Goal: Task Accomplishment & Management: Use online tool/utility

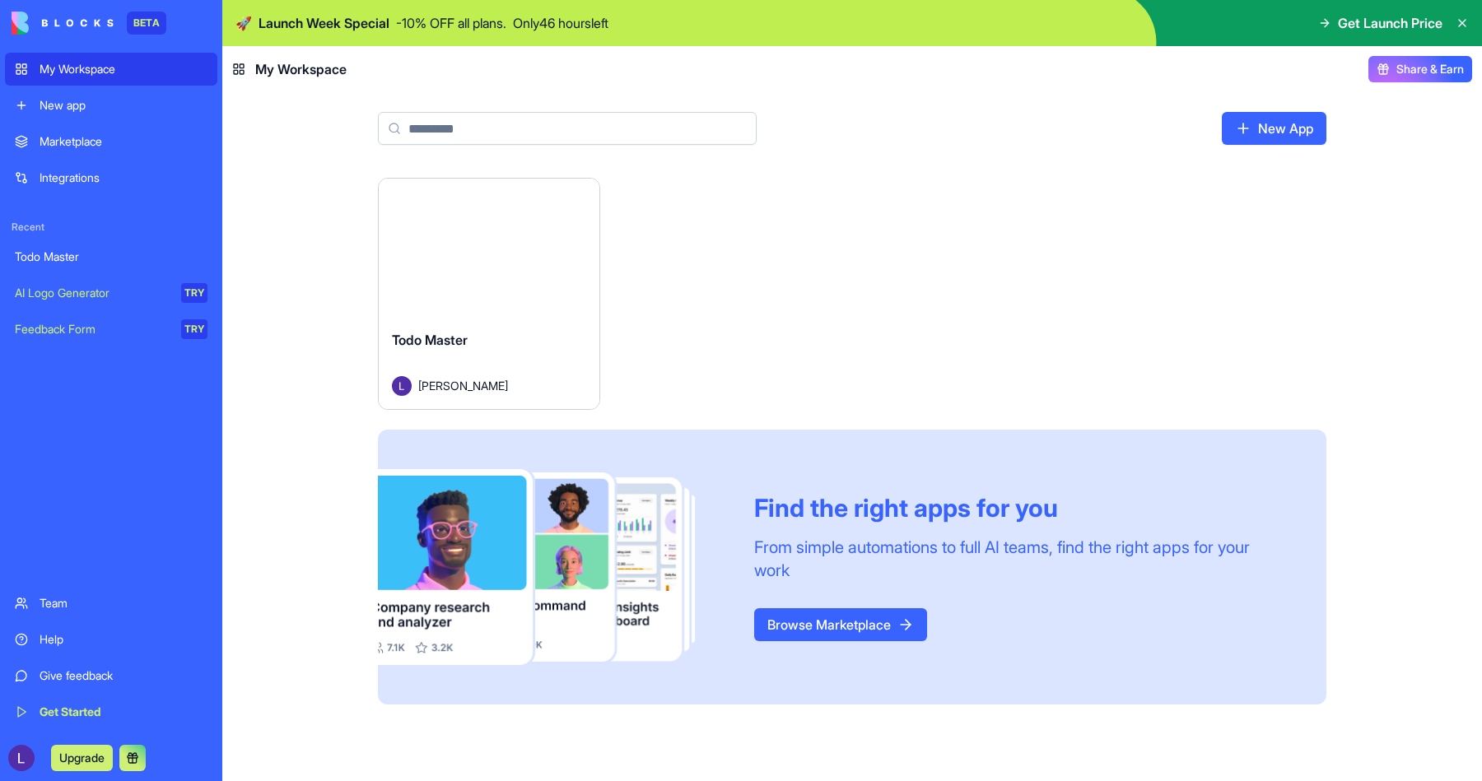
click at [481, 271] on div "Launch" at bounding box center [489, 248] width 221 height 138
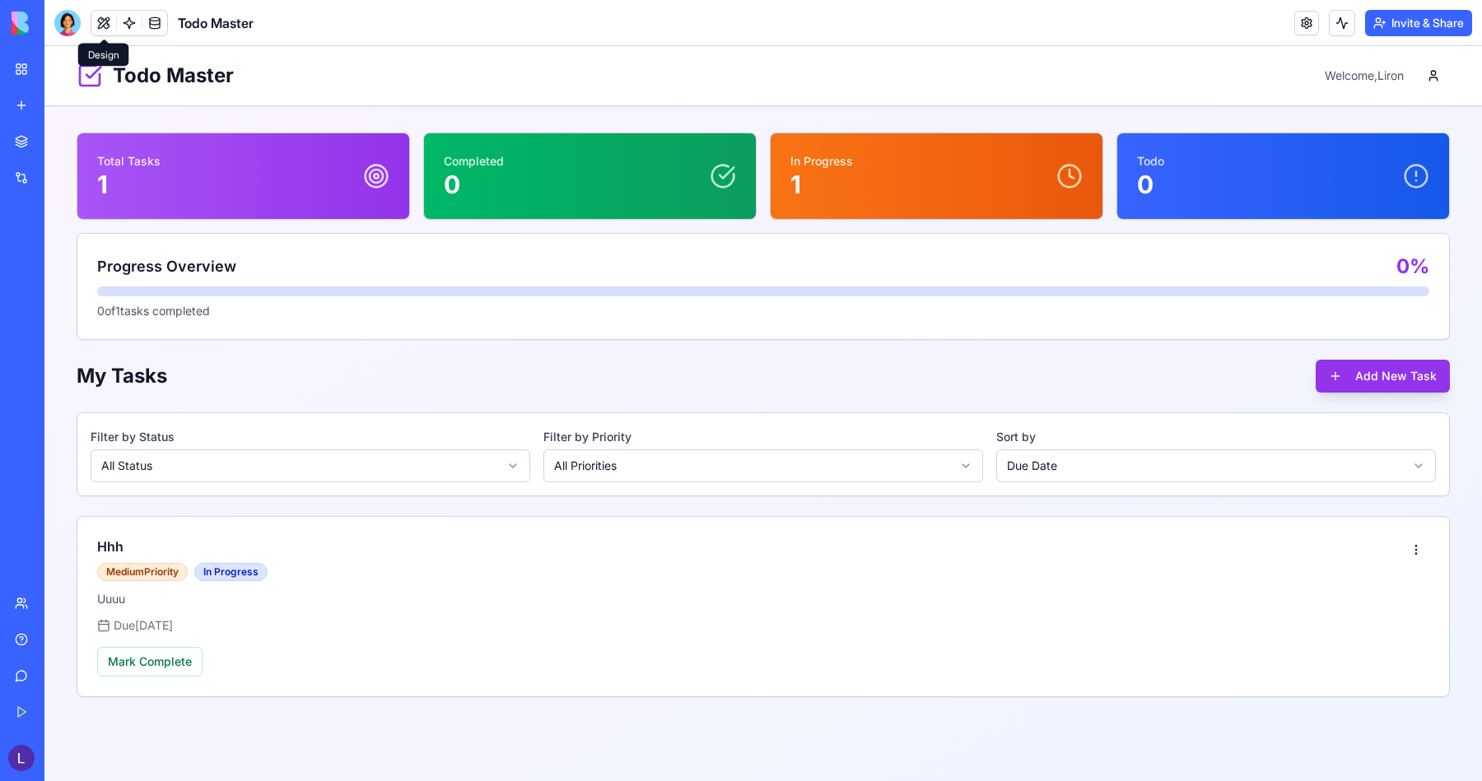
click at [107, 22] on button at bounding box center [103, 23] width 25 height 25
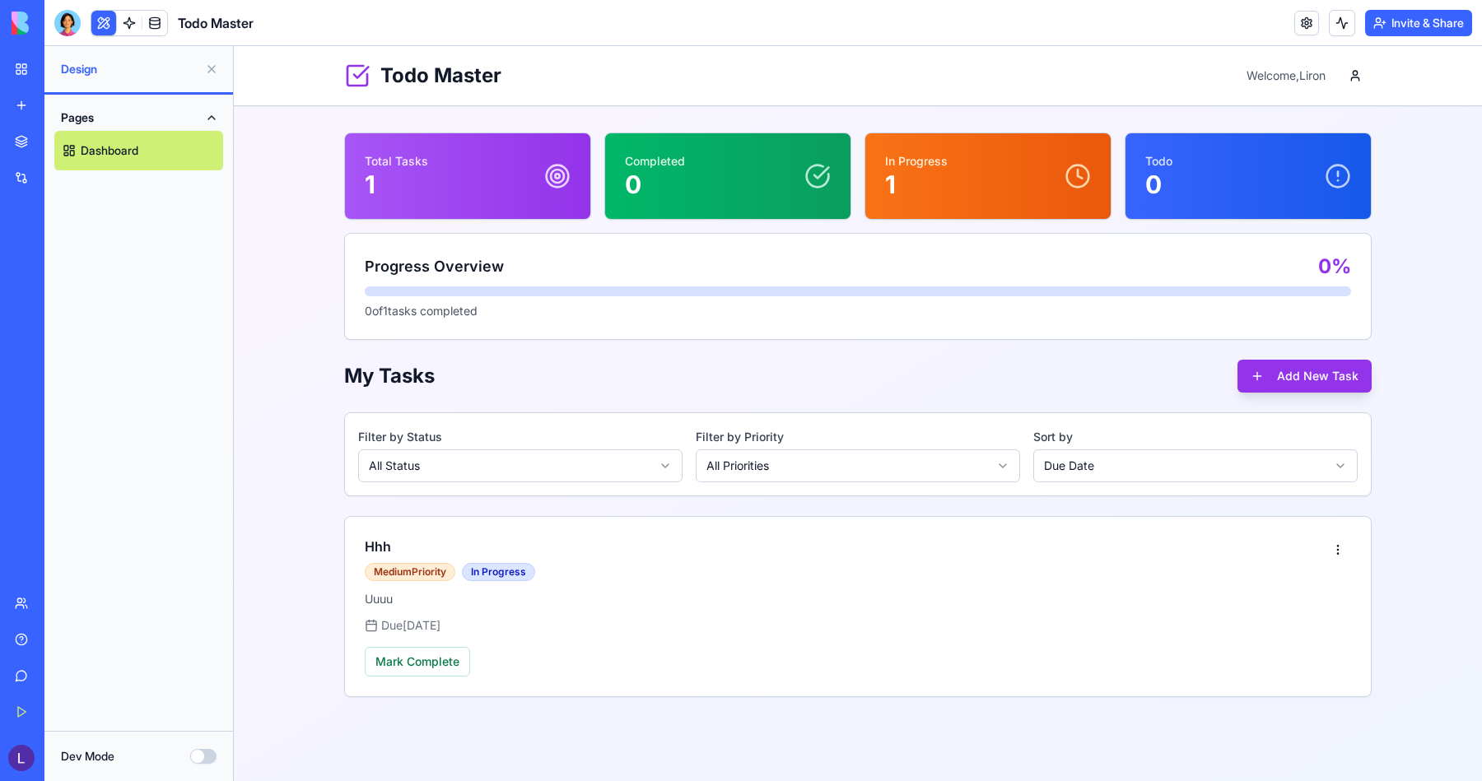
click at [198, 121] on button "Pages" at bounding box center [138, 118] width 169 height 26
click at [206, 117] on button "Pages" at bounding box center [138, 118] width 169 height 26
click at [198, 753] on button "Dev Mode" at bounding box center [203, 756] width 26 height 15
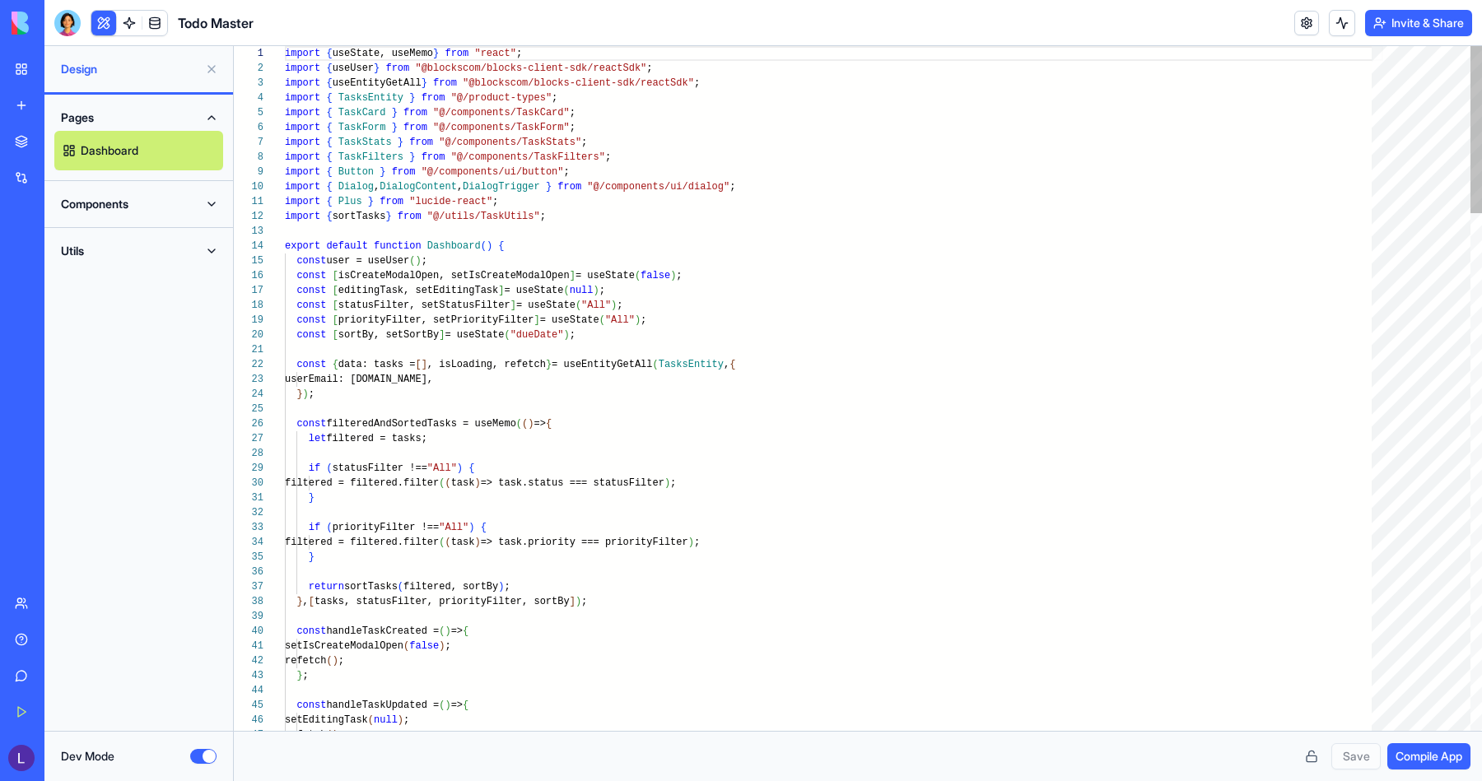
scroll to position [133, 0]
click at [149, 198] on button "Components" at bounding box center [138, 204] width 169 height 26
click at [130, 265] on link "TaskCard" at bounding box center [138, 277] width 169 height 40
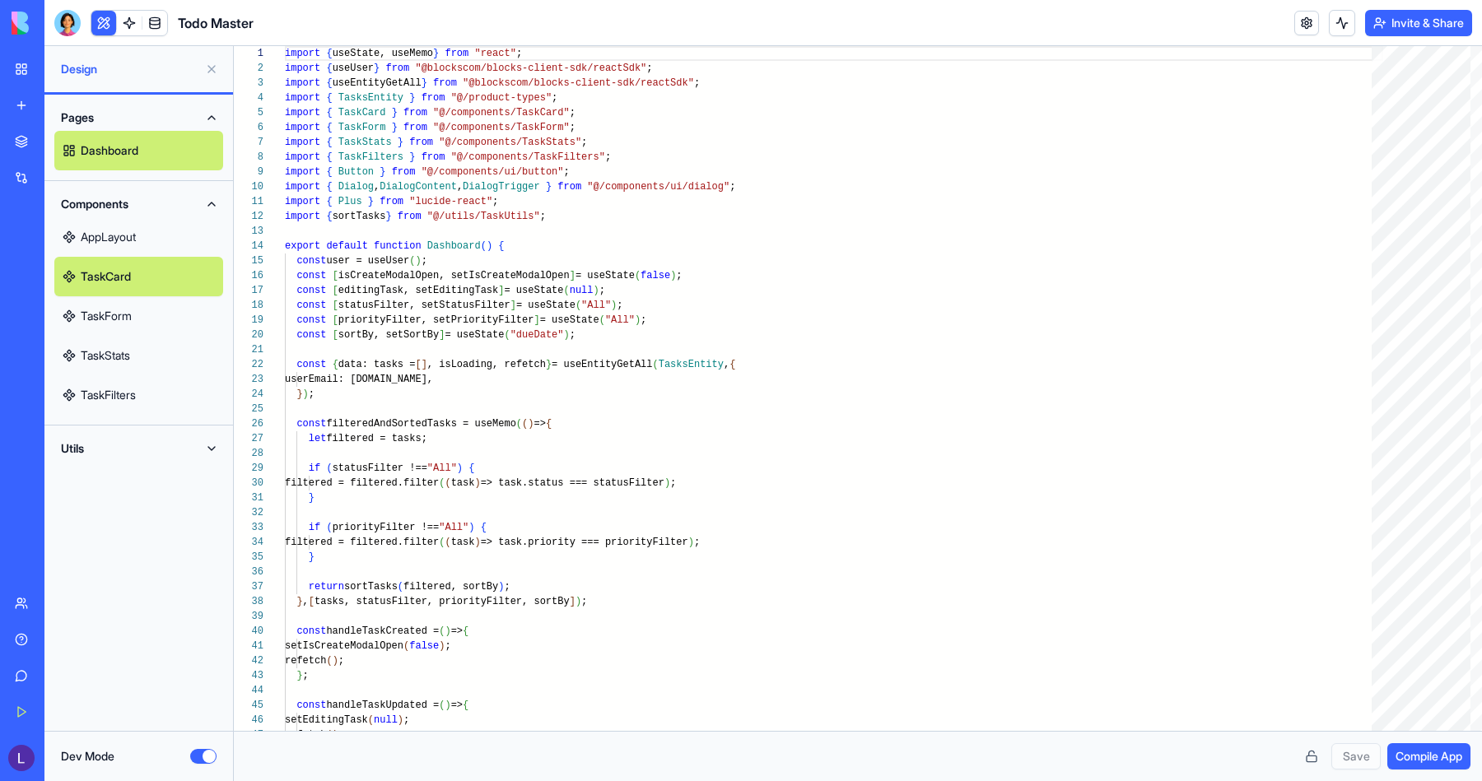
scroll to position [30, 0]
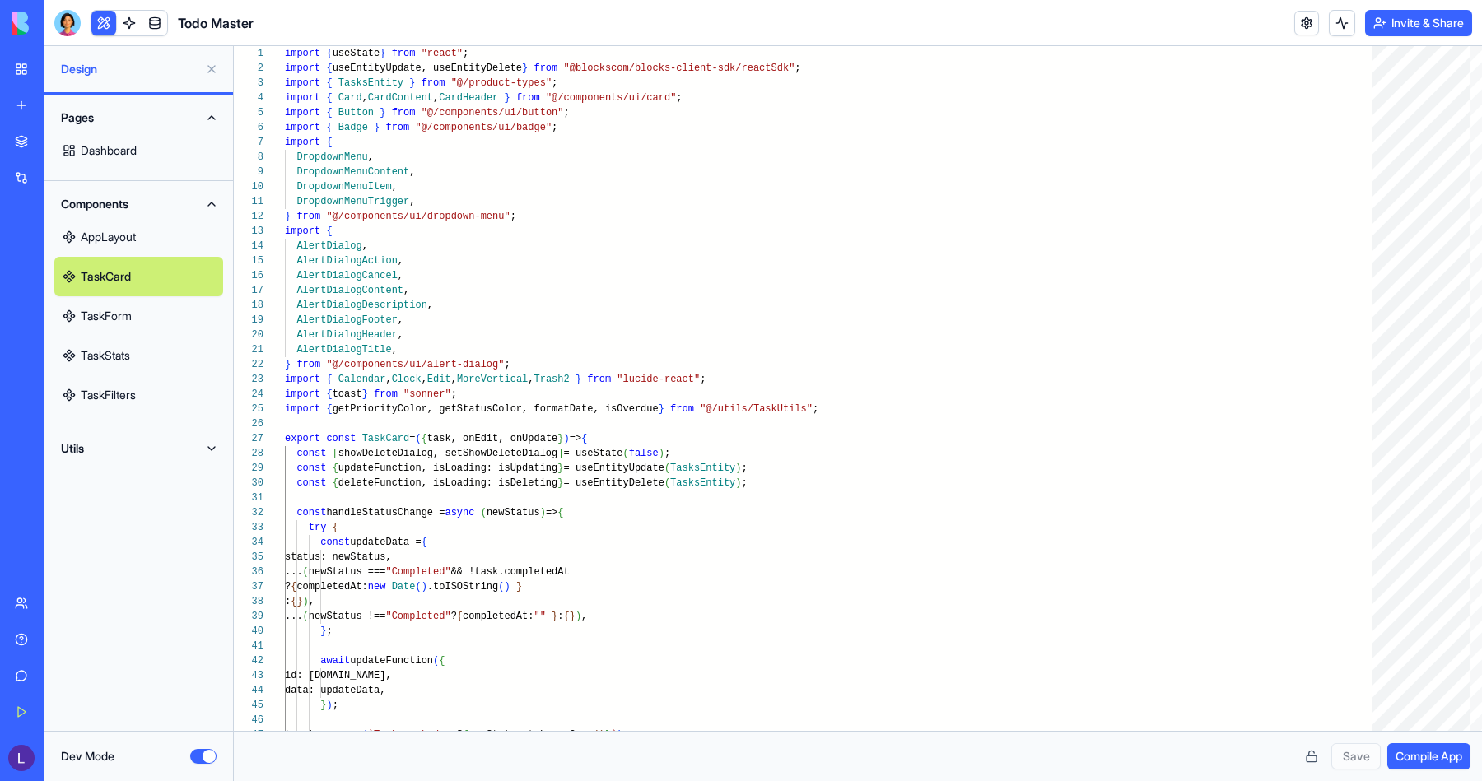
click at [147, 437] on button "Utils" at bounding box center [138, 449] width 169 height 26
click at [146, 484] on link "TaskUtils" at bounding box center [138, 482] width 169 height 40
type textarea "**********"
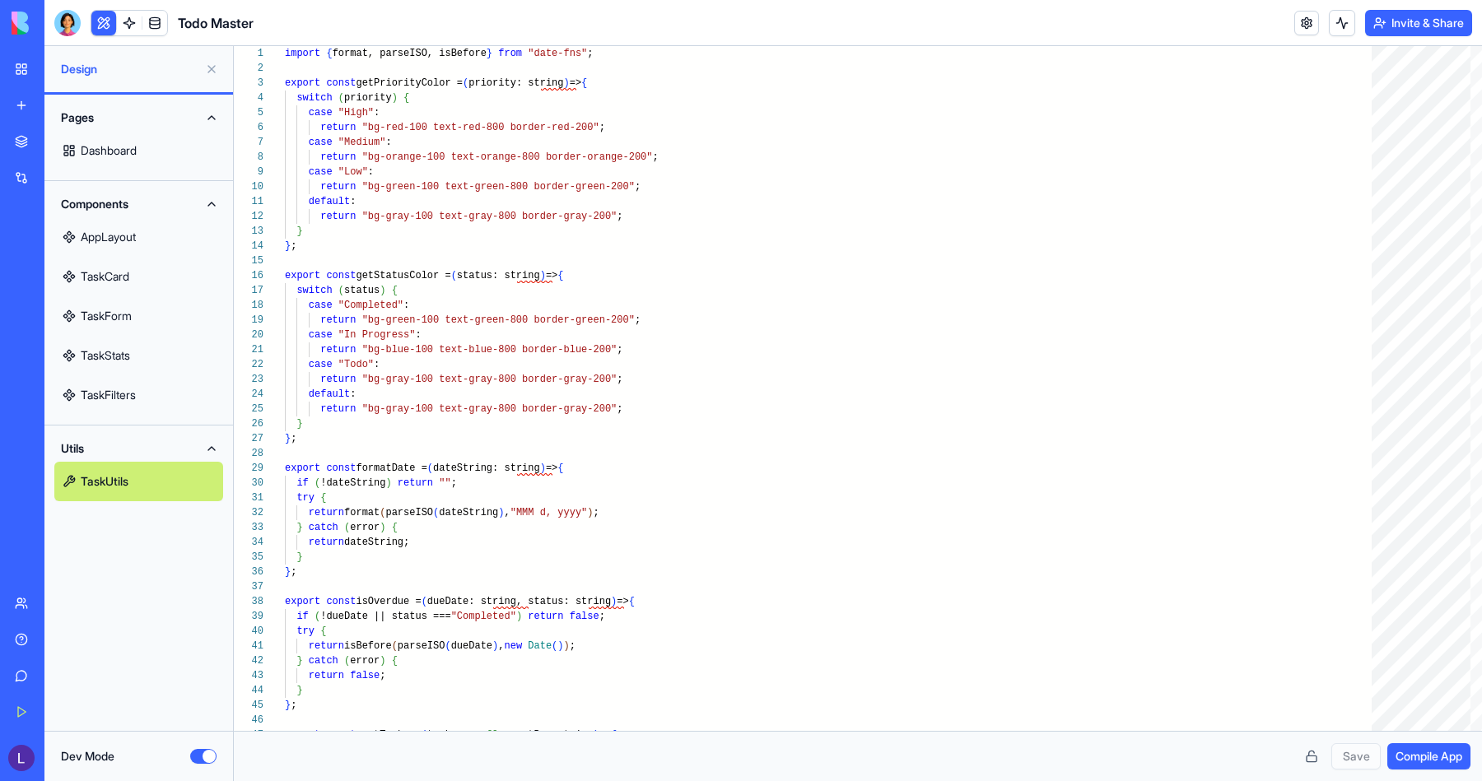
click at [207, 199] on button "Components" at bounding box center [138, 204] width 169 height 26
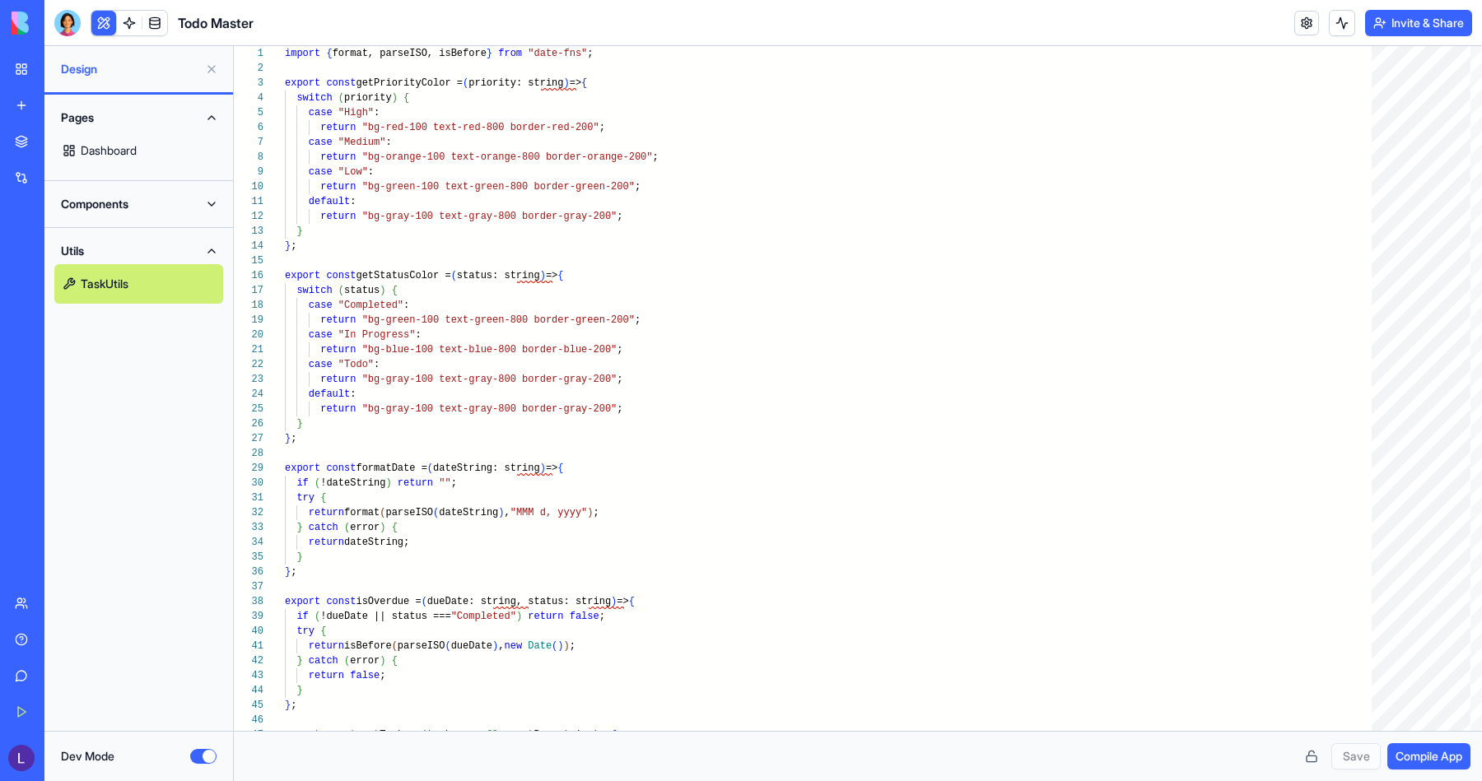
click at [207, 752] on button "Dev Mode" at bounding box center [203, 756] width 26 height 15
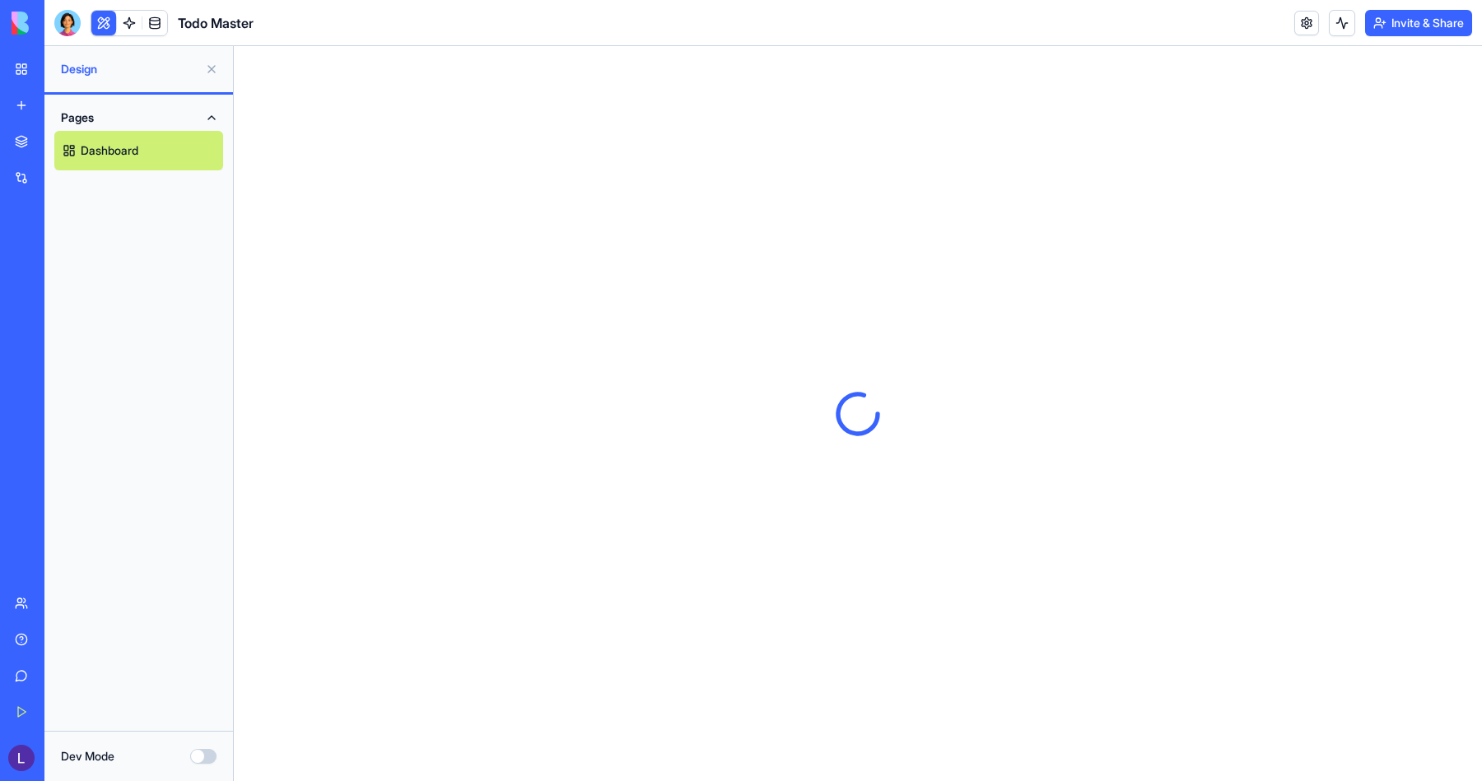
click at [204, 71] on button at bounding box center [211, 69] width 26 height 26
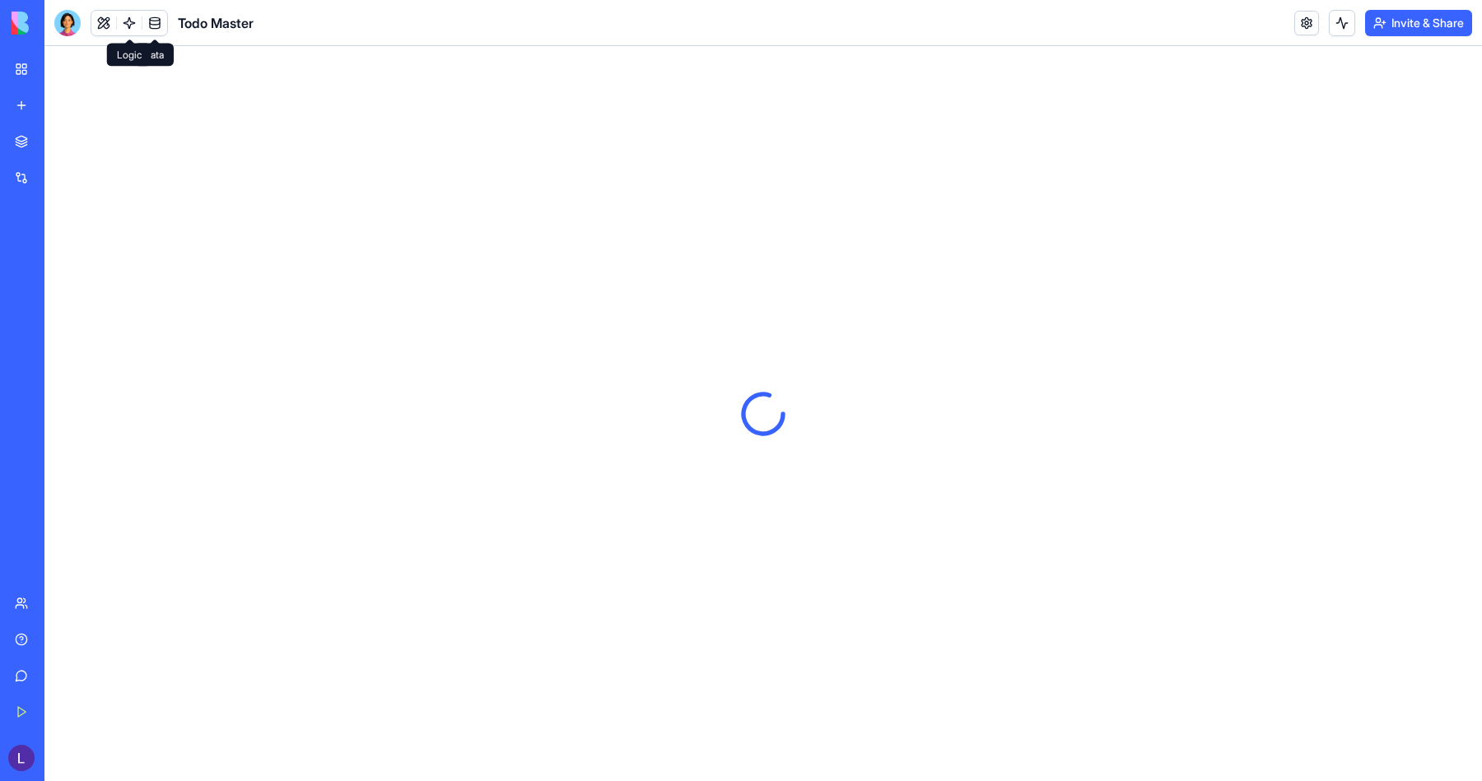
click at [133, 24] on link at bounding box center [129, 23] width 25 height 25
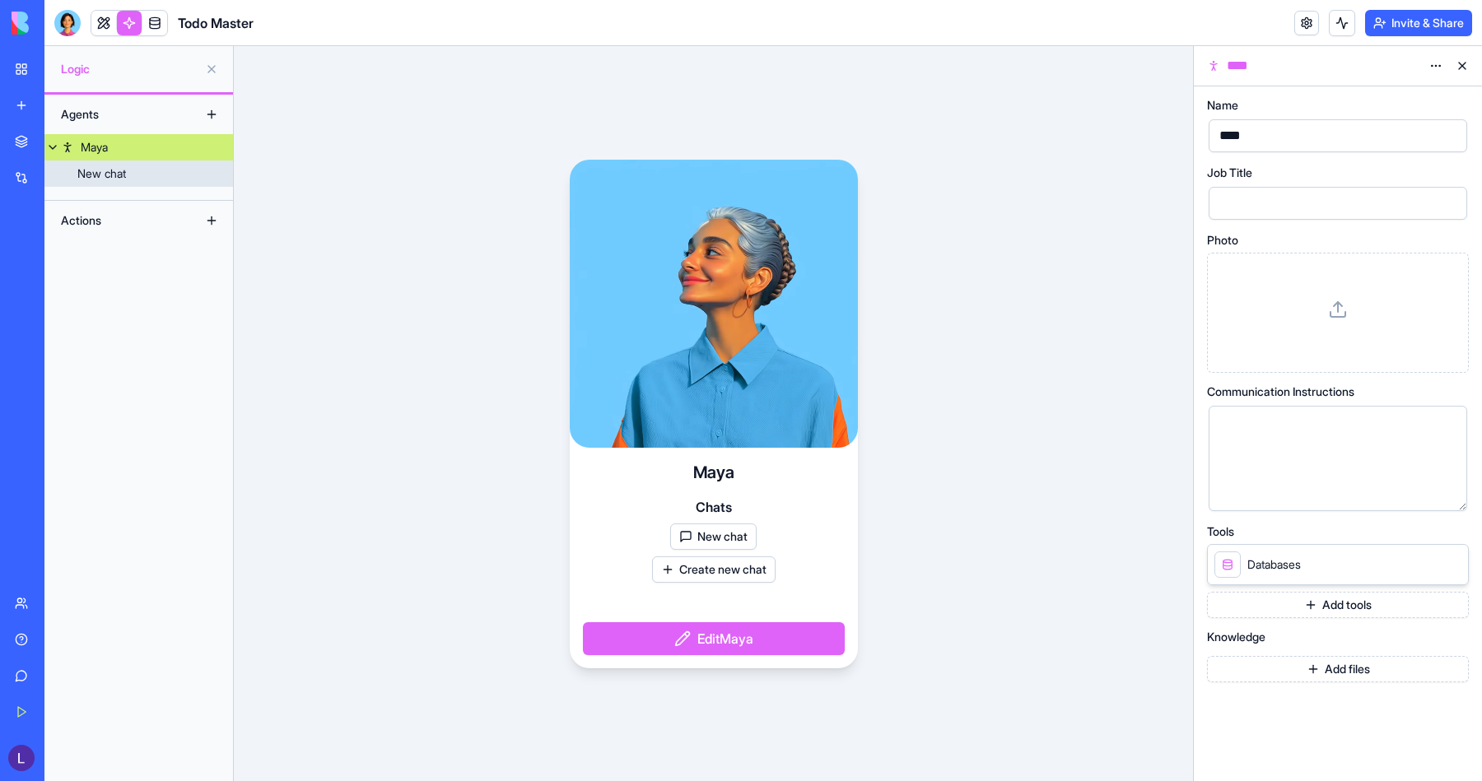
click at [147, 169] on link "New chat" at bounding box center [138, 174] width 189 height 26
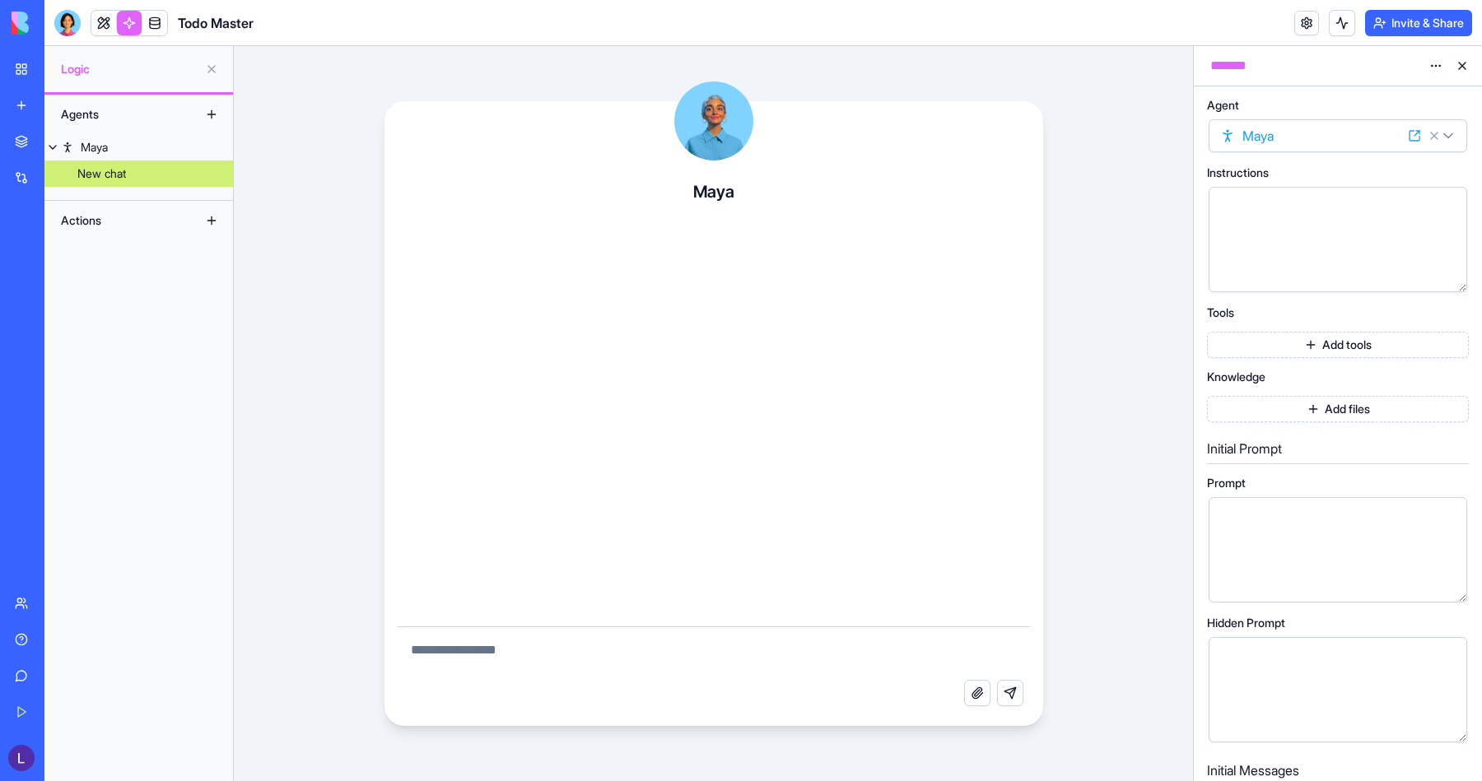
click at [493, 646] on textarea at bounding box center [714, 653] width 632 height 53
type textarea "***"
click at [1359, 346] on button "Add tools" at bounding box center [1338, 345] width 262 height 26
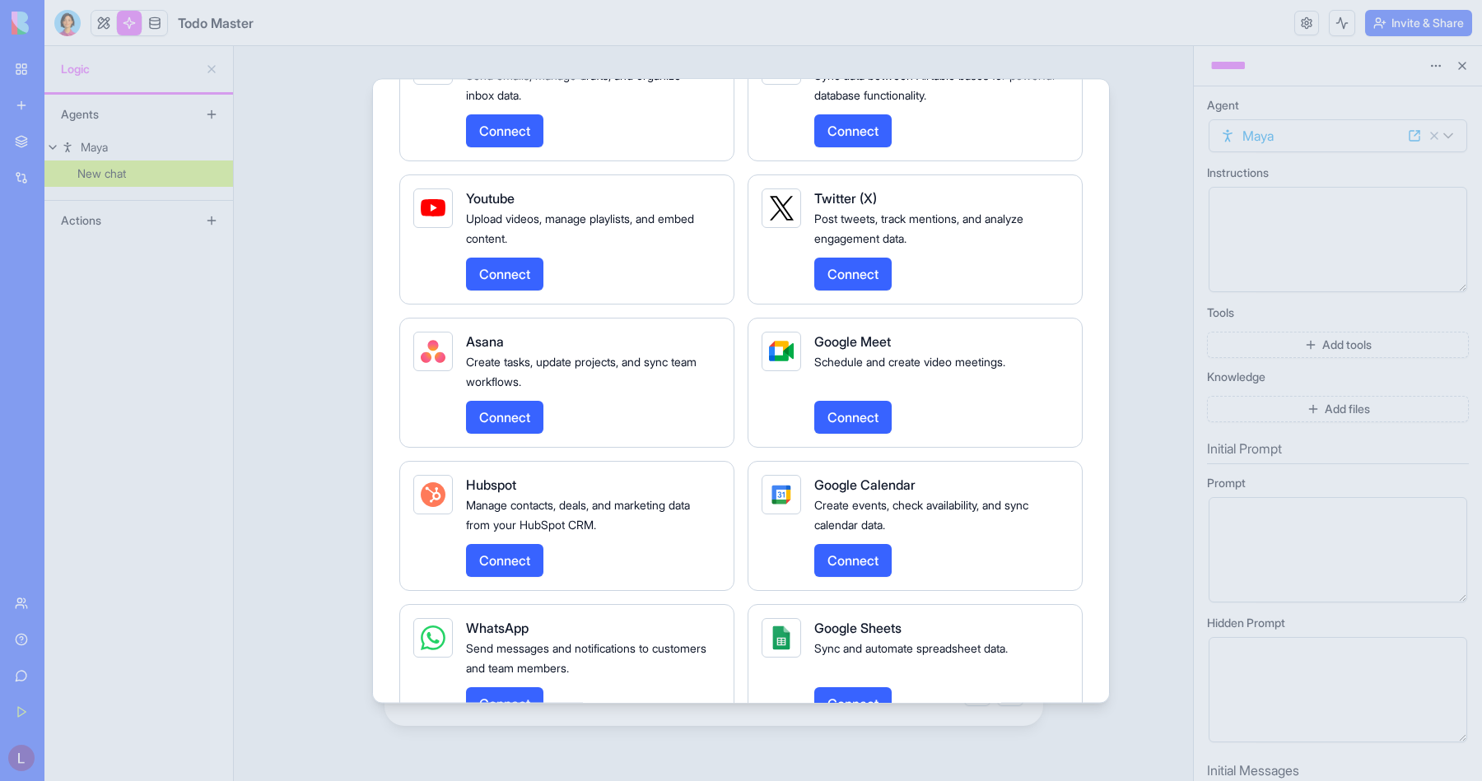
scroll to position [1024, 0]
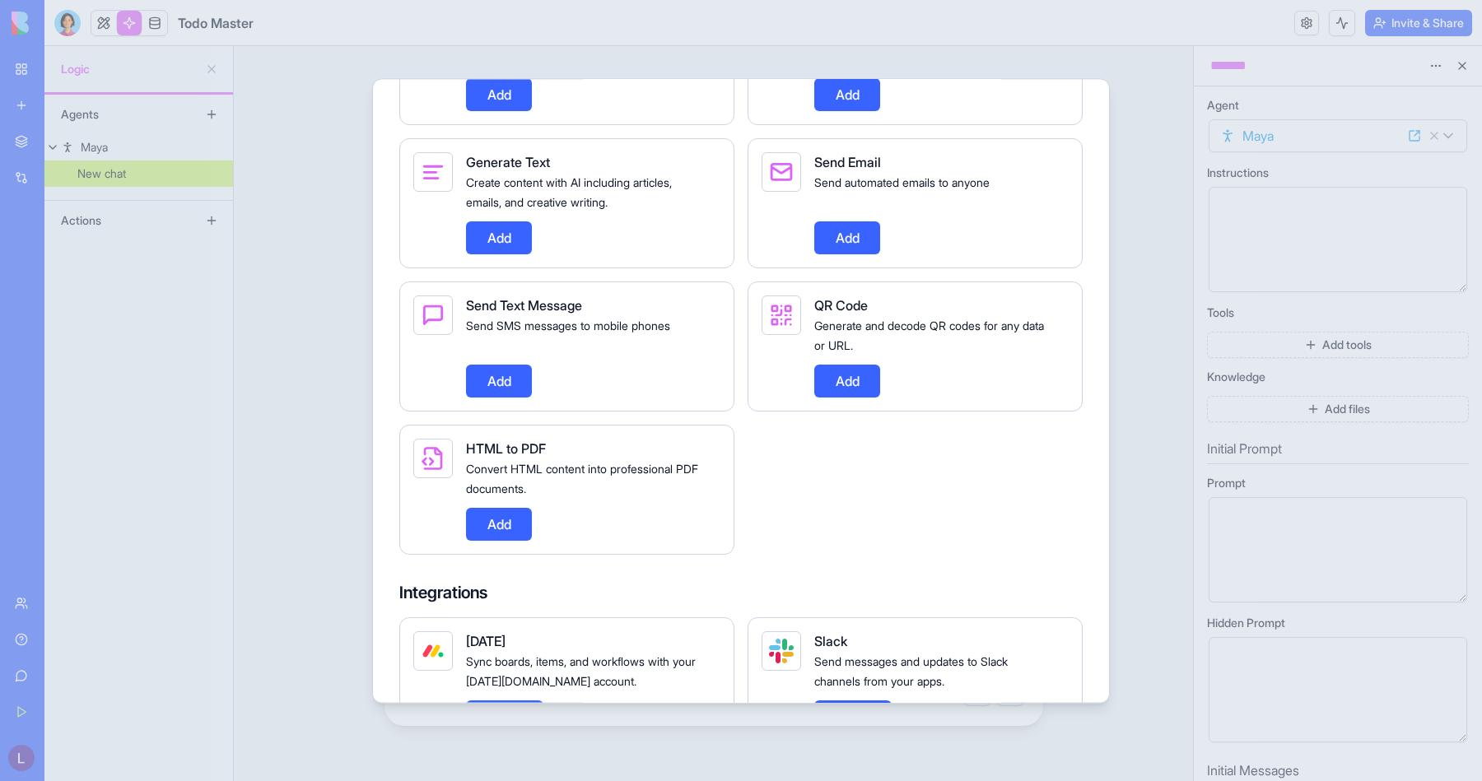
click at [930, 66] on div at bounding box center [741, 390] width 1482 height 781
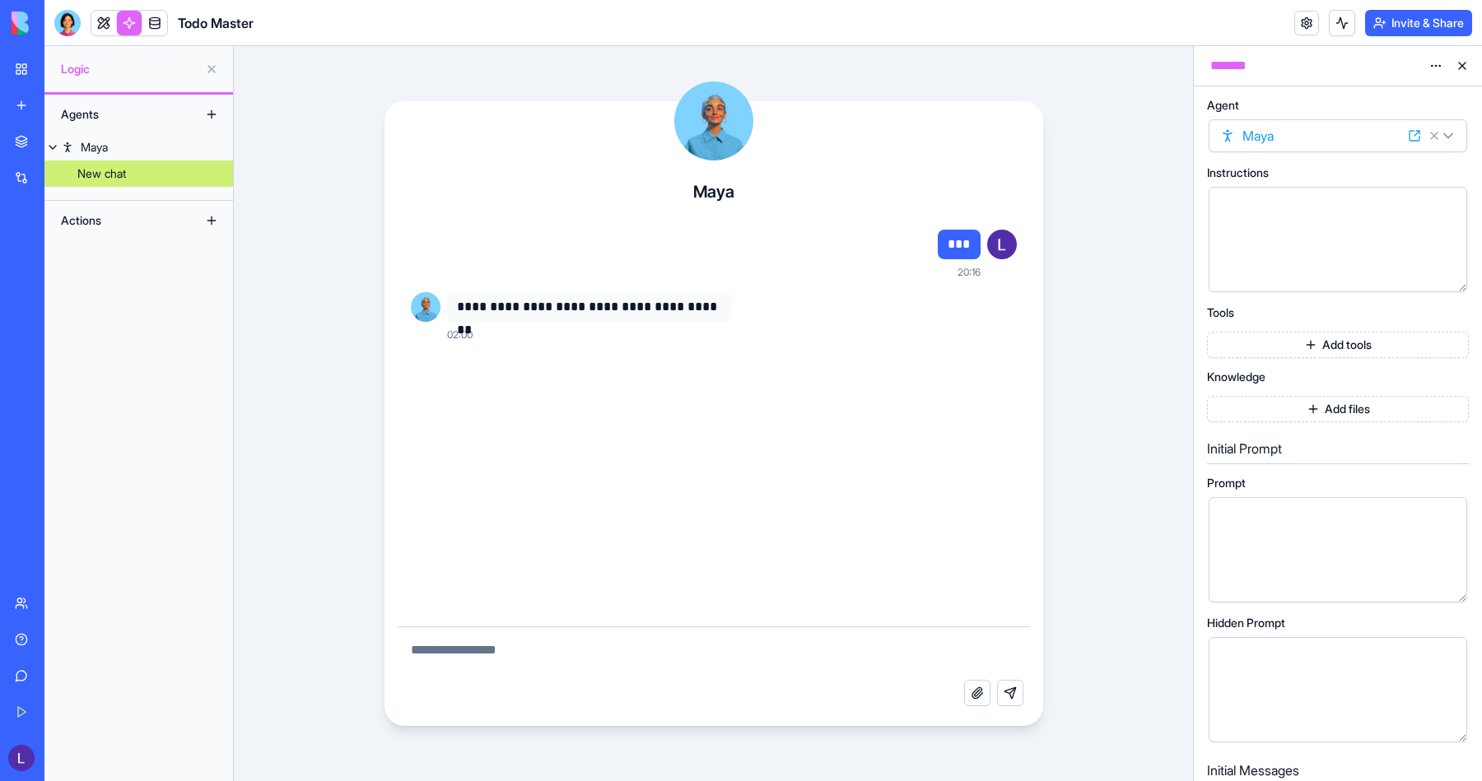
click at [538, 655] on textarea at bounding box center [714, 653] width 632 height 53
type textarea "**********"
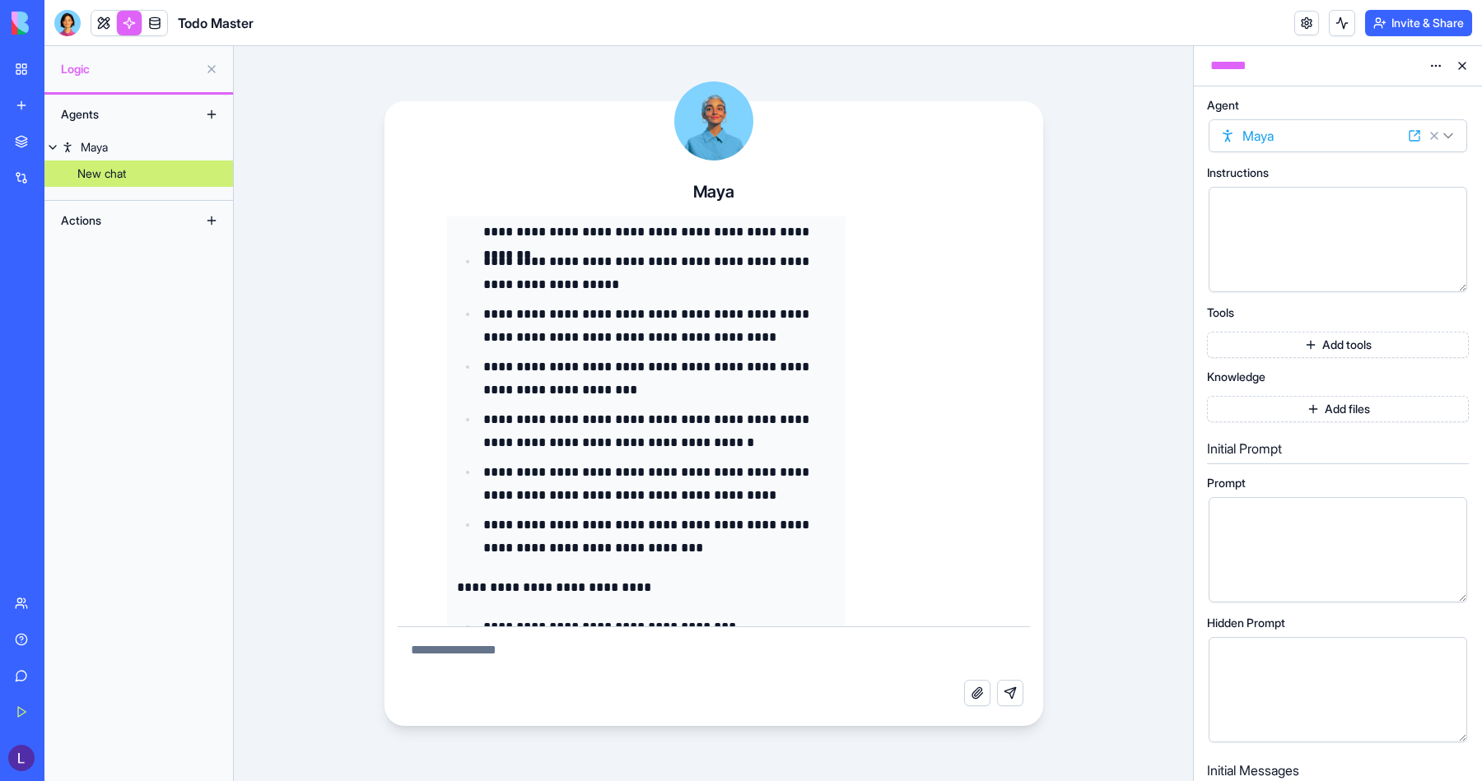
scroll to position [0, 0]
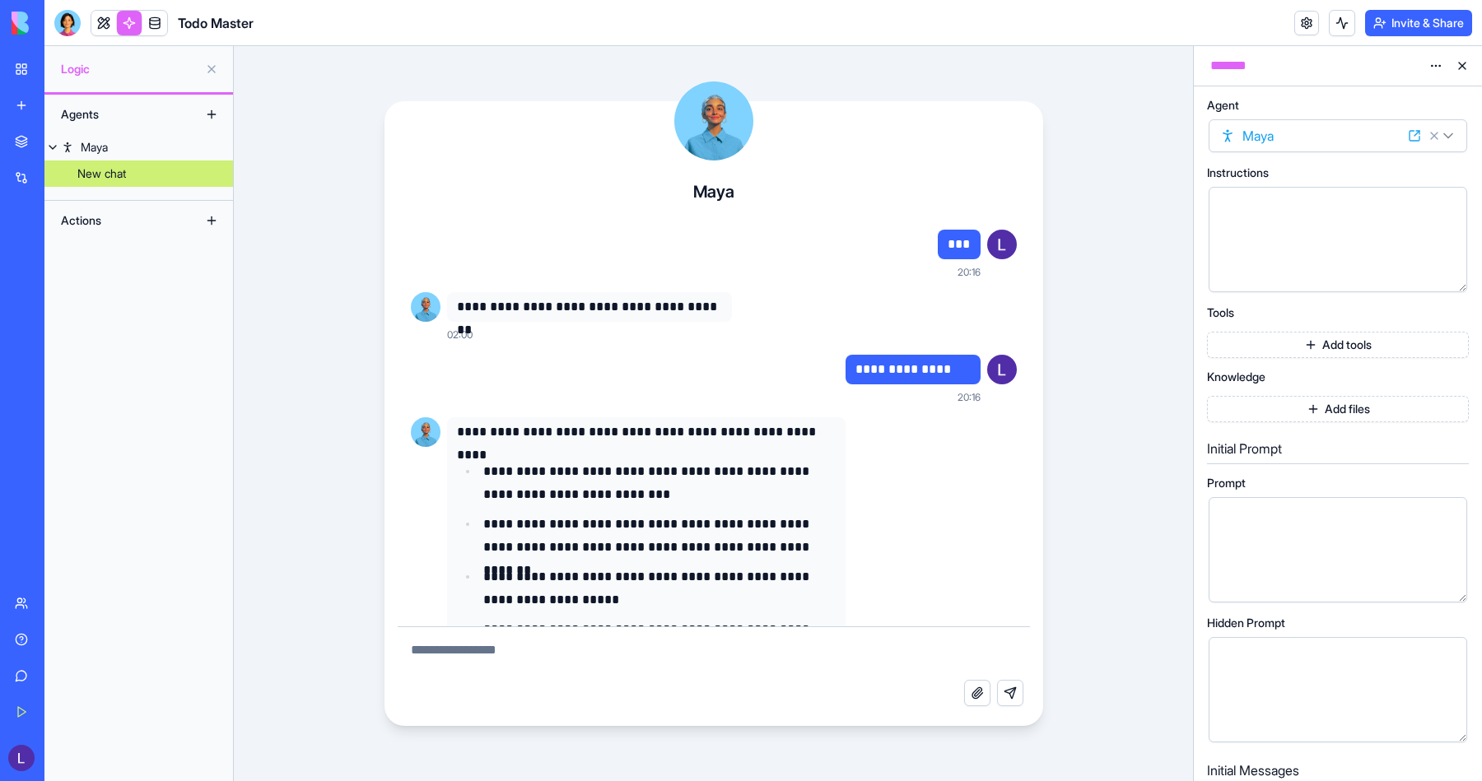
click at [1259, 404] on button "Add files" at bounding box center [1338, 409] width 262 height 26
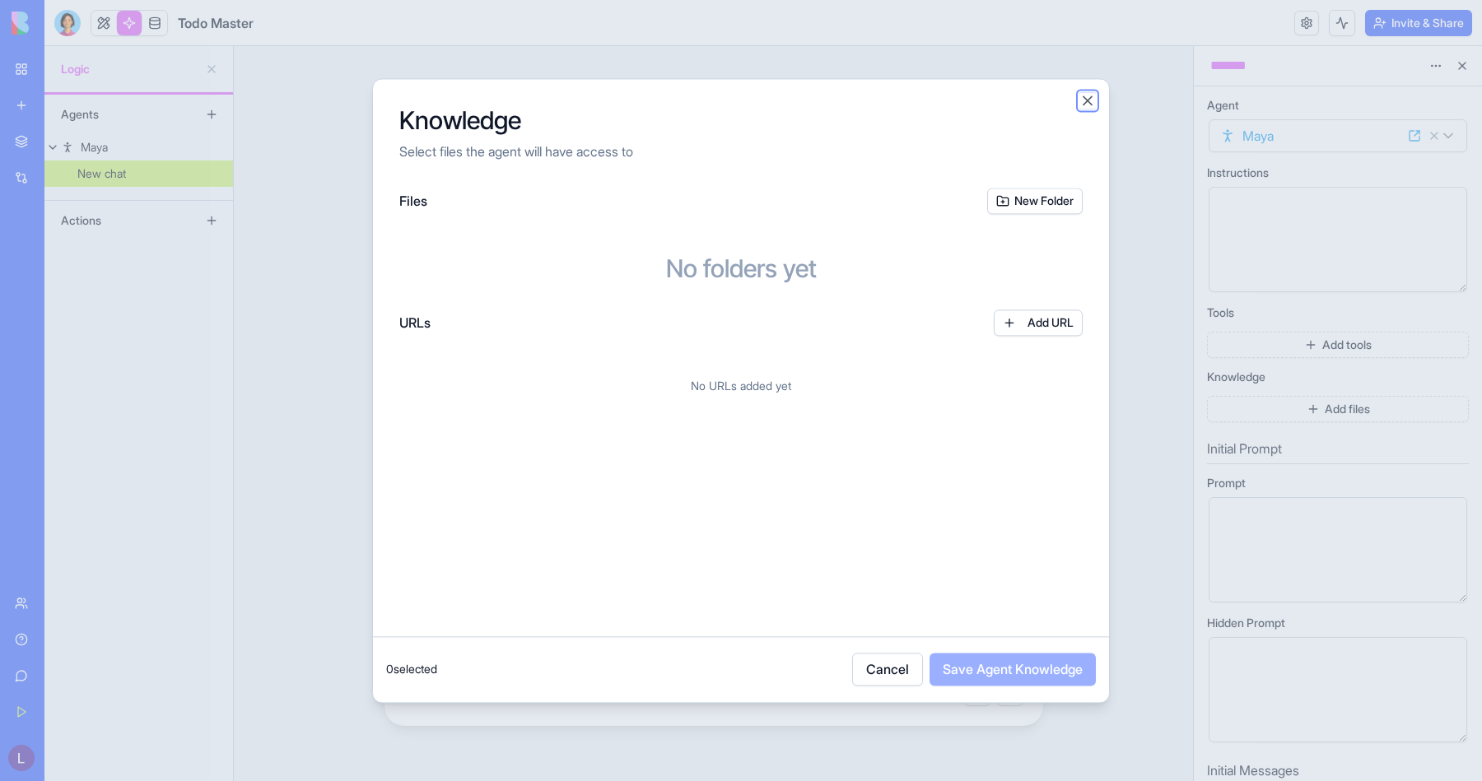
click at [1082, 102] on button "Close" at bounding box center [1087, 100] width 16 height 16
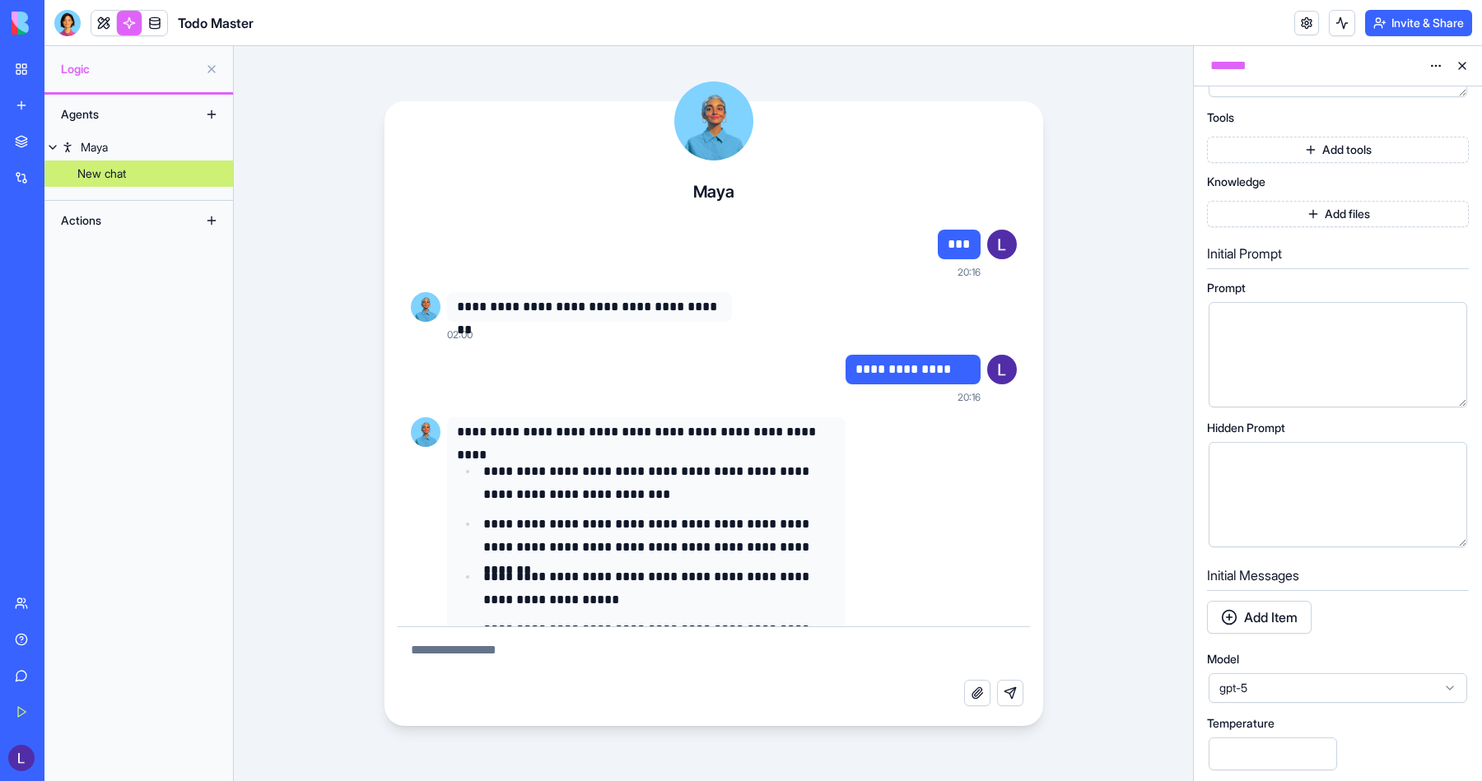
scroll to position [246, 0]
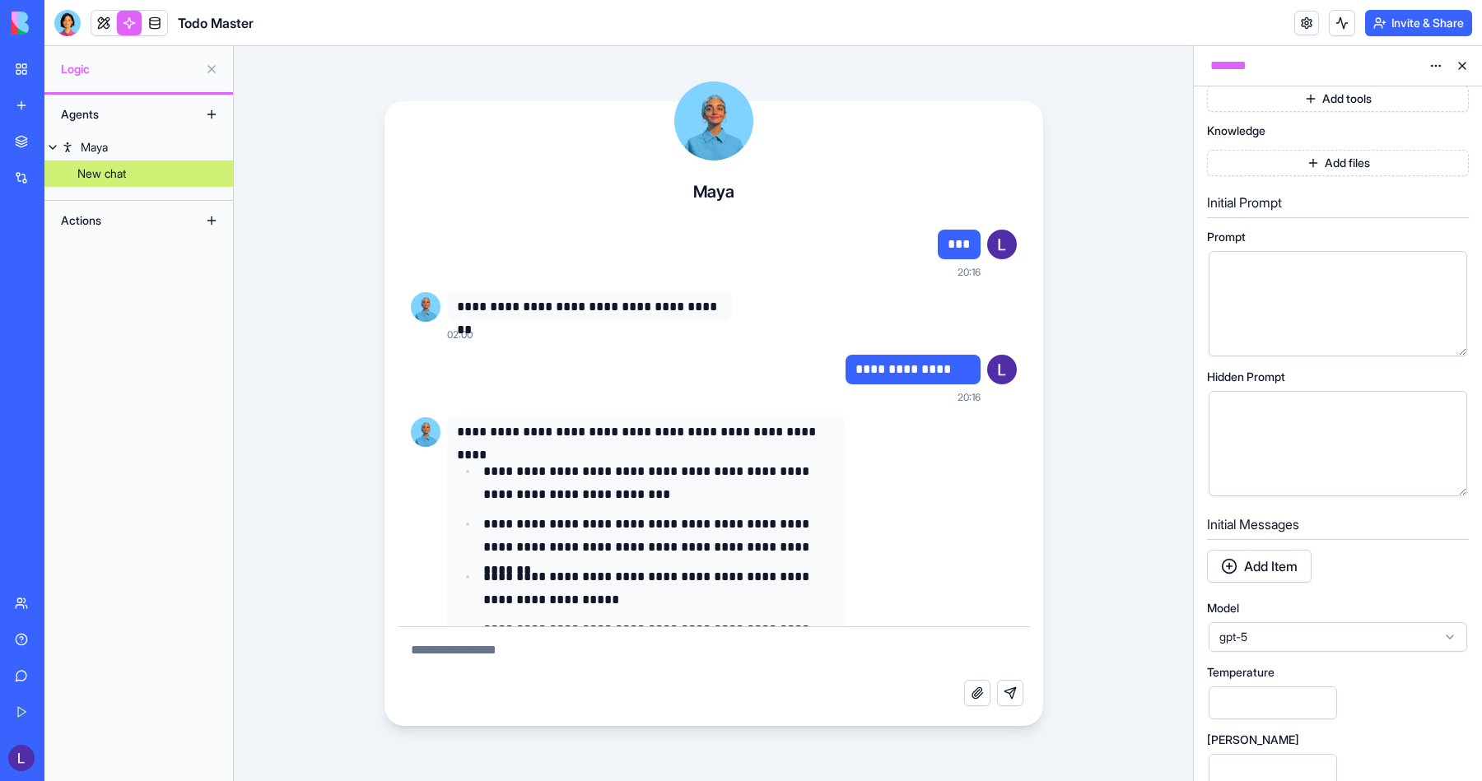
click at [1305, 427] on div at bounding box center [1323, 444] width 219 height 84
click at [1284, 563] on button "Add Item" at bounding box center [1259, 566] width 105 height 33
click at [1448, 652] on button "button" at bounding box center [1450, 655] width 33 height 33
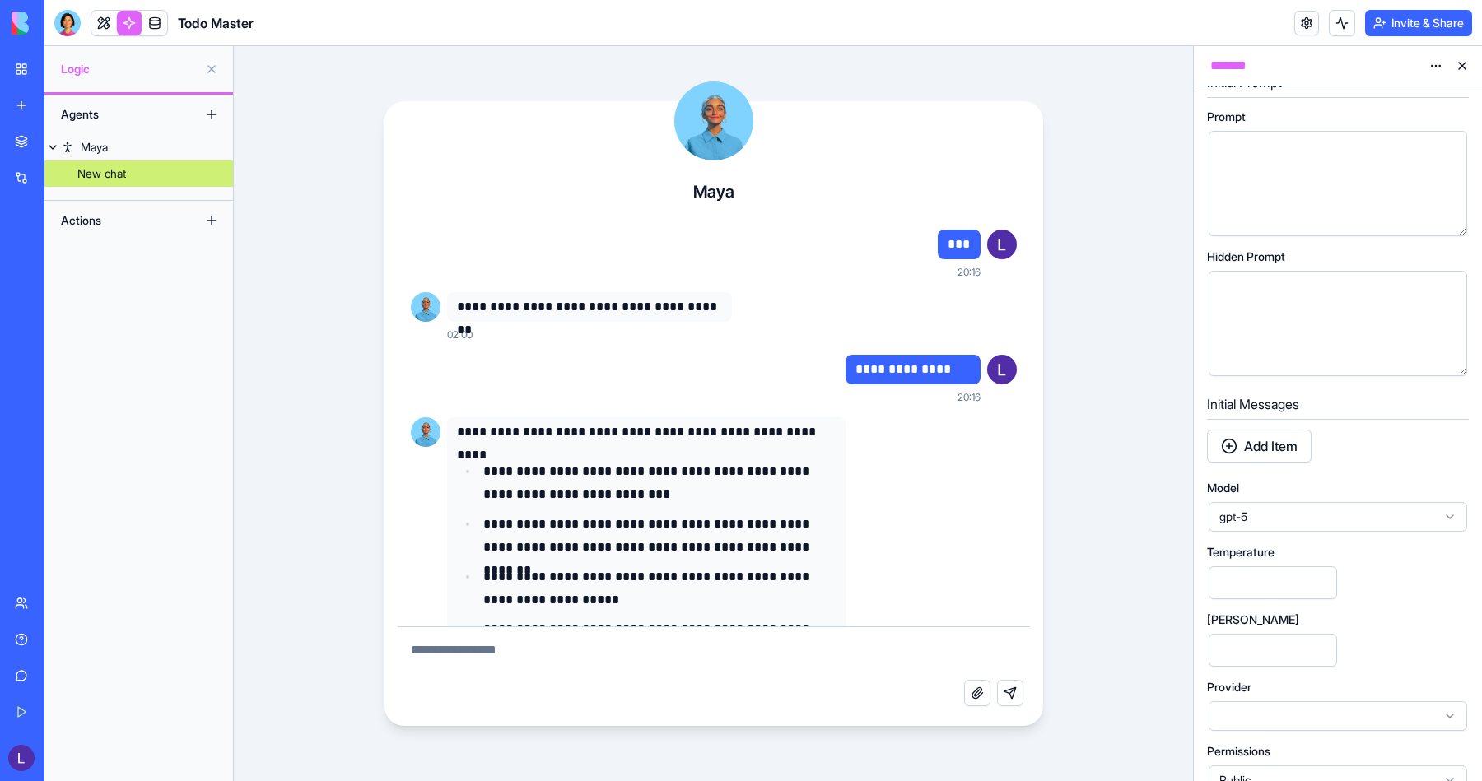
scroll to position [395, 0]
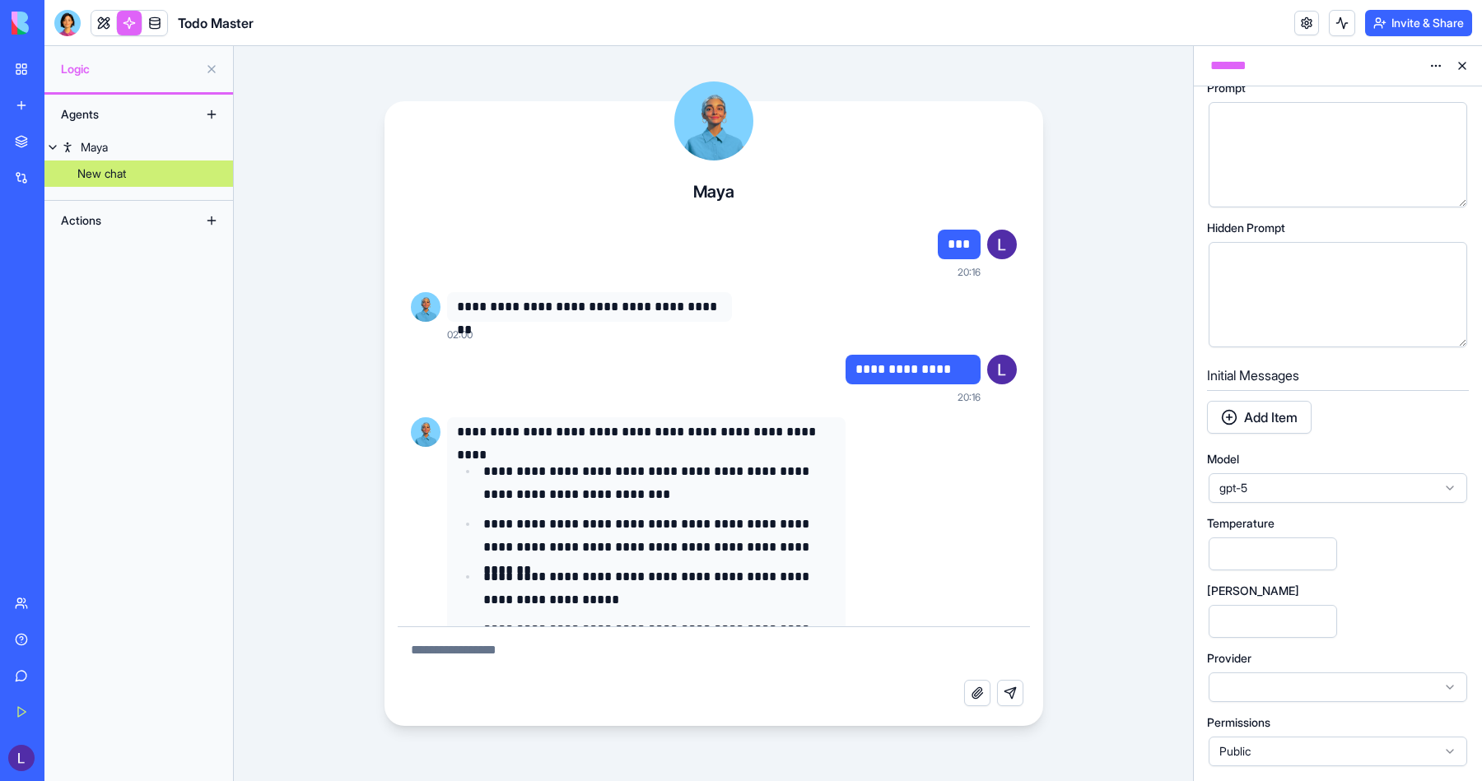
click at [1283, 410] on button "Add Item" at bounding box center [1259, 417] width 105 height 33
click at [1275, 464] on div at bounding box center [1305, 470] width 183 height 84
click at [1096, 400] on div "**********" at bounding box center [713, 413] width 959 height 735
click at [88, 174] on div "New chat" at bounding box center [101, 173] width 49 height 16
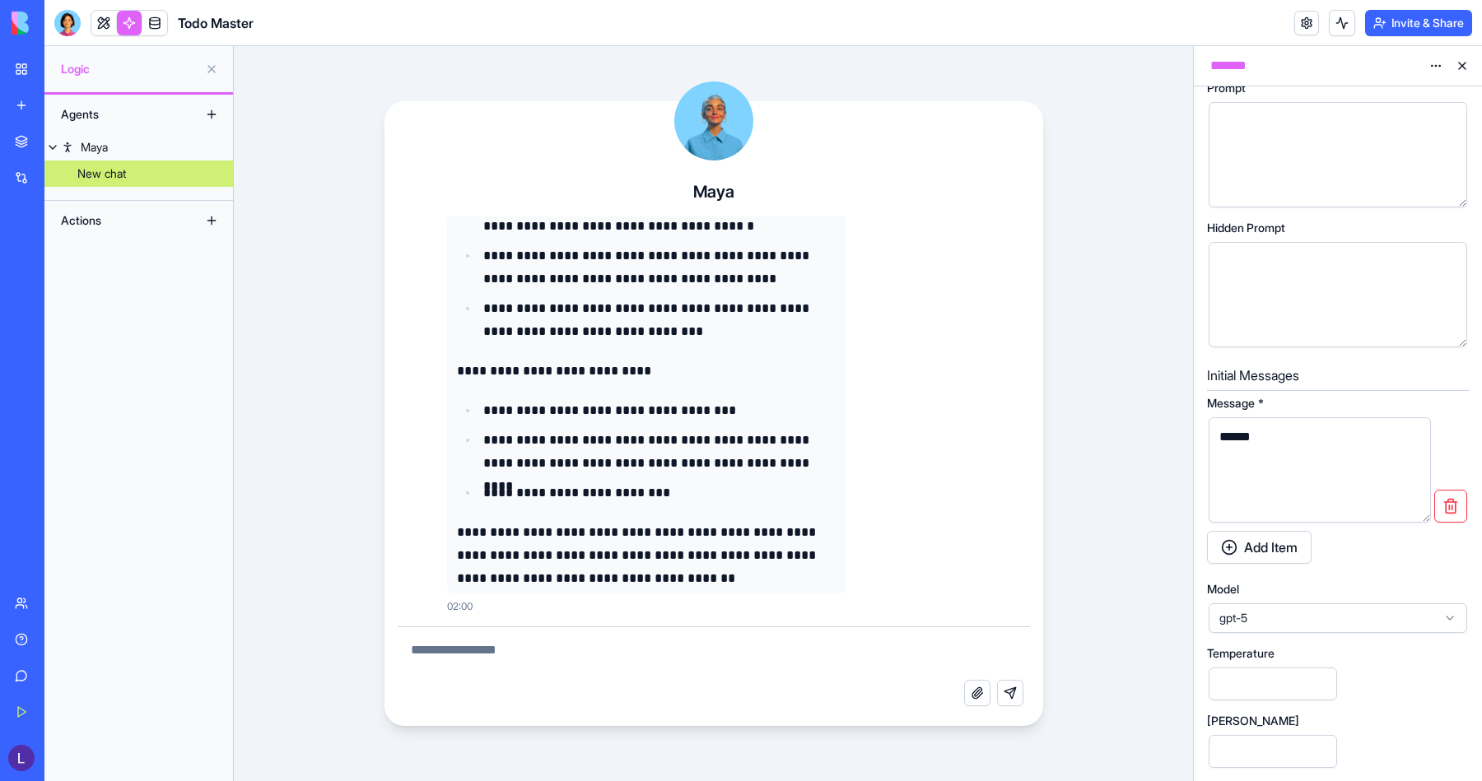
scroll to position [525, 0]
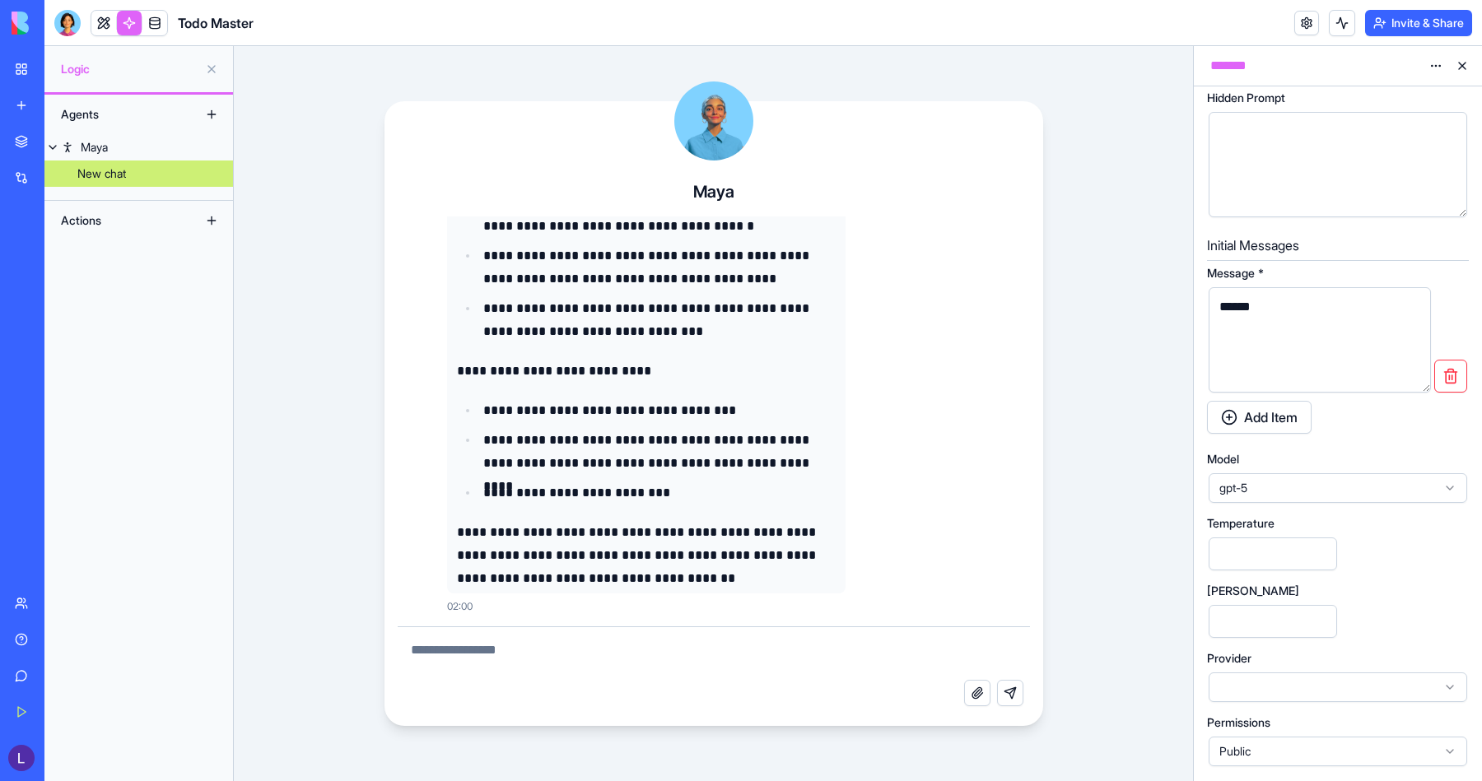
click at [1282, 496] on div "gpt-5" at bounding box center [1338, 488] width 259 height 30
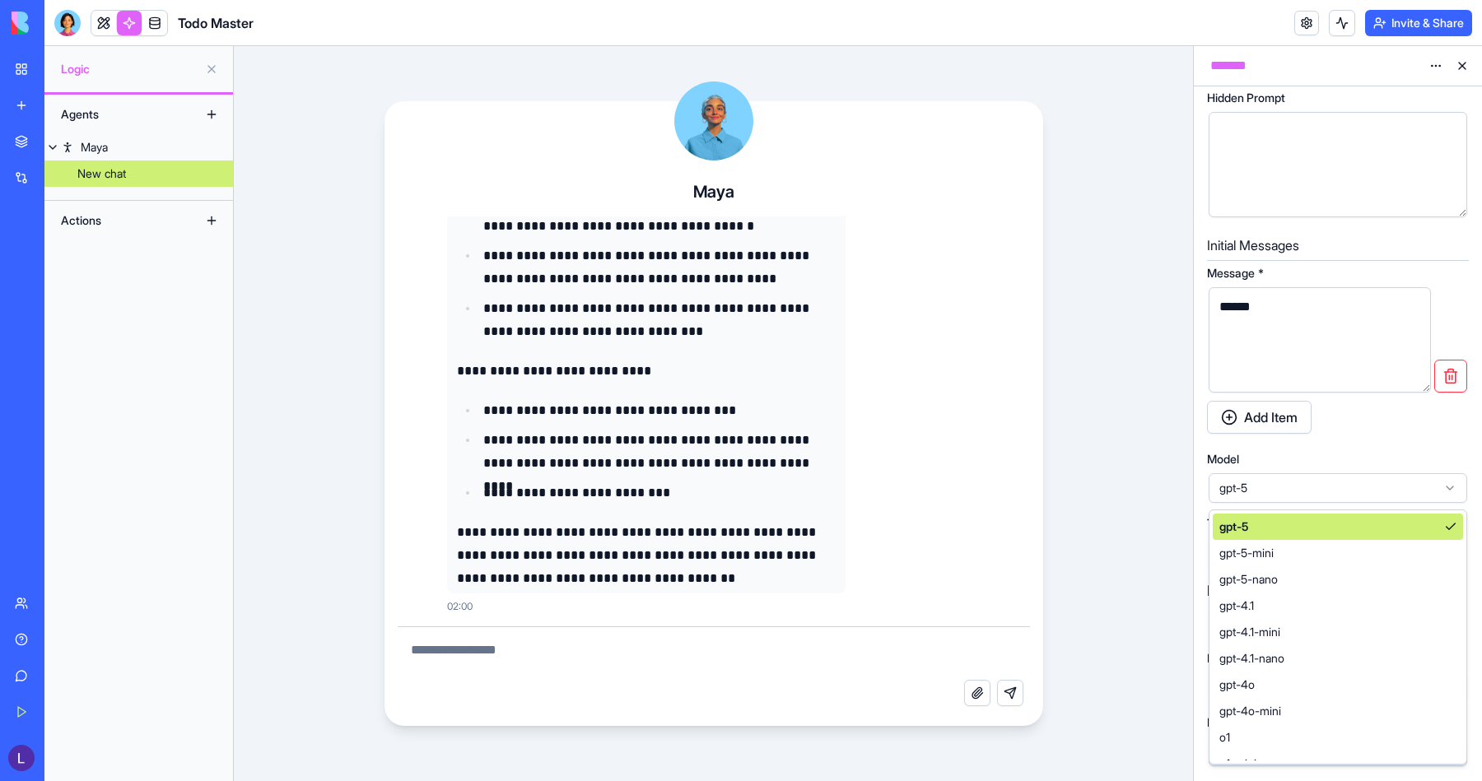
click at [1417, 442] on div "Agent Maya **** Instructions Tools Add tools Knowledge Add files Initial Prompt…" at bounding box center [1338, 171] width 262 height 1194
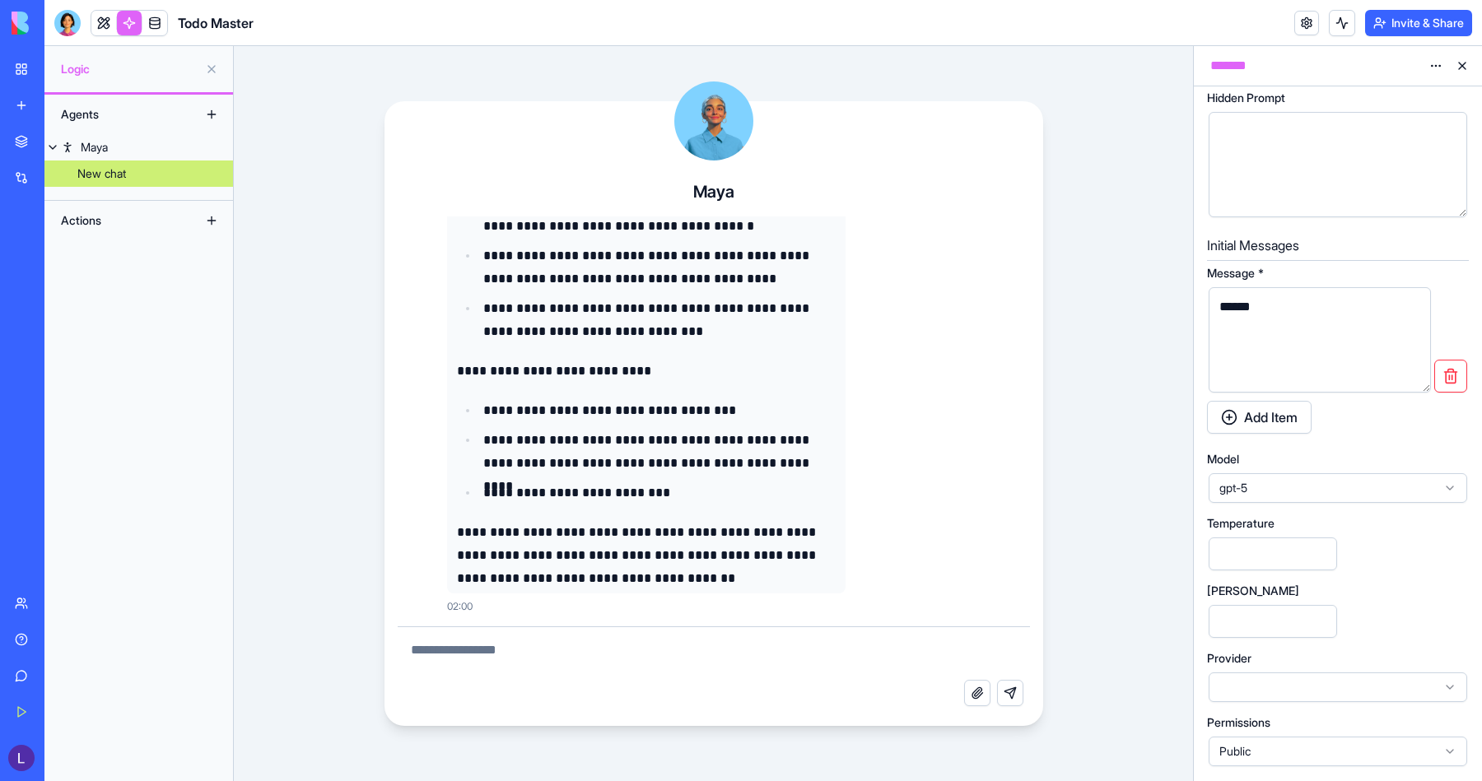
click at [1462, 462] on icon at bounding box center [1462, 460] width 13 height 13
click at [1462, 456] on icon at bounding box center [1462, 460] width 13 height 13
click at [1285, 345] on div "******" at bounding box center [1305, 340] width 183 height 84
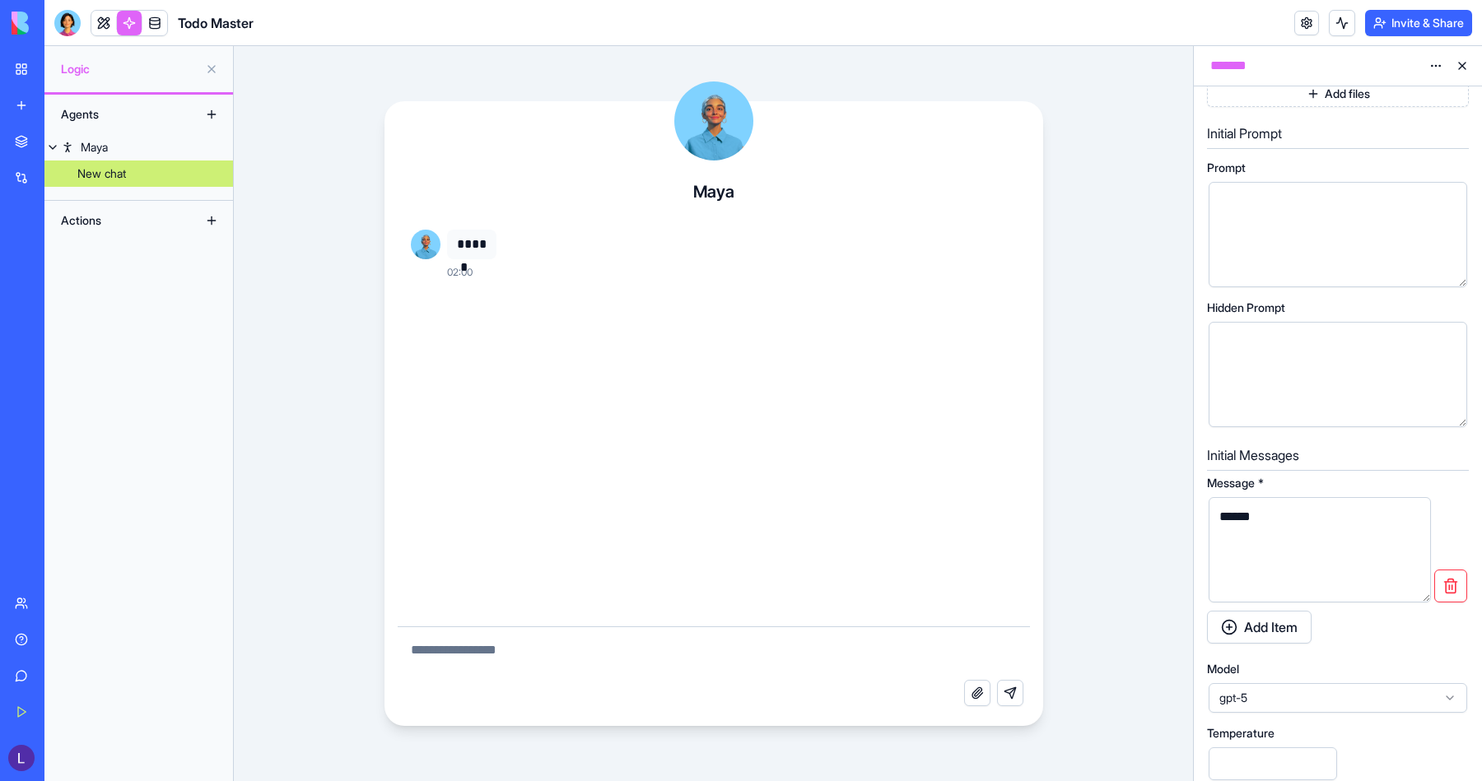
scroll to position [525, 0]
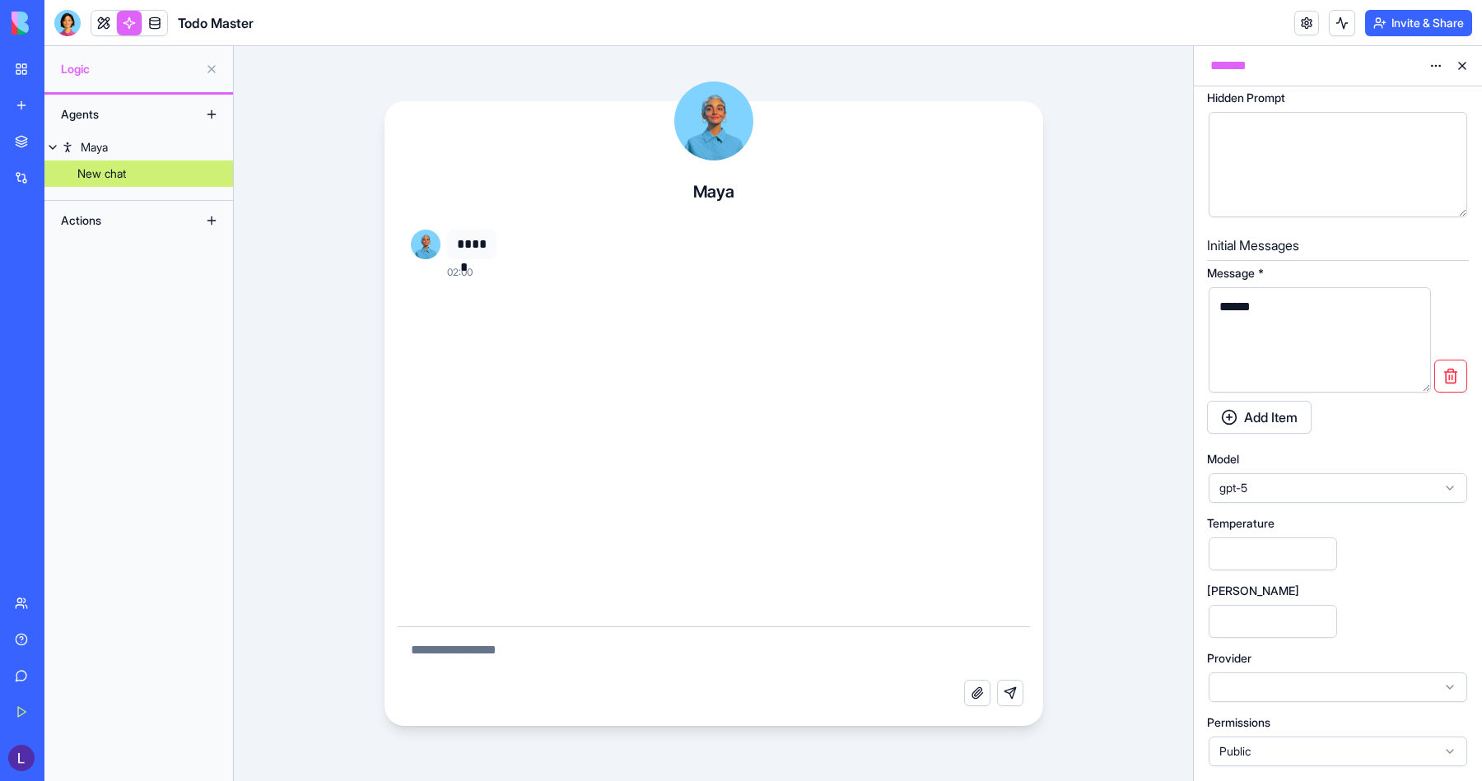
click at [1449, 377] on button "button" at bounding box center [1450, 376] width 33 height 33
click at [1382, 438] on div "Initial Messages Add Item" at bounding box center [1338, 401] width 262 height 78
click at [1274, 757] on span "Public" at bounding box center [1327, 752] width 217 height 16
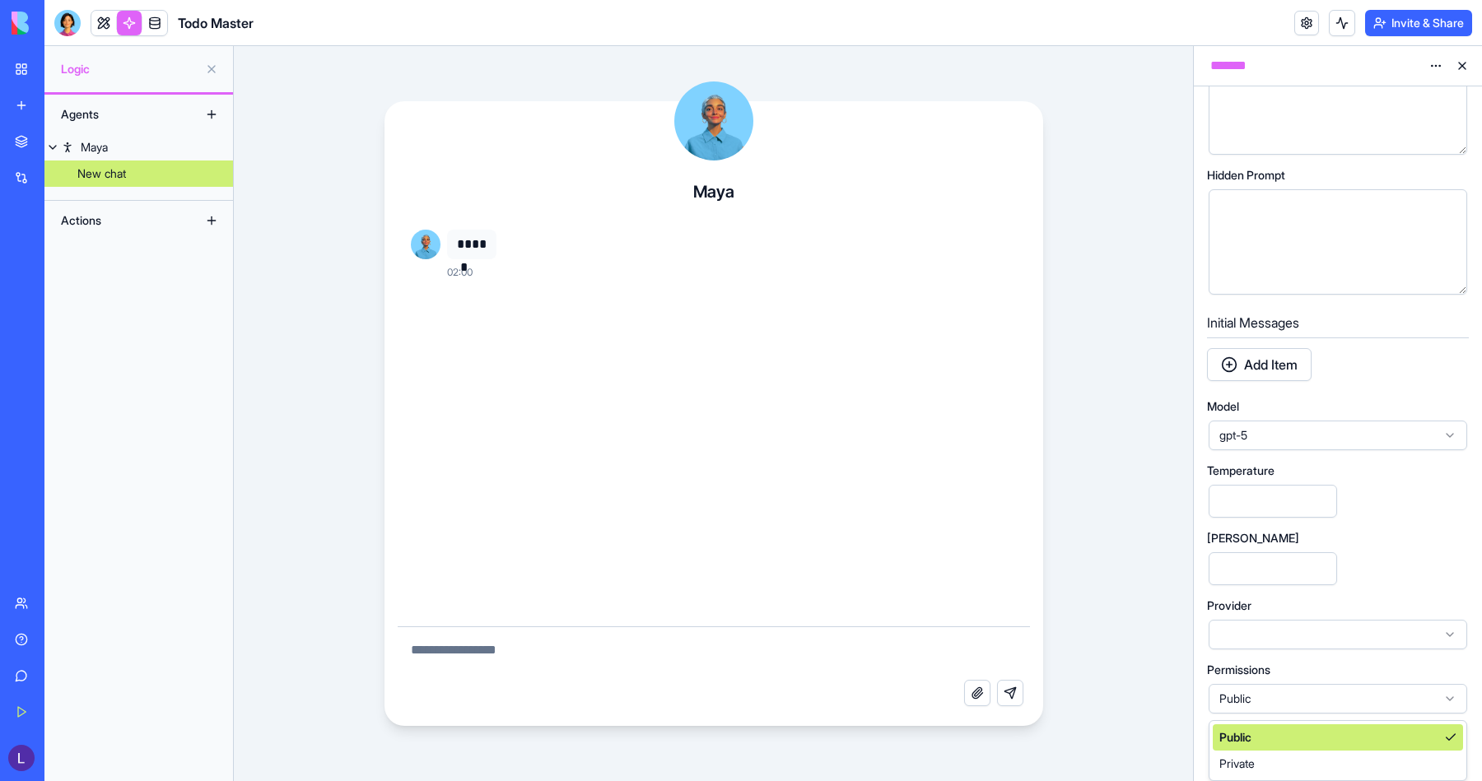
click at [1293, 706] on span "Public" at bounding box center [1327, 699] width 217 height 16
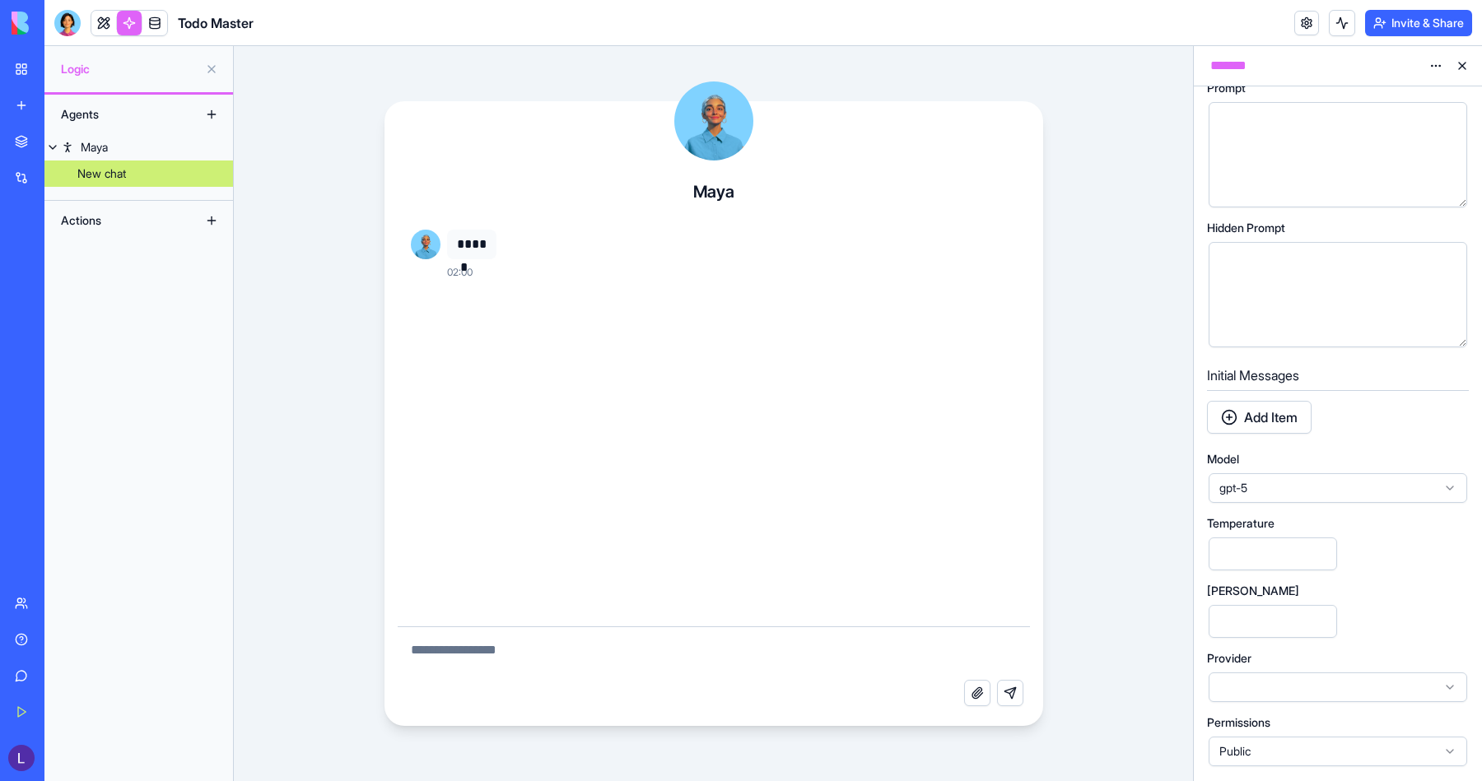
click at [1293, 677] on div at bounding box center [1338, 688] width 259 height 30
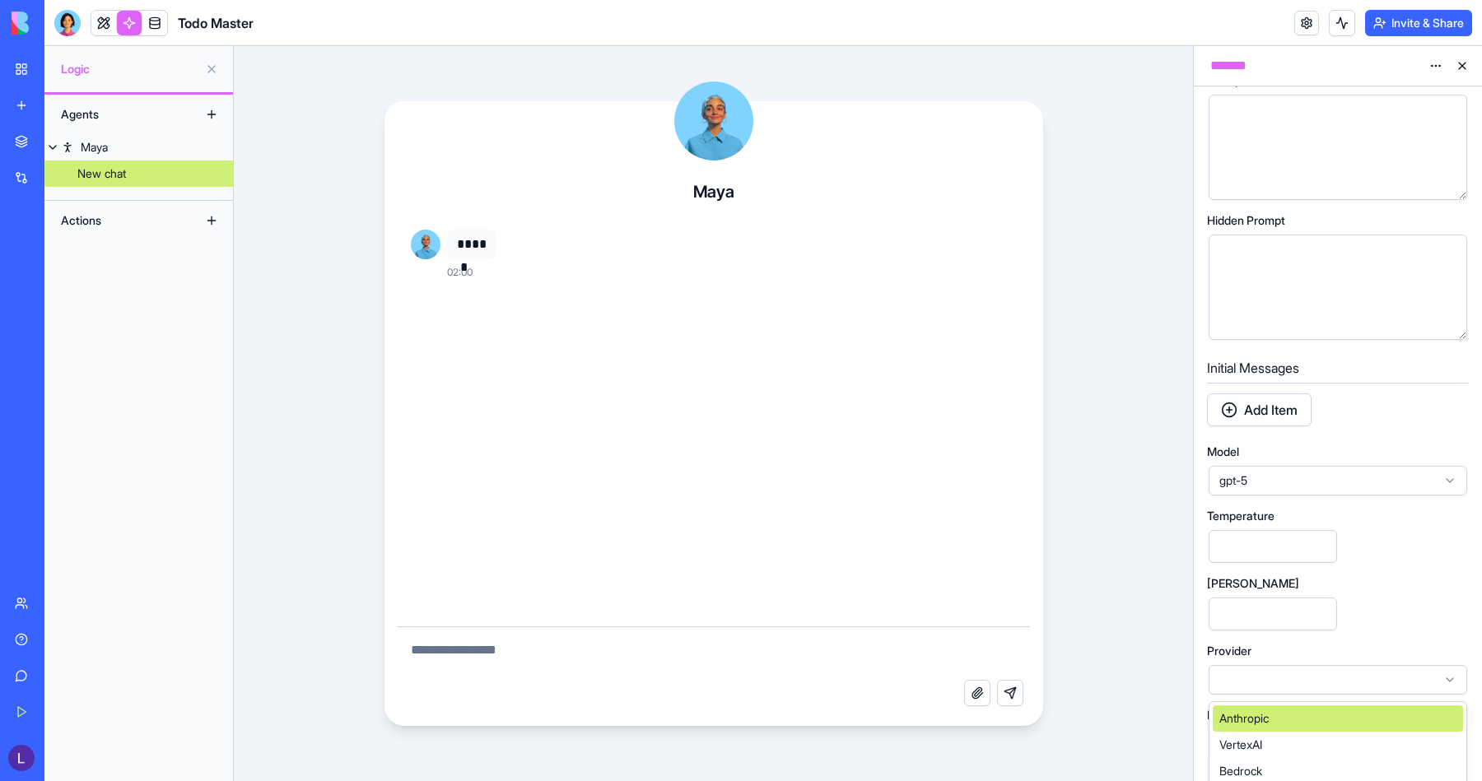
click at [1294, 682] on div at bounding box center [1338, 680] width 259 height 30
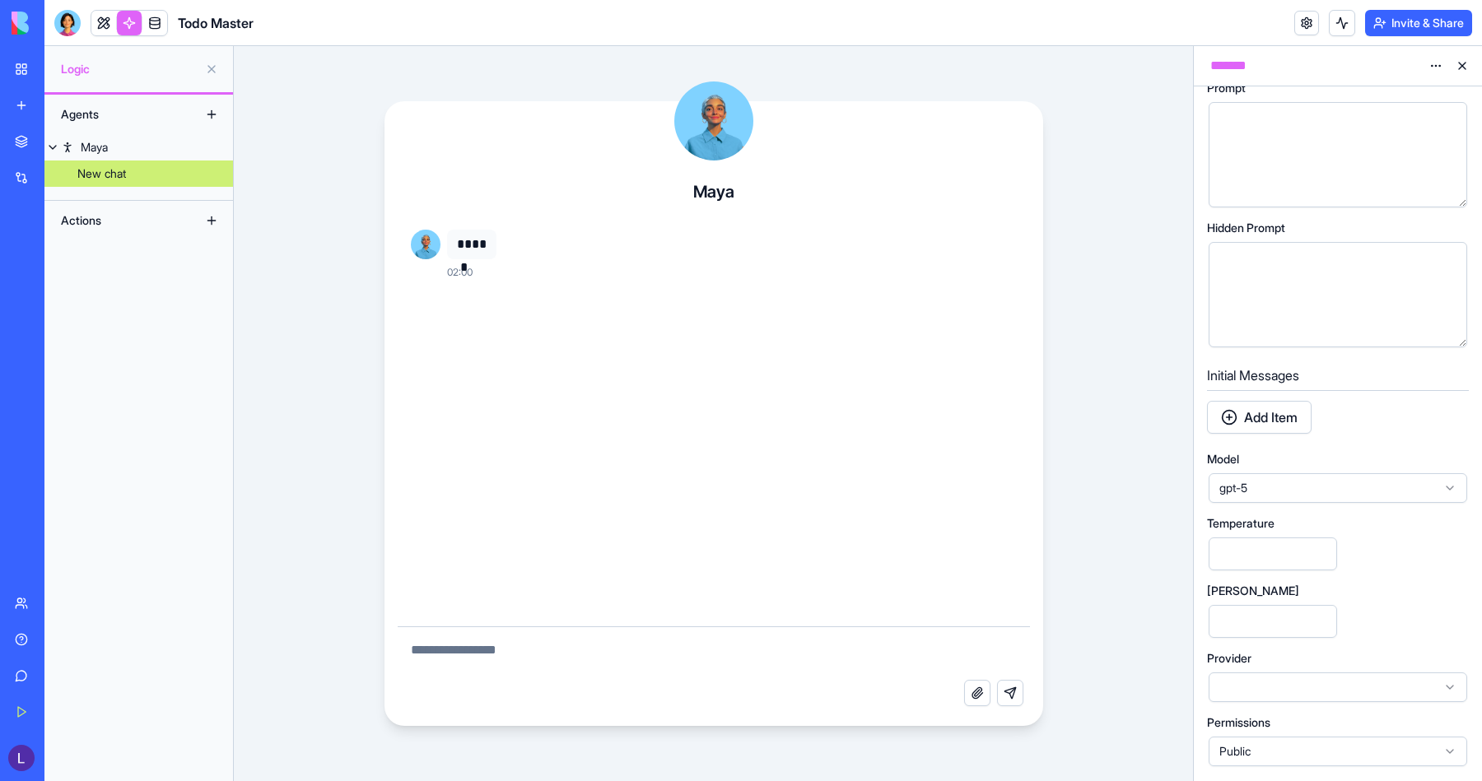
scroll to position [0, 0]
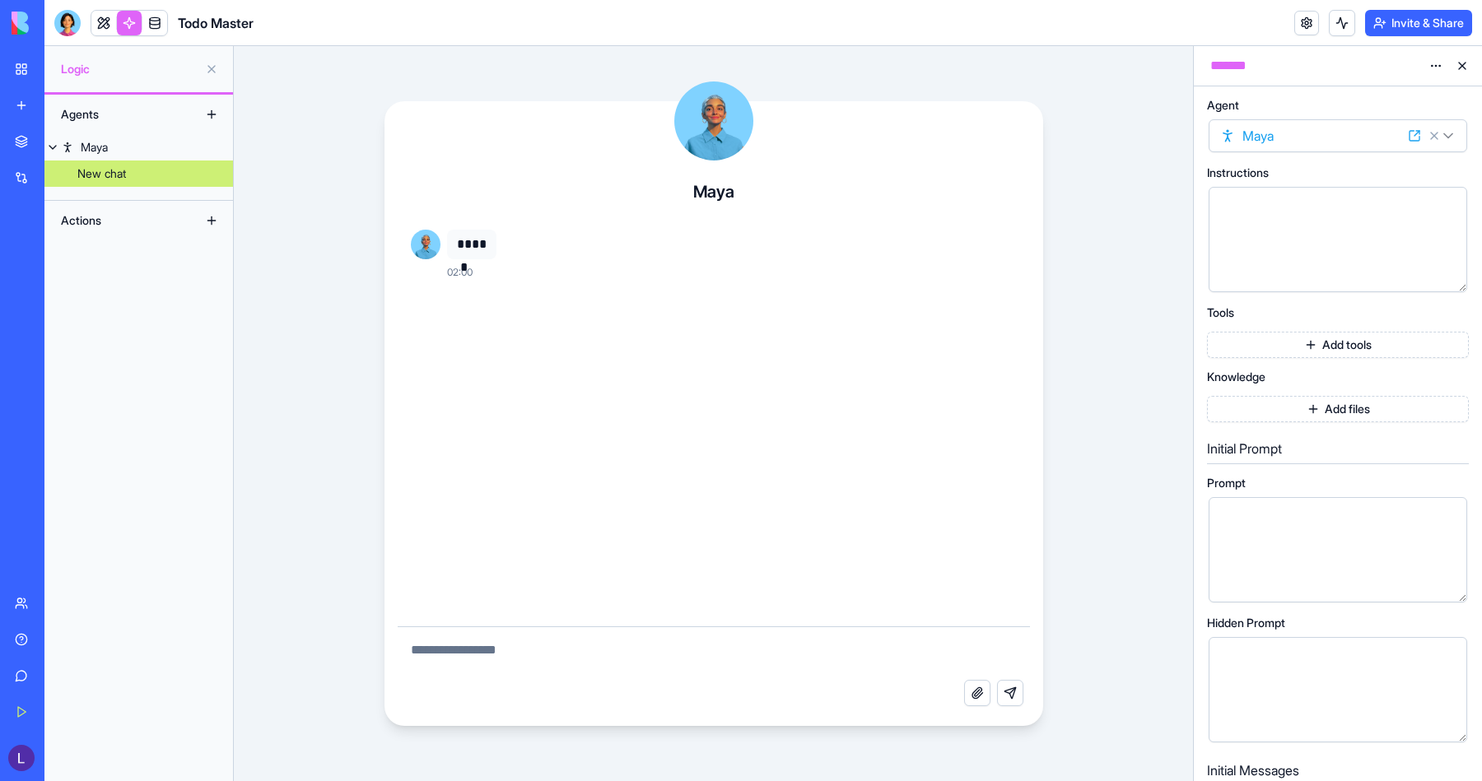
click at [203, 230] on button at bounding box center [211, 220] width 26 height 26
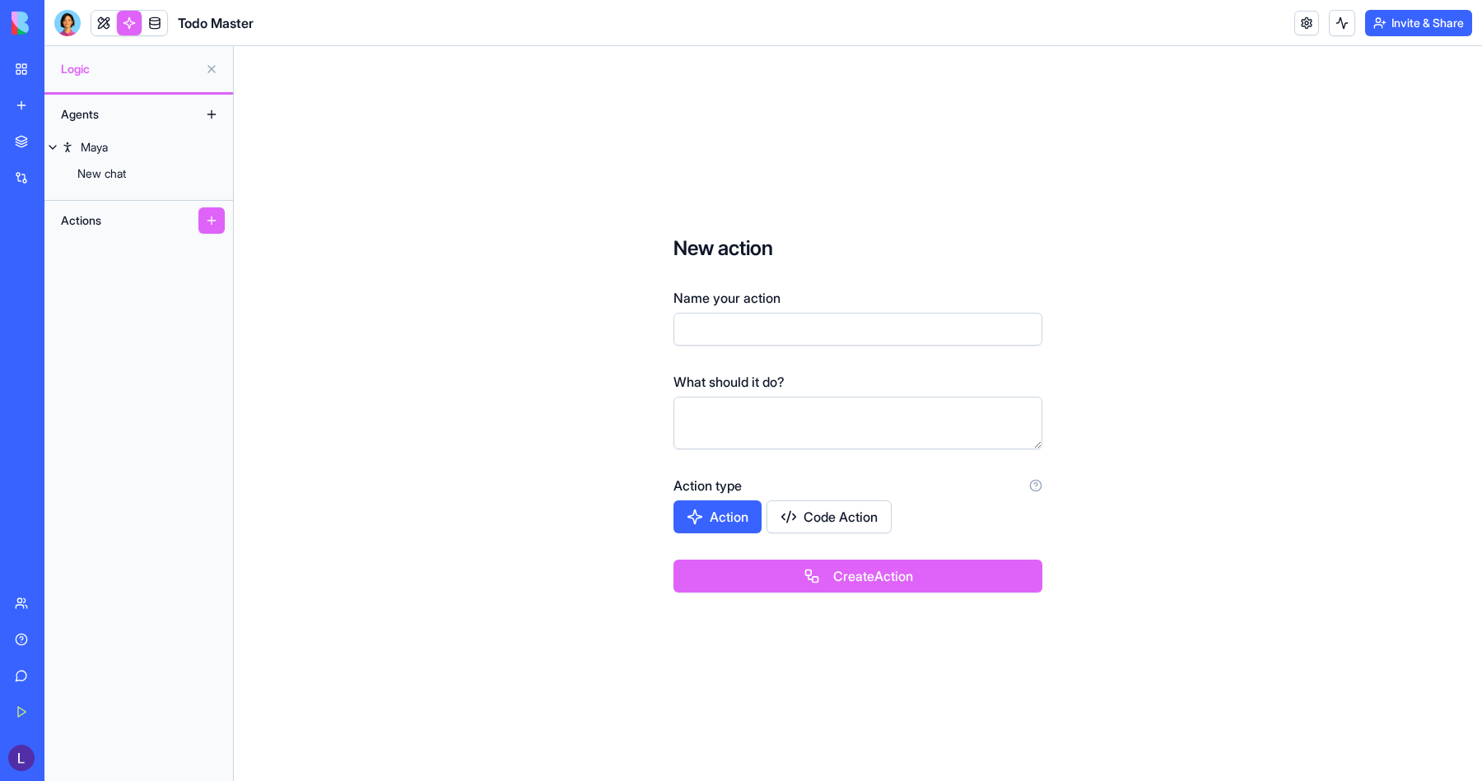
click at [723, 328] on input "Name your action" at bounding box center [858, 329] width 369 height 33
click at [110, 172] on div "New chat" at bounding box center [101, 173] width 49 height 16
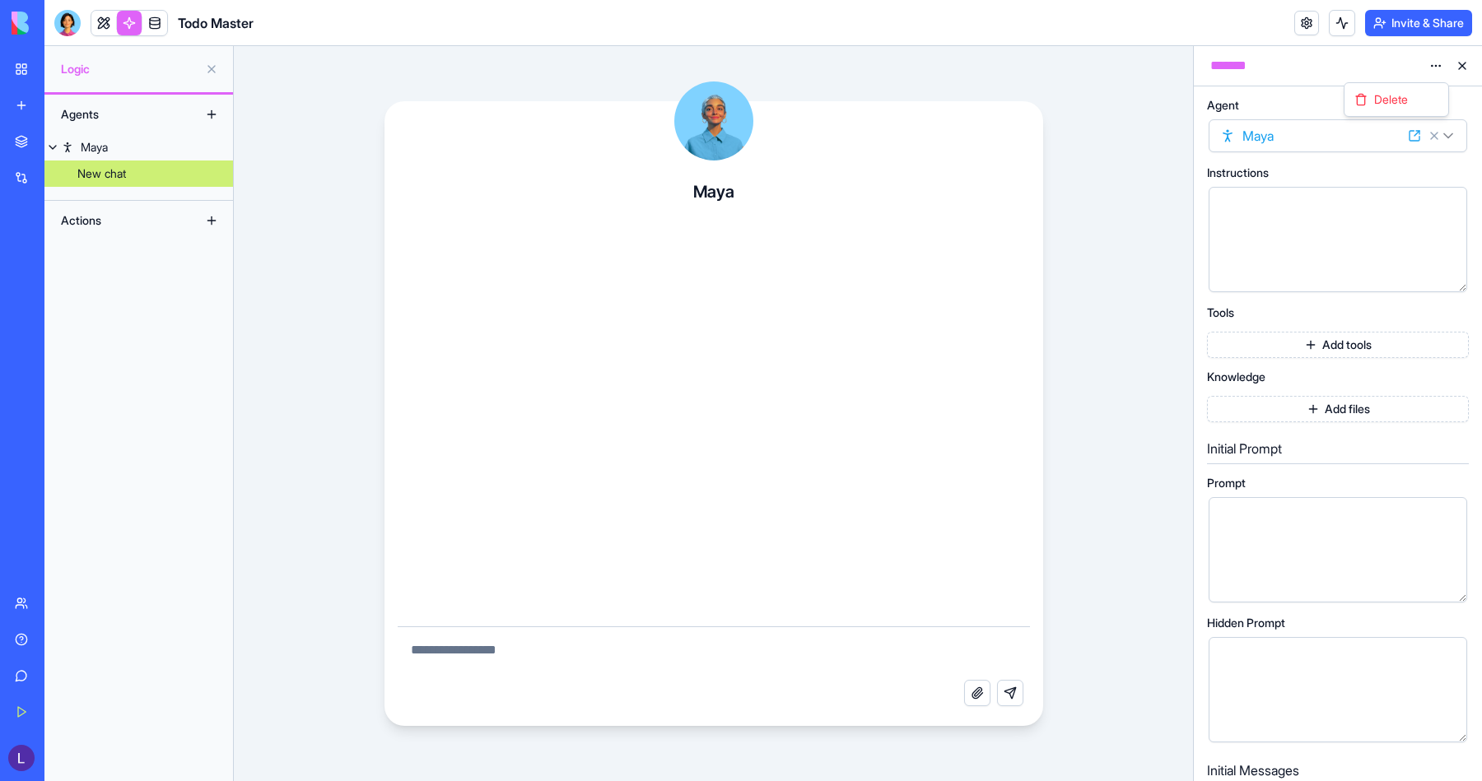
click at [1441, 69] on html "BETA My Workspace New app Marketplace Integrations Recent Todo Master AI Logo G…" at bounding box center [741, 390] width 1482 height 781
click at [1415, 91] on div "Delete" at bounding box center [1396, 99] width 97 height 26
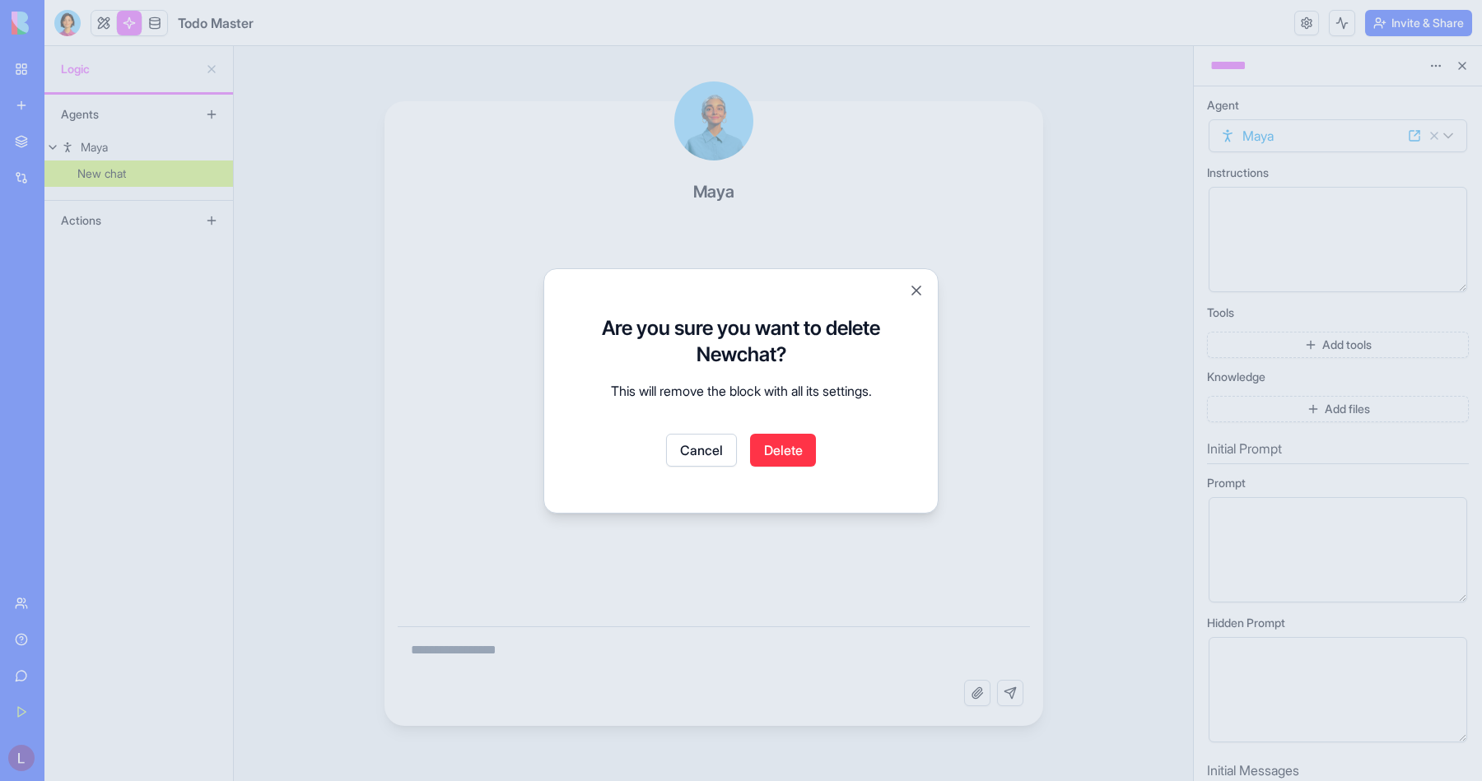
click at [789, 449] on button "Delete" at bounding box center [783, 450] width 66 height 33
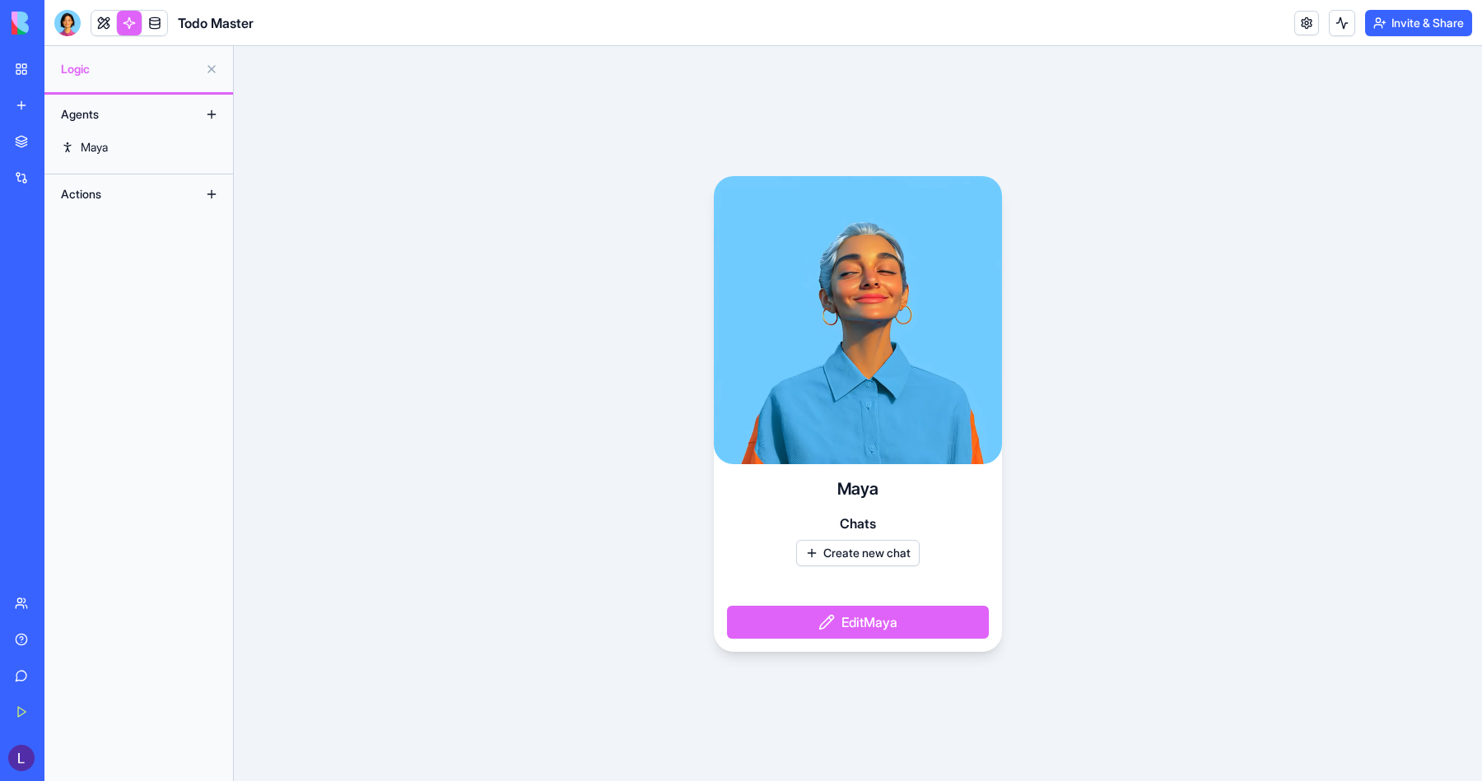
click at [869, 616] on button "Edit Maya" at bounding box center [858, 622] width 262 height 33
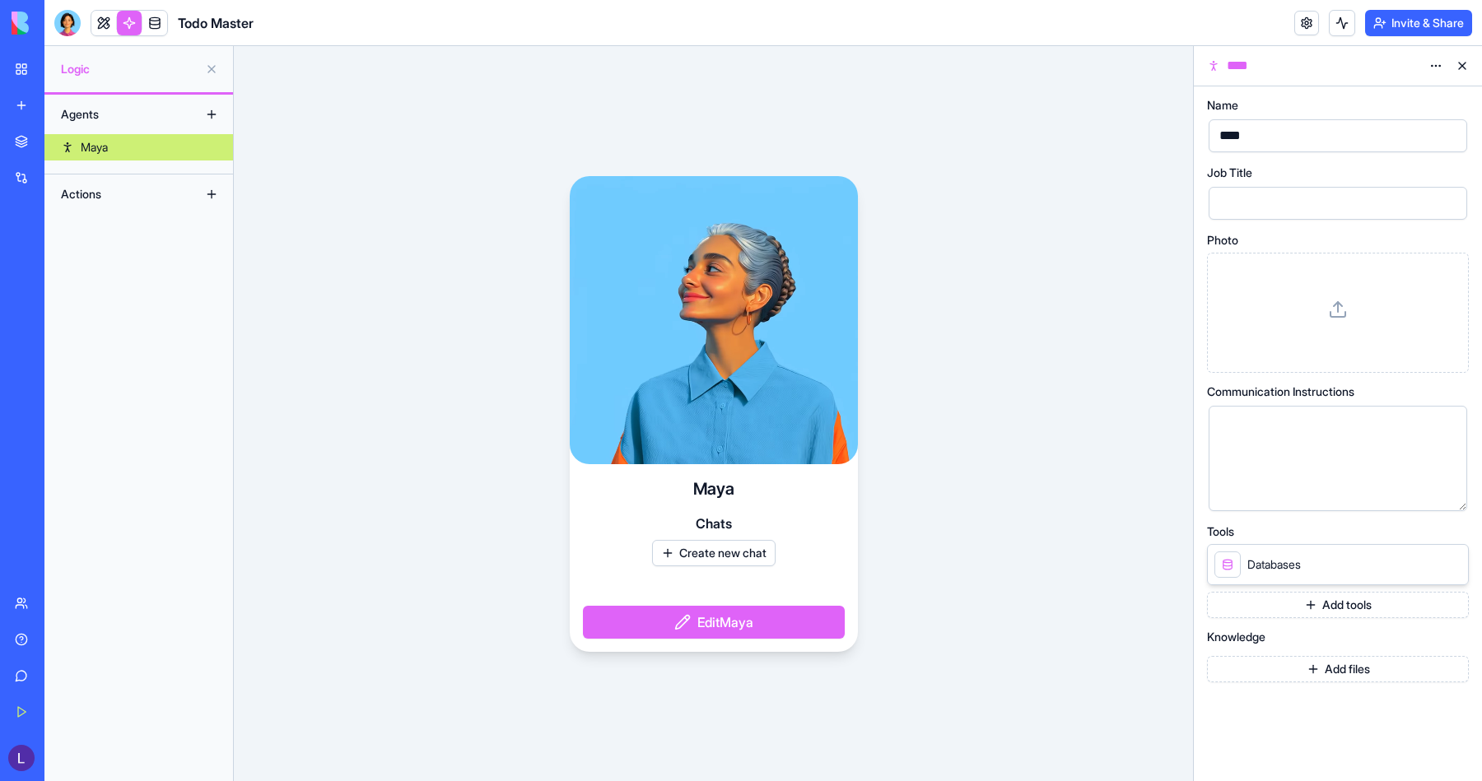
click at [723, 547] on button "Create new chat" at bounding box center [714, 553] width 124 height 26
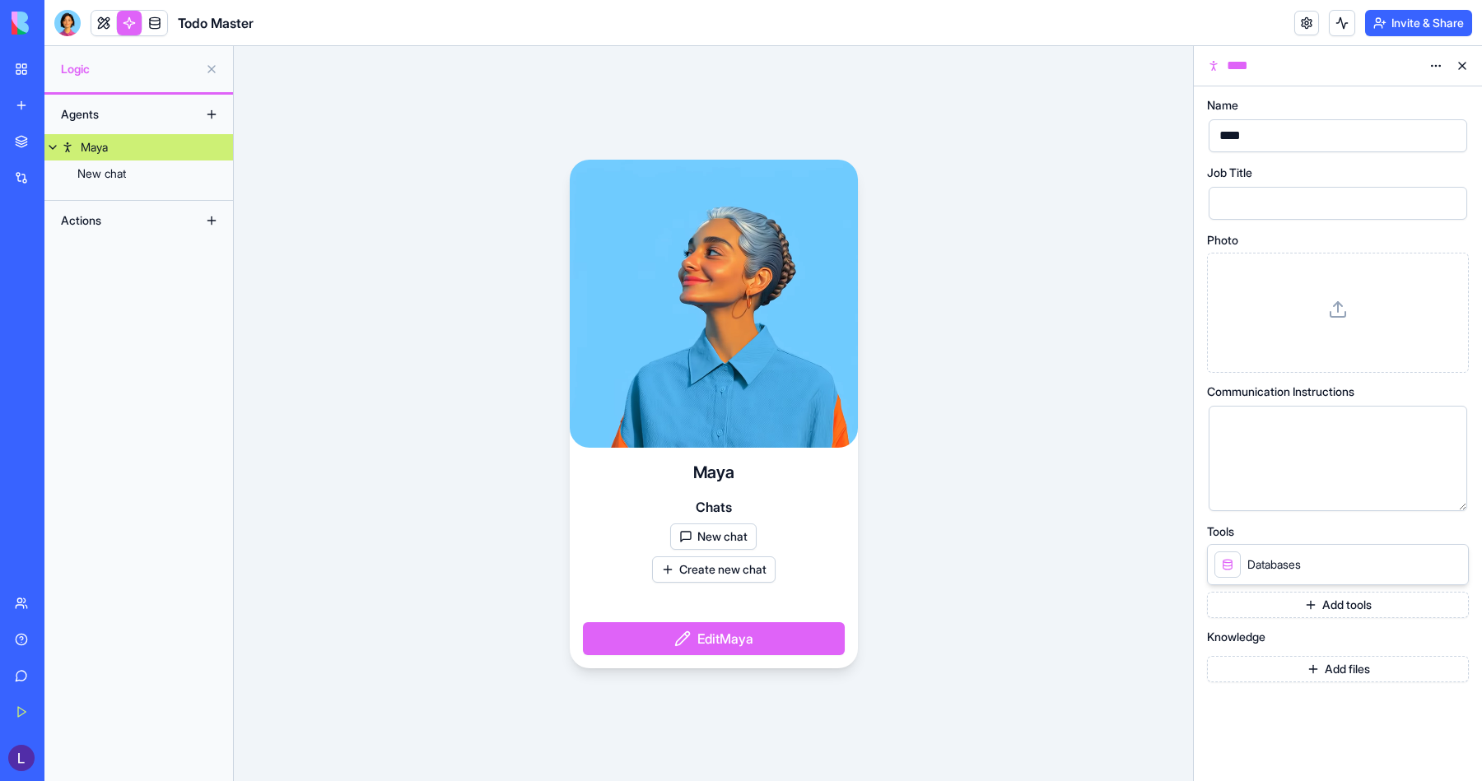
click at [725, 534] on button "New chat" at bounding box center [713, 537] width 86 height 26
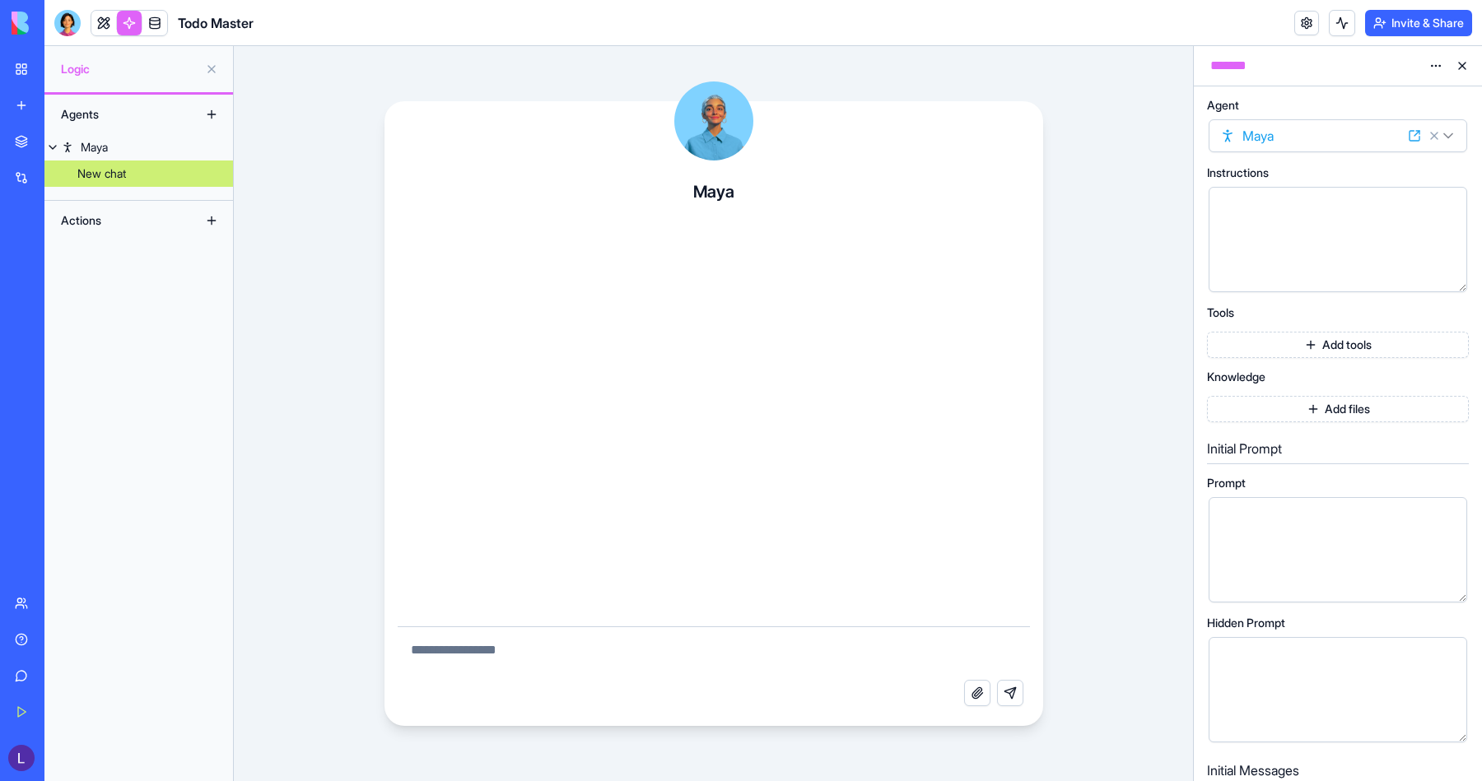
click at [618, 634] on textarea at bounding box center [714, 653] width 632 height 53
type textarea "**********"
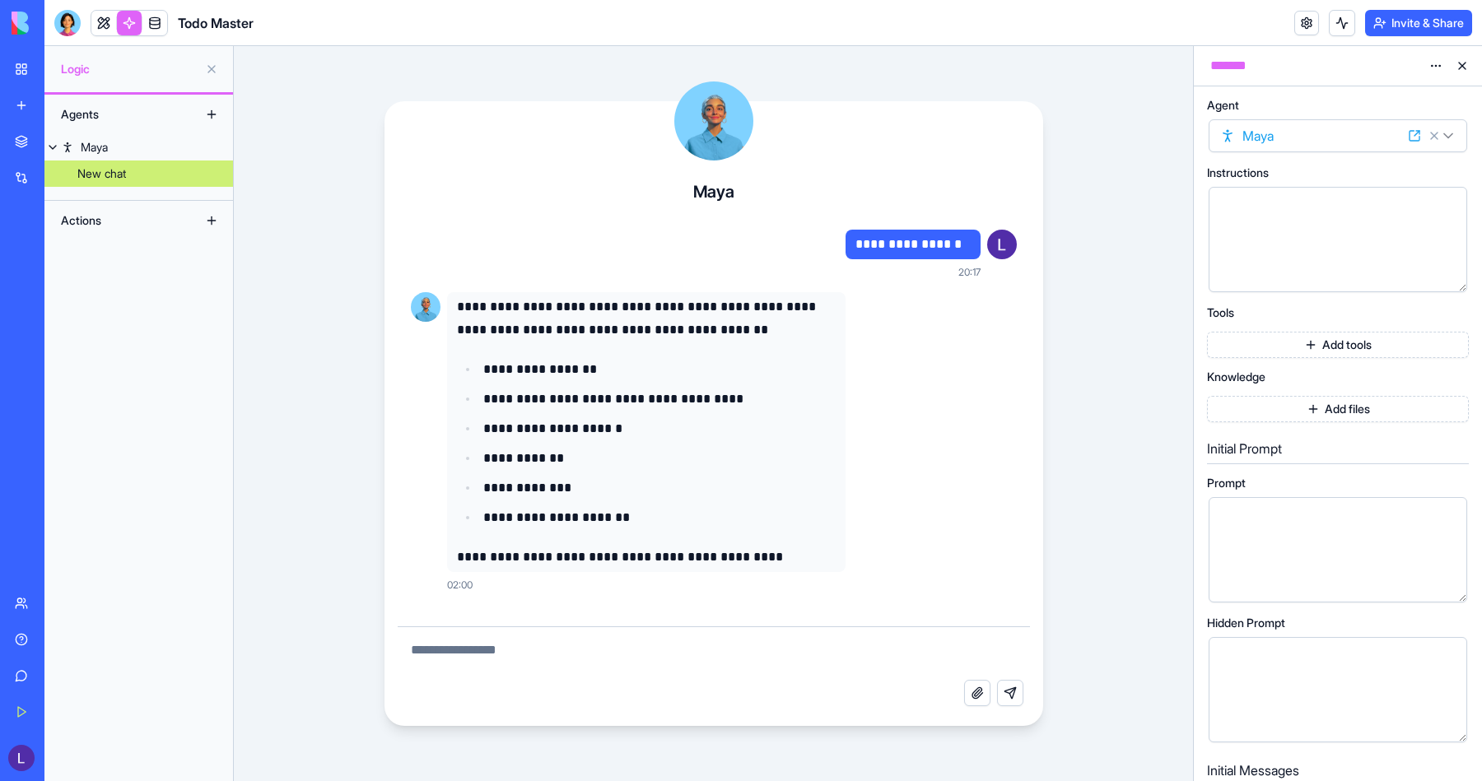
click at [596, 675] on textarea at bounding box center [714, 653] width 632 height 53
type textarea "******"
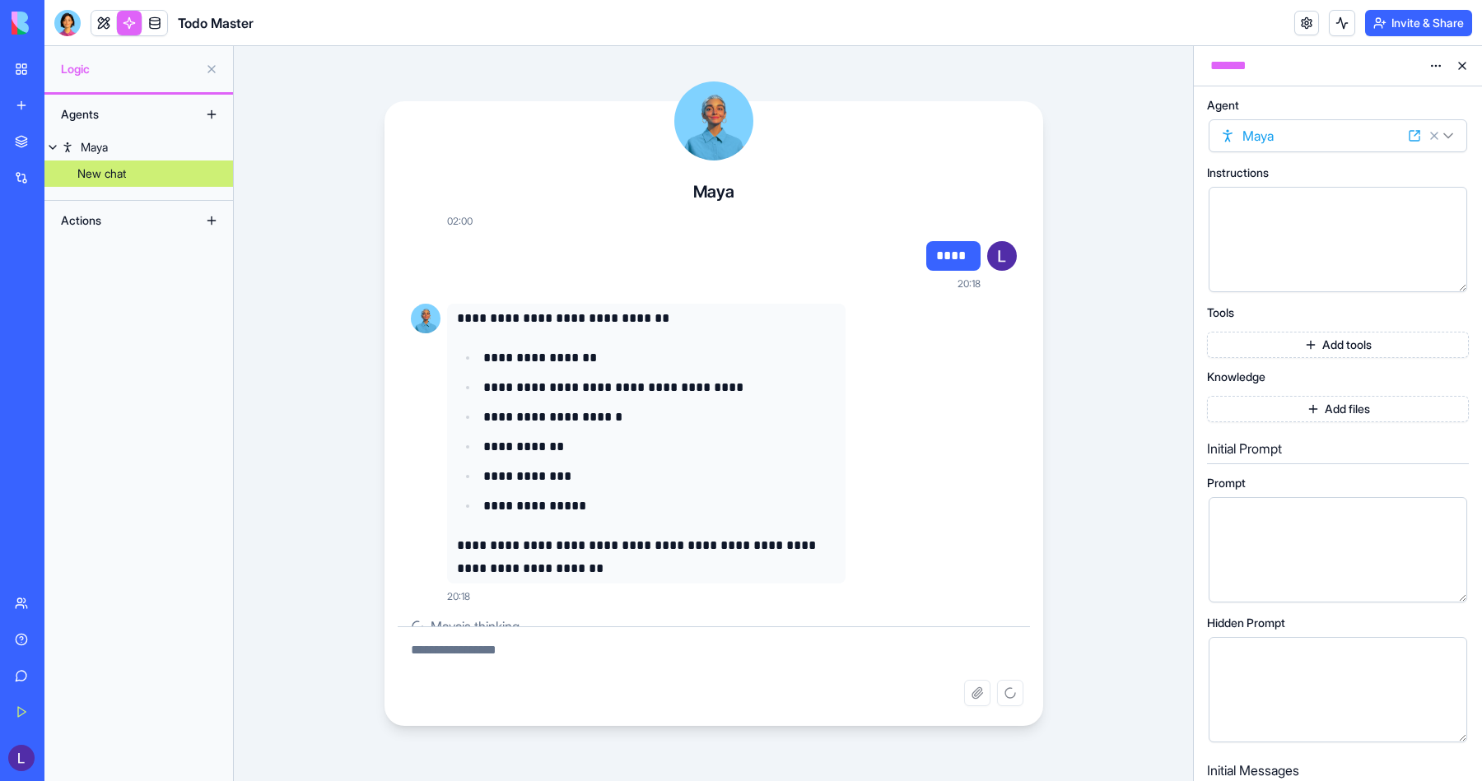
scroll to position [354, 0]
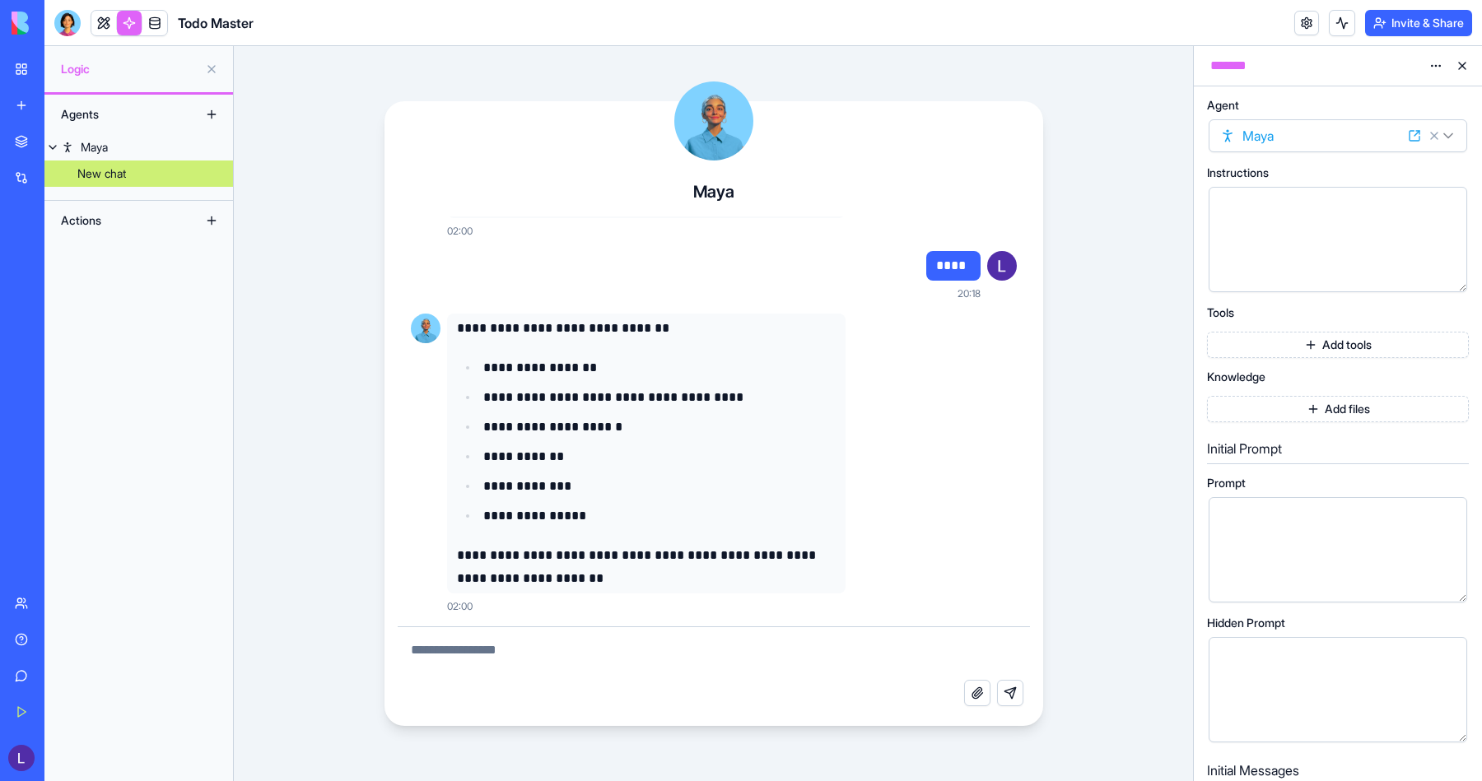
click at [160, 29] on link at bounding box center [154, 23] width 25 height 25
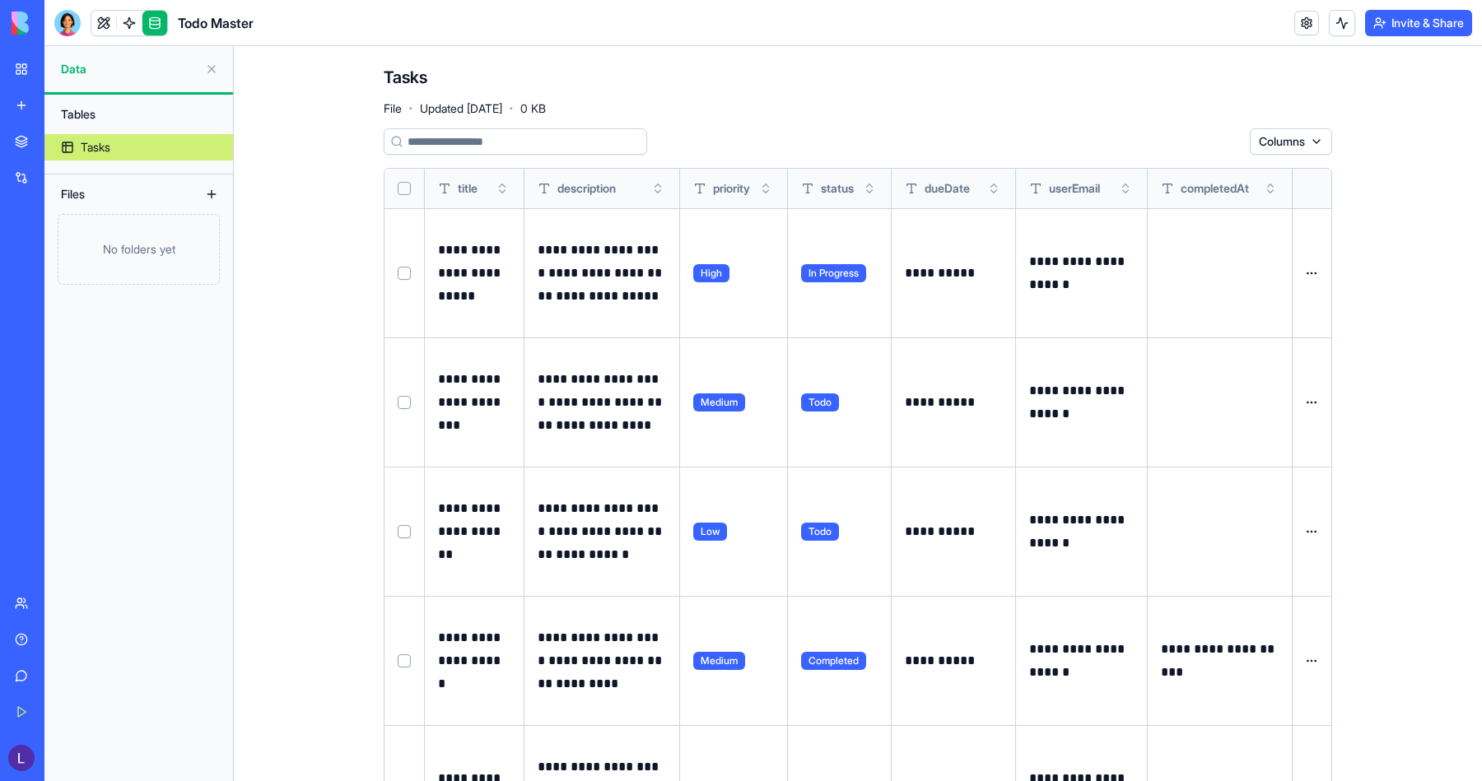
click at [995, 190] on button "Toggle sort" at bounding box center [994, 188] width 16 height 16
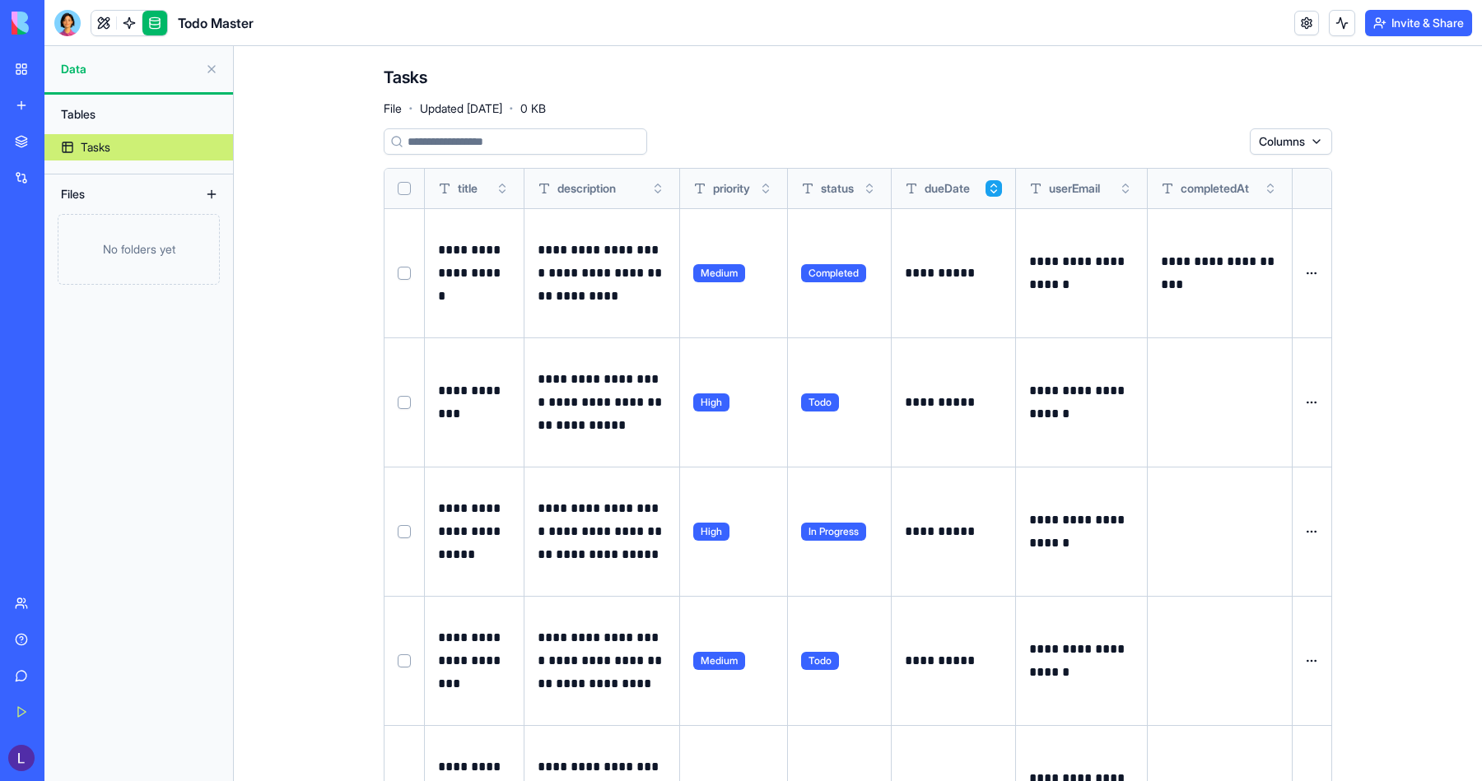
click at [996, 190] on button "Toggle sort" at bounding box center [994, 188] width 16 height 16
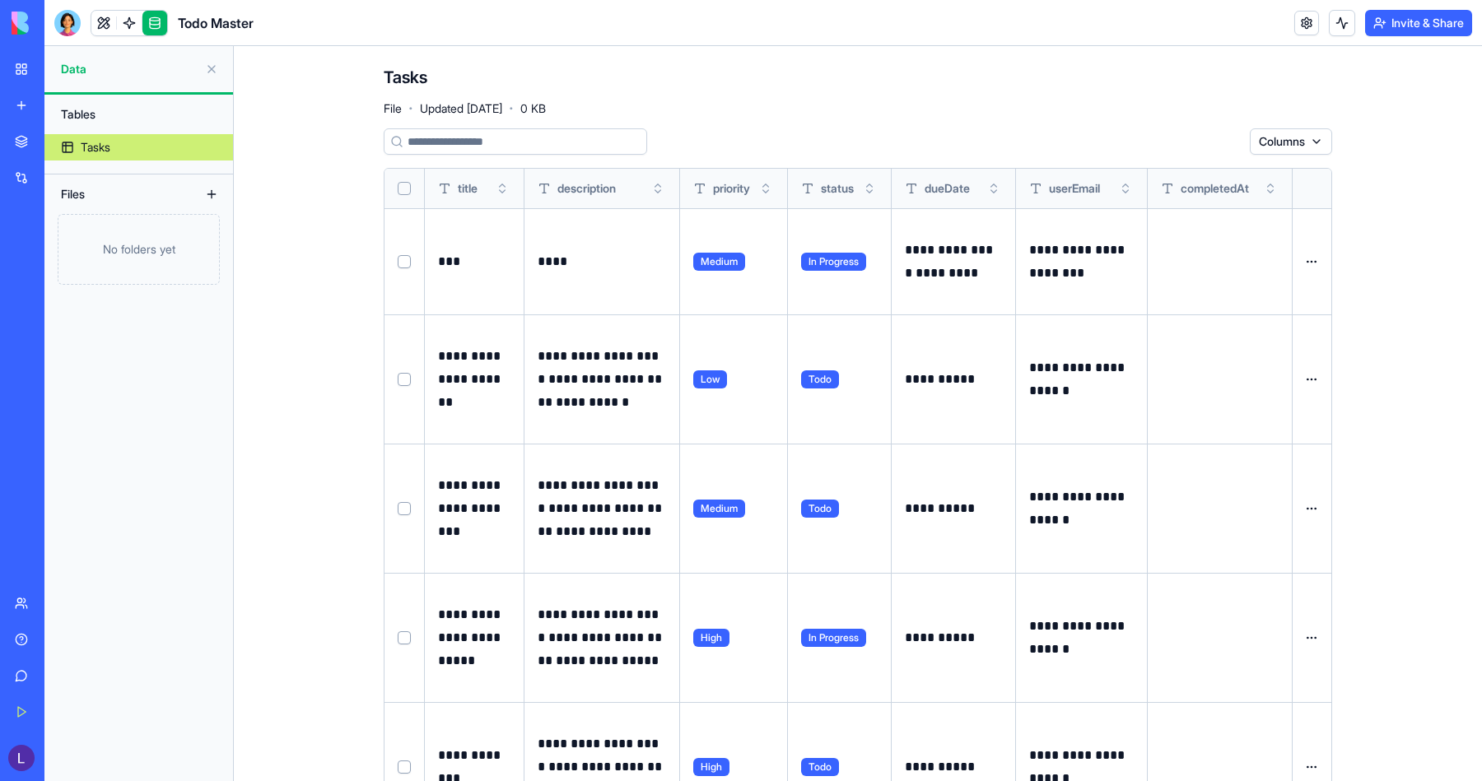
click at [1303, 146] on html "**********" at bounding box center [741, 390] width 1482 height 781
click at [1155, 105] on html "**********" at bounding box center [741, 390] width 1482 height 781
click at [207, 192] on button at bounding box center [211, 194] width 26 height 26
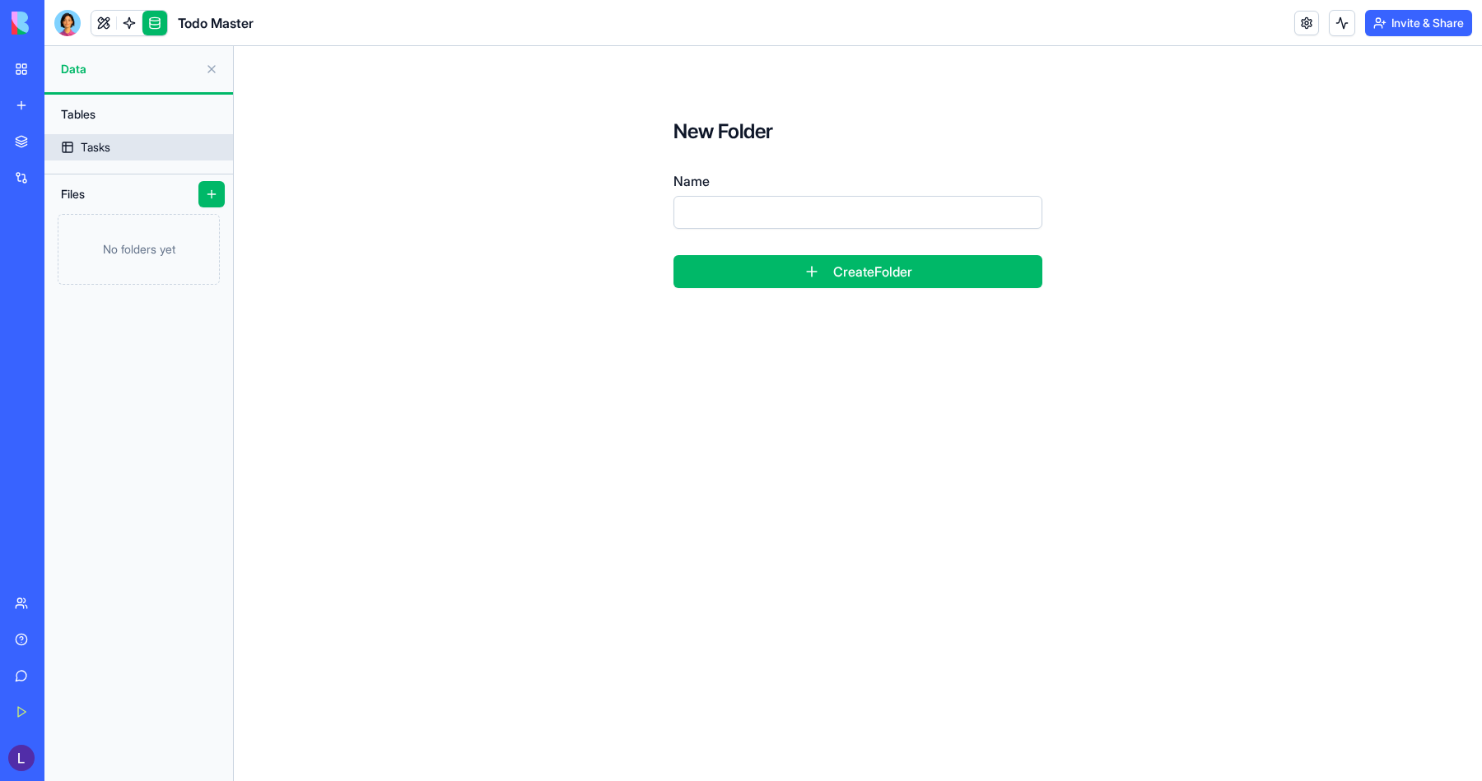
click at [107, 145] on div "Tasks" at bounding box center [96, 147] width 30 height 16
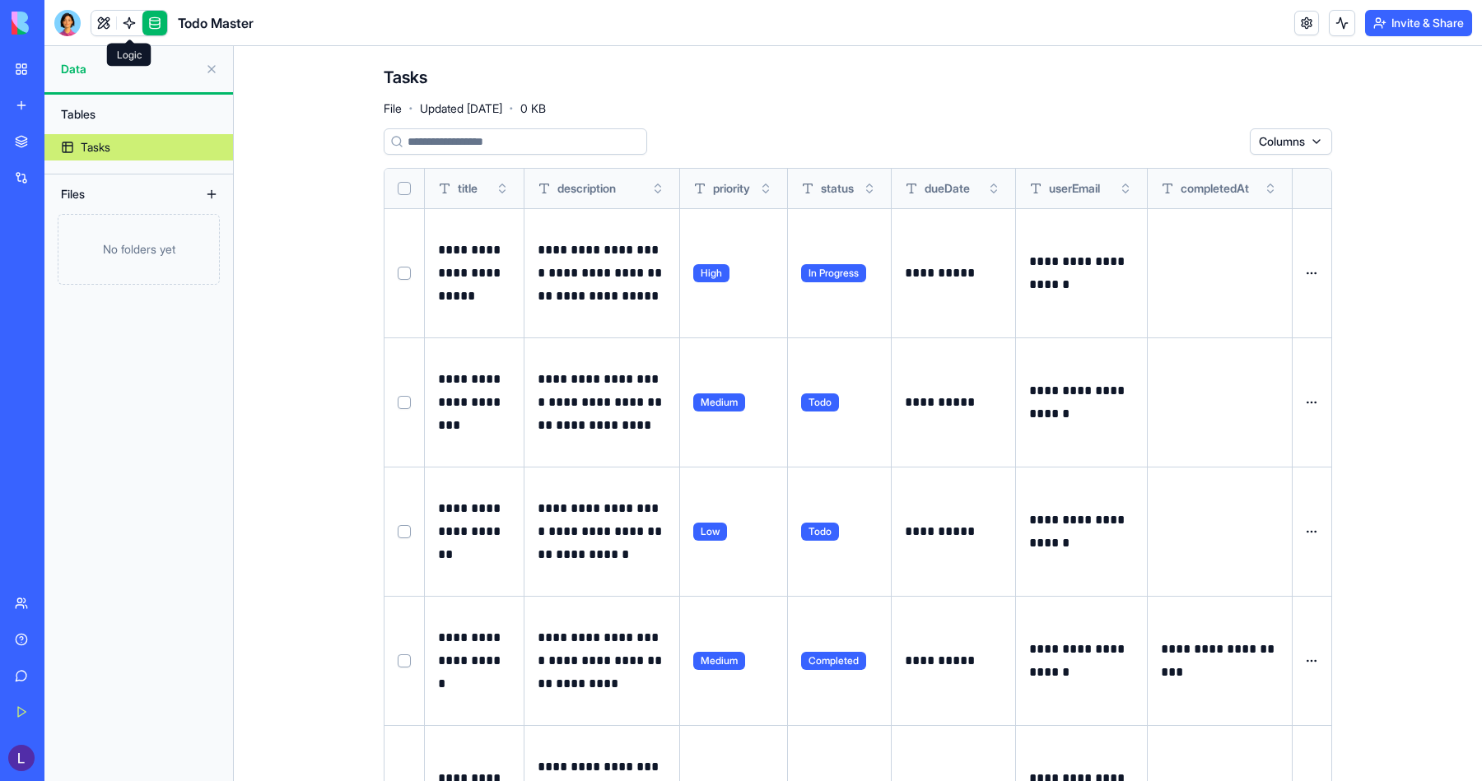
click at [137, 26] on link at bounding box center [129, 23] width 25 height 25
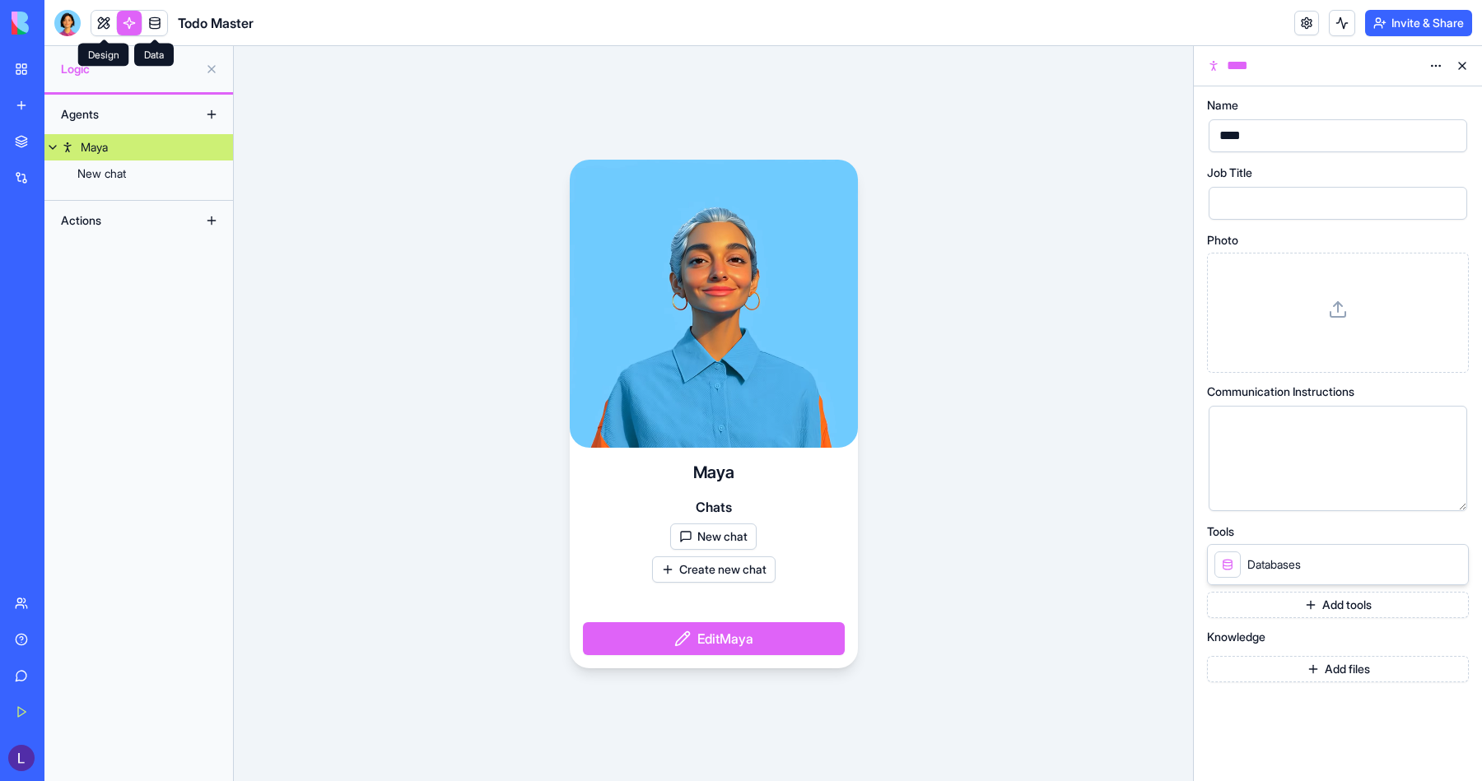
click at [110, 27] on link at bounding box center [103, 23] width 25 height 25
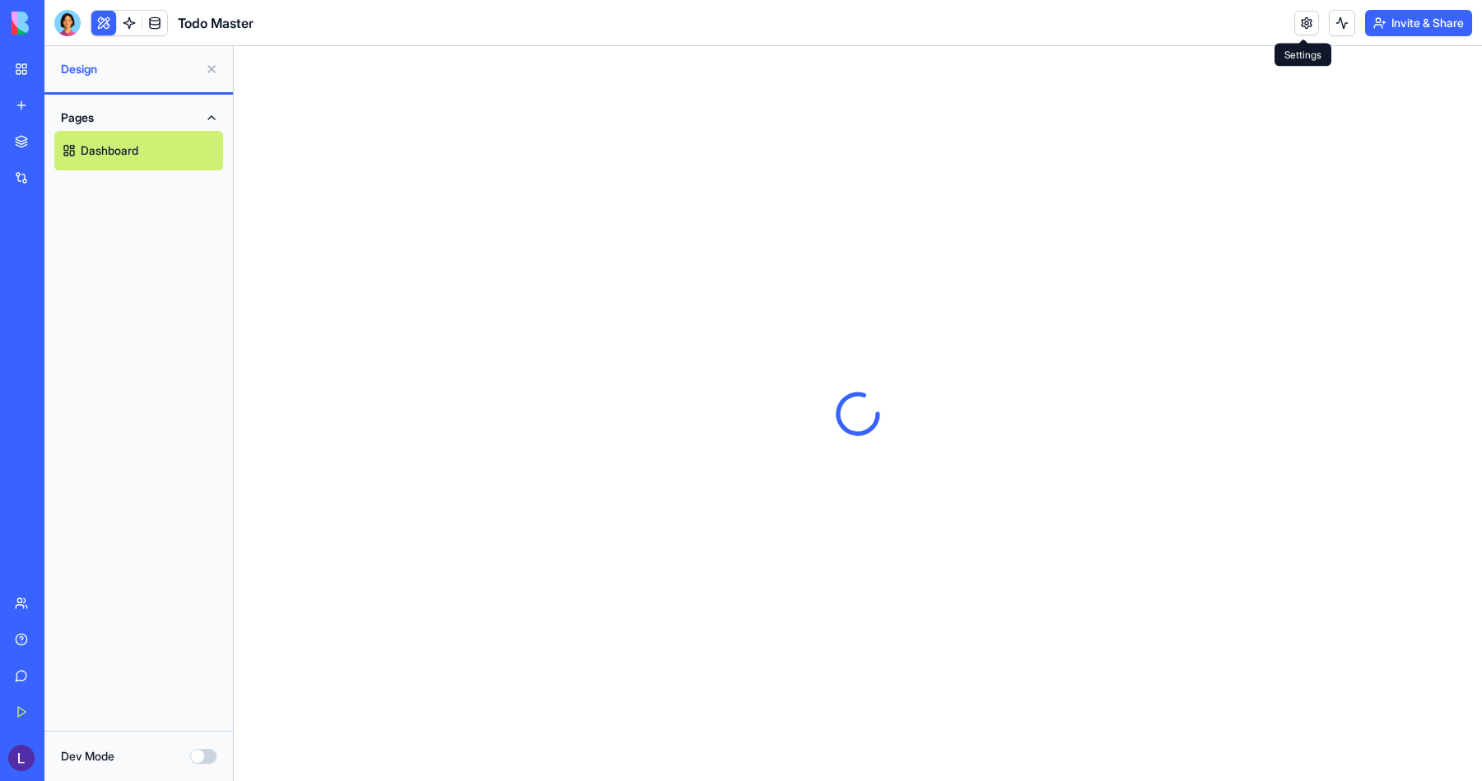
click at [1305, 22] on link at bounding box center [1306, 23] width 25 height 25
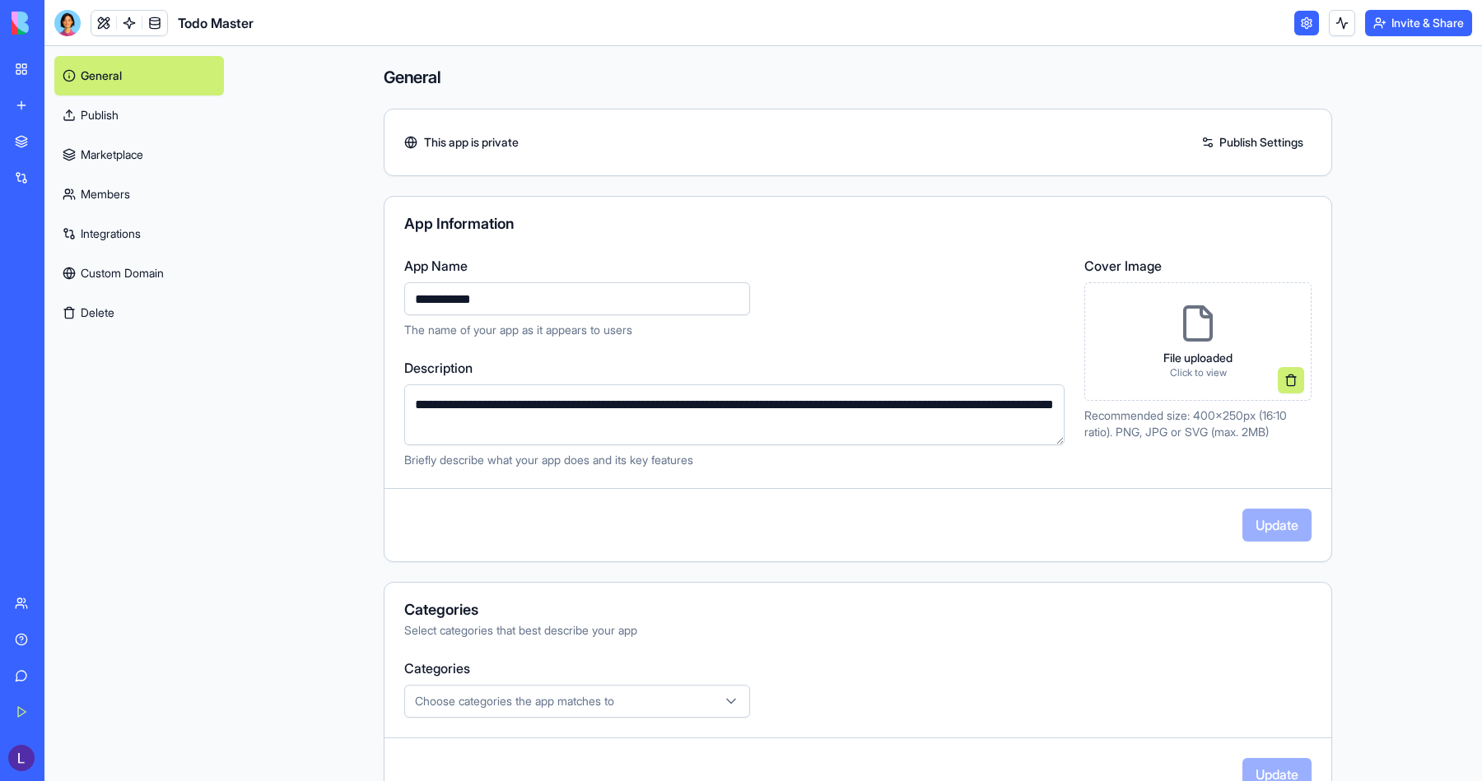
click at [140, 207] on link "Members" at bounding box center [139, 195] width 170 height 40
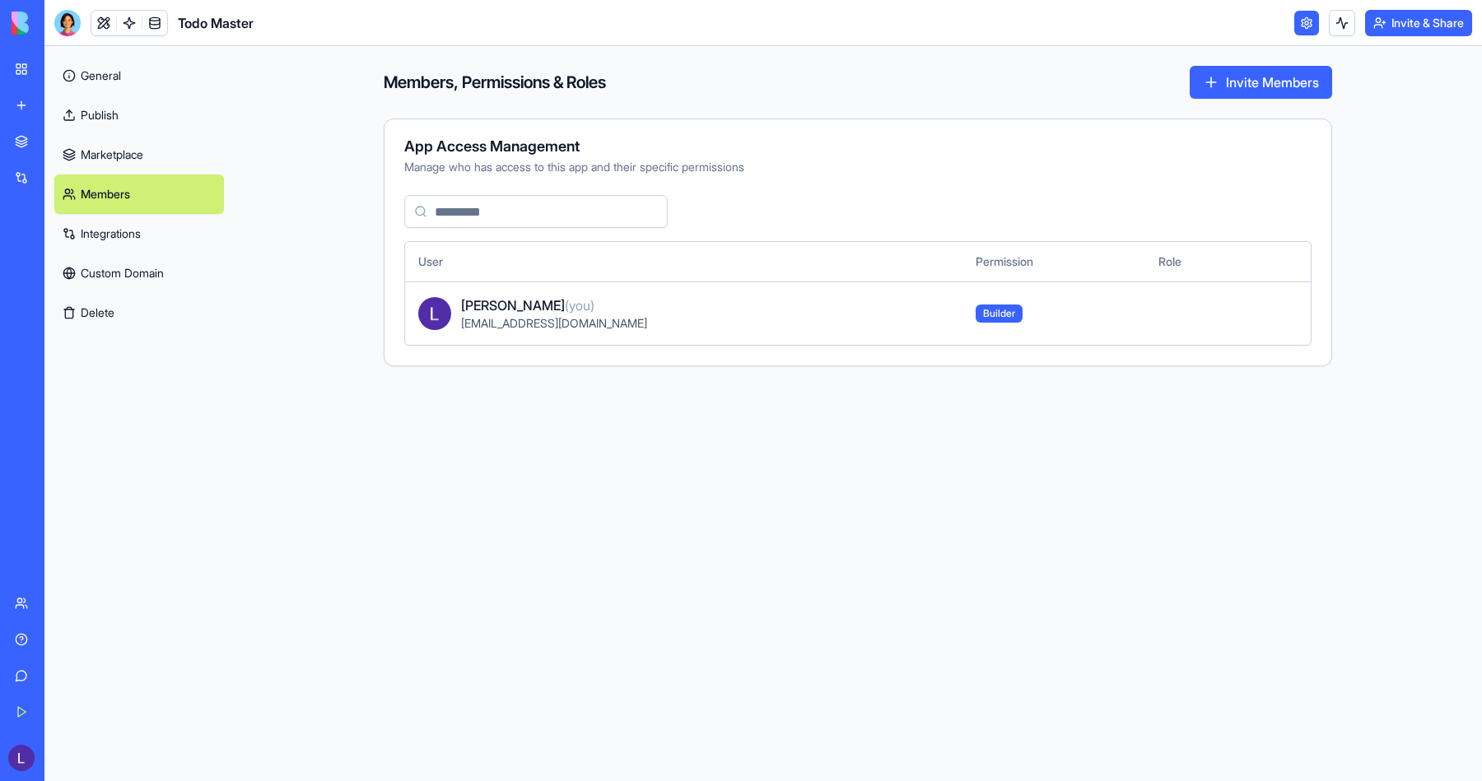
click at [1282, 80] on button "Invite Members" at bounding box center [1261, 82] width 142 height 33
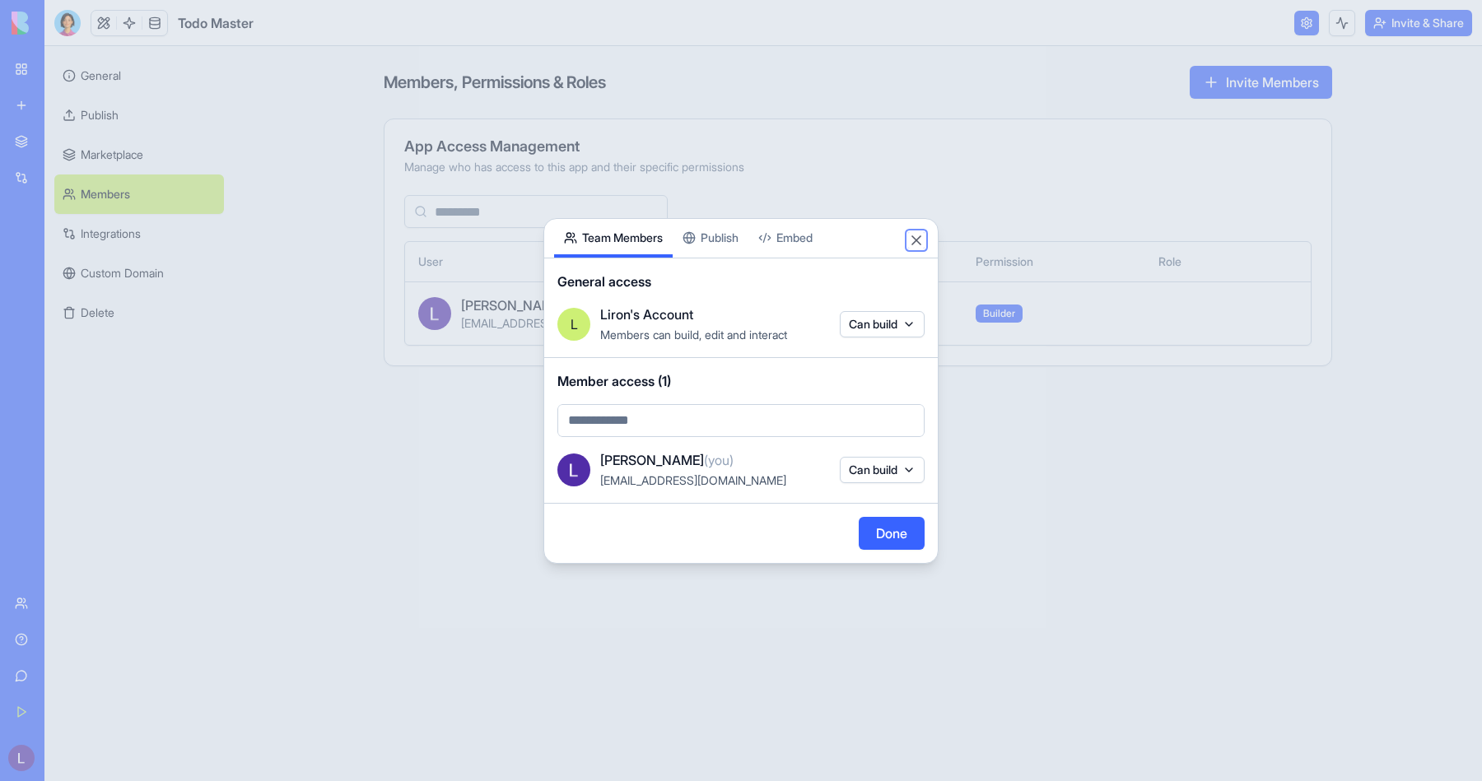
click at [919, 233] on button "Close" at bounding box center [916, 240] width 16 height 16
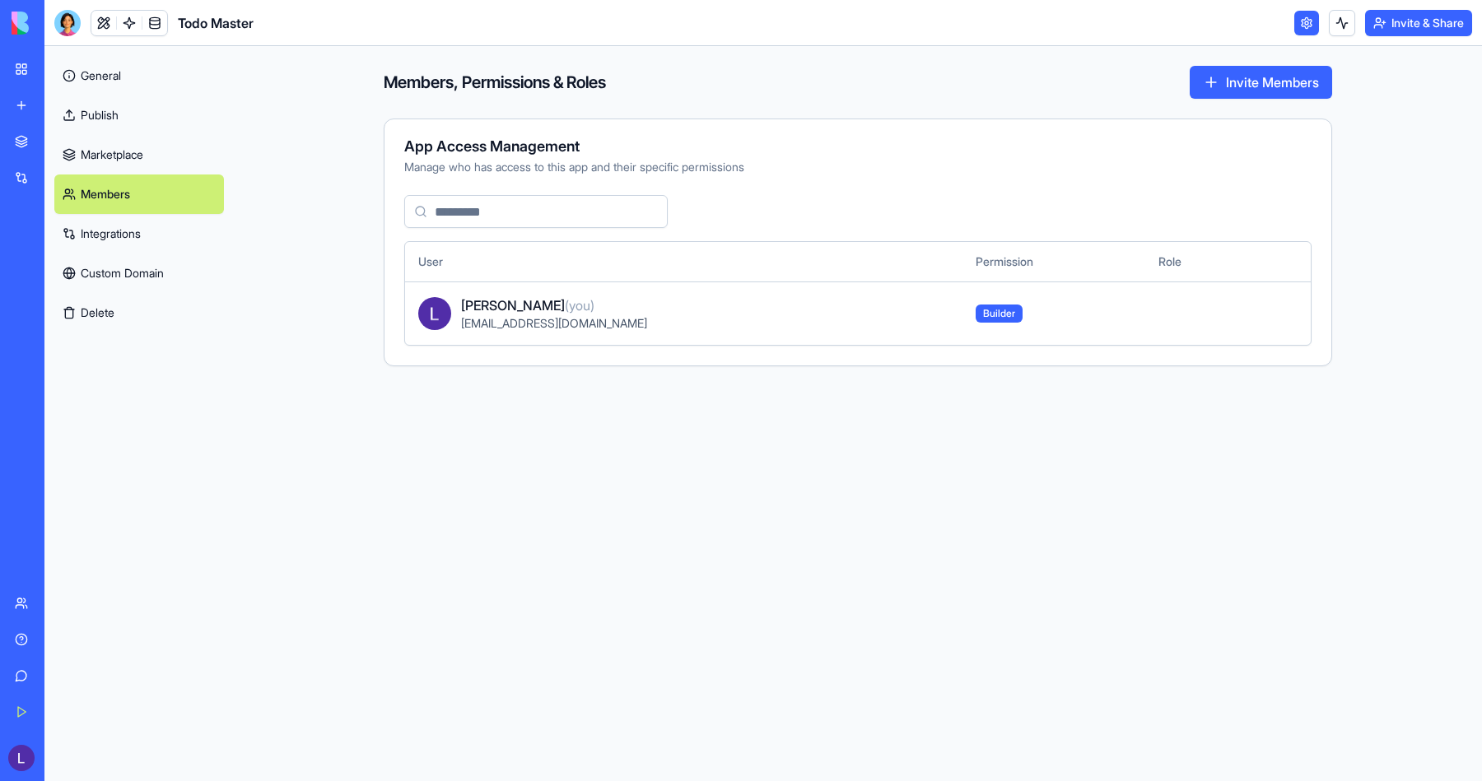
click at [137, 246] on link "Integrations" at bounding box center [139, 234] width 170 height 40
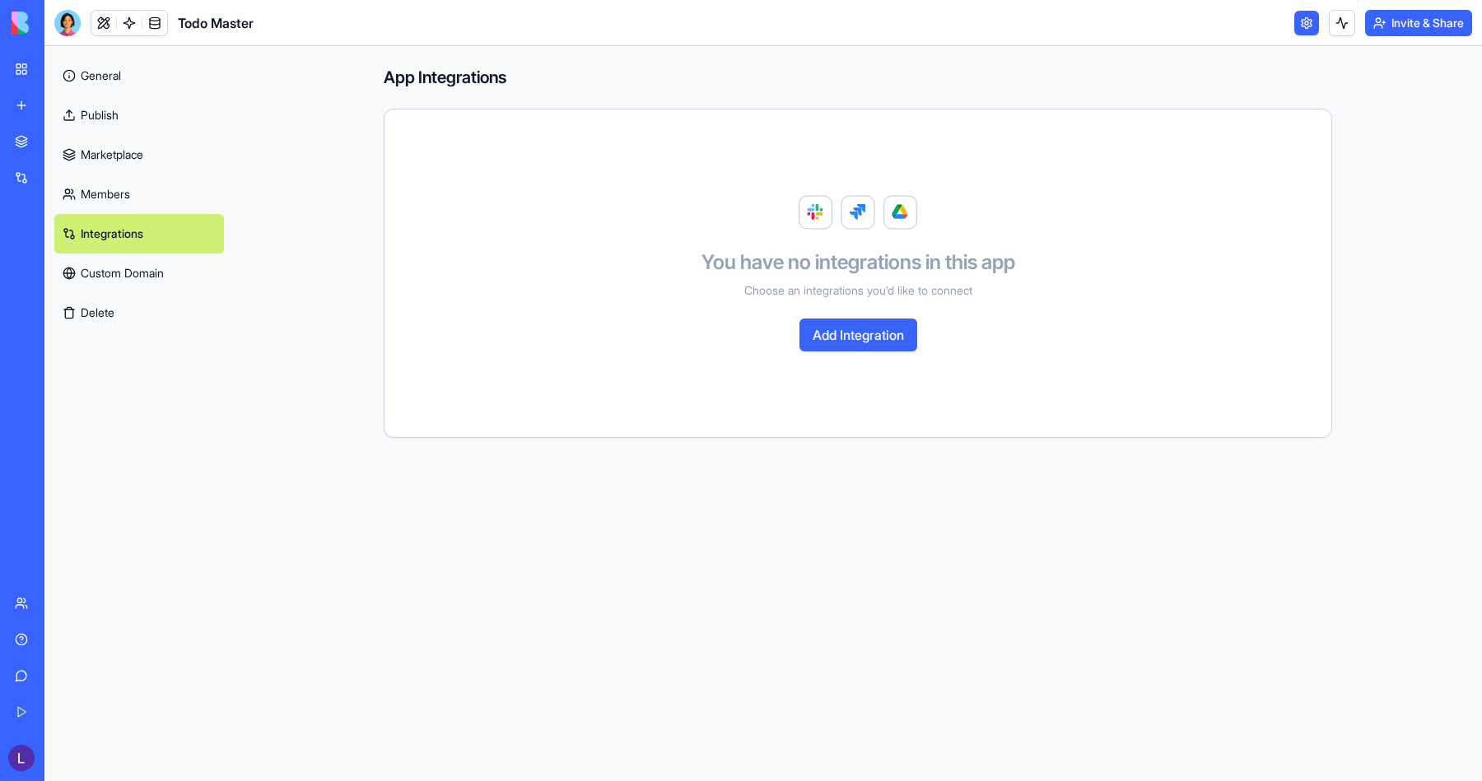
click at [161, 280] on link "Custom Domain" at bounding box center [139, 274] width 170 height 40
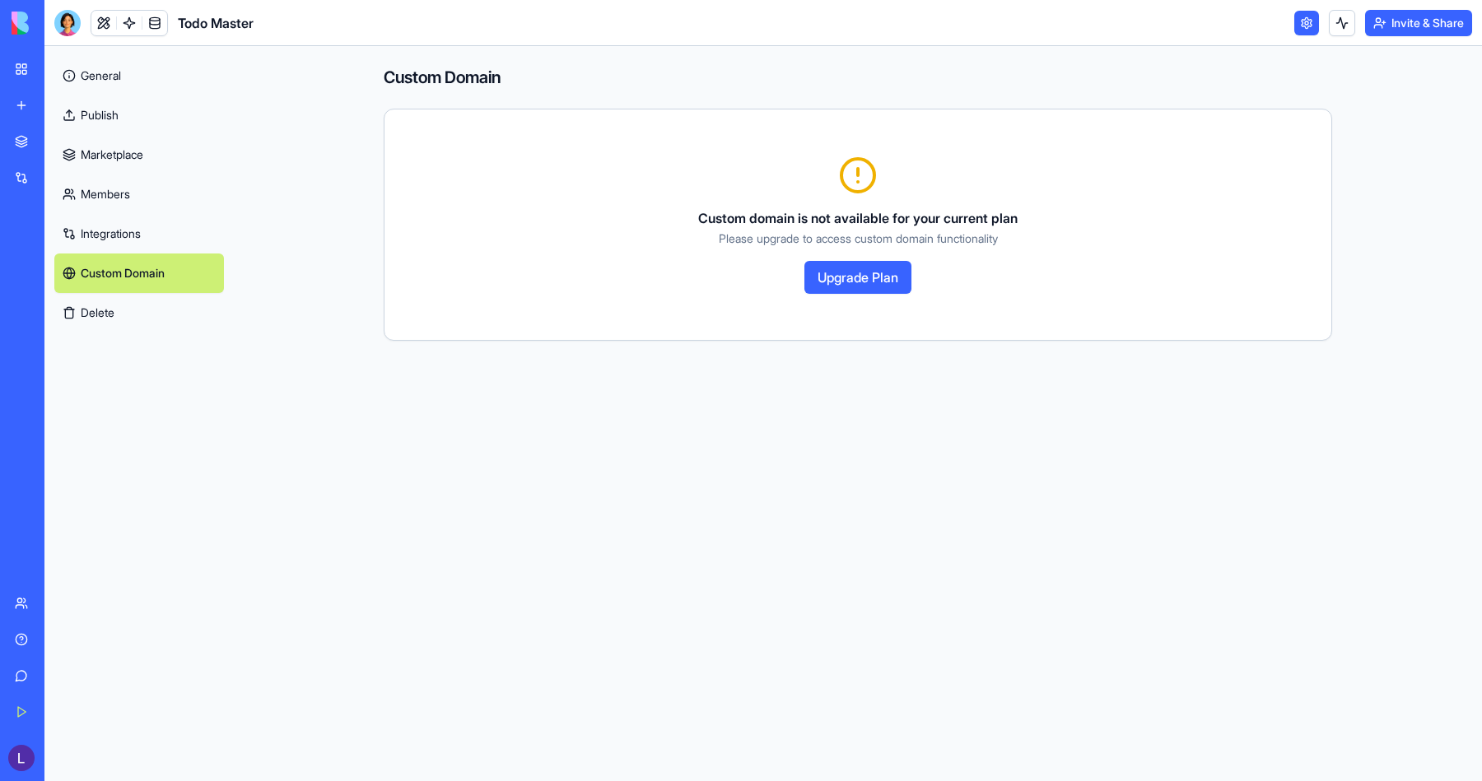
click at [123, 308] on button "Delete" at bounding box center [139, 313] width 170 height 40
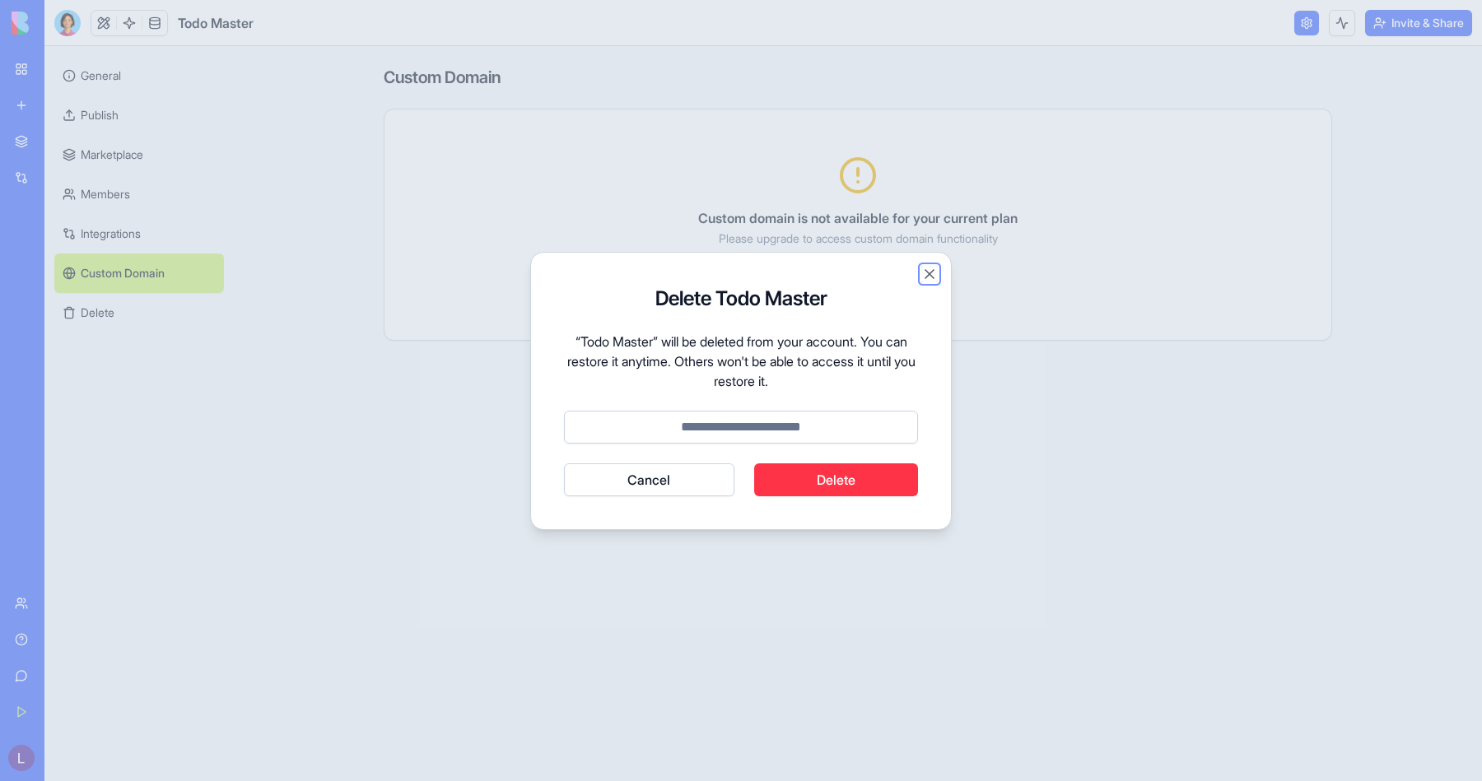
click at [935, 275] on button "Close" at bounding box center [929, 274] width 16 height 16
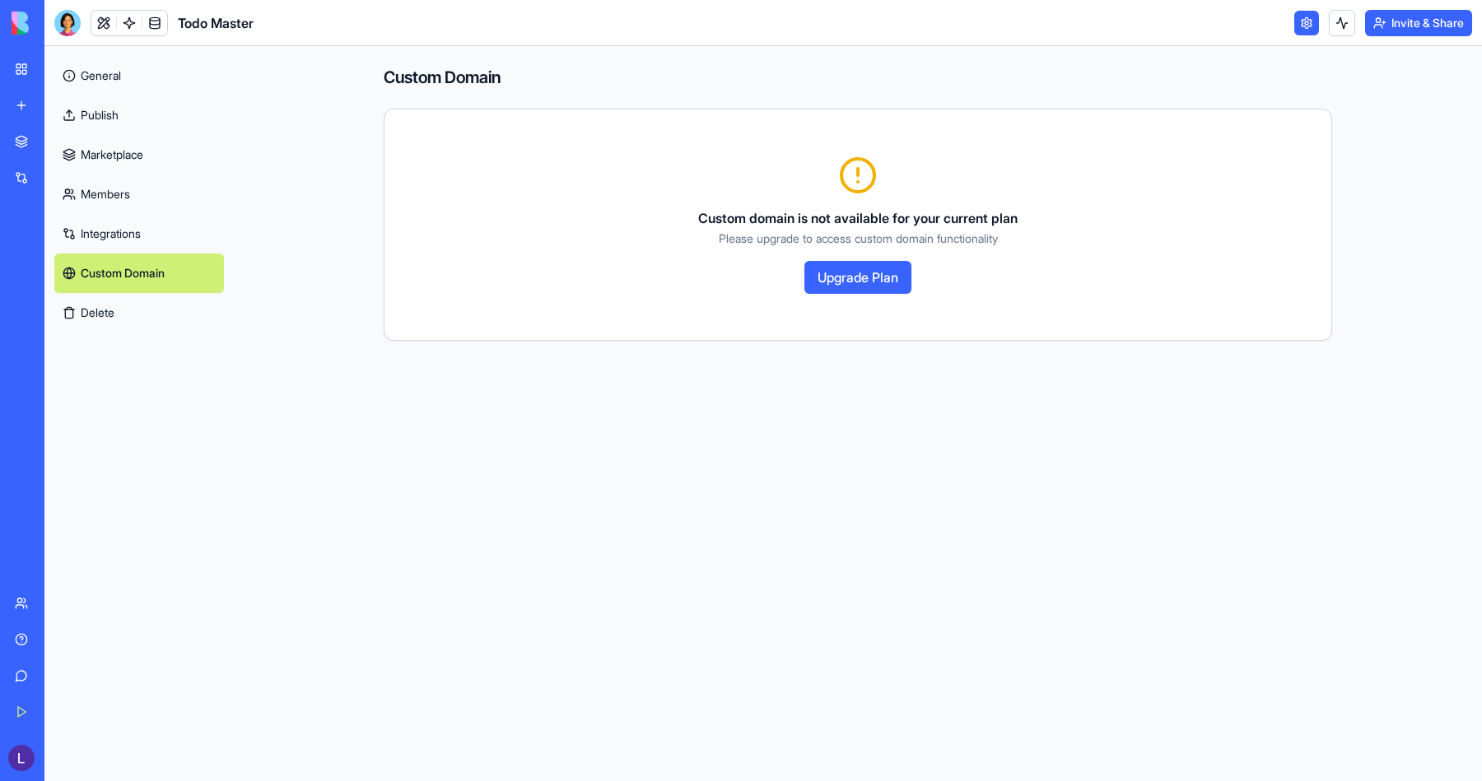
click at [96, 750] on button "Upgrade" at bounding box center [82, 758] width 62 height 26
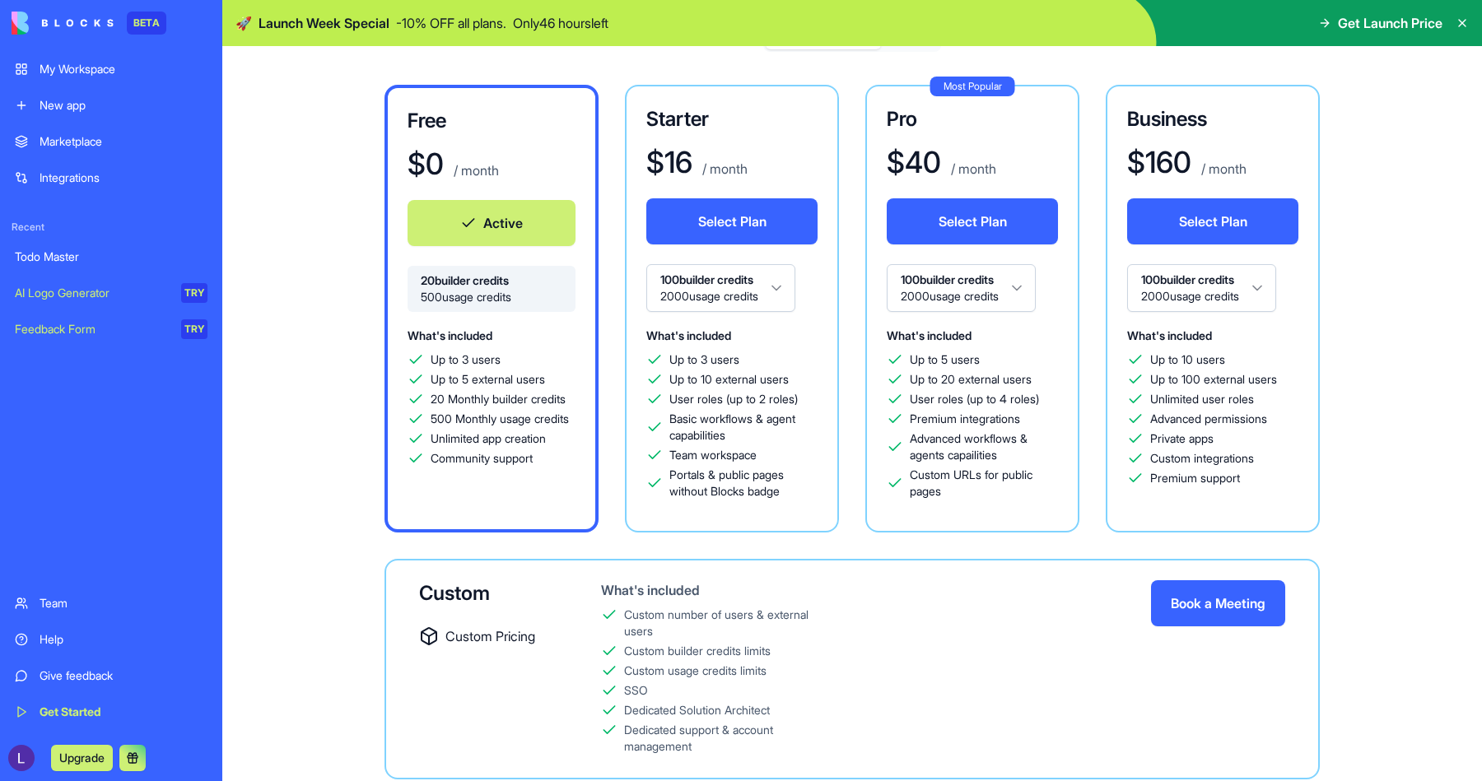
scroll to position [136, 0]
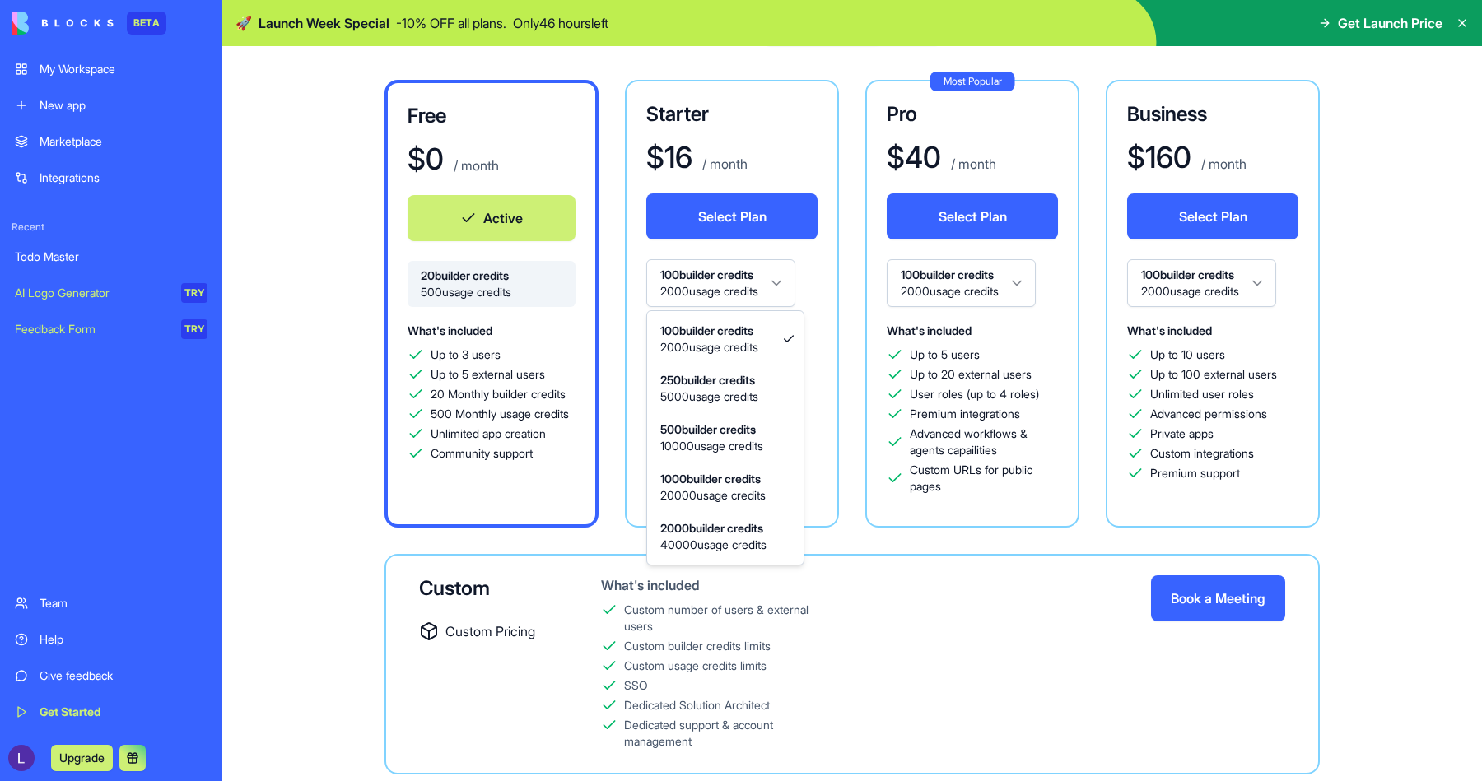
click at [776, 277] on html "BETA My Workspace New app Marketplace Integrations Recent Todo Master AI Logo G…" at bounding box center [741, 390] width 1482 height 781
click at [770, 287] on html "BETA My Workspace New app Marketplace Integrations Recent Todo Master AI Logo G…" at bounding box center [741, 390] width 1482 height 781
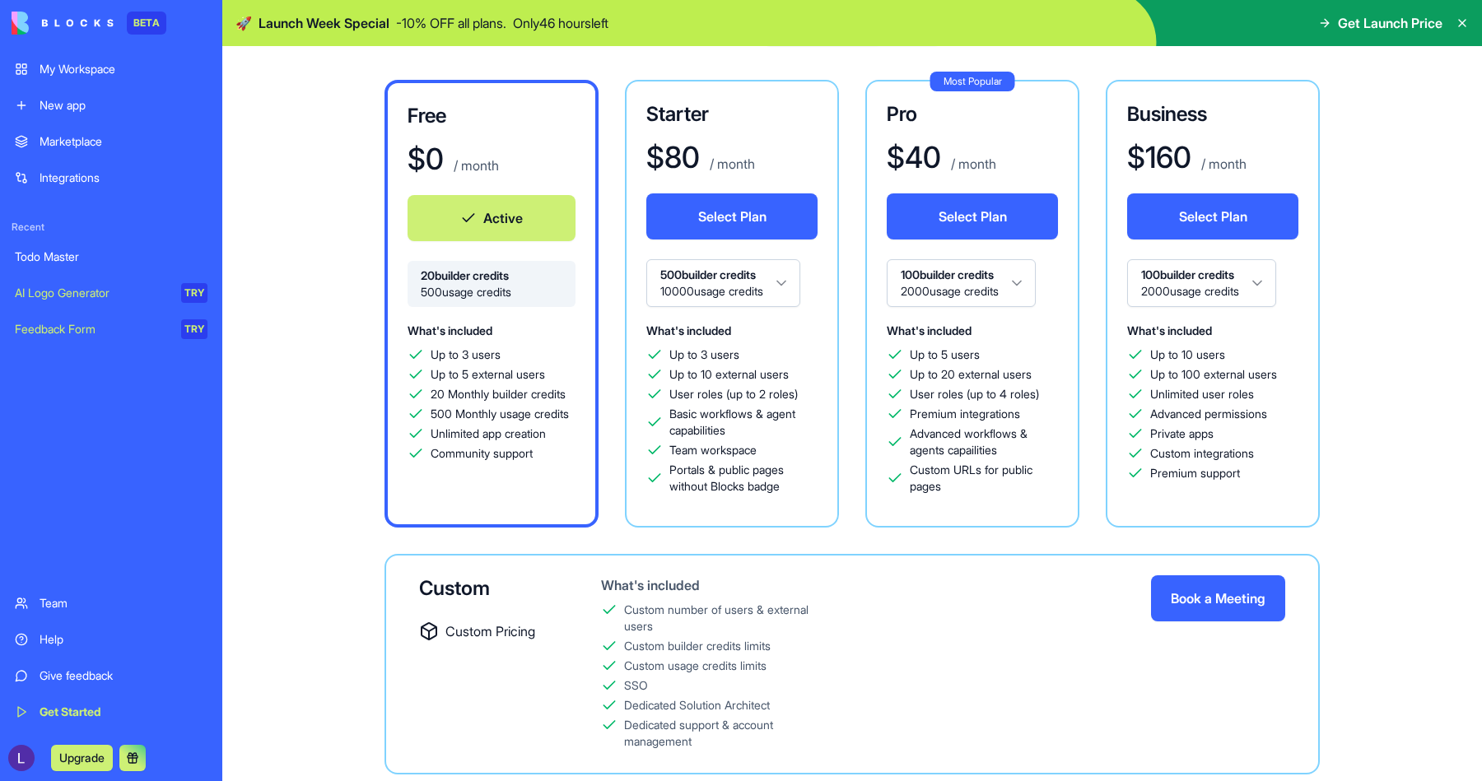
click at [767, 290] on html "BETA My Workspace New app Marketplace Integrations Recent Todo Master AI Logo G…" at bounding box center [741, 390] width 1482 height 781
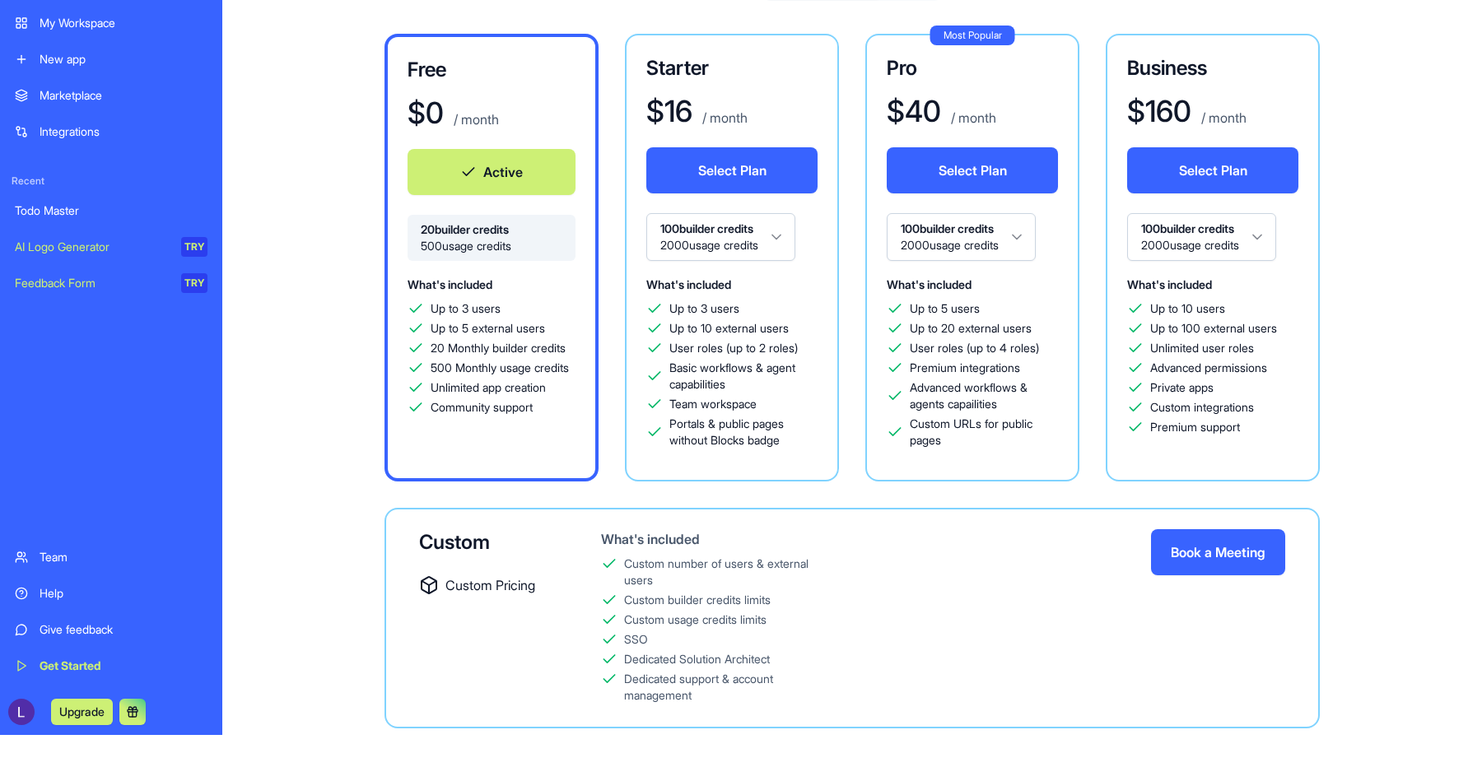
scroll to position [0, 0]
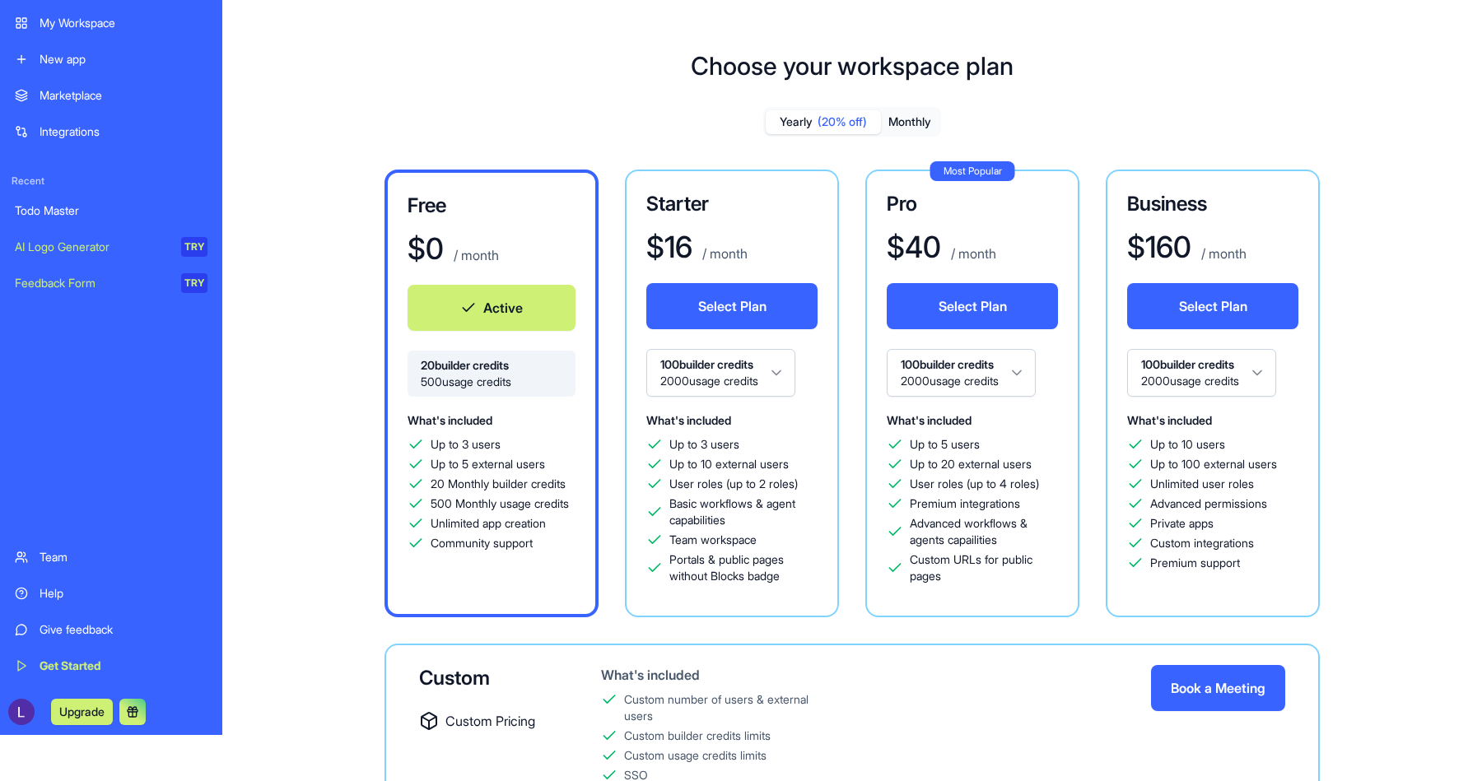
click at [82, 132] on div "Integrations" at bounding box center [124, 132] width 168 height 16
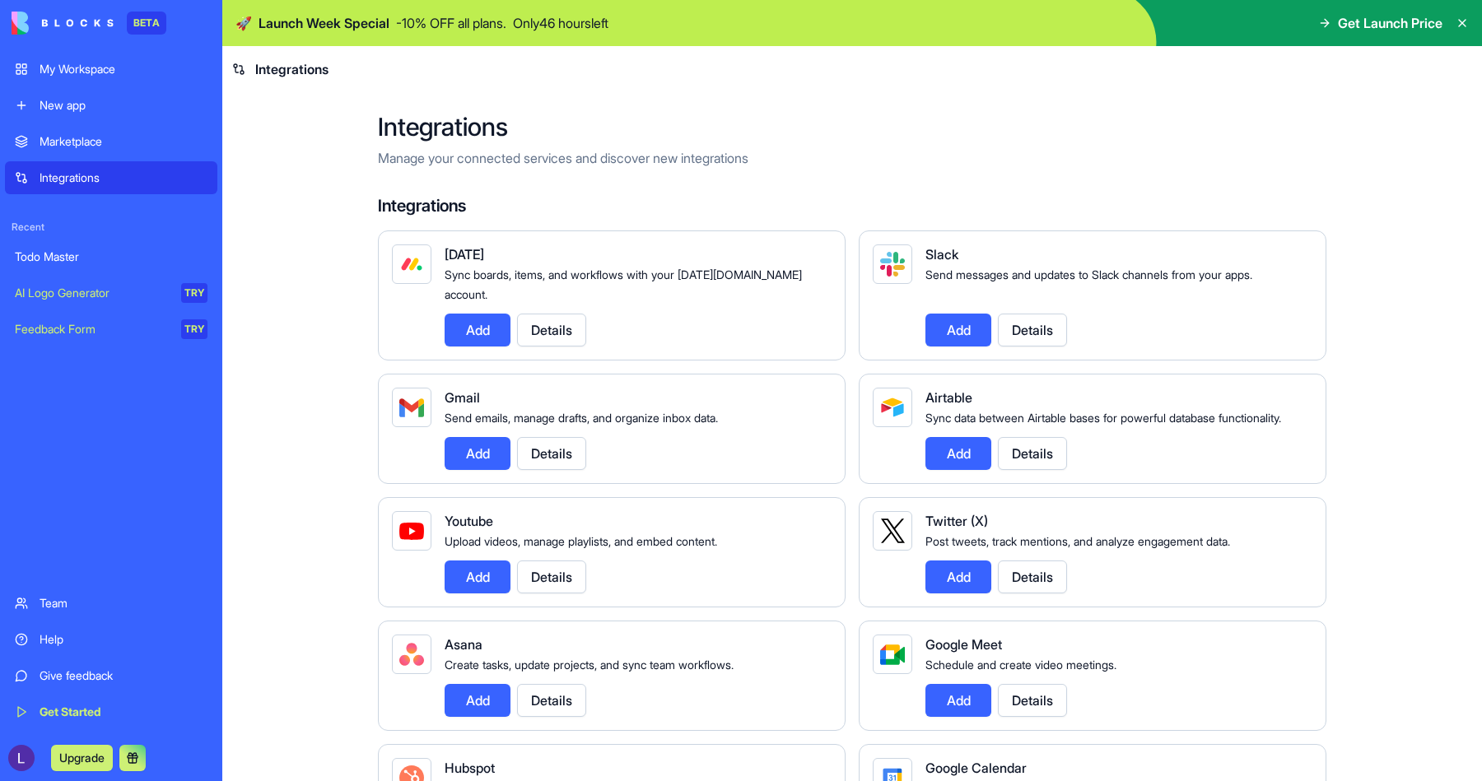
click at [481, 314] on button "Add" at bounding box center [478, 330] width 66 height 33
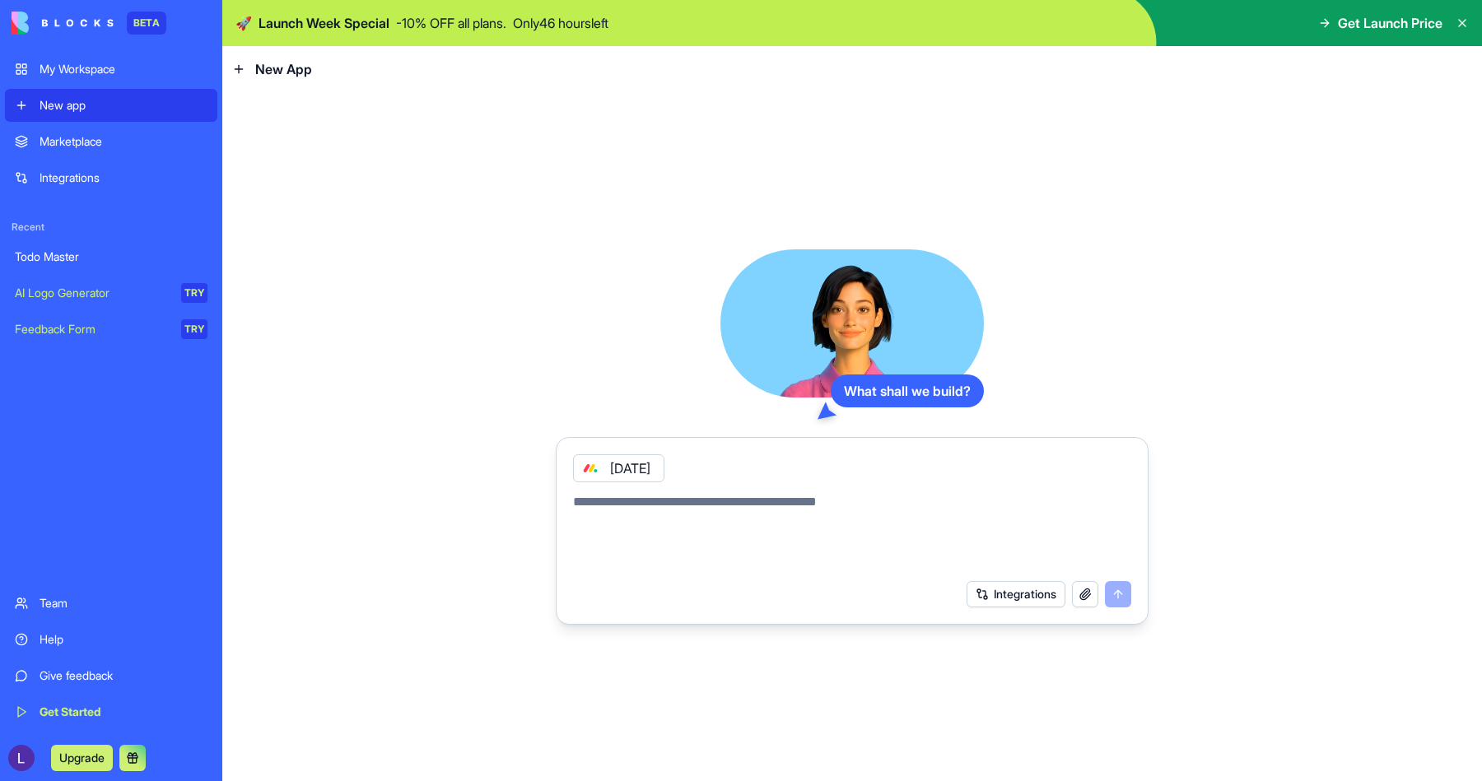
click at [725, 504] on textarea at bounding box center [852, 531] width 558 height 79
click at [593, 470] on icon at bounding box center [590, 468] width 7 height 7
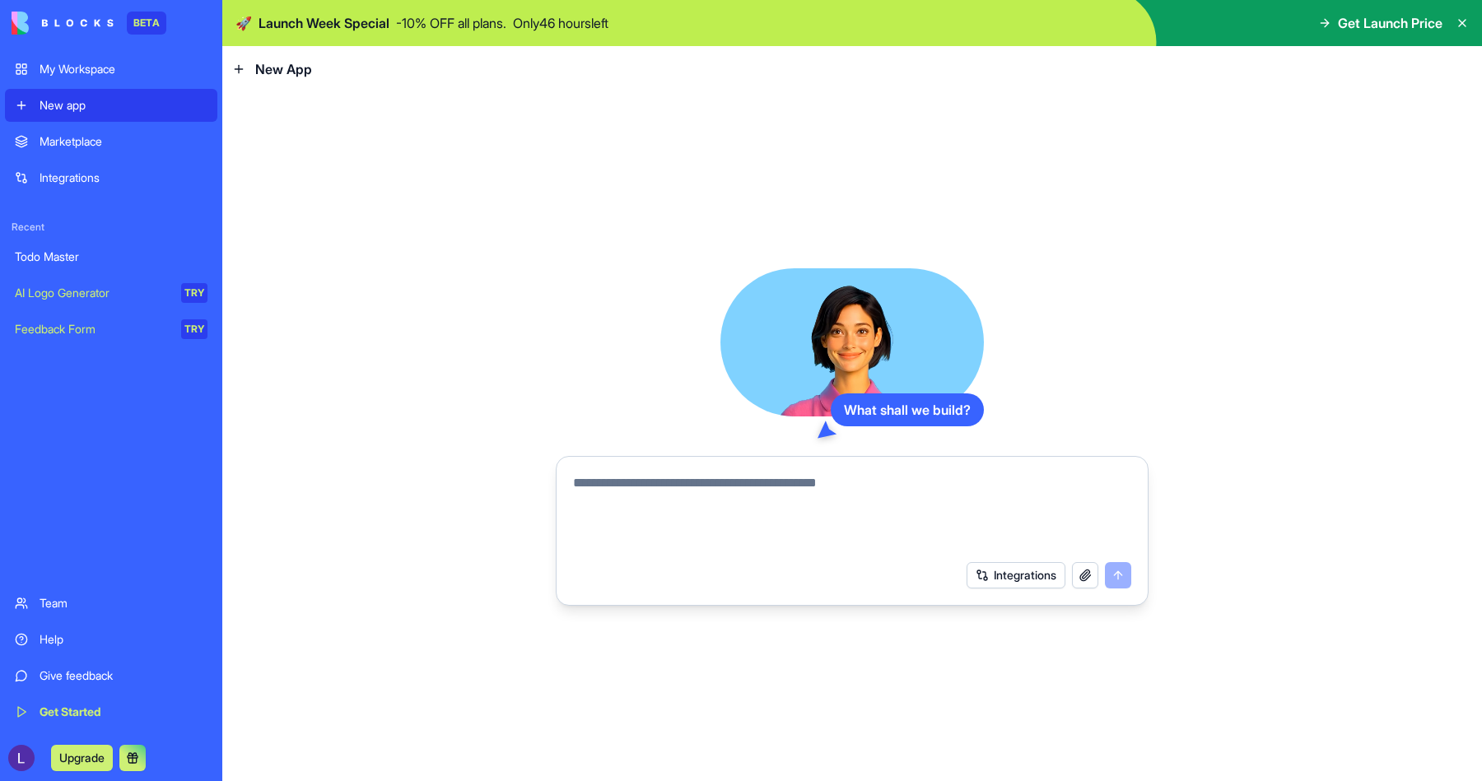
click at [105, 69] on div "My Workspace" at bounding box center [124, 69] width 168 height 16
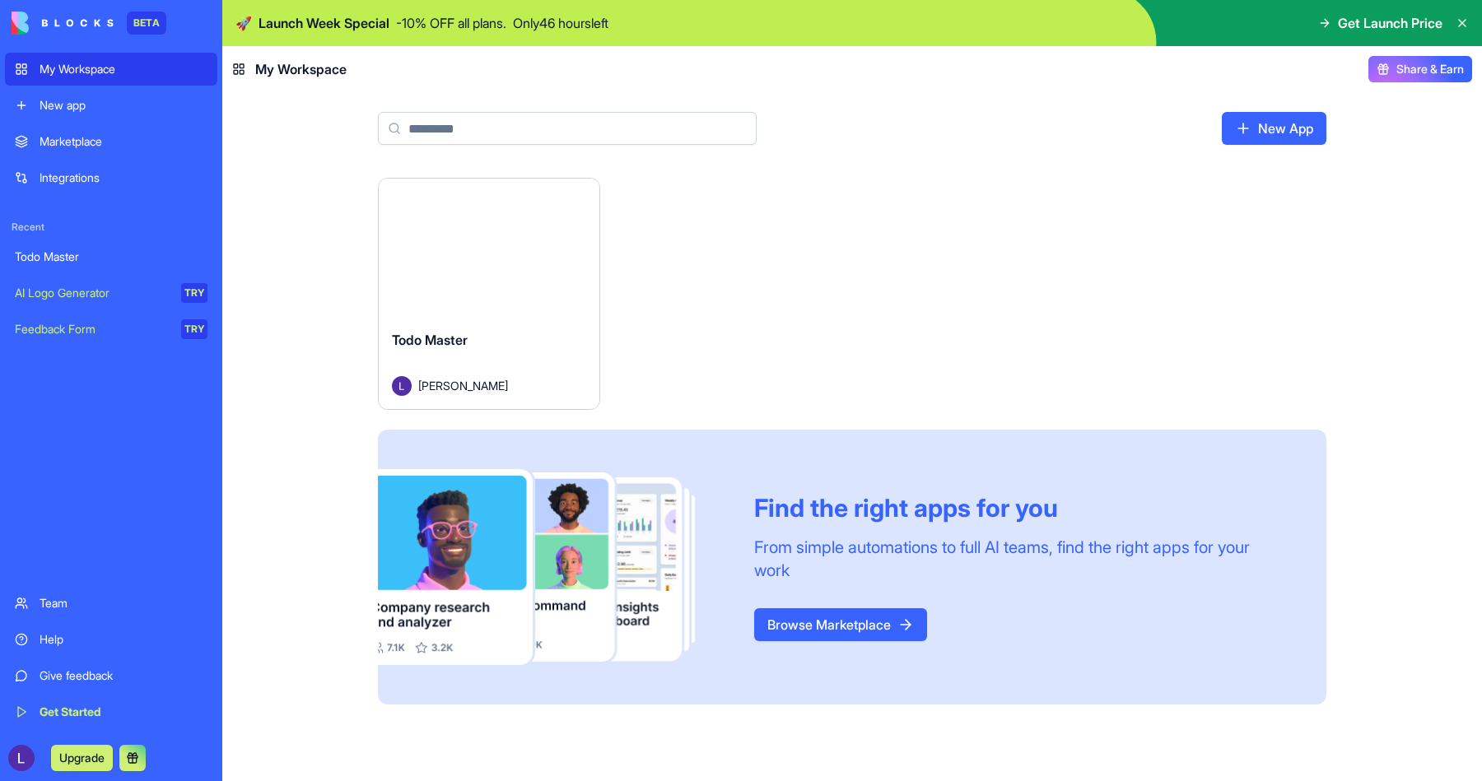
click at [501, 254] on button "Launch" at bounding box center [489, 247] width 124 height 33
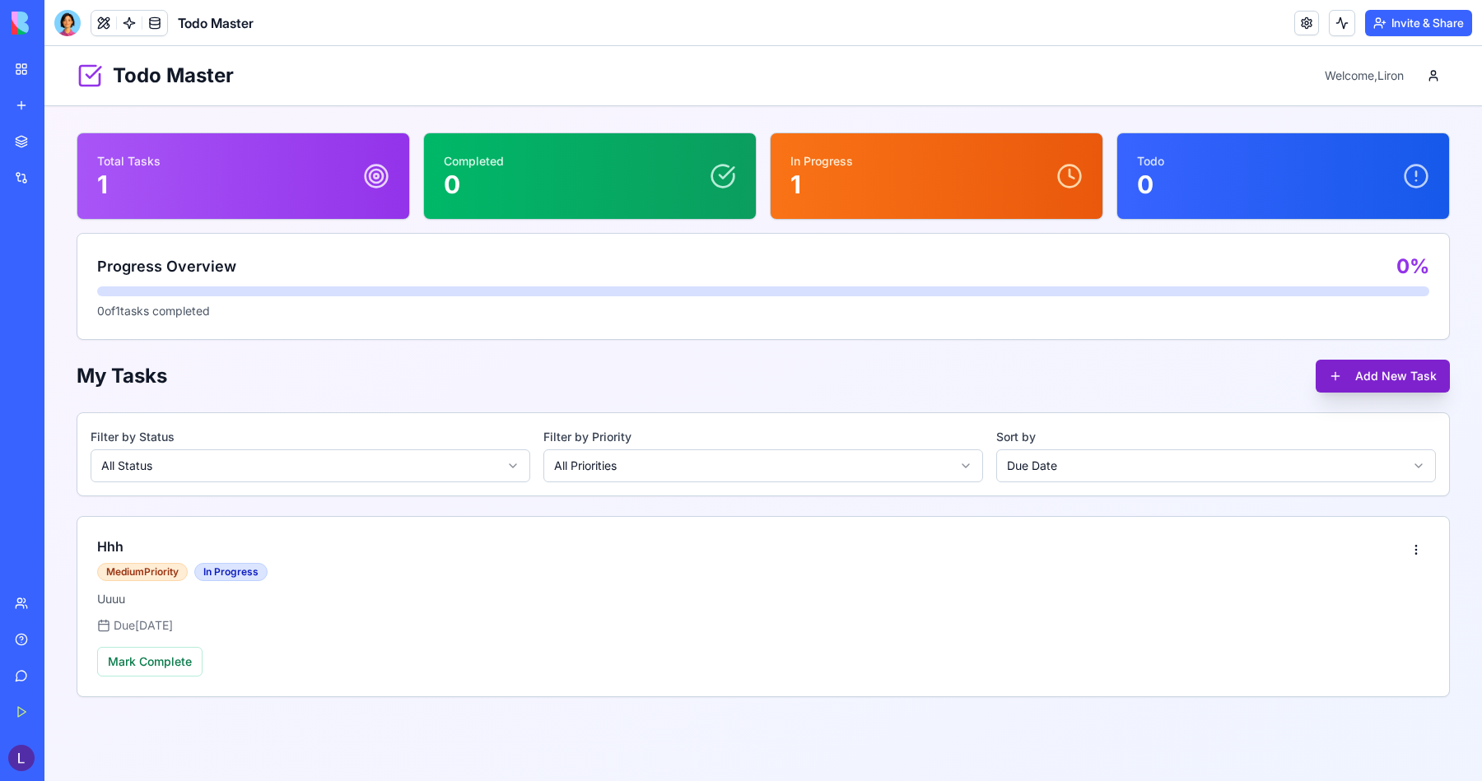
click at [1349, 372] on button "Add New Task" at bounding box center [1383, 376] width 134 height 33
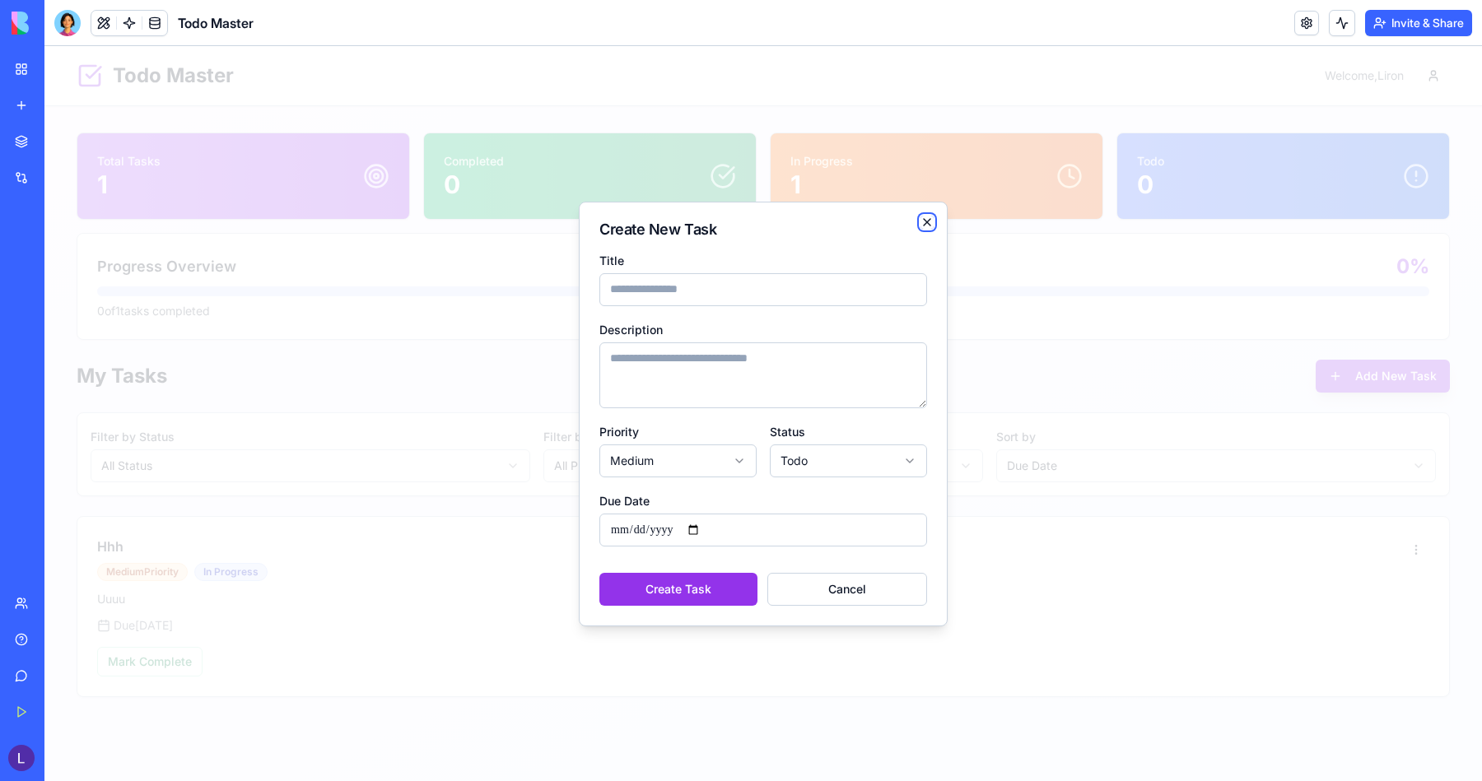
click at [926, 219] on icon "button" at bounding box center [927, 222] width 13 height 13
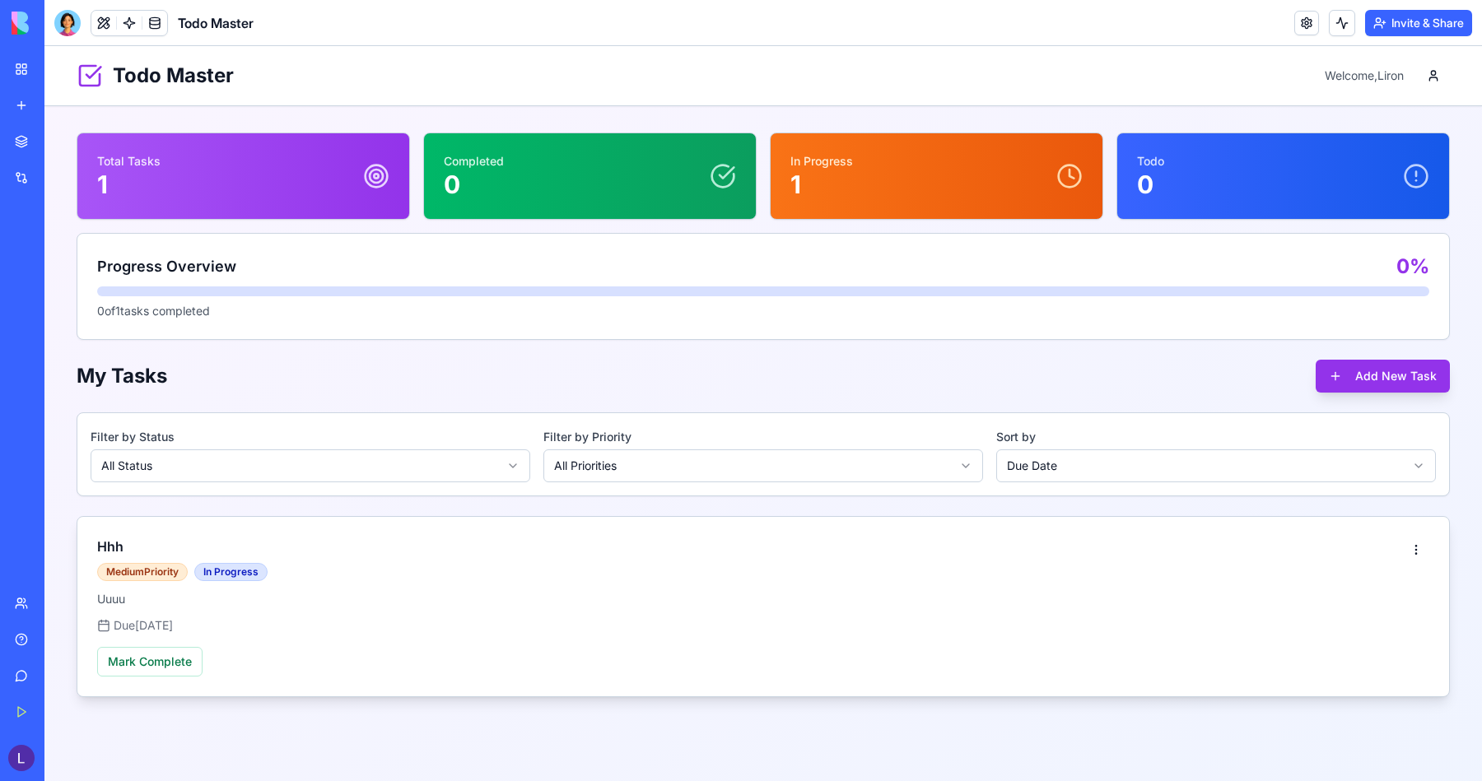
click at [415, 667] on div "Mark Complete" at bounding box center [763, 662] width 1332 height 30
click at [185, 664] on button "Mark Complete" at bounding box center [149, 662] width 105 height 30
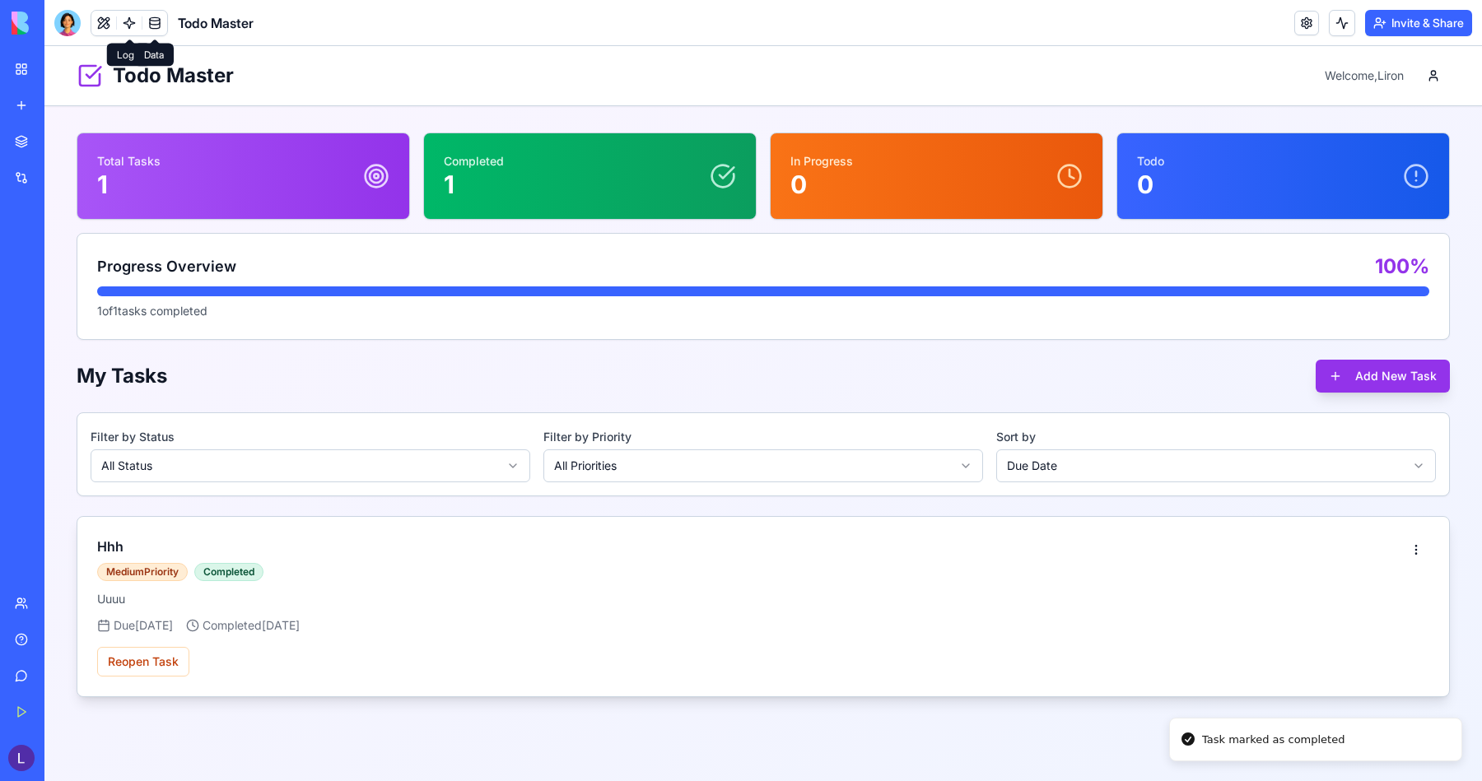
click at [145, 21] on link at bounding box center [154, 23] width 25 height 25
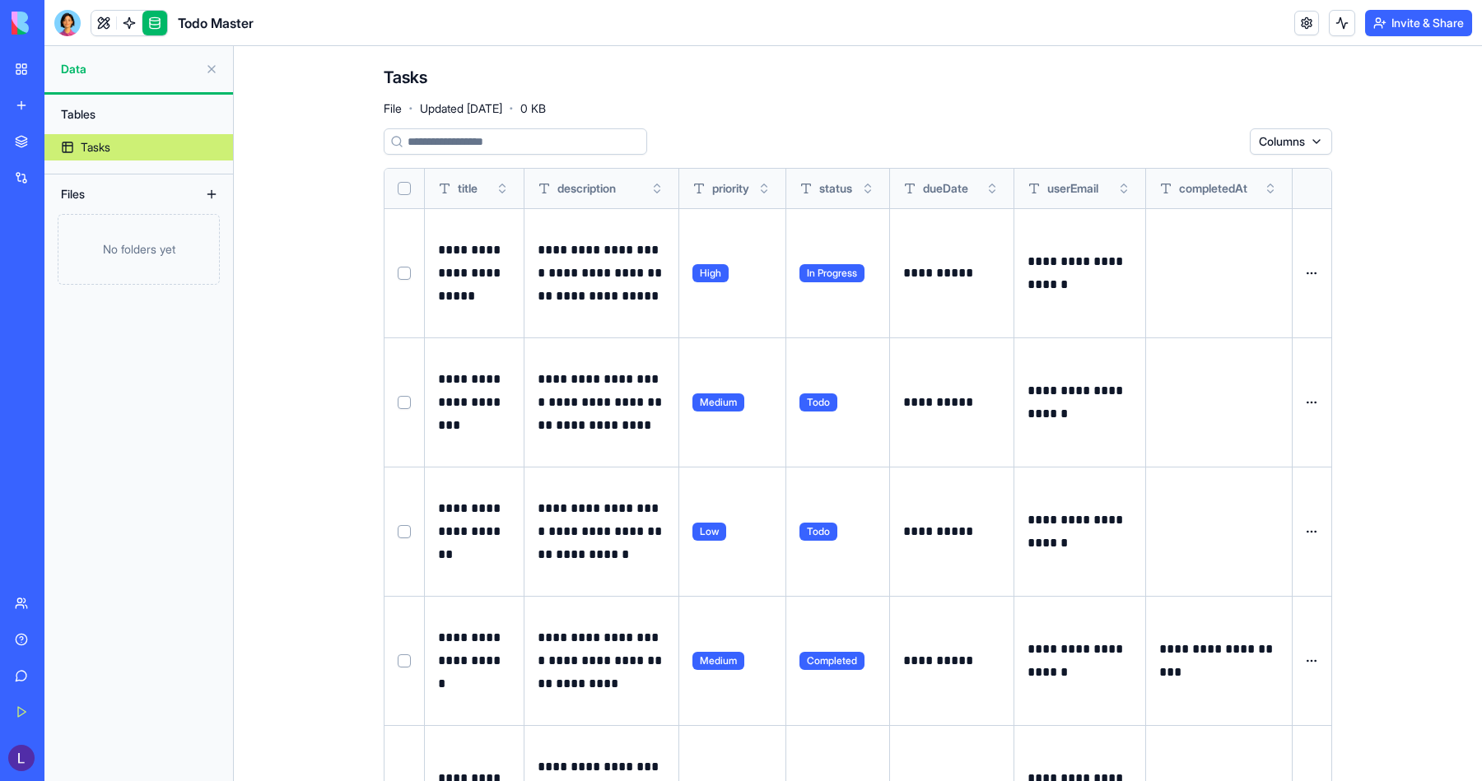
click at [711, 274] on span "High" at bounding box center [710, 273] width 36 height 18
click at [0, 0] on button at bounding box center [0, 0] width 0 height 0
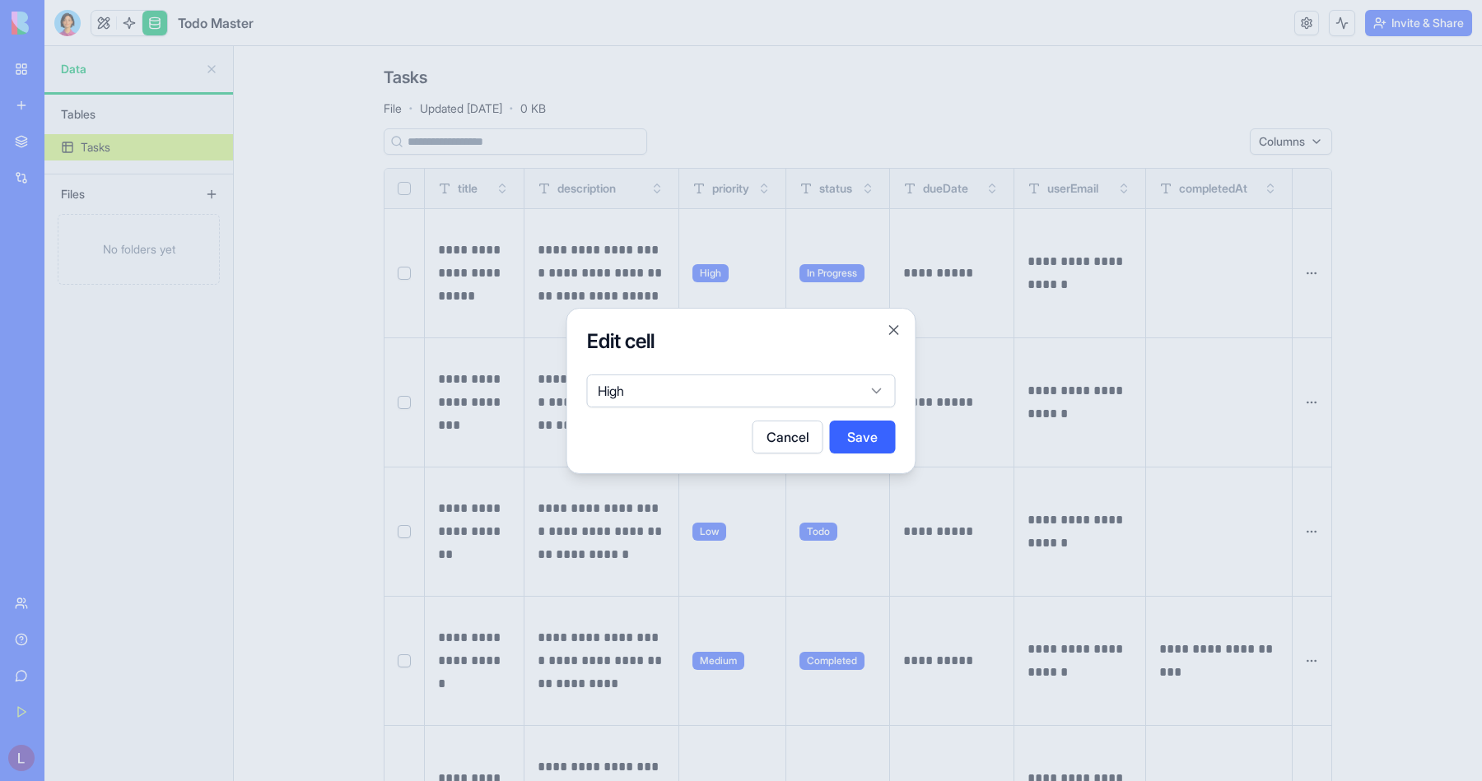
click at [711, 392] on body "**********" at bounding box center [741, 390] width 1482 height 781
click at [720, 342] on body "**********" at bounding box center [741, 390] width 1482 height 781
click at [891, 328] on button "Close" at bounding box center [894, 330] width 16 height 16
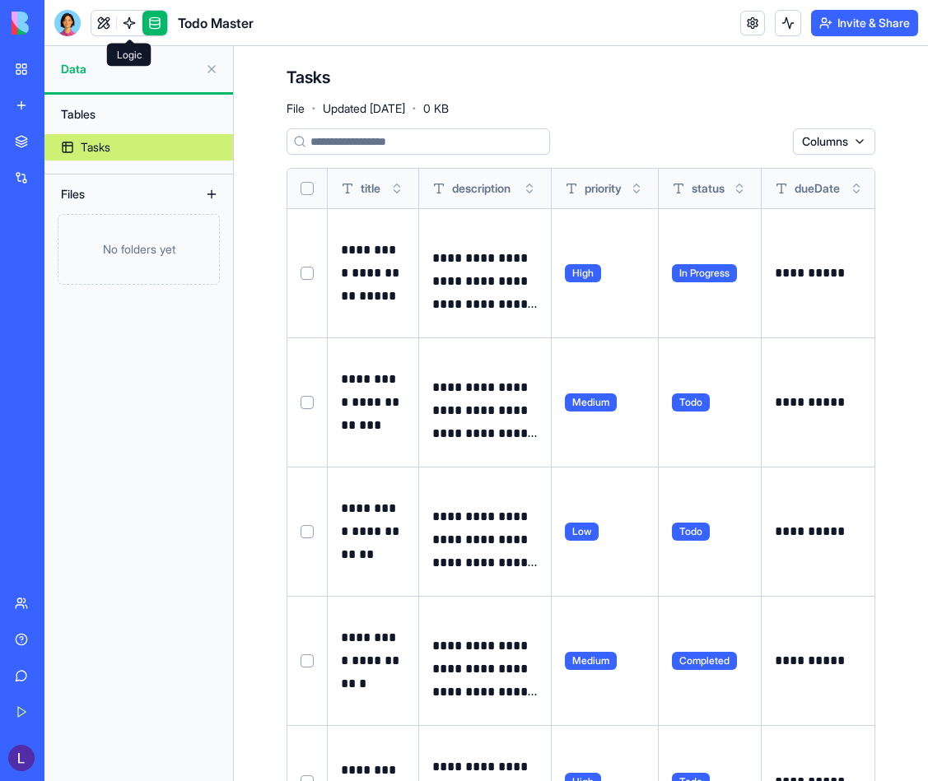
click at [130, 21] on link at bounding box center [129, 23] width 25 height 25
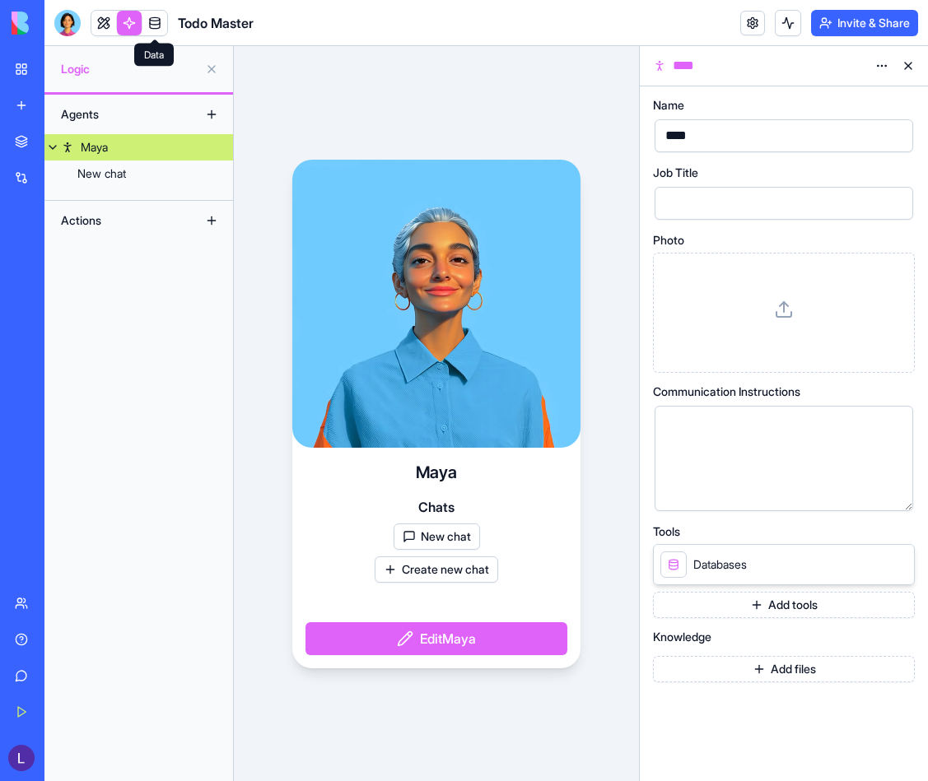
click at [155, 26] on link at bounding box center [154, 23] width 25 height 25
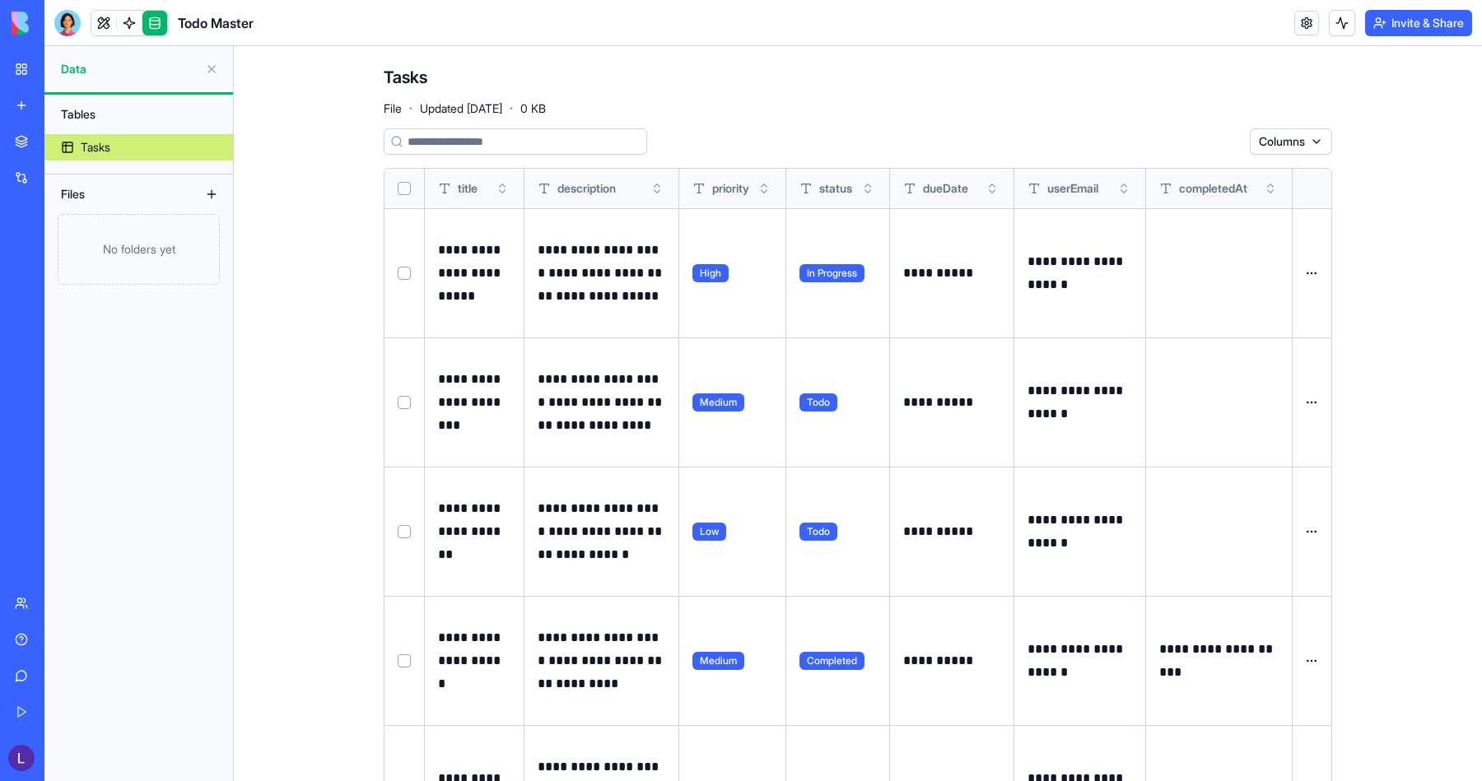
click at [954, 26] on div "Invite & Share" at bounding box center [1383, 23] width 178 height 26
click at [954, 26] on button at bounding box center [1342, 23] width 26 height 26
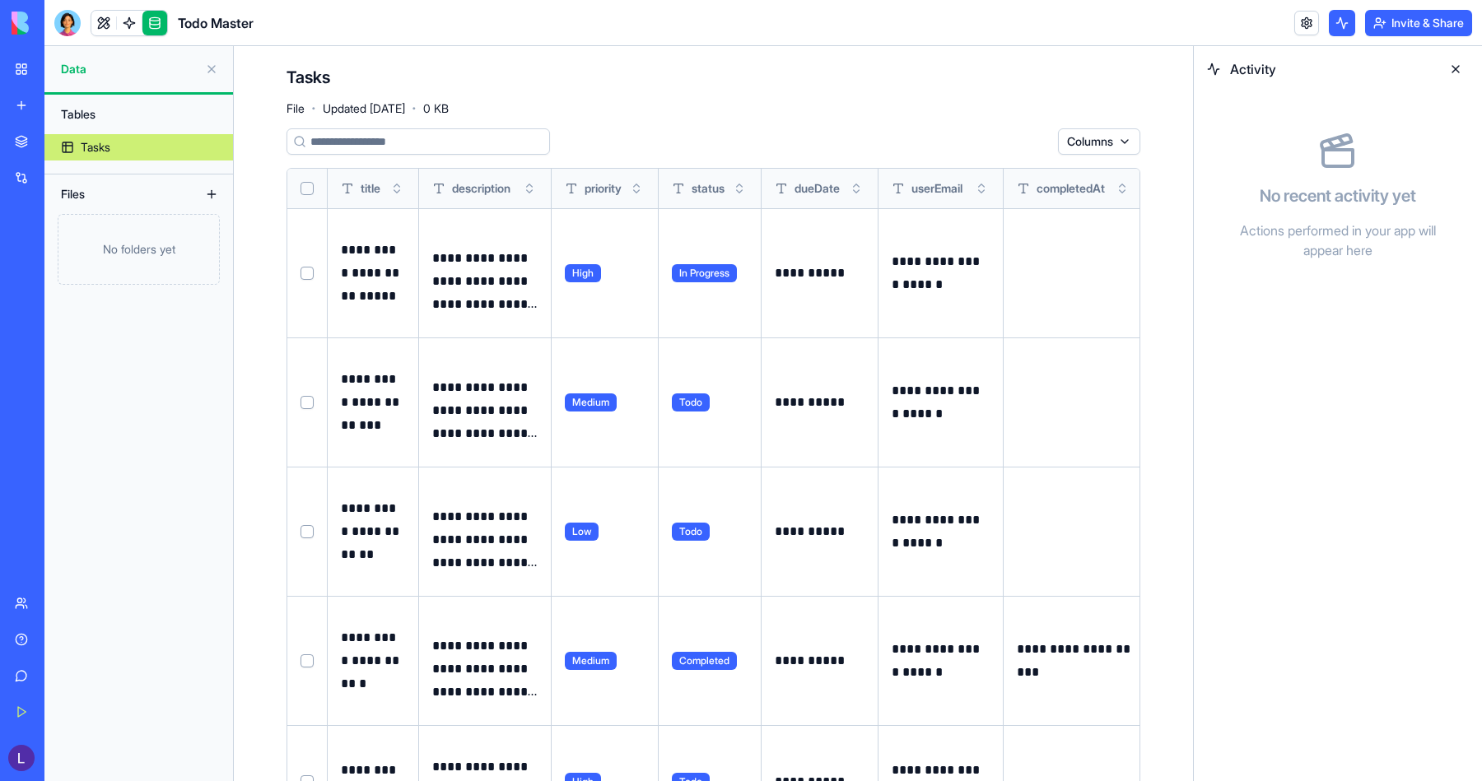
click at [954, 20] on button at bounding box center [1342, 23] width 26 height 26
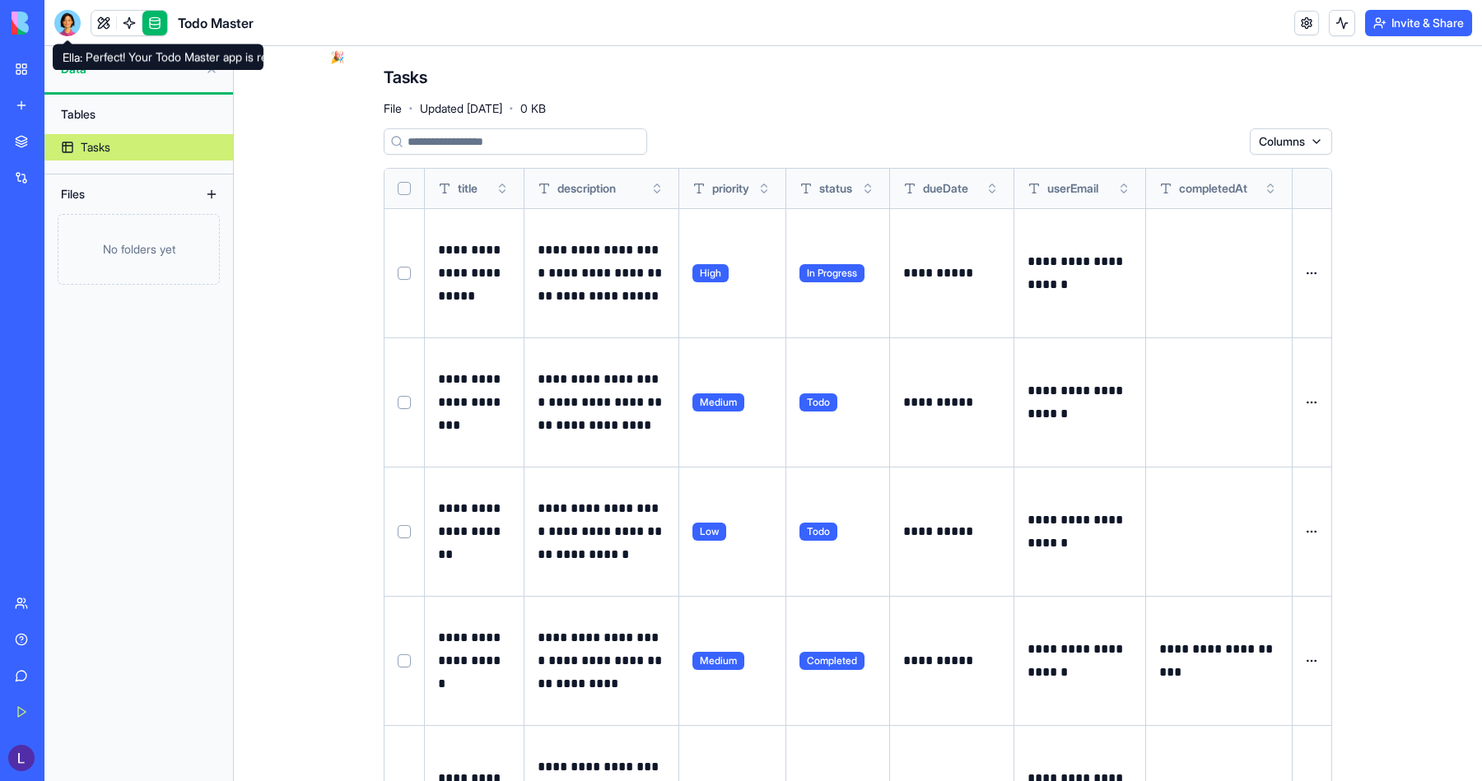
click at [71, 19] on div at bounding box center [67, 23] width 26 height 26
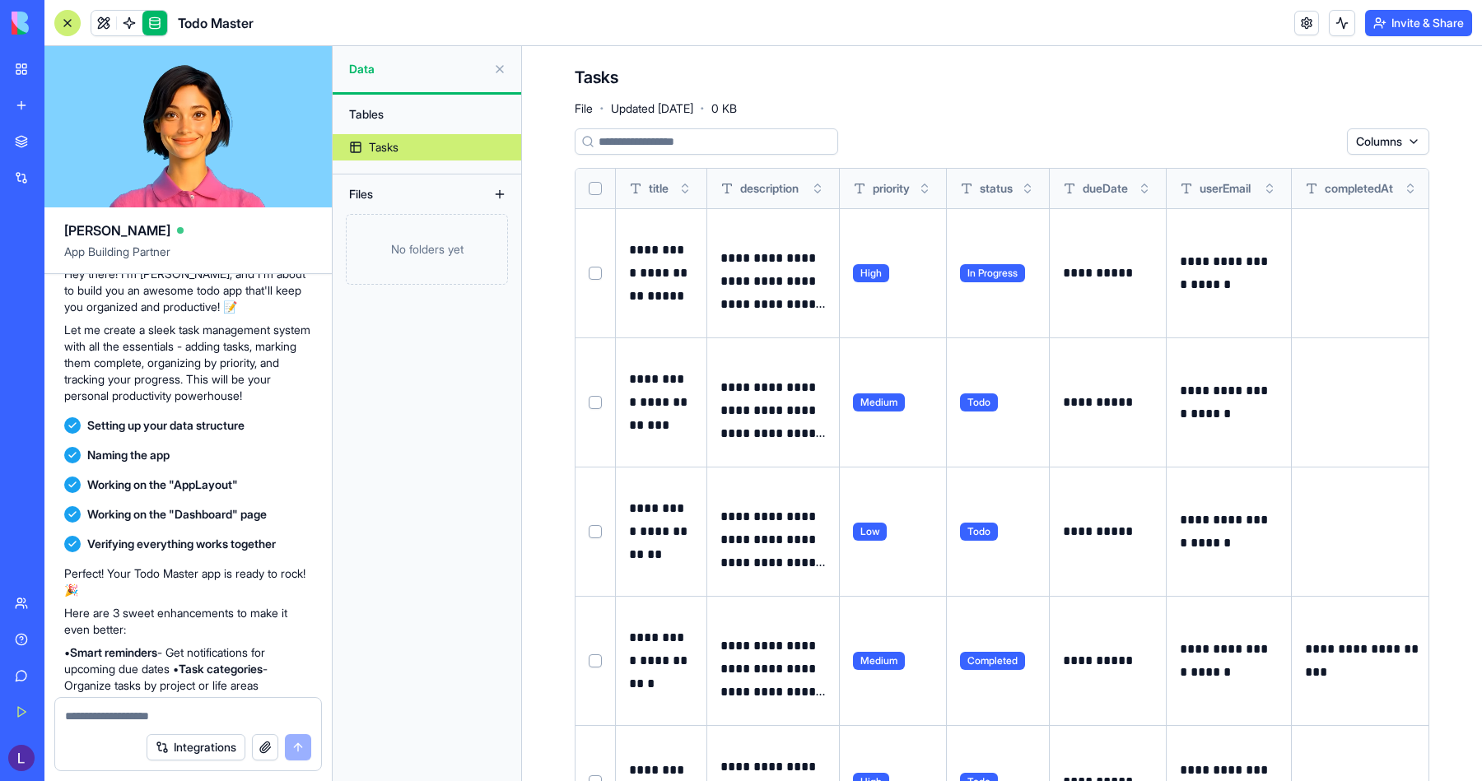
scroll to position [229, 0]
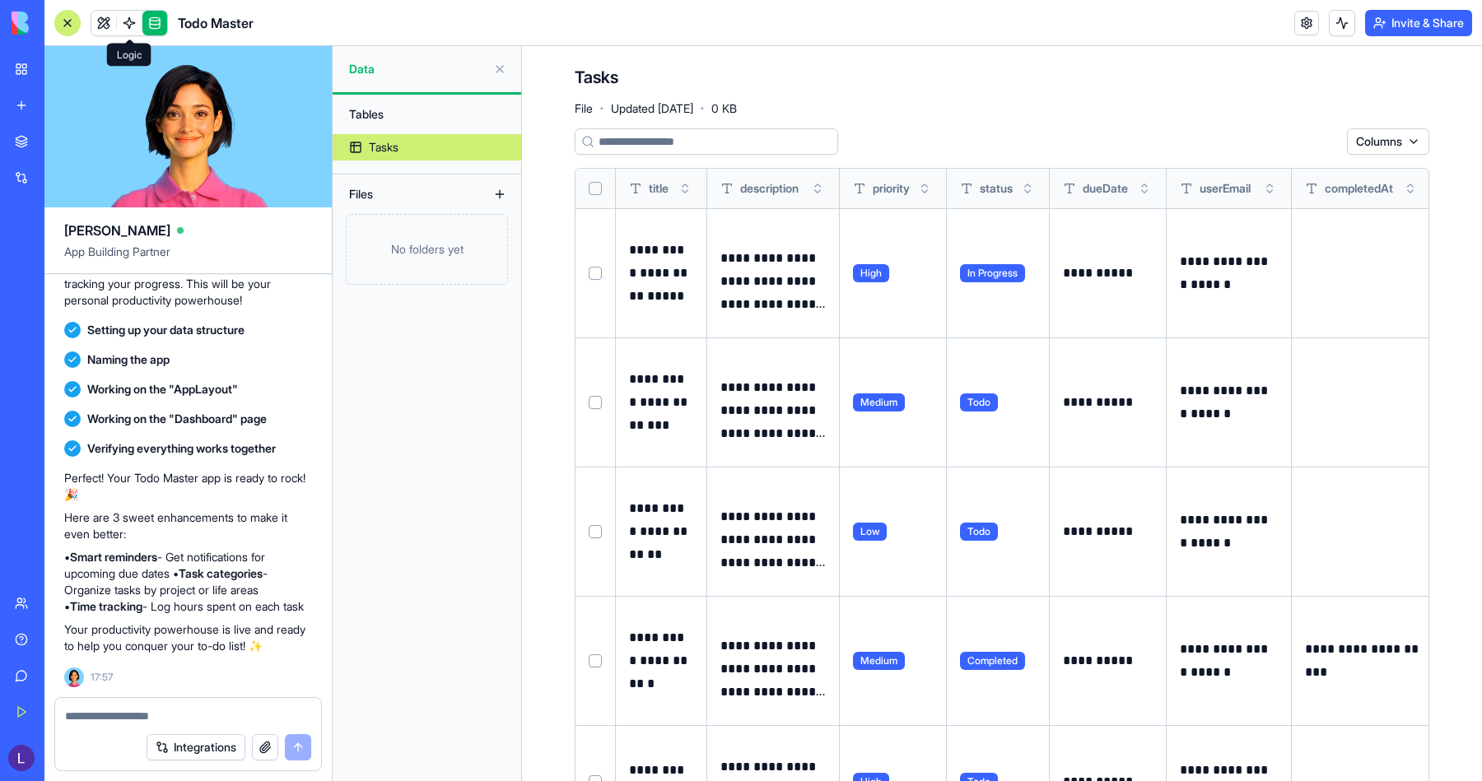
click at [129, 31] on link at bounding box center [129, 23] width 25 height 25
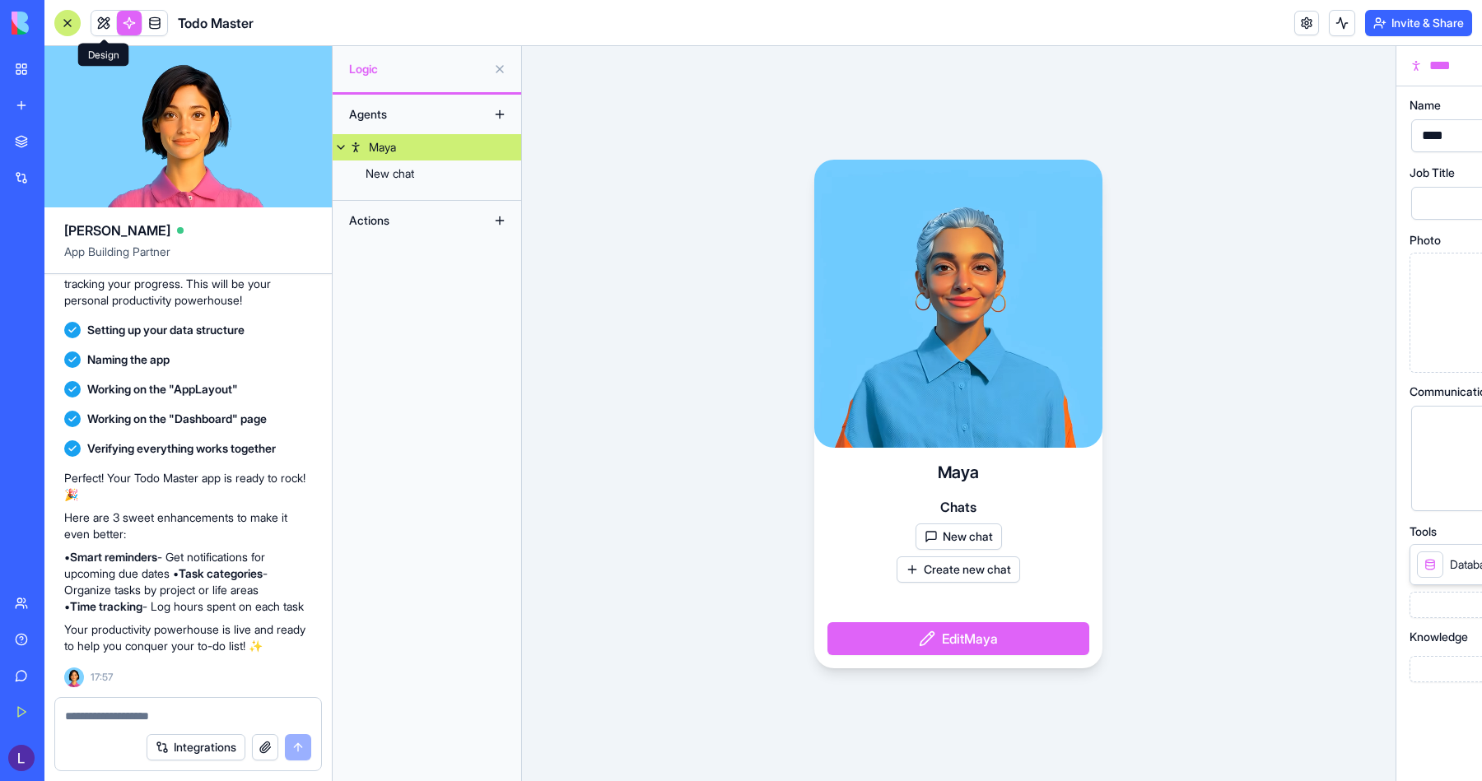
click at [102, 26] on link at bounding box center [103, 23] width 25 height 25
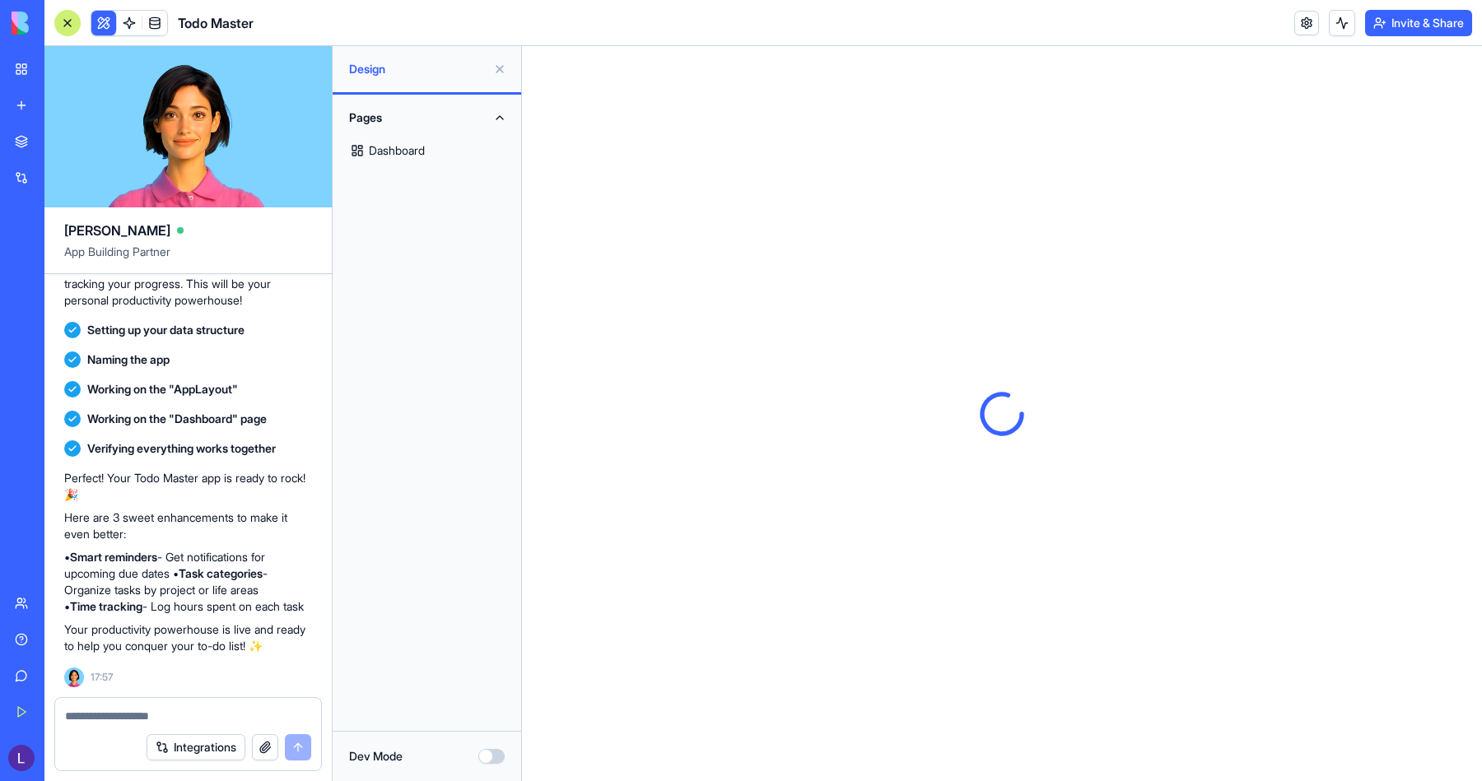
click at [72, 22] on div at bounding box center [67, 23] width 26 height 26
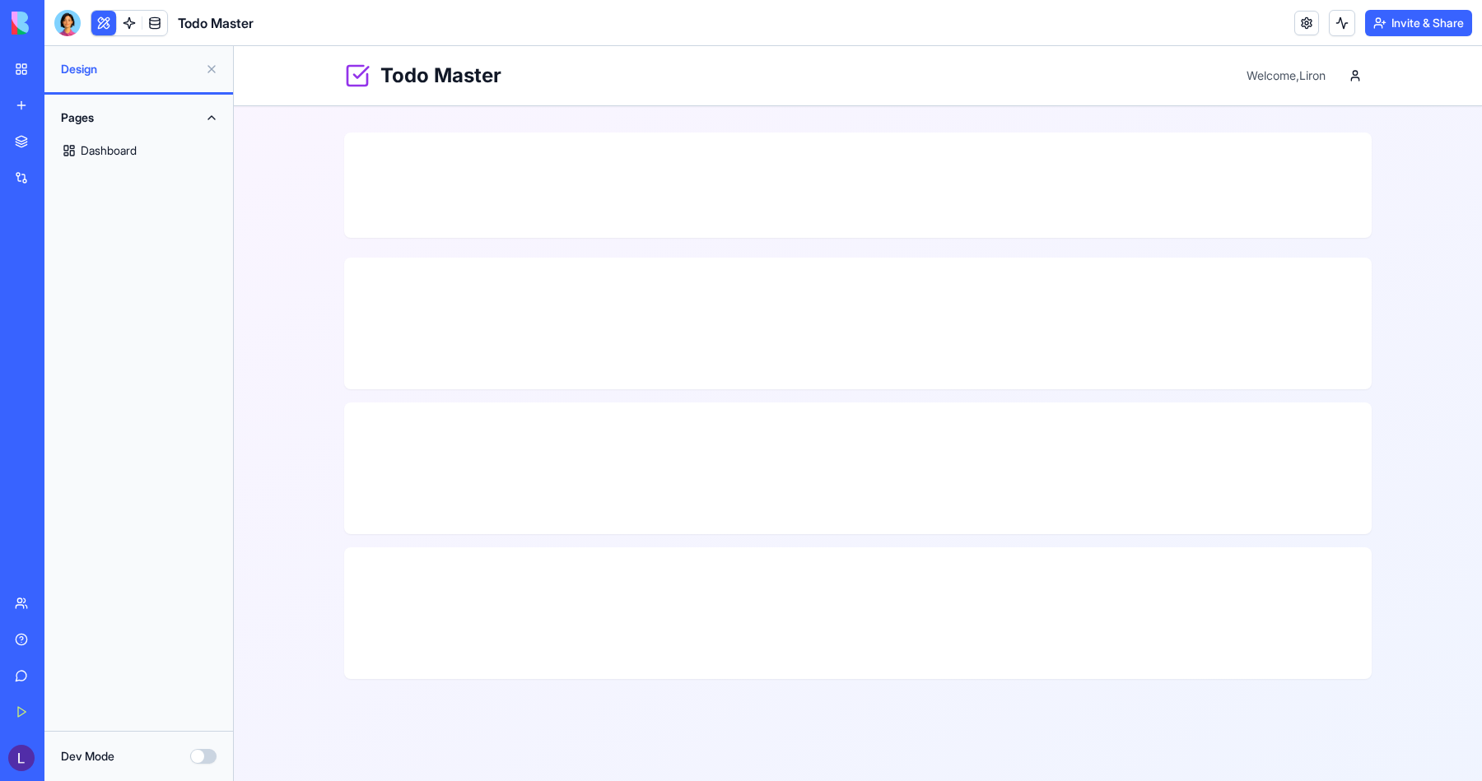
click at [72, 22] on div at bounding box center [67, 23] width 26 height 26
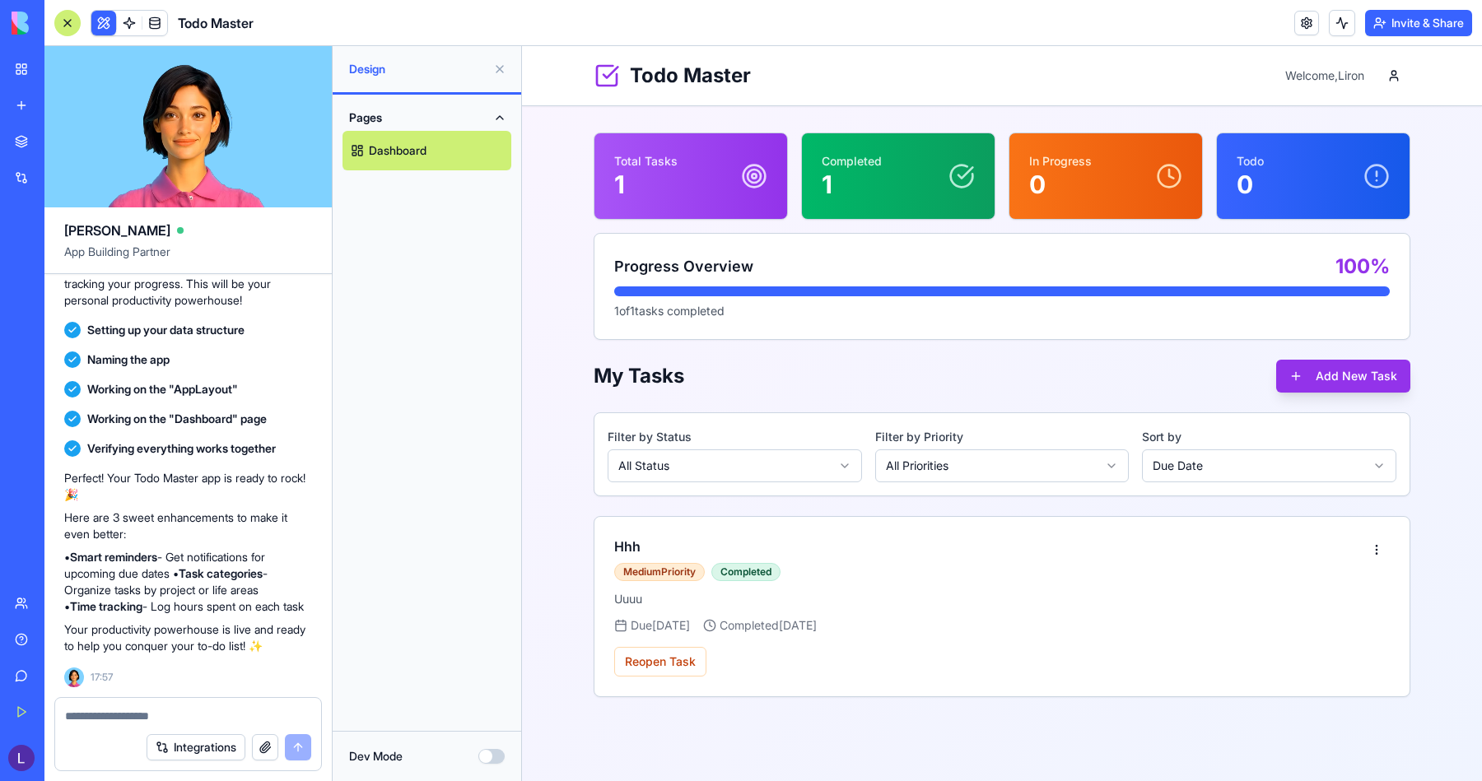
click at [489, 63] on button at bounding box center [500, 69] width 26 height 26
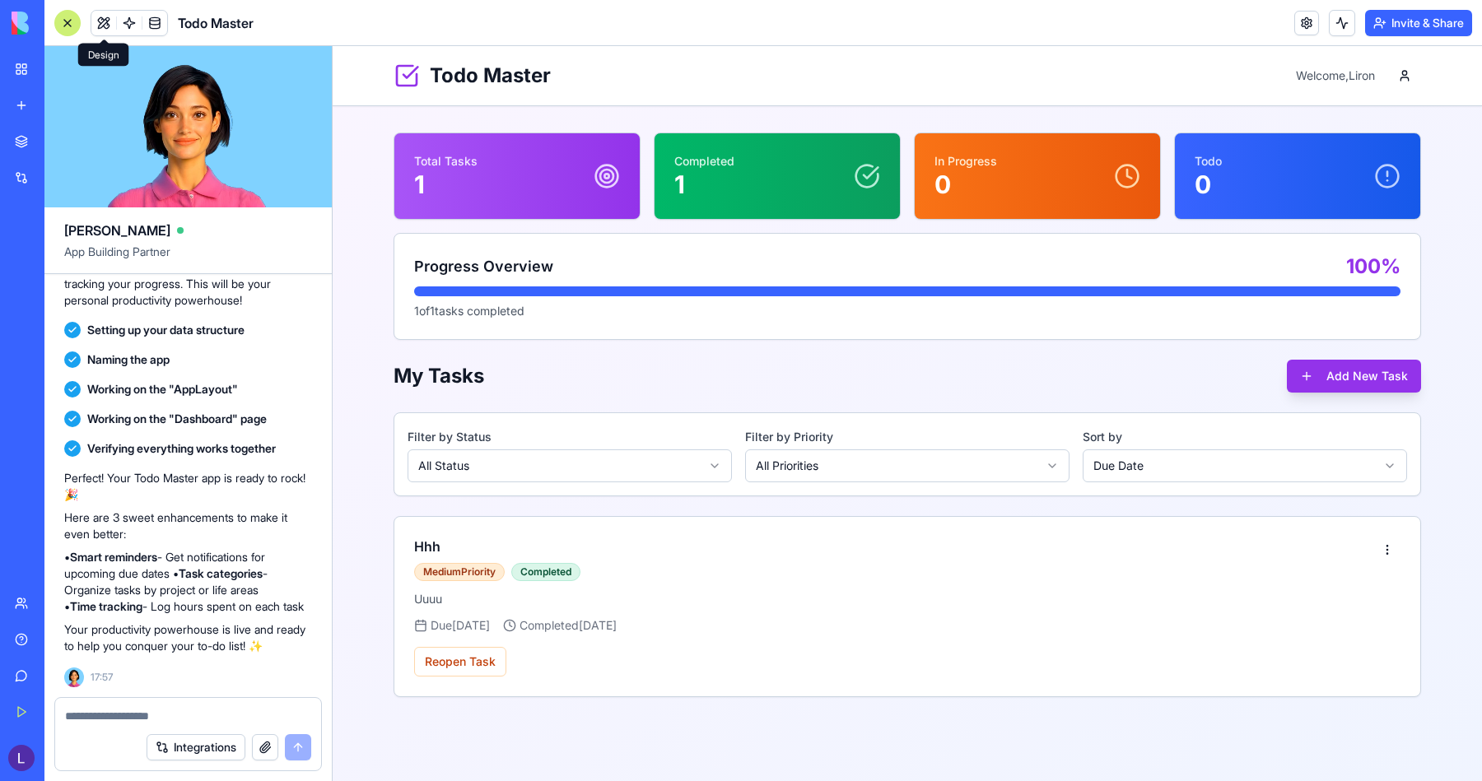
click at [378, 17] on header "Todo Master Invite & Share" at bounding box center [763, 23] width 1438 height 46
click at [408, 71] on icon at bounding box center [407, 76] width 26 height 26
click at [534, 72] on h1 "Todo Master" at bounding box center [490, 76] width 121 height 26
click at [34, 66] on link "My Workspace" at bounding box center [38, 69] width 66 height 33
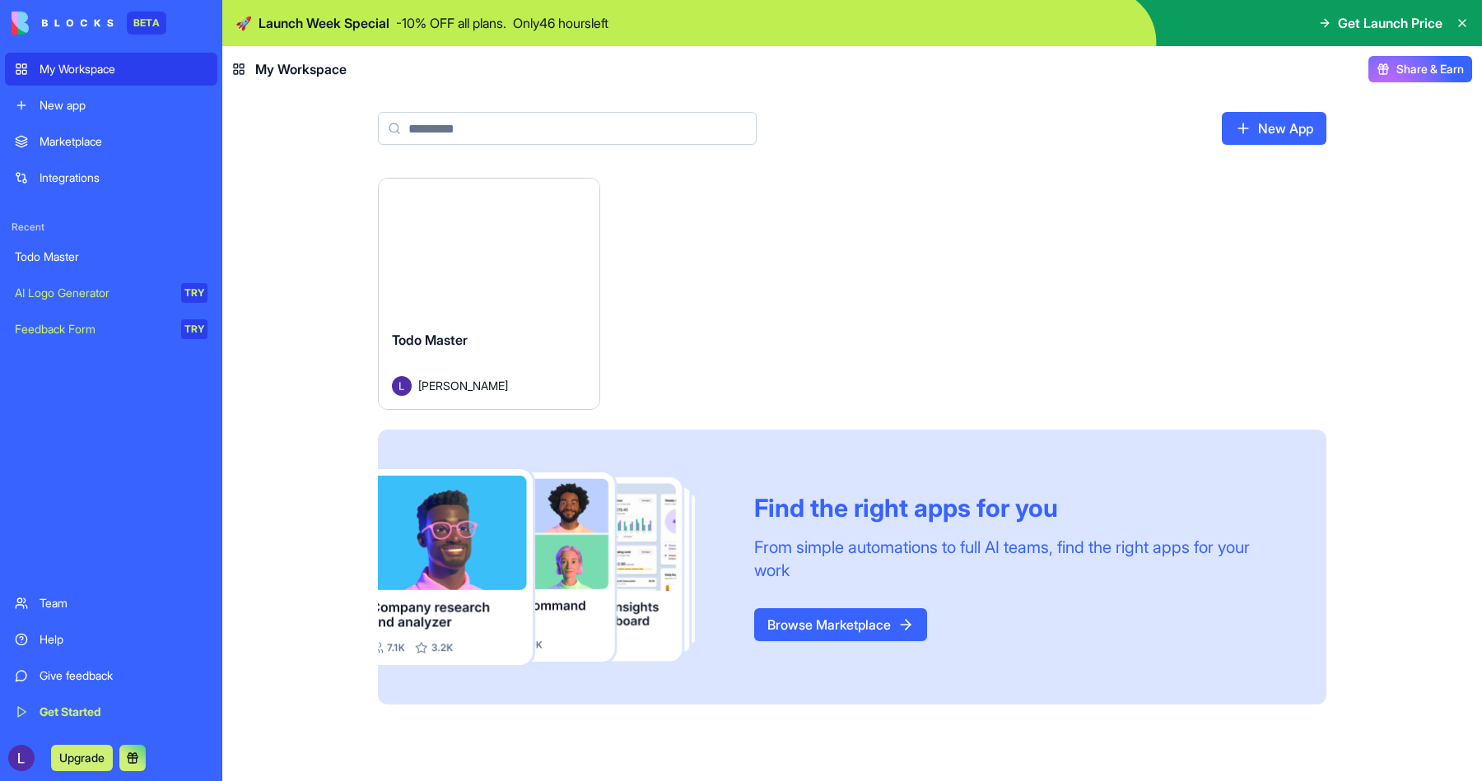
click at [69, 145] on div "Marketplace" at bounding box center [124, 141] width 168 height 16
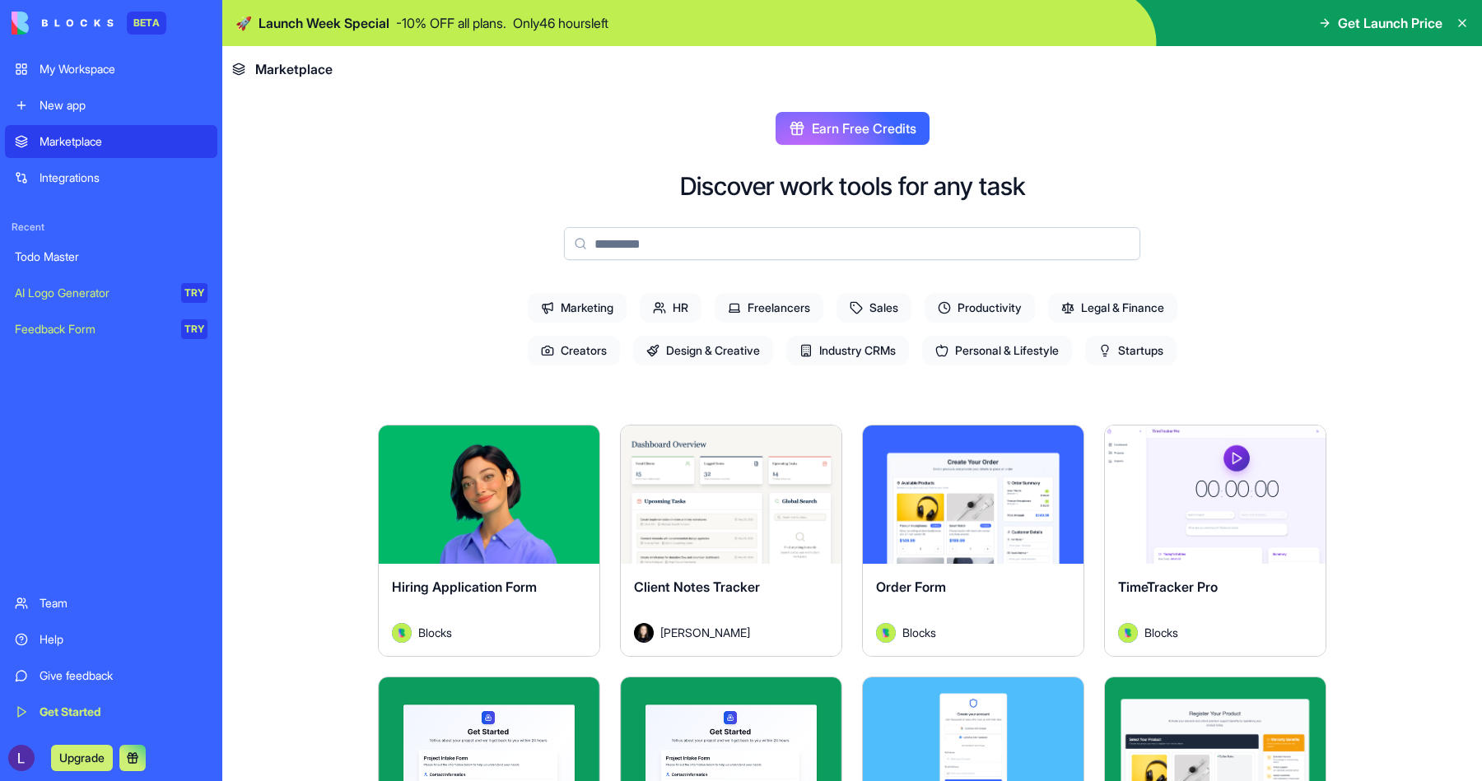
click at [606, 314] on span "Marketing" at bounding box center [577, 308] width 99 height 30
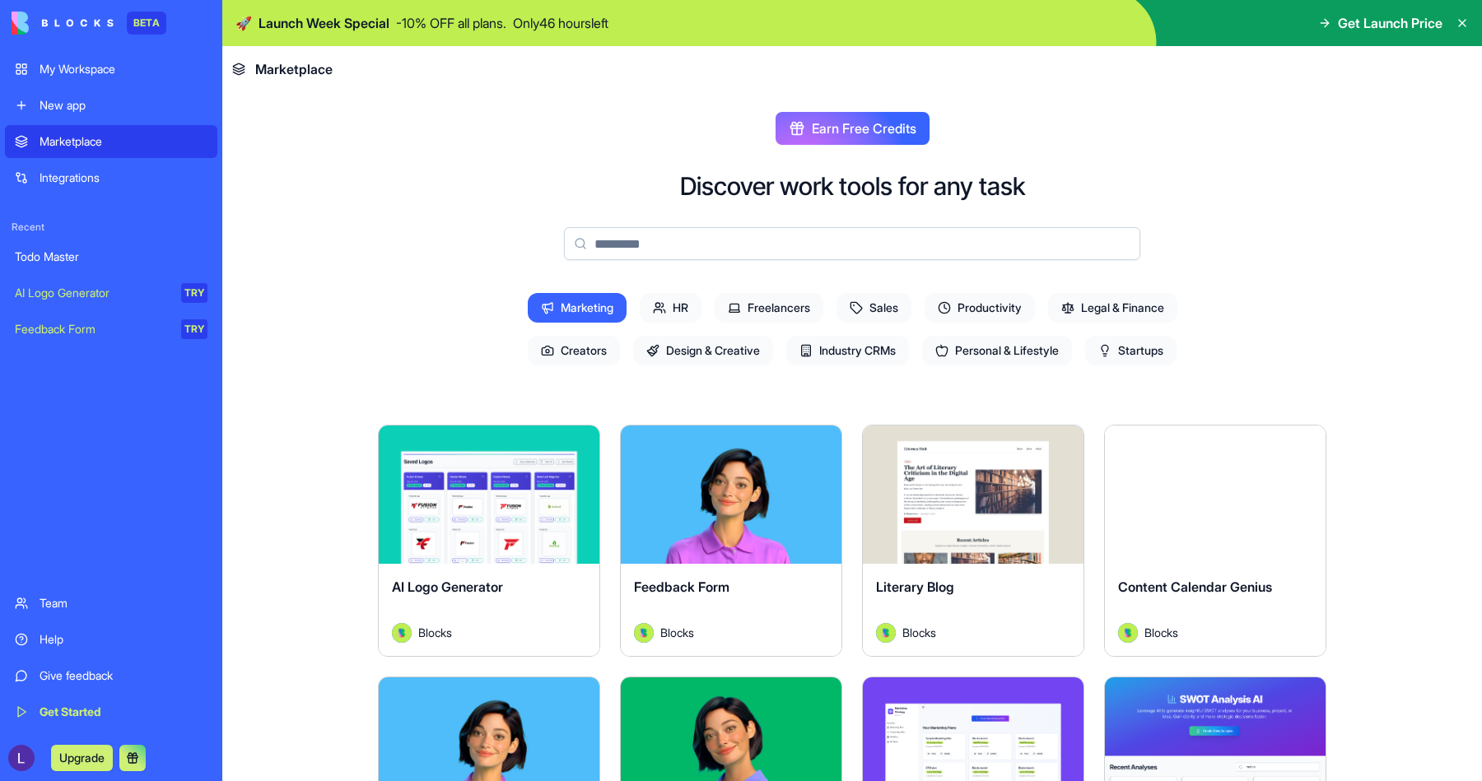
click at [526, 497] on button "Explore" at bounding box center [489, 494] width 124 height 33
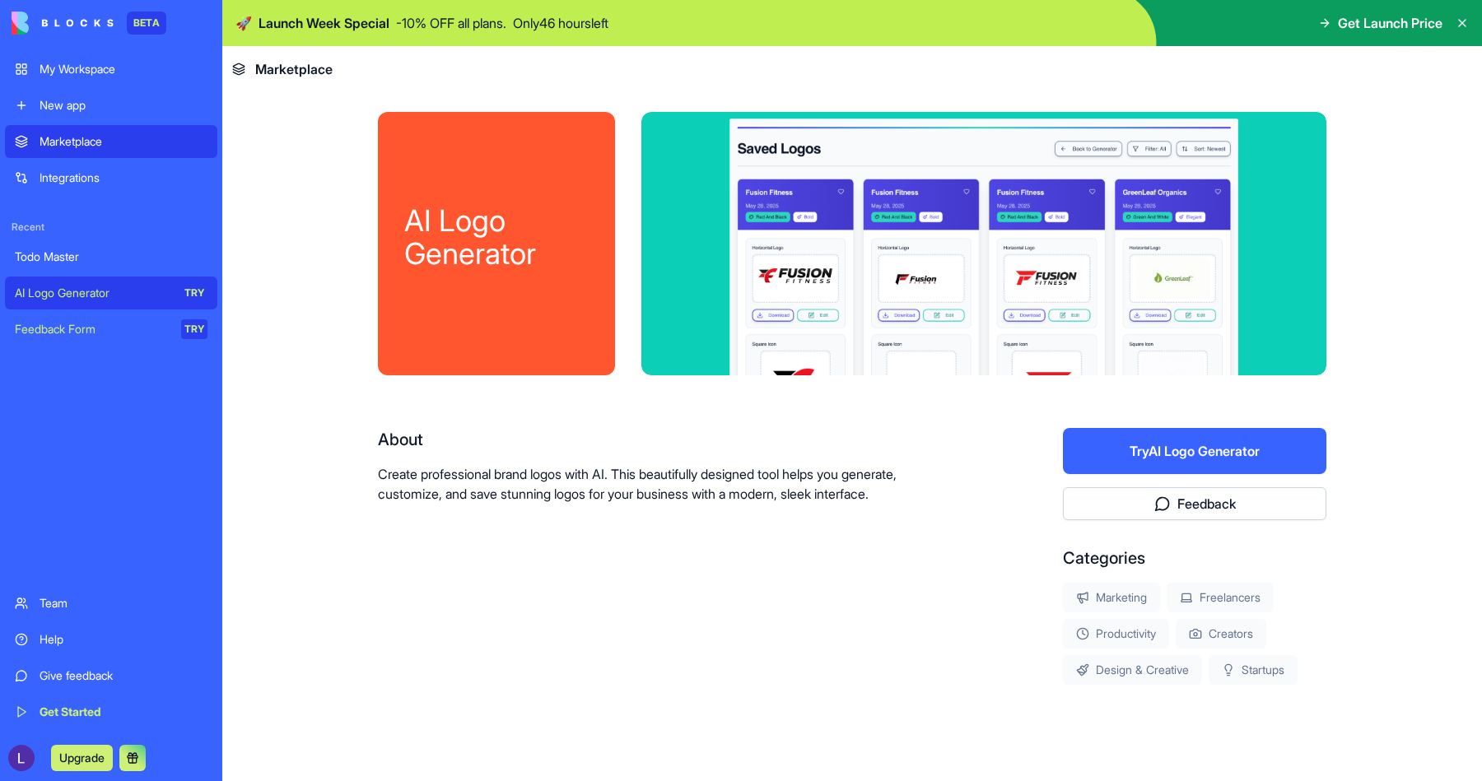
click at [954, 459] on button "Try AI Logo Generator" at bounding box center [1194, 451] width 263 height 46
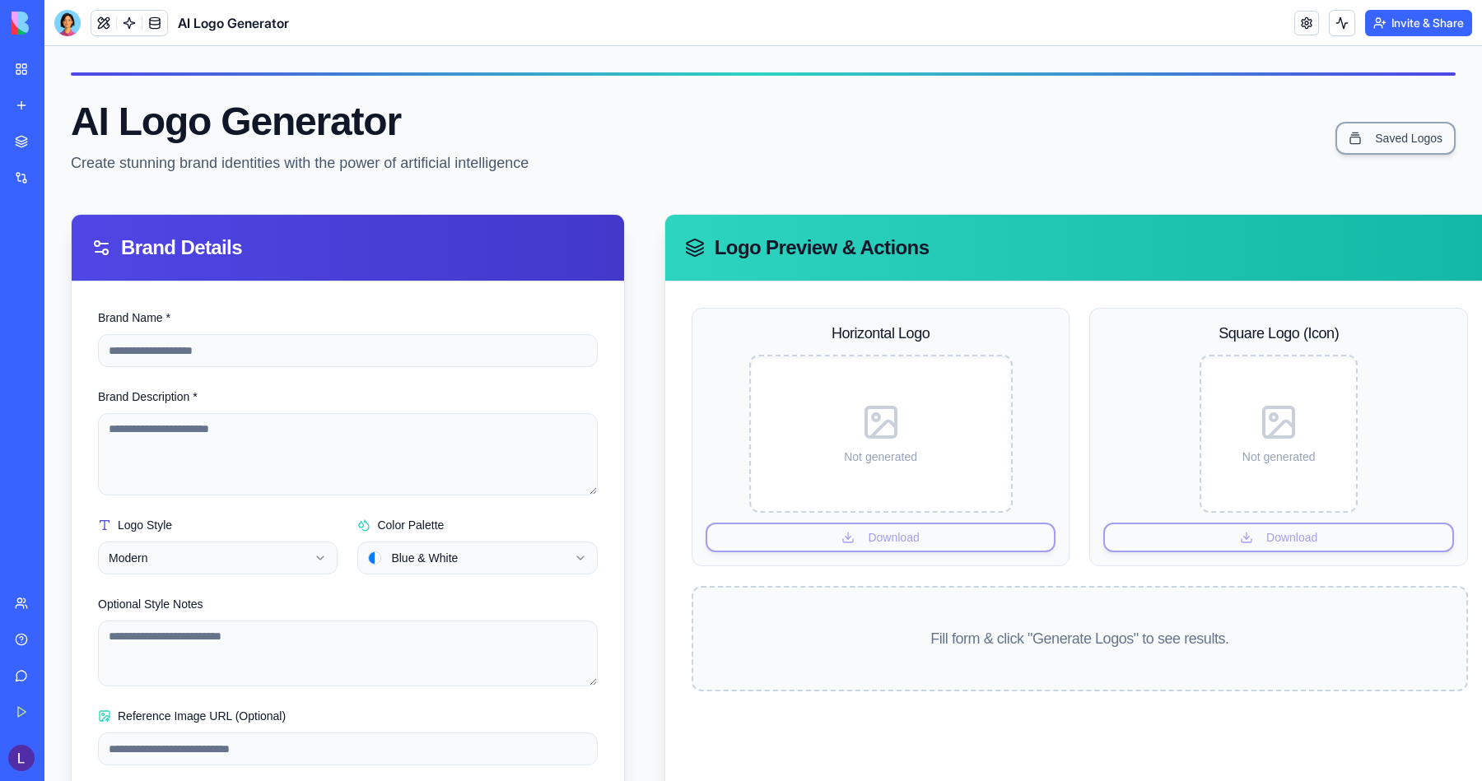
click at [344, 372] on form "**********" at bounding box center [348, 563] width 500 height 510
click at [345, 359] on input "Brand Name *" at bounding box center [348, 350] width 500 height 33
click at [364, 357] on input "Brand Name *" at bounding box center [348, 350] width 500 height 33
click at [156, 18] on link at bounding box center [154, 23] width 25 height 25
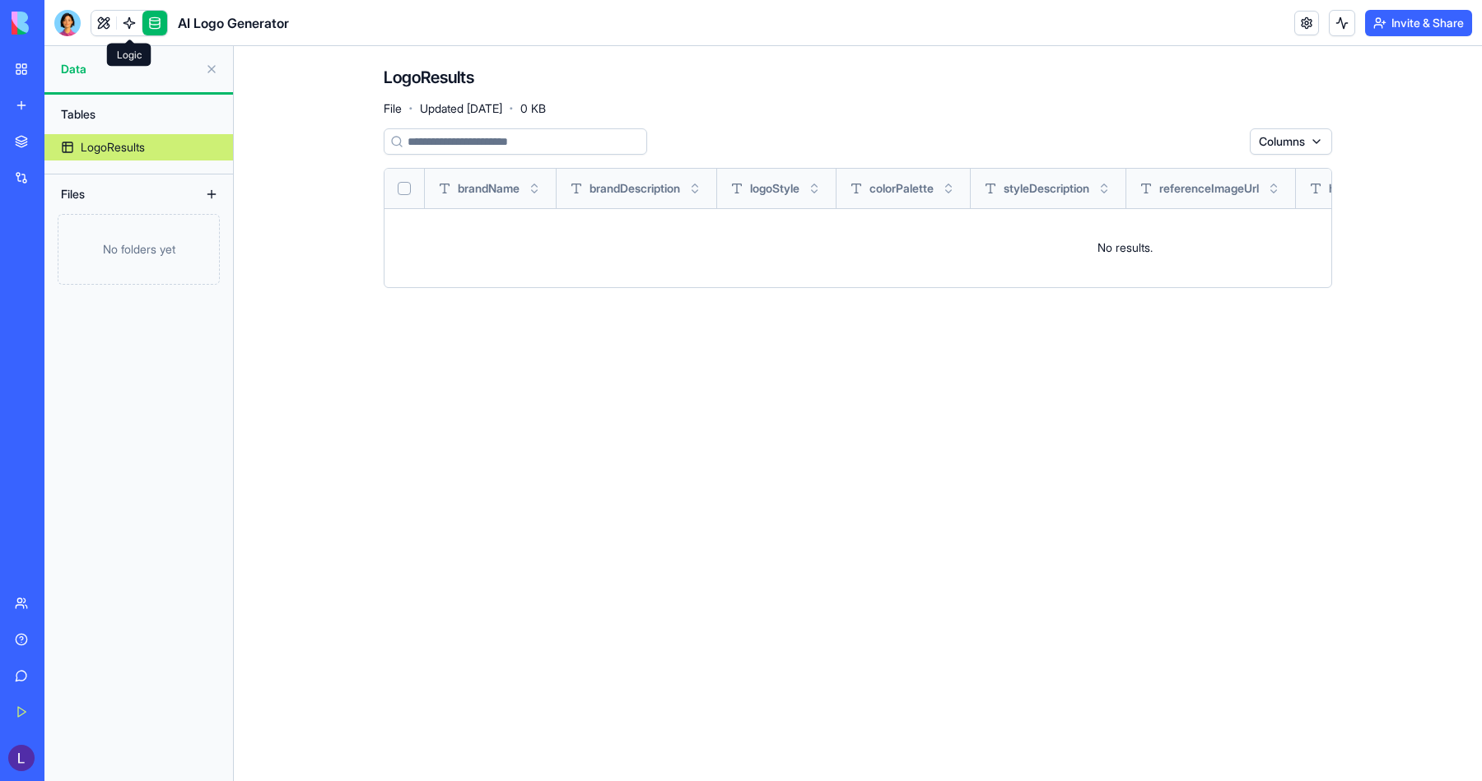
click at [127, 21] on link at bounding box center [129, 23] width 25 height 25
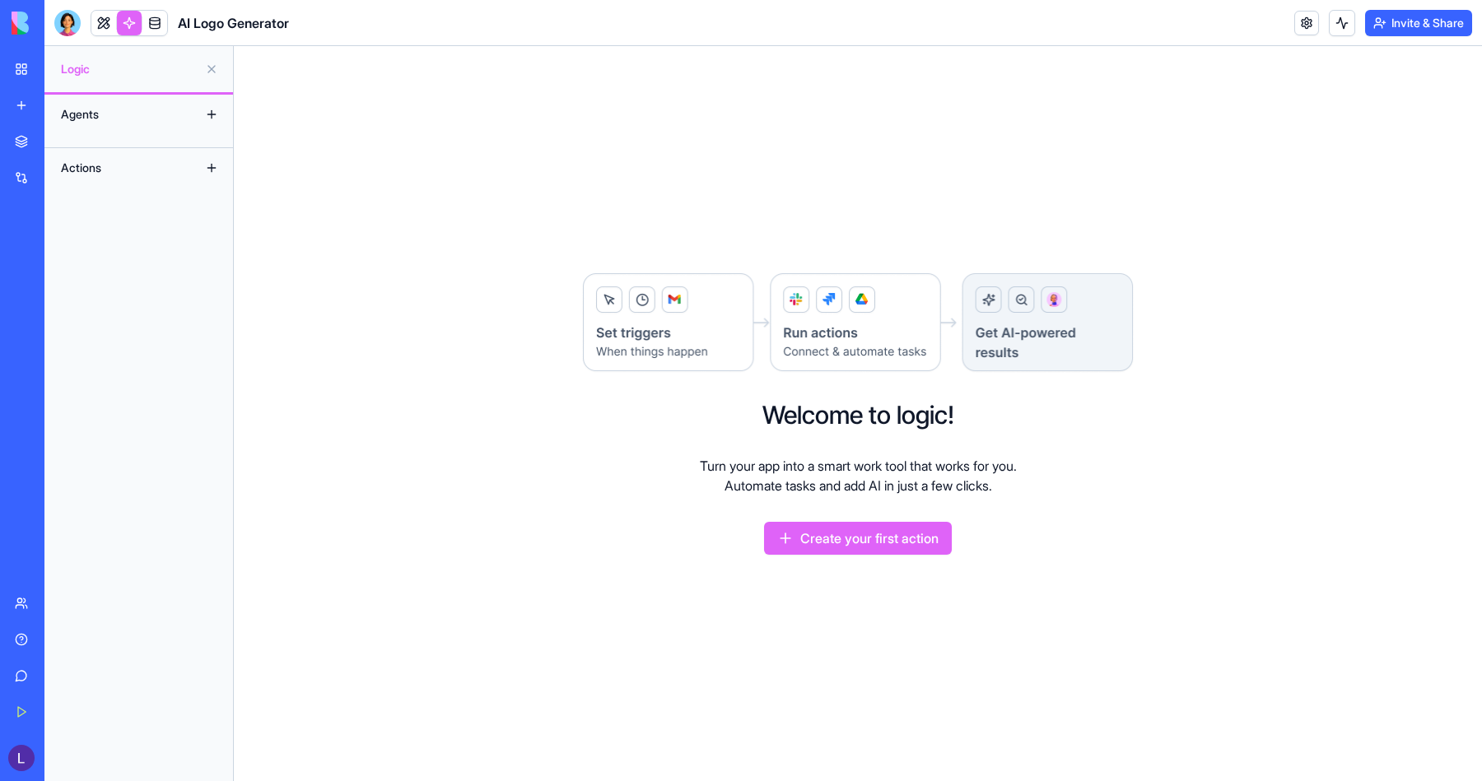
click at [212, 170] on button at bounding box center [211, 168] width 26 height 26
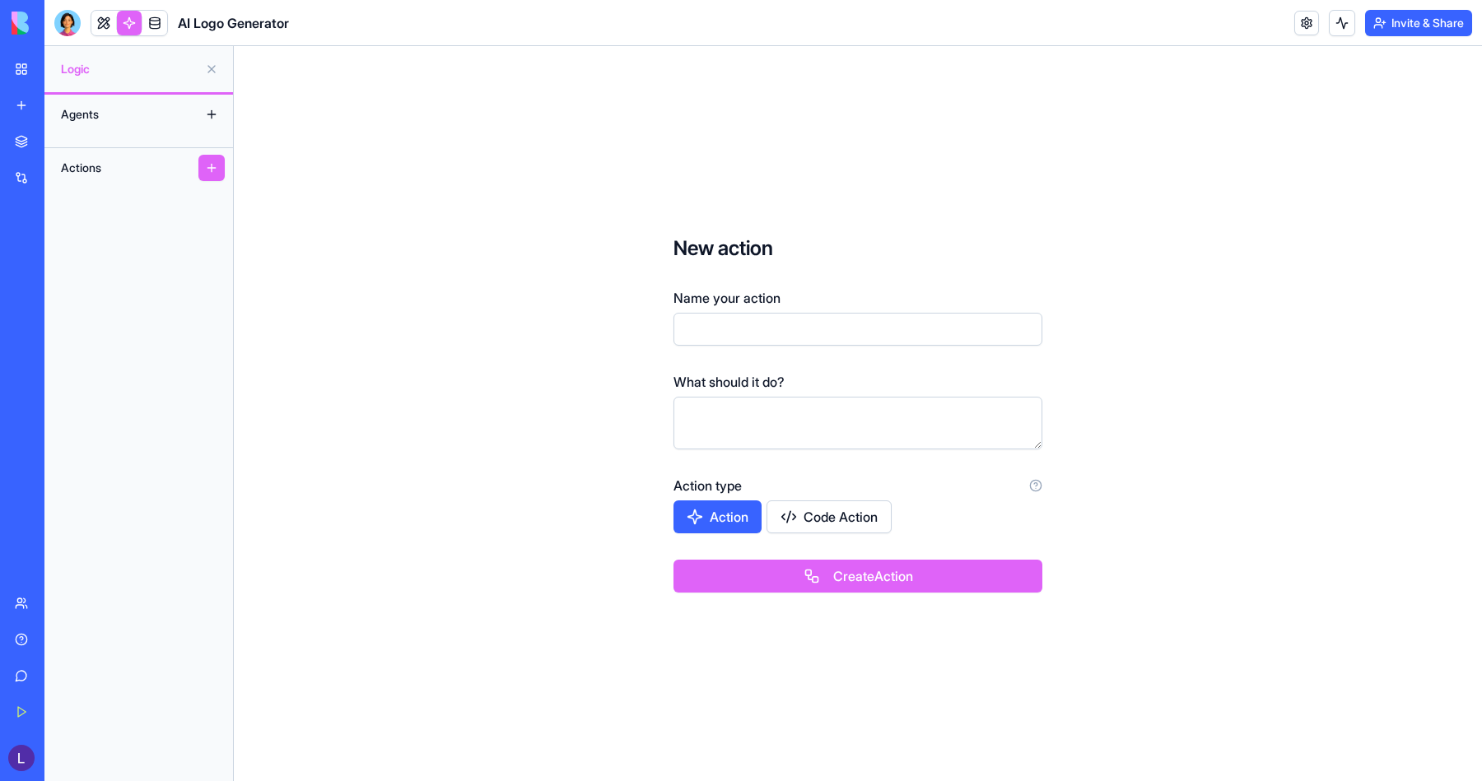
click at [195, 68] on span "Logic" at bounding box center [130, 69] width 138 height 16
click at [210, 175] on button at bounding box center [211, 168] width 26 height 26
click at [161, 115] on div "Agents" at bounding box center [119, 114] width 132 height 26
click at [220, 115] on button at bounding box center [211, 114] width 26 height 26
click at [207, 113] on button at bounding box center [211, 114] width 26 height 26
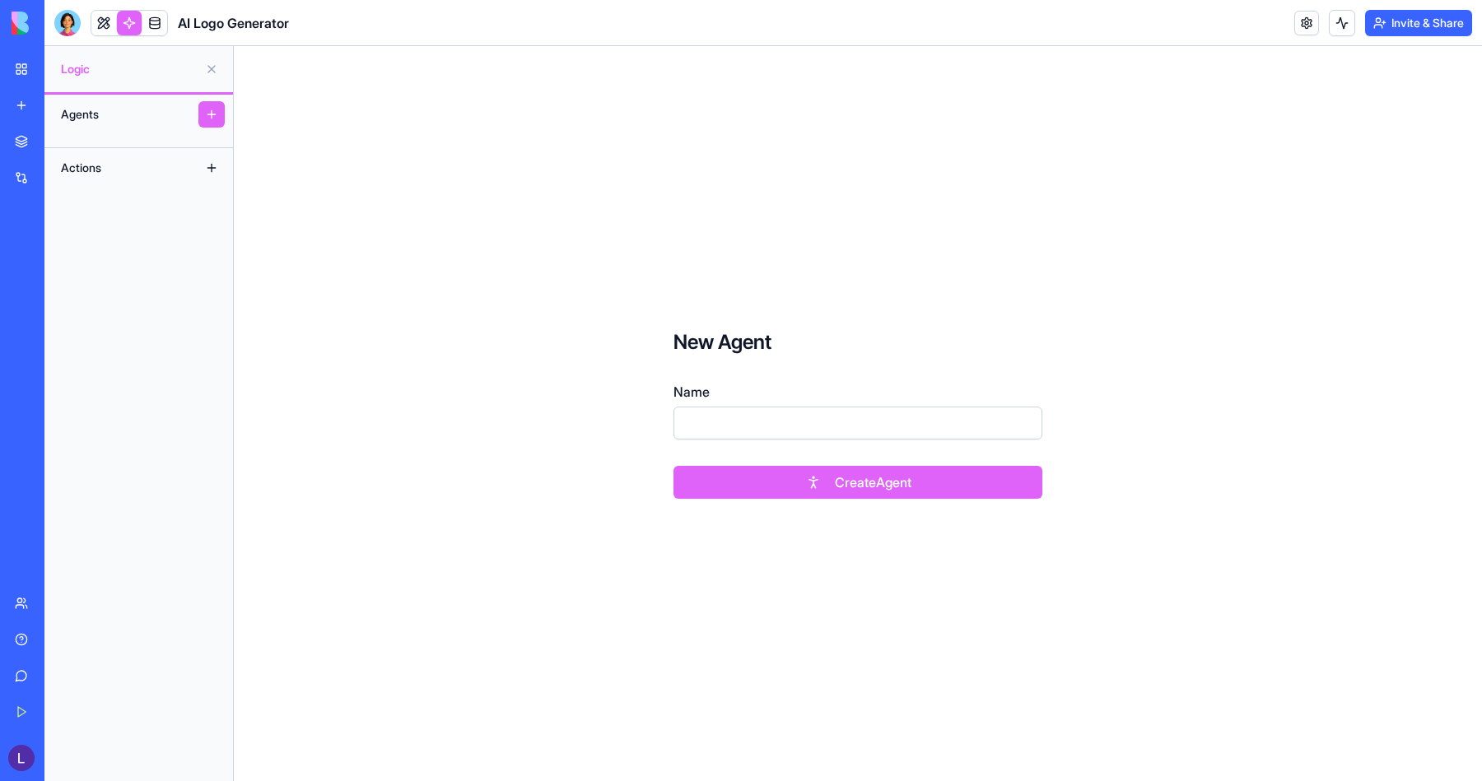
click at [139, 174] on div "Actions" at bounding box center [119, 168] width 132 height 26
click at [101, 170] on div "Actions" at bounding box center [119, 168] width 132 height 26
click at [94, 48] on div "Logic" at bounding box center [138, 69] width 189 height 46
click at [74, 78] on div "Logic" at bounding box center [138, 69] width 189 height 46
click at [152, 30] on body "BETA My Workspace New app Marketplace Integrations Recent Todo Master AI Logo G…" at bounding box center [741, 390] width 1482 height 781
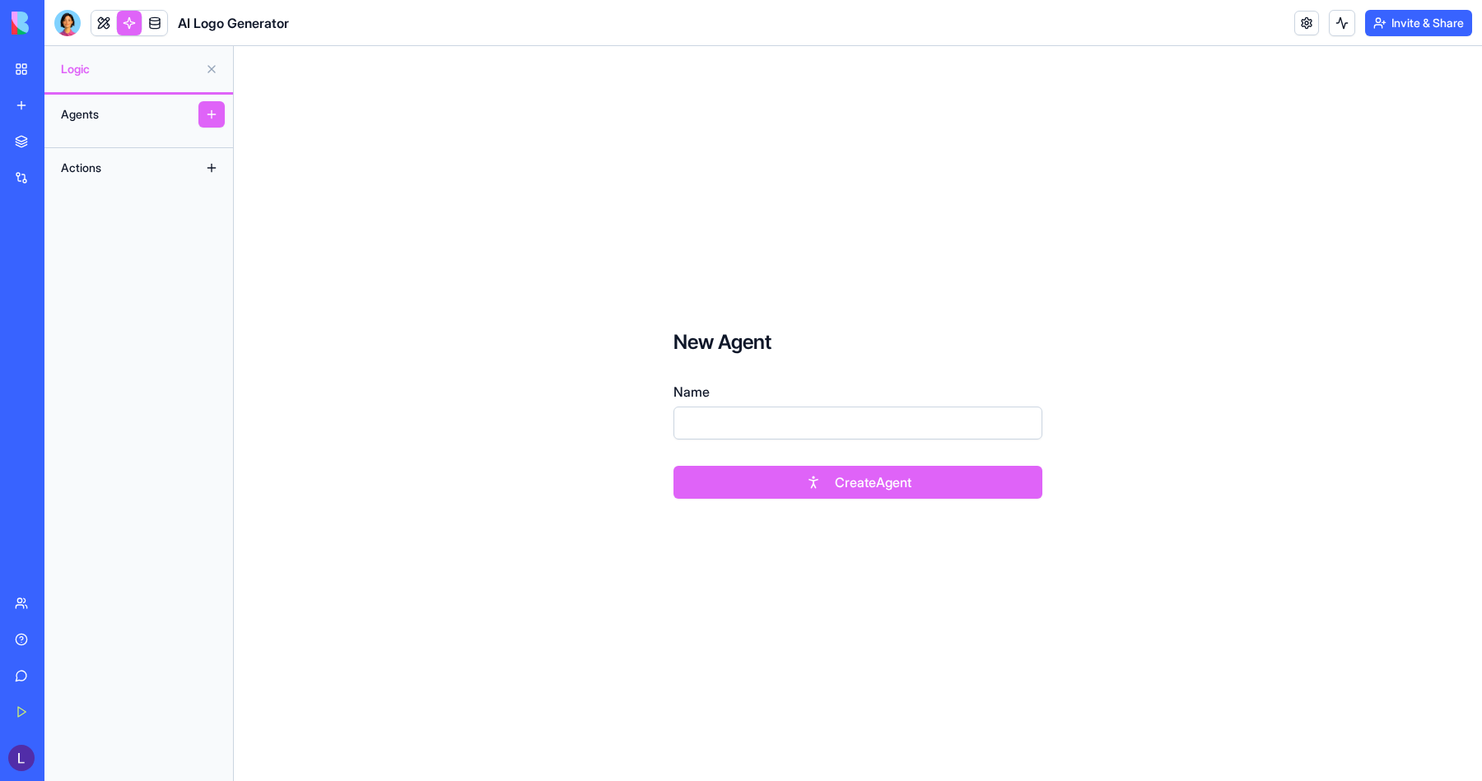
click at [136, 26] on link at bounding box center [129, 23] width 25 height 25
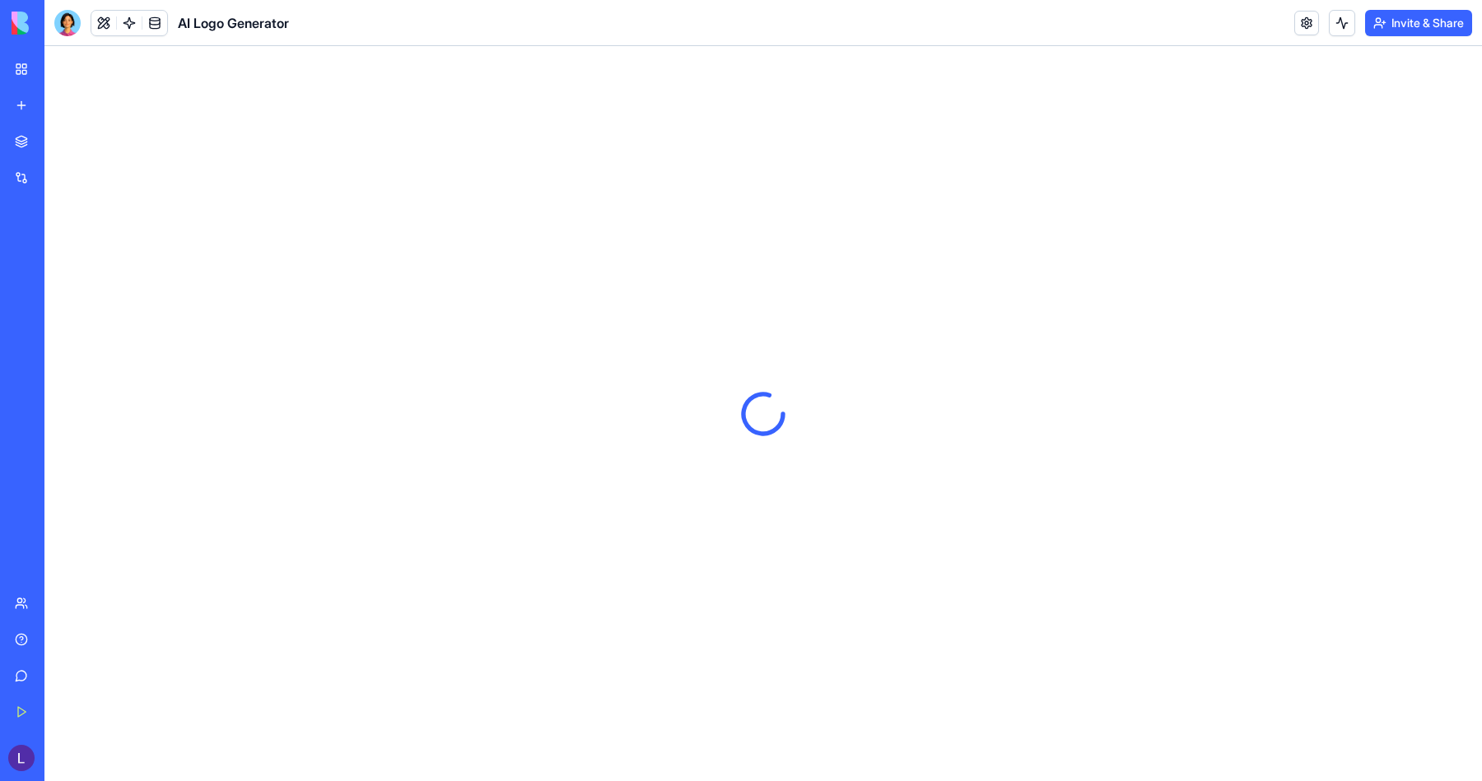
click at [133, 25] on link at bounding box center [129, 23] width 25 height 25
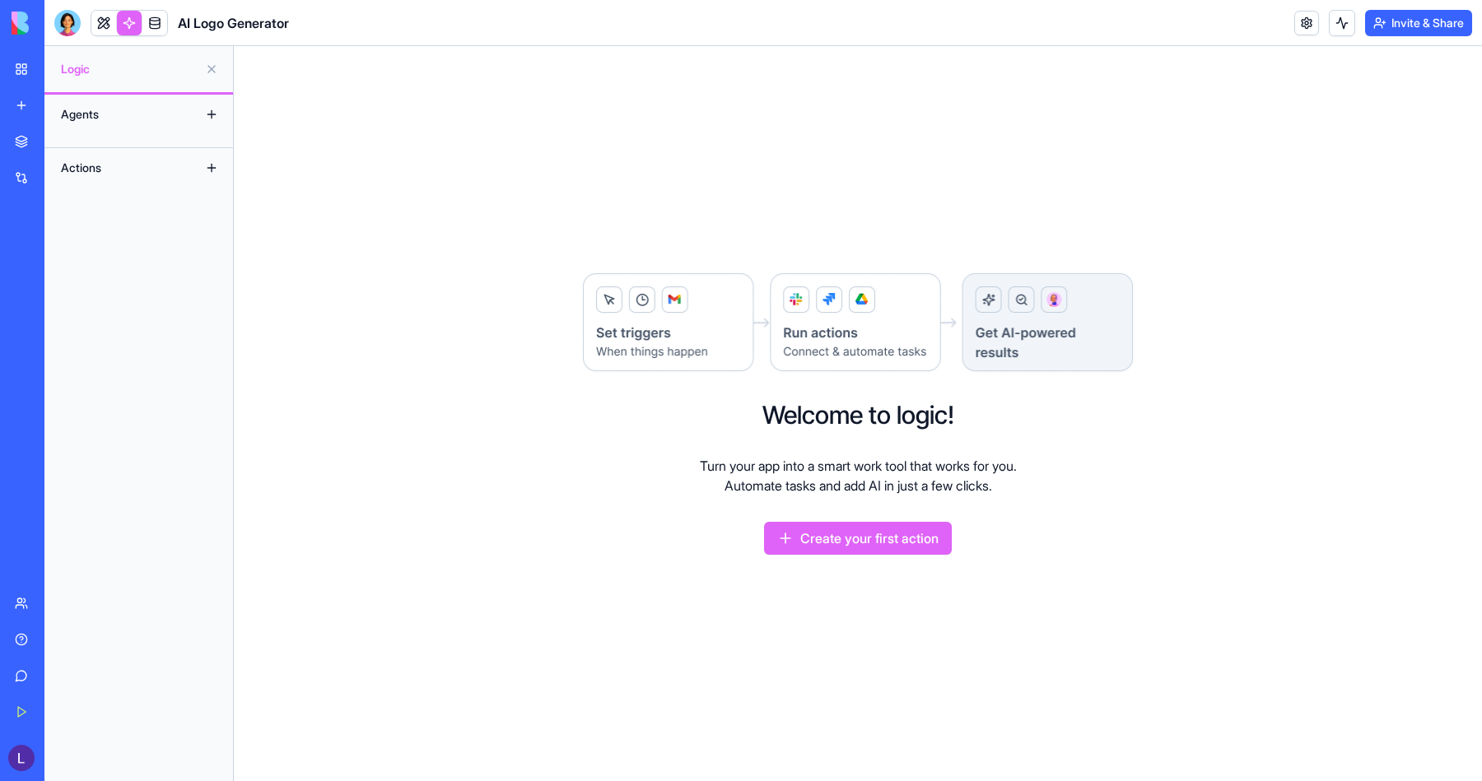
click at [850, 538] on button "Create your first action" at bounding box center [858, 538] width 188 height 33
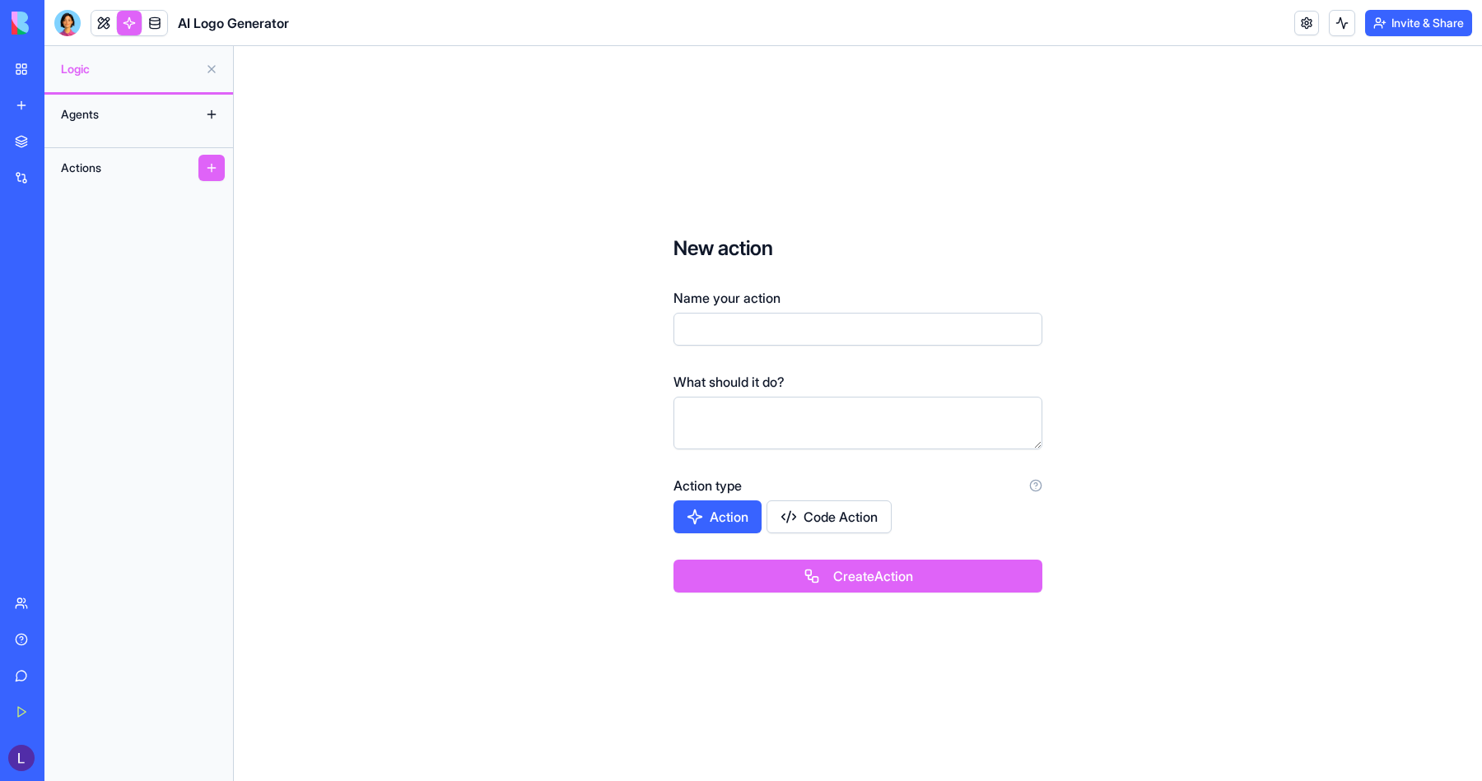
click at [751, 333] on input "Name your action" at bounding box center [858, 329] width 369 height 33
type input "****"
click at [753, 417] on textarea at bounding box center [858, 423] width 369 height 53
type textarea "*******"
click at [731, 515] on button "Action" at bounding box center [718, 517] width 88 height 33
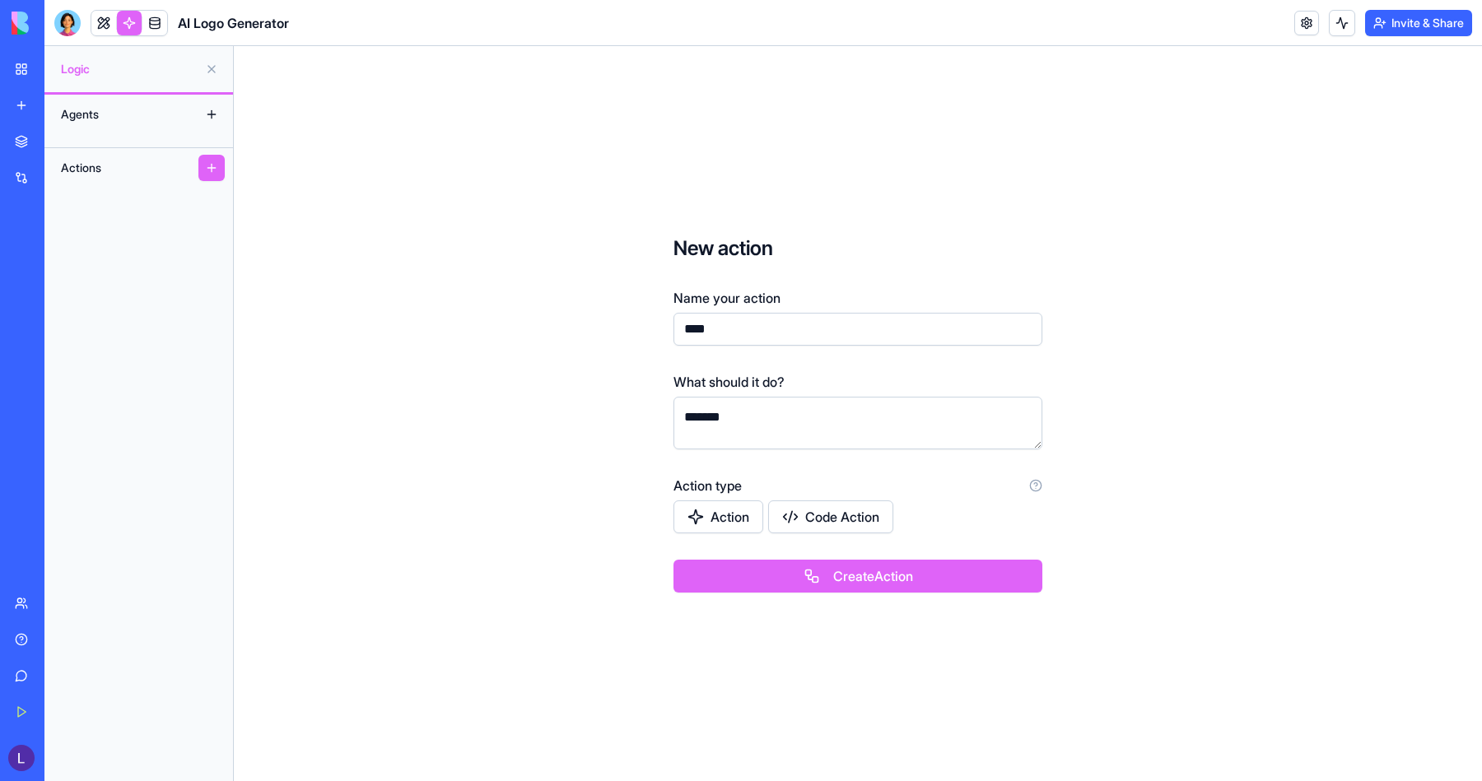
click at [858, 509] on button "Code Action" at bounding box center [830, 517] width 125 height 33
click at [733, 524] on button "Action" at bounding box center [719, 517] width 90 height 33
click at [788, 579] on button "Create Action" at bounding box center [858, 576] width 369 height 33
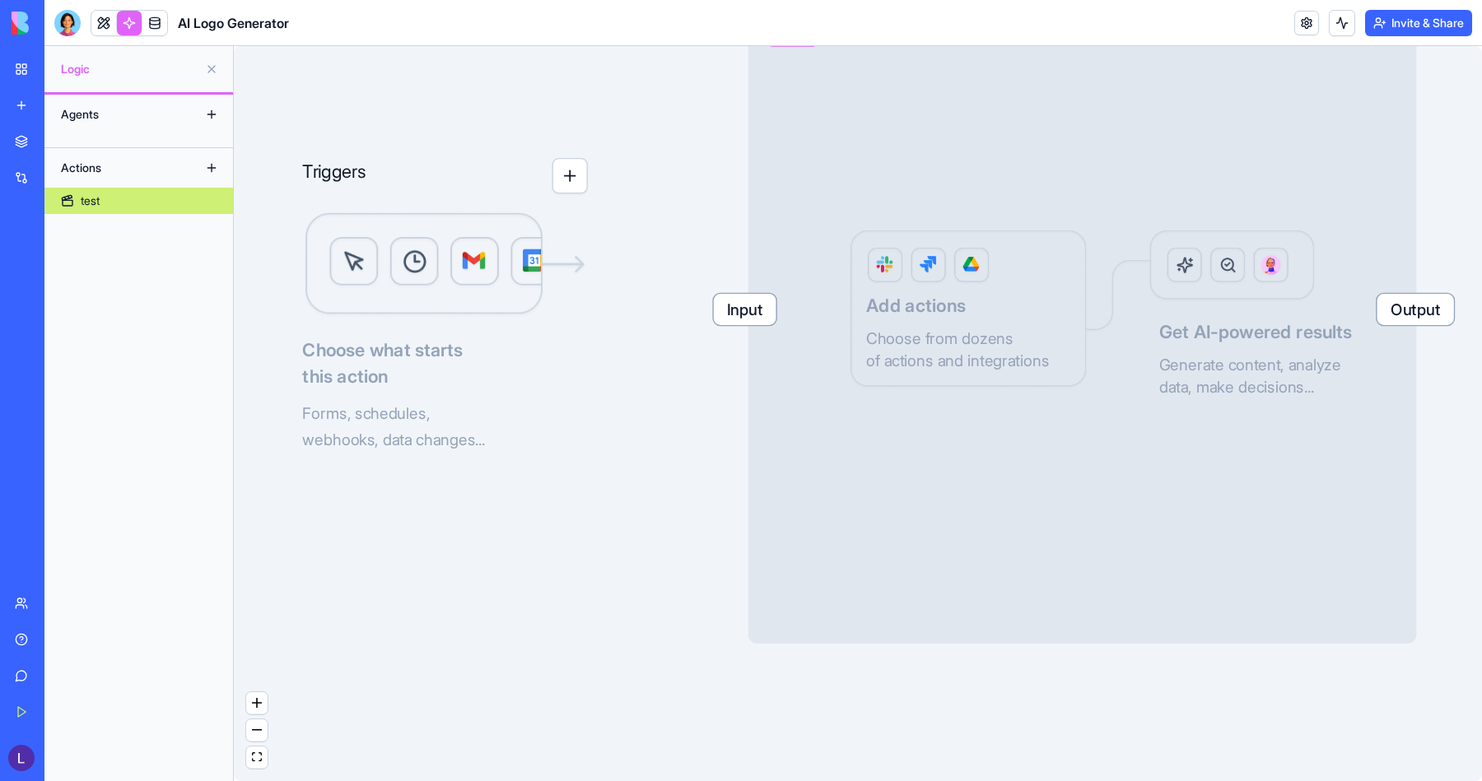
click at [571, 187] on button "button" at bounding box center [569, 175] width 35 height 35
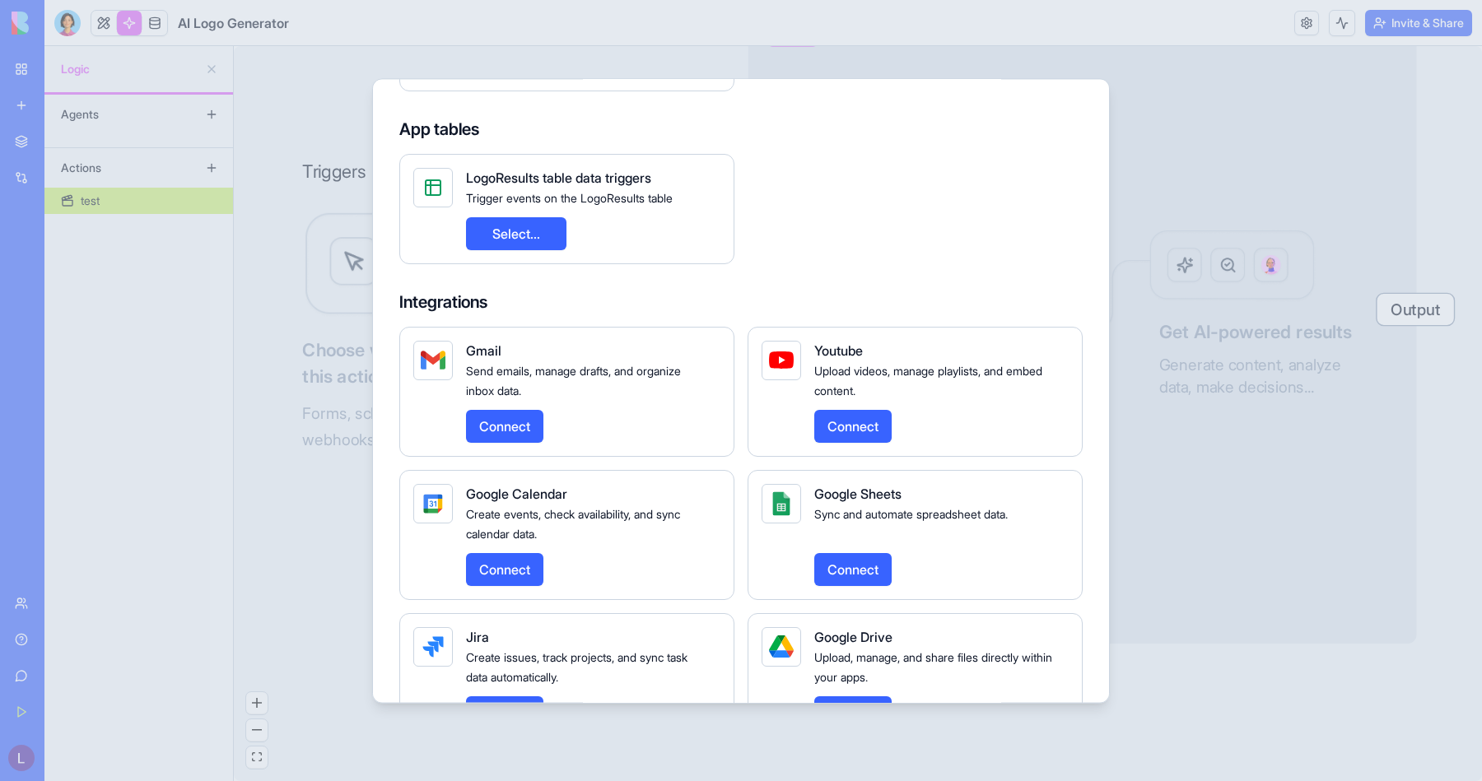
scroll to position [241, 0]
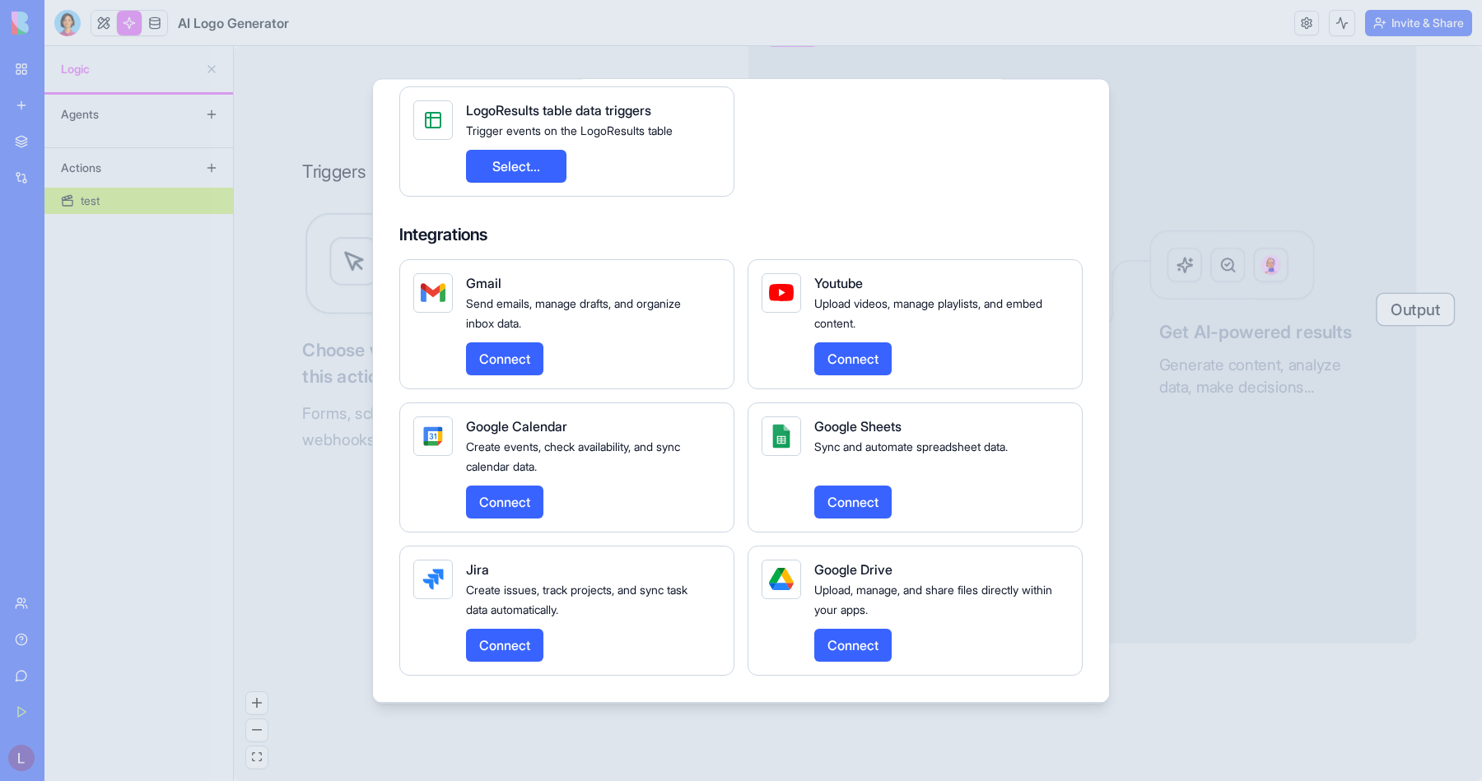
click at [305, 458] on div at bounding box center [741, 390] width 1482 height 781
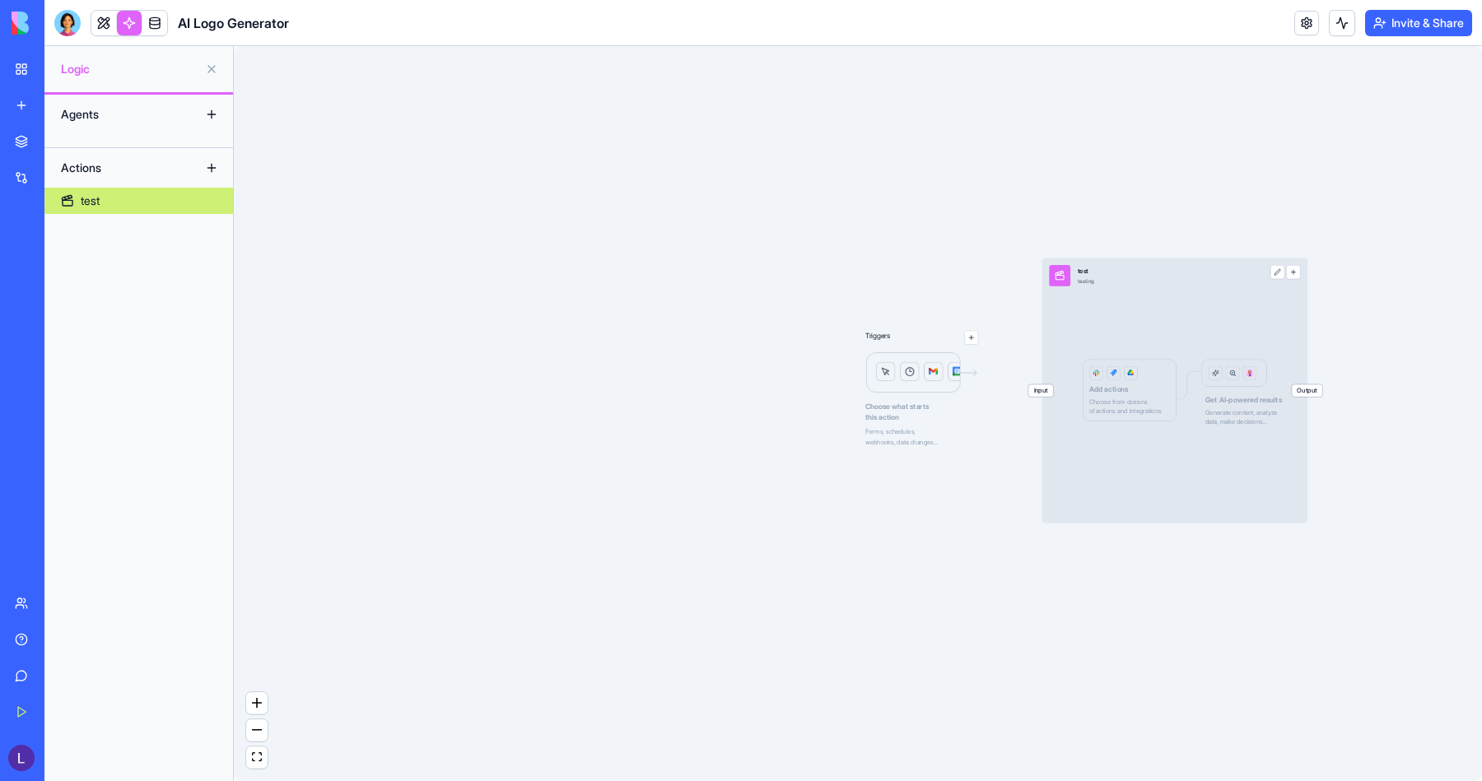
click at [954, 315] on div "Input test testing Output Add actions Choose from dozens of actions and integra…" at bounding box center [1174, 390] width 265 height 265
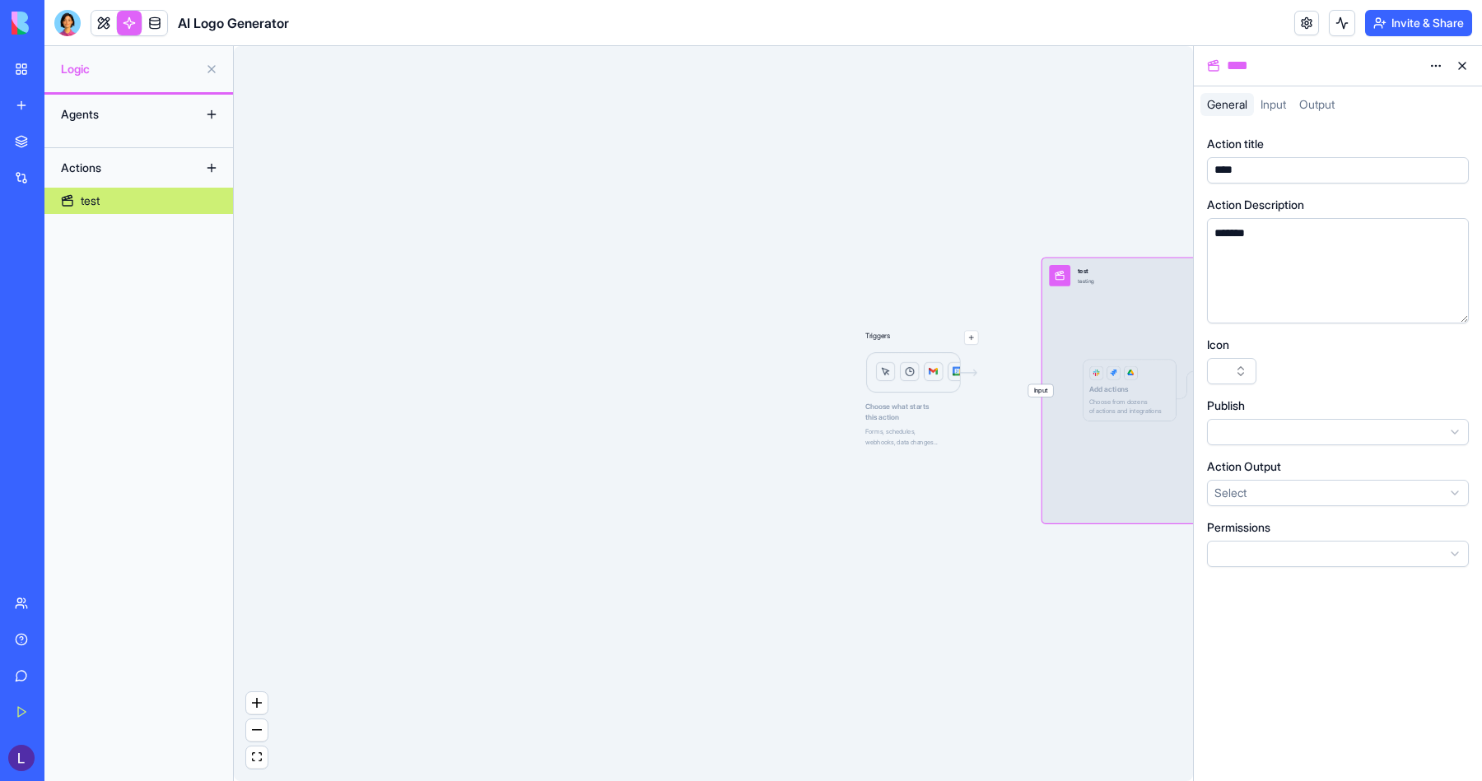
click at [954, 106] on span "Input" at bounding box center [1274, 104] width 26 height 14
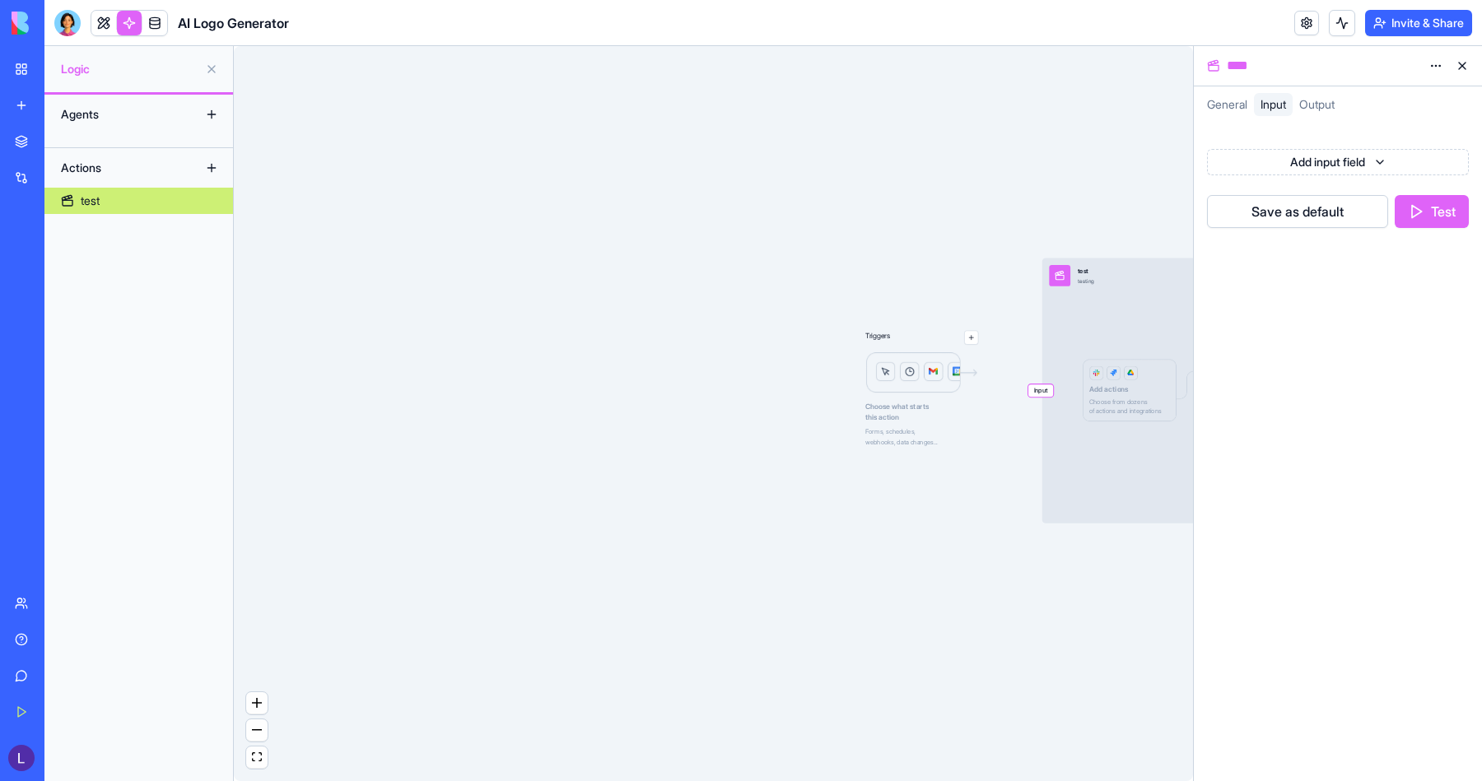
click at [954, 104] on span "Output" at bounding box center [1316, 104] width 35 height 14
click at [954, 103] on div "Input" at bounding box center [1273, 104] width 39 height 23
click at [954, 147] on div "Add input field" at bounding box center [1338, 156] width 262 height 40
click at [954, 174] on html "BETA My Workspace New app Marketplace Integrations Recent Todo Master AI Logo G…" at bounding box center [741, 390] width 1482 height 781
click at [954, 204] on span "Text" at bounding box center [1329, 197] width 22 height 16
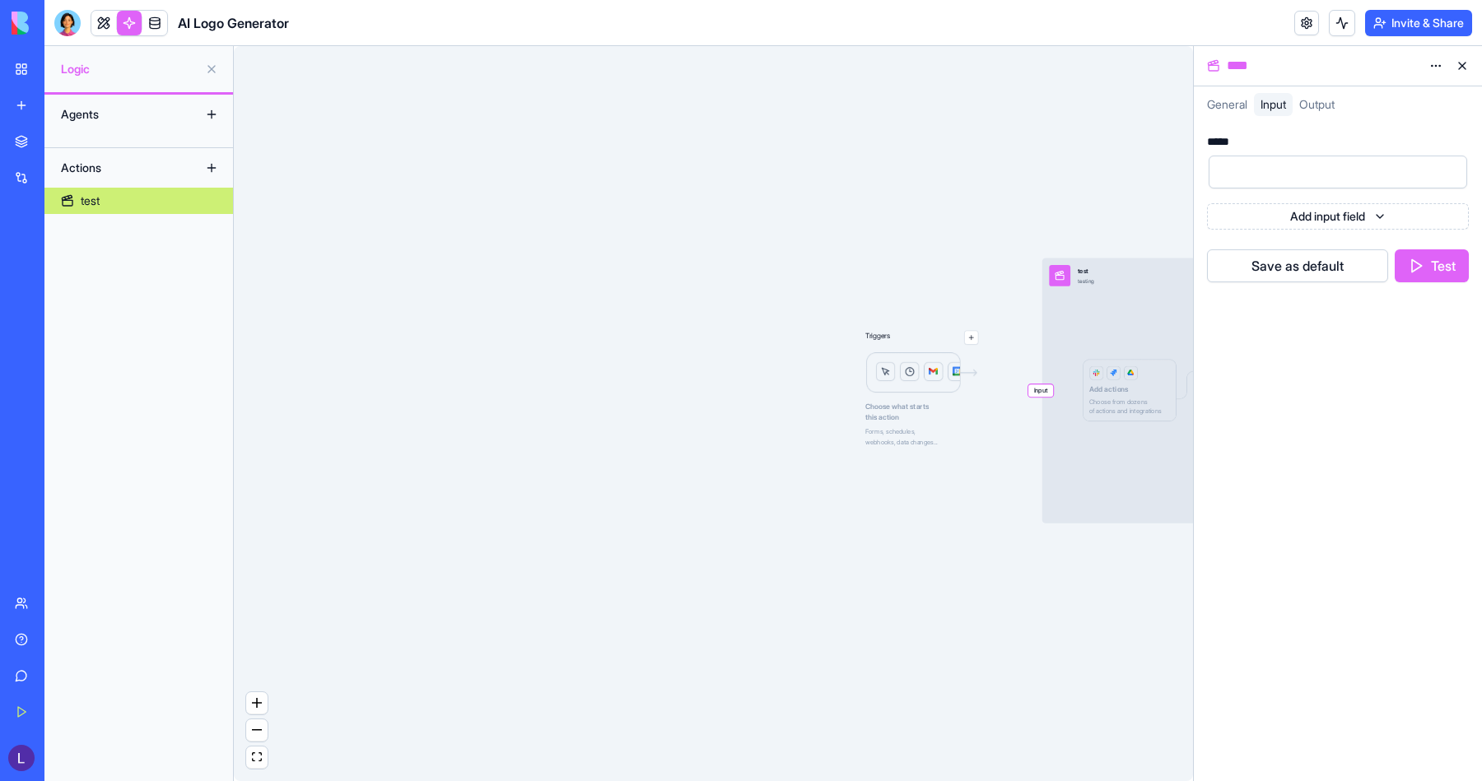
click at [954, 173] on div at bounding box center [1323, 172] width 219 height 25
click at [954, 68] on button at bounding box center [1462, 66] width 26 height 26
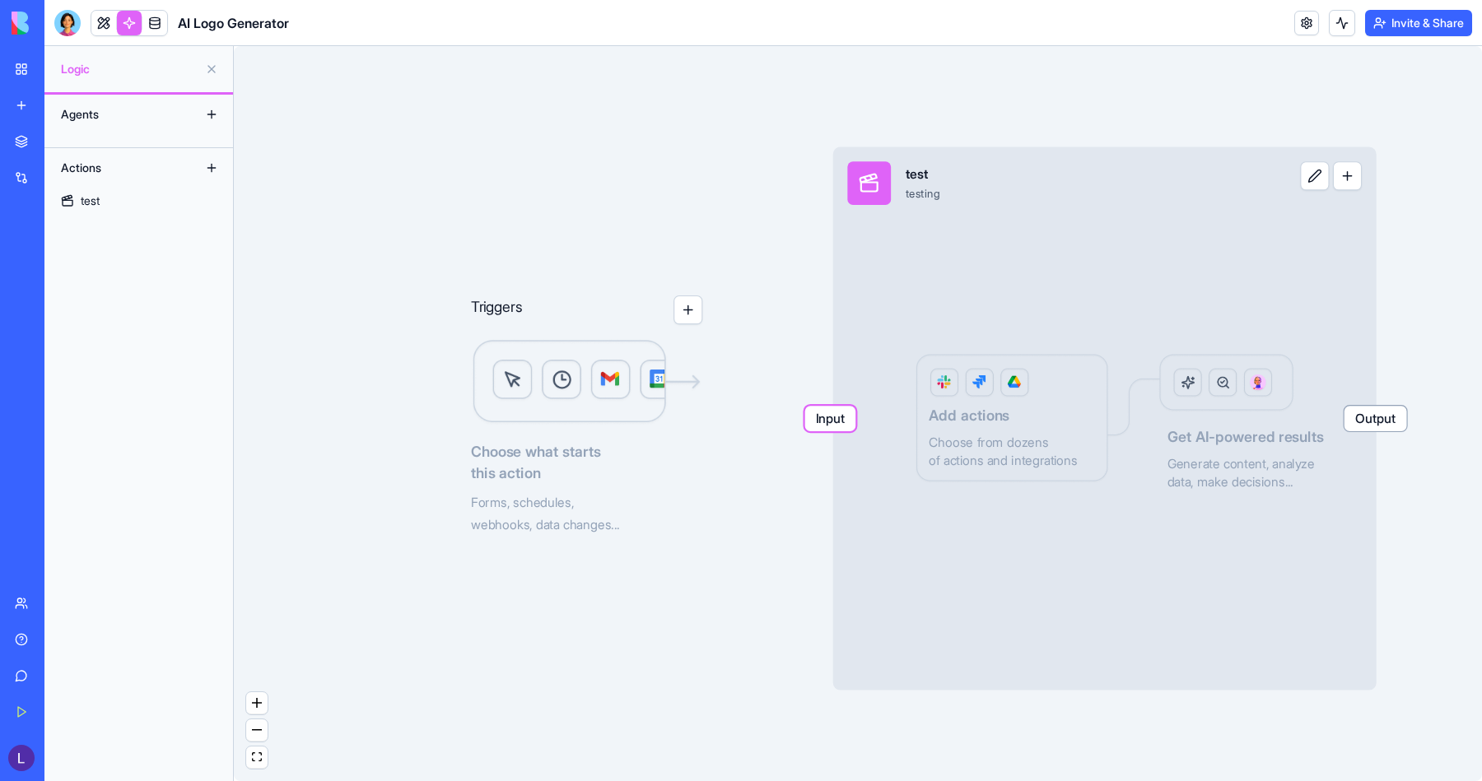
click at [697, 313] on button "button" at bounding box center [688, 310] width 29 height 29
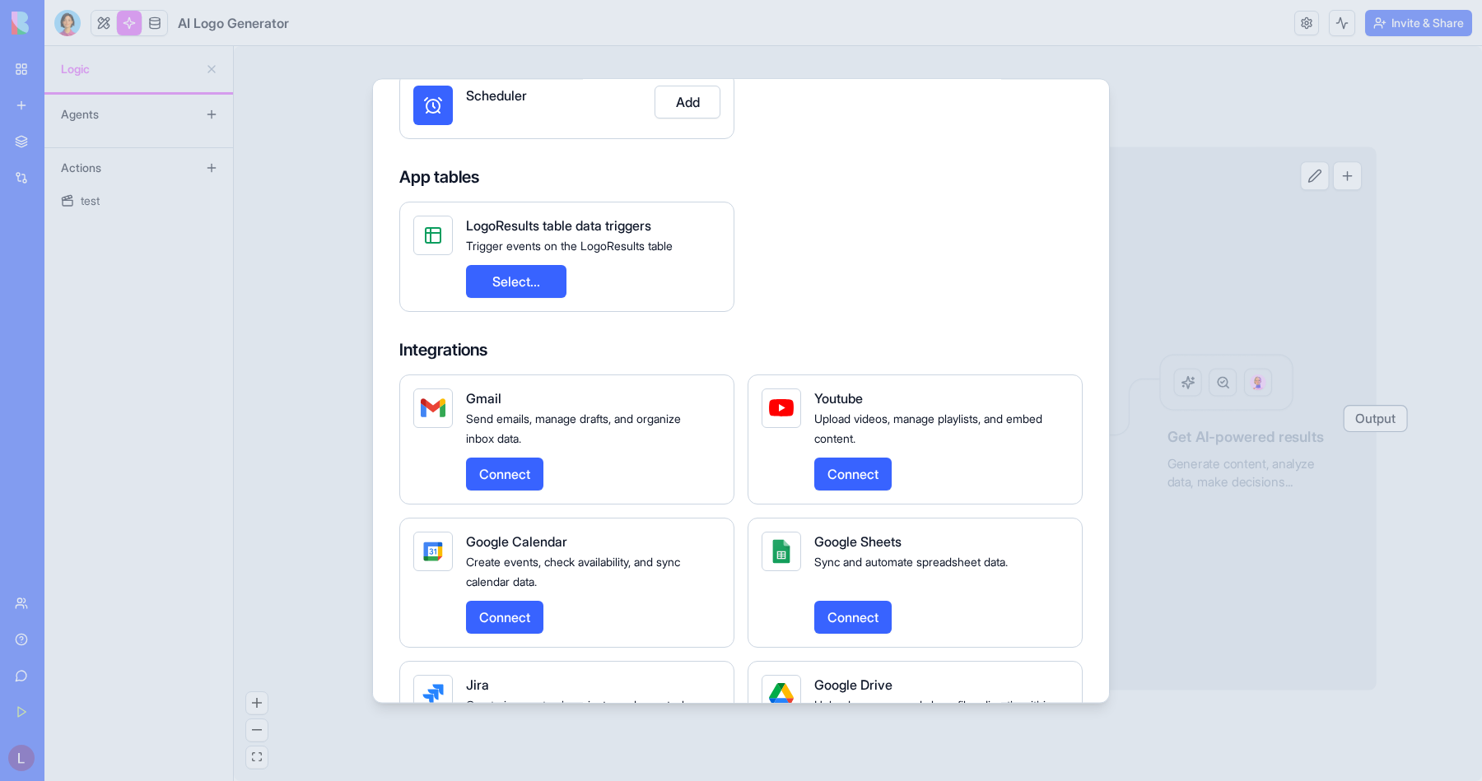
scroll to position [125, 0]
click at [535, 284] on button "Select..." at bounding box center [516, 282] width 100 height 33
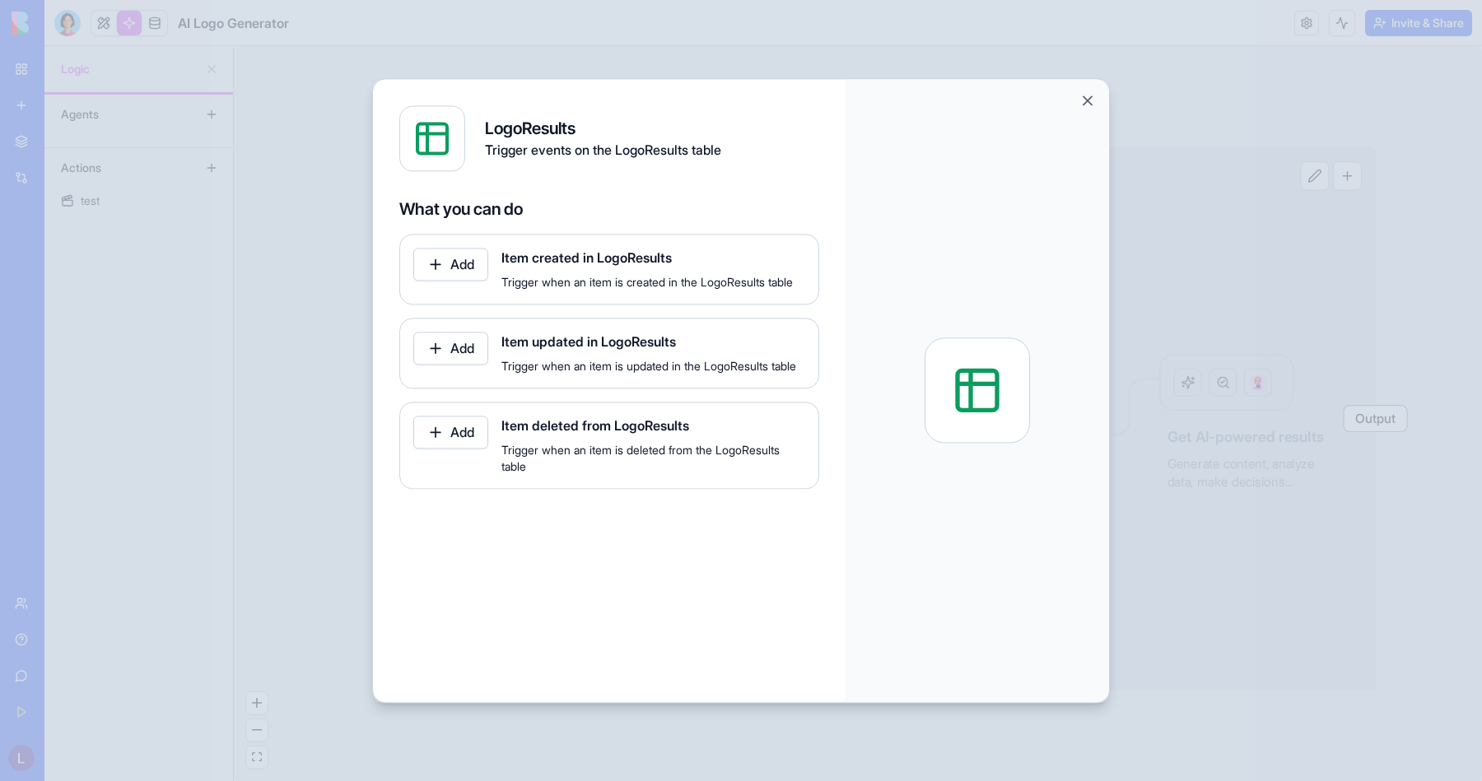
click at [347, 220] on div at bounding box center [741, 390] width 1482 height 781
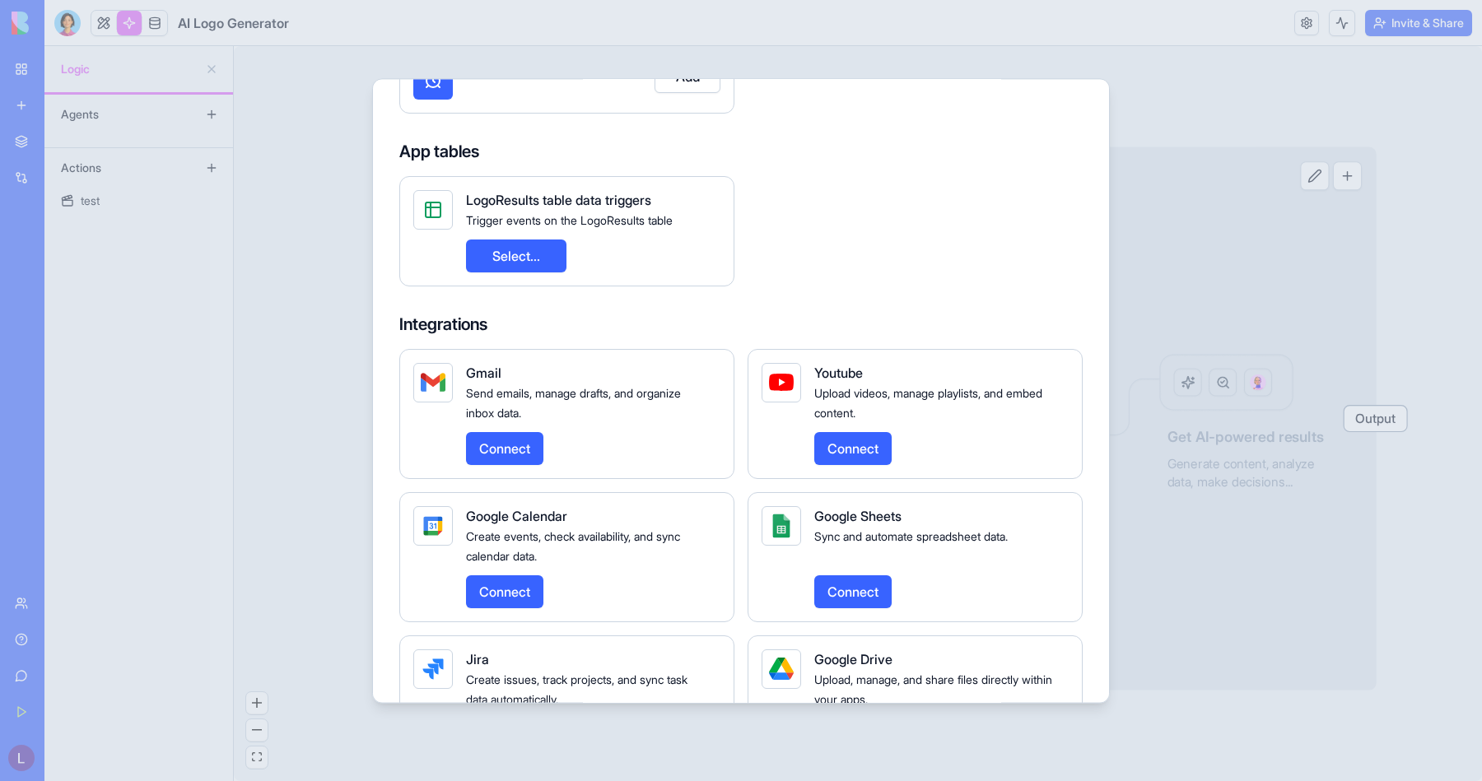
scroll to position [0, 0]
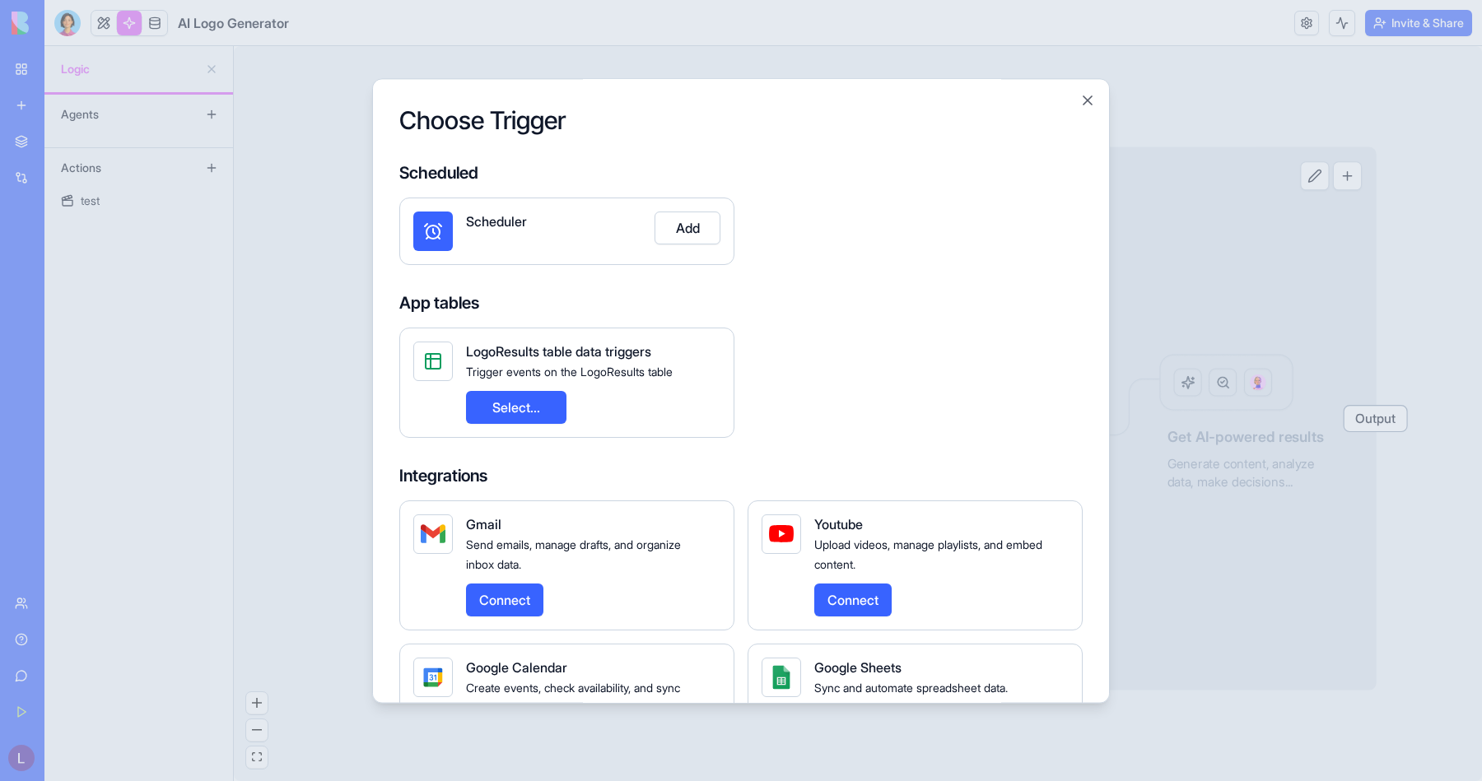
click at [683, 237] on button "Add" at bounding box center [688, 228] width 66 height 33
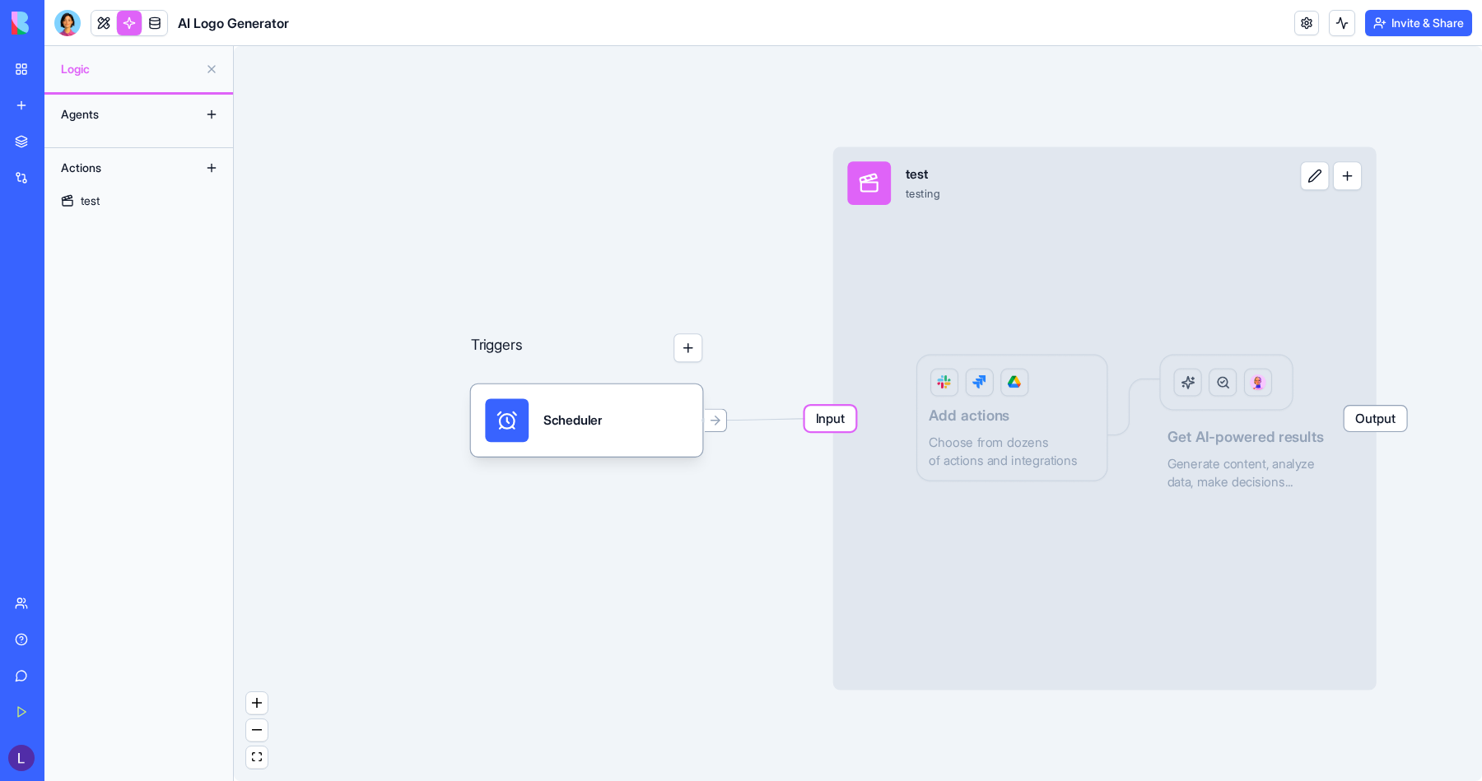
click at [619, 425] on div "Triggers Scheduler Input test testing Output Add actions Choose from dozens of …" at bounding box center [858, 413] width 1248 height 735
drag, startPoint x: 620, startPoint y: 431, endPoint x: 552, endPoint y: 403, distance: 73.5
click at [552, 403] on div "Scheduler" at bounding box center [586, 421] width 203 height 44
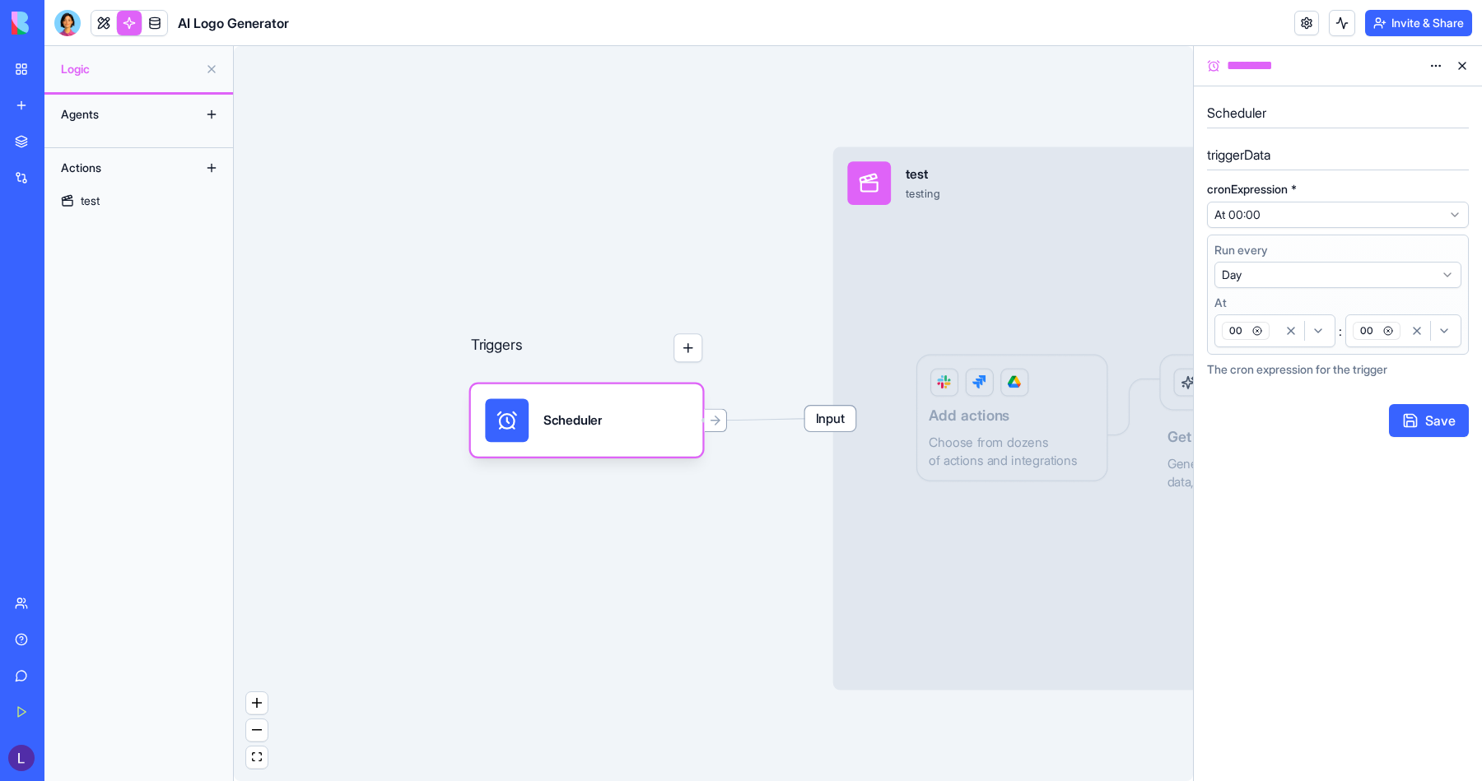
click at [954, 155] on h5 "triggerData" at bounding box center [1338, 155] width 262 height 20
click at [954, 96] on div "**********" at bounding box center [1338, 268] width 262 height 351
click at [954, 119] on h5 "Scheduler" at bounding box center [1338, 113] width 262 height 20
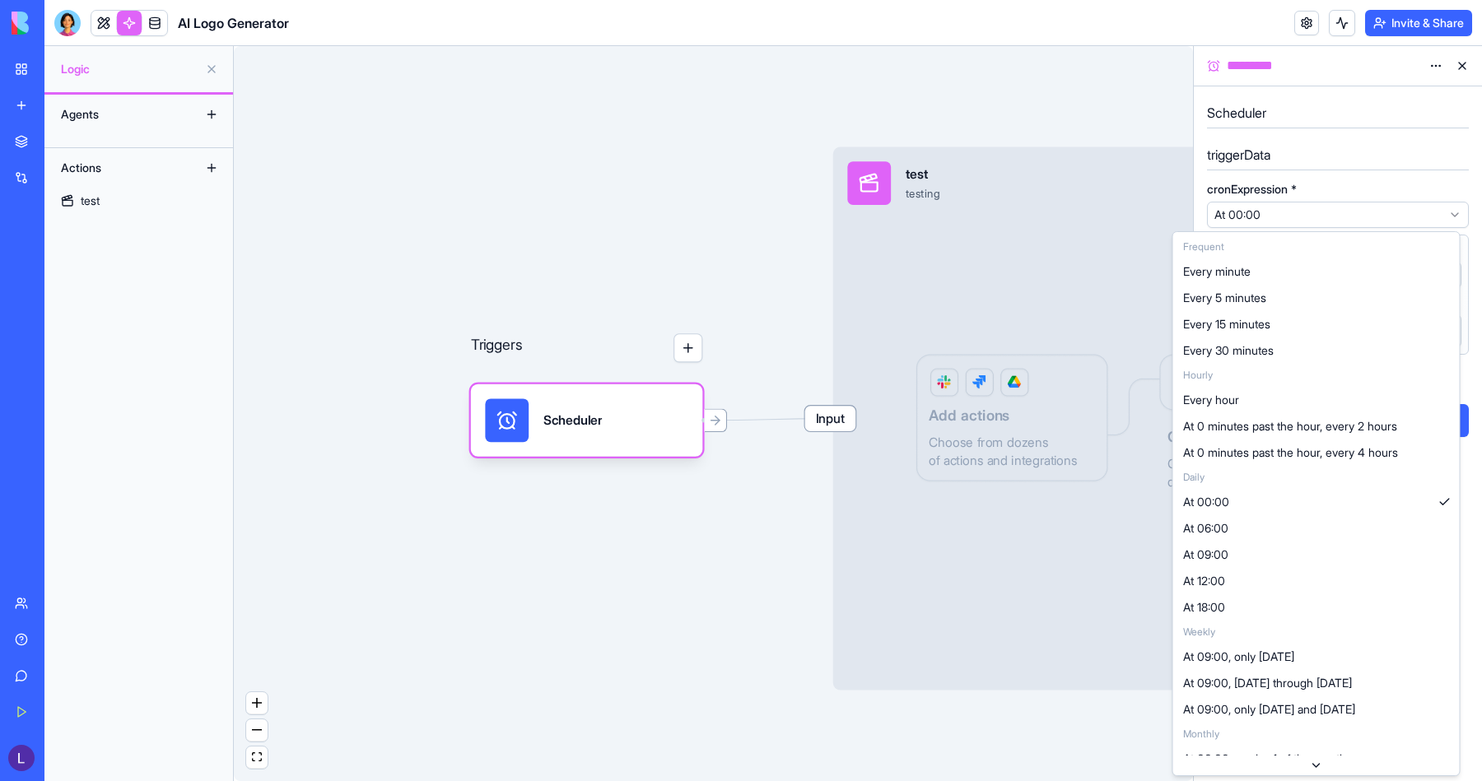
click at [954, 210] on html "**********" at bounding box center [741, 390] width 1482 height 781
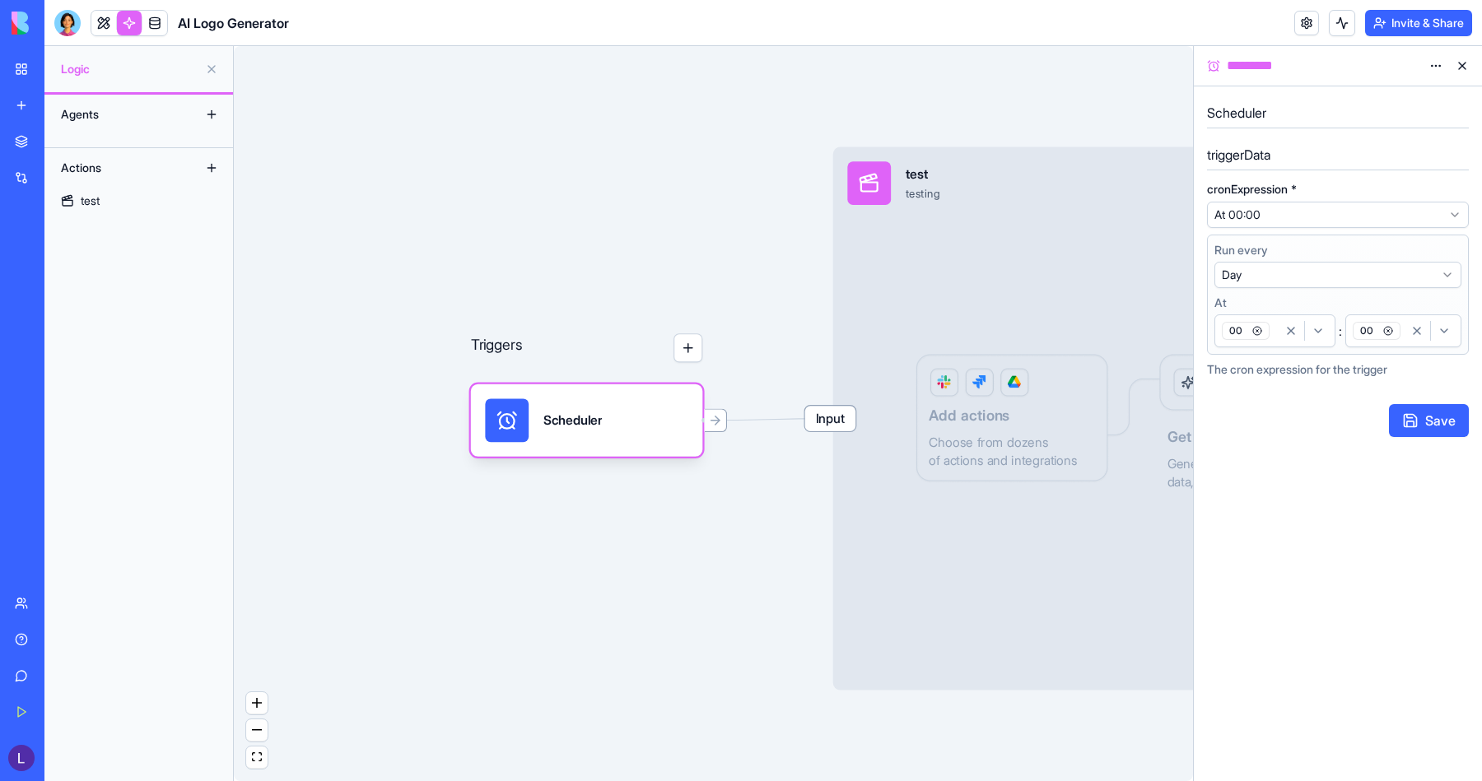
click at [954, 424] on button "Save" at bounding box center [1429, 420] width 80 height 33
click at [845, 430] on span "Input" at bounding box center [830, 419] width 51 height 26
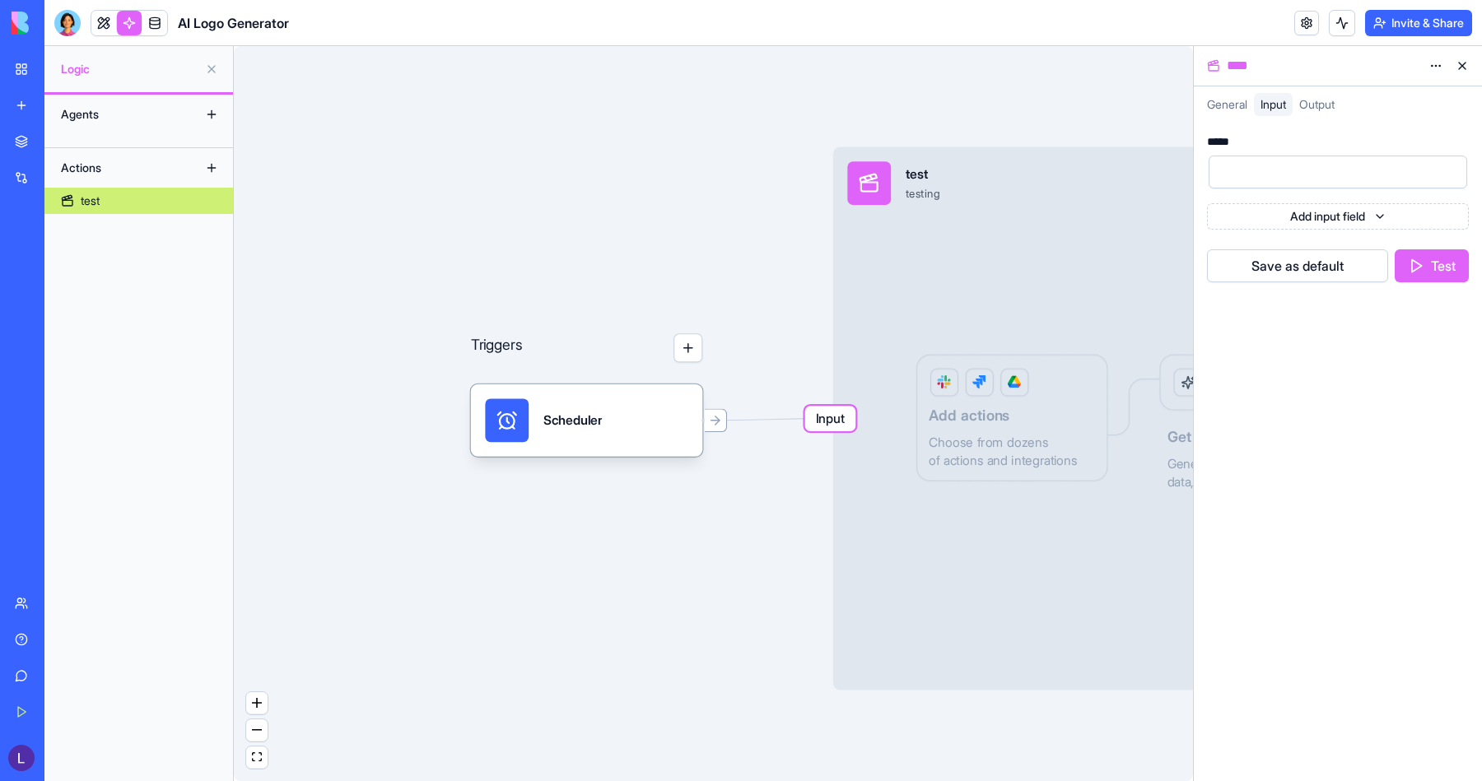
click at [954, 215] on html "BETA My Workspace New app Marketplace Integrations Recent Todo Master AI Logo G…" at bounding box center [741, 390] width 1482 height 781
click at [954, 111] on span "General" at bounding box center [1227, 104] width 40 height 14
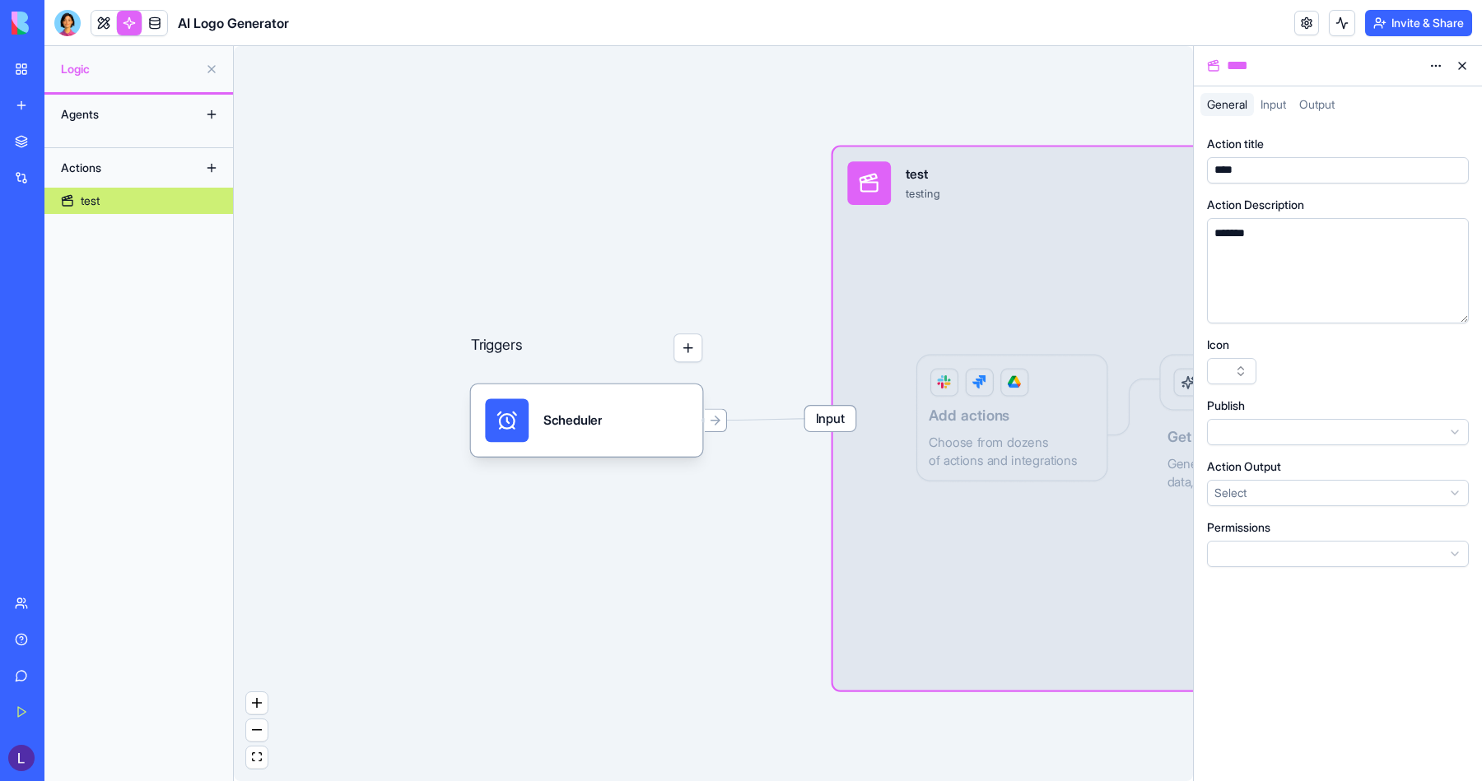
click at [954, 105] on span "Output" at bounding box center [1316, 104] width 35 height 14
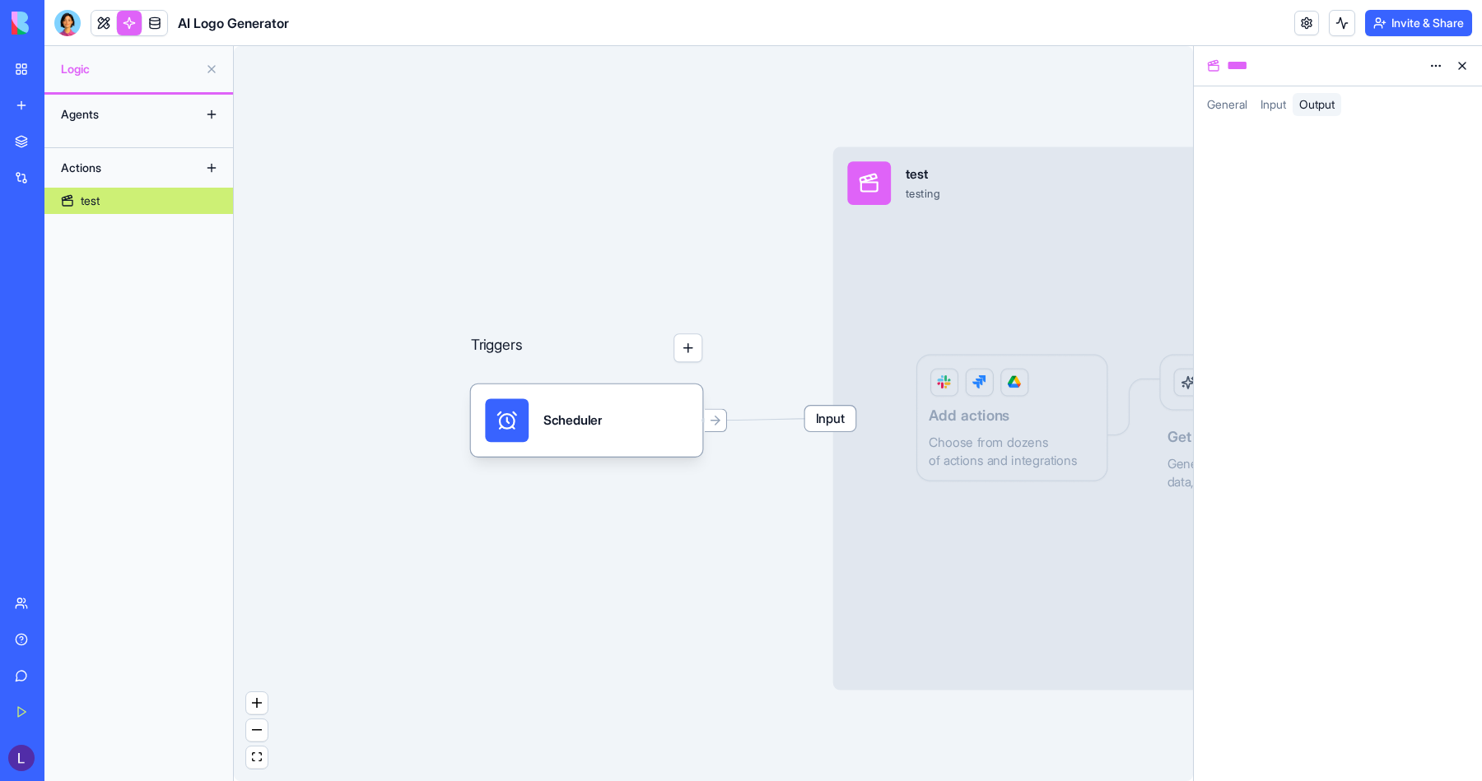
click at [199, 114] on button at bounding box center [211, 114] width 26 height 26
click at [208, 114] on button at bounding box center [211, 114] width 26 height 26
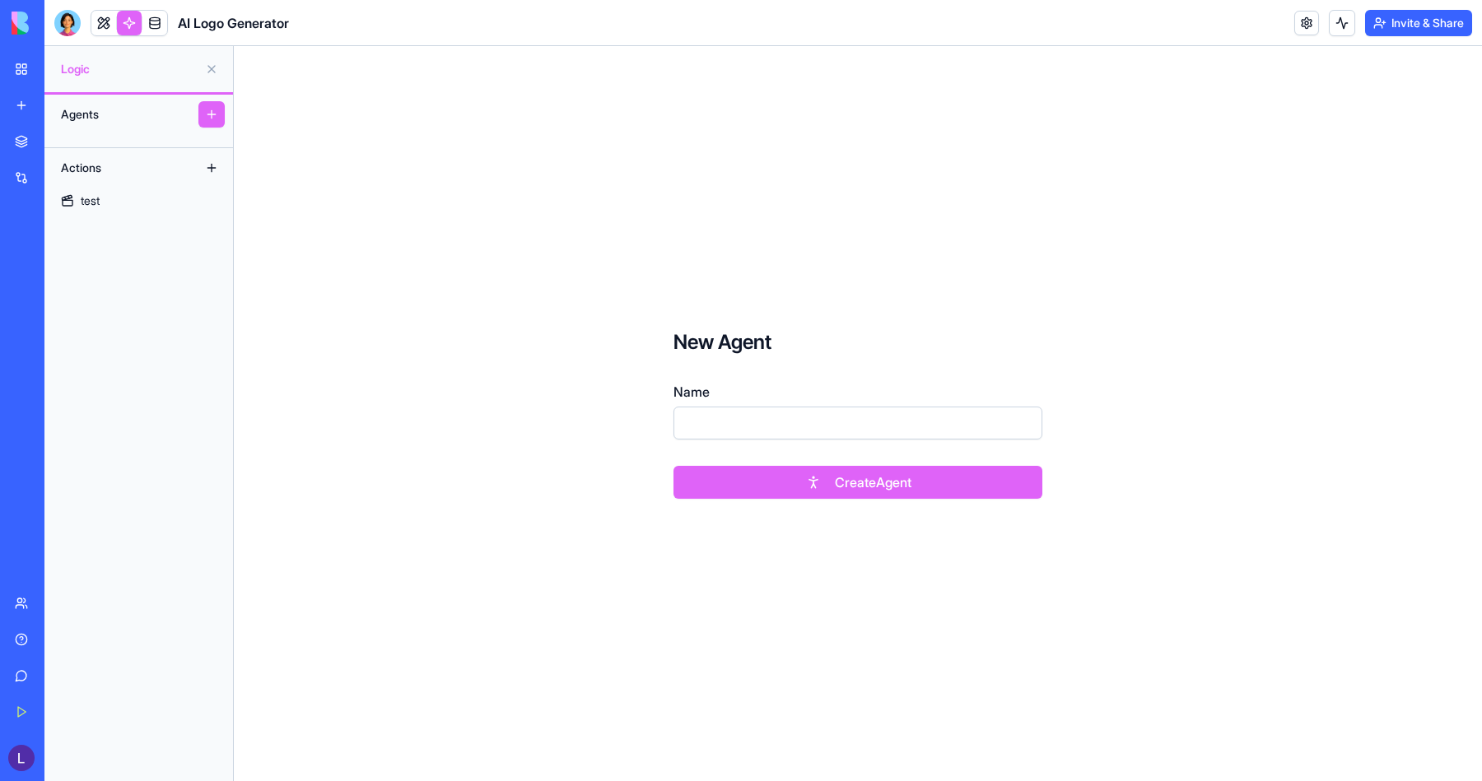
click at [785, 422] on input "Name" at bounding box center [858, 423] width 369 height 33
type input "*****"
click at [827, 480] on button "Create Agent" at bounding box center [858, 482] width 369 height 33
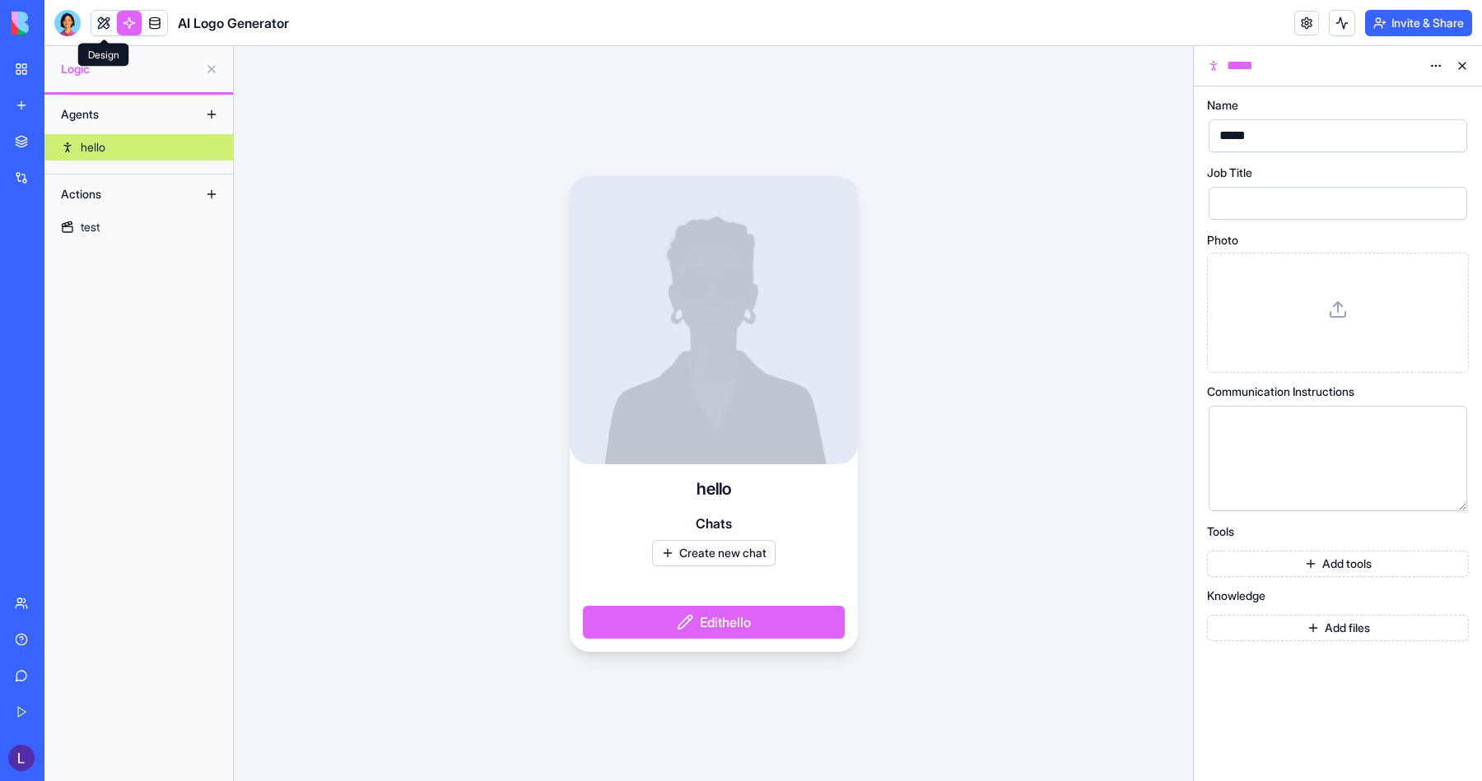
click at [105, 20] on link at bounding box center [103, 23] width 25 height 25
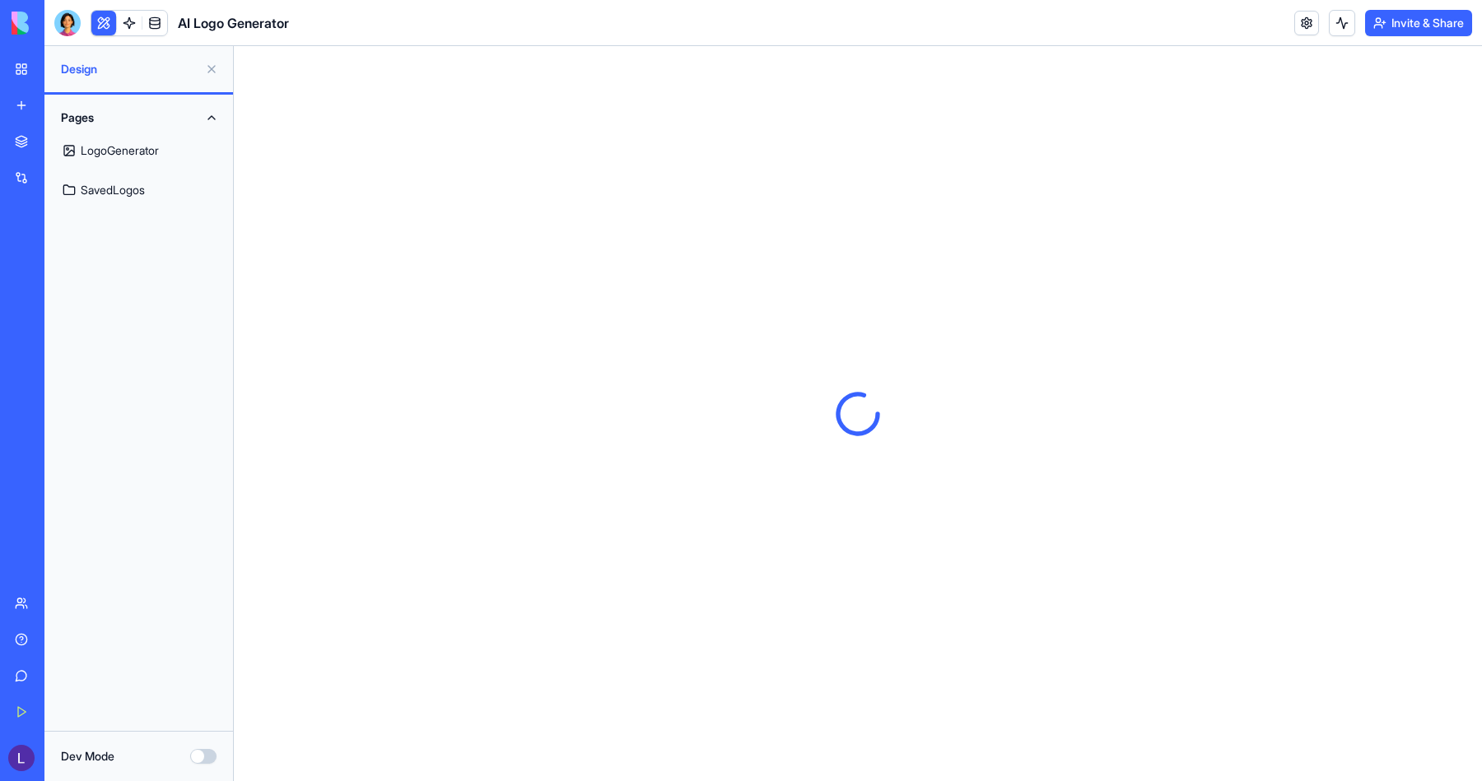
click at [133, 185] on link "SavedLogos" at bounding box center [138, 190] width 169 height 40
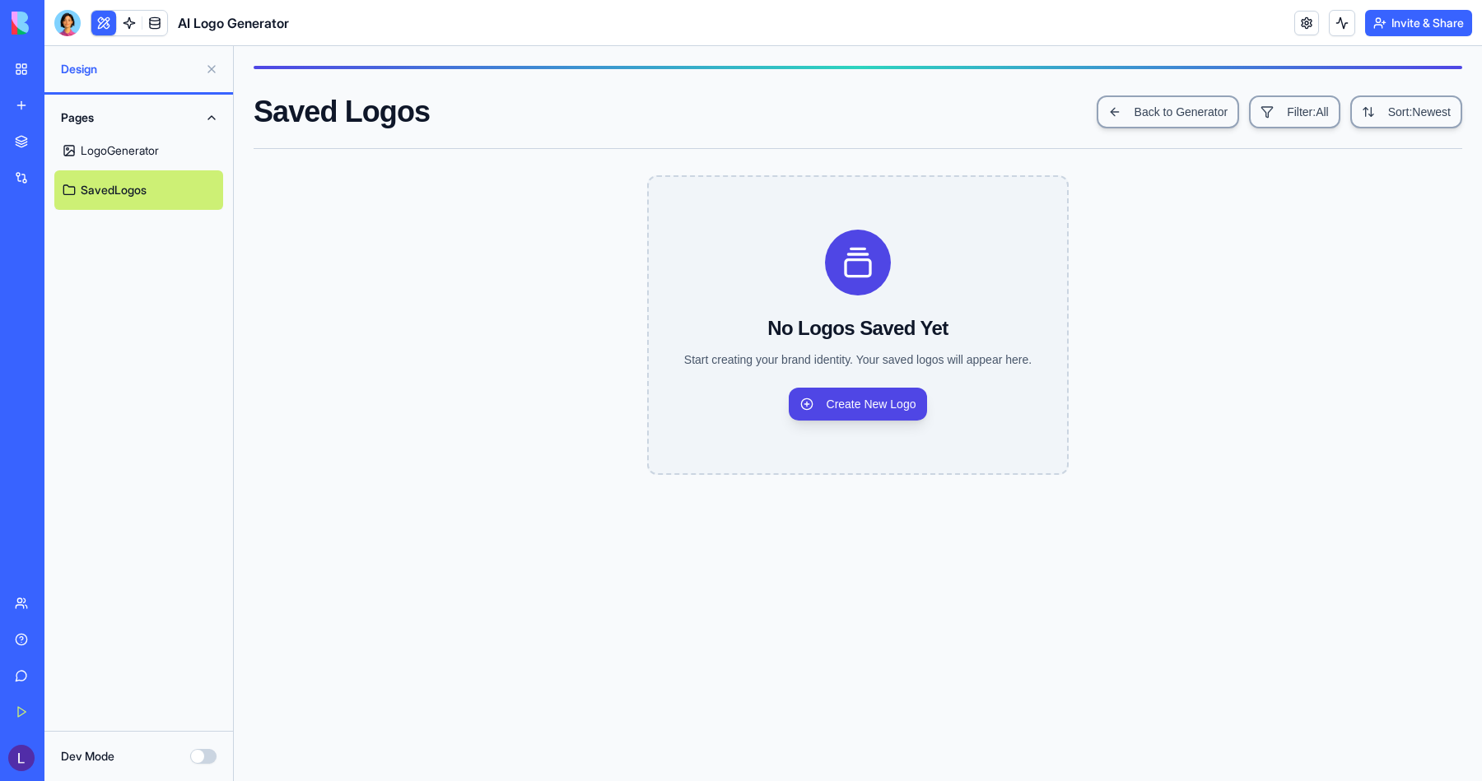
click at [128, 163] on link "LogoGenerator" at bounding box center [138, 151] width 169 height 40
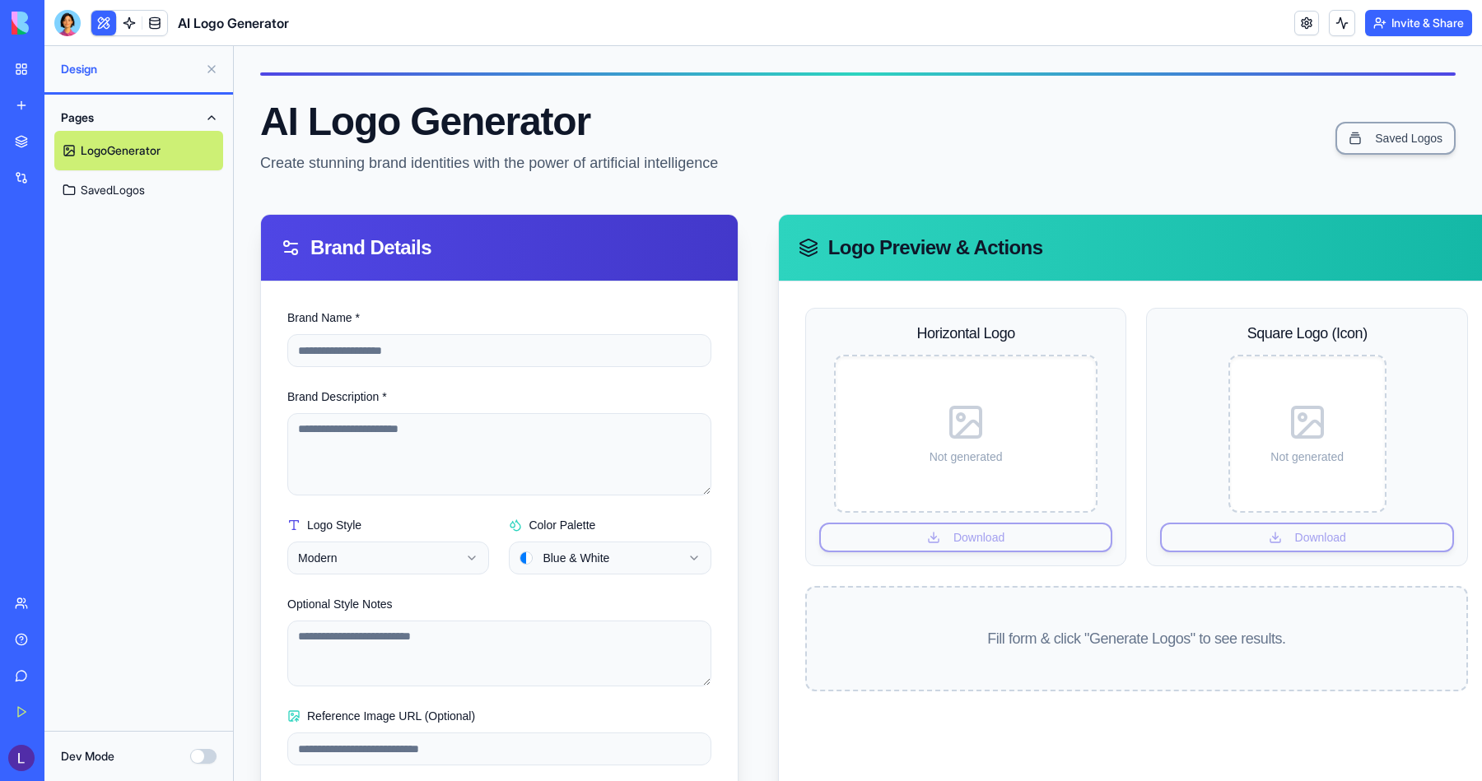
click at [128, 184] on link "SavedLogos" at bounding box center [138, 190] width 169 height 40
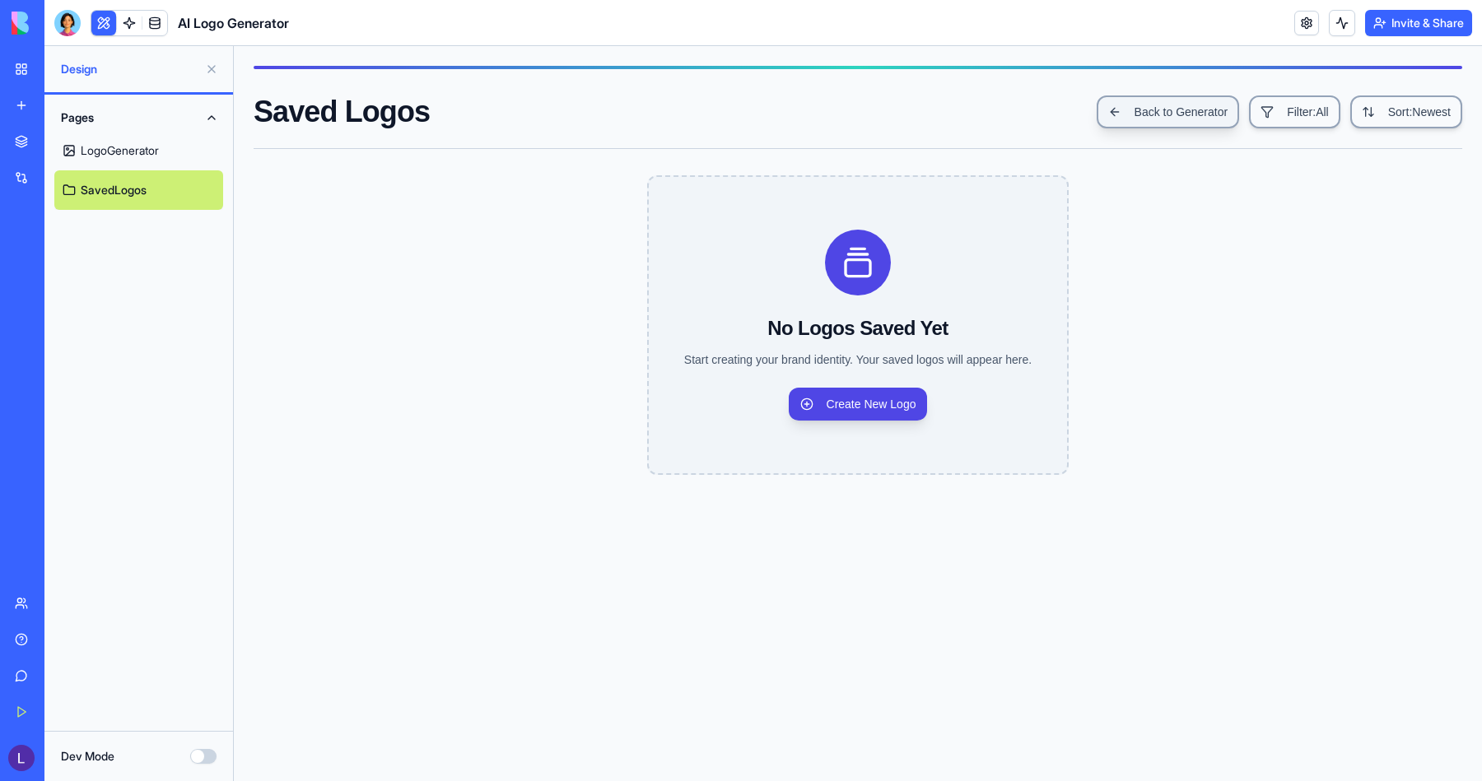
click at [954, 110] on link "Back to Generator" at bounding box center [1168, 112] width 143 height 33
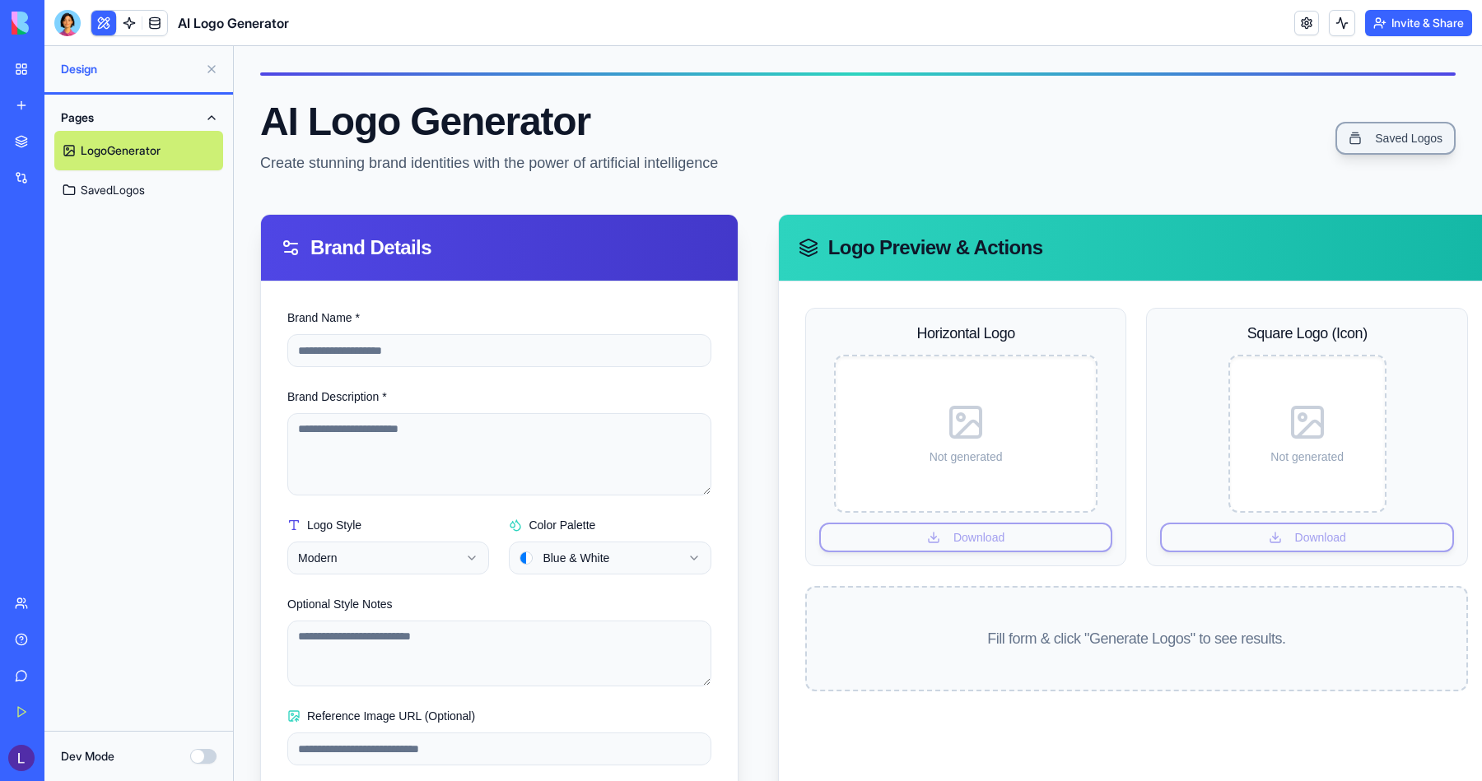
click at [954, 135] on link "Saved Logos" at bounding box center [1396, 138] width 120 height 33
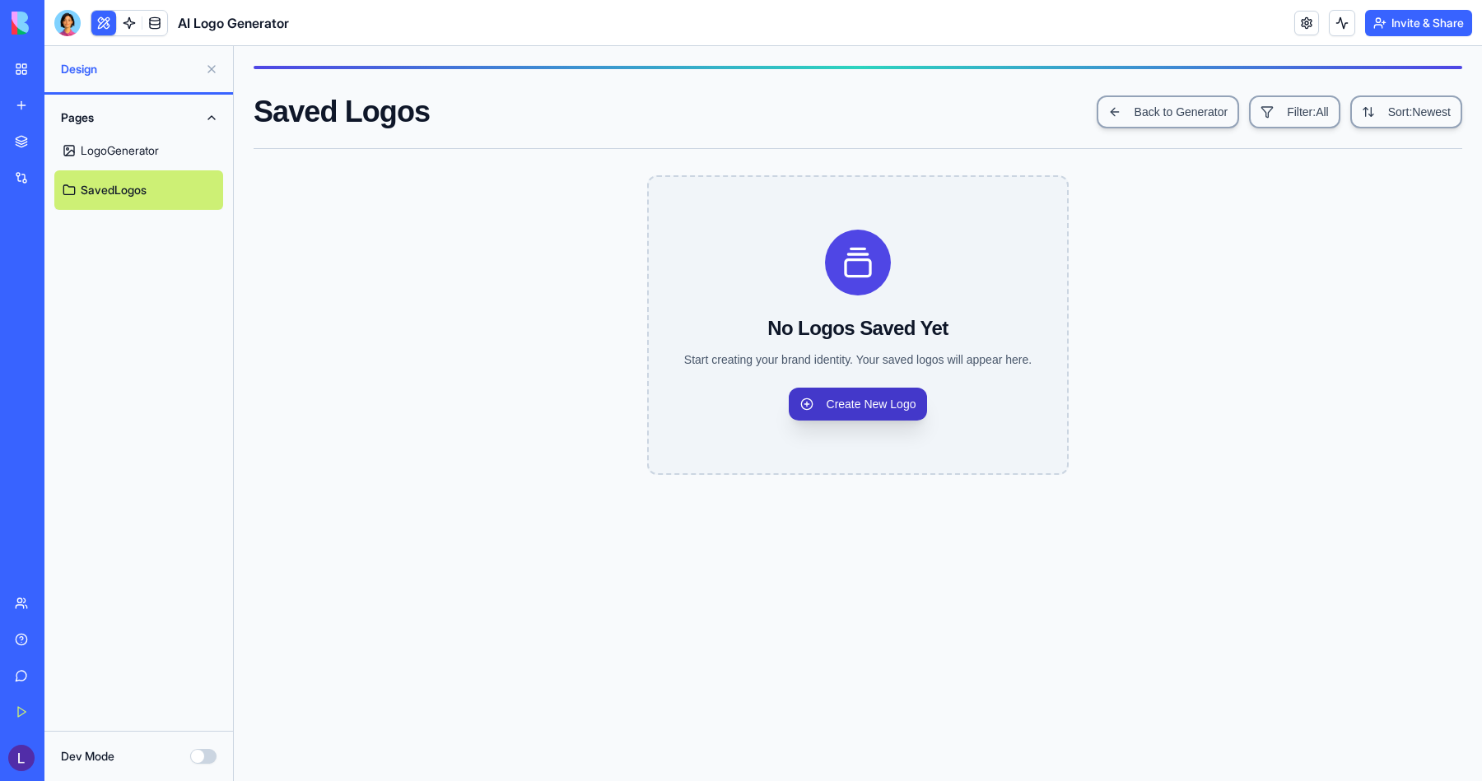
click at [849, 403] on link "Create New Logo" at bounding box center [858, 404] width 139 height 33
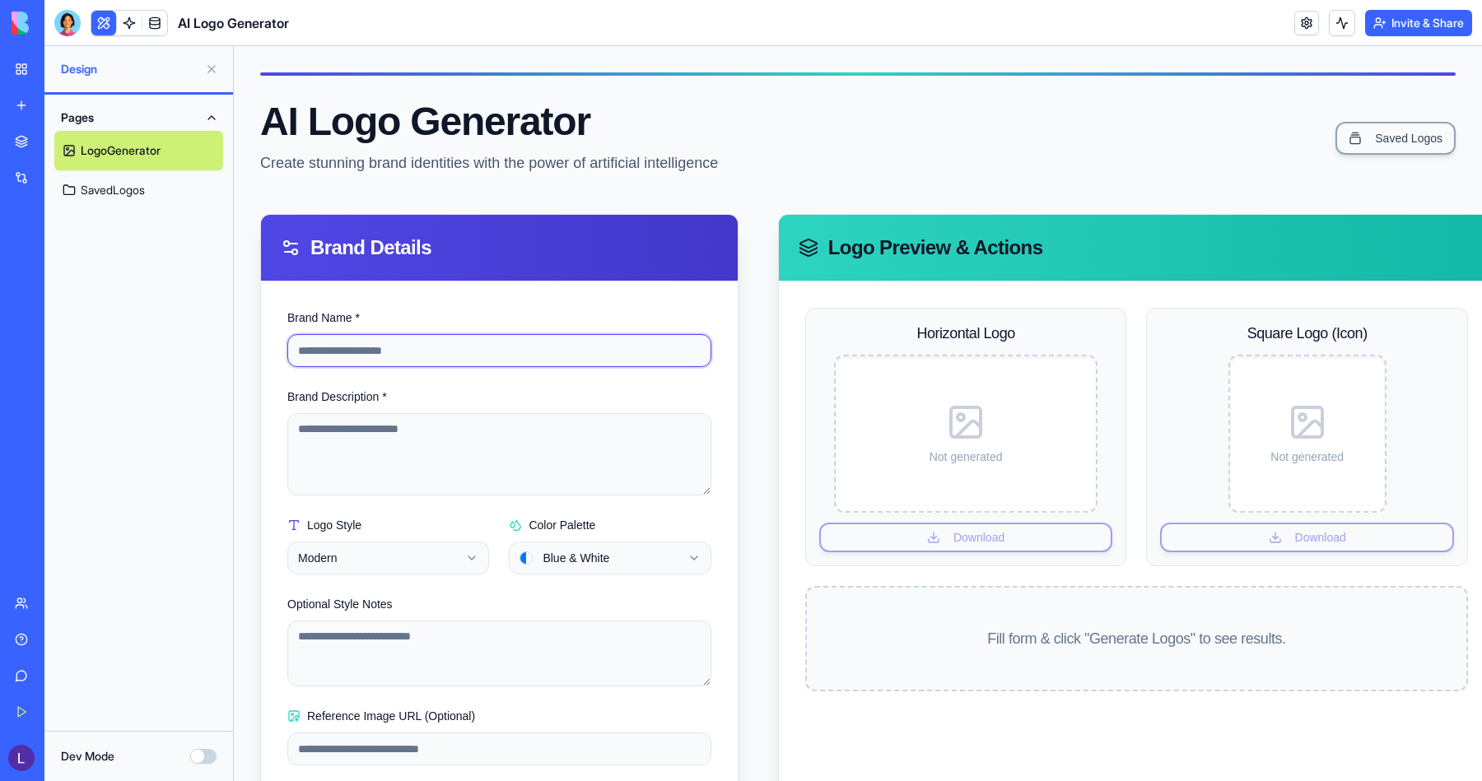
click at [499, 354] on input "Brand Name *" at bounding box center [499, 350] width 424 height 33
click at [61, 175] on div "Integrations" at bounding box center [50, 178] width 21 height 16
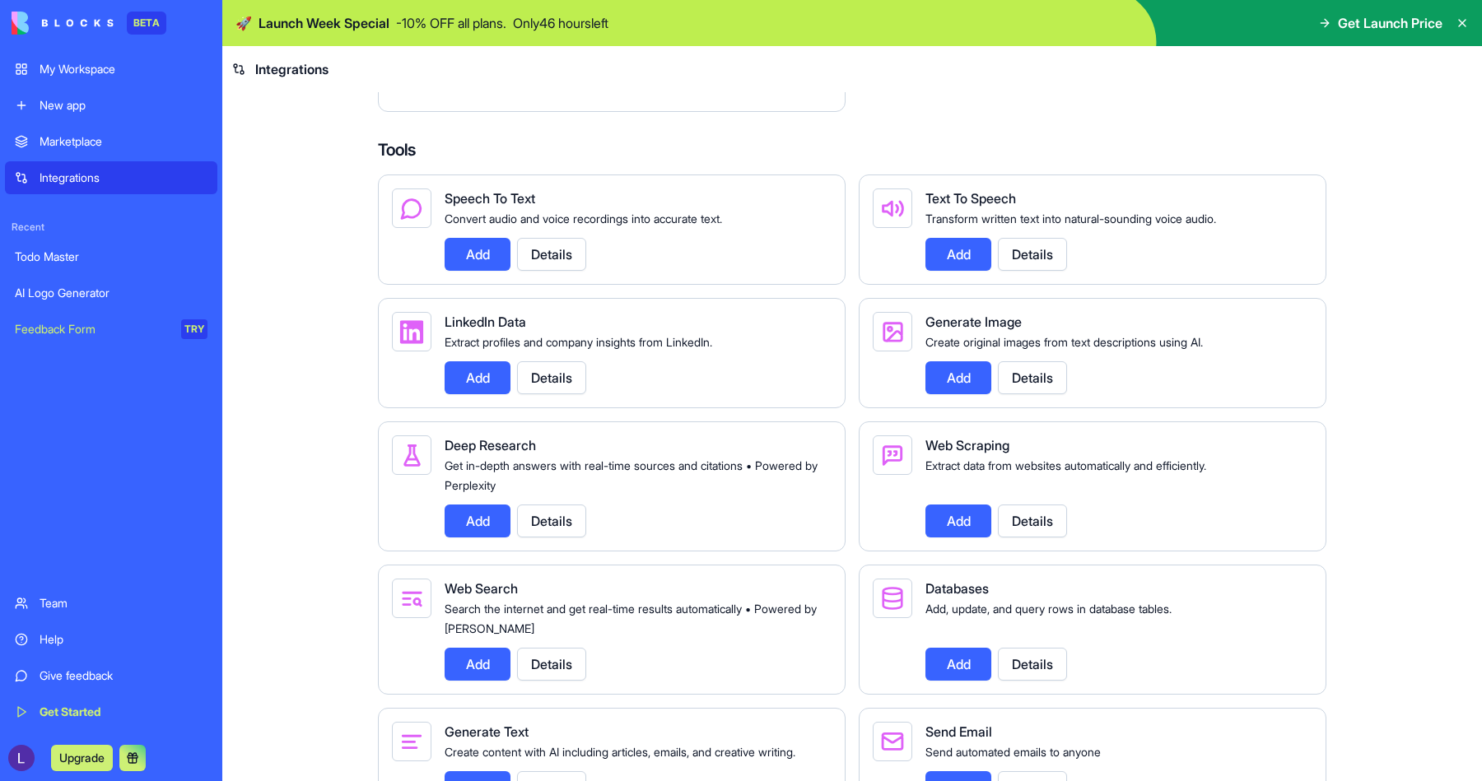
scroll to position [1571, 0]
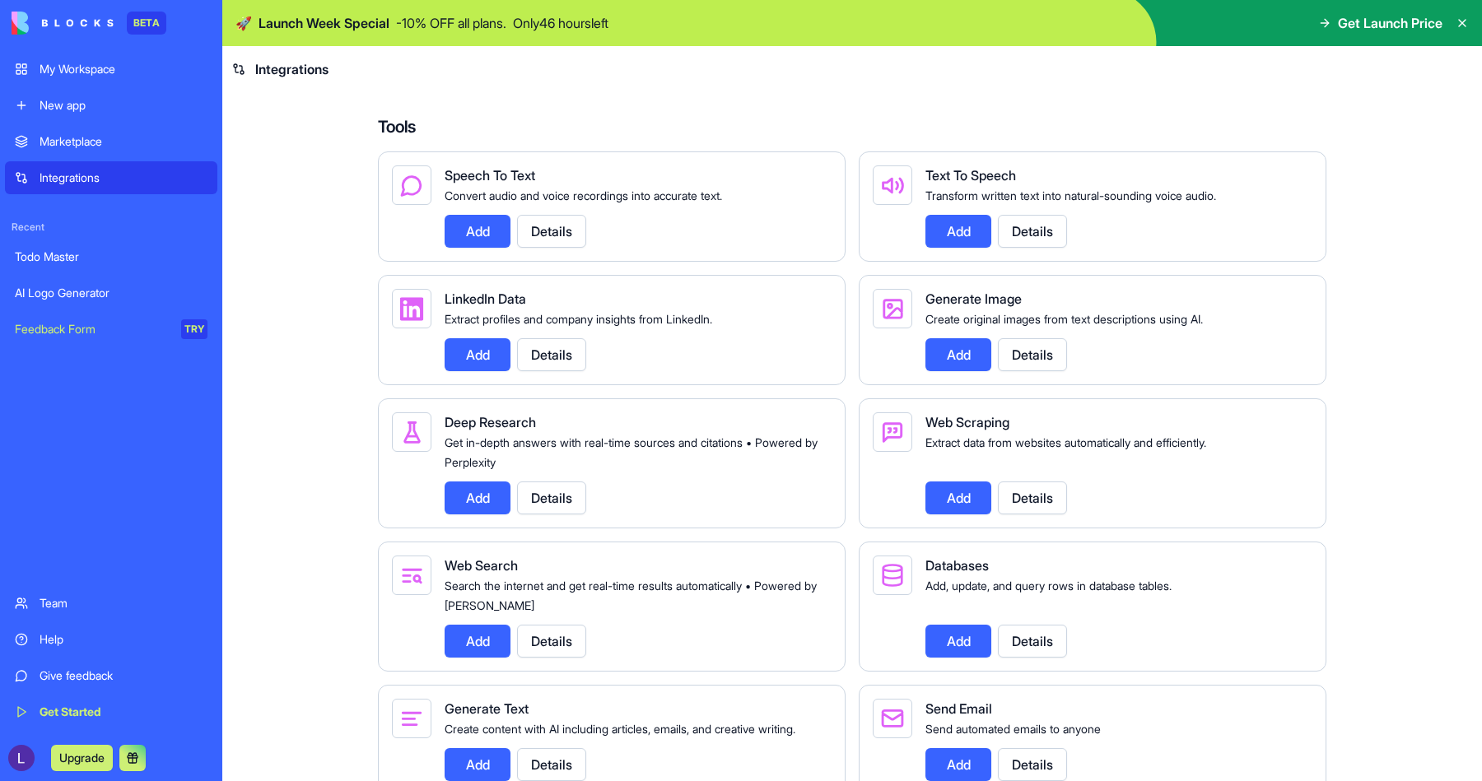
click at [954, 248] on button "Add" at bounding box center [958, 231] width 66 height 33
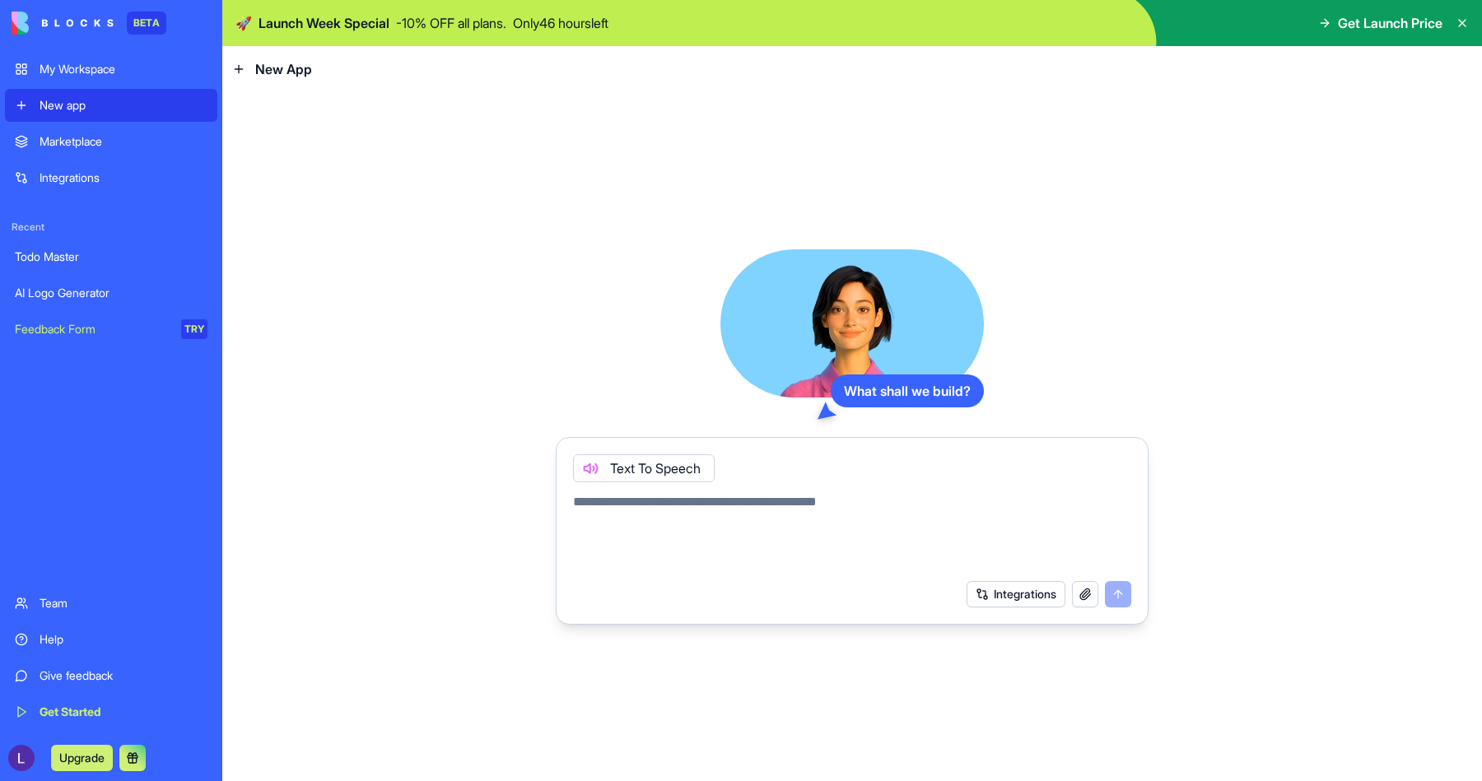
click at [756, 515] on textarea at bounding box center [852, 531] width 558 height 79
click at [684, 505] on textarea at bounding box center [852, 531] width 558 height 79
click at [702, 511] on textarea at bounding box center [852, 531] width 558 height 79
type textarea "**********"
click at [954, 598] on button "submit" at bounding box center [1118, 594] width 26 height 26
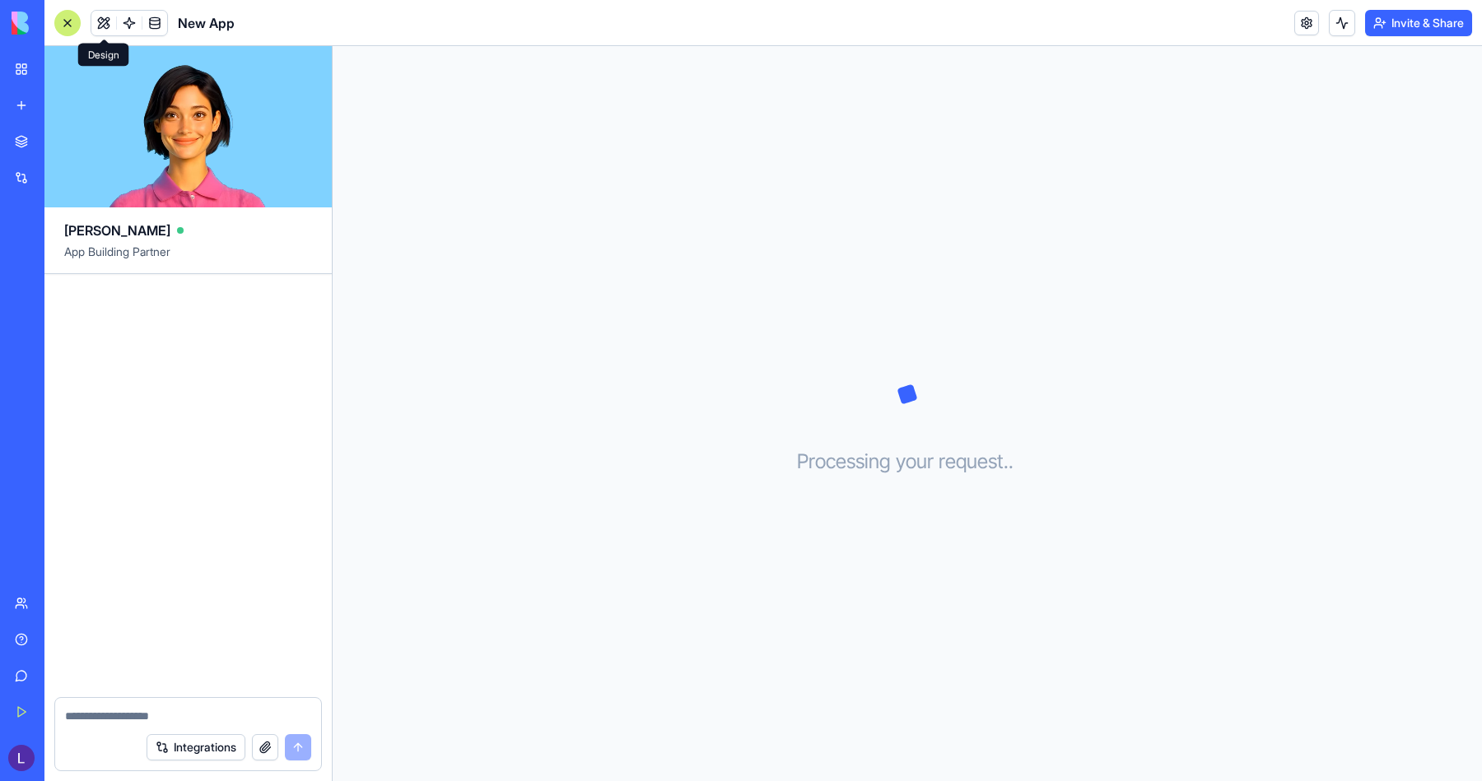
click at [106, 20] on button at bounding box center [103, 23] width 25 height 25
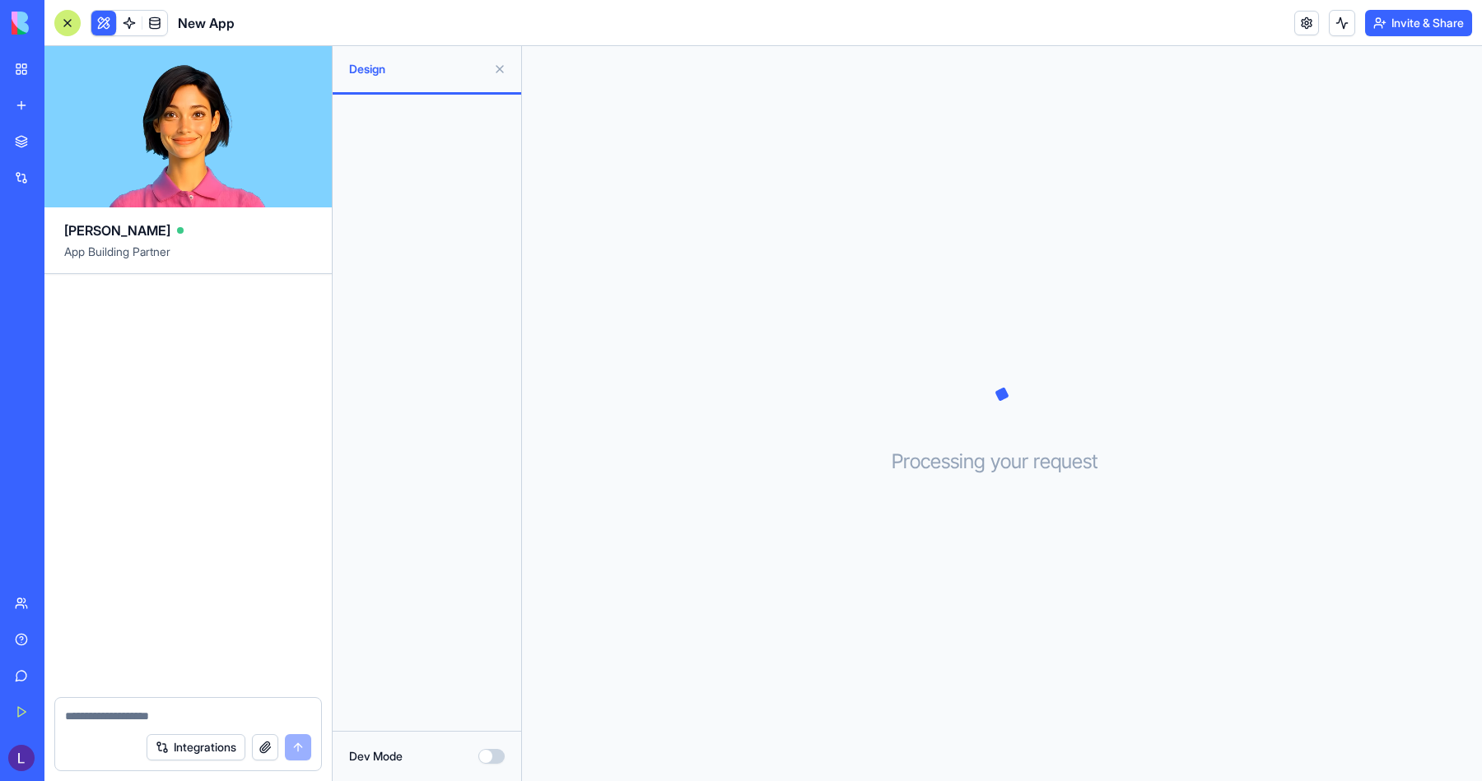
click at [106, 20] on button at bounding box center [103, 23] width 25 height 25
click at [78, 20] on div at bounding box center [67, 23] width 26 height 26
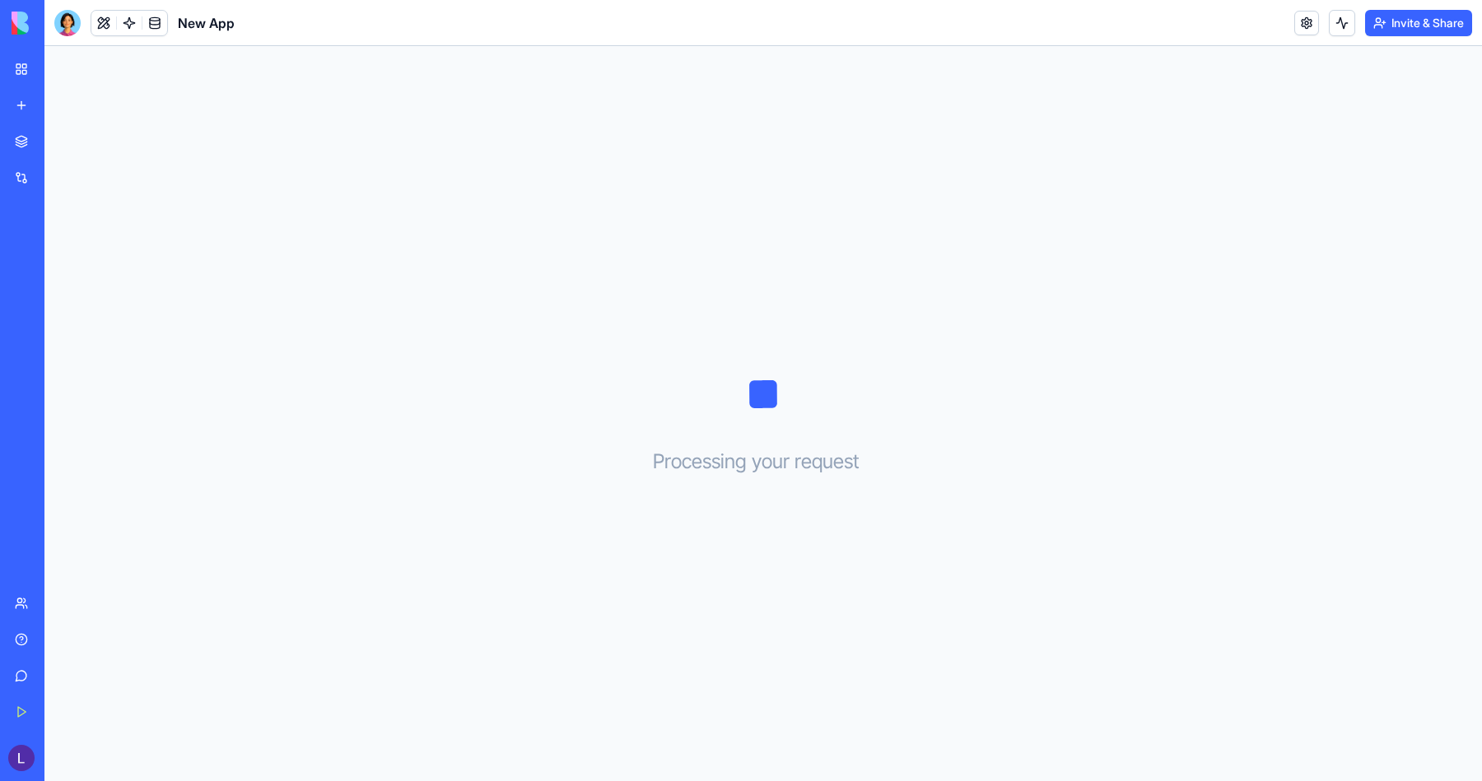
click at [171, 148] on div "Processing your request . . ." at bounding box center [763, 413] width 1438 height 735
click at [44, 77] on div "My Workspace" at bounding box center [50, 69] width 21 height 16
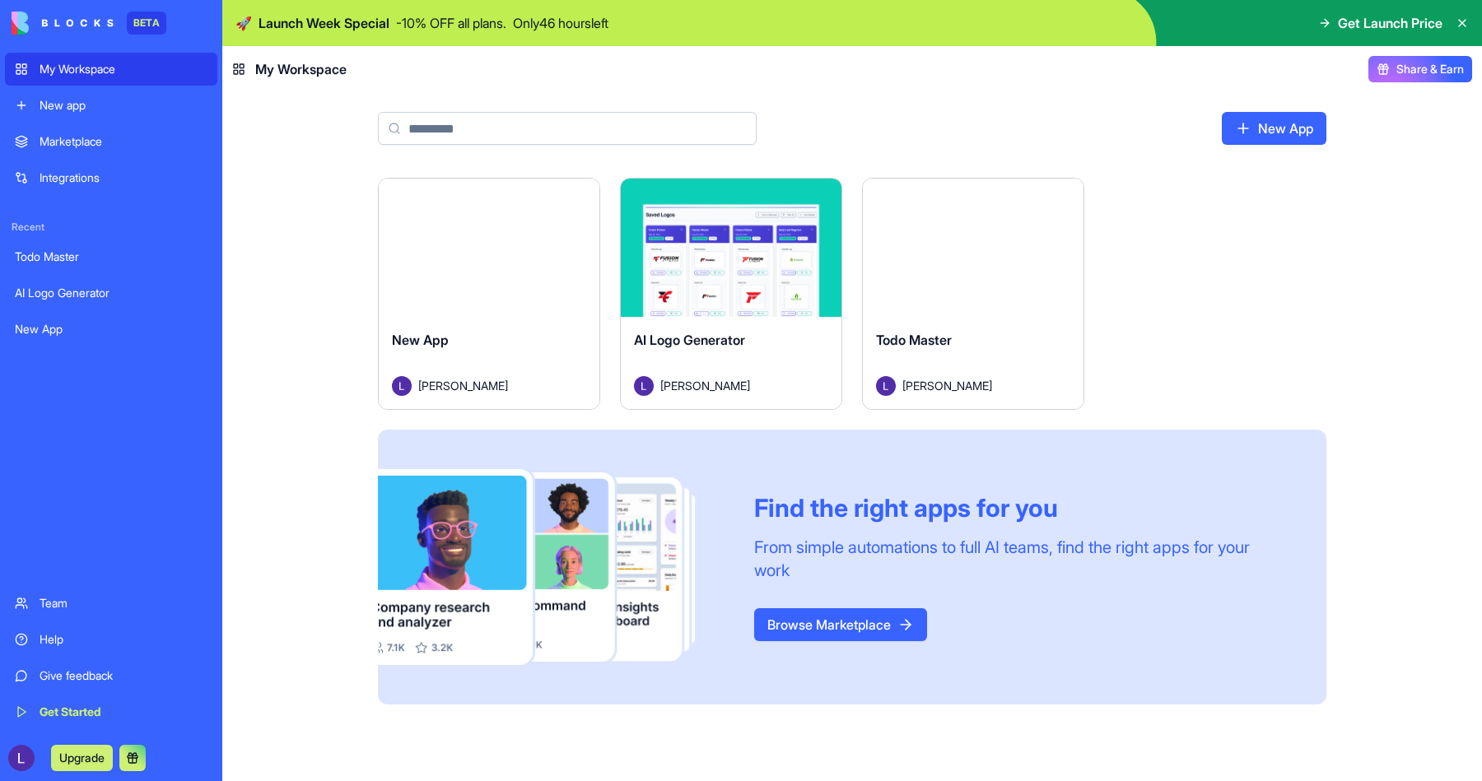
click at [291, 238] on div "Launch New App [PERSON_NAME] Launch AI Logo Generator [PERSON_NAME] Launch Todo…" at bounding box center [852, 480] width 1260 height 604
click at [233, 140] on main "New App Launch New App [PERSON_NAME] Launch AI Logo Generator [PERSON_NAME] Lau…" at bounding box center [852, 436] width 1260 height 689
click at [834, 624] on link "Browse Marketplace" at bounding box center [840, 624] width 173 height 33
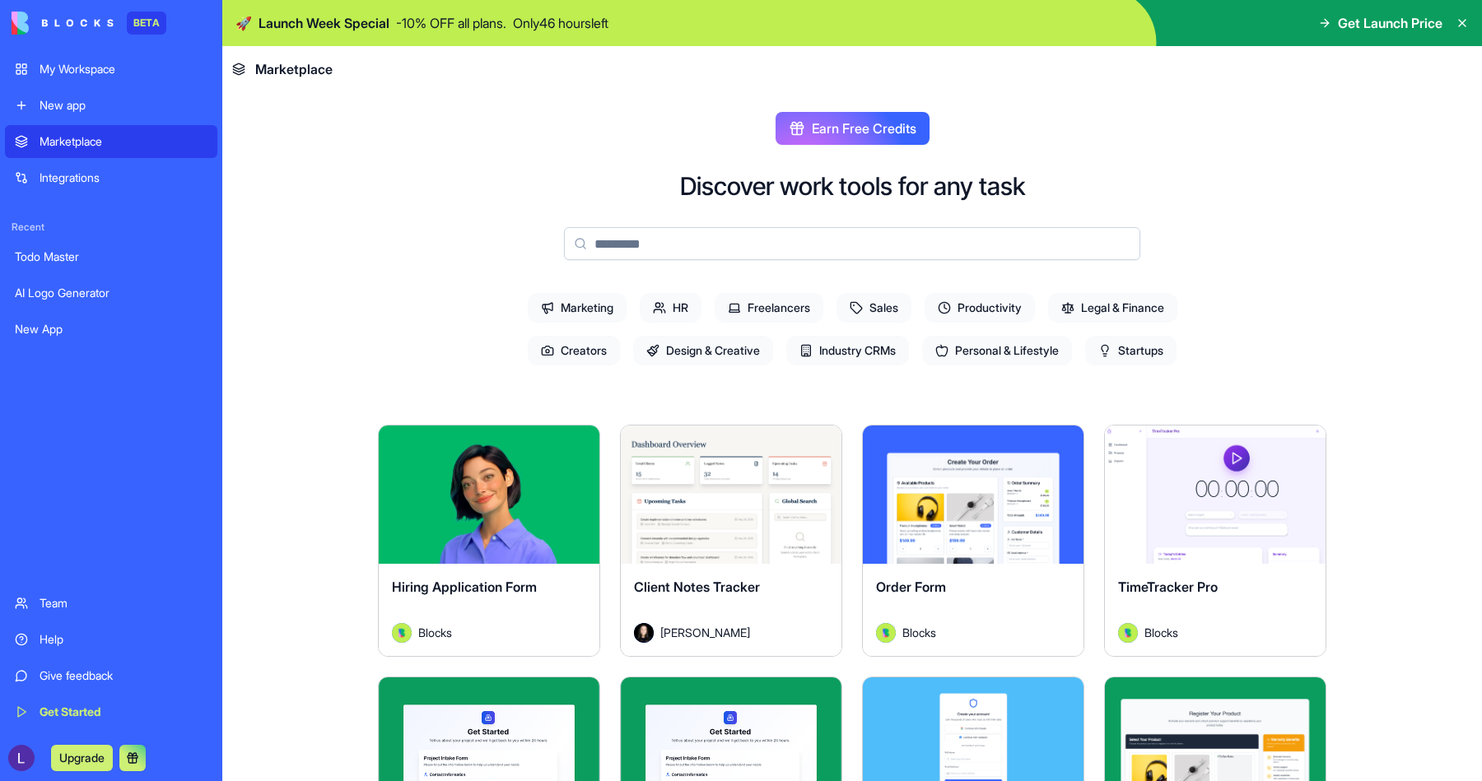
click at [888, 133] on span "Earn Free Credits" at bounding box center [864, 129] width 105 height 20
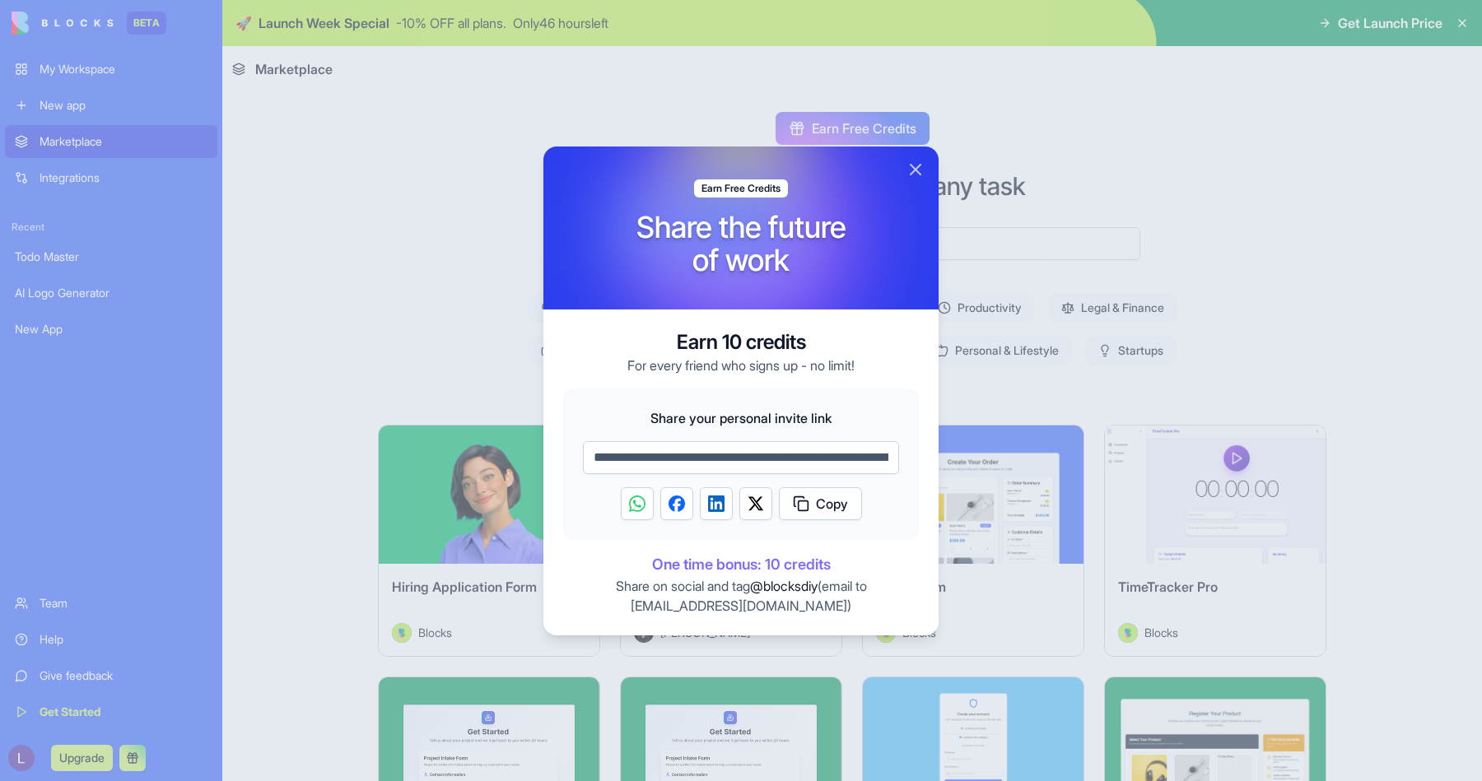
click at [843, 131] on div at bounding box center [741, 390] width 1482 height 781
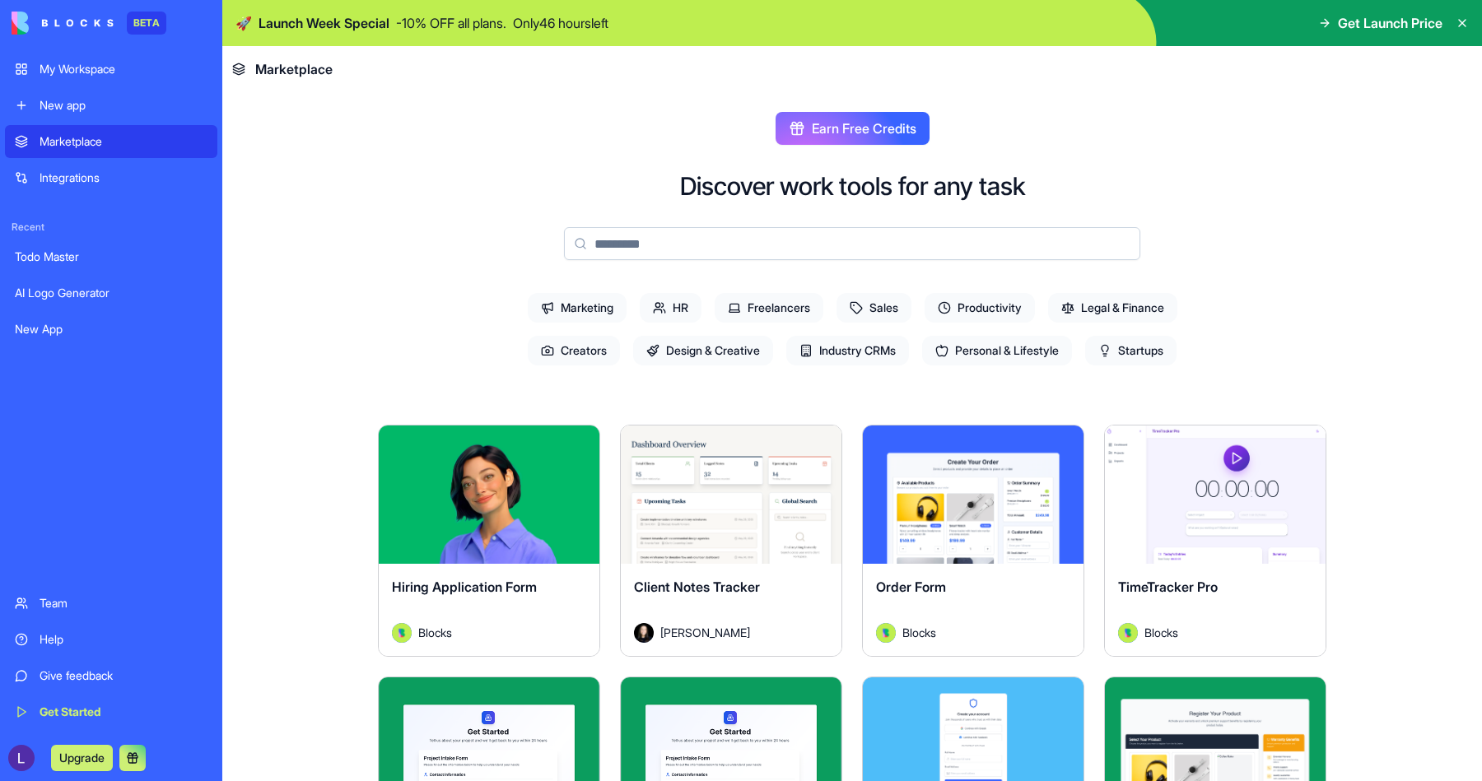
click at [843, 131] on span "Earn Free Credits" at bounding box center [864, 129] width 105 height 20
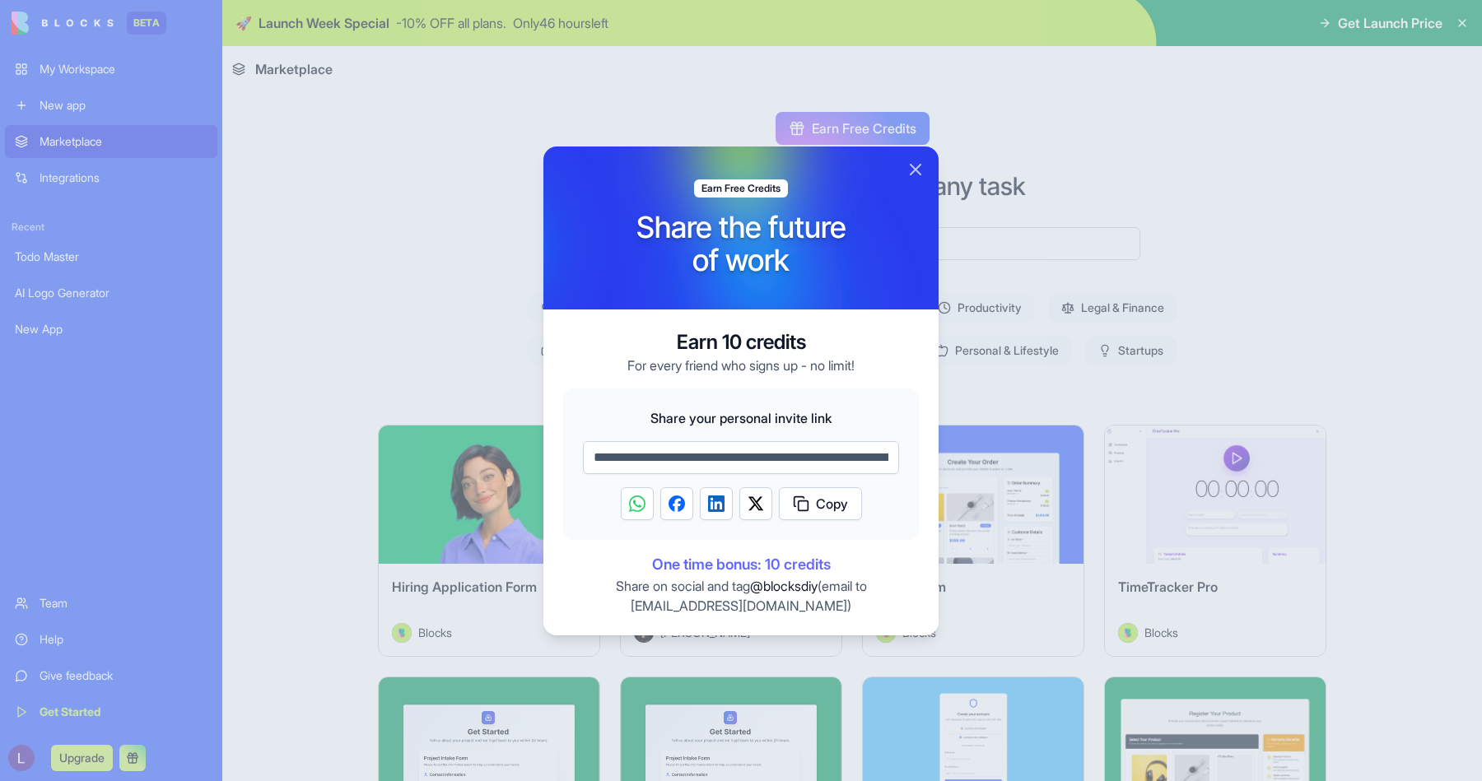
click at [1109, 169] on div at bounding box center [741, 390] width 1482 height 781
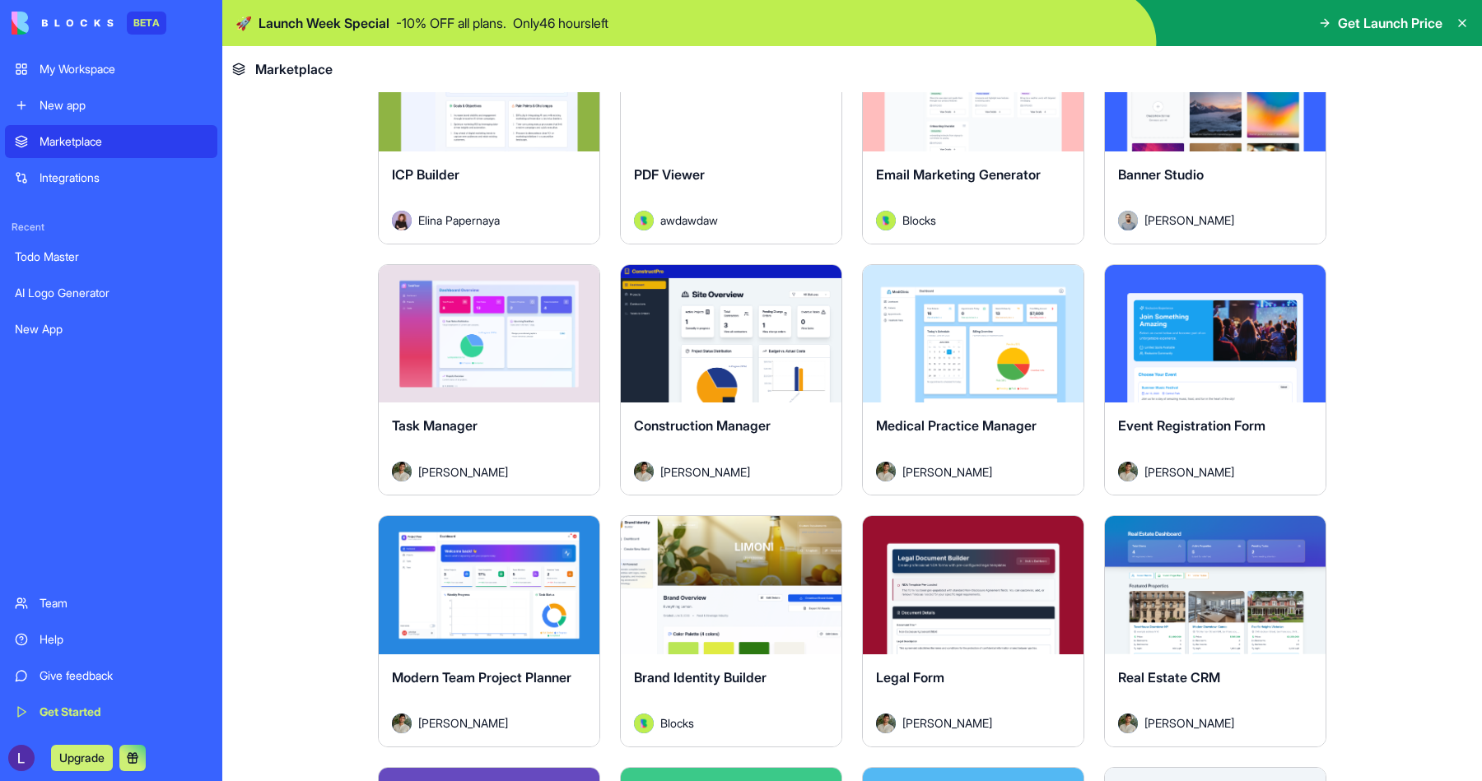
scroll to position [2977, 0]
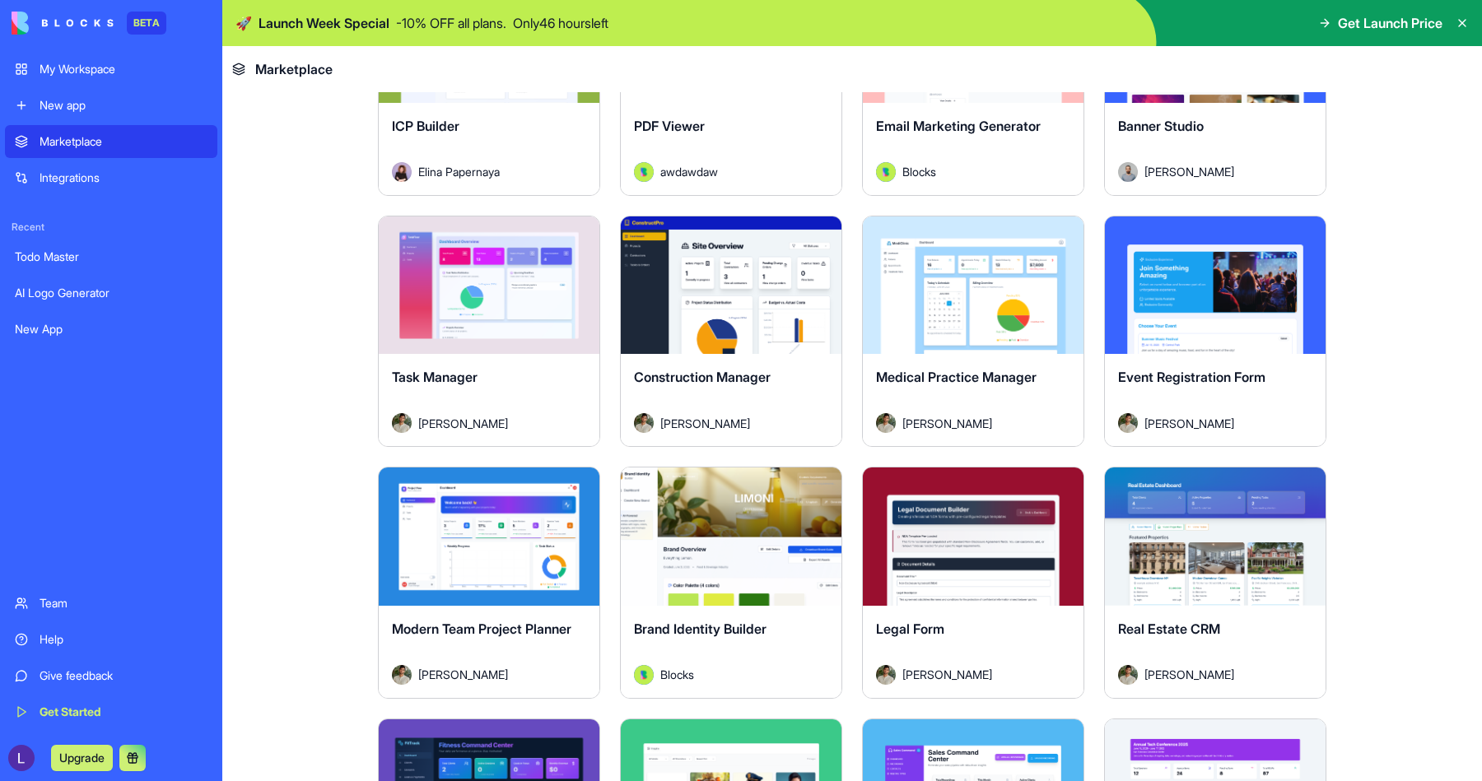
click at [1190, 357] on div "Event Registration Form [PERSON_NAME]" at bounding box center [1215, 400] width 221 height 92
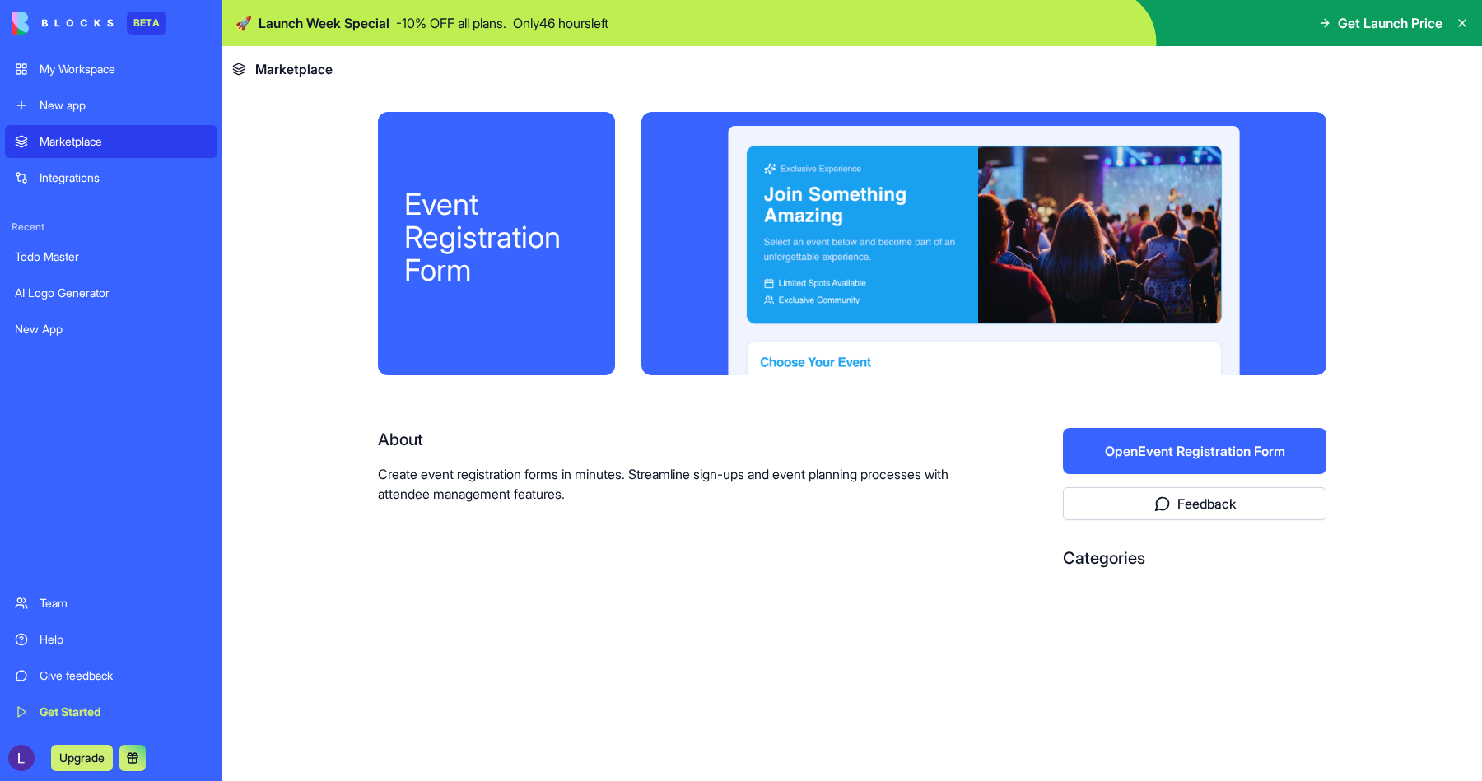
click at [1160, 441] on button "Open Event Registration Form" at bounding box center [1194, 451] width 263 height 46
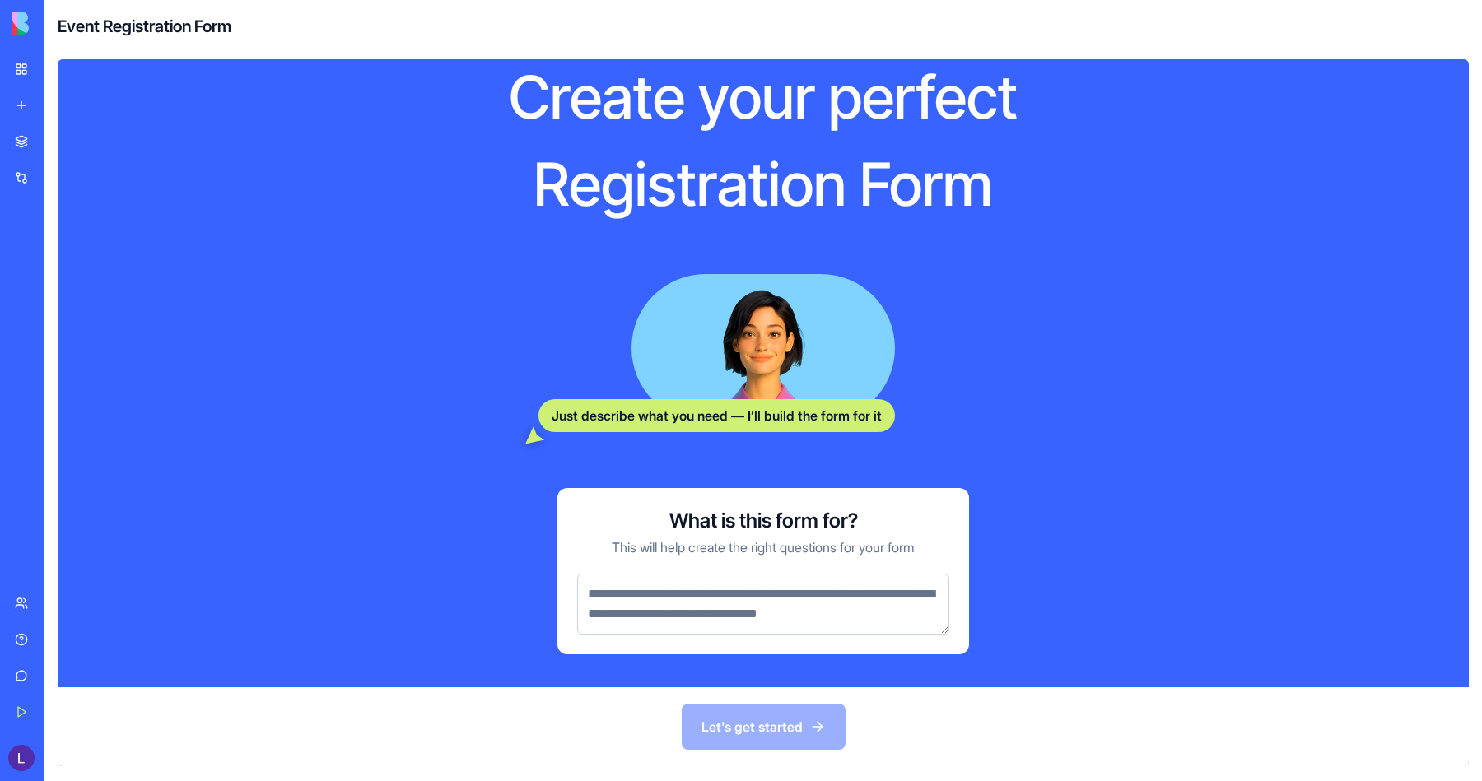
scroll to position [72, 0]
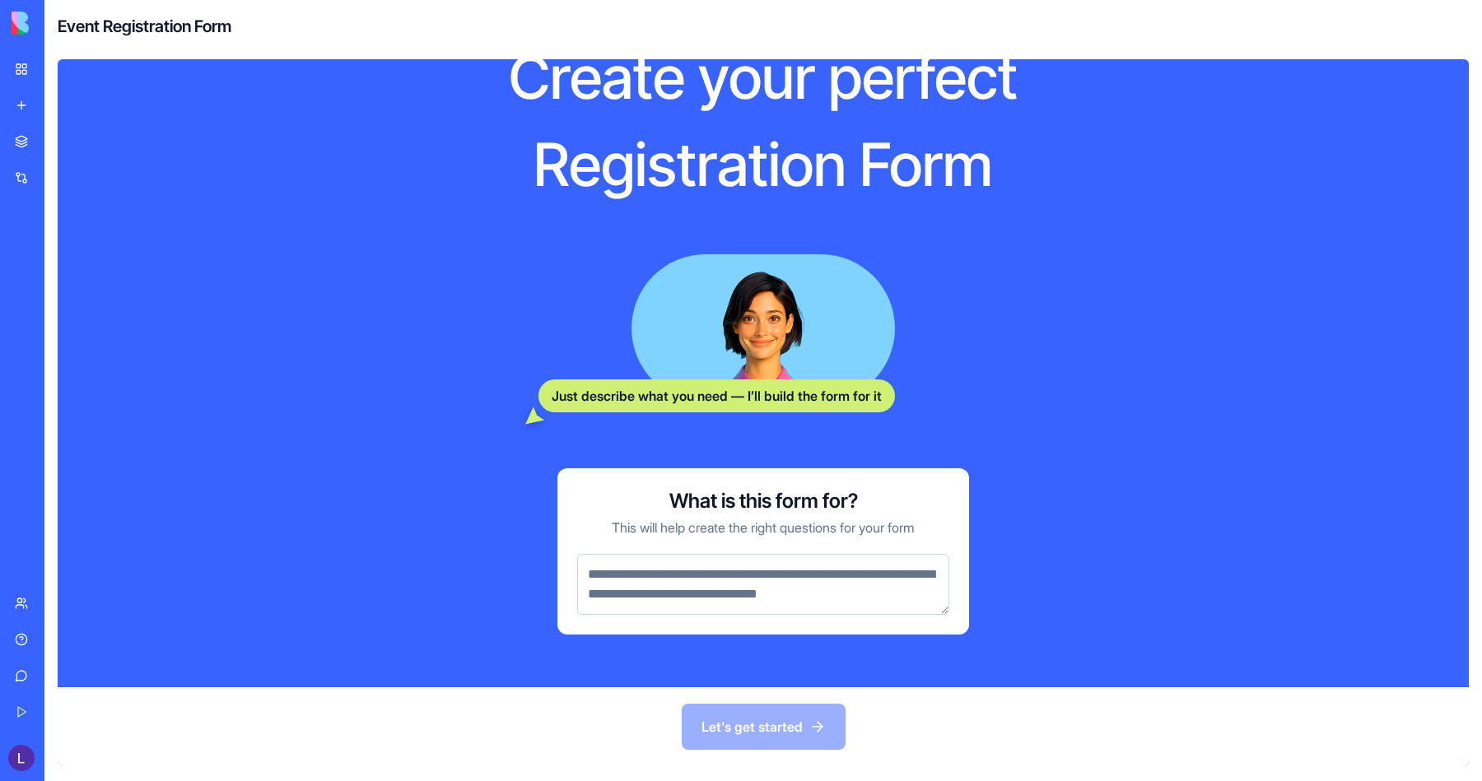
click at [762, 577] on textarea at bounding box center [763, 584] width 372 height 61
click at [723, 583] on textarea at bounding box center [763, 584] width 372 height 61
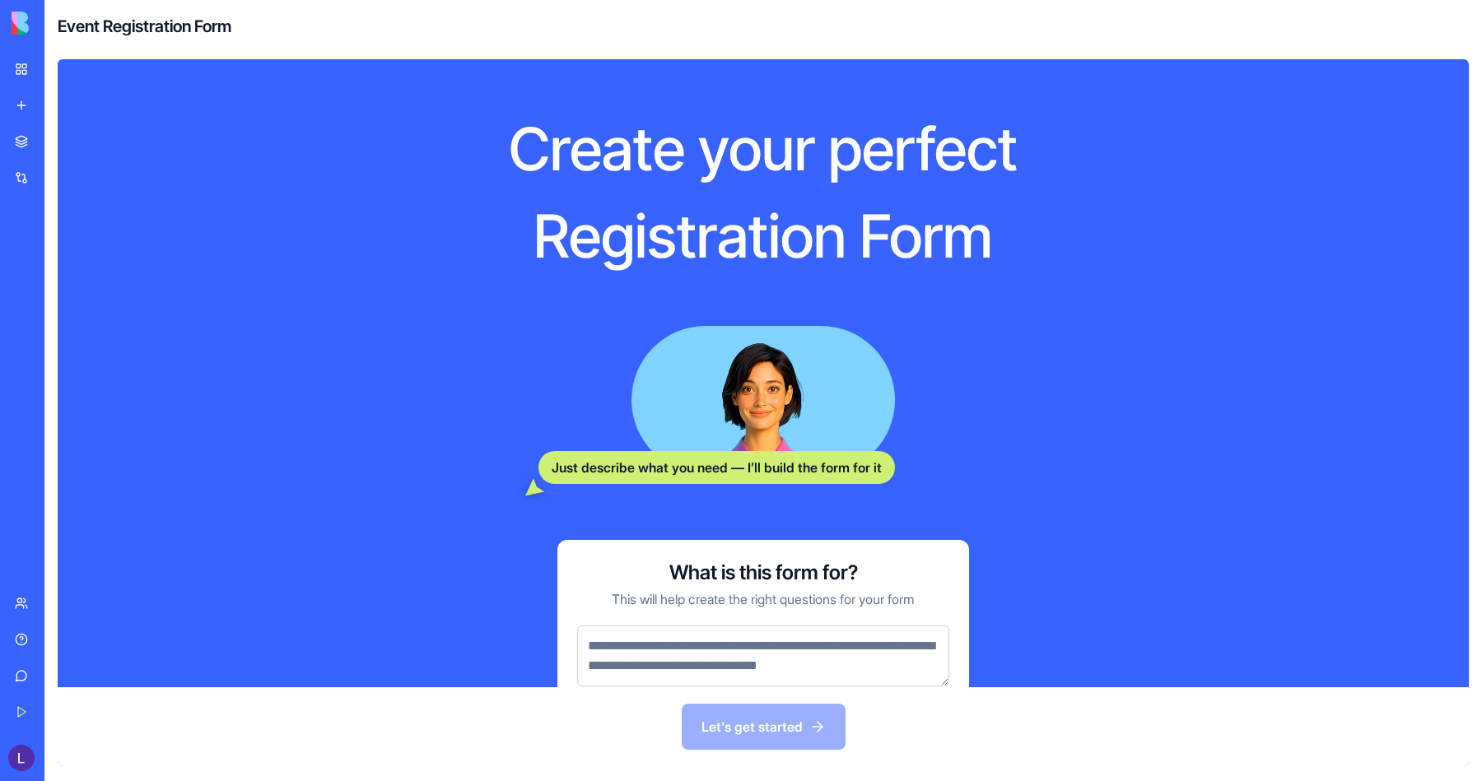
click at [351, 124] on div "Create your perfect Registration Form Just describe what you need — I’ll build …" at bounding box center [763, 373] width 1411 height 628
click at [749, 654] on textarea at bounding box center [763, 656] width 372 height 61
click at [829, 669] on textarea at bounding box center [763, 656] width 372 height 61
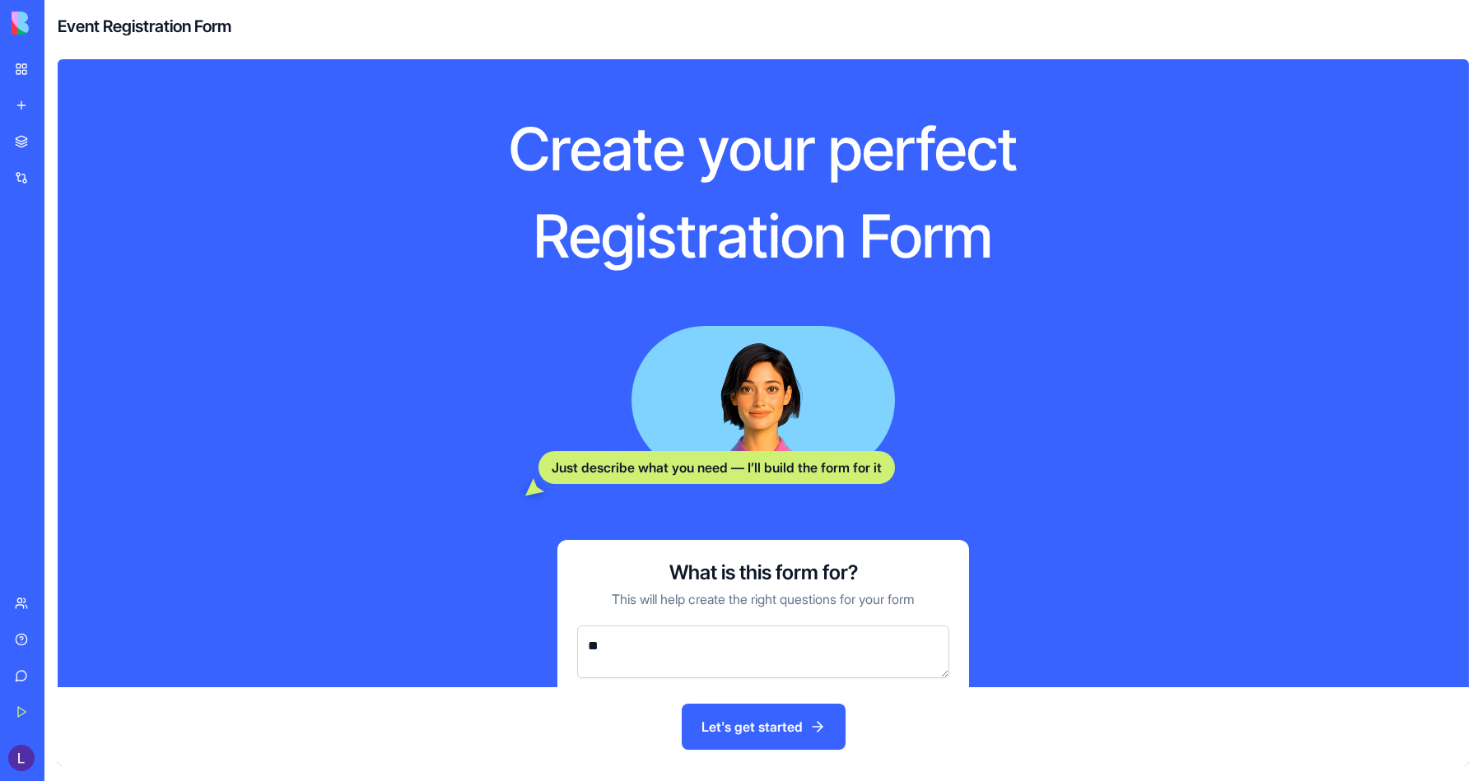
type textarea "*"
type textarea "**********"
click at [789, 725] on button "Let's get started" at bounding box center [764, 727] width 164 height 46
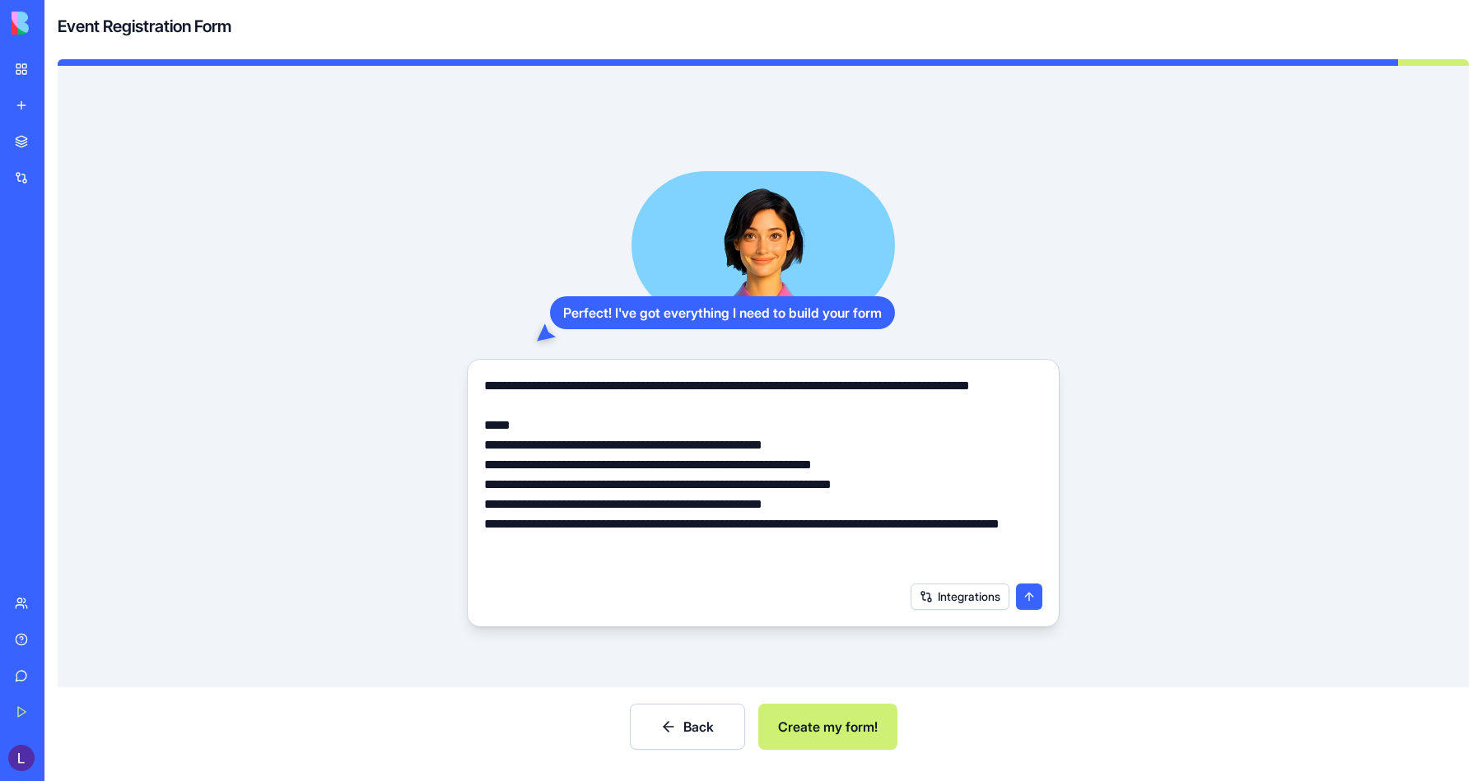
click at [831, 733] on button "Create my form!" at bounding box center [827, 727] width 139 height 46
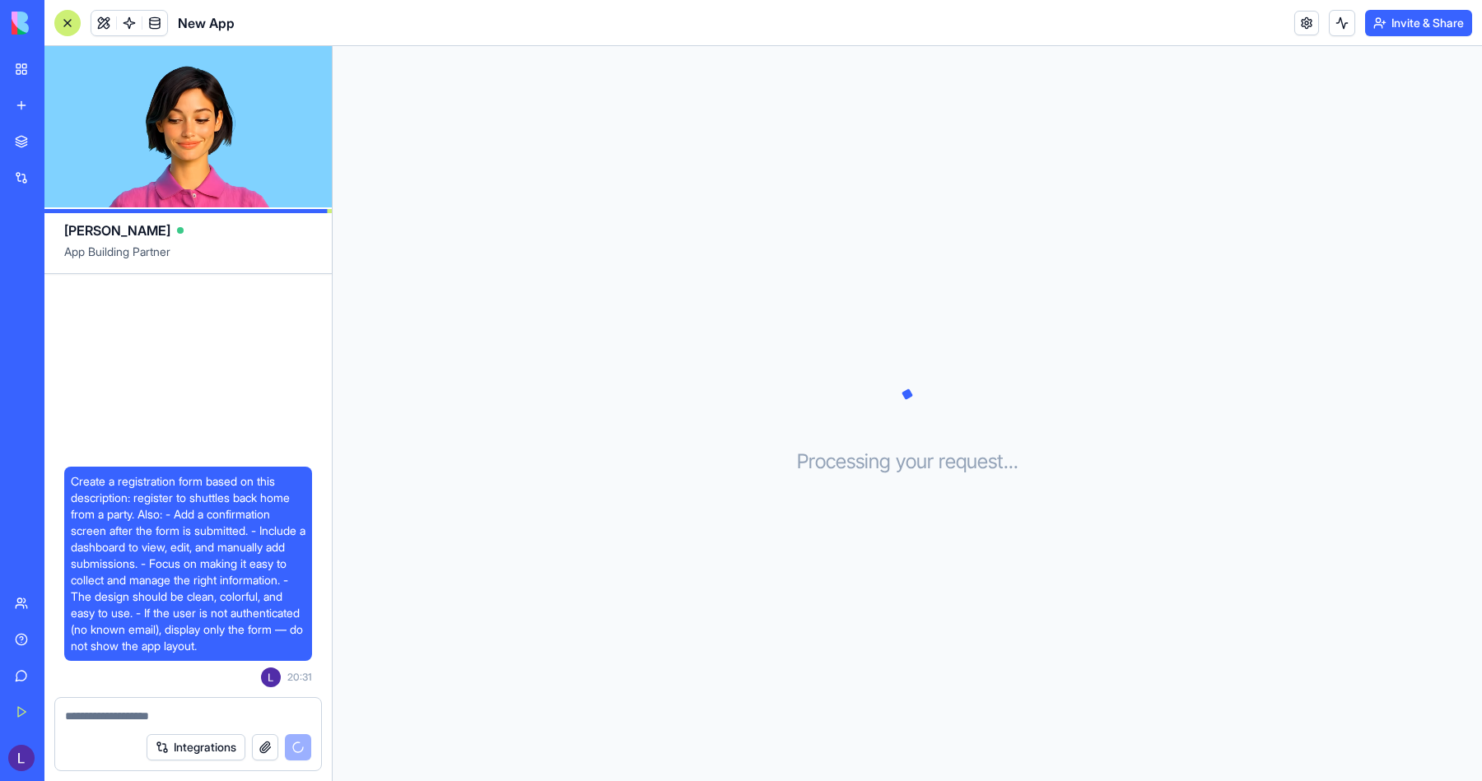
click at [47, 712] on div "Get Started" at bounding box center [50, 712] width 21 height 16
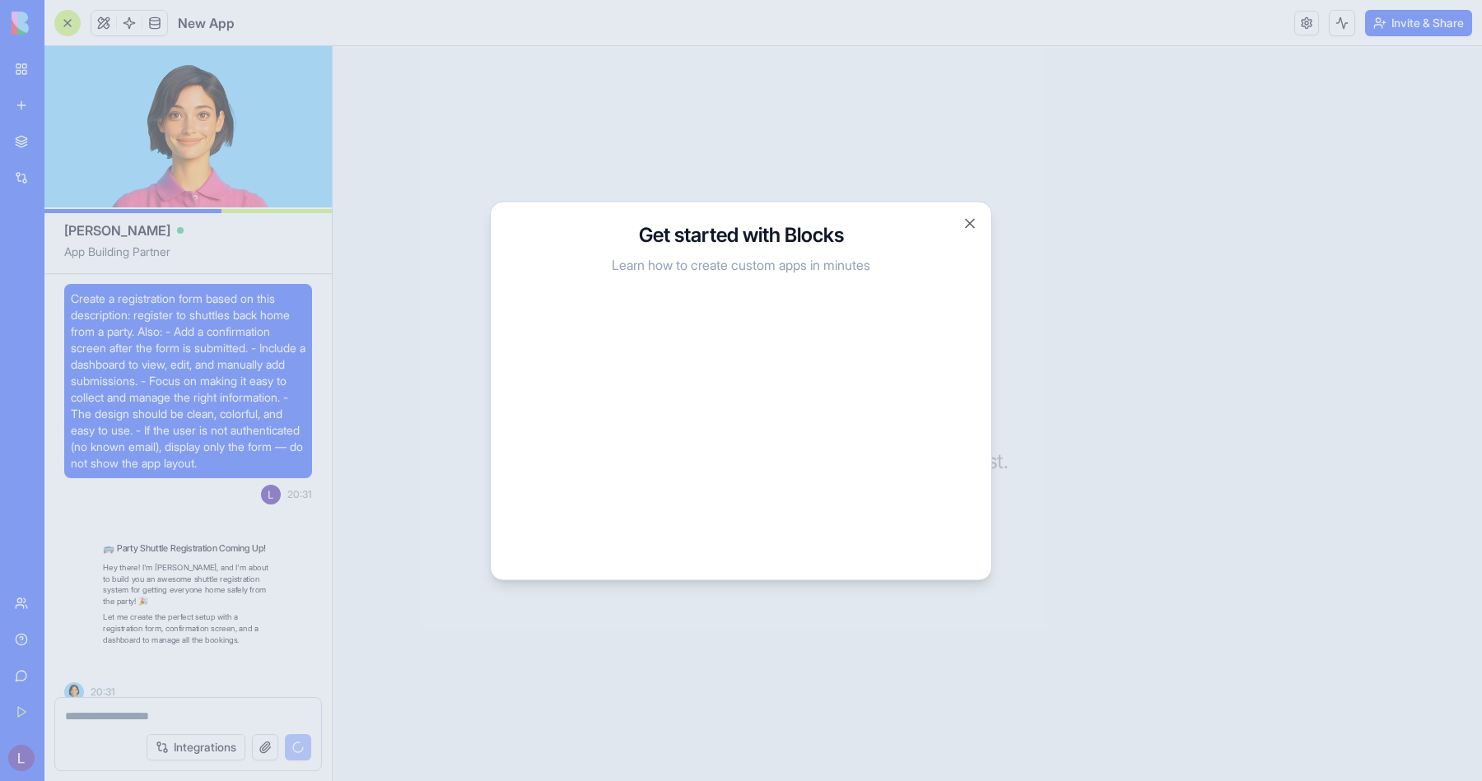
scroll to position [61, 0]
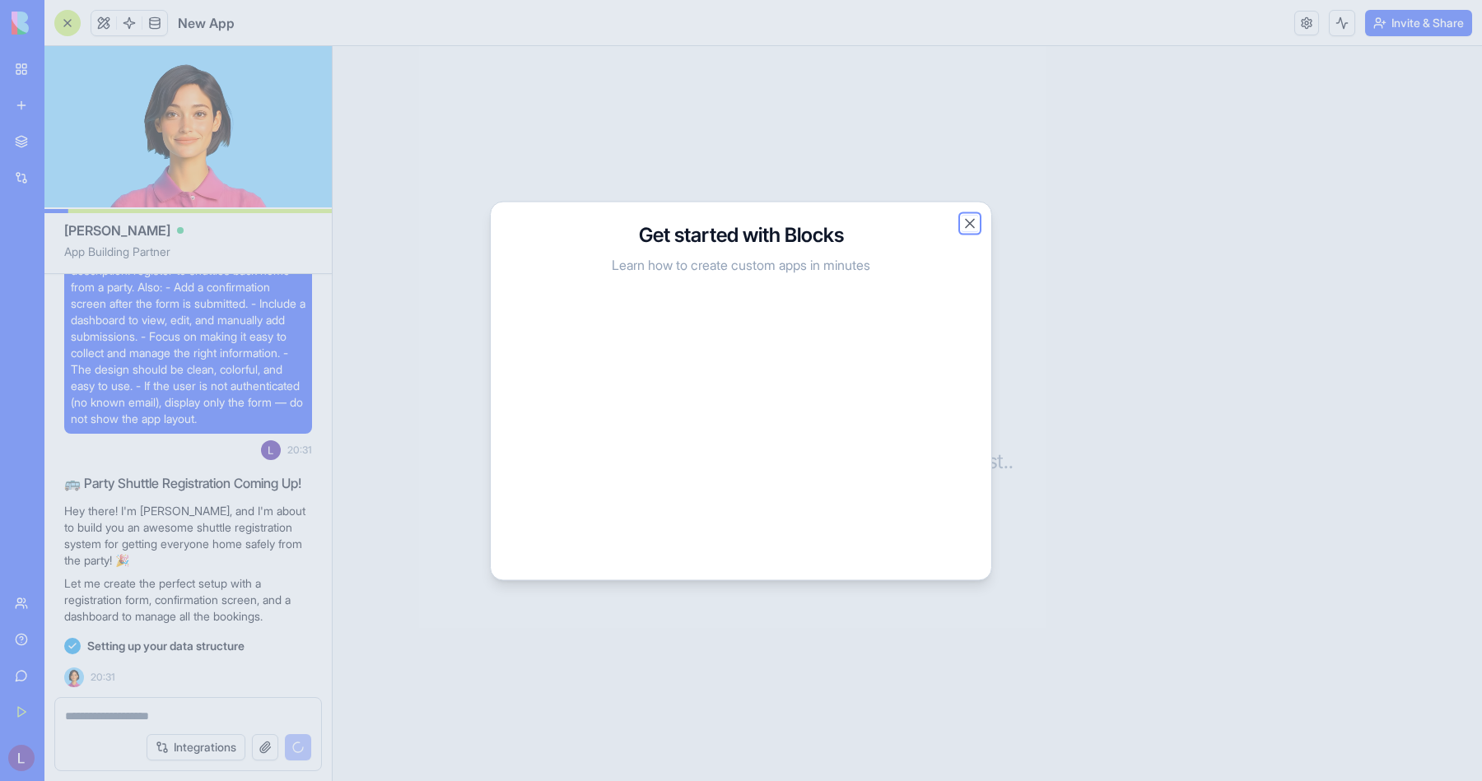
click at [971, 221] on button "Close" at bounding box center [970, 223] width 16 height 16
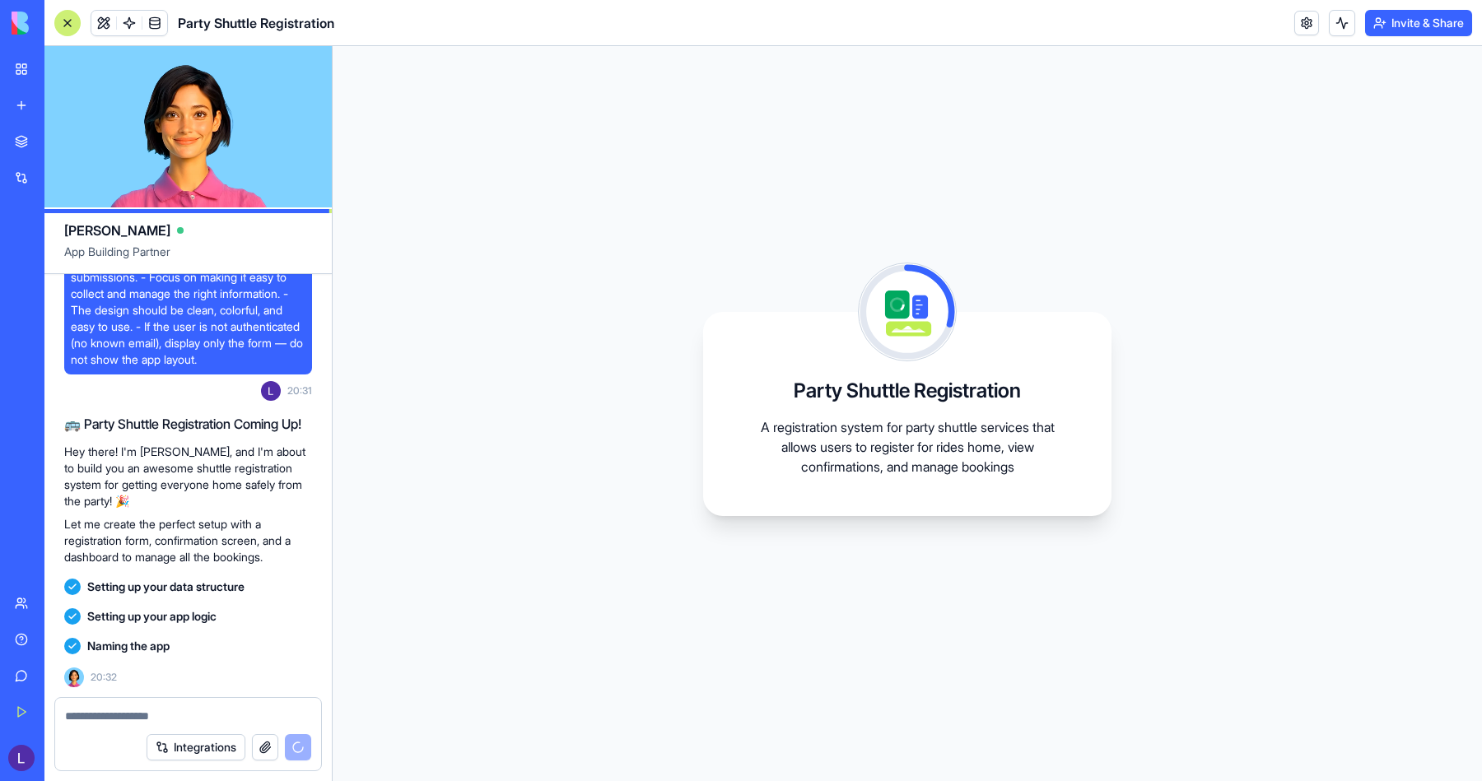
scroll to position [255, 0]
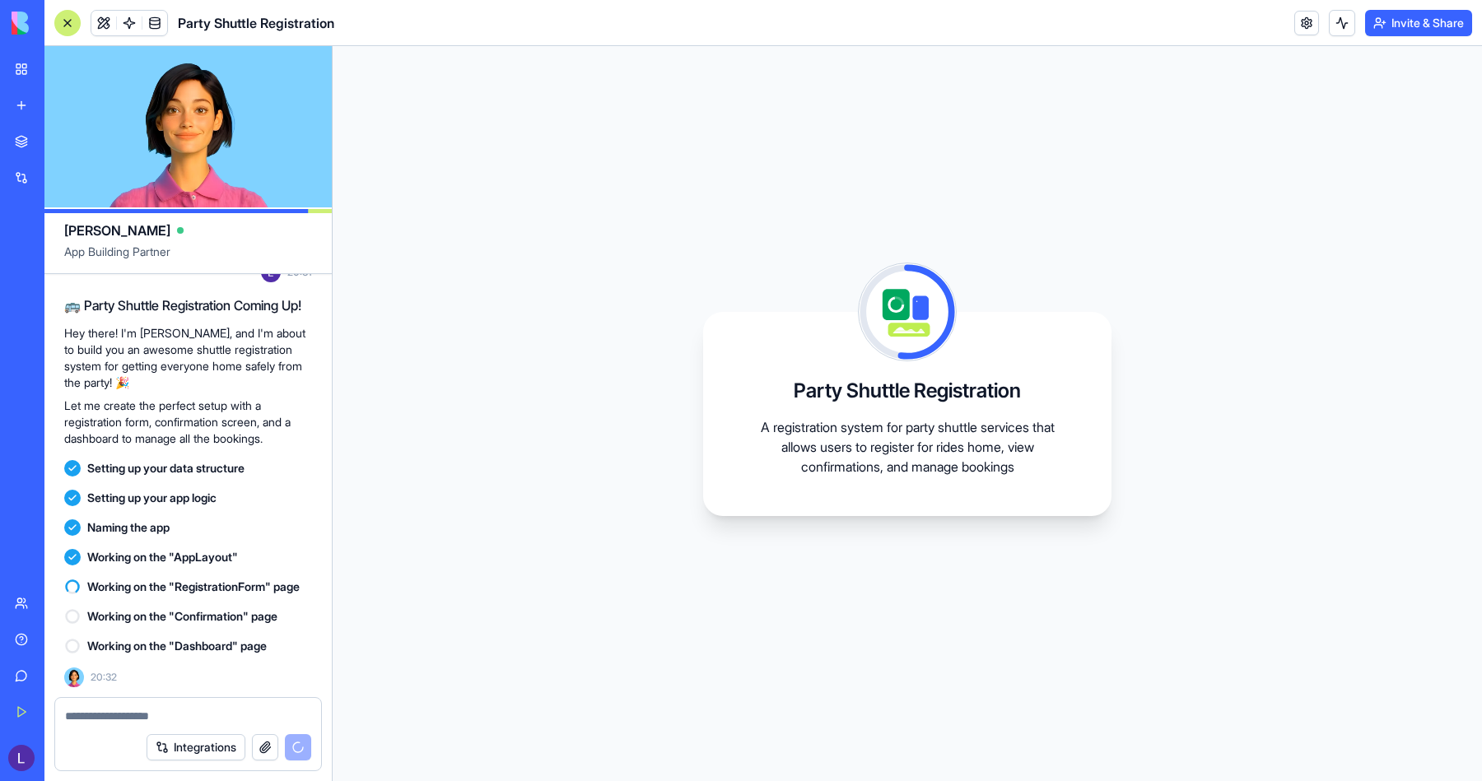
click at [264, 490] on div "Setting up your app logic" at bounding box center [188, 498] width 248 height 16
click at [674, 414] on div "Party Shuttle Registration A registration system for party shuttle services tha…" at bounding box center [907, 413] width 1149 height 735
click at [195, 579] on span "Working on the "RegistrationForm" page" at bounding box center [193, 587] width 212 height 16
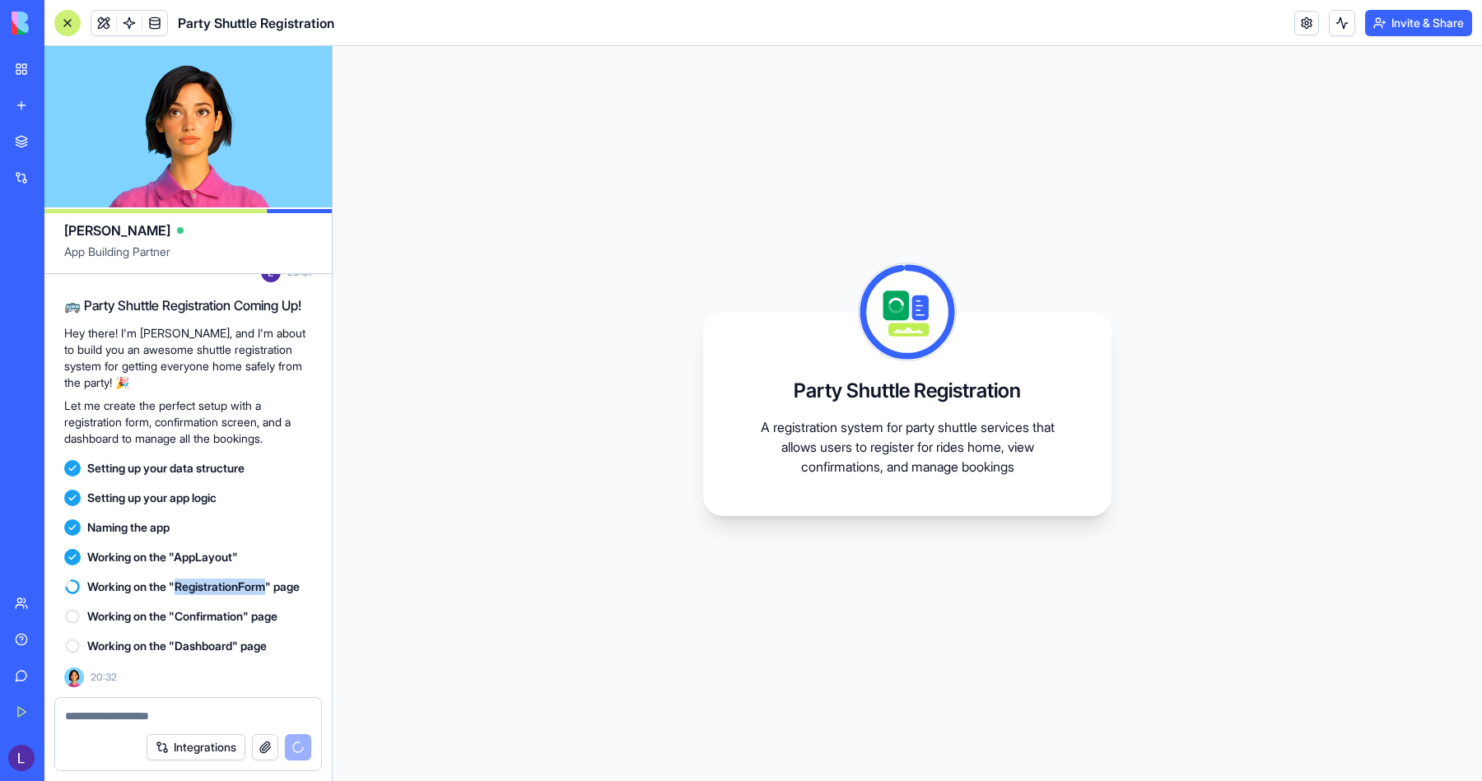
click at [195, 579] on span "Working on the "RegistrationForm" page" at bounding box center [193, 587] width 212 height 16
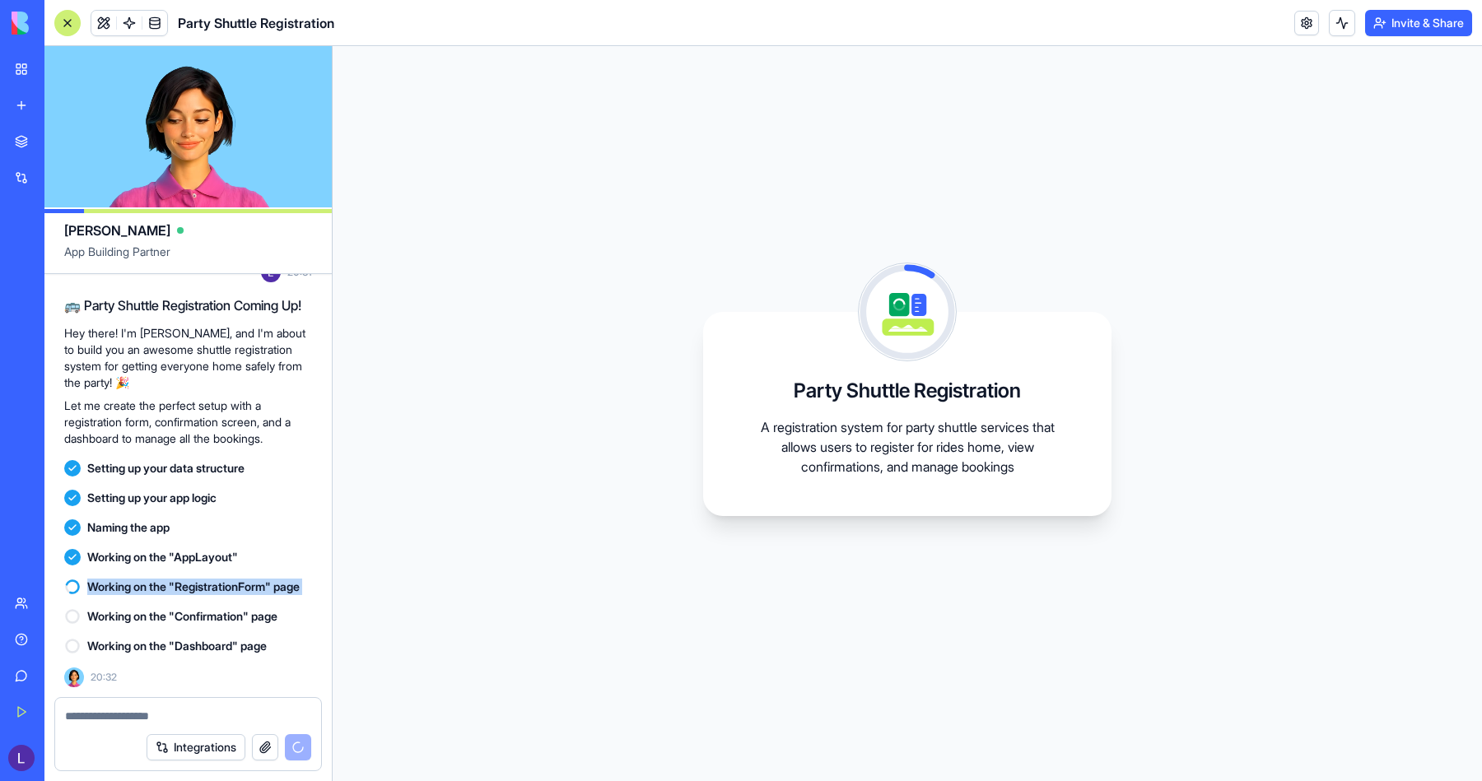
click at [206, 579] on span "Working on the "RegistrationForm" page" at bounding box center [193, 587] width 212 height 16
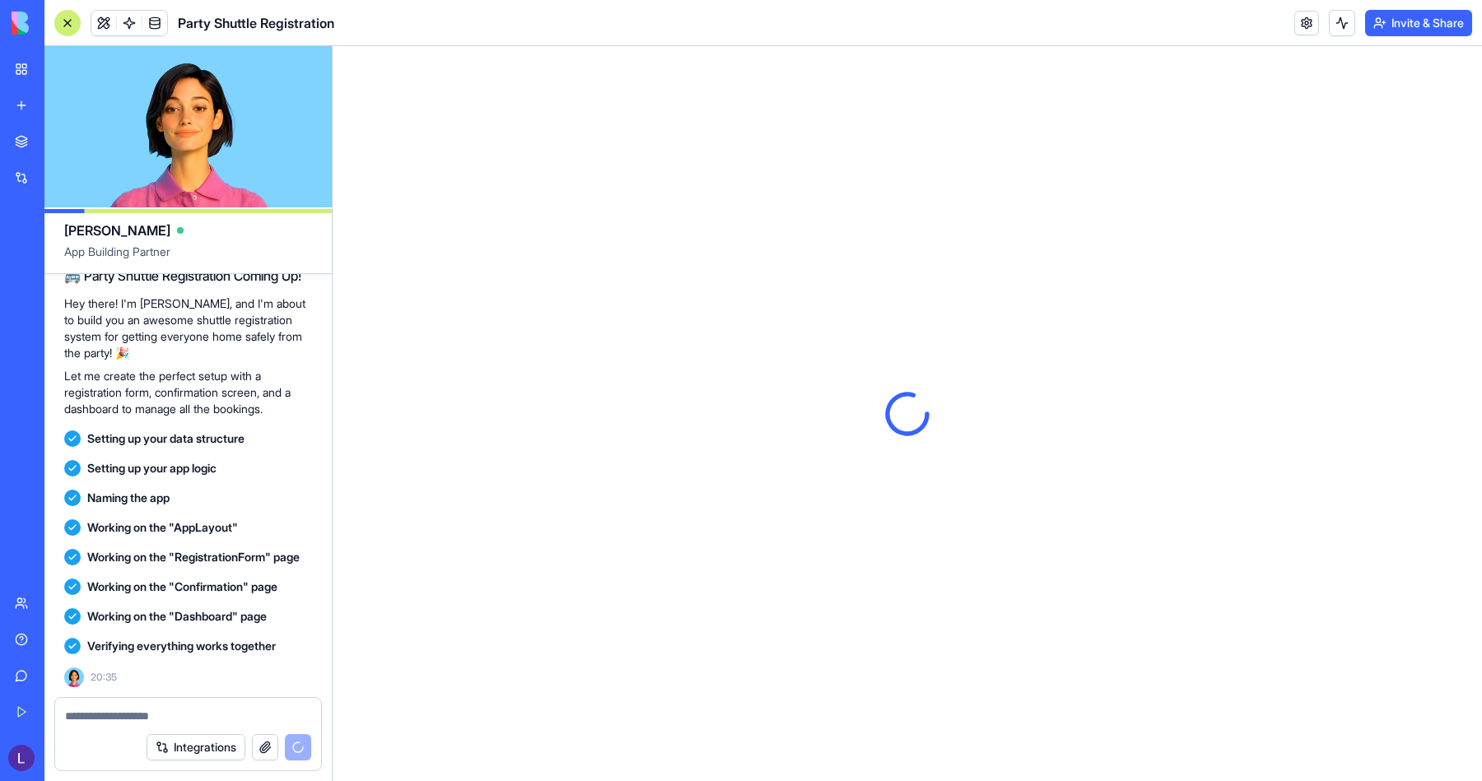
scroll to position [0, 0]
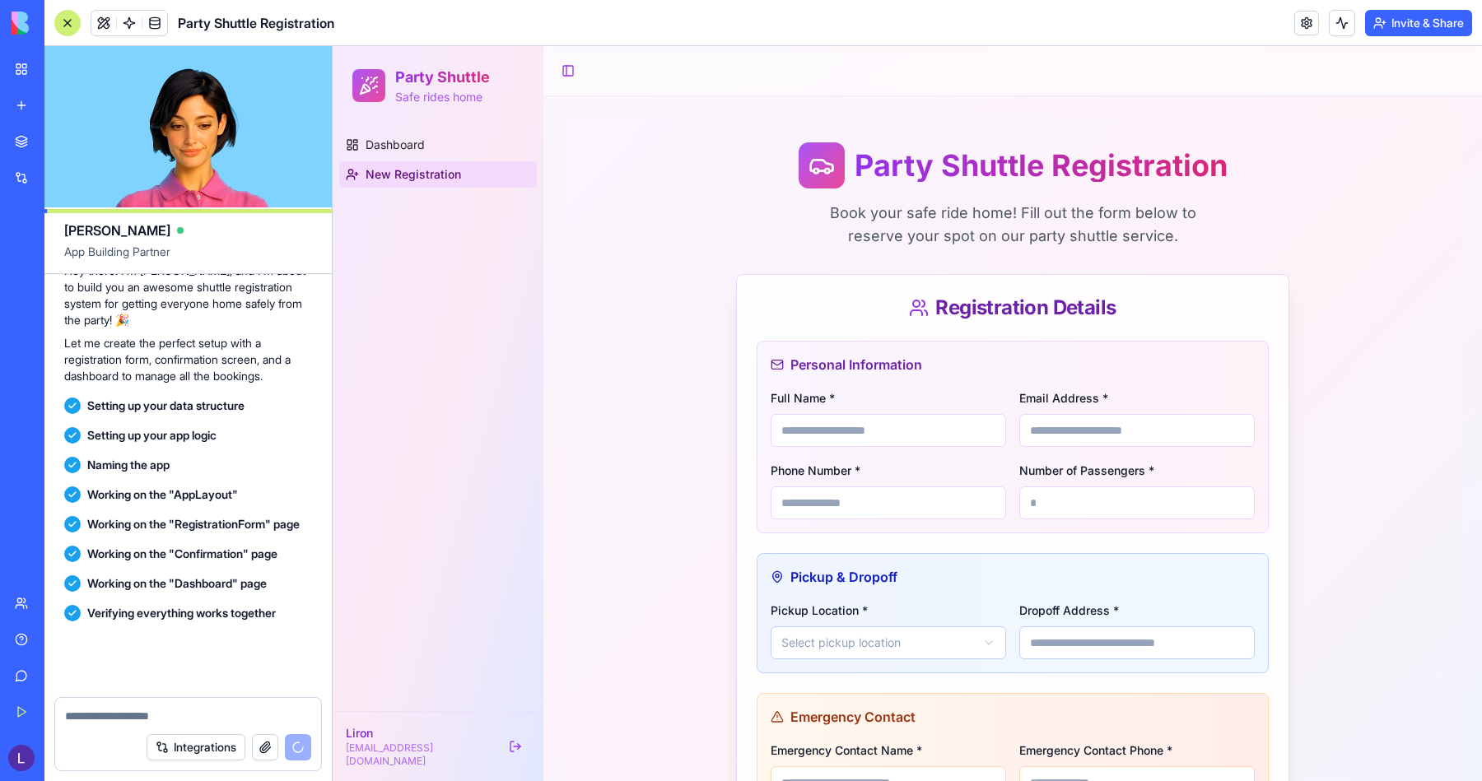
scroll to position [604, 0]
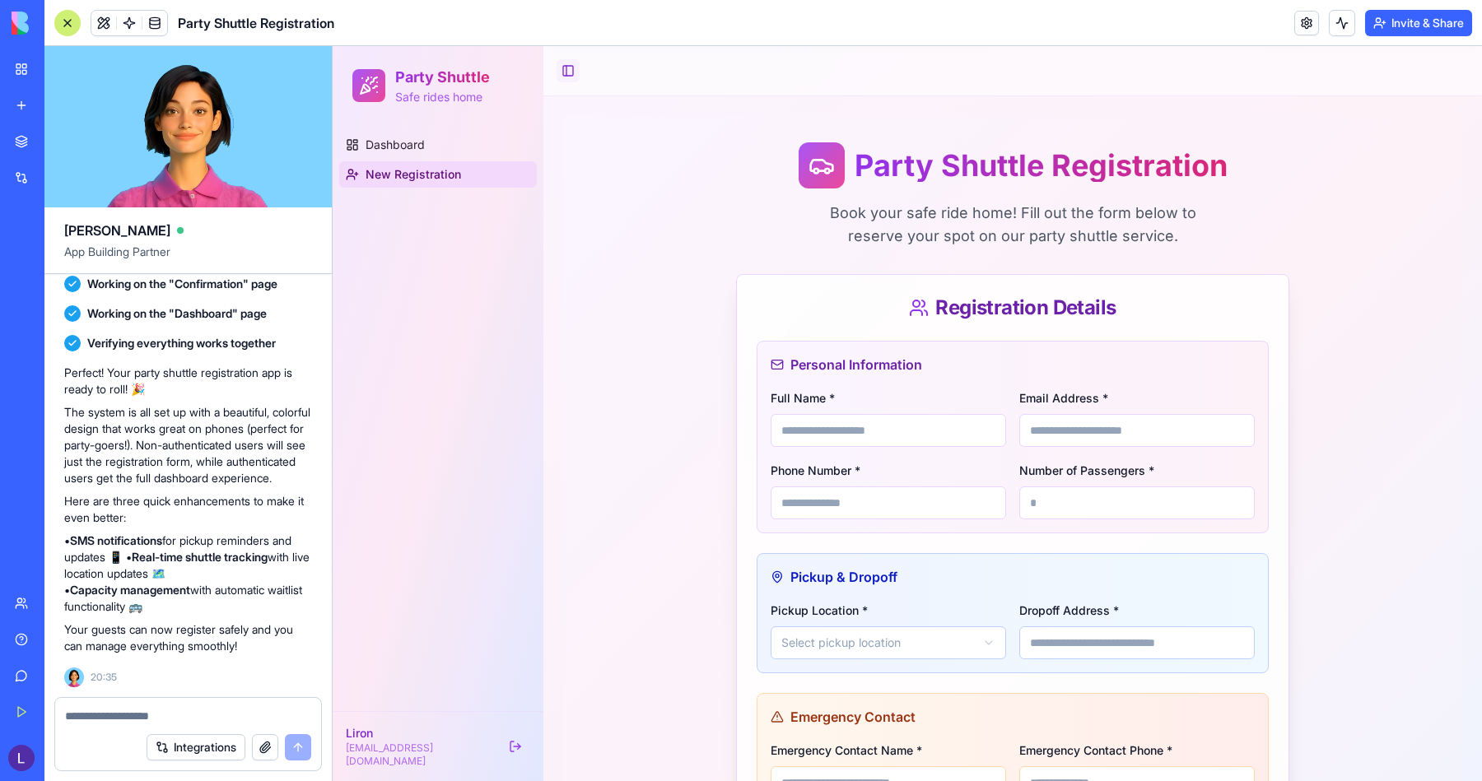
click at [562, 68] on button "Toggle Sidebar" at bounding box center [568, 70] width 23 height 23
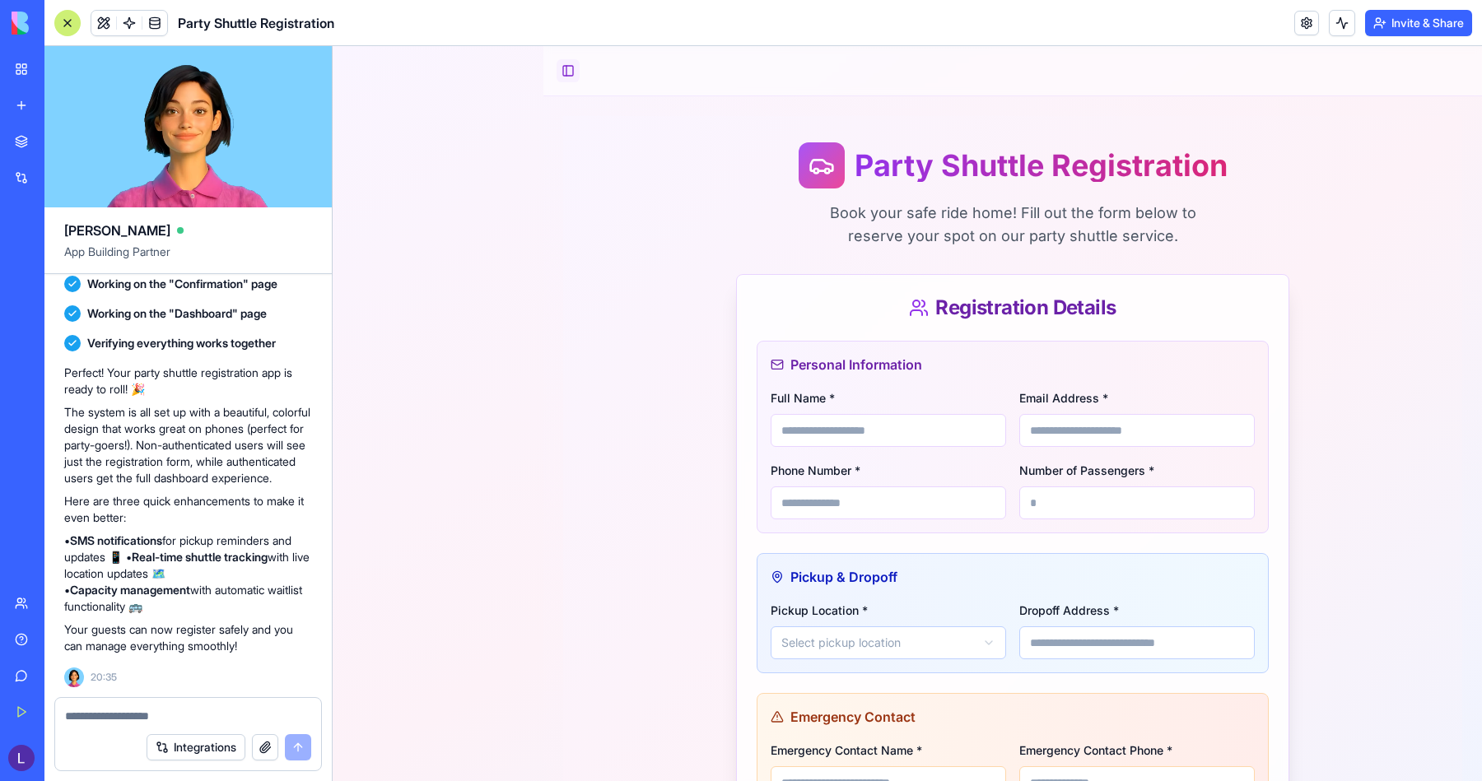
click at [566, 67] on button "Toggle Sidebar" at bounding box center [568, 70] width 23 height 23
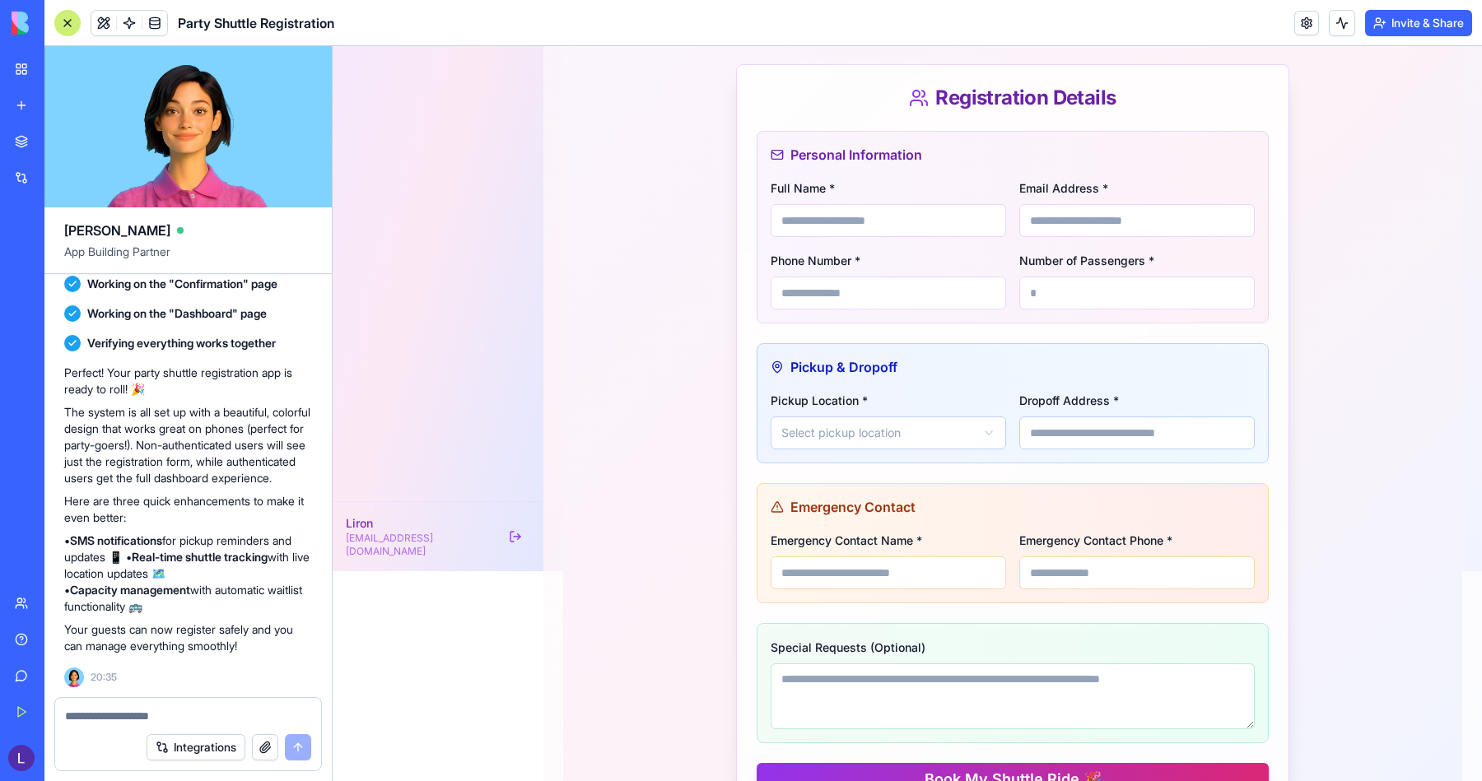
scroll to position [0, 0]
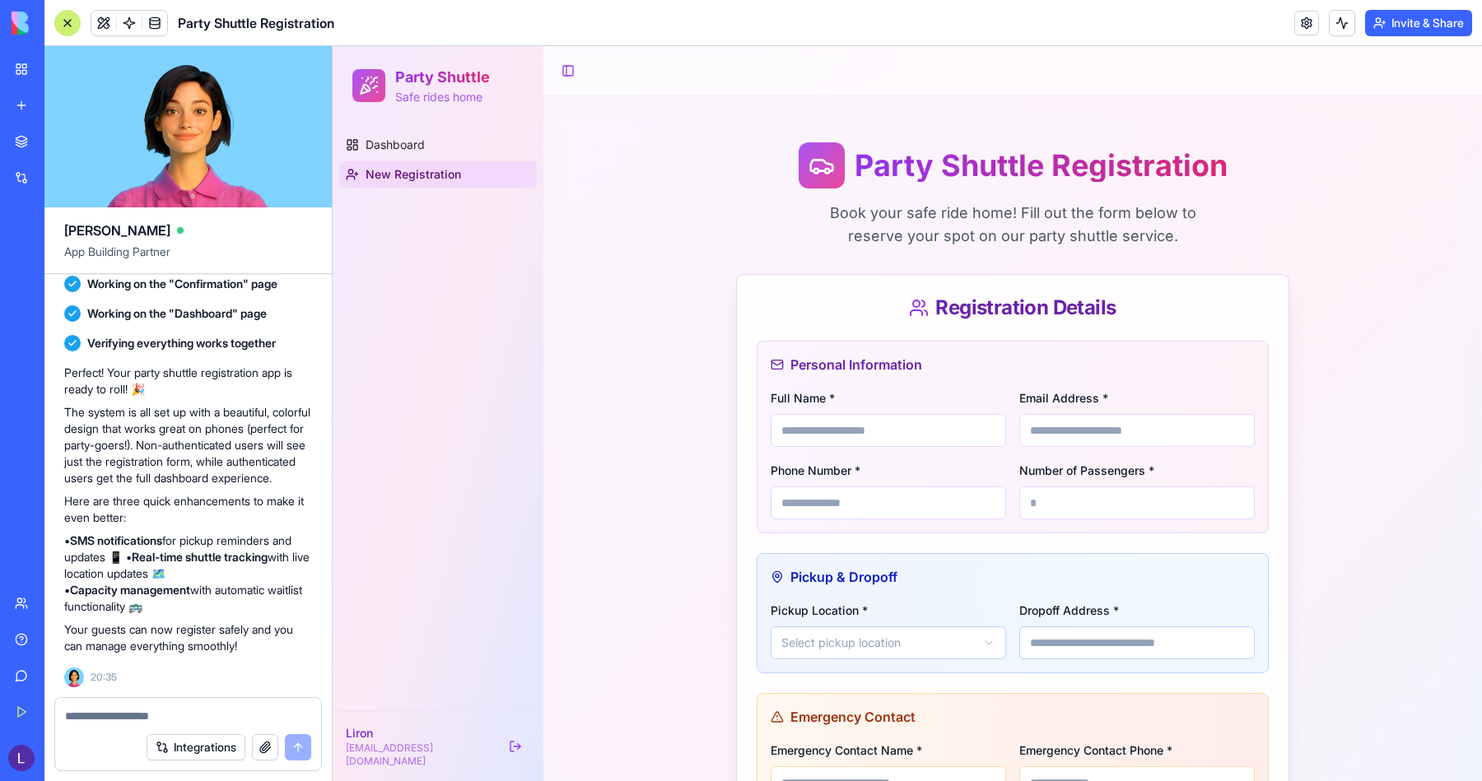
click at [427, 160] on ul "Dashboard New Registration" at bounding box center [438, 160] width 198 height 56
click at [424, 143] on span "Dashboard" at bounding box center [395, 145] width 59 height 16
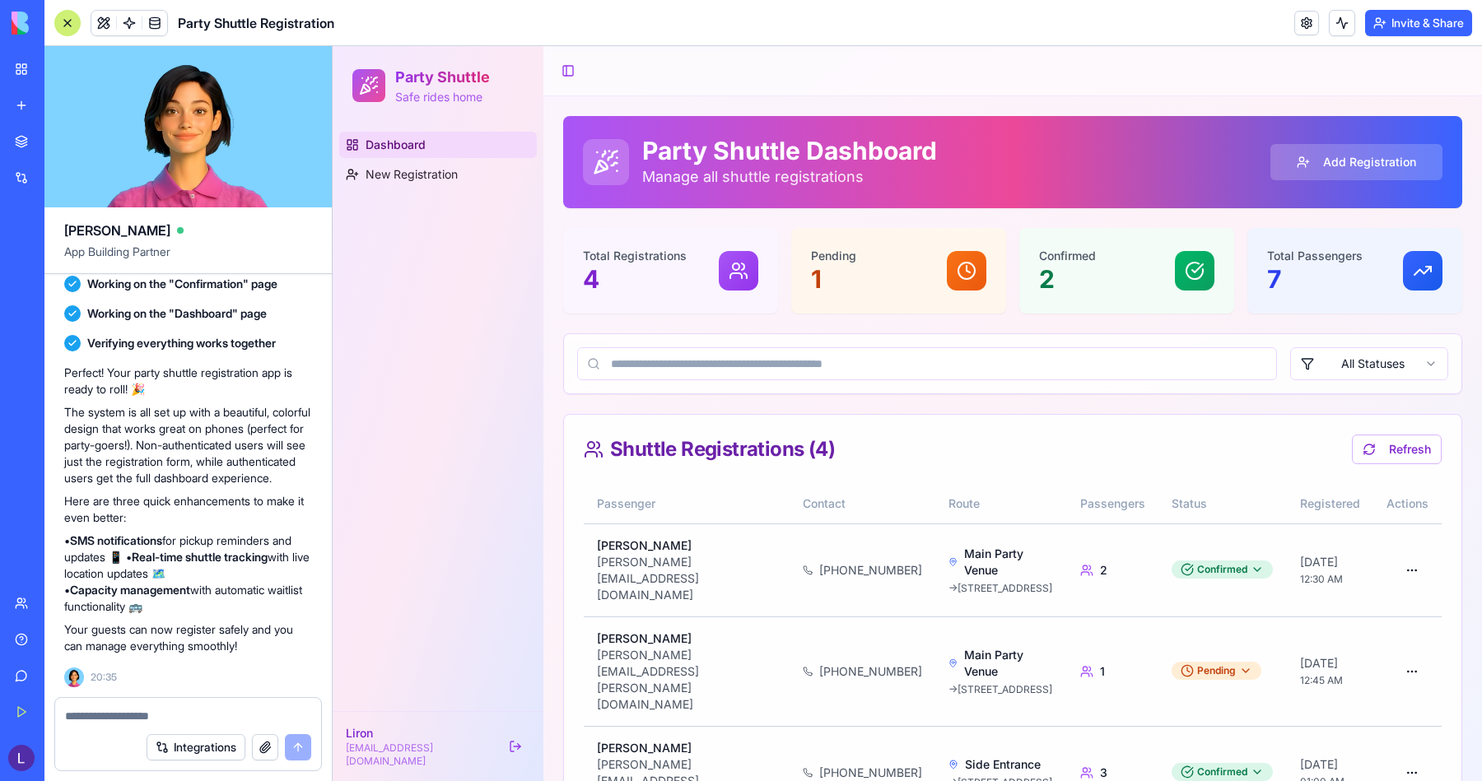
click at [689, 165] on p "Manage all shuttle registrations" at bounding box center [789, 176] width 295 height 23
click at [1219, 553] on html "Party Shuttle Safe rides home Dashboard New Registration Liron [EMAIL_ADDRESS][…" at bounding box center [907, 515] width 1149 height 939
click at [1198, 636] on div "Completed" at bounding box center [1200, 635] width 97 height 26
click at [1195, 550] on html "Party Shuttle Safe rides home Dashboard New Registration Liron [EMAIL_ADDRESS][…" at bounding box center [907, 515] width 1149 height 939
click at [1195, 580] on div "Pending" at bounding box center [1200, 583] width 97 height 26
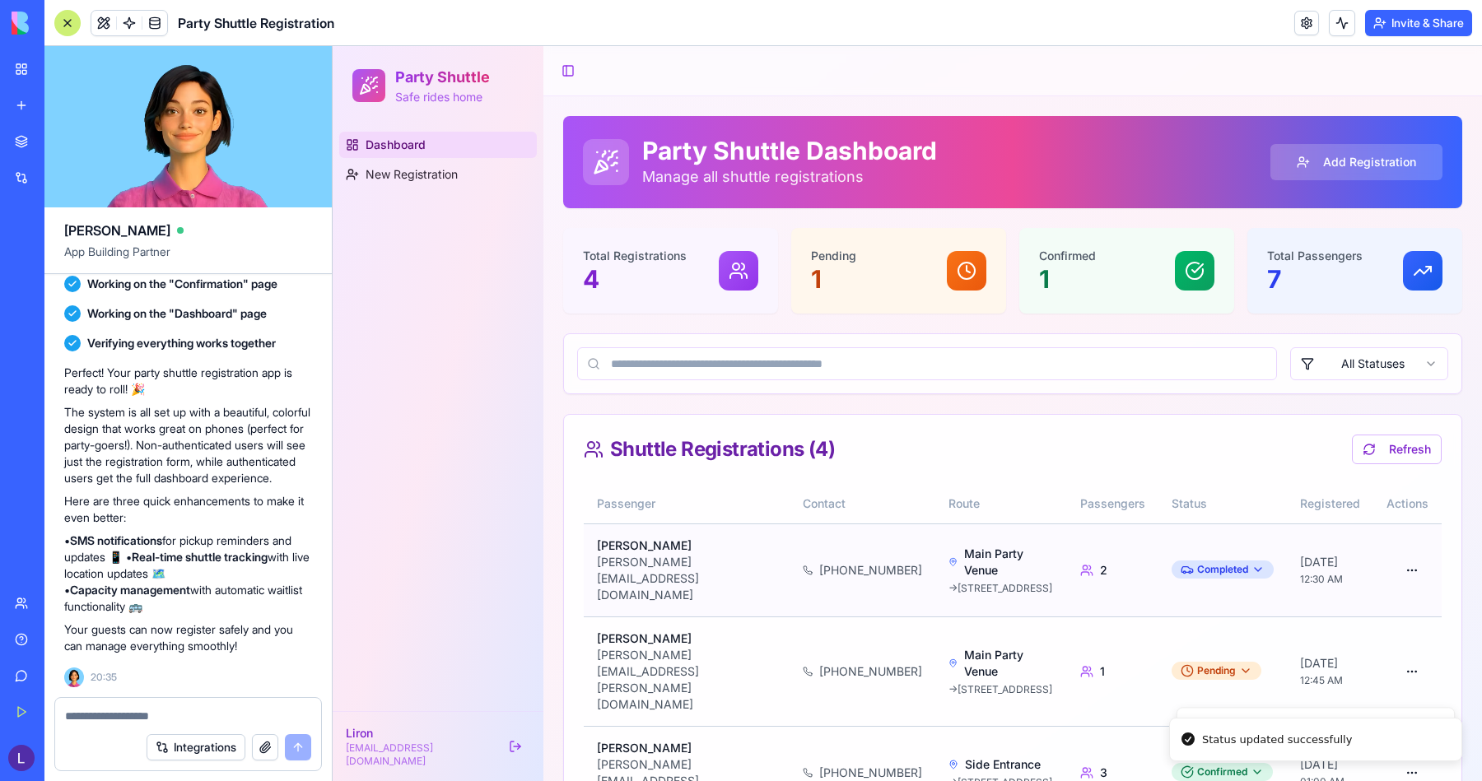
click at [1198, 529] on td "Completed" at bounding box center [1222, 570] width 128 height 93
click at [156, 24] on span at bounding box center [155, 23] width 46 height 46
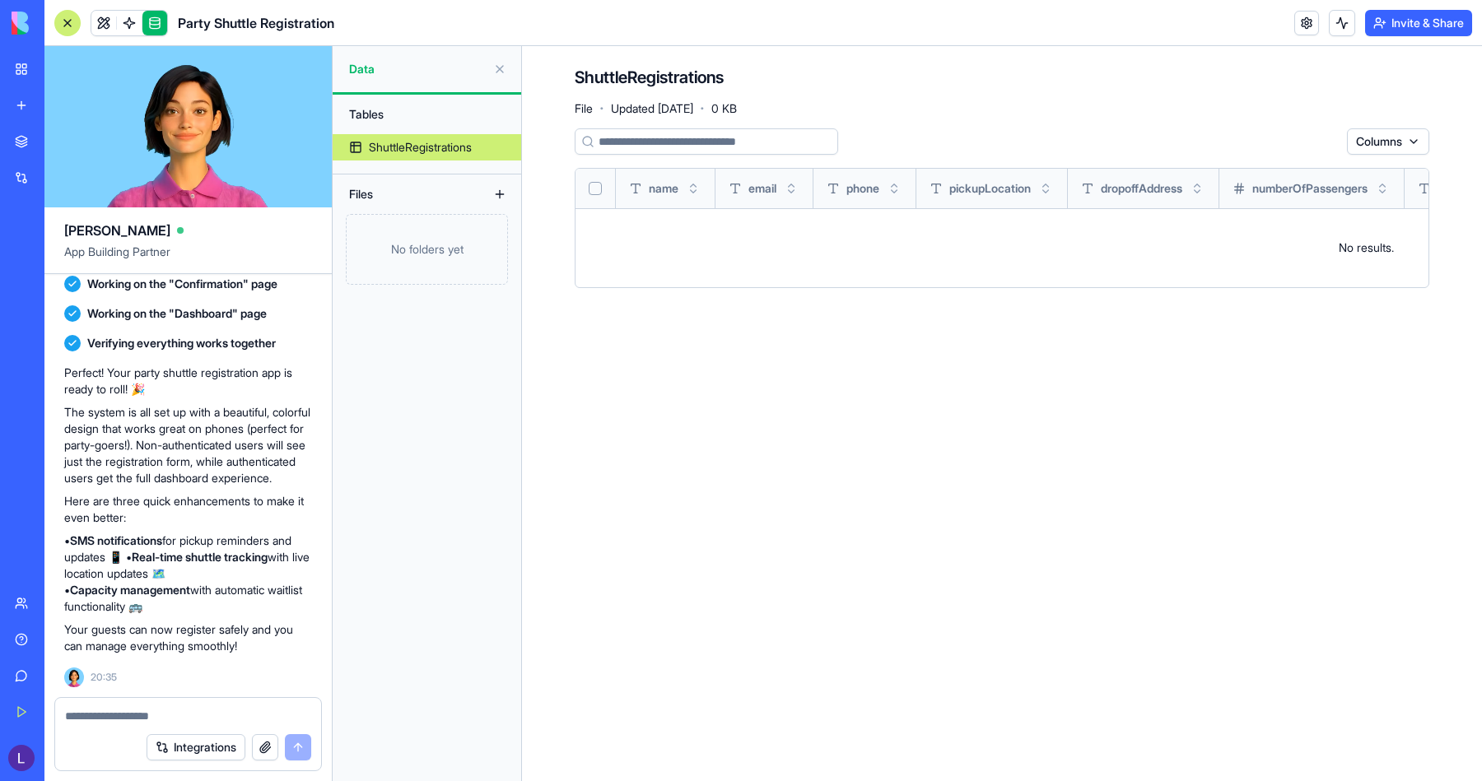
click at [403, 149] on div "ShuttleRegistrations" at bounding box center [420, 147] width 103 height 16
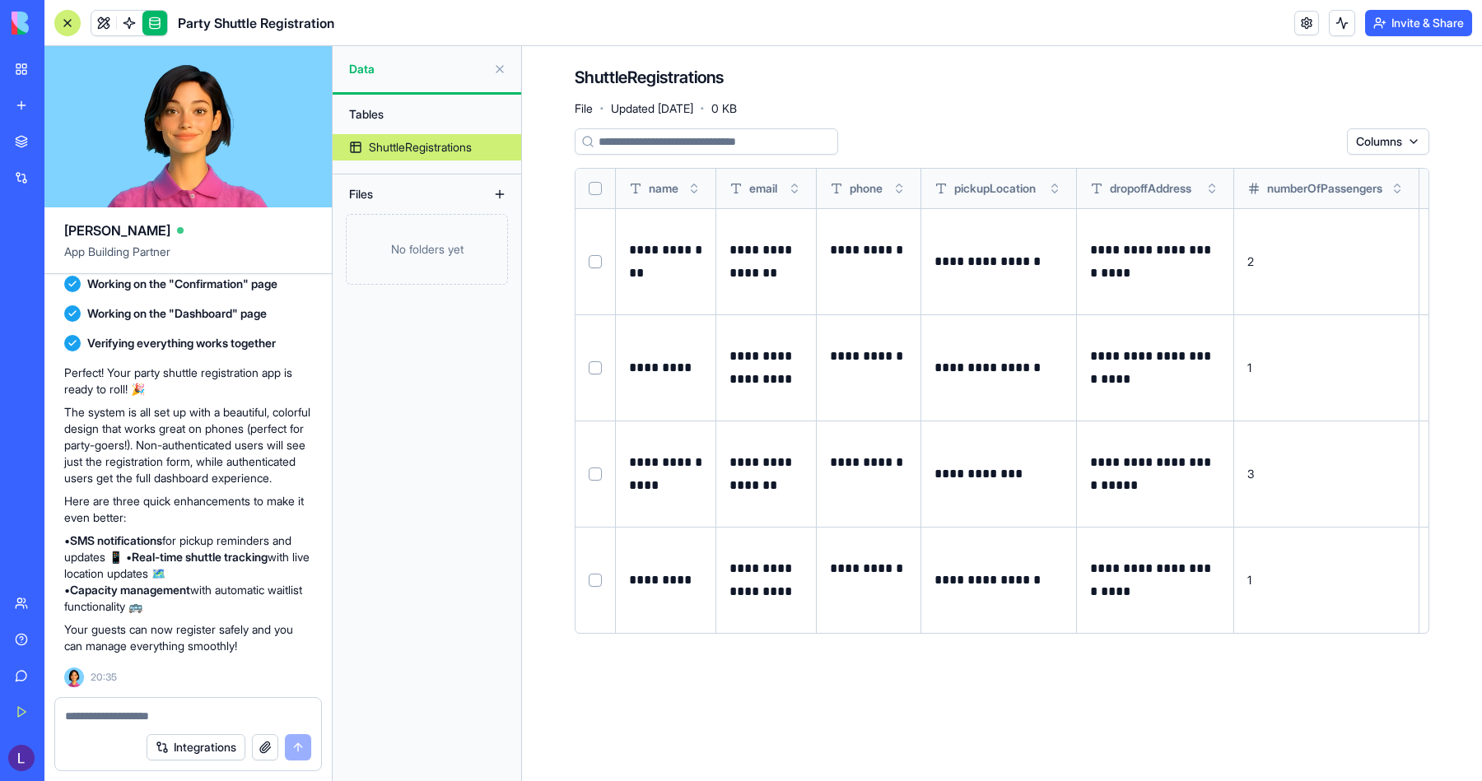
click at [498, 74] on button at bounding box center [500, 69] width 26 height 26
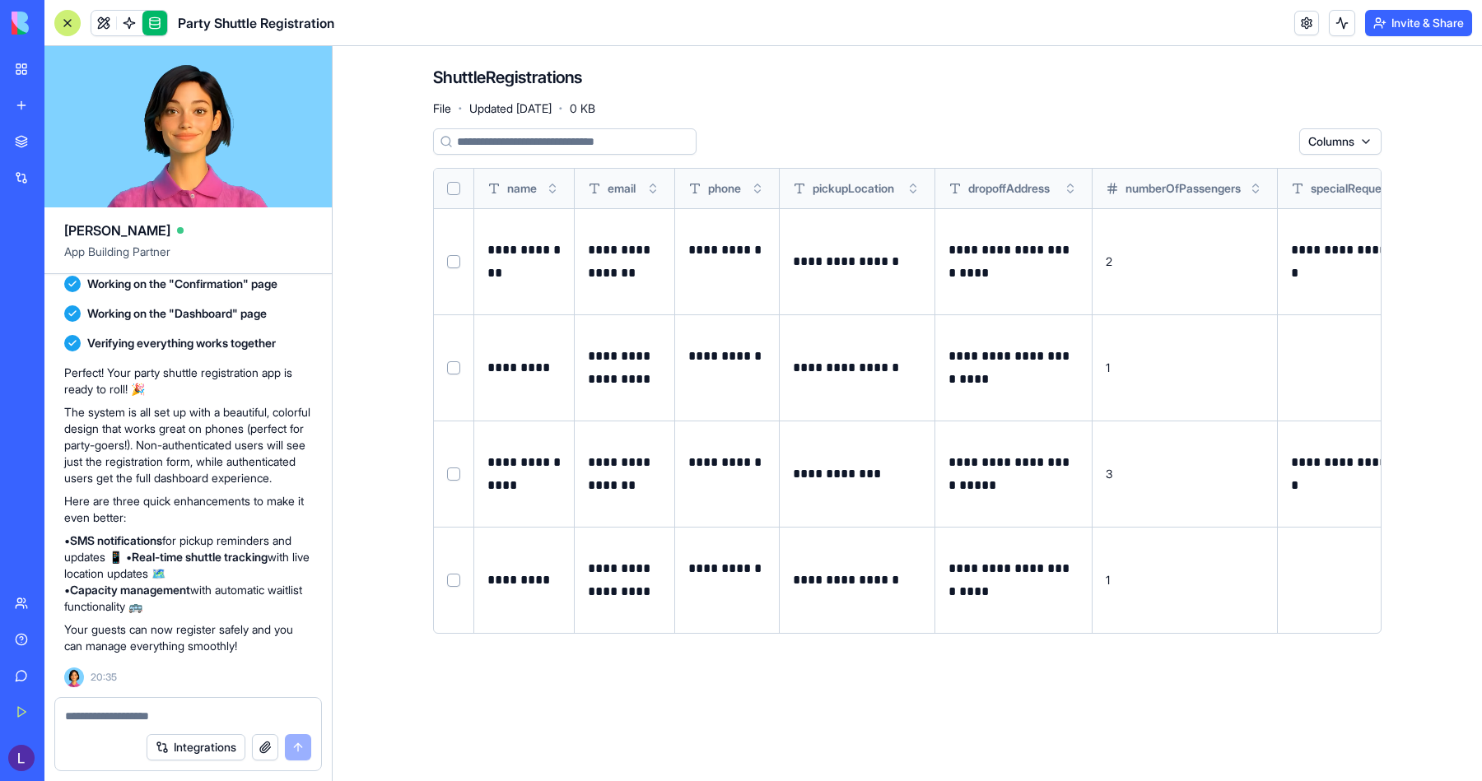
click at [457, 255] on button "Select row" at bounding box center [453, 261] width 13 height 13
click at [457, 261] on button "Select row" at bounding box center [453, 262] width 13 height 13
click at [455, 178] on th at bounding box center [454, 189] width 40 height 40
click at [455, 182] on button "Select all" at bounding box center [453, 188] width 13 height 13
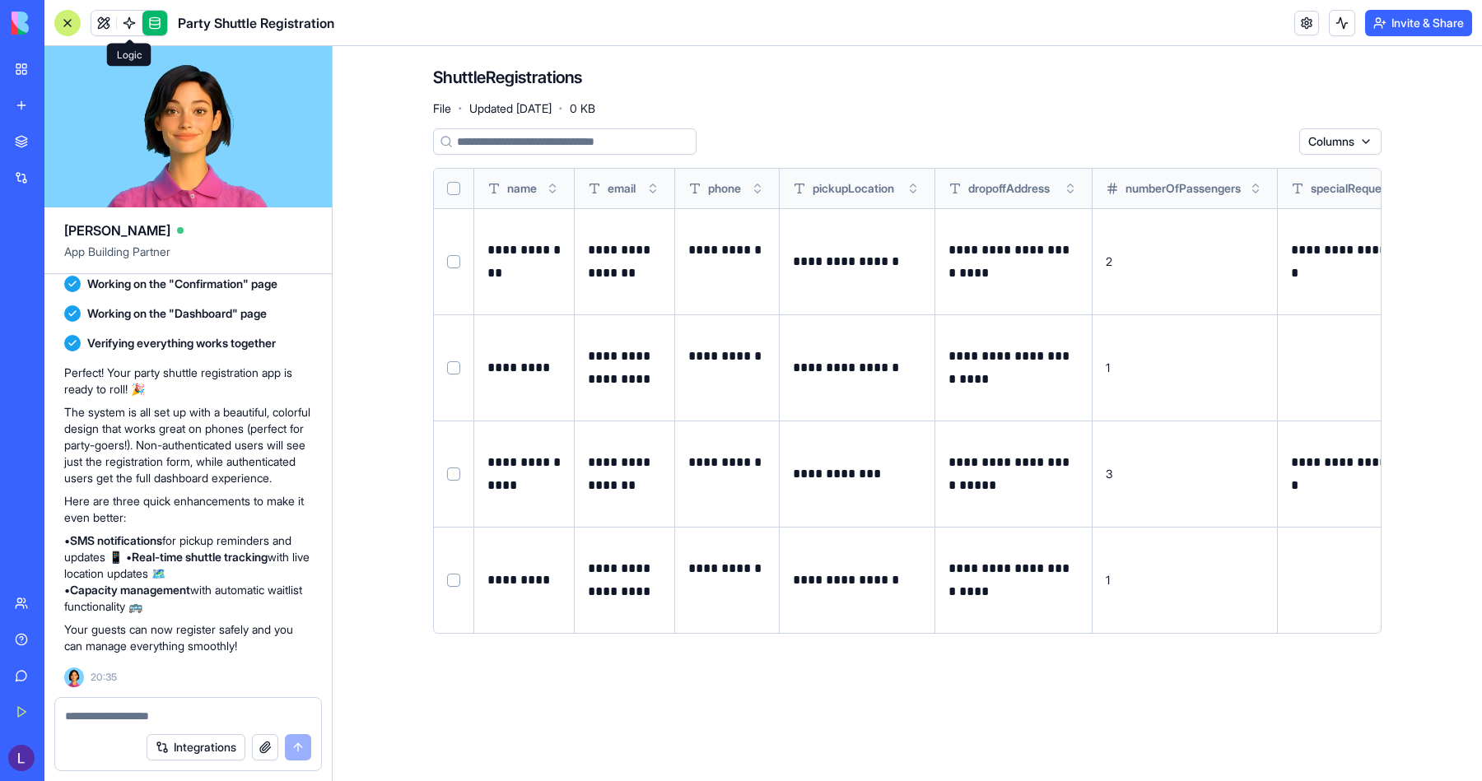
click at [128, 19] on span at bounding box center [129, 23] width 46 height 46
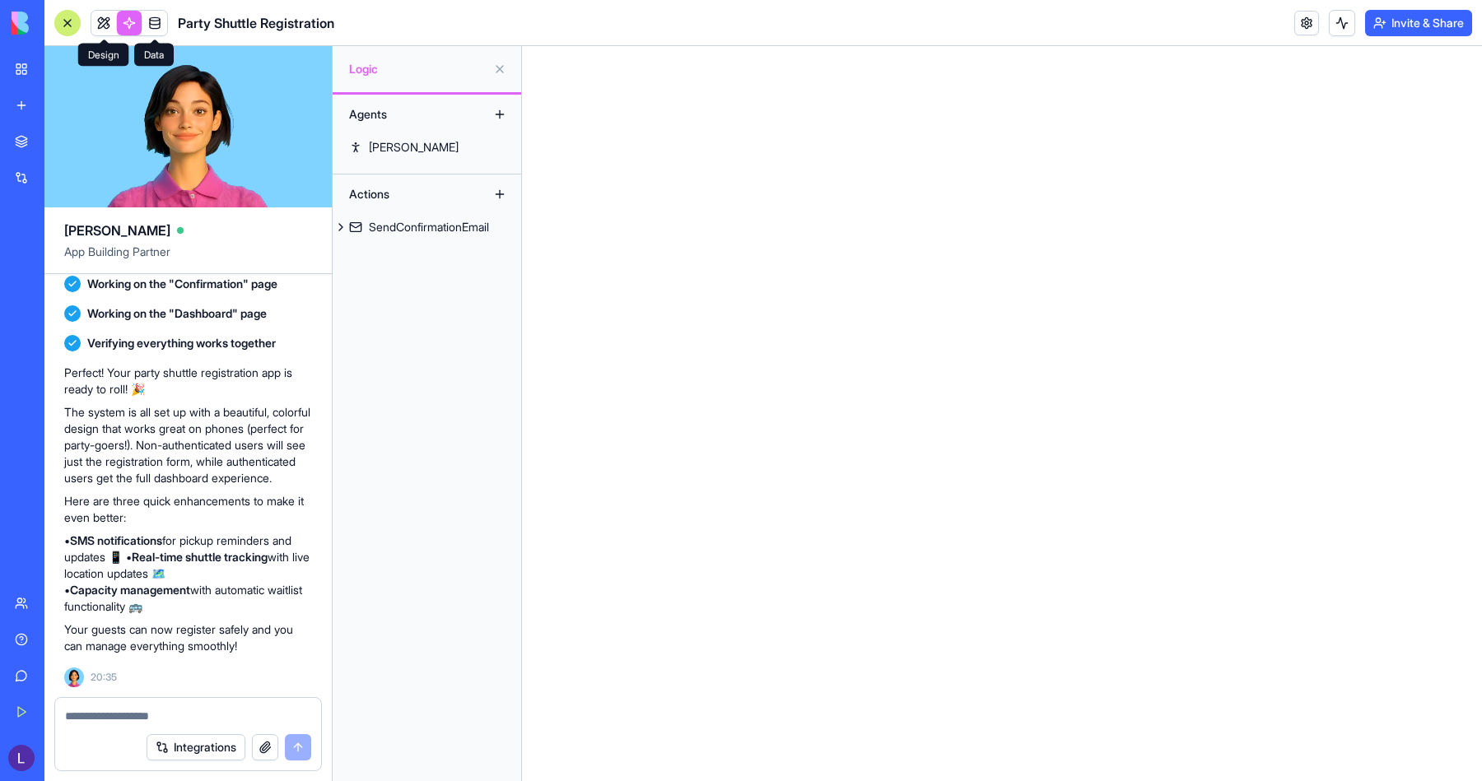
click at [108, 23] on link at bounding box center [103, 23] width 25 height 25
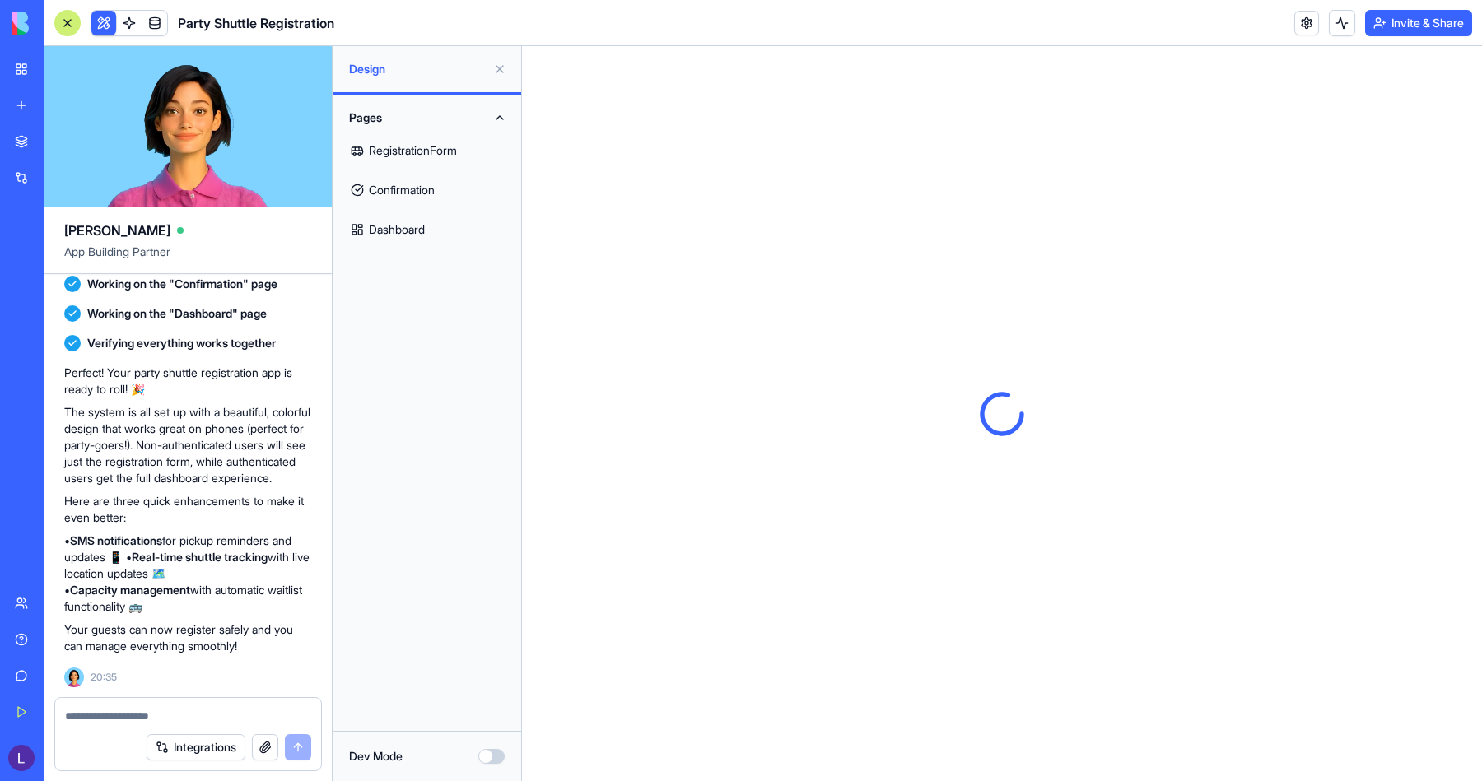
click at [427, 192] on link "Confirmation" at bounding box center [427, 190] width 169 height 40
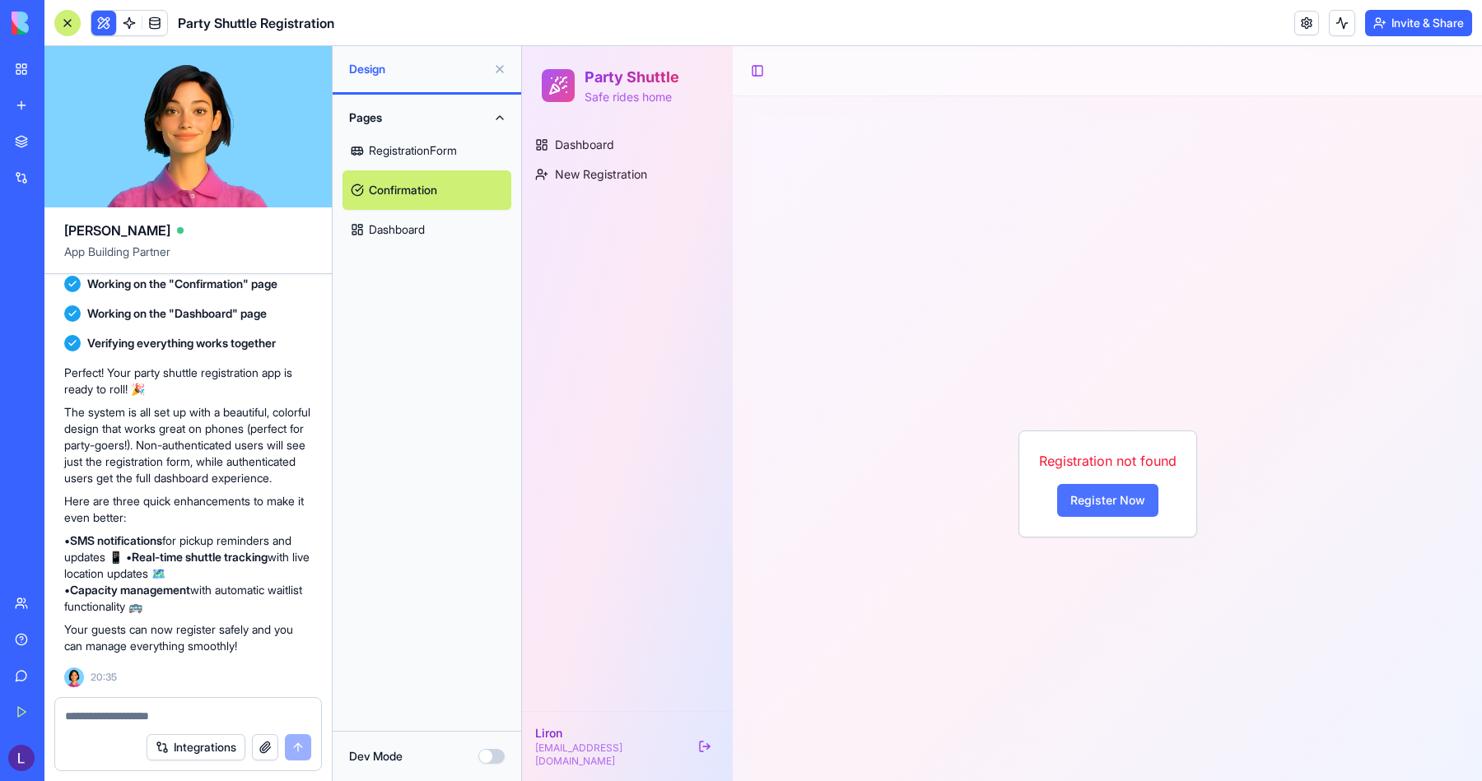
click at [1120, 504] on button "Register Now" at bounding box center [1107, 500] width 101 height 33
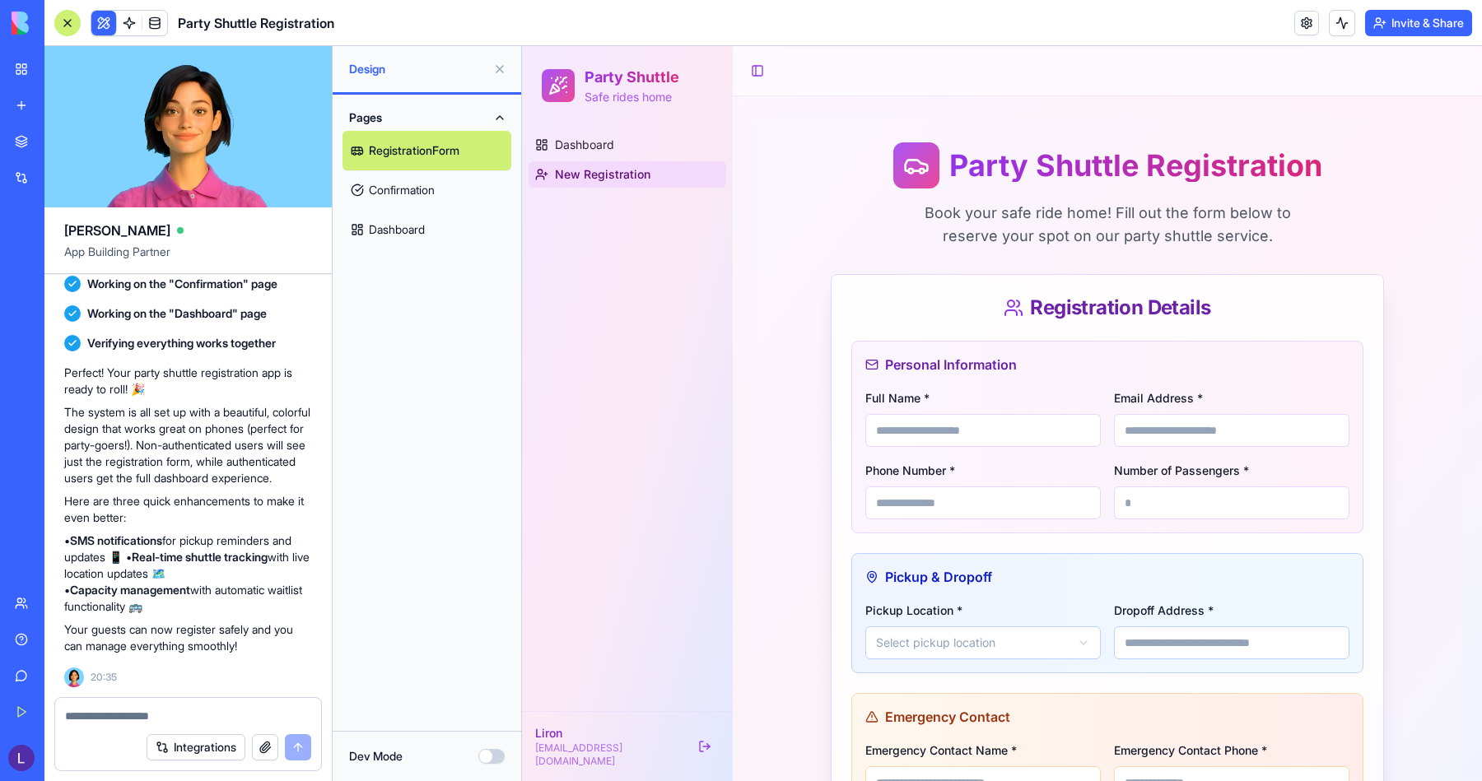
click at [422, 227] on link "Dashboard" at bounding box center [427, 230] width 169 height 40
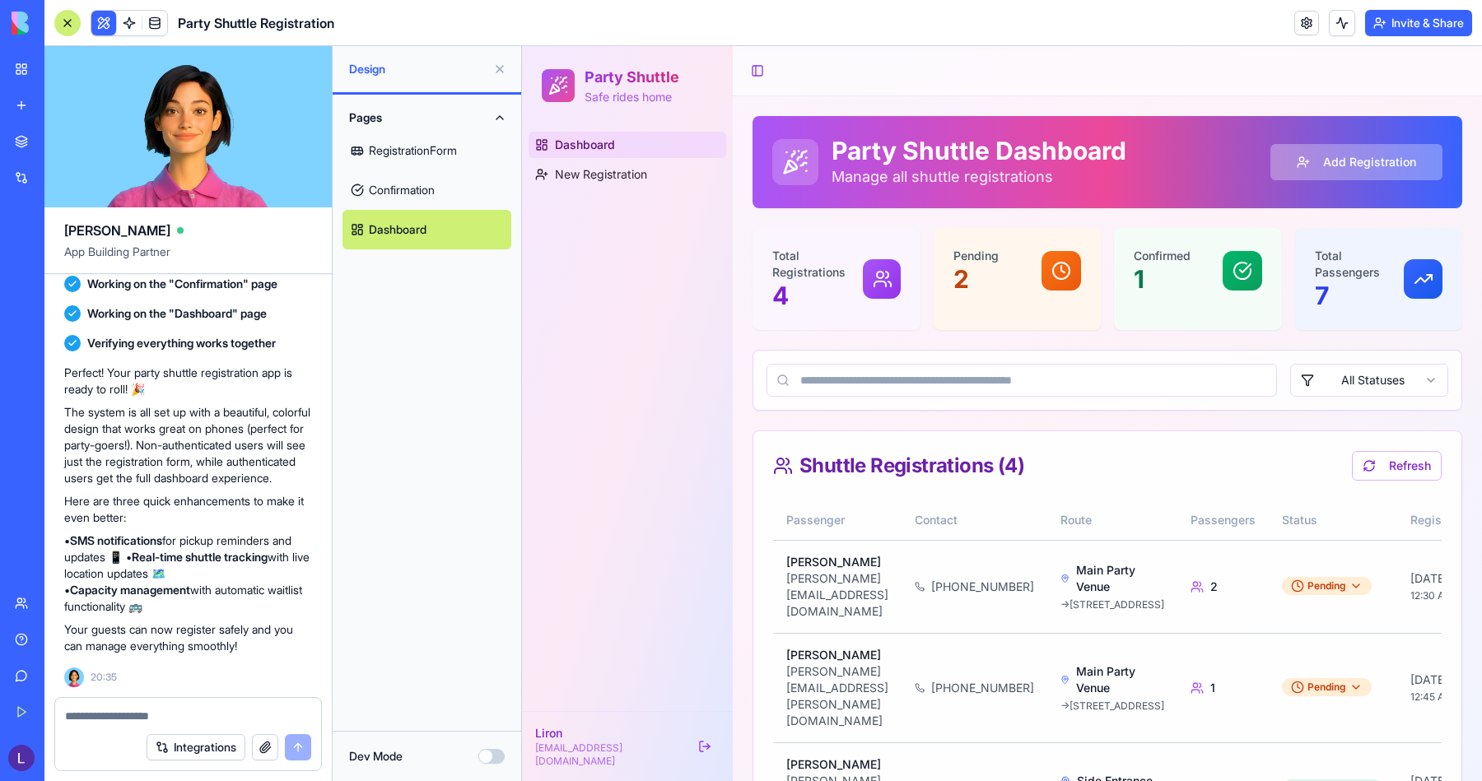
click at [1338, 163] on button "Add Registration" at bounding box center [1356, 162] width 172 height 36
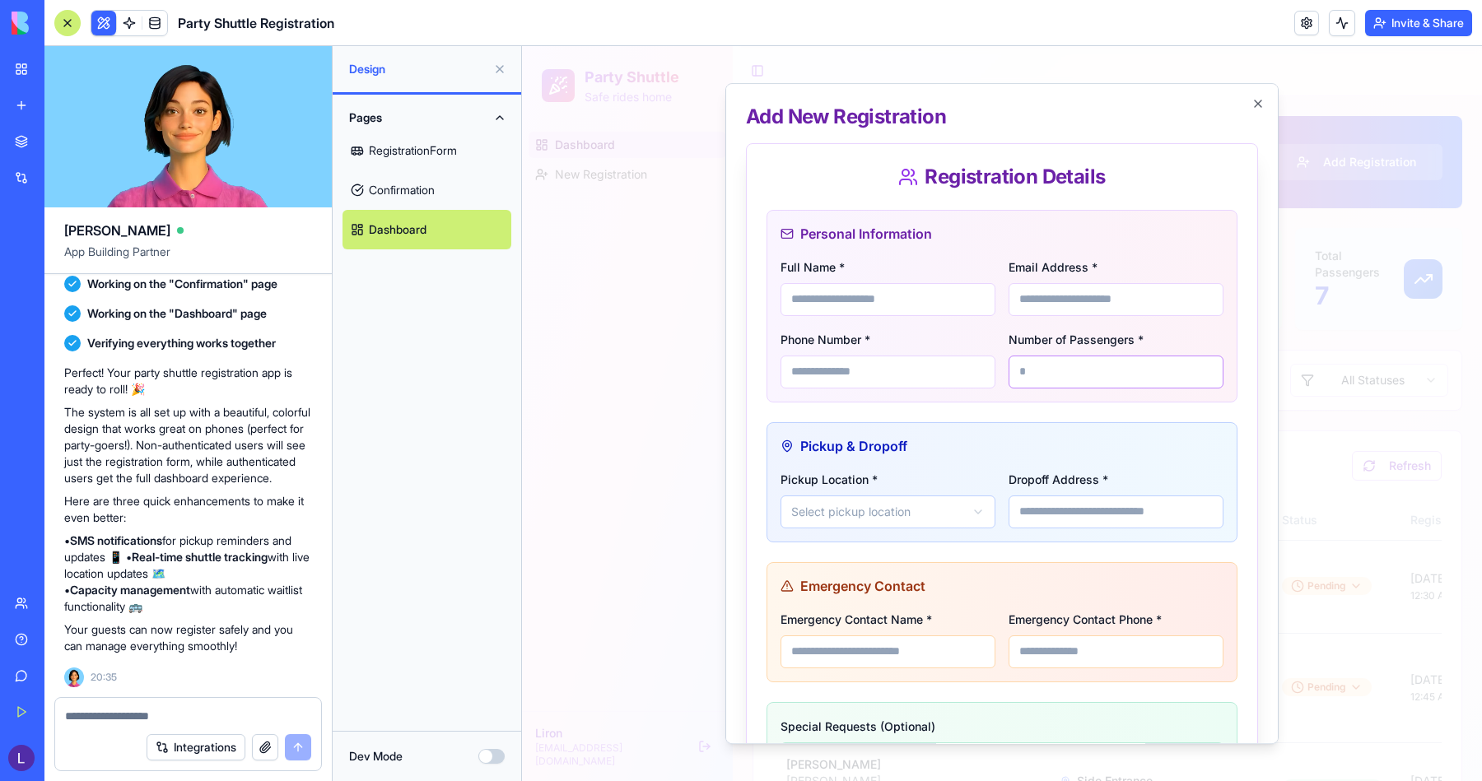
click at [1205, 363] on input "*" at bounding box center [1116, 372] width 215 height 33
click at [1206, 366] on input "*" at bounding box center [1116, 372] width 215 height 33
type input "*"
click at [1206, 366] on input "*" at bounding box center [1116, 372] width 215 height 33
click at [1256, 104] on icon "button" at bounding box center [1258, 103] width 7 height 7
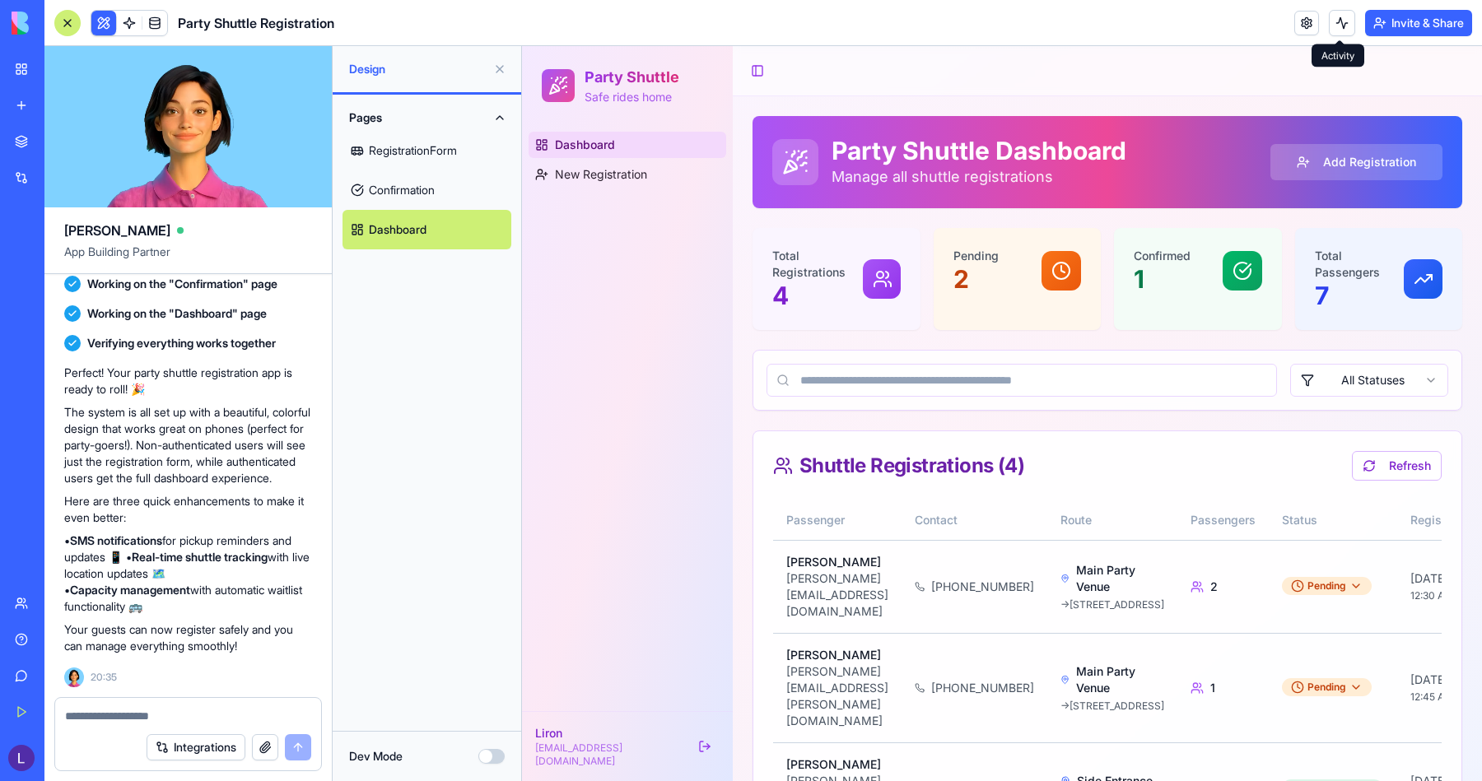
click at [1336, 30] on button at bounding box center [1342, 23] width 26 height 26
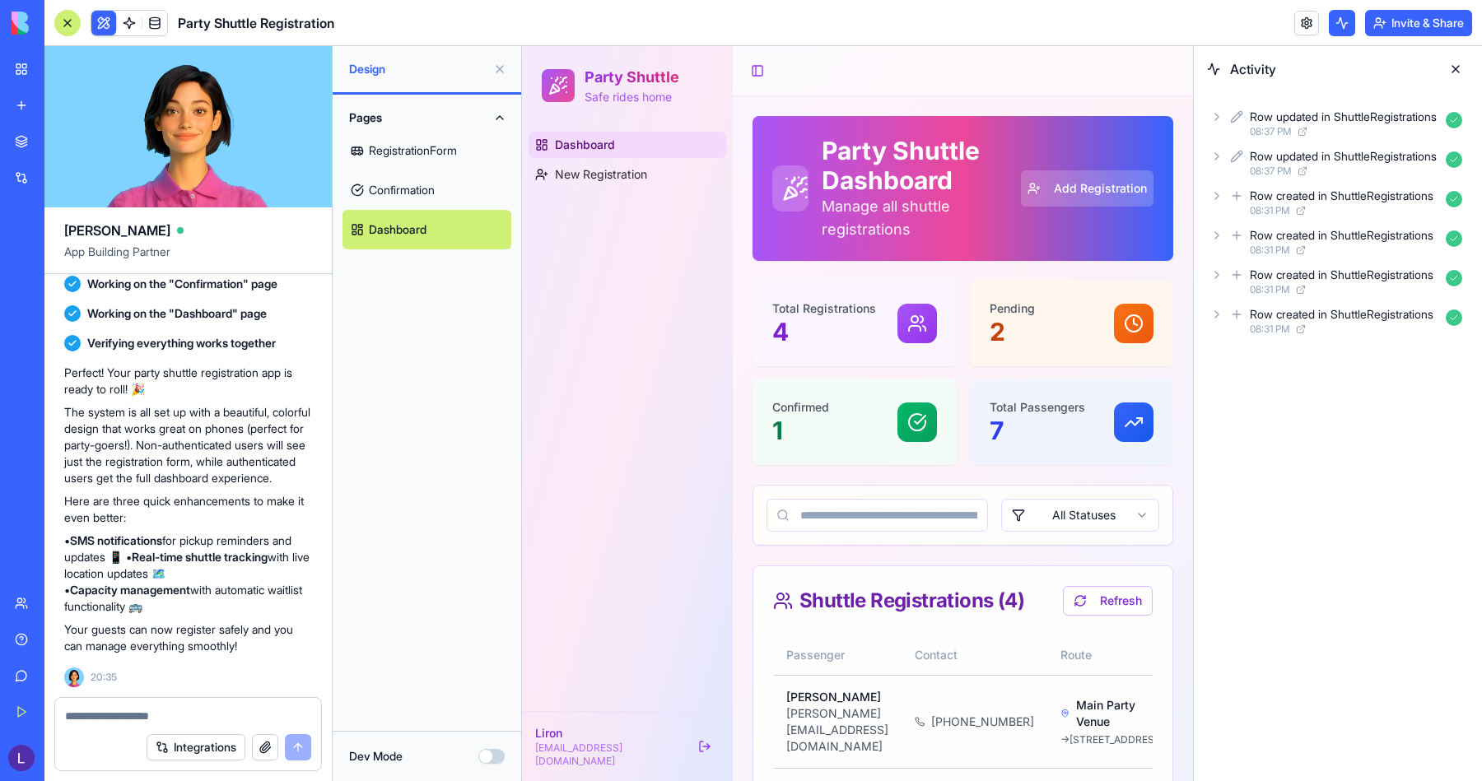
click at [1214, 153] on icon at bounding box center [1216, 156] width 13 height 13
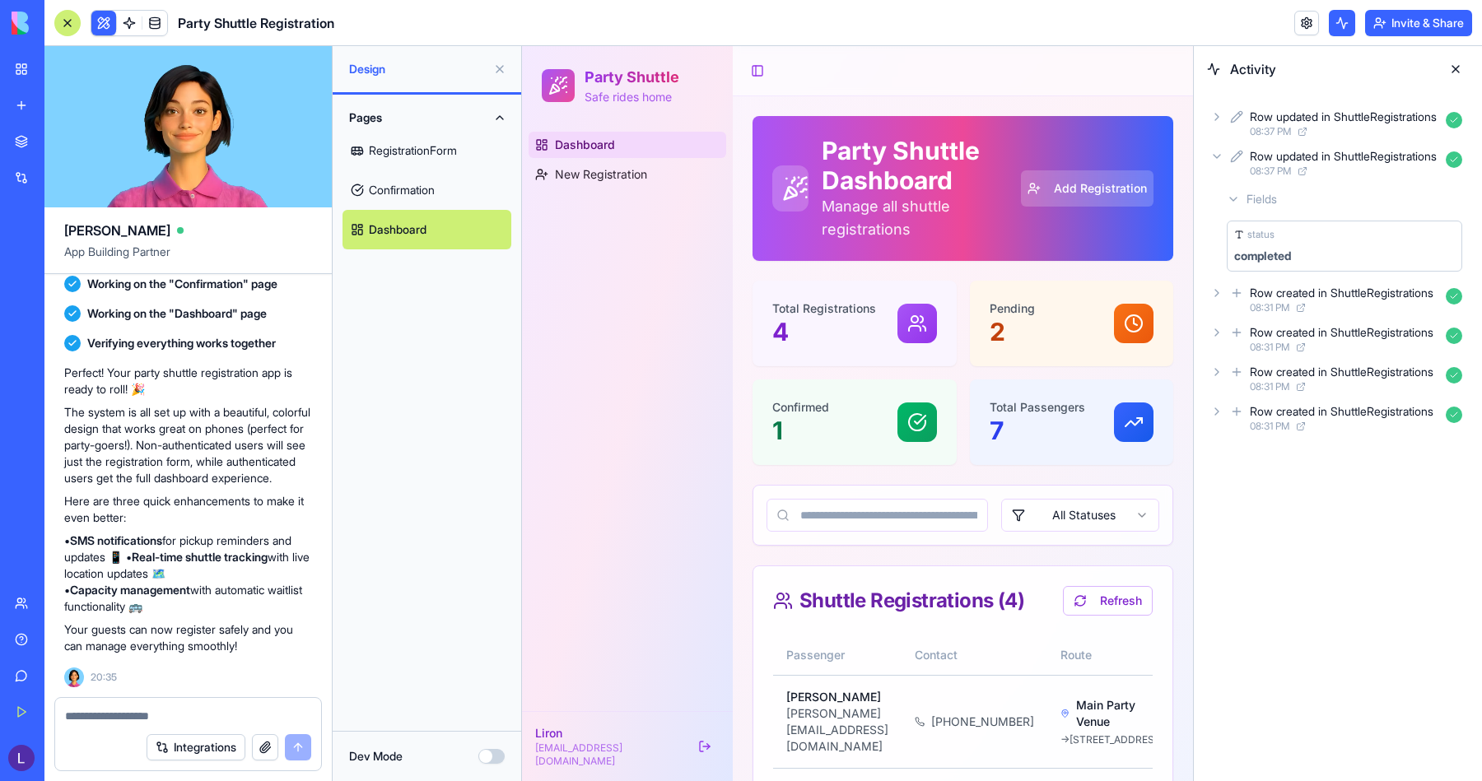
click at [1215, 155] on icon at bounding box center [1216, 156] width 13 height 13
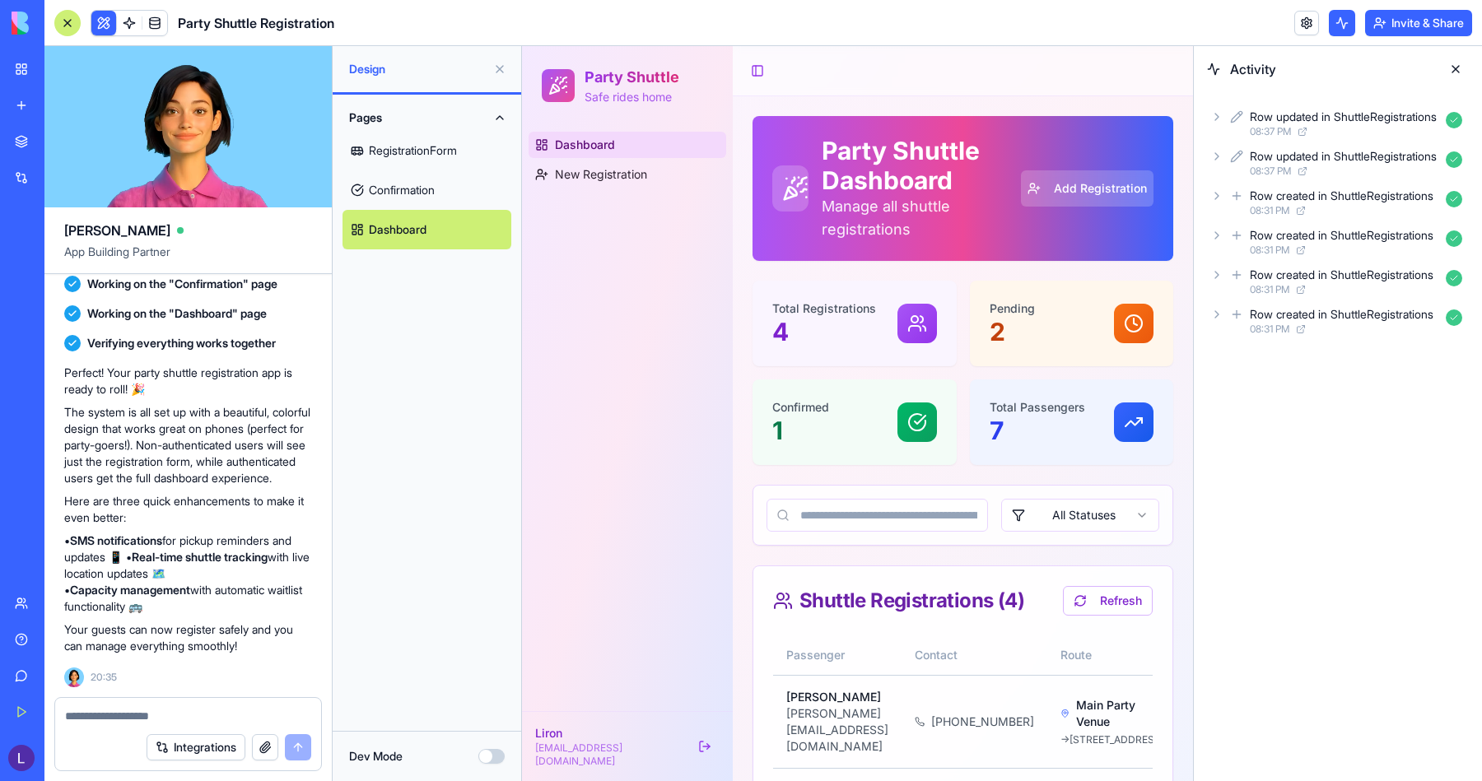
click at [1213, 190] on icon at bounding box center [1216, 195] width 13 height 13
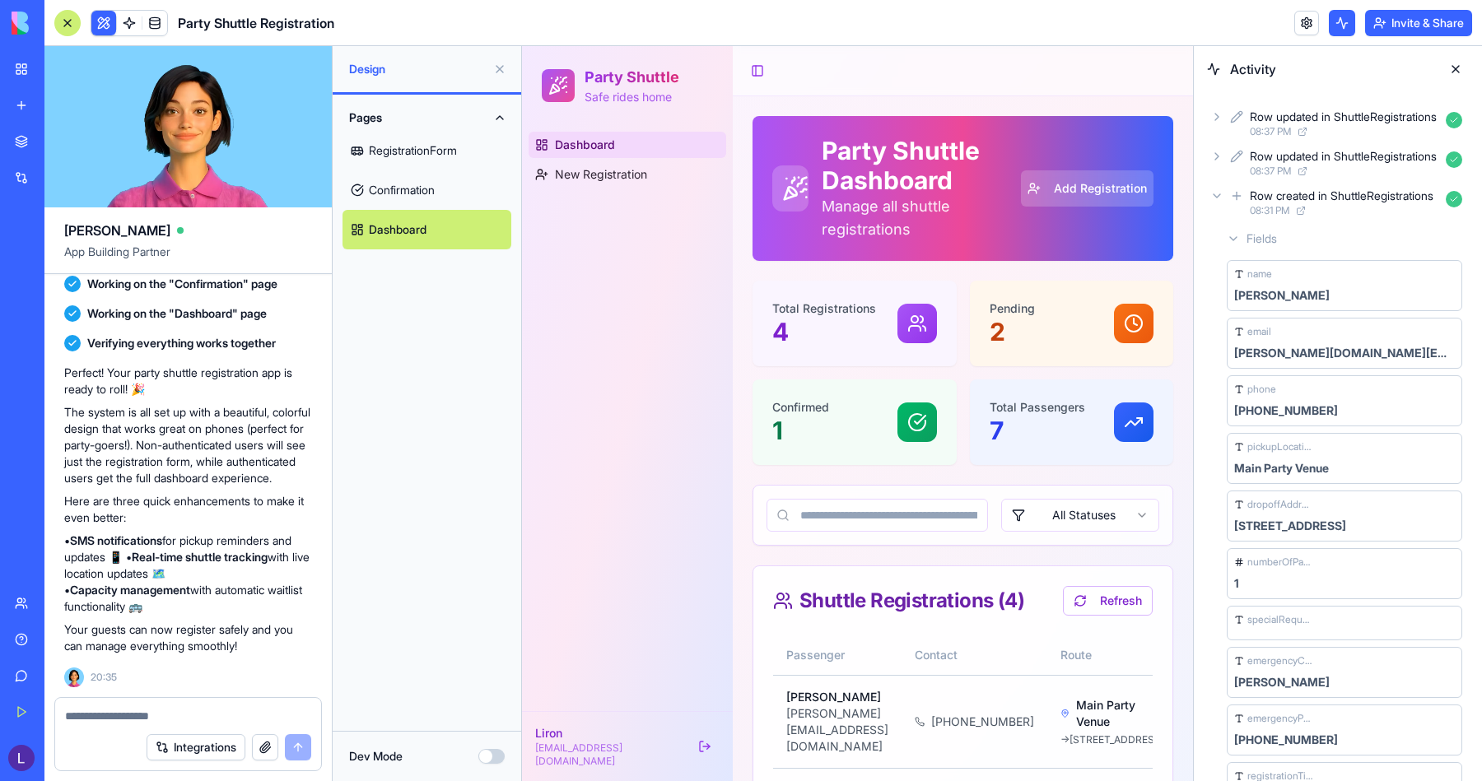
click at [1213, 190] on icon at bounding box center [1216, 195] width 13 height 13
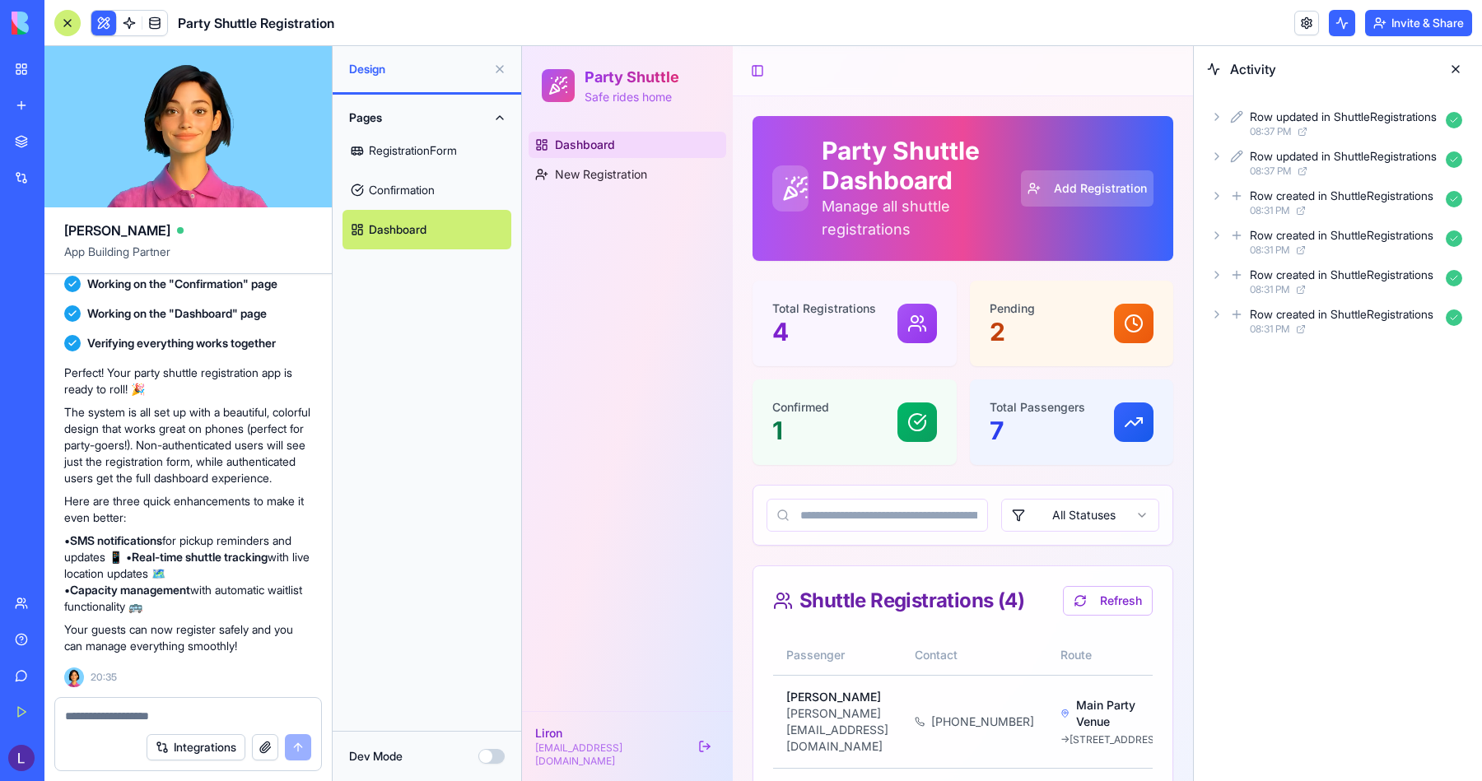
click at [1217, 124] on div "Row updated in ShuttleRegistrations 08:37 PM" at bounding box center [1338, 123] width 262 height 36
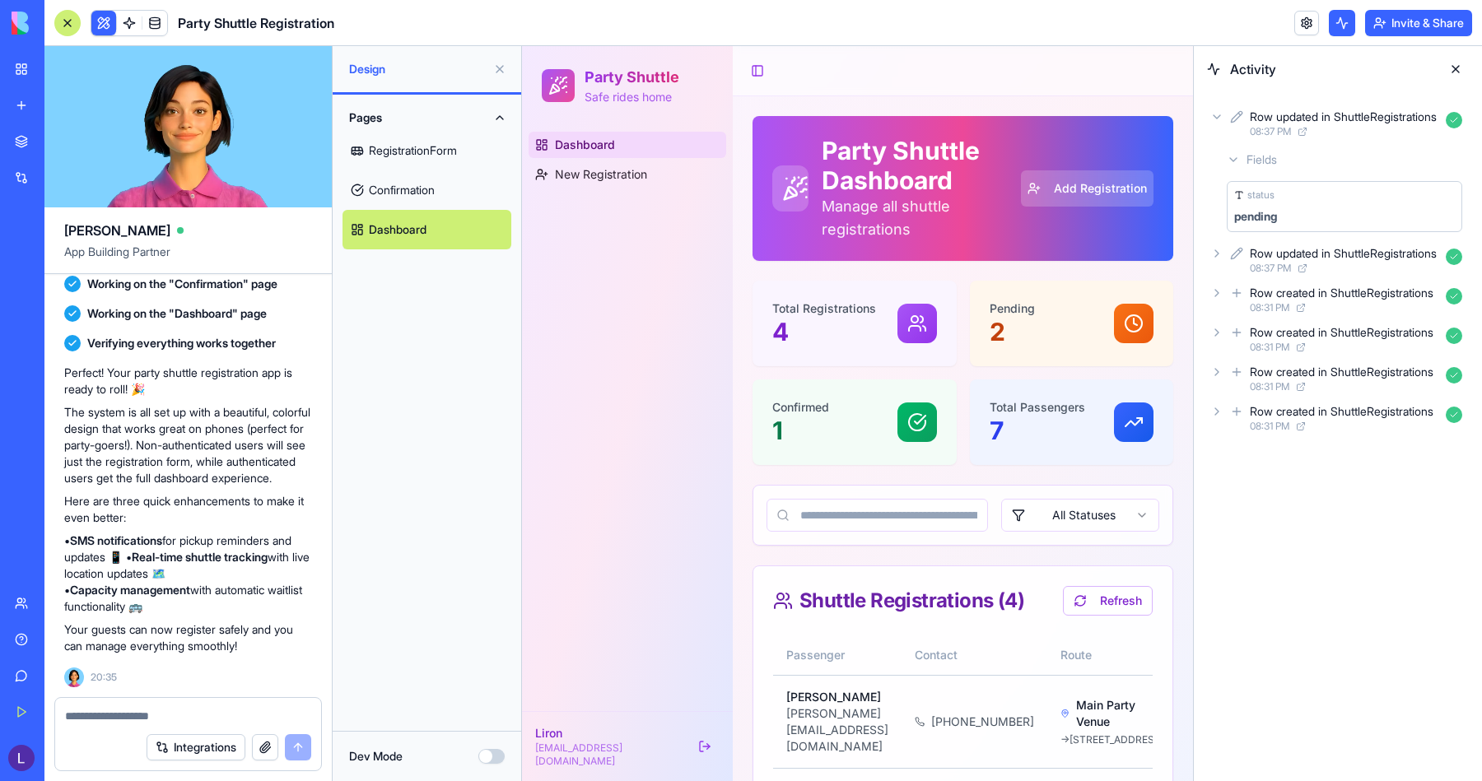
click at [1215, 117] on icon at bounding box center [1217, 116] width 7 height 3
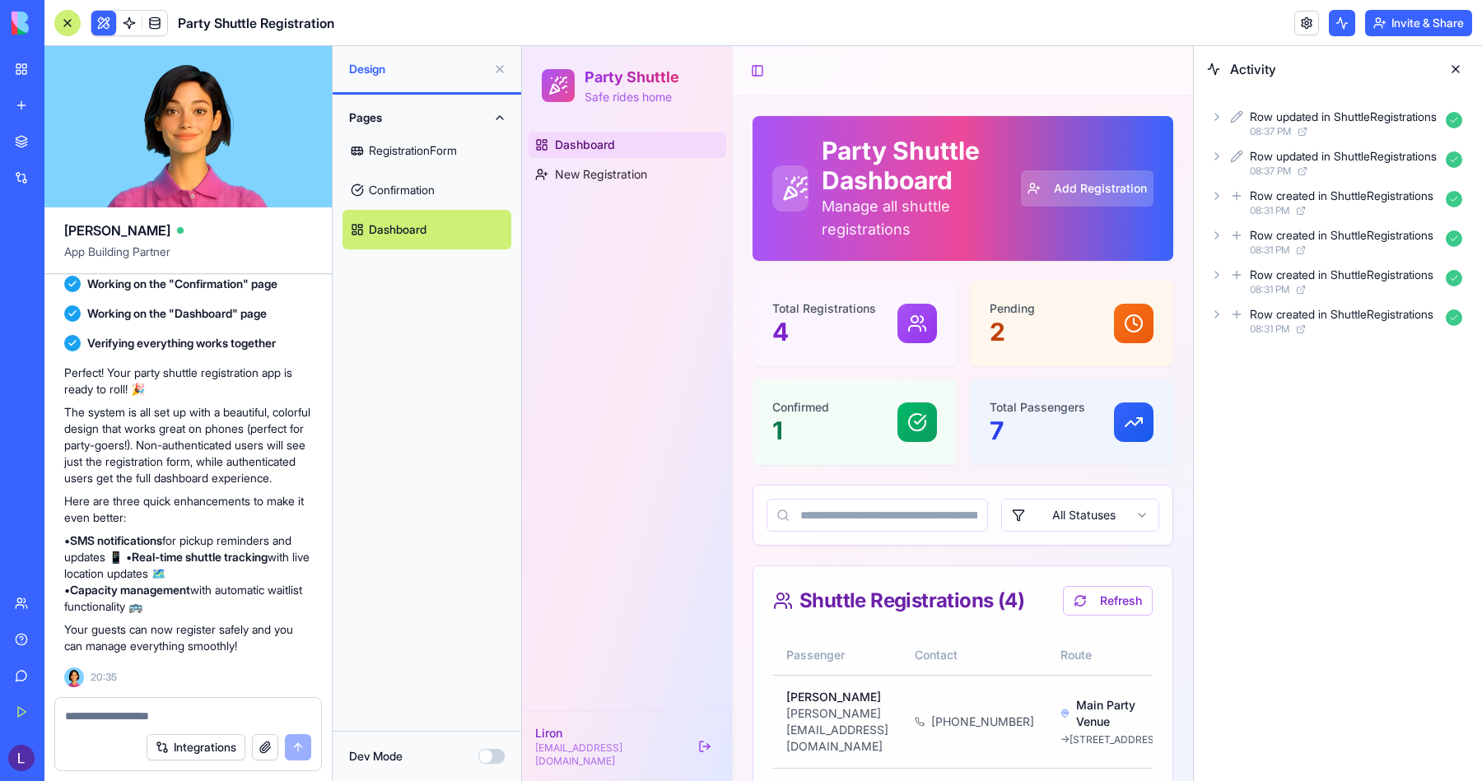
click at [1453, 67] on button at bounding box center [1456, 69] width 26 height 26
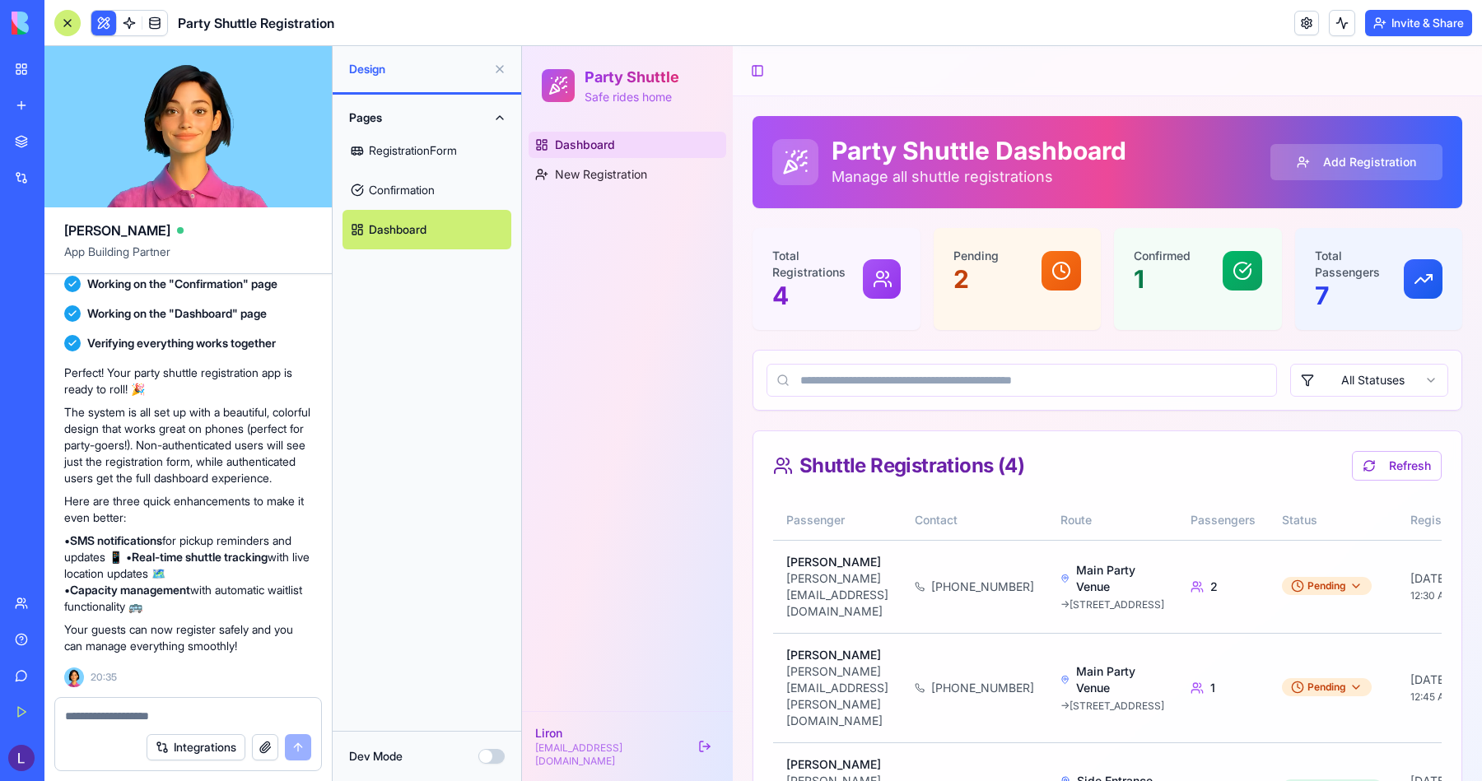
click at [502, 67] on button at bounding box center [500, 69] width 26 height 26
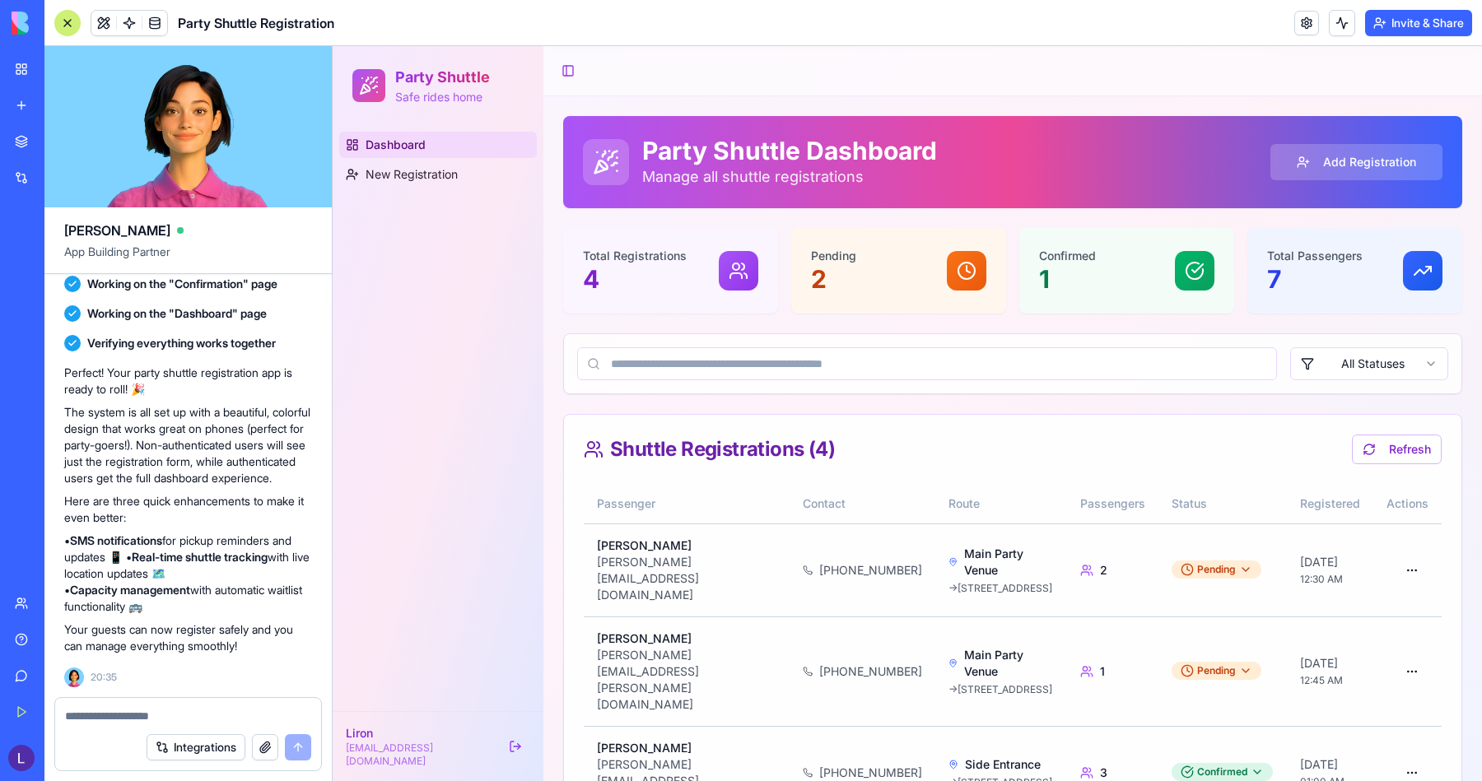
click at [61, 640] on div "Help" at bounding box center [50, 640] width 21 height 16
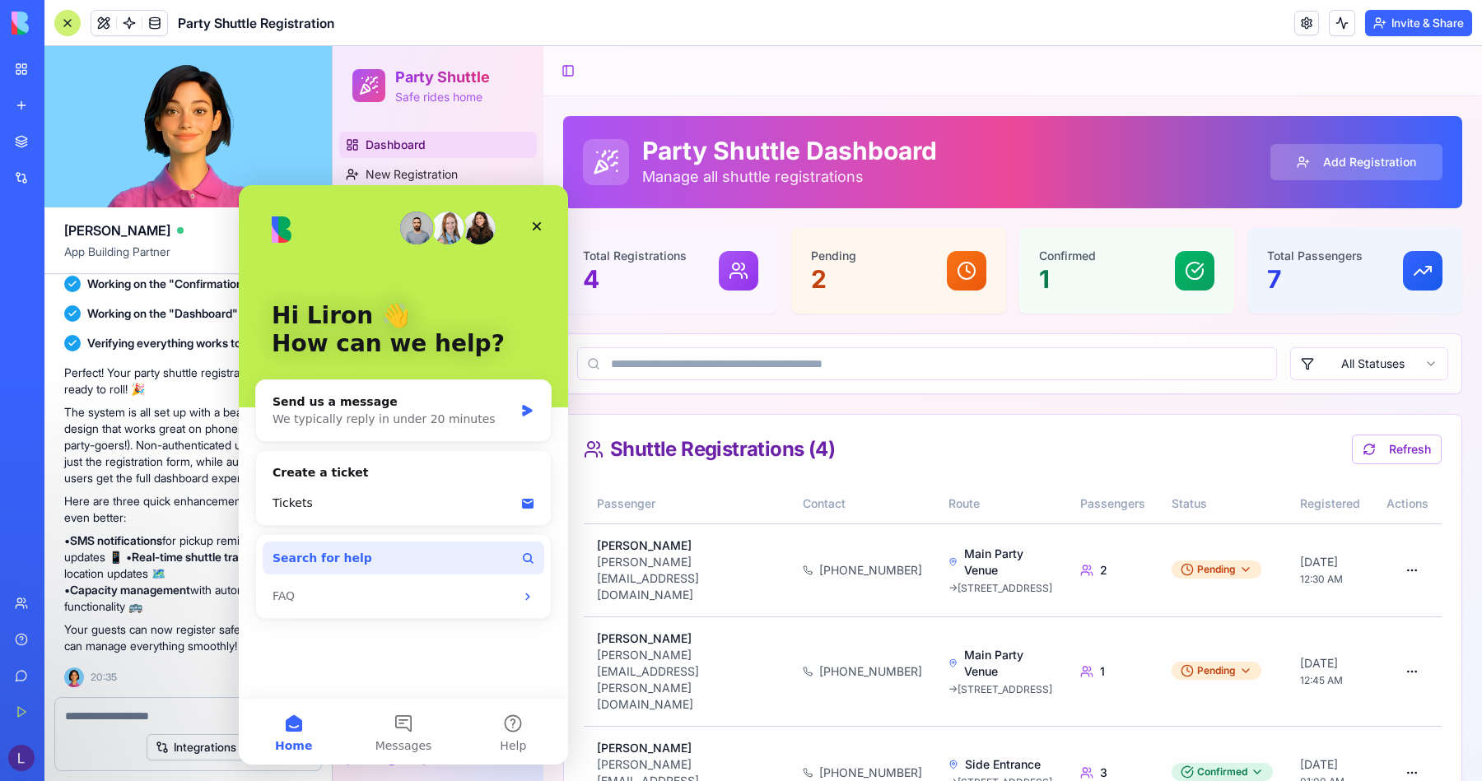
click at [403, 560] on button "Search for help" at bounding box center [404, 558] width 282 height 33
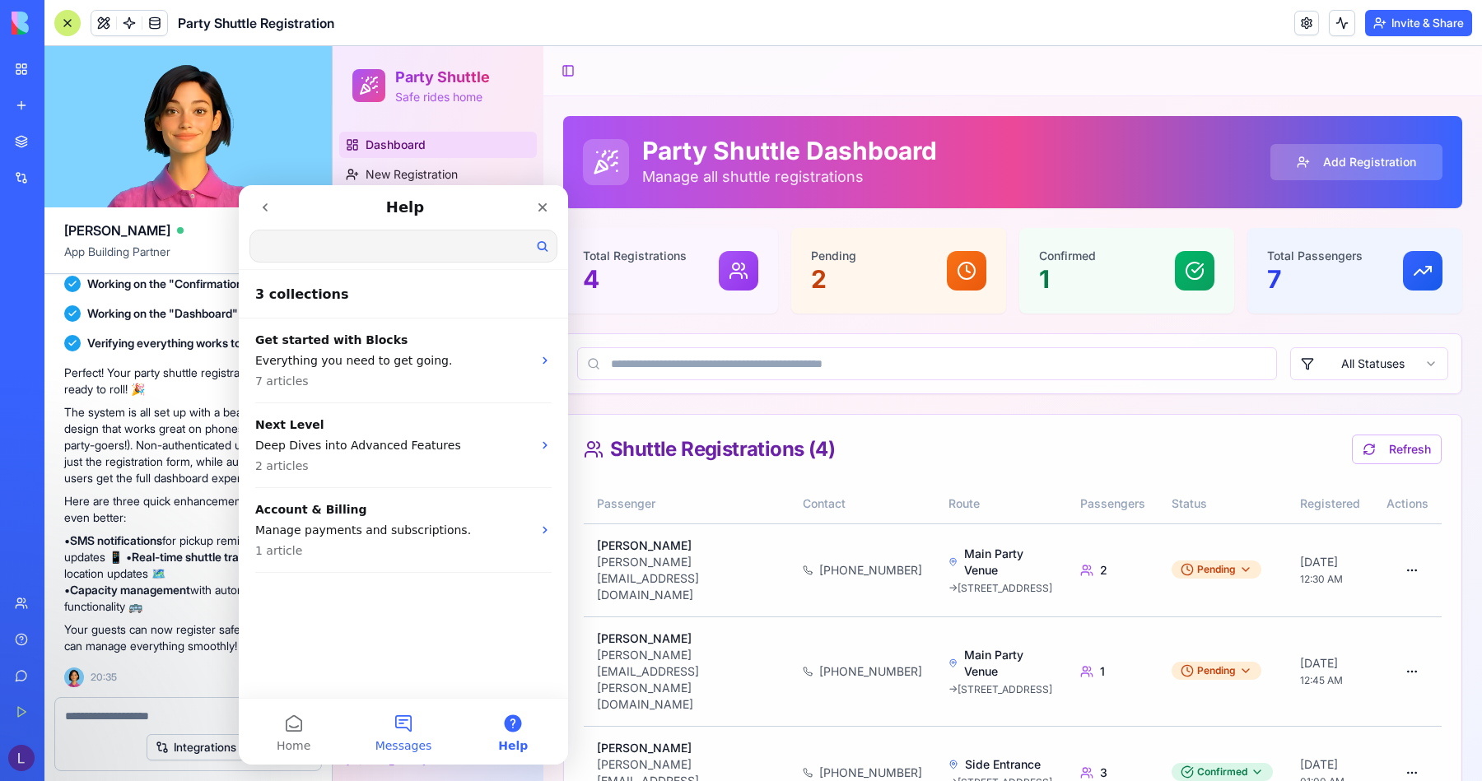
click at [400, 727] on button "Messages" at bounding box center [403, 732] width 110 height 66
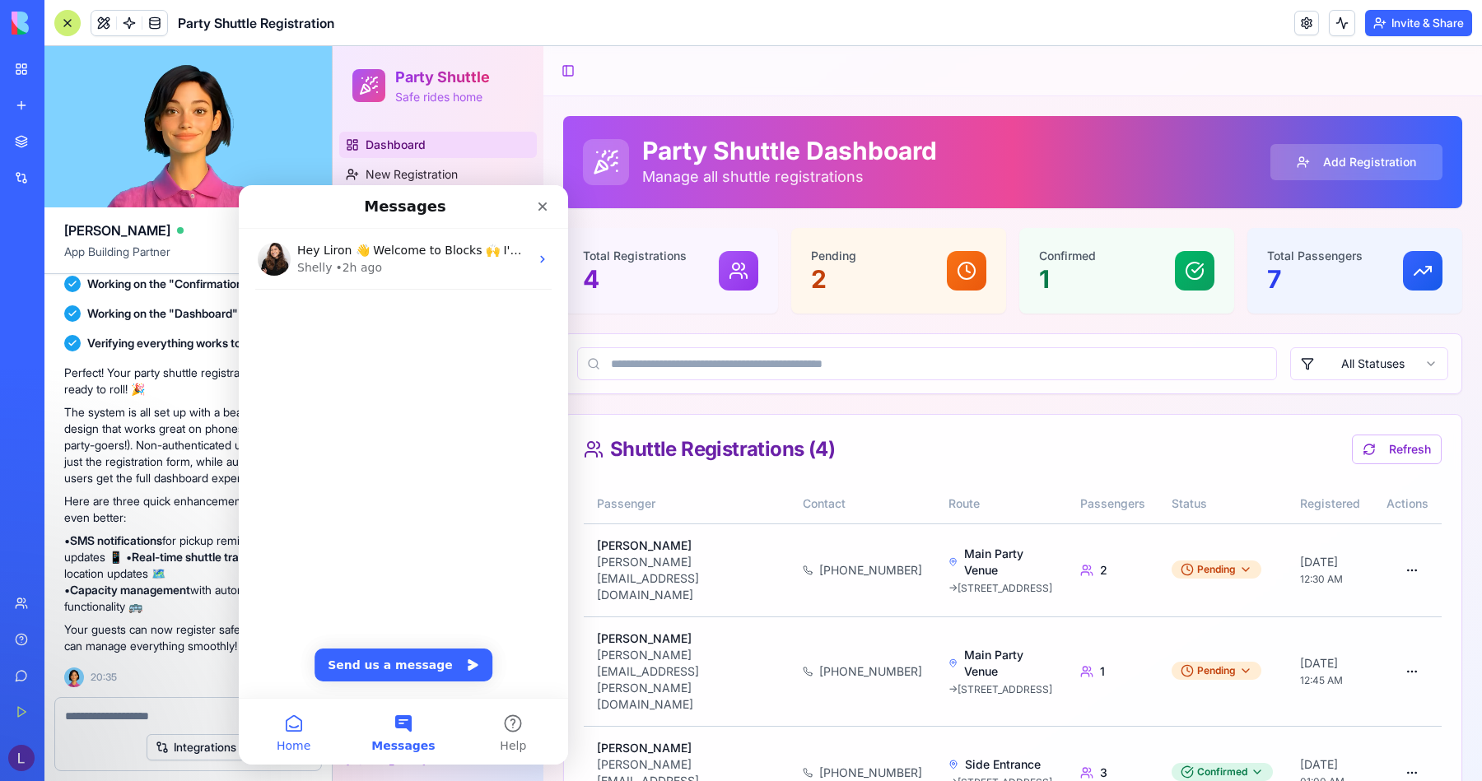
click at [301, 724] on button "Home" at bounding box center [294, 732] width 110 height 66
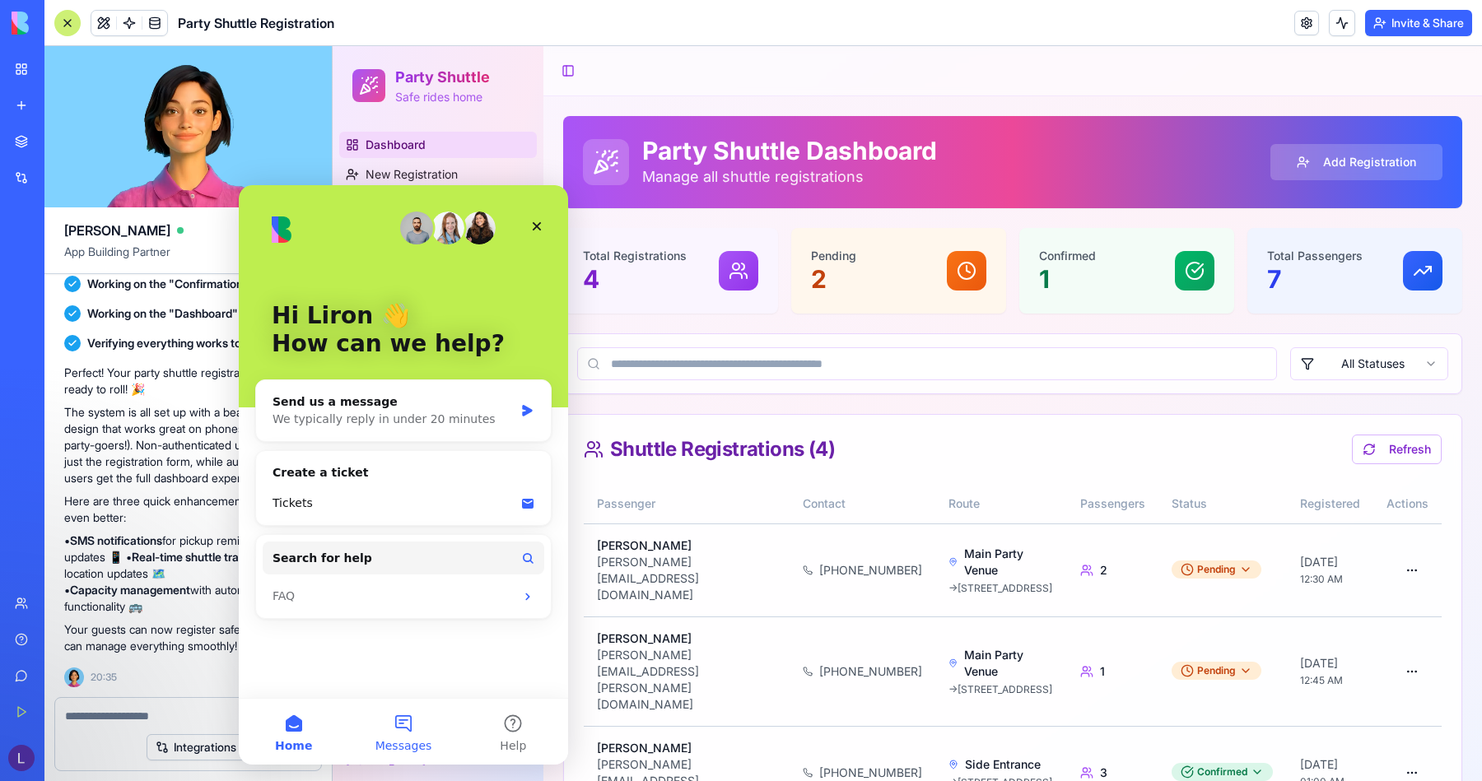
click at [377, 721] on button "Messages" at bounding box center [403, 732] width 110 height 66
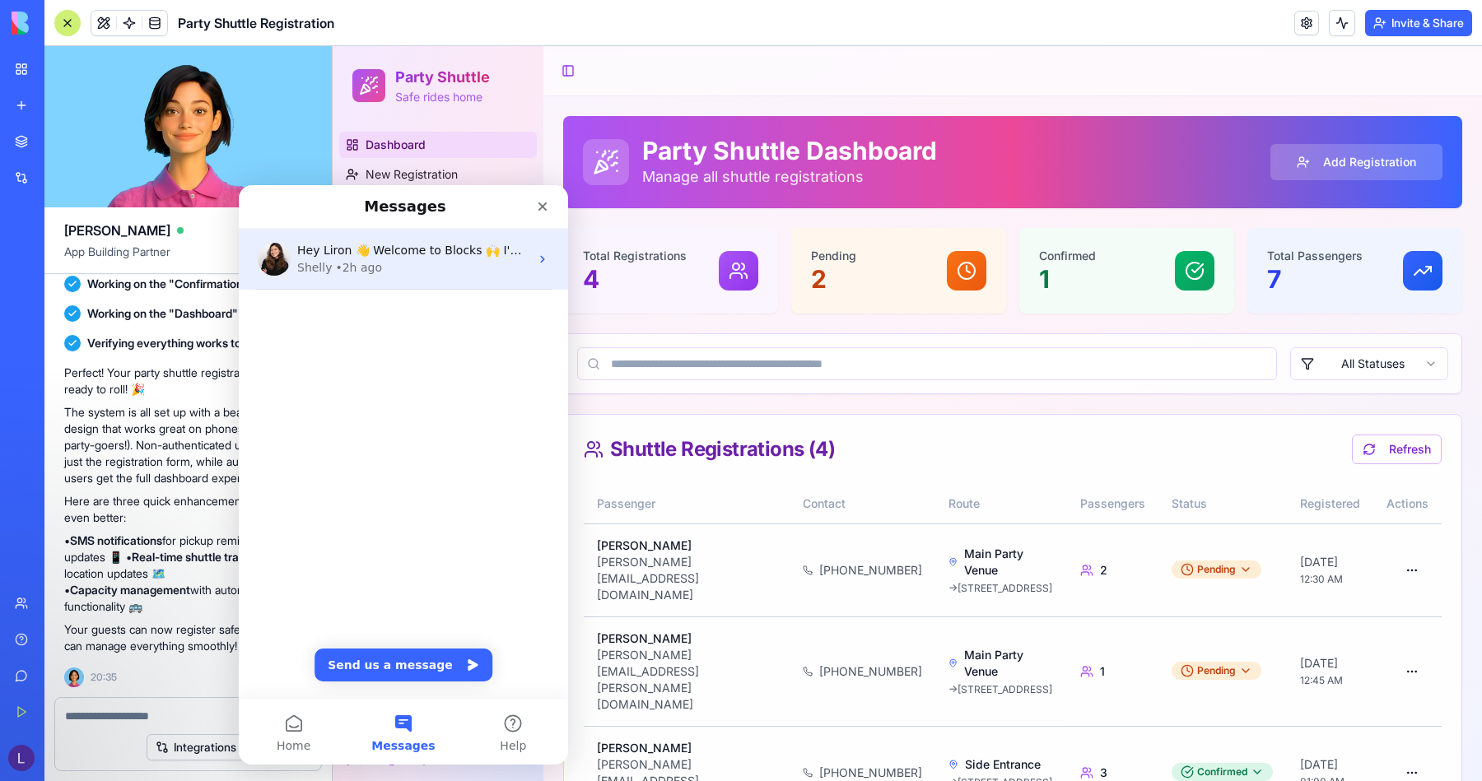
click at [427, 254] on span "Hey Liron 👋 Welcome to Blocks 🙌 I'm here if you have any questions!" at bounding box center [502, 250] width 410 height 13
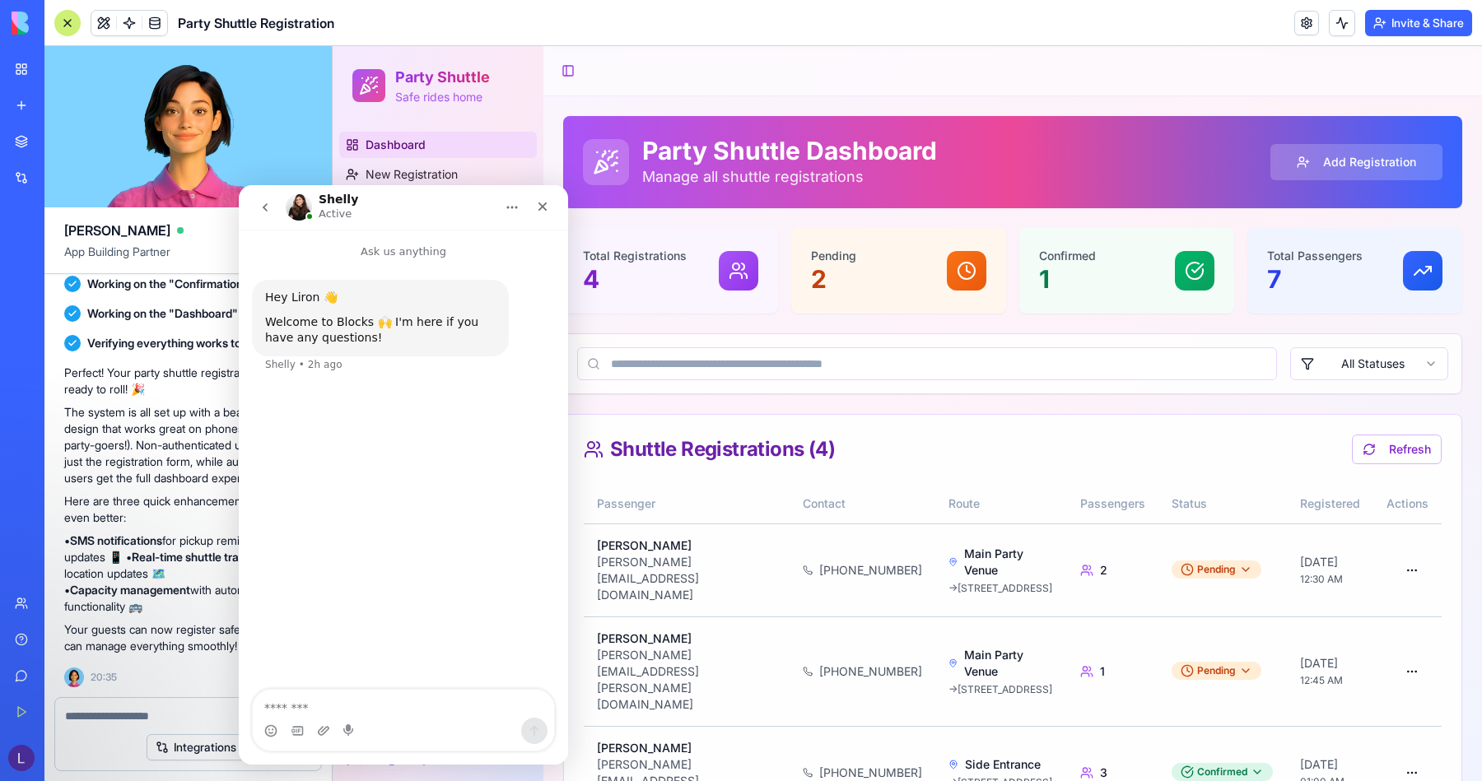
click at [520, 204] on button "Home" at bounding box center [511, 207] width 31 height 31
click at [437, 256] on div "Expand window" at bounding box center [465, 248] width 117 height 17
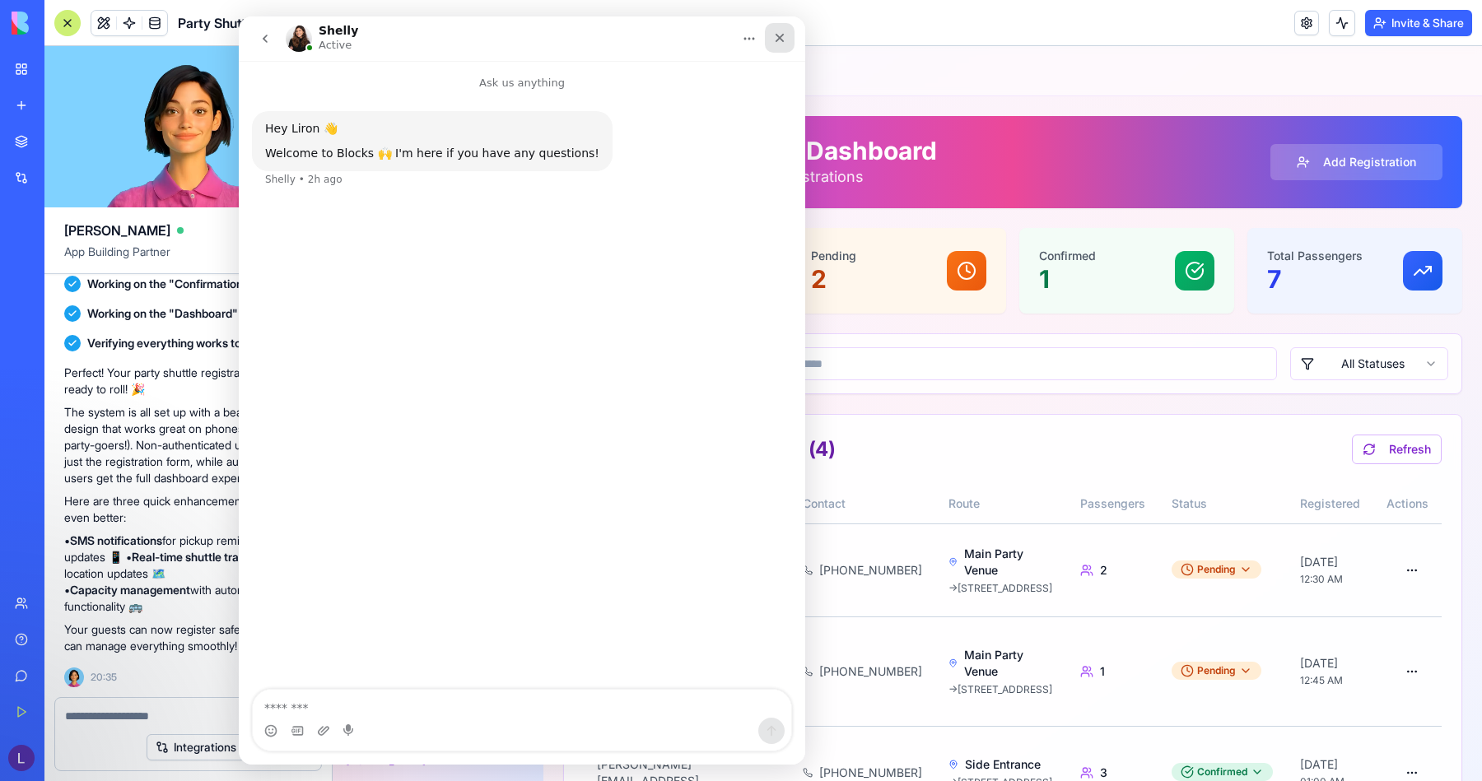
click at [773, 28] on div "Close" at bounding box center [780, 38] width 30 height 30
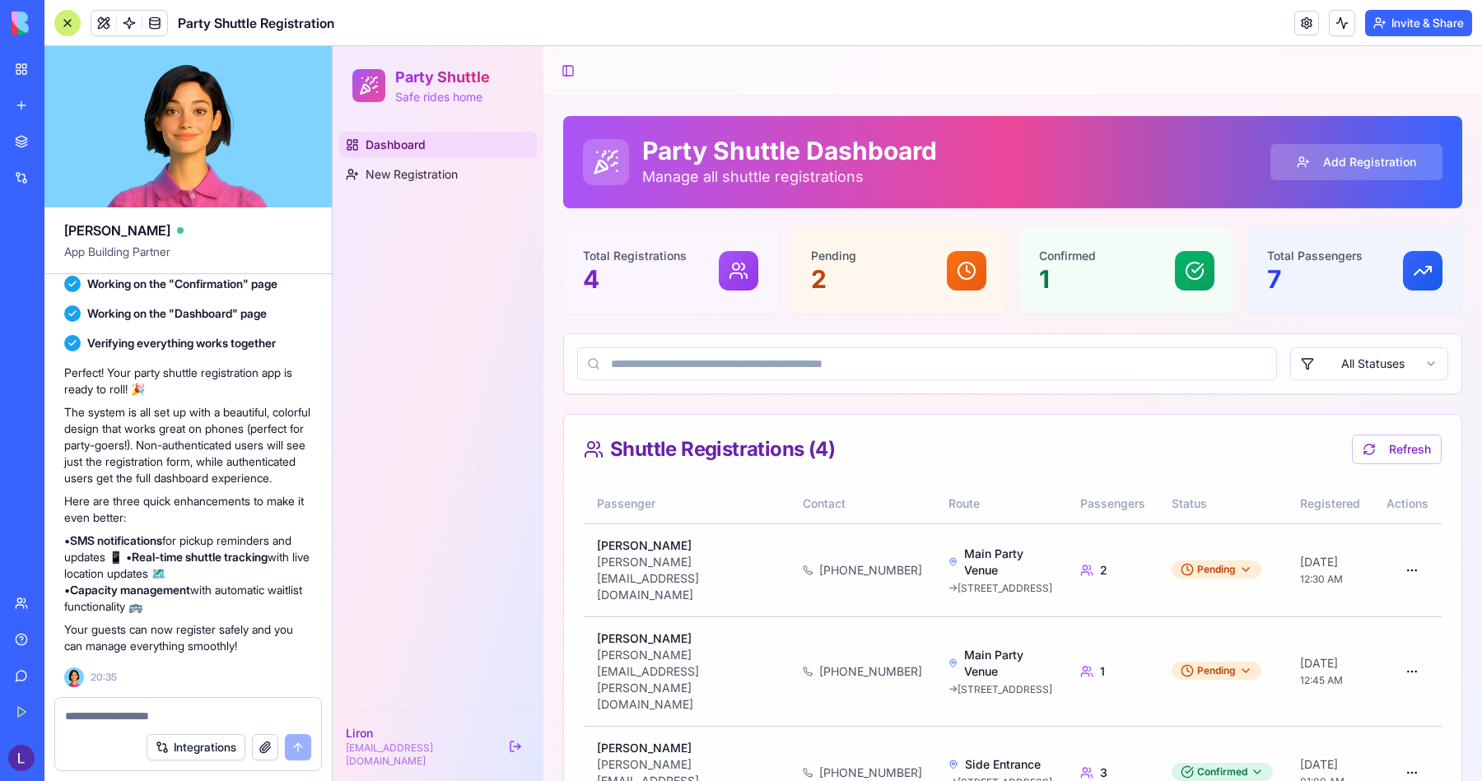
click at [61, 77] on div "My Workspace" at bounding box center [50, 69] width 21 height 16
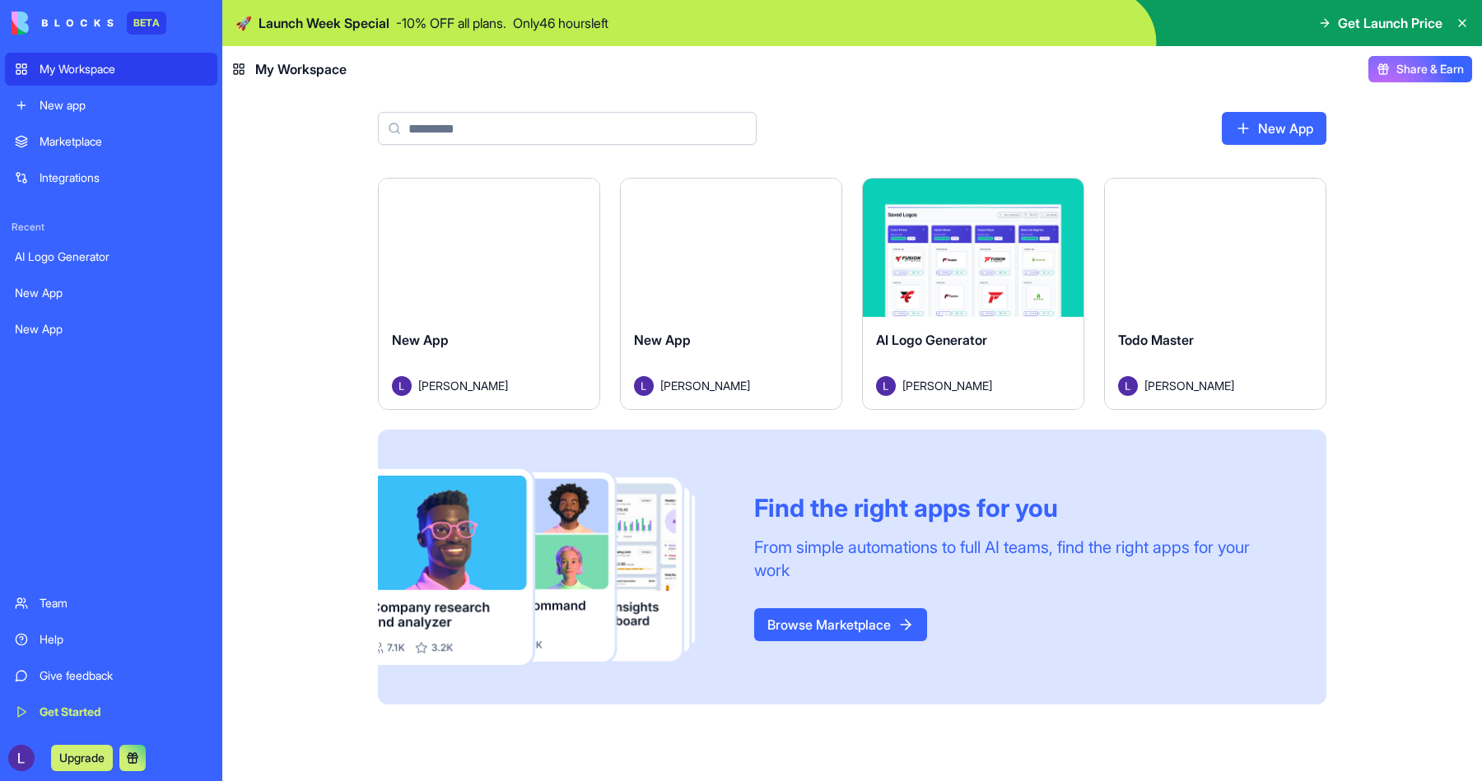
click at [277, 251] on div "Launch New App [PERSON_NAME] Launch New App [PERSON_NAME] Launch AI Logo Genera…" at bounding box center [852, 480] width 1260 height 604
click at [1402, 72] on span "Share & Earn" at bounding box center [1430, 69] width 68 height 16
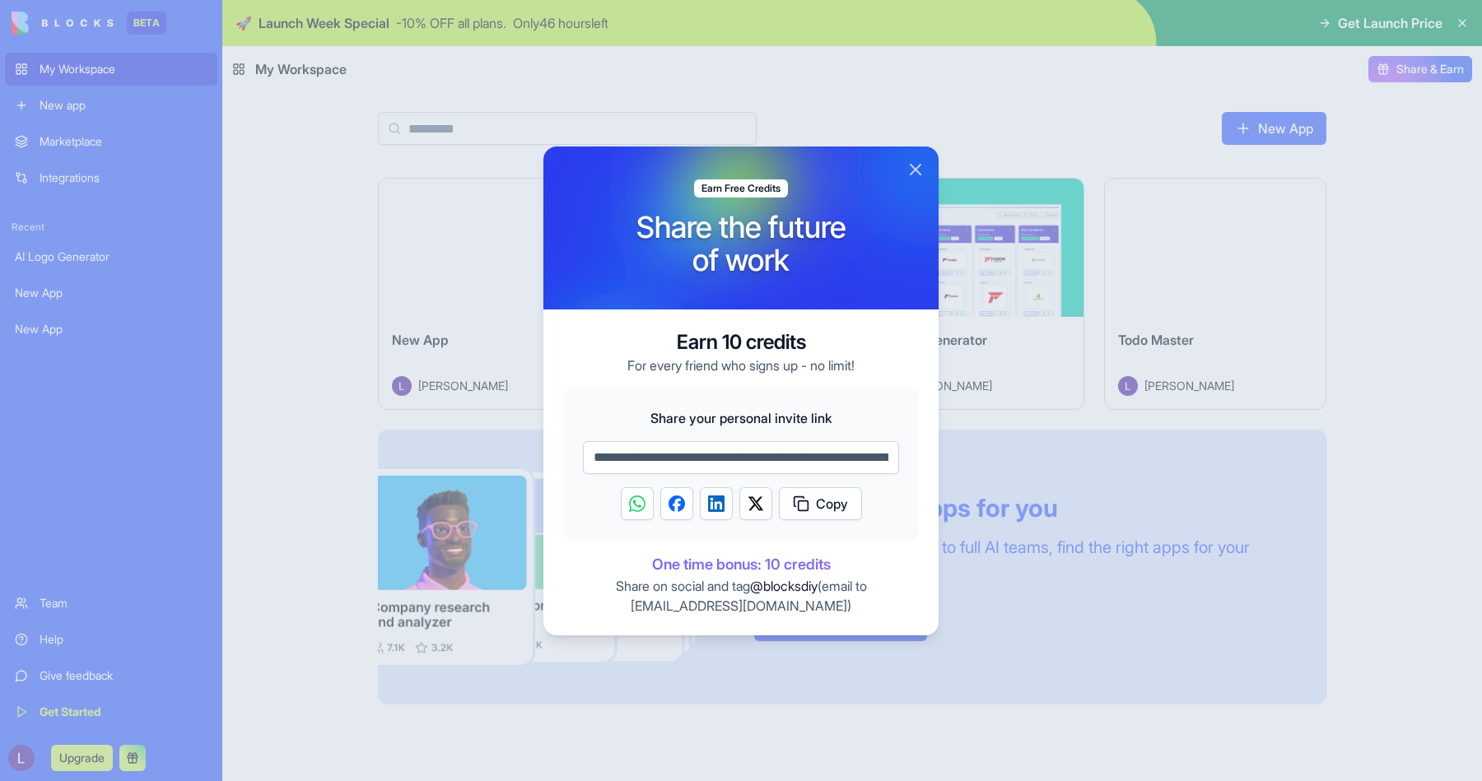
click at [918, 168] on button "Close" at bounding box center [916, 170] width 20 height 20
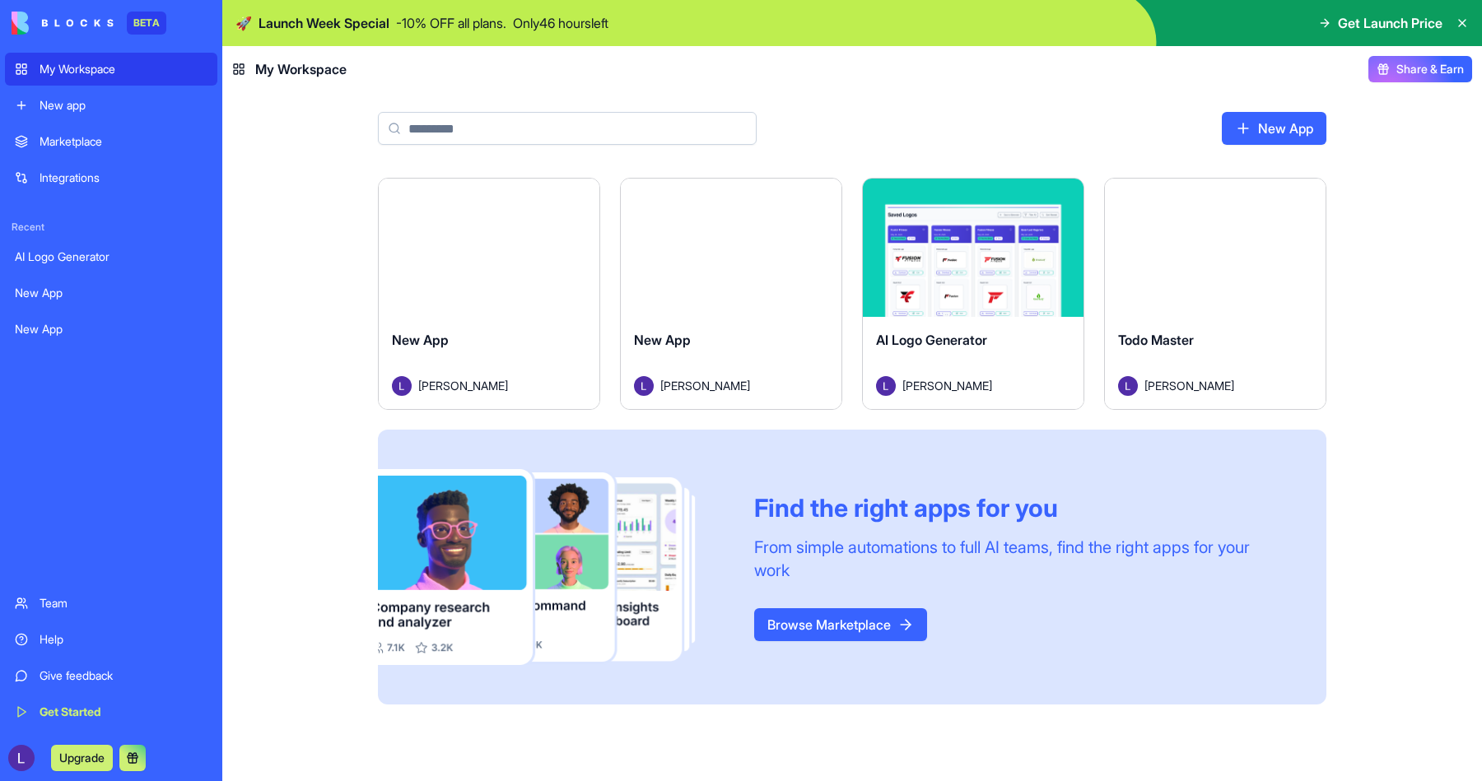
click at [265, 89] on header "My Workspace Share & Earn" at bounding box center [852, 69] width 1260 height 46
click at [1461, 25] on icon at bounding box center [1462, 23] width 7 height 7
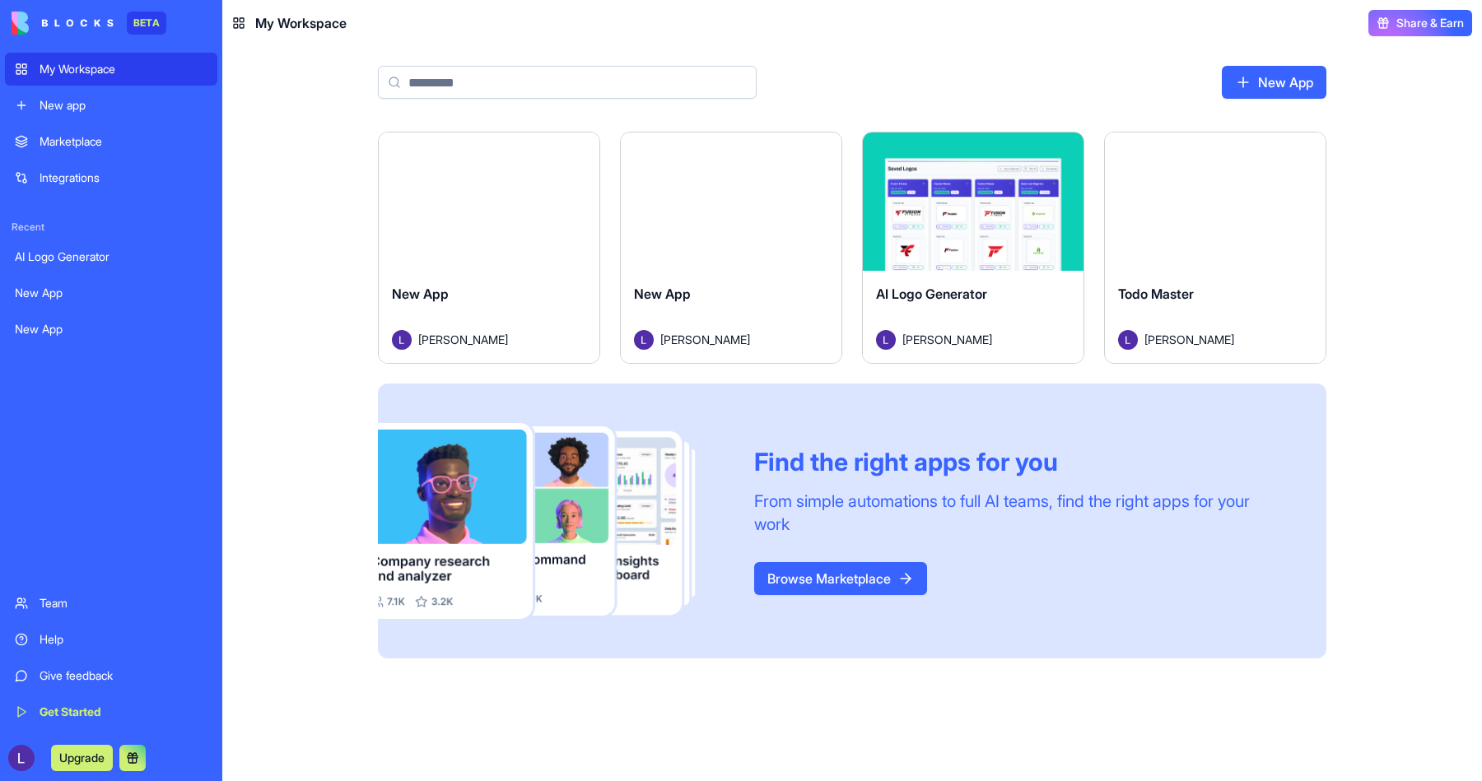
click at [975, 209] on button "Launch" at bounding box center [973, 201] width 124 height 33
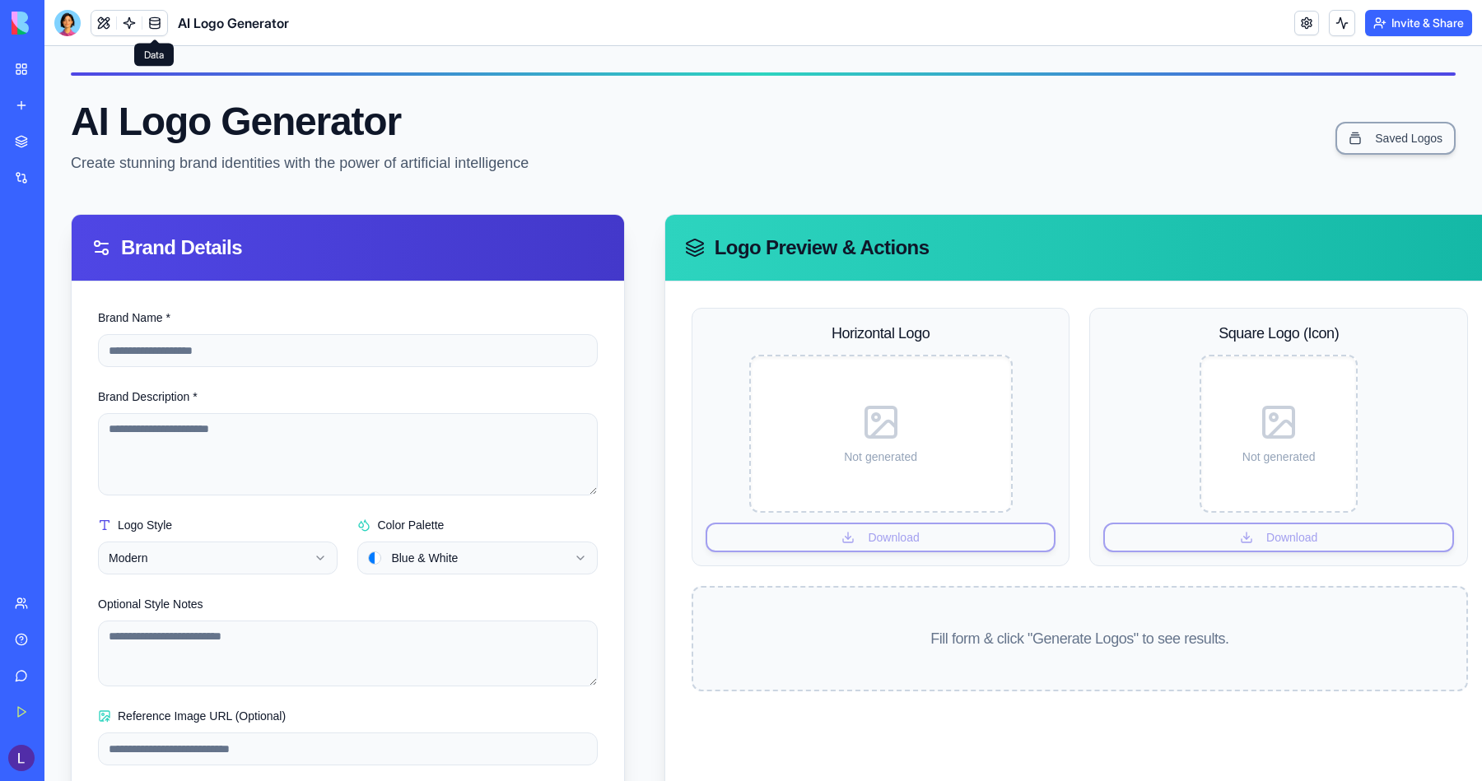
click at [159, 25] on link at bounding box center [154, 23] width 25 height 25
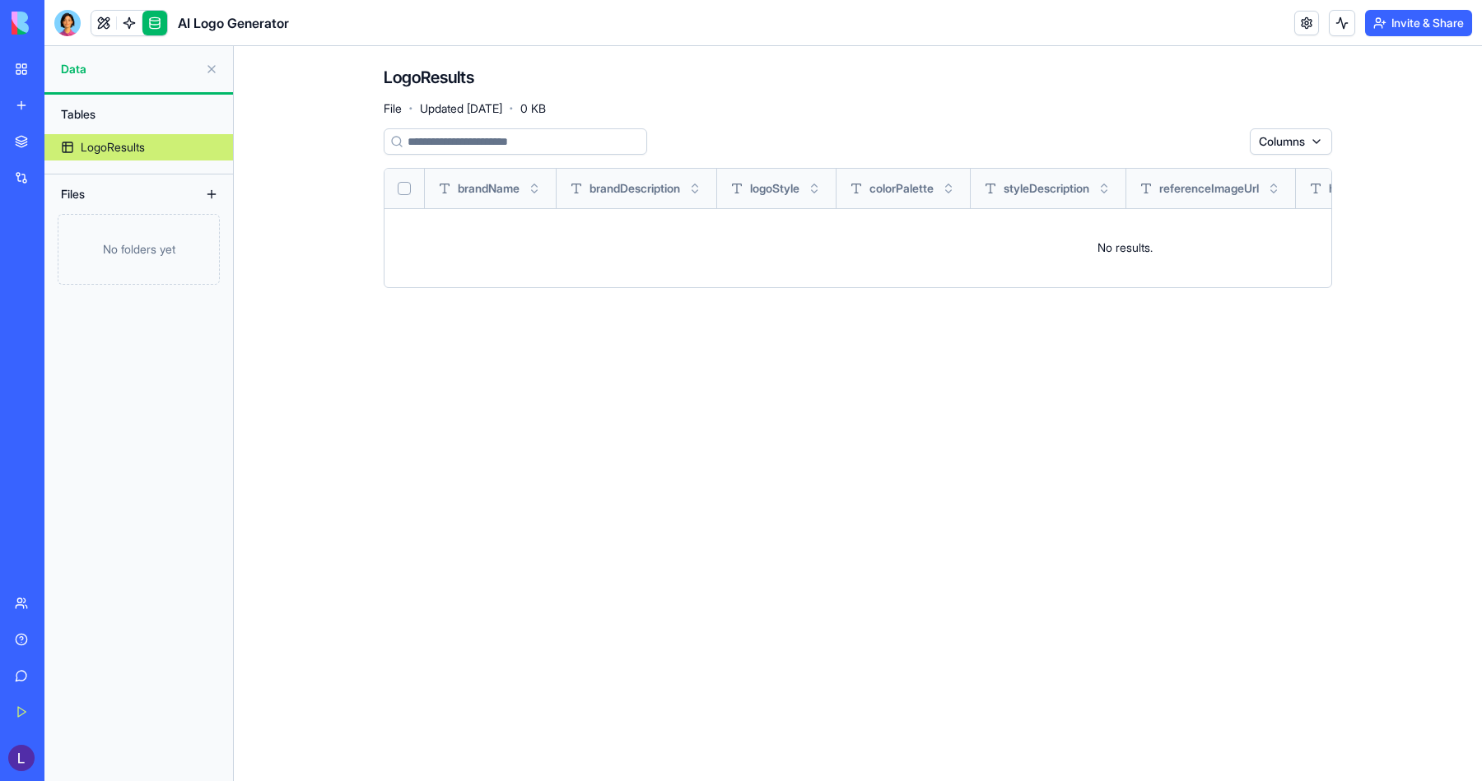
click at [133, 259] on div "No folders yet" at bounding box center [139, 249] width 162 height 71
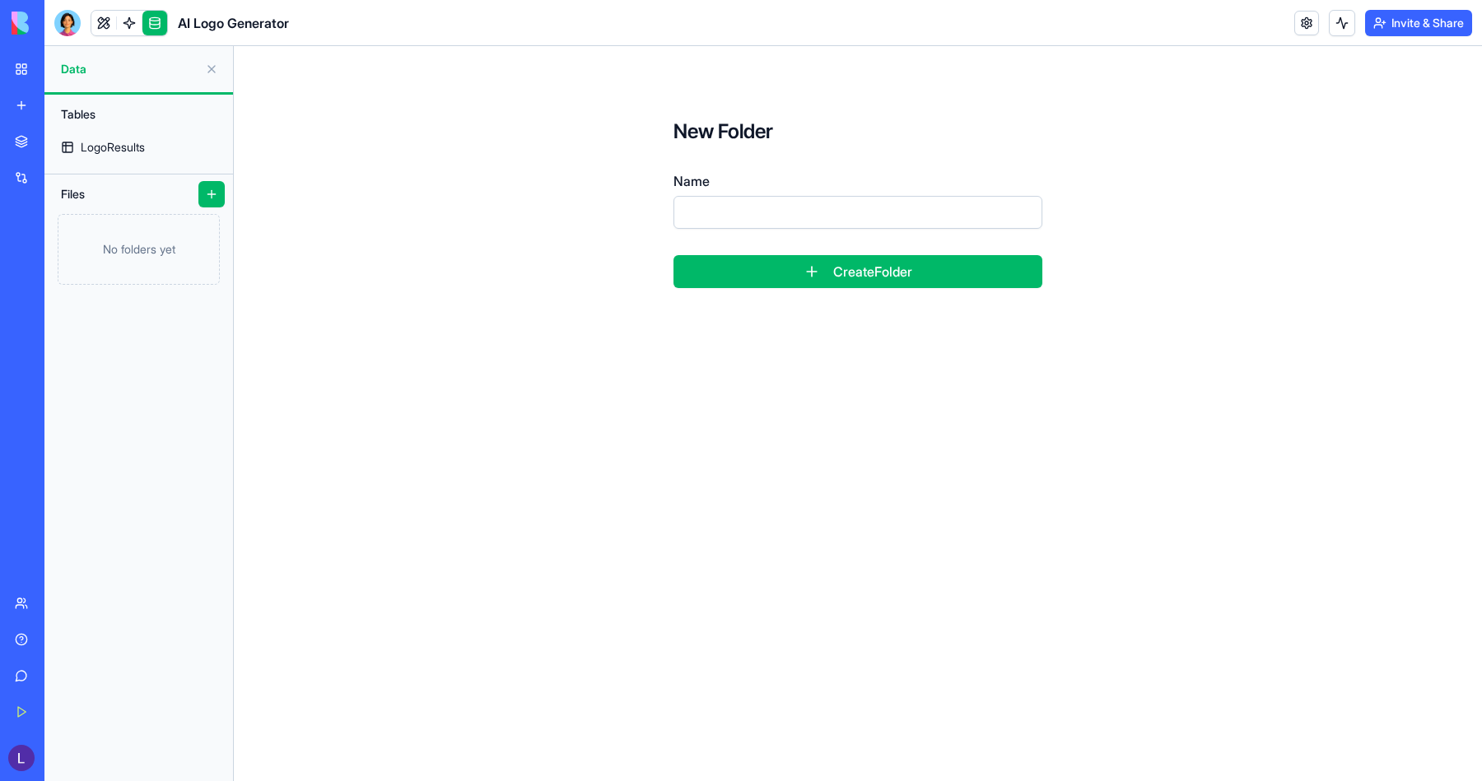
click at [801, 217] on input "Name" at bounding box center [858, 212] width 369 height 33
type input "***"
click at [835, 281] on button "Create Folder" at bounding box center [858, 271] width 369 height 33
click at [83, 224] on div "kmk" at bounding box center [91, 227] width 21 height 16
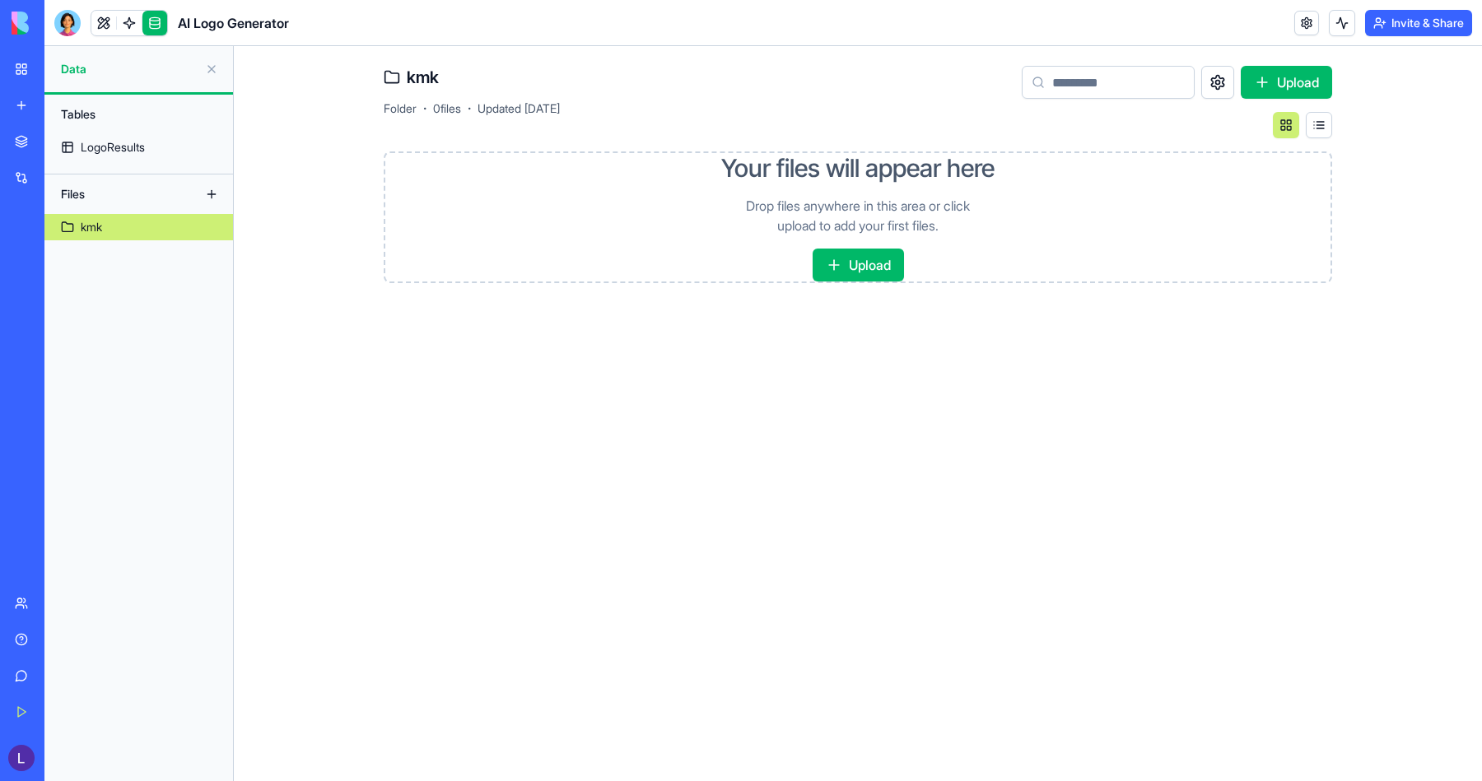
click at [850, 264] on button "Upload" at bounding box center [858, 265] width 91 height 33
click at [1324, 128] on button at bounding box center [1319, 125] width 26 height 26
click at [103, 138] on link "LogoResults" at bounding box center [138, 147] width 189 height 26
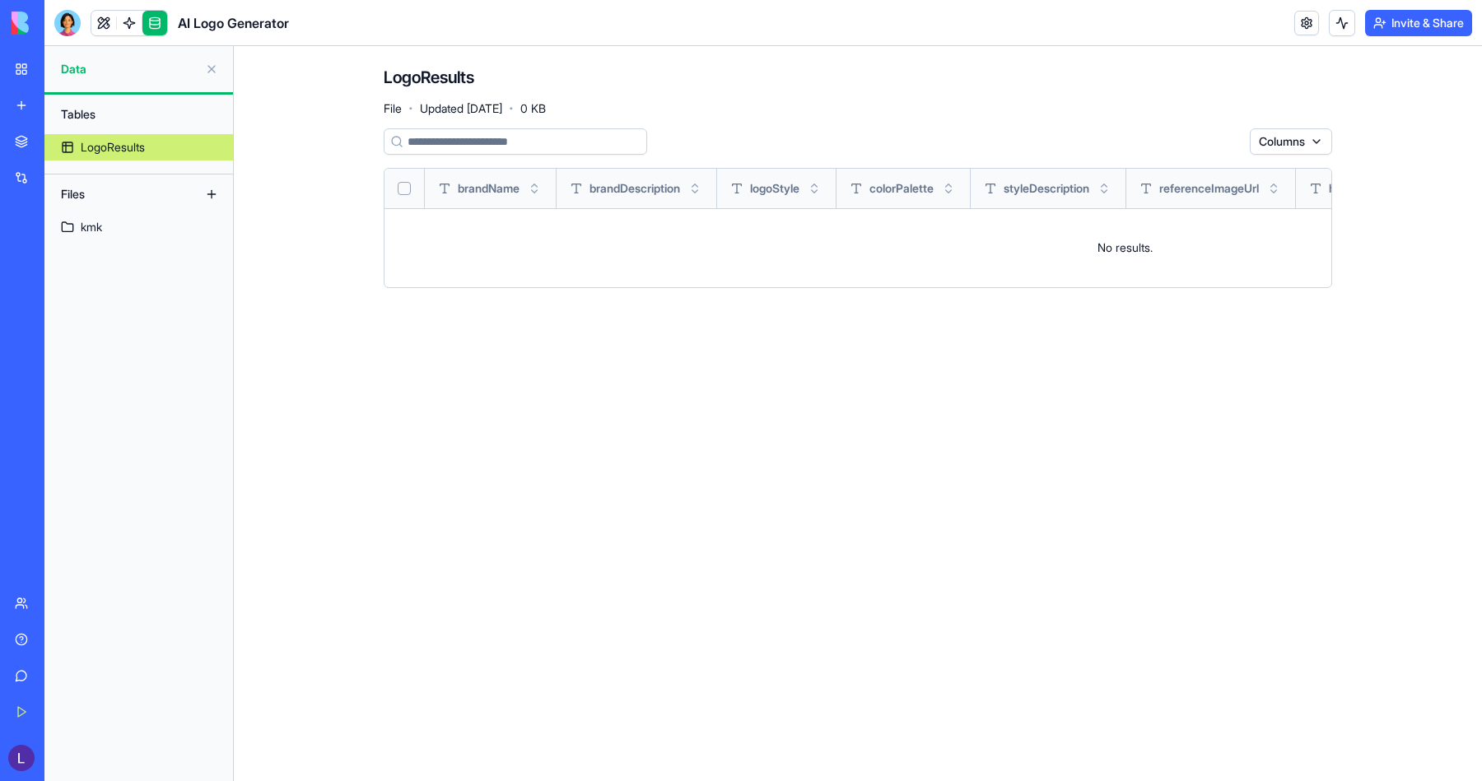
click at [113, 149] on div "LogoResults" at bounding box center [113, 147] width 64 height 16
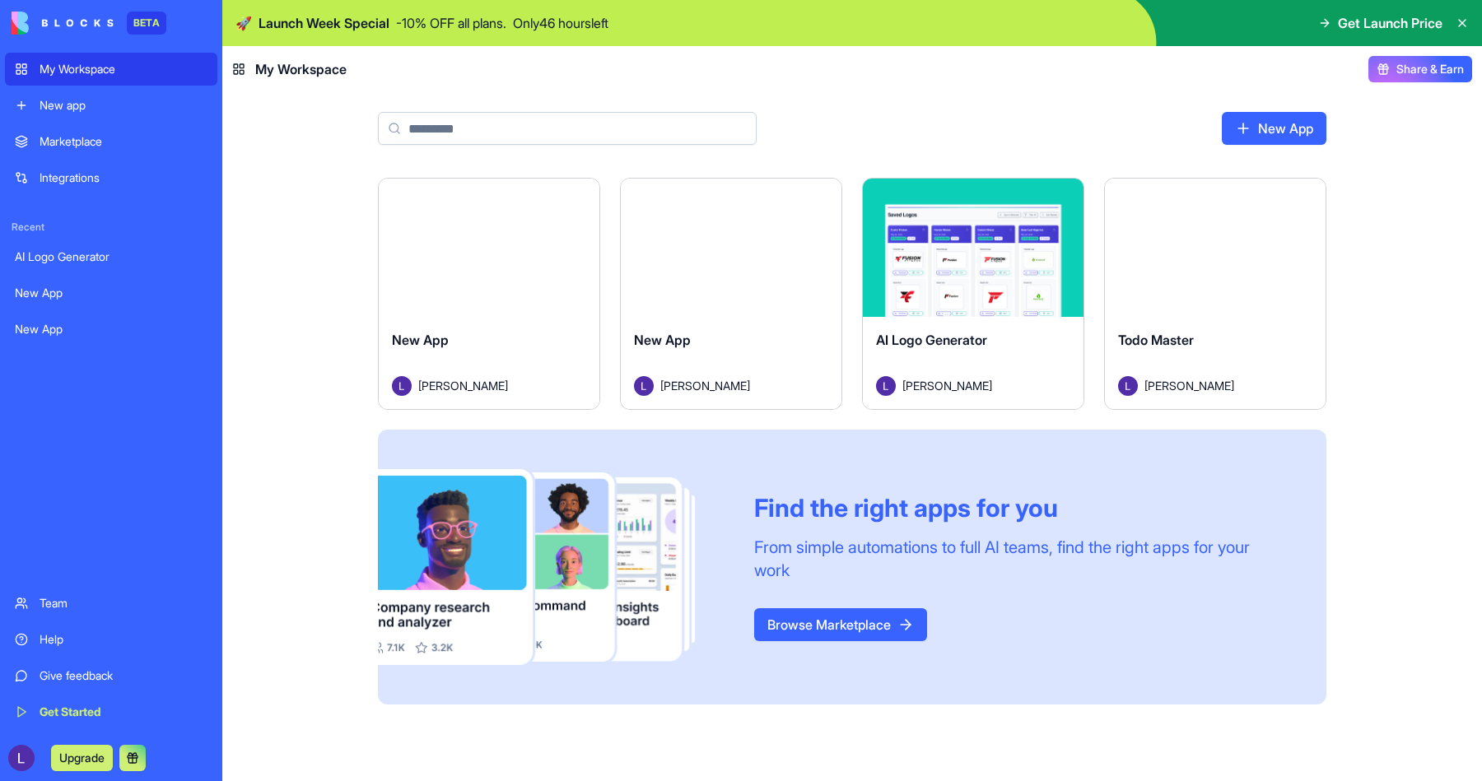
click at [450, 258] on button "Launch" at bounding box center [489, 247] width 124 height 33
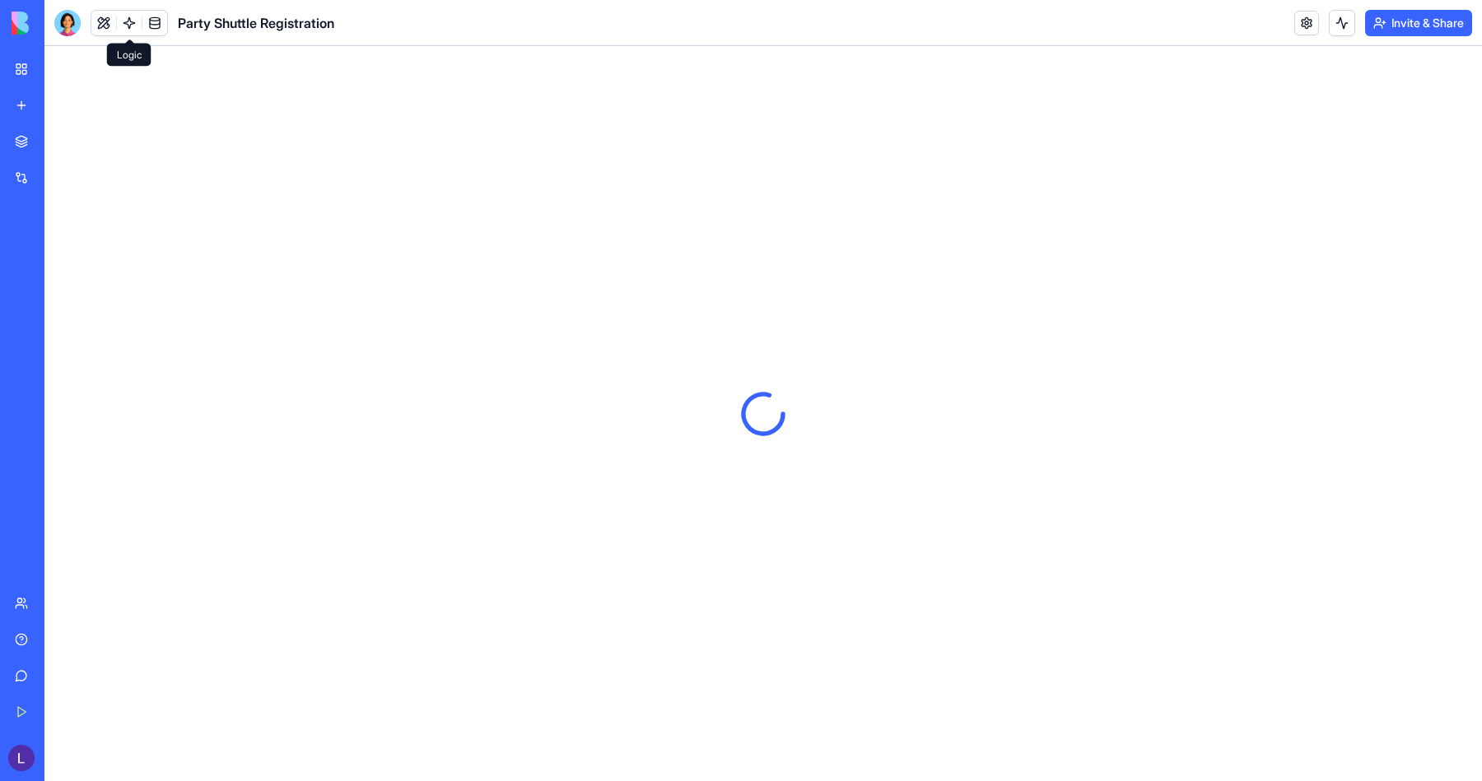
click at [143, 25] on link at bounding box center [154, 23] width 25 height 25
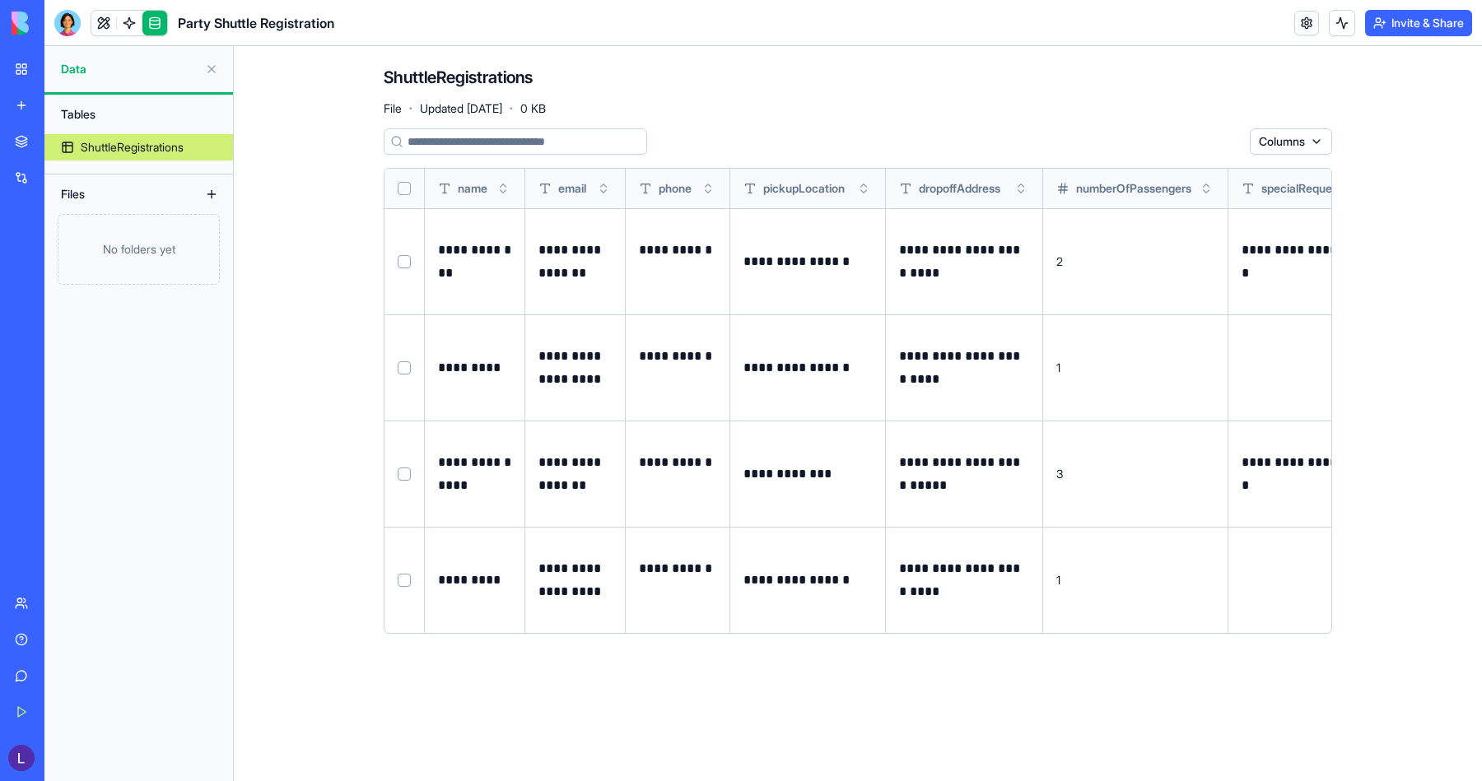
click at [404, 260] on button "Select row" at bounding box center [404, 261] width 13 height 13
click at [1203, 153] on html "**********" at bounding box center [741, 390] width 1482 height 781
click at [1034, 127] on html "**********" at bounding box center [741, 390] width 1482 height 781
click at [402, 262] on button "Select row" at bounding box center [404, 262] width 13 height 13
click at [484, 267] on p "**********" at bounding box center [474, 262] width 73 height 46
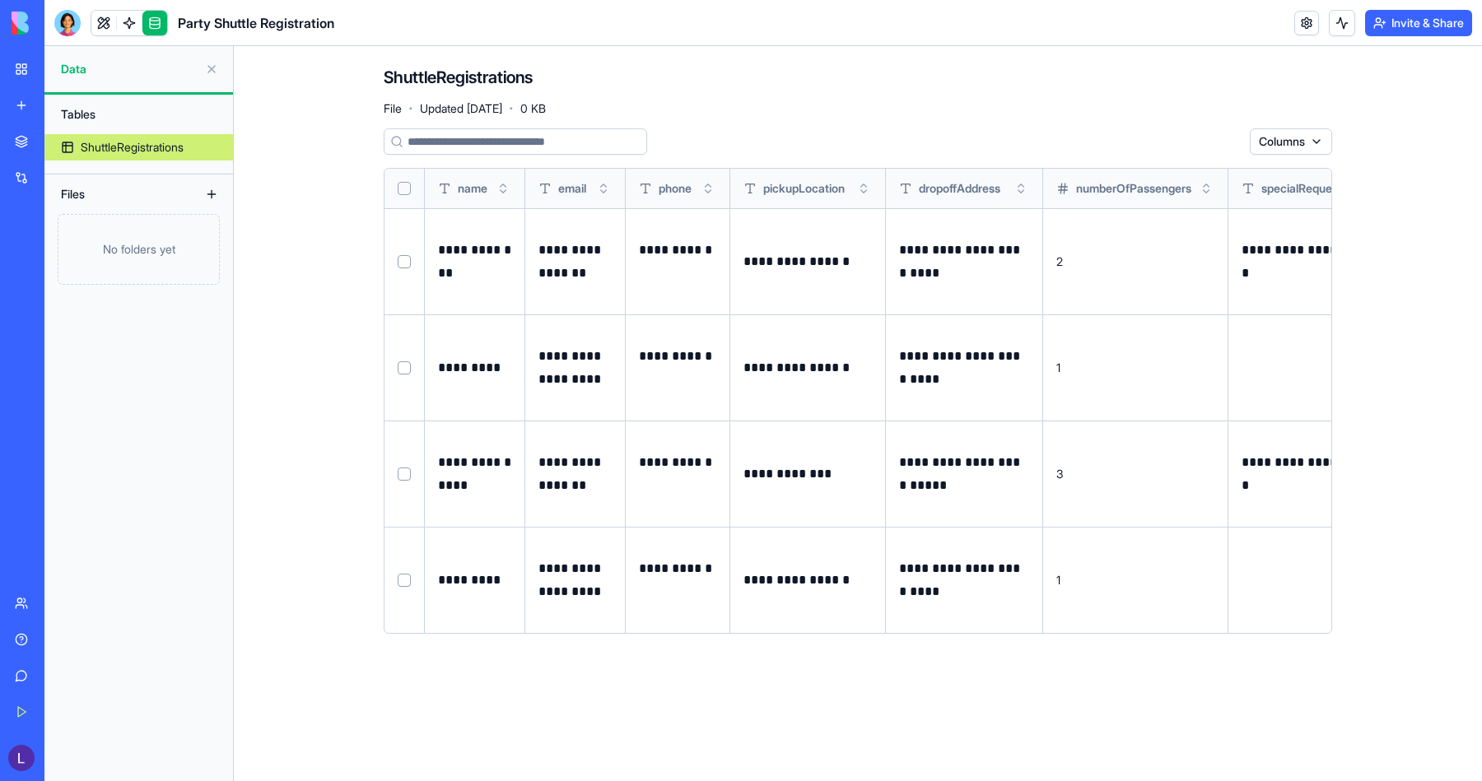
click at [484, 267] on p "**********" at bounding box center [474, 262] width 73 height 46
click at [0, 0] on button at bounding box center [0, 0] width 0 height 0
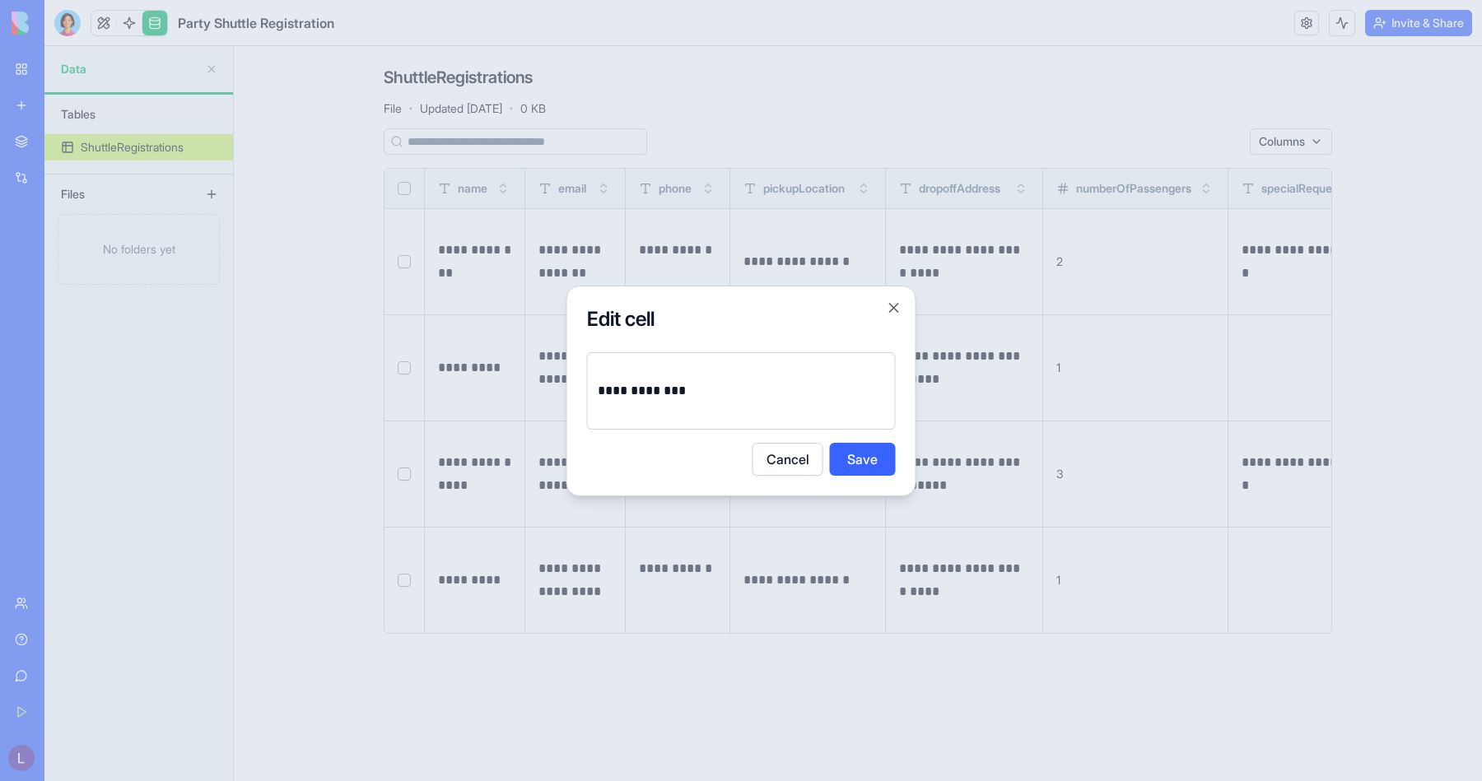
click at [713, 393] on p "**********" at bounding box center [741, 391] width 287 height 23
click at [875, 465] on button "Save" at bounding box center [863, 459] width 66 height 33
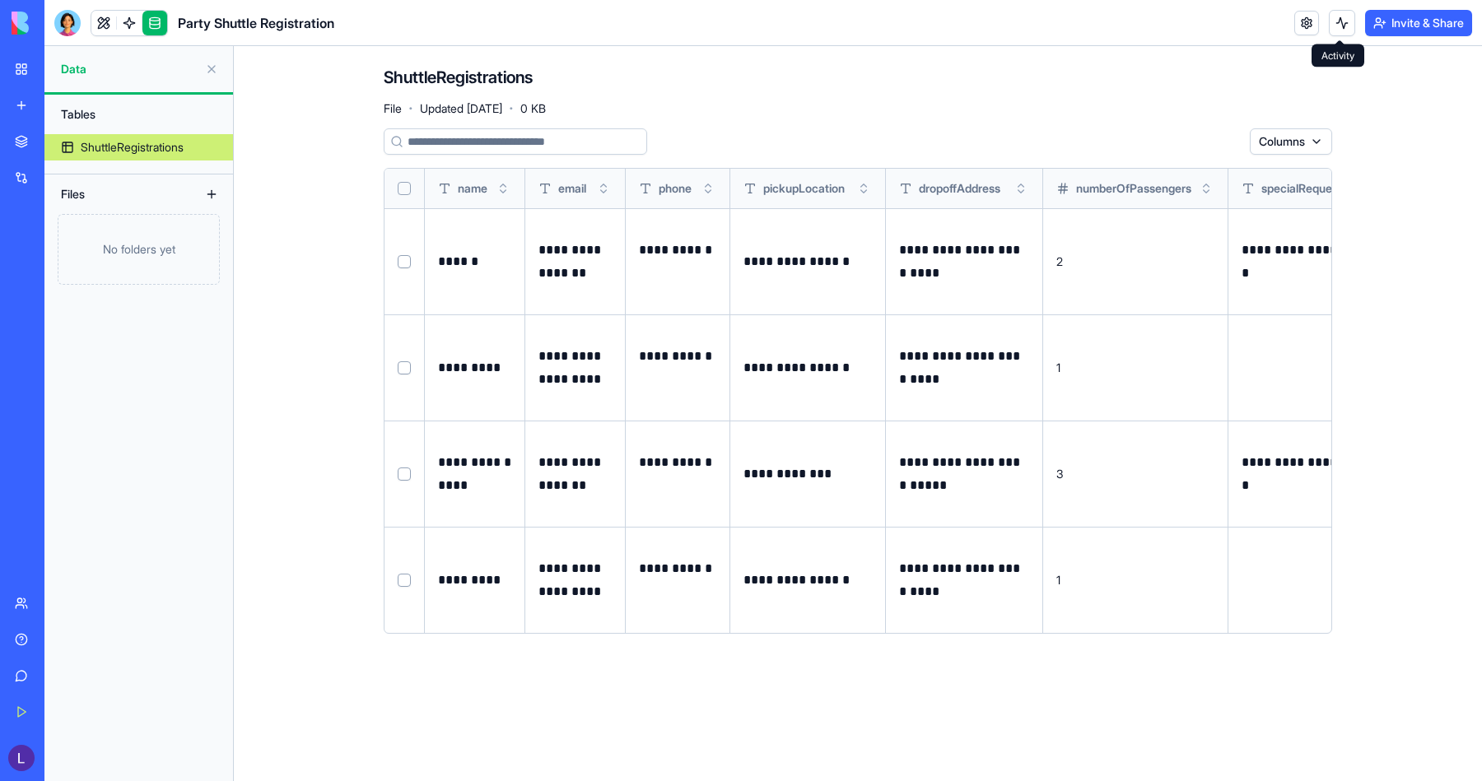
click at [1332, 24] on button at bounding box center [1342, 23] width 26 height 26
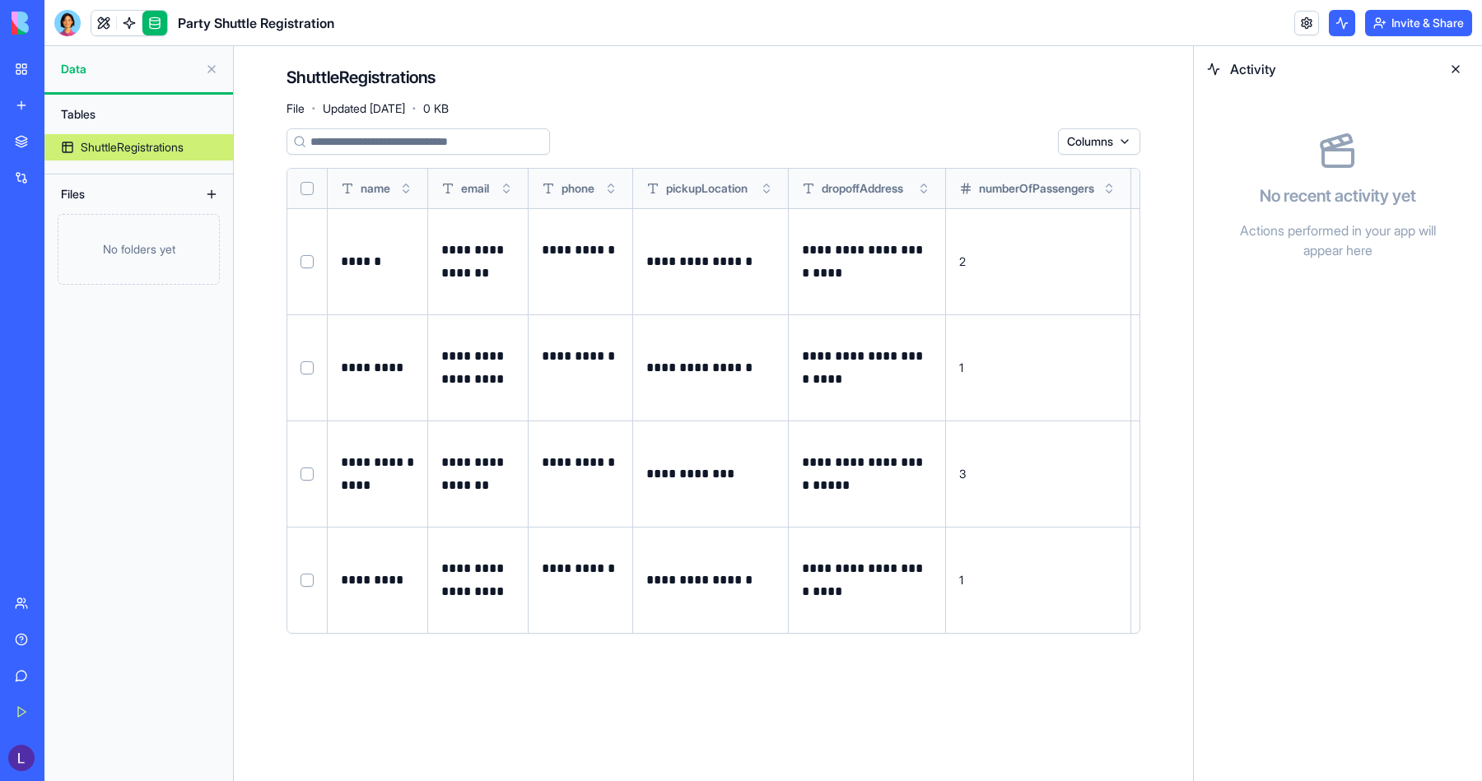
click at [1459, 60] on button at bounding box center [1456, 69] width 26 height 26
click at [1459, 64] on div "**********" at bounding box center [763, 413] width 1438 height 735
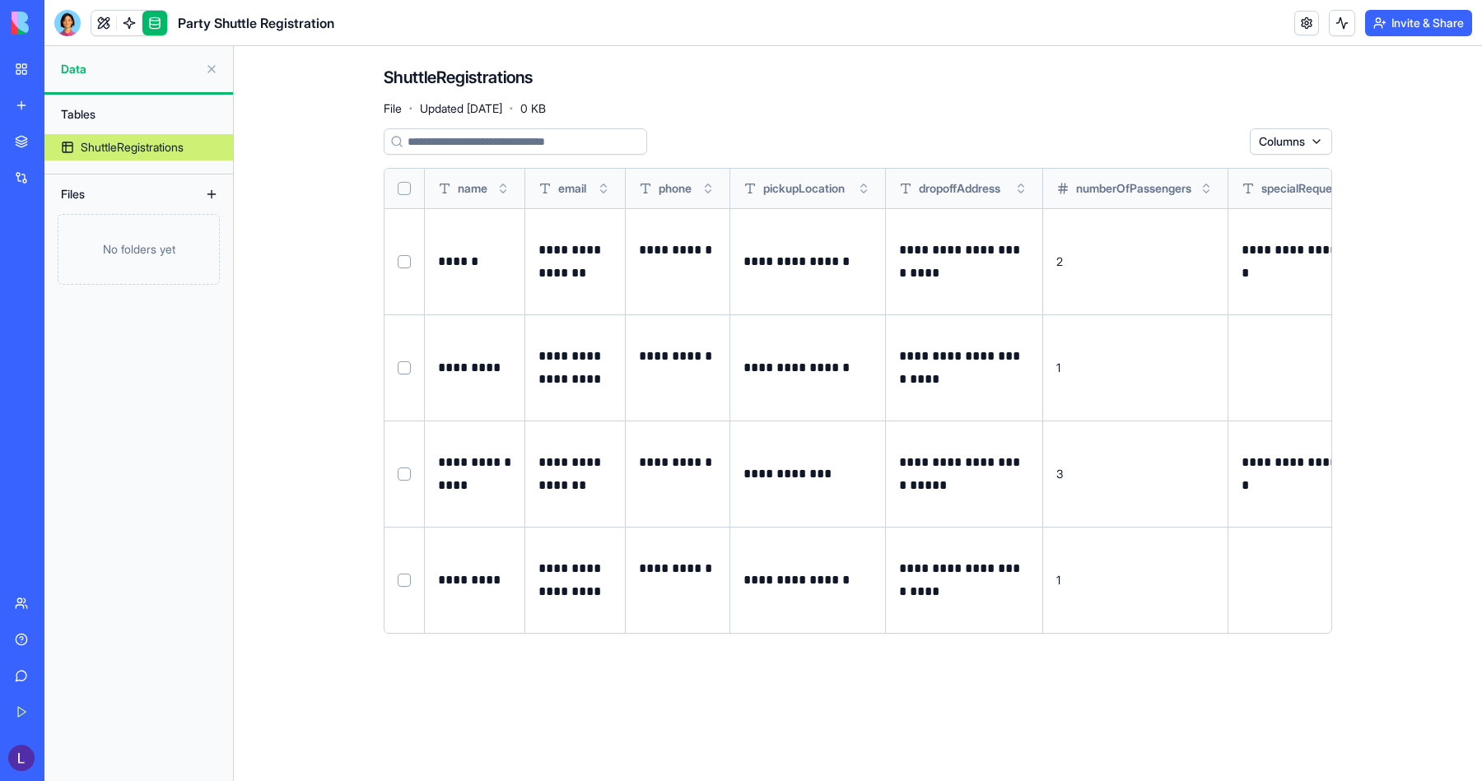
click at [156, 28] on link at bounding box center [154, 23] width 25 height 25
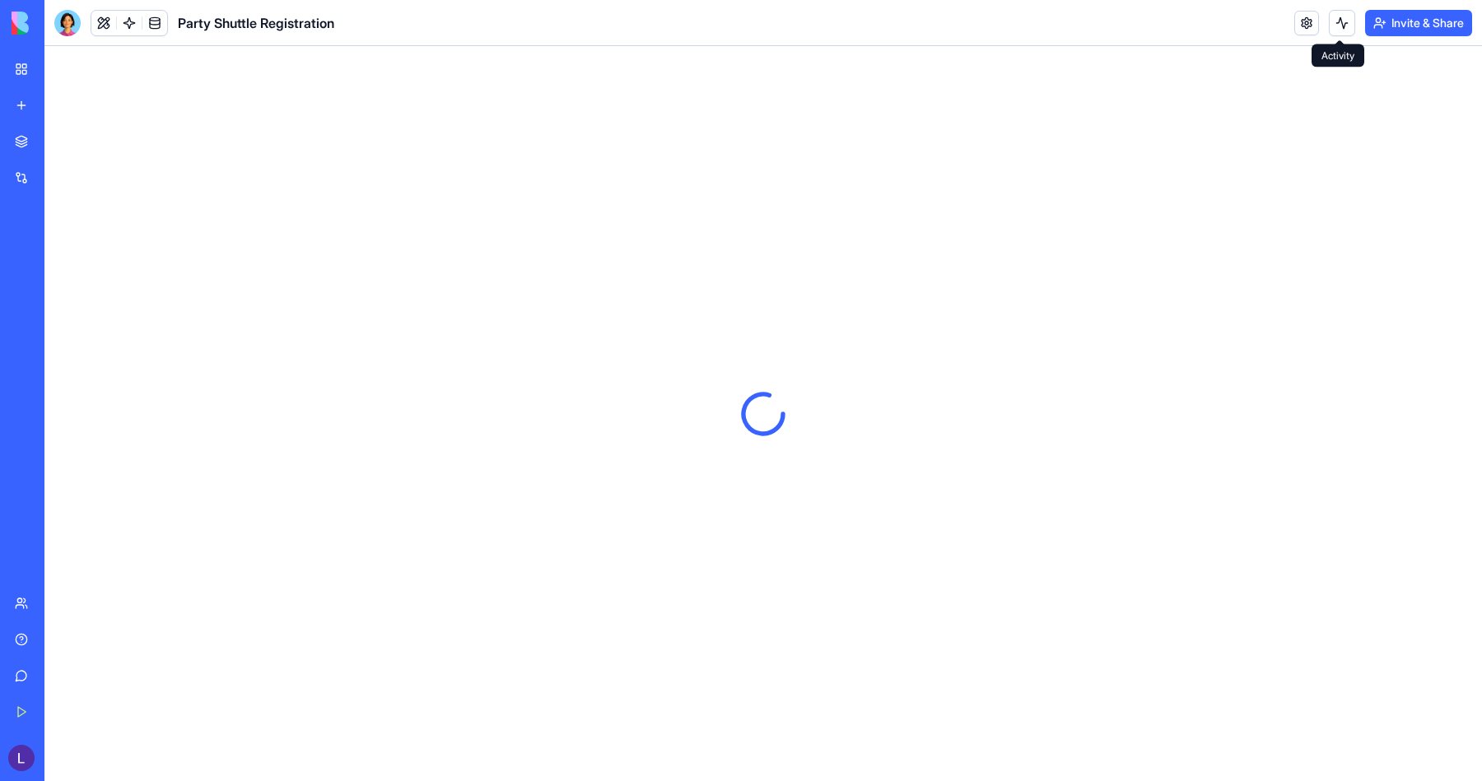
click at [1341, 29] on button at bounding box center [1342, 23] width 26 height 26
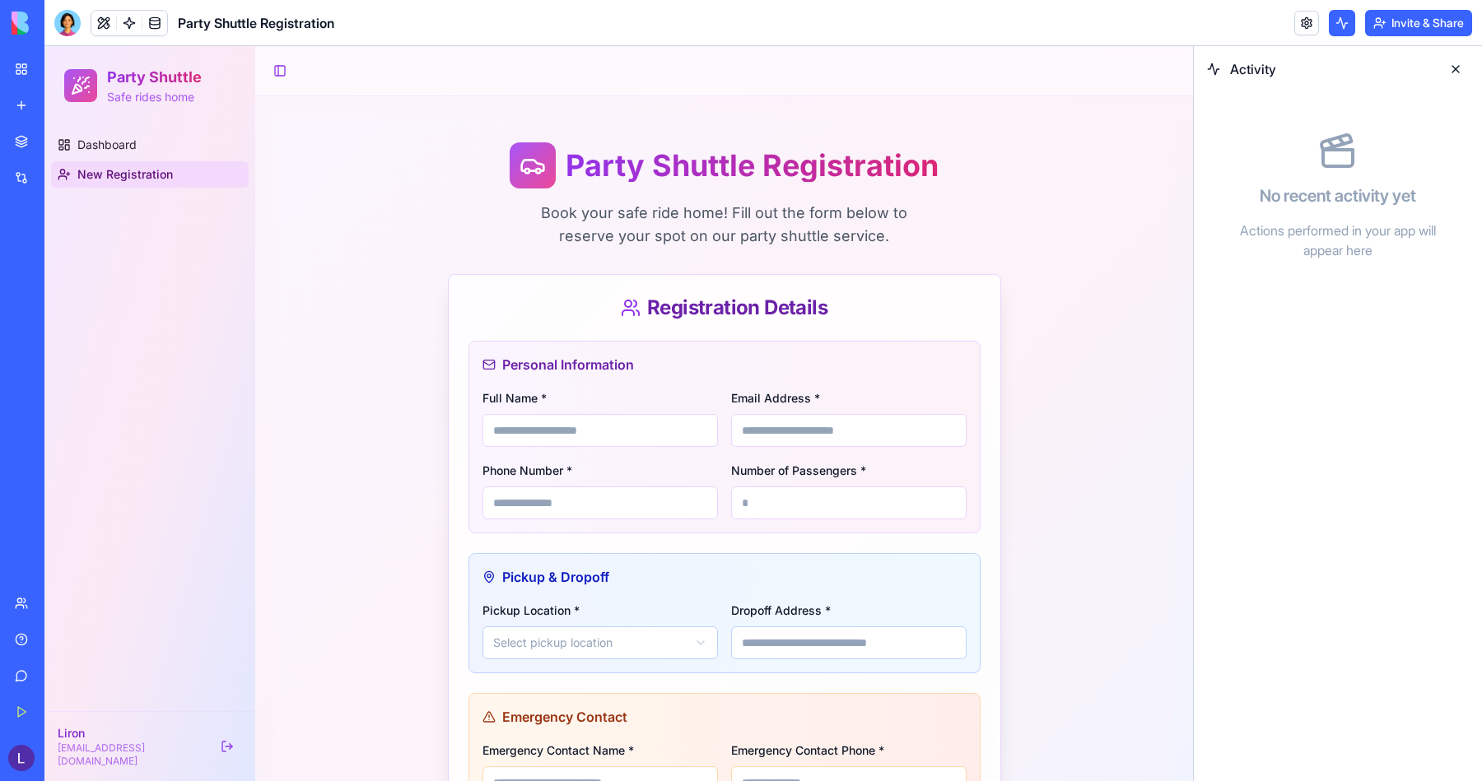
click at [1349, 115] on div "No recent activity yet Actions performed in your app will appear here" at bounding box center [1338, 195] width 262 height 181
click at [158, 145] on link "Dashboard" at bounding box center [150, 145] width 198 height 26
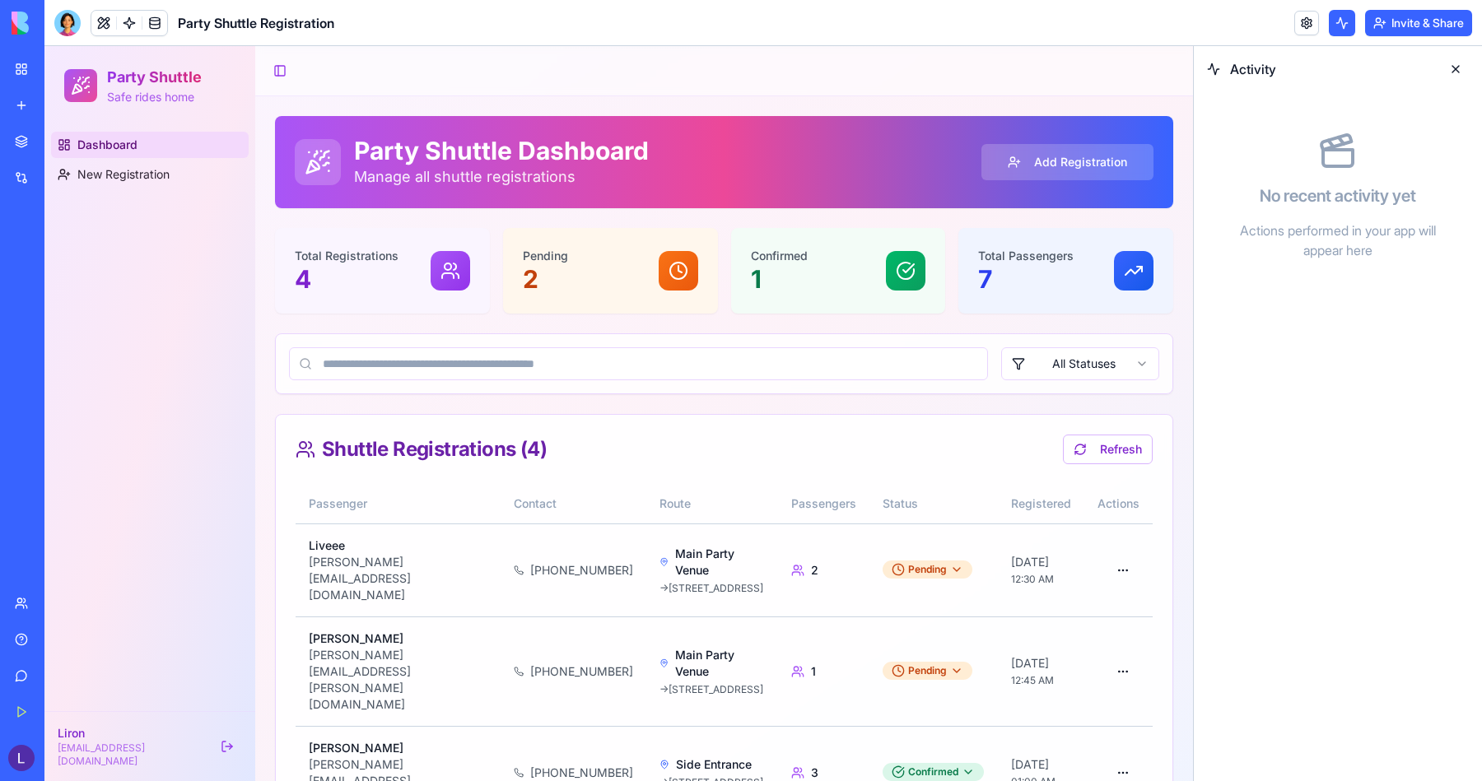
scroll to position [23, 0]
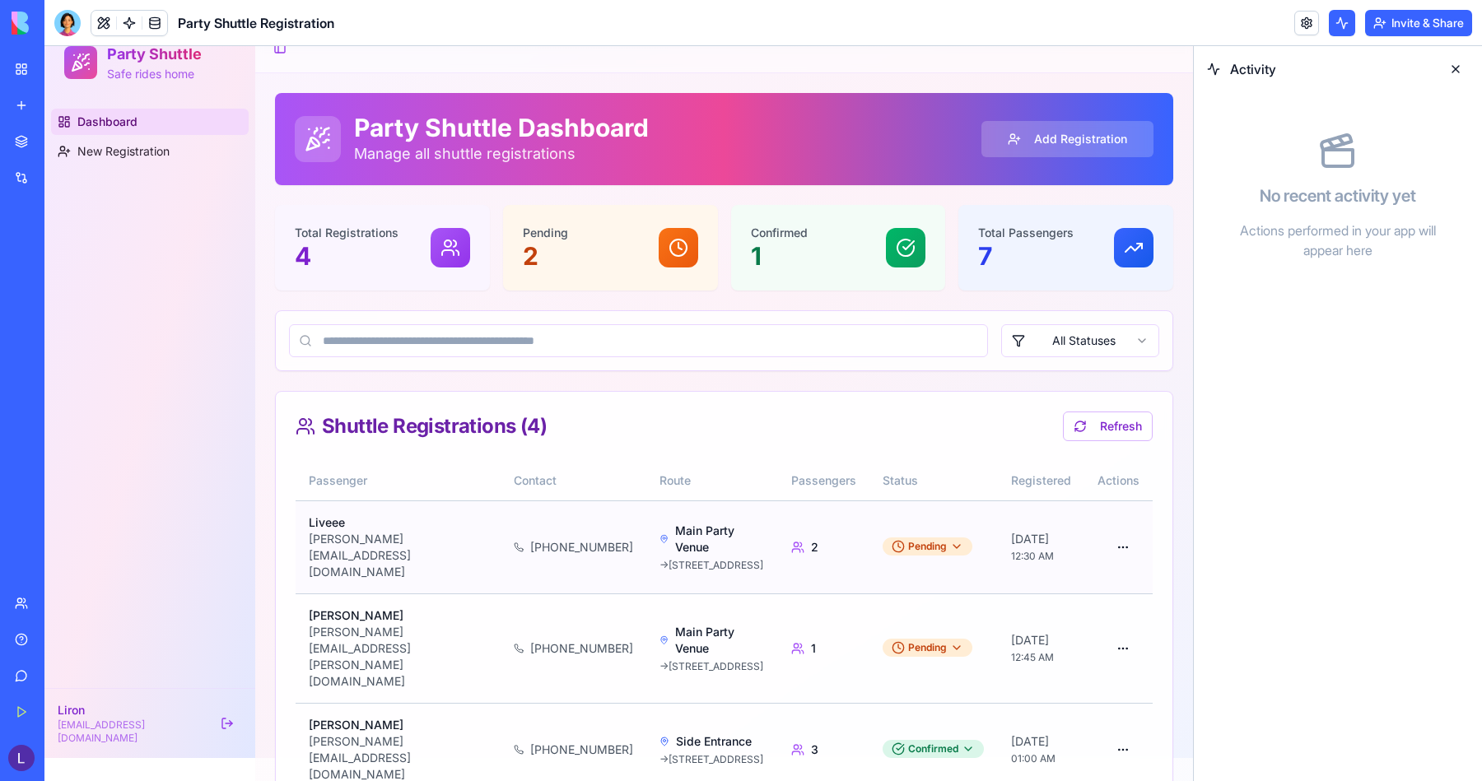
click at [325, 522] on p "Liveee" at bounding box center [398, 523] width 179 height 16
click at [352, 522] on p "Liveee" at bounding box center [398, 523] width 179 height 16
click at [1461, 69] on button at bounding box center [1456, 69] width 26 height 26
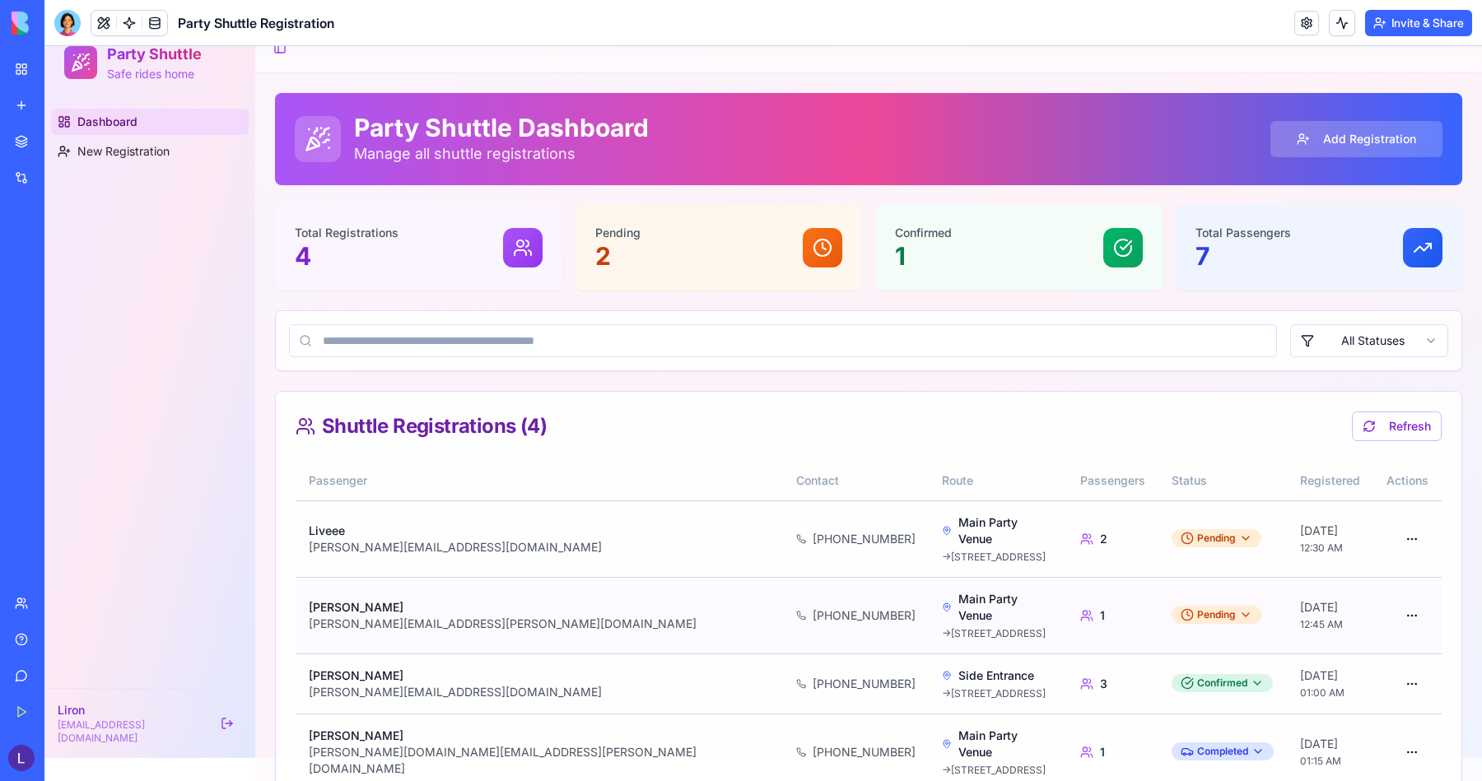
scroll to position [0, 0]
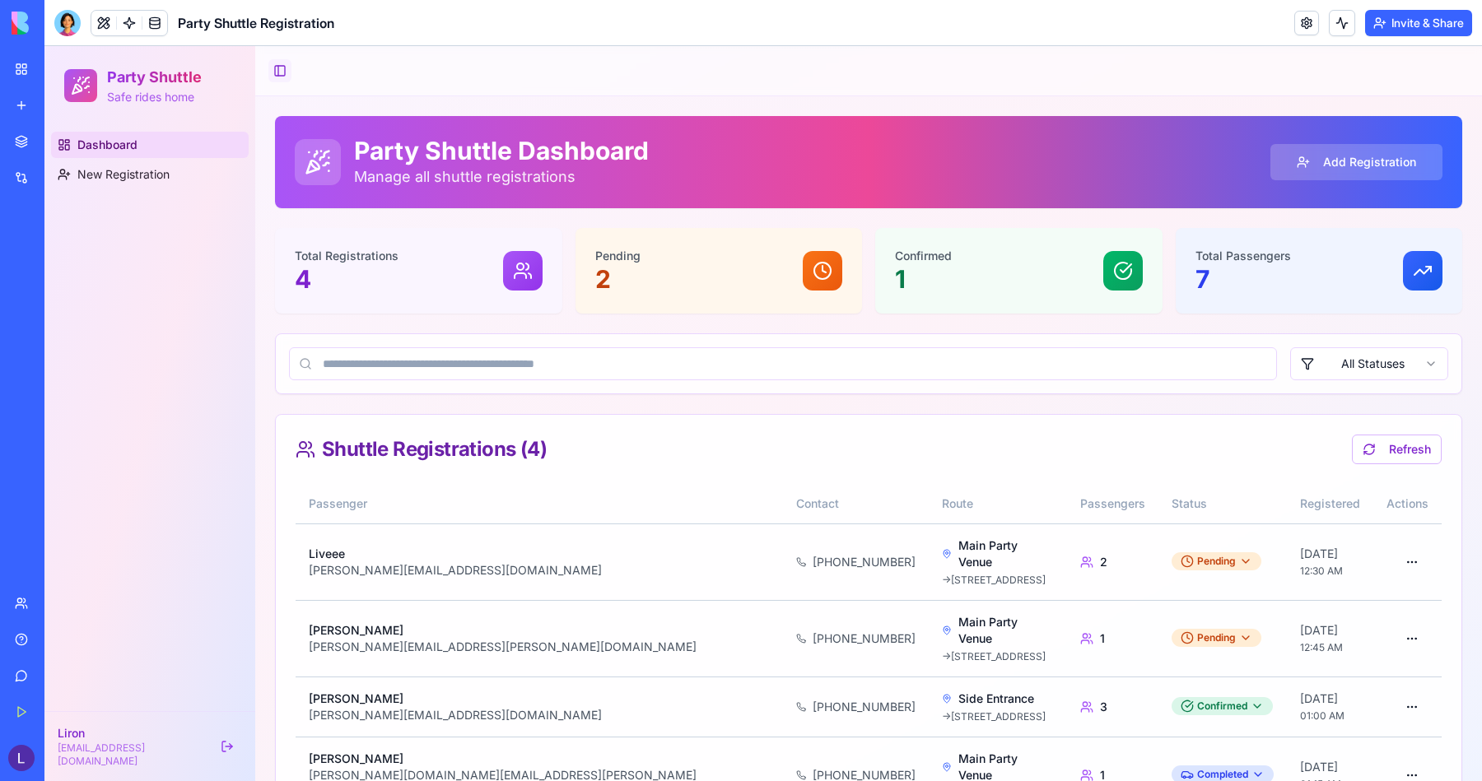
click at [282, 66] on button "Toggle Sidebar" at bounding box center [279, 70] width 23 height 23
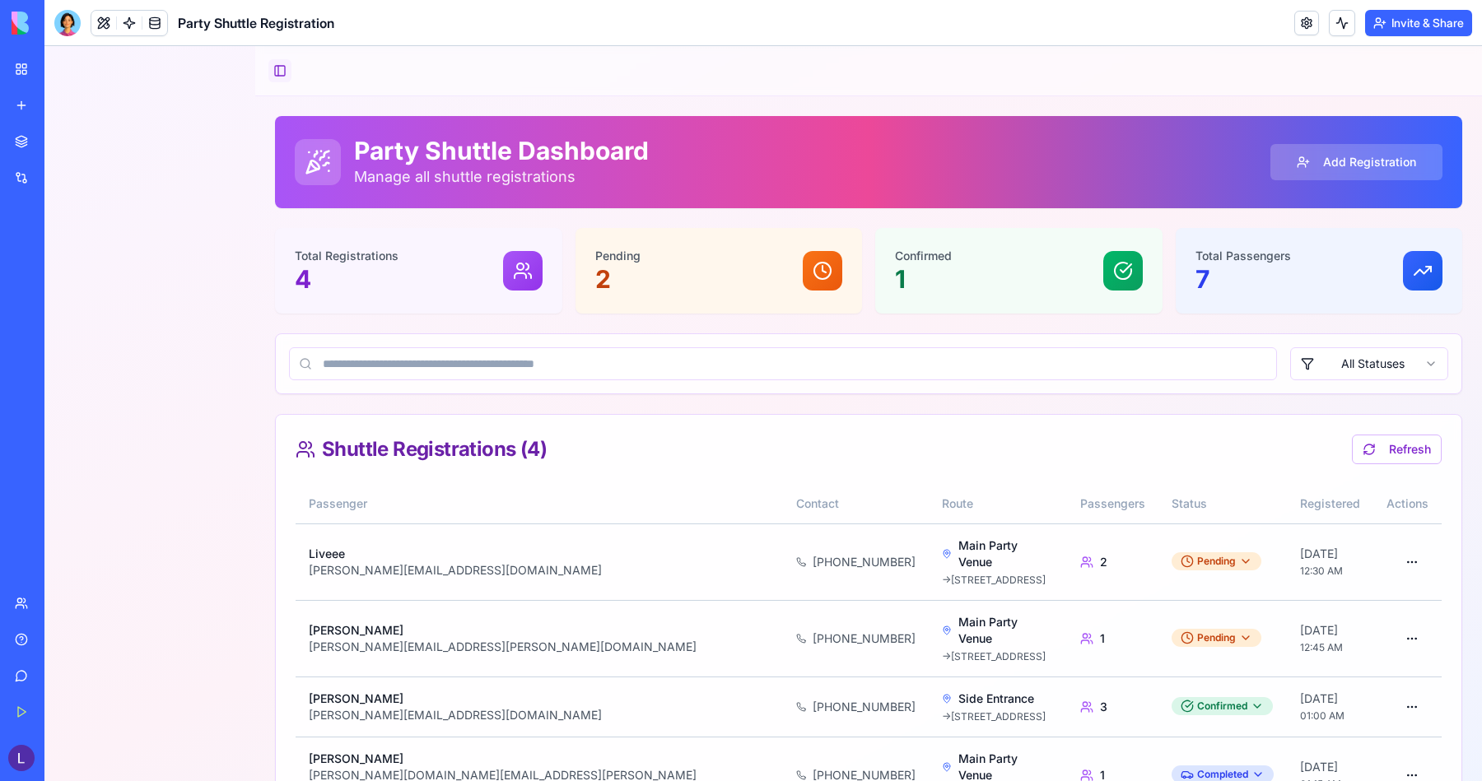
click at [268, 70] on button "Toggle Sidebar" at bounding box center [279, 70] width 23 height 23
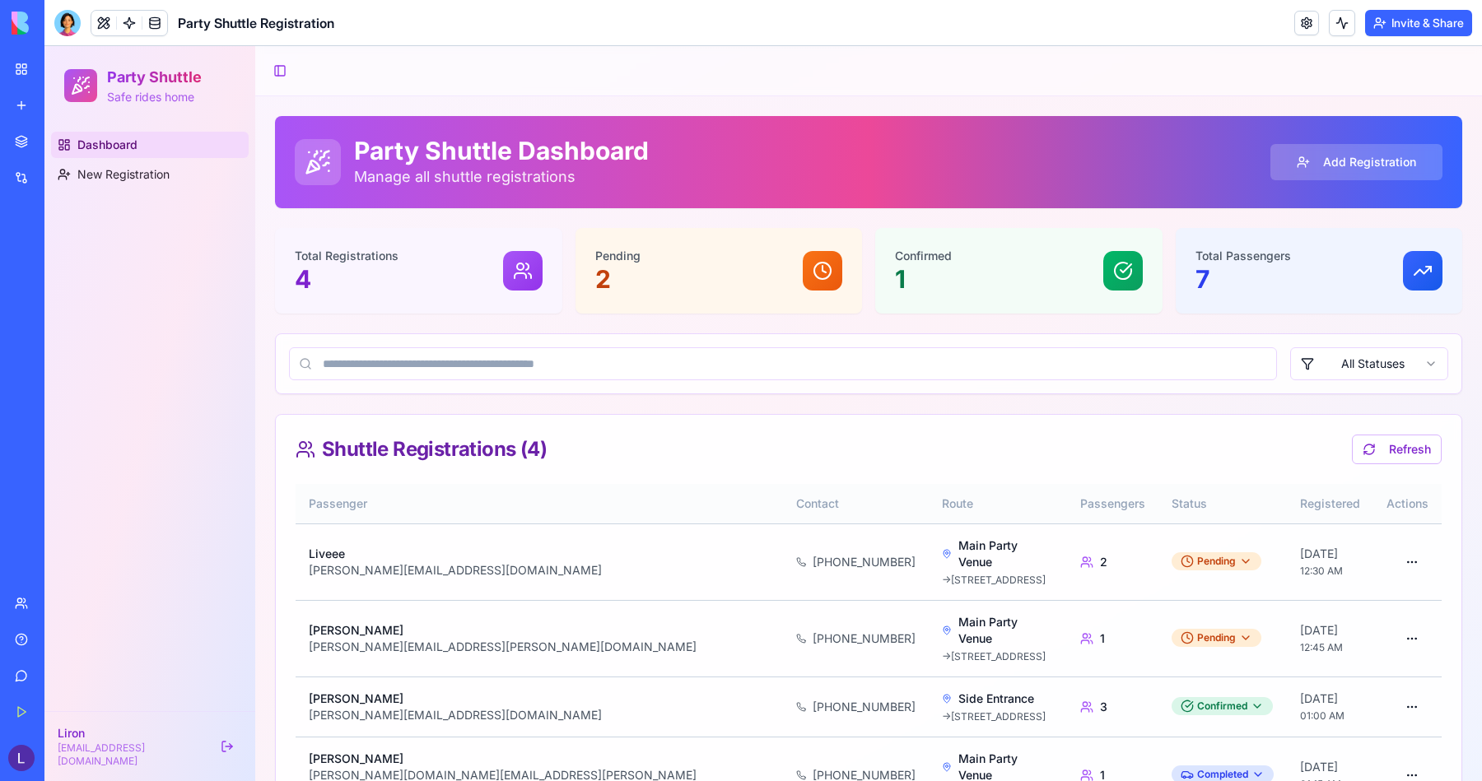
scroll to position [23, 0]
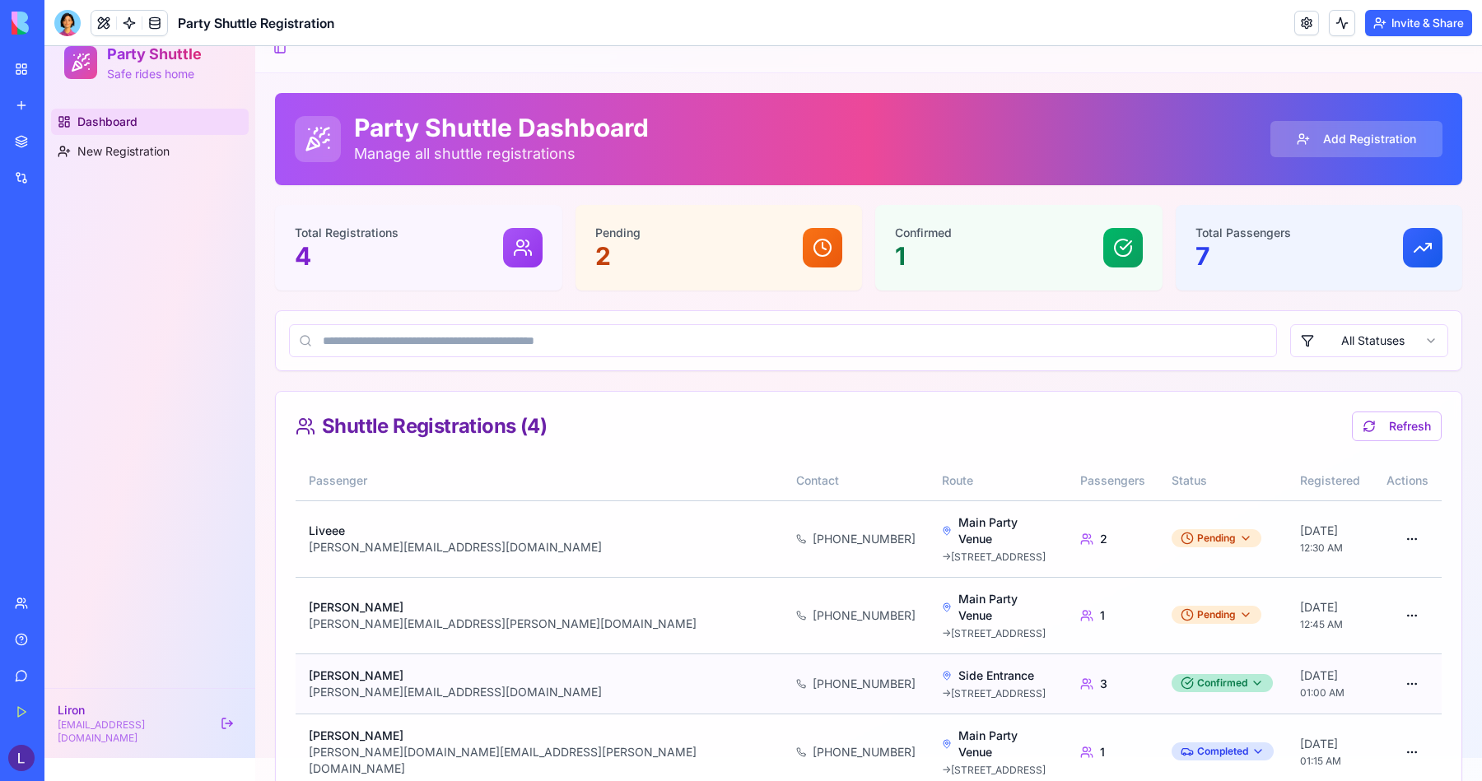
click at [1126, 653] on html "Party Shuttle Safe rides home Dashboard New Registration Liron [EMAIL_ADDRESS][…" at bounding box center [763, 427] width 1438 height 808
click at [1020, 618] on html "Party Shuttle Safe rides home Dashboard New Registration Liron [EMAIL_ADDRESS][…" at bounding box center [763, 427] width 1438 height 808
click at [1412, 650] on html "Party Shuttle Safe rides home Dashboard New Registration Liron [EMAIL_ADDRESS][…" at bounding box center [763, 427] width 1438 height 808
click at [1373, 719] on div "Edit Registration" at bounding box center [1361, 720] width 128 height 26
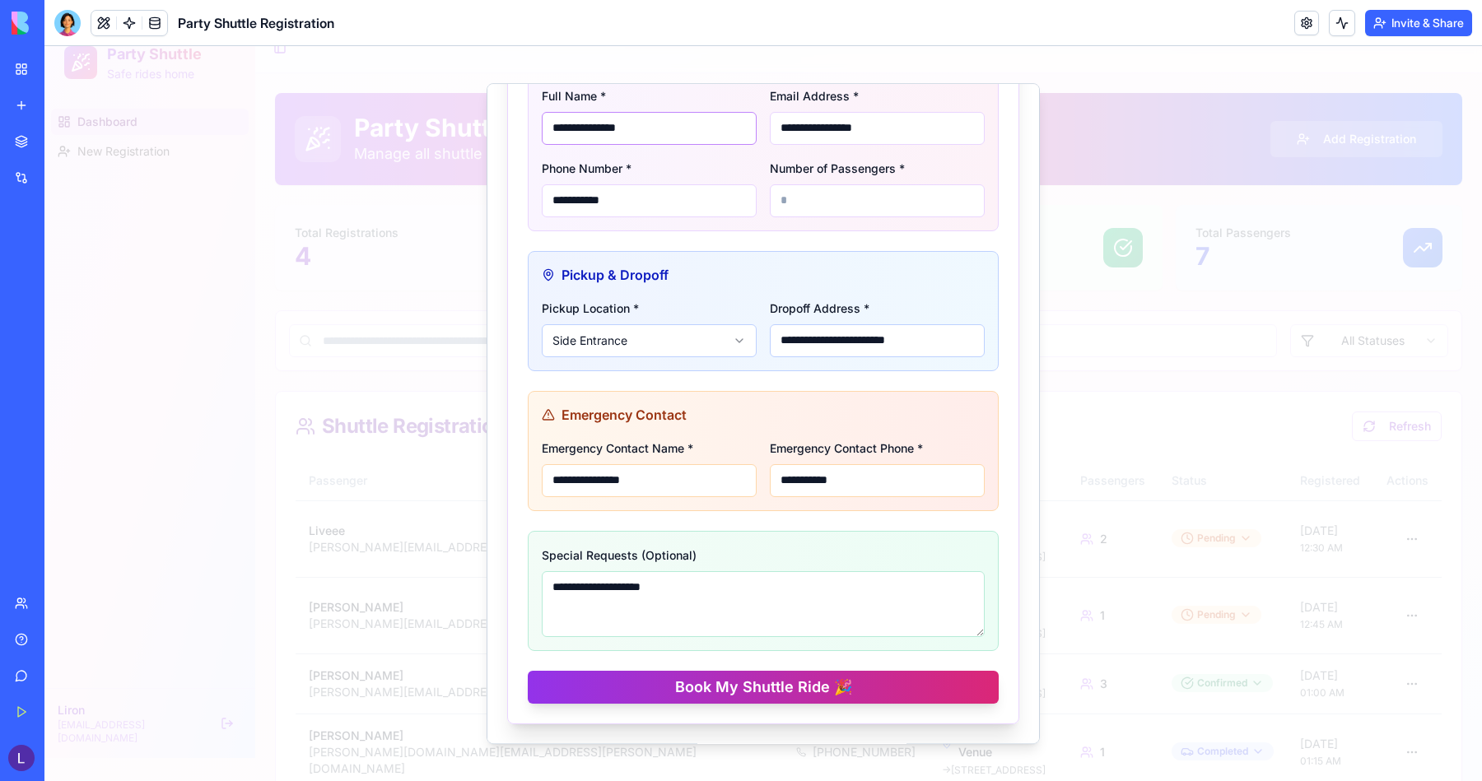
scroll to position [0, 0]
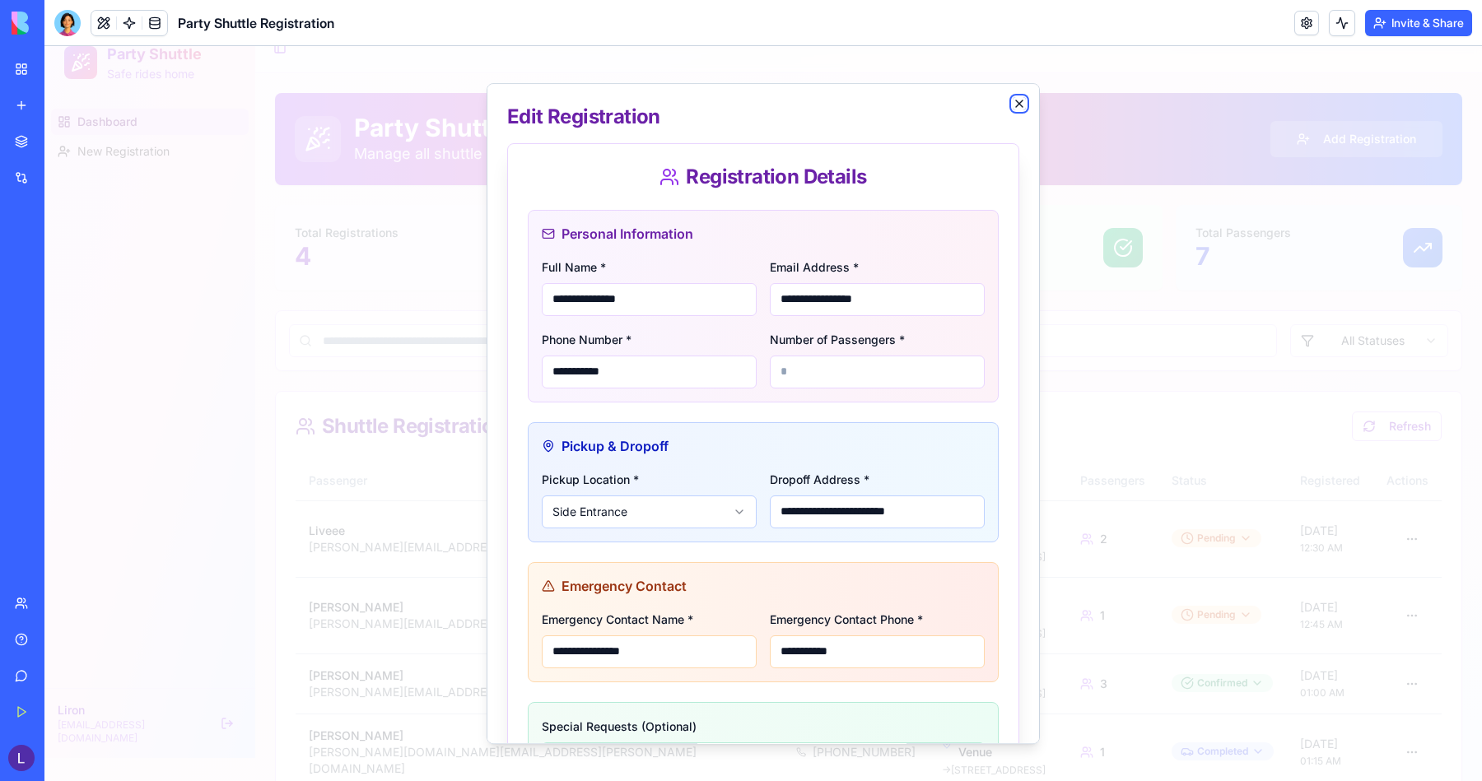
click at [1021, 100] on icon "button" at bounding box center [1019, 103] width 7 height 7
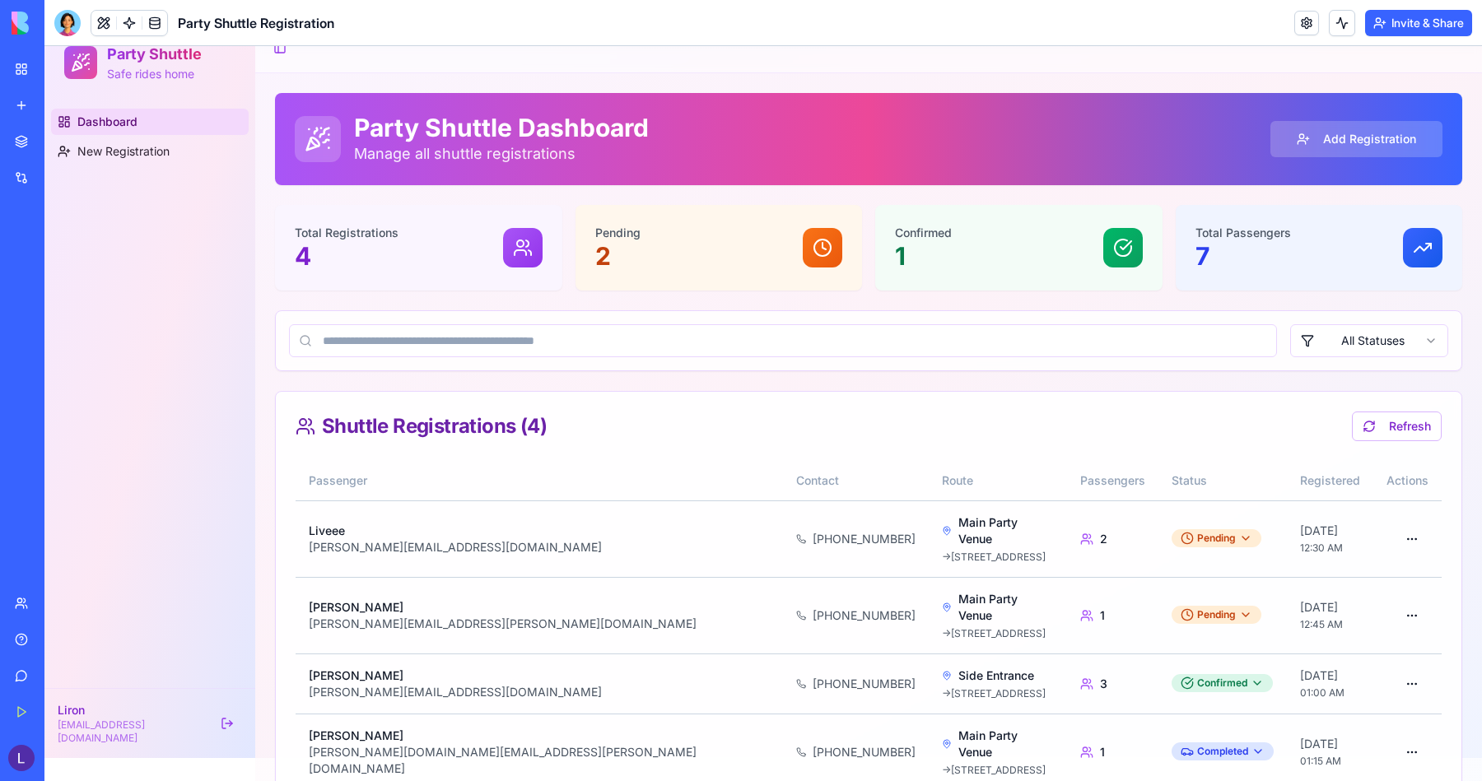
click at [1002, 315] on div "All Statuses" at bounding box center [869, 340] width 1186 height 59
click at [1001, 347] on input at bounding box center [783, 340] width 988 height 33
click at [1305, 351] on html "Party Shuttle Safe rides home Dashboard New Registration Liron [EMAIL_ADDRESS][…" at bounding box center [763, 427] width 1438 height 808
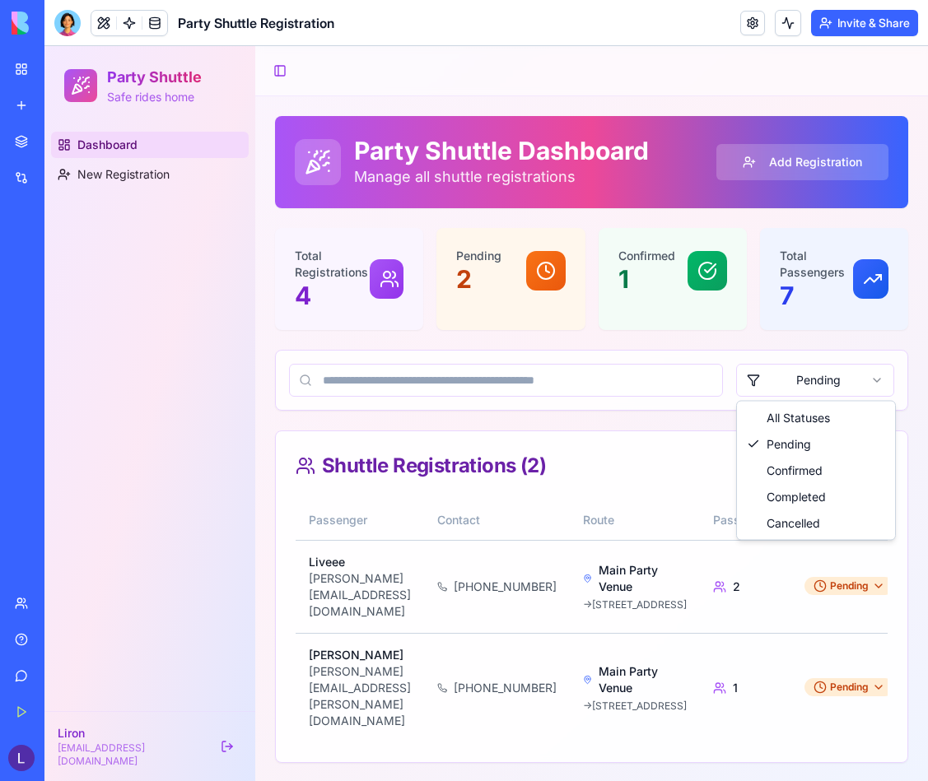
click at [826, 376] on html "Party Shuttle Safe rides home Dashboard New Registration Liron [EMAIL_ADDRESS][…" at bounding box center [485, 414] width 883 height 737
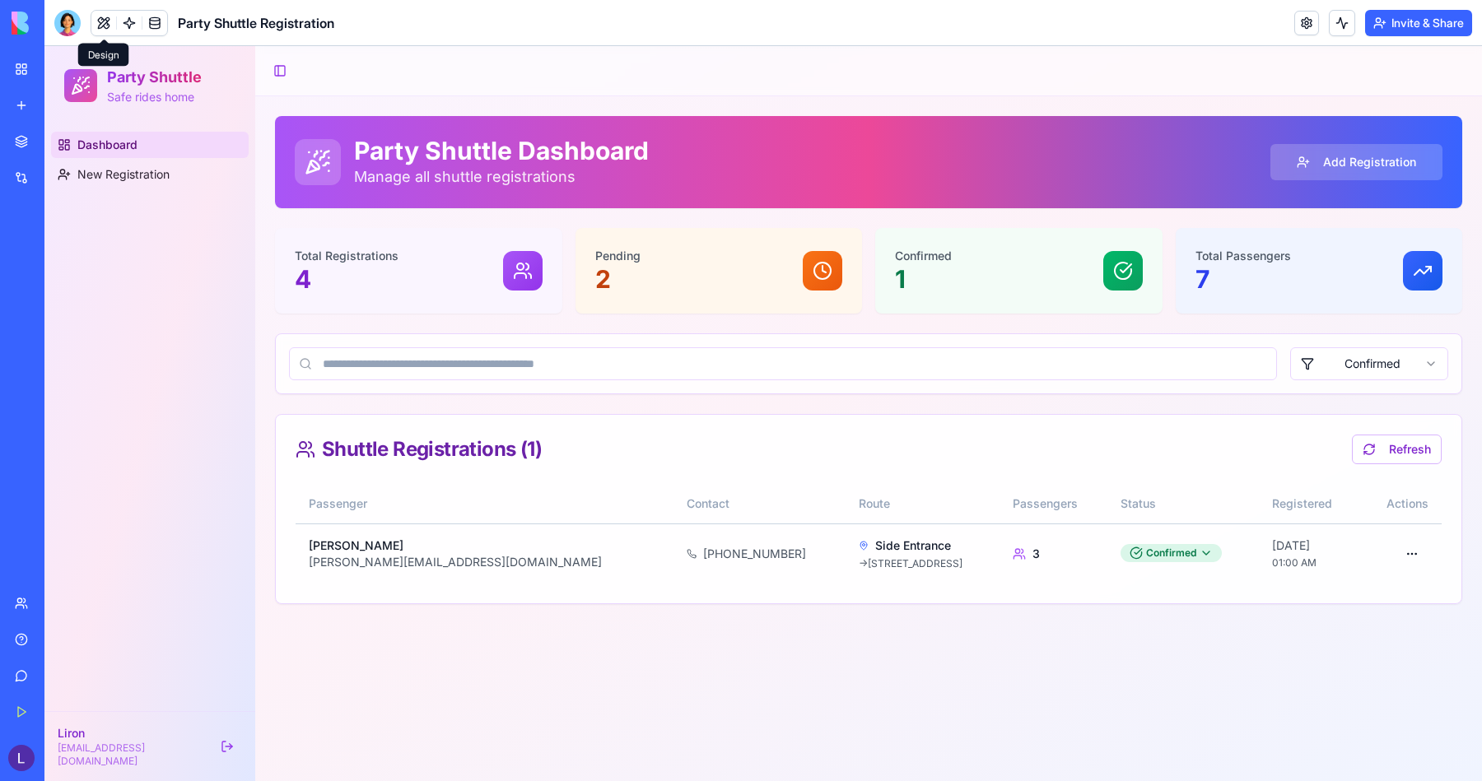
click at [105, 20] on button at bounding box center [103, 23] width 25 height 25
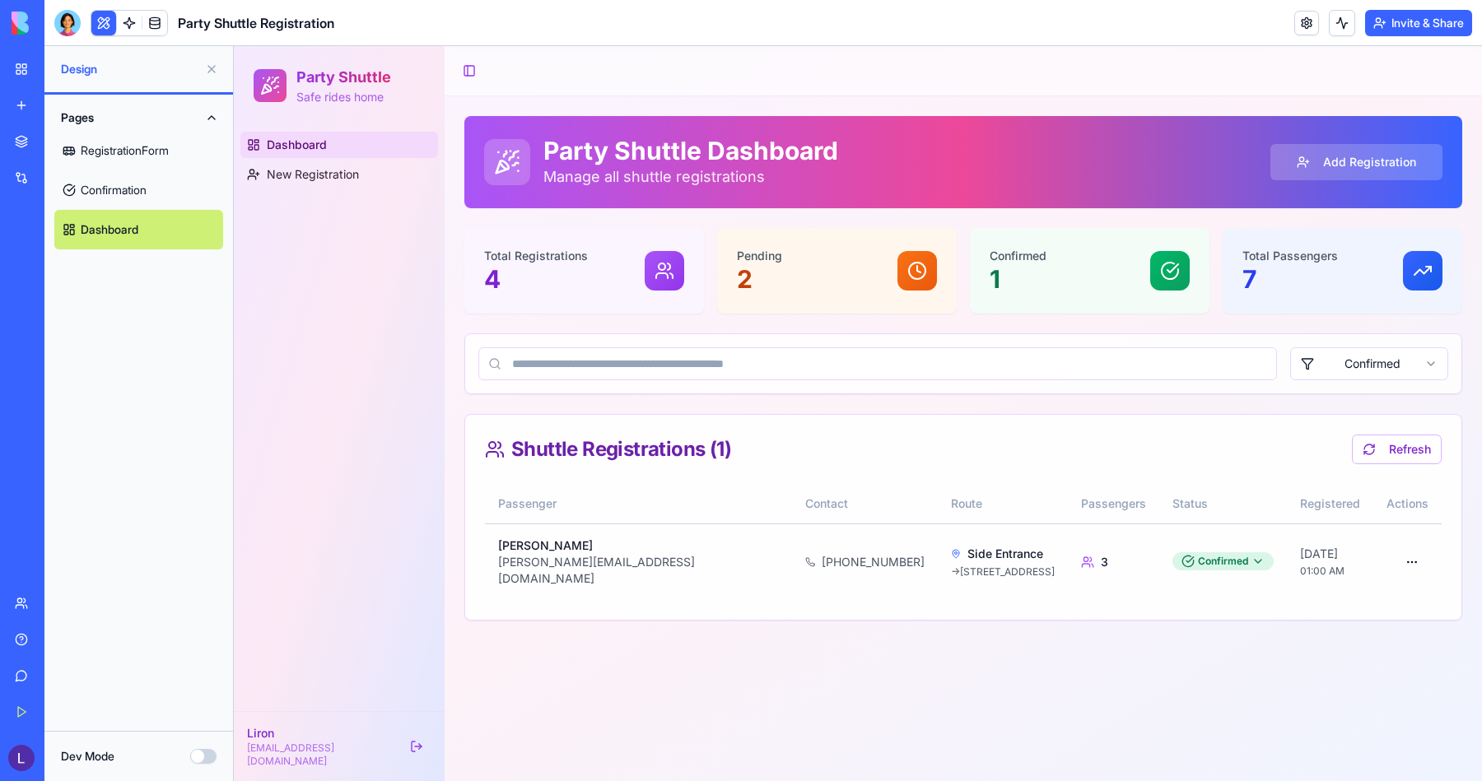
click at [104, 20] on button at bounding box center [103, 23] width 25 height 25
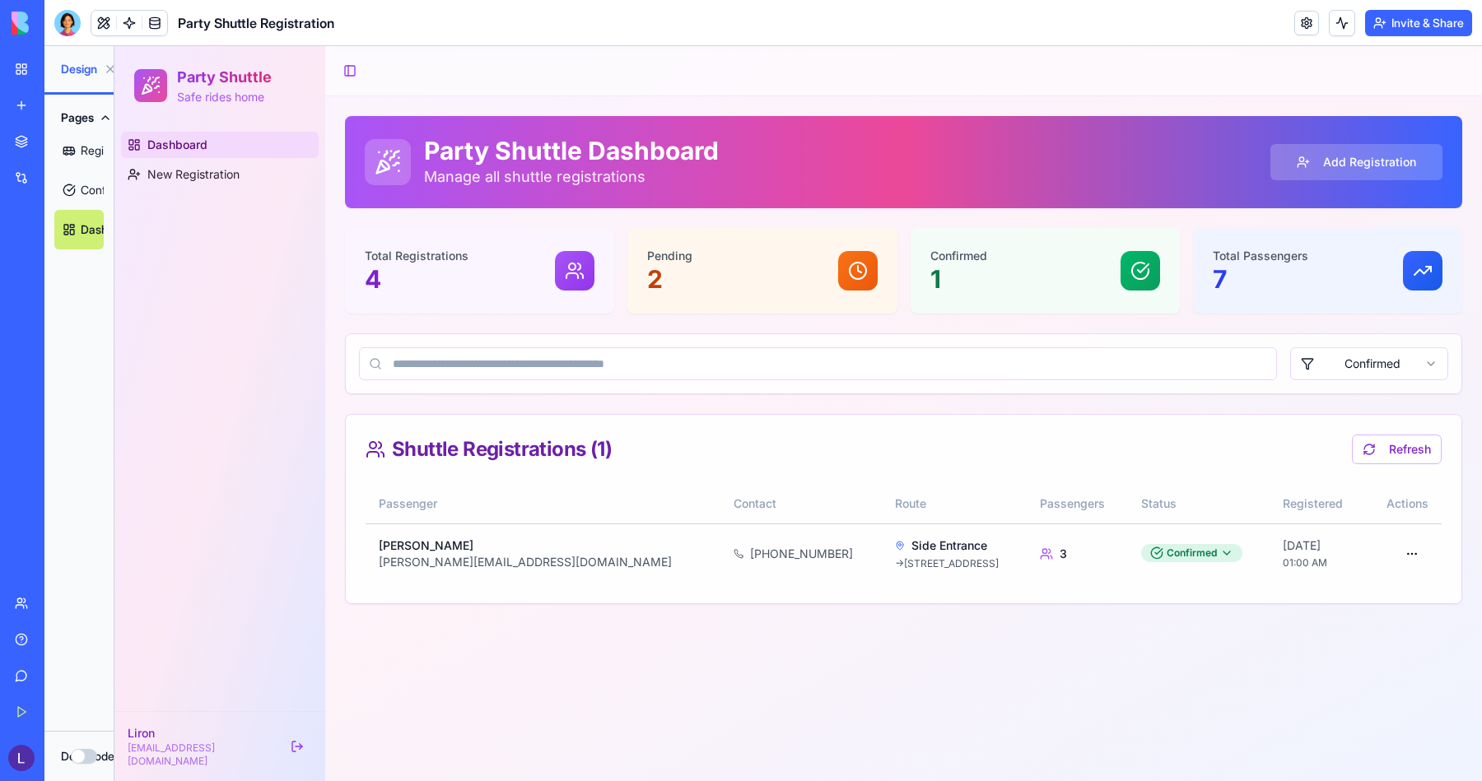
click at [104, 20] on button at bounding box center [103, 23] width 25 height 25
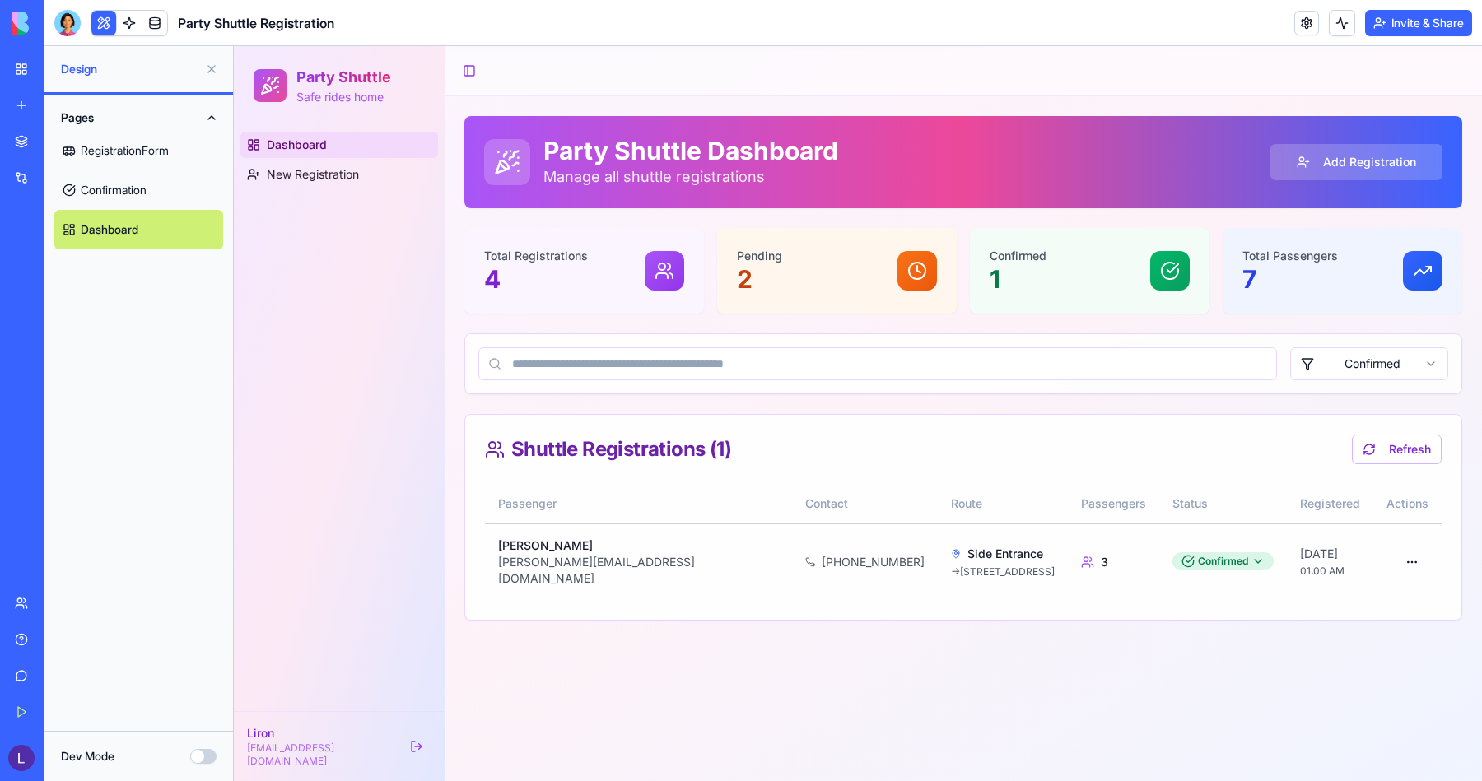
click at [207, 71] on button at bounding box center [211, 69] width 26 height 26
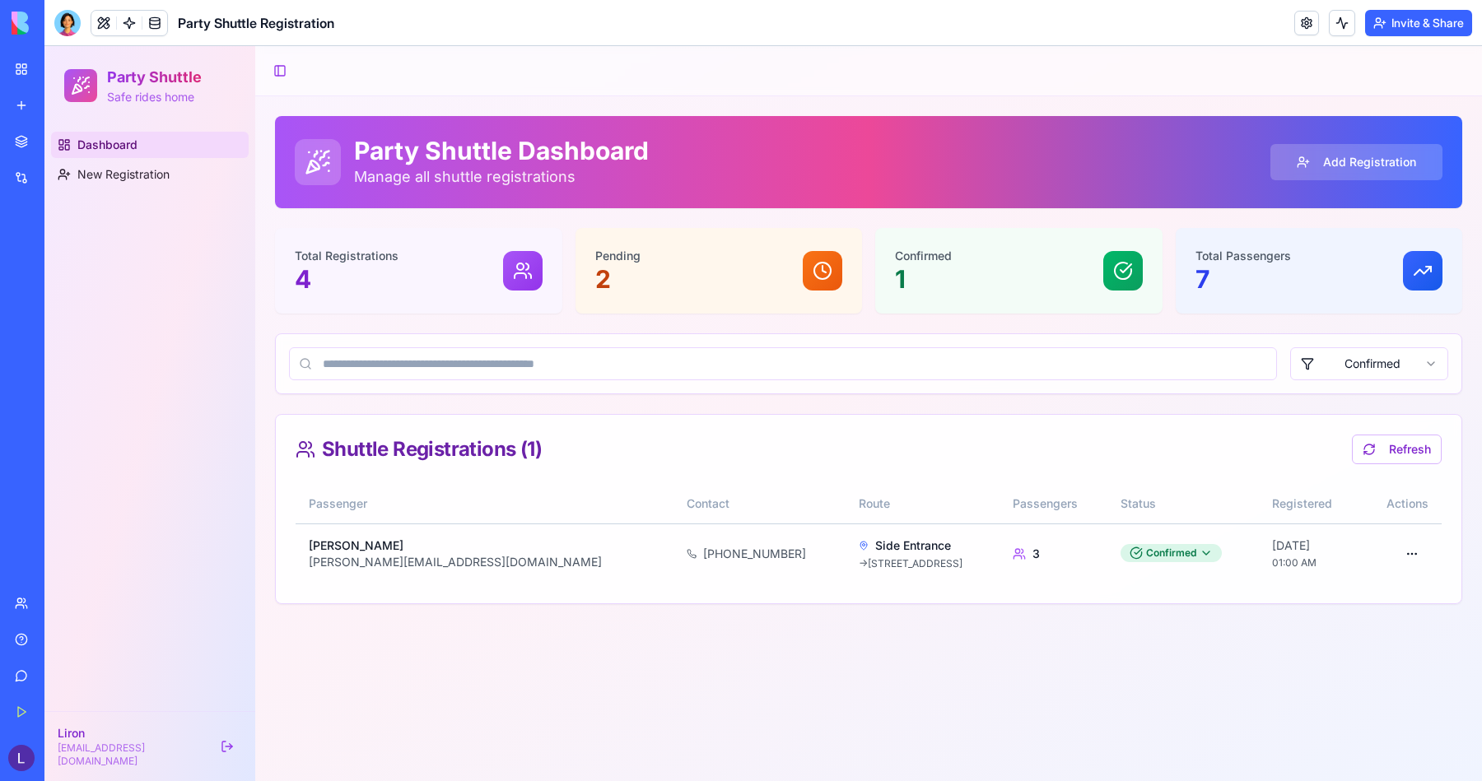
click at [21, 110] on link "New app" at bounding box center [38, 105] width 66 height 33
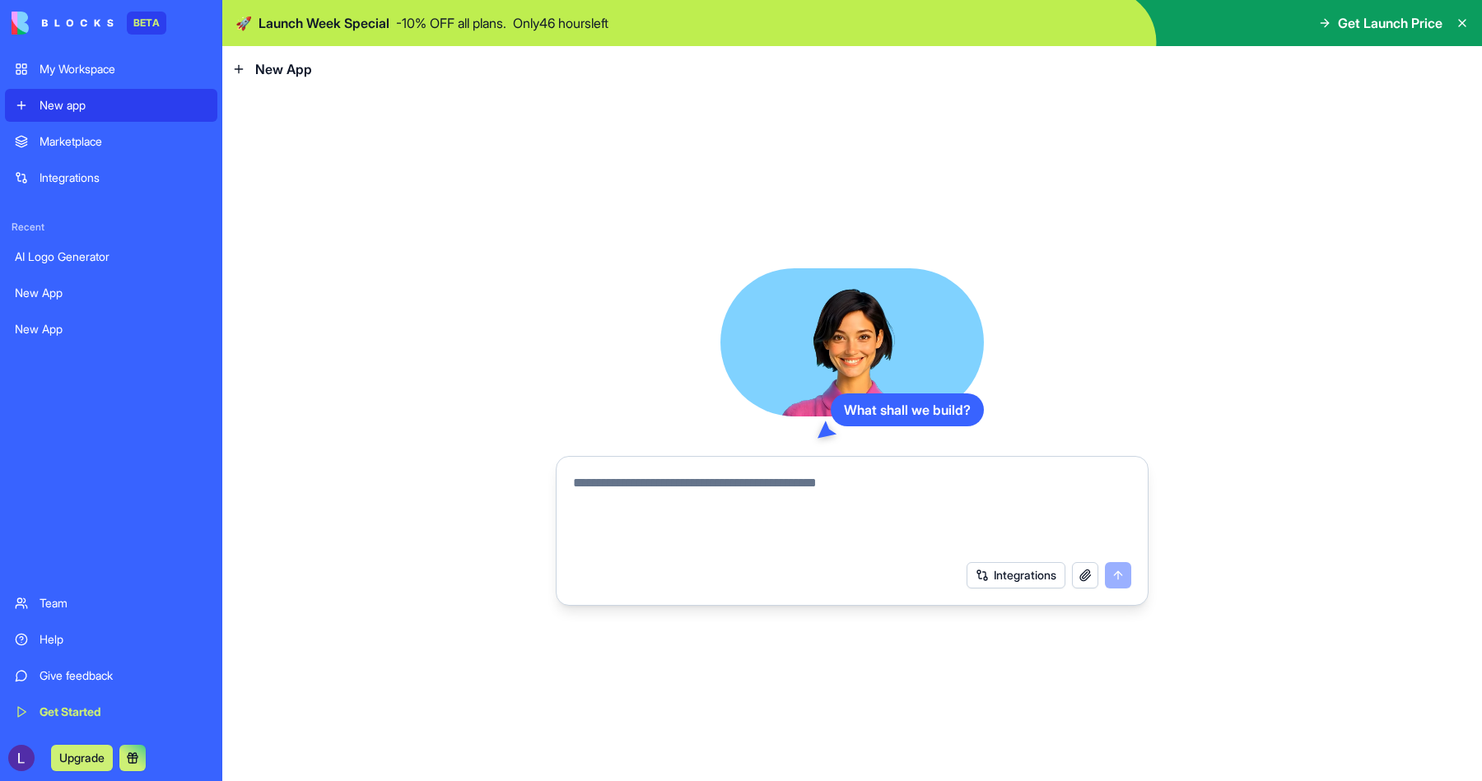
click at [737, 493] on textarea at bounding box center [852, 512] width 558 height 79
click at [749, 484] on textarea at bounding box center [852, 512] width 558 height 79
click at [1008, 565] on button "Integrations" at bounding box center [1016, 575] width 99 height 26
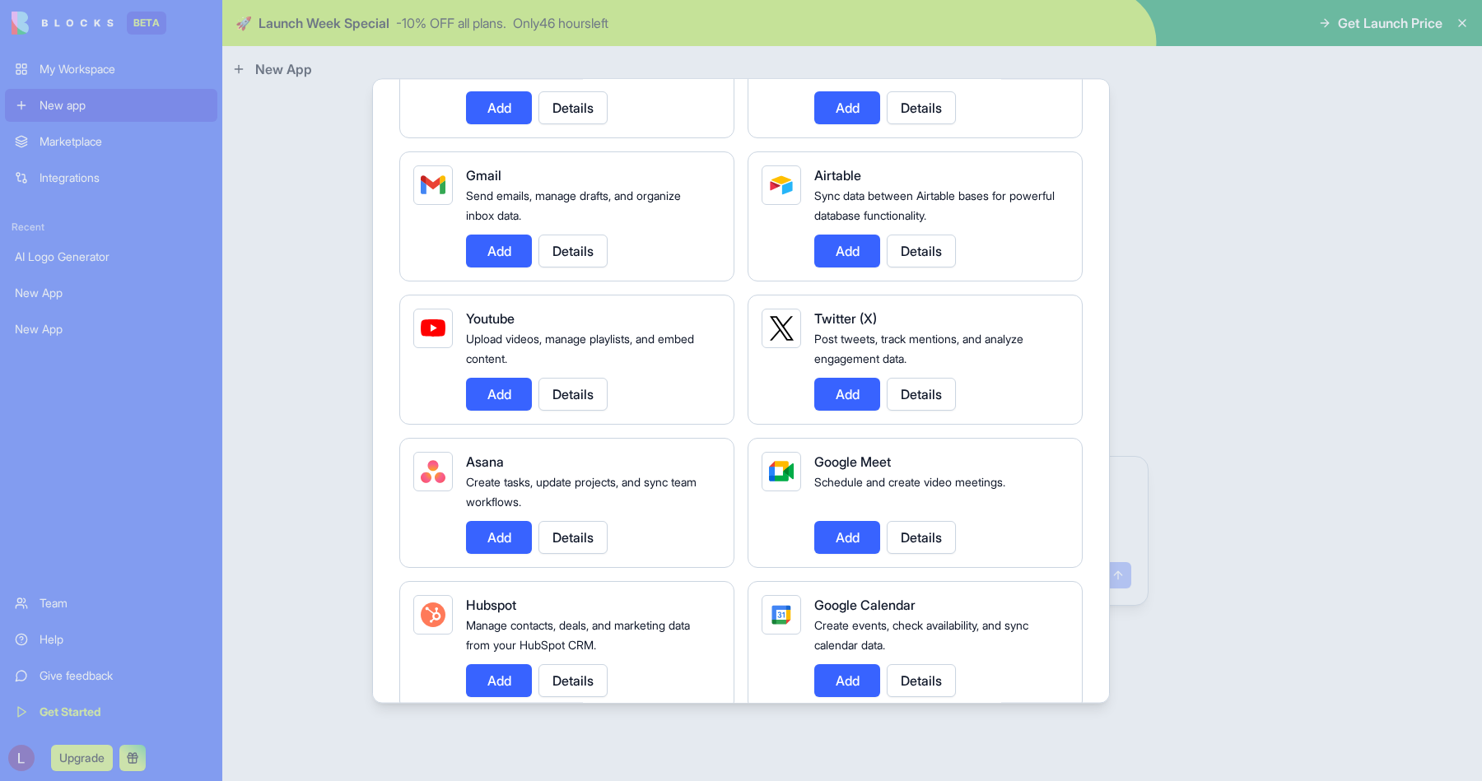
scroll to position [269, 0]
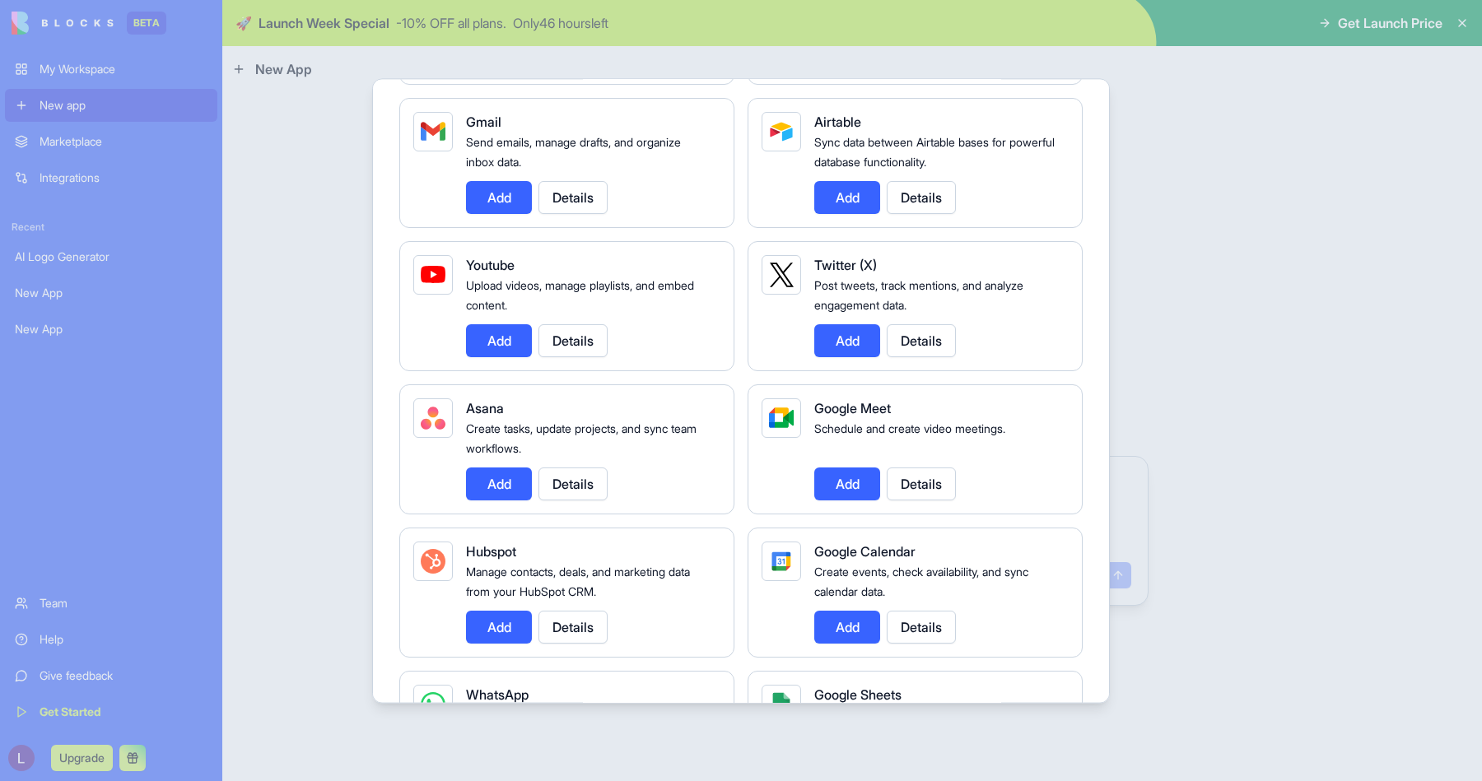
click at [857, 342] on button "Add" at bounding box center [847, 340] width 66 height 33
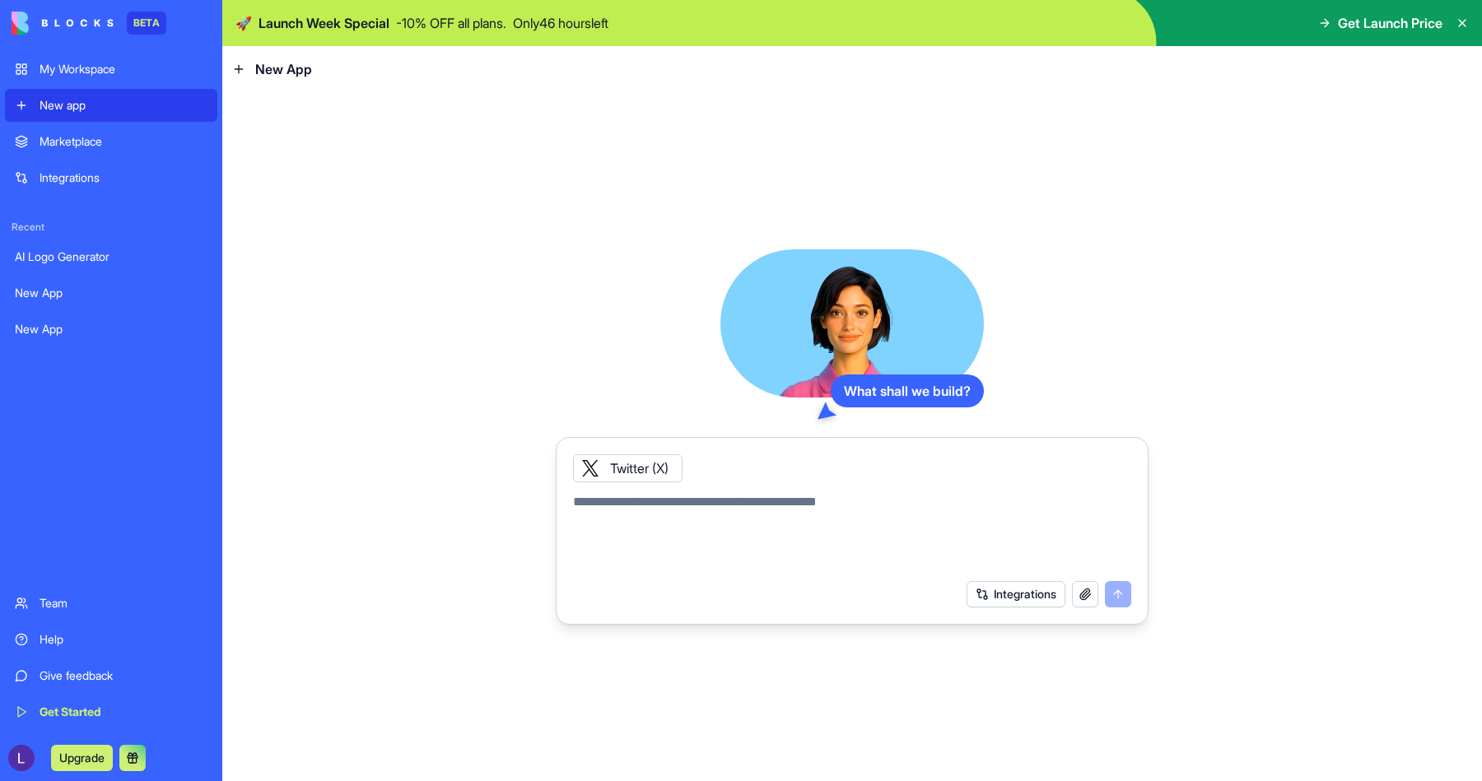
click at [706, 496] on textarea at bounding box center [852, 531] width 558 height 79
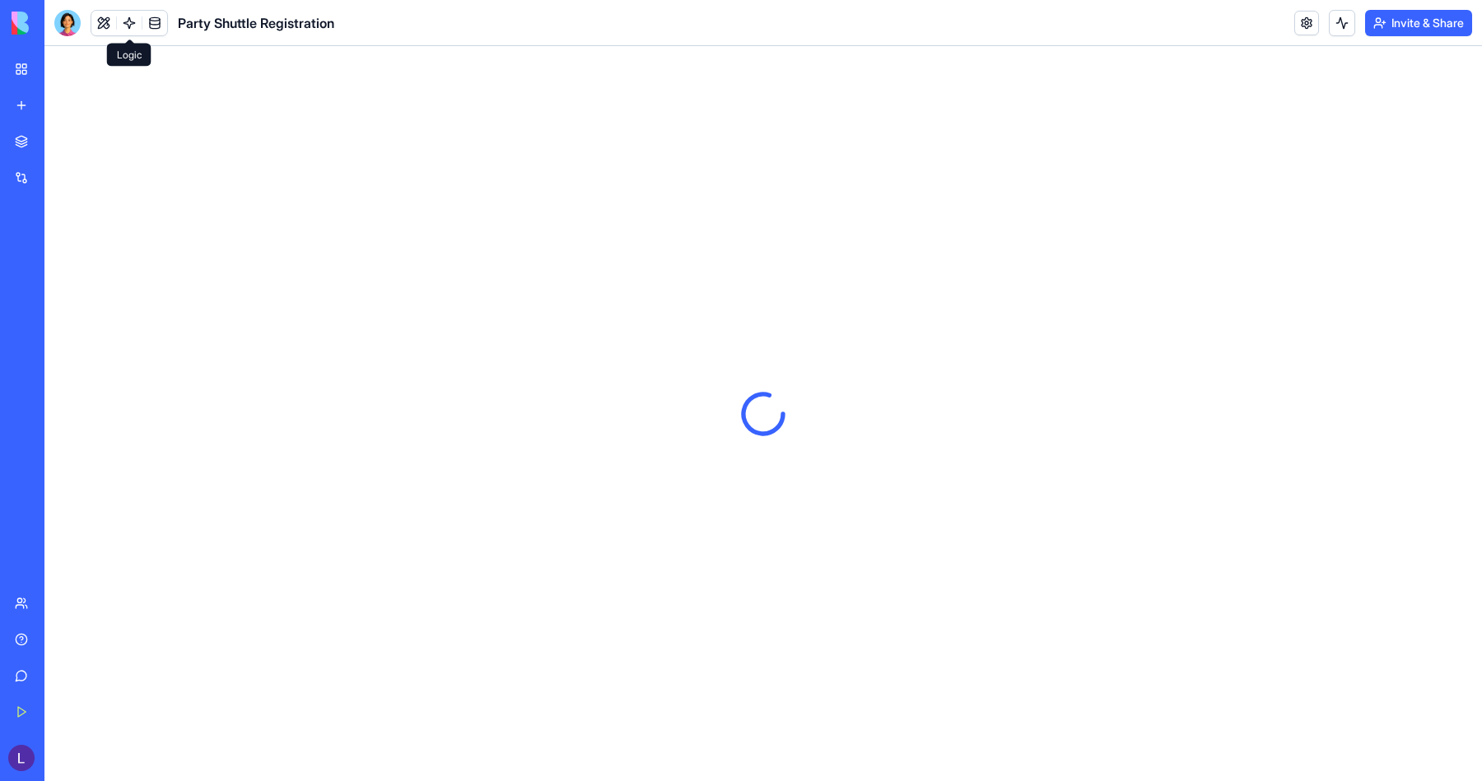
click at [134, 19] on link at bounding box center [129, 23] width 25 height 25
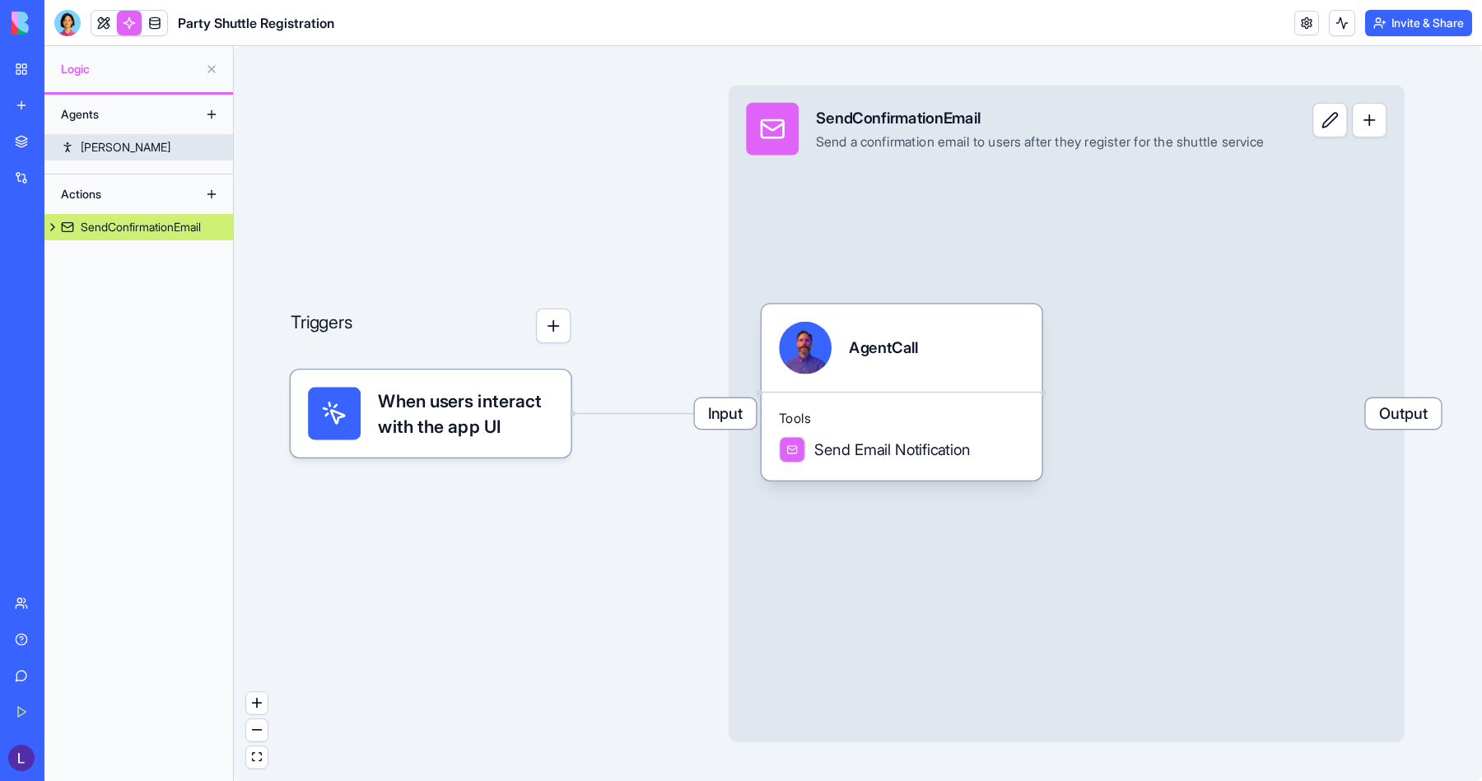
click at [144, 144] on link "[PERSON_NAME]" at bounding box center [138, 147] width 189 height 26
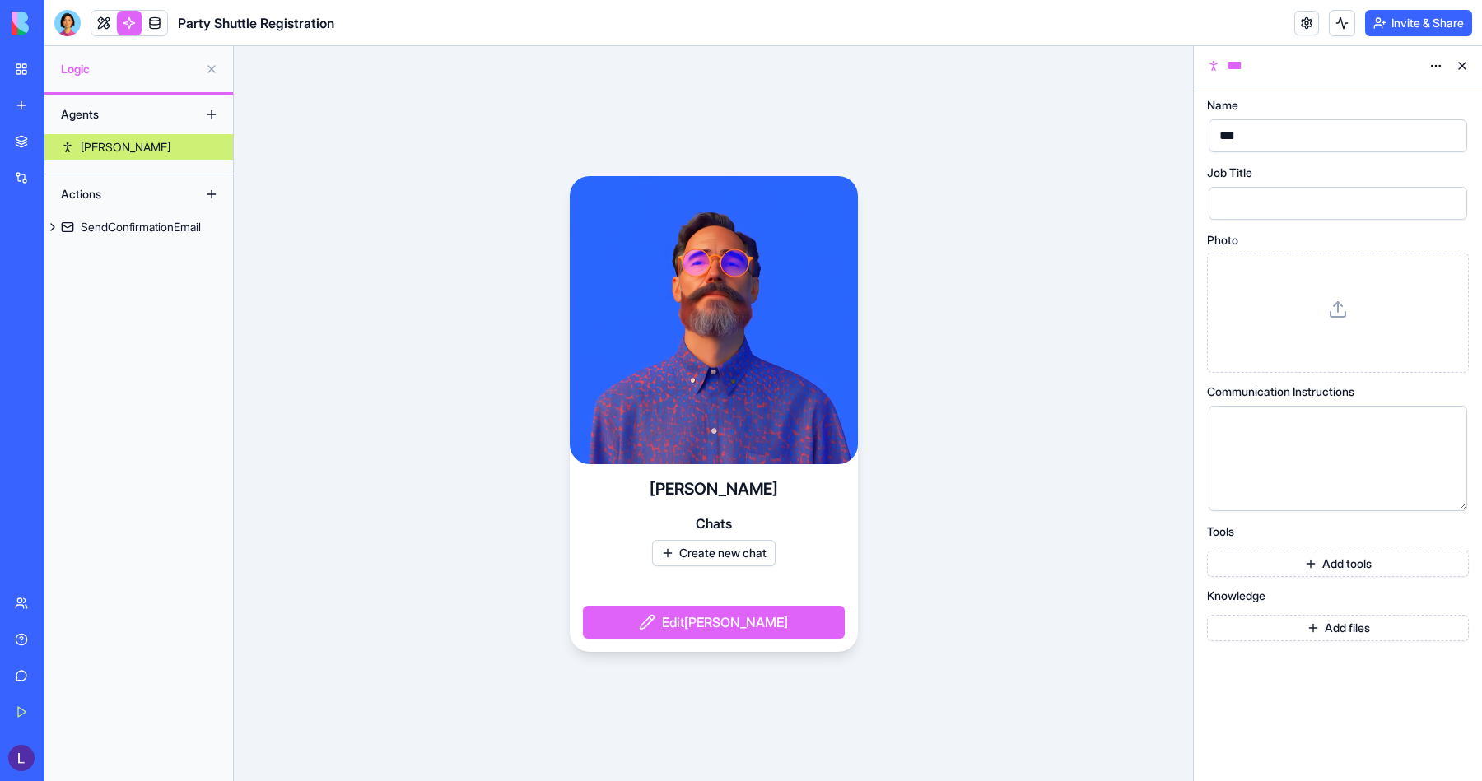
drag, startPoint x: 730, startPoint y: 284, endPoint x: 744, endPoint y: 433, distance: 149.7
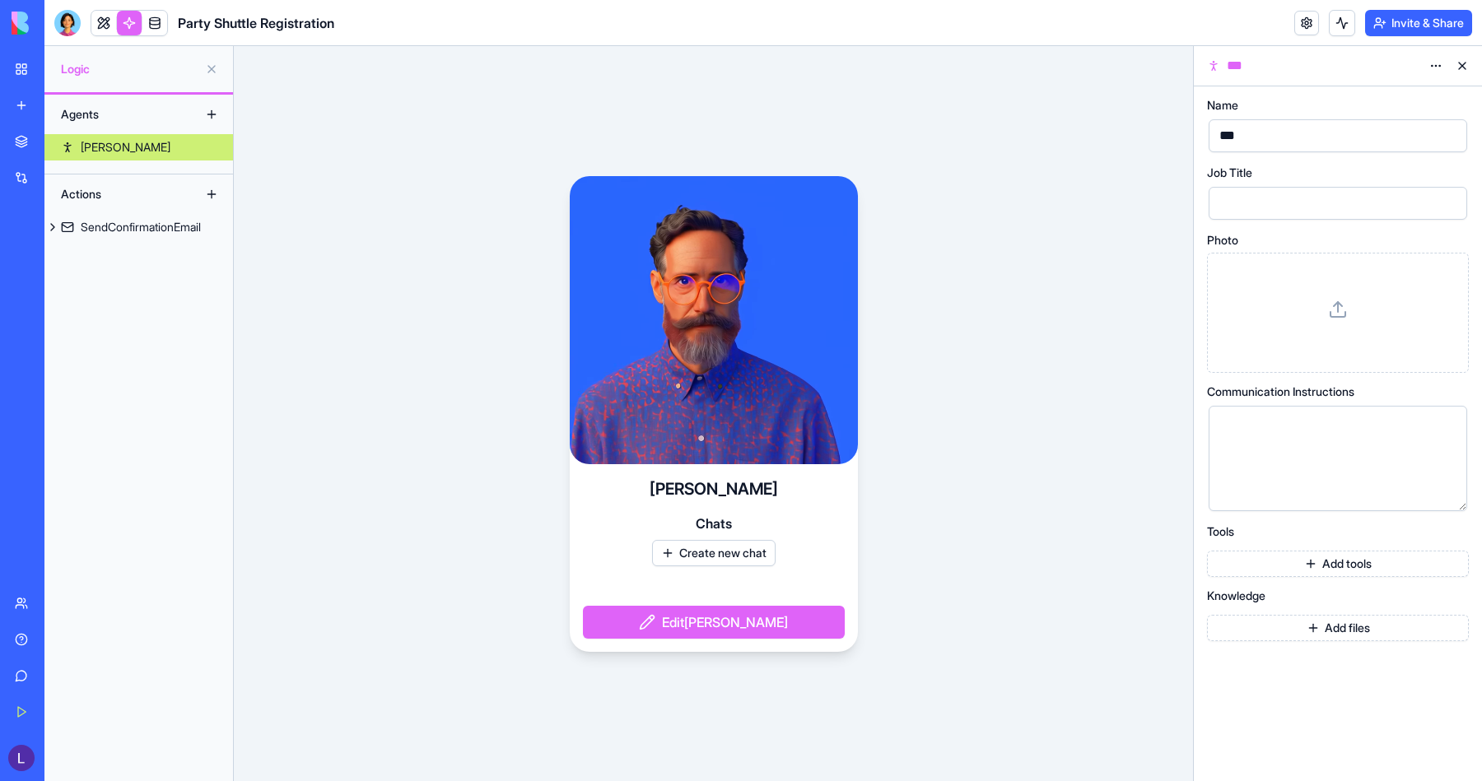
click at [744, 433] on video at bounding box center [714, 320] width 288 height 288
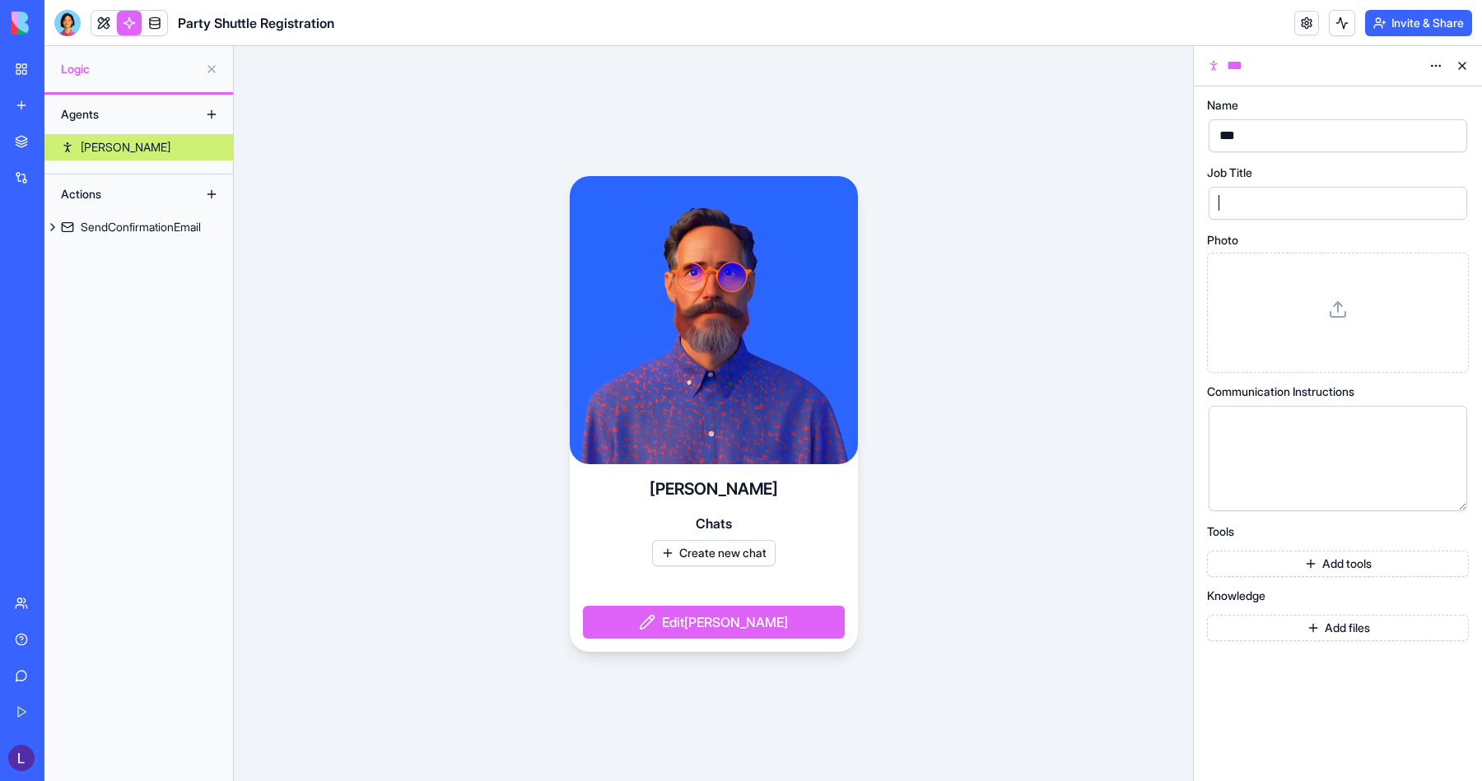
click at [1255, 203] on div at bounding box center [1323, 203] width 219 height 25
click at [1448, 209] on button "button" at bounding box center [1451, 203] width 26 height 26
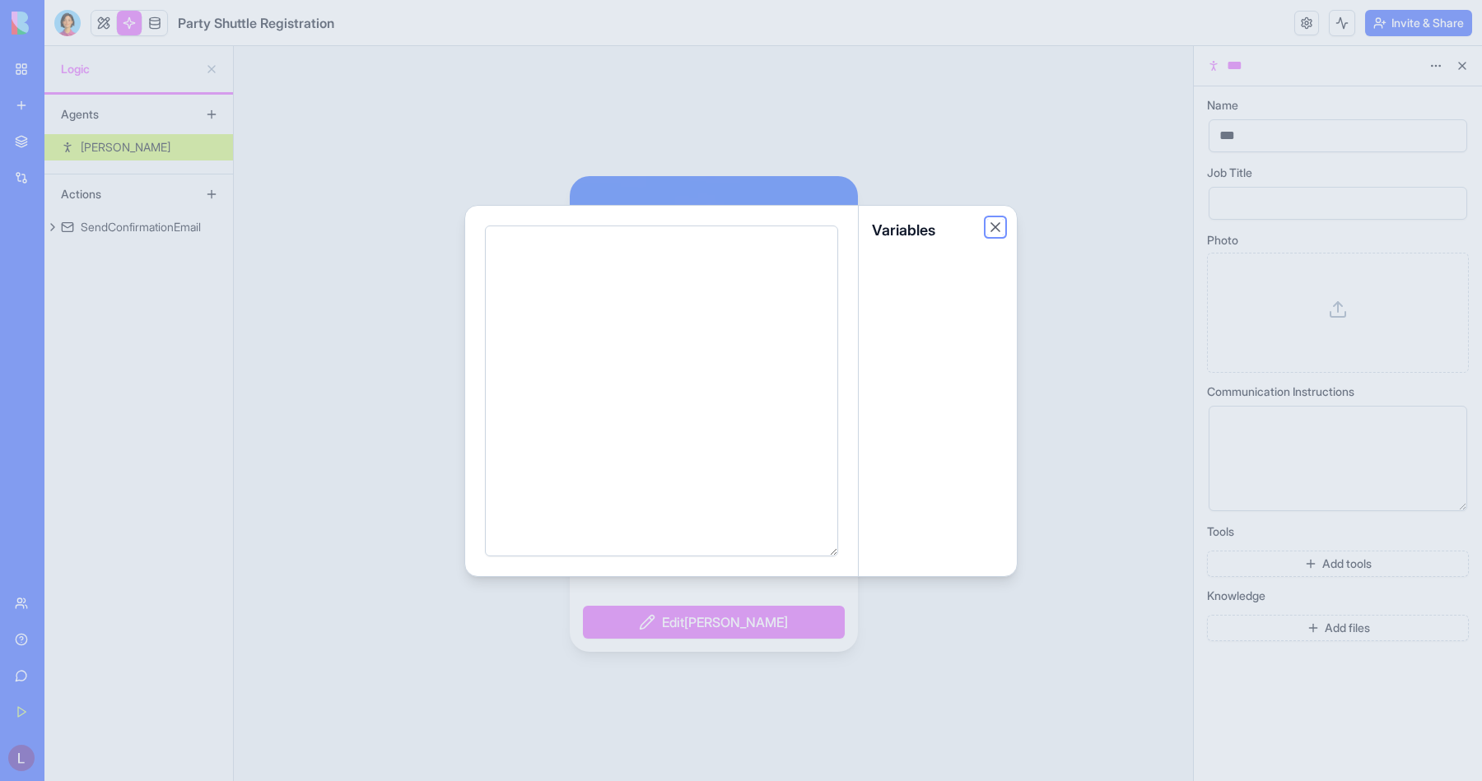
click at [995, 222] on button "Close" at bounding box center [995, 227] width 16 height 16
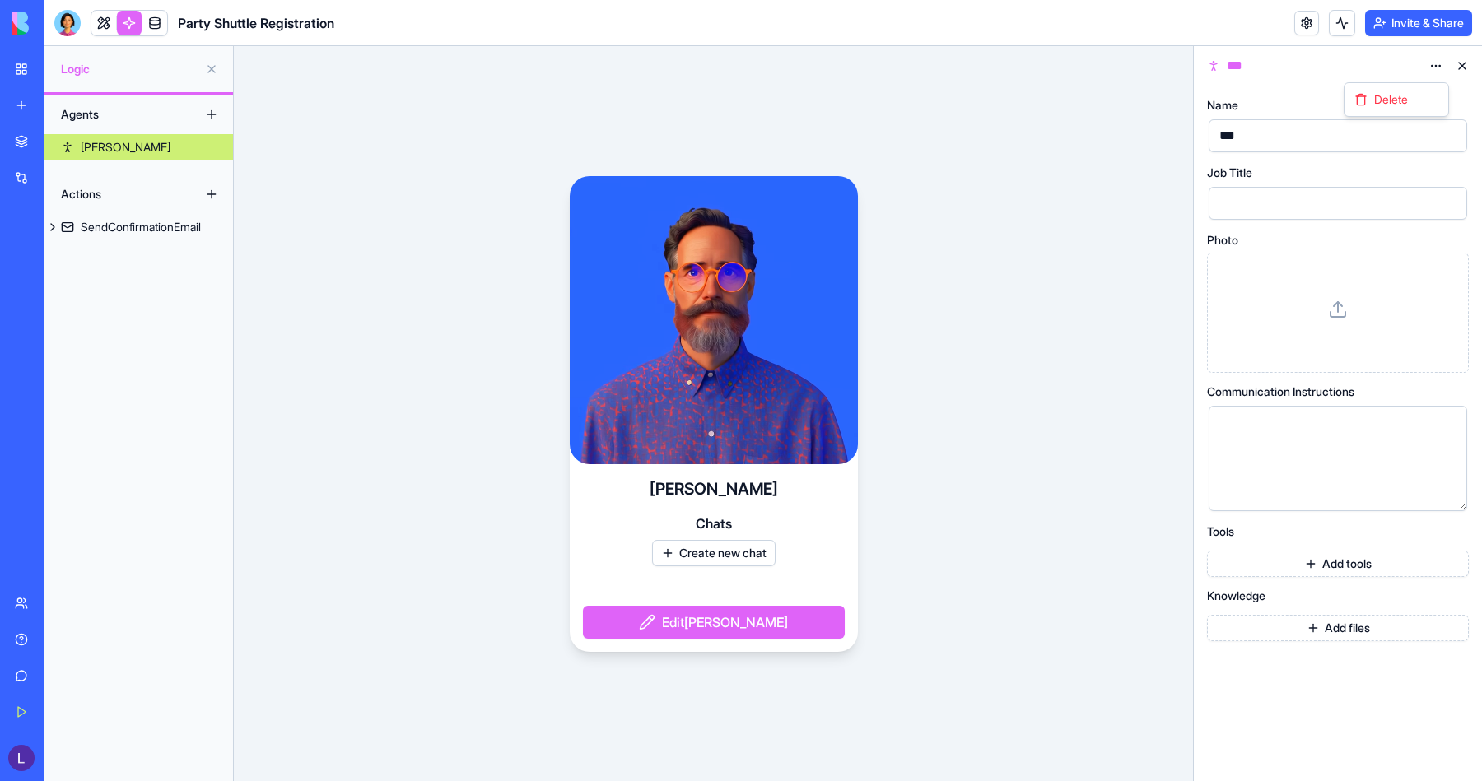
click at [1440, 72] on html "BETA My Workspace New app Marketplace Integrations Recent AI Logo Generator New…" at bounding box center [741, 390] width 1482 height 781
click at [1438, 69] on html "BETA My Workspace New app Marketplace Integrations Recent AI Logo Generator New…" at bounding box center [741, 390] width 1482 height 781
click at [1463, 172] on icon at bounding box center [1462, 173] width 13 height 13
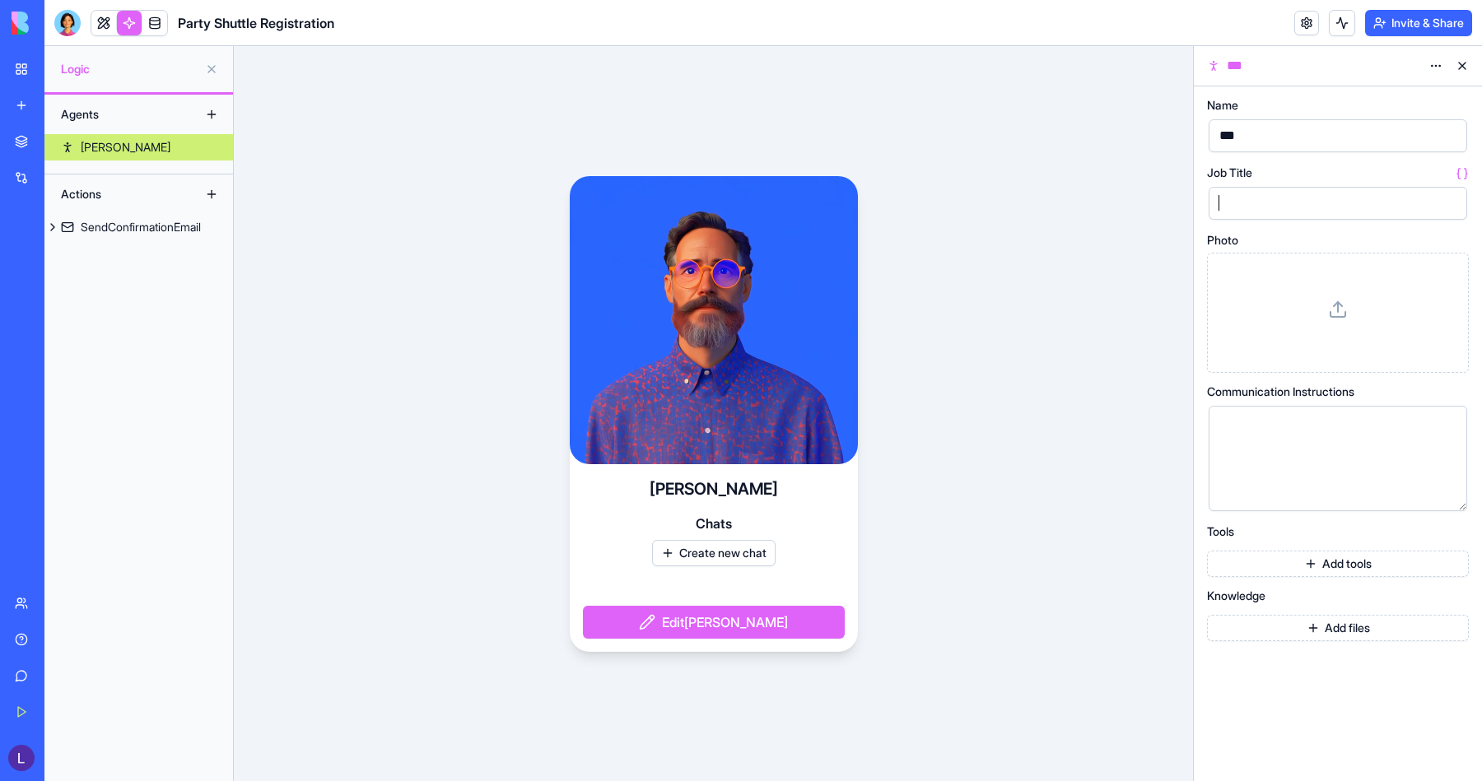
click at [1457, 198] on button "button" at bounding box center [1451, 203] width 26 height 26
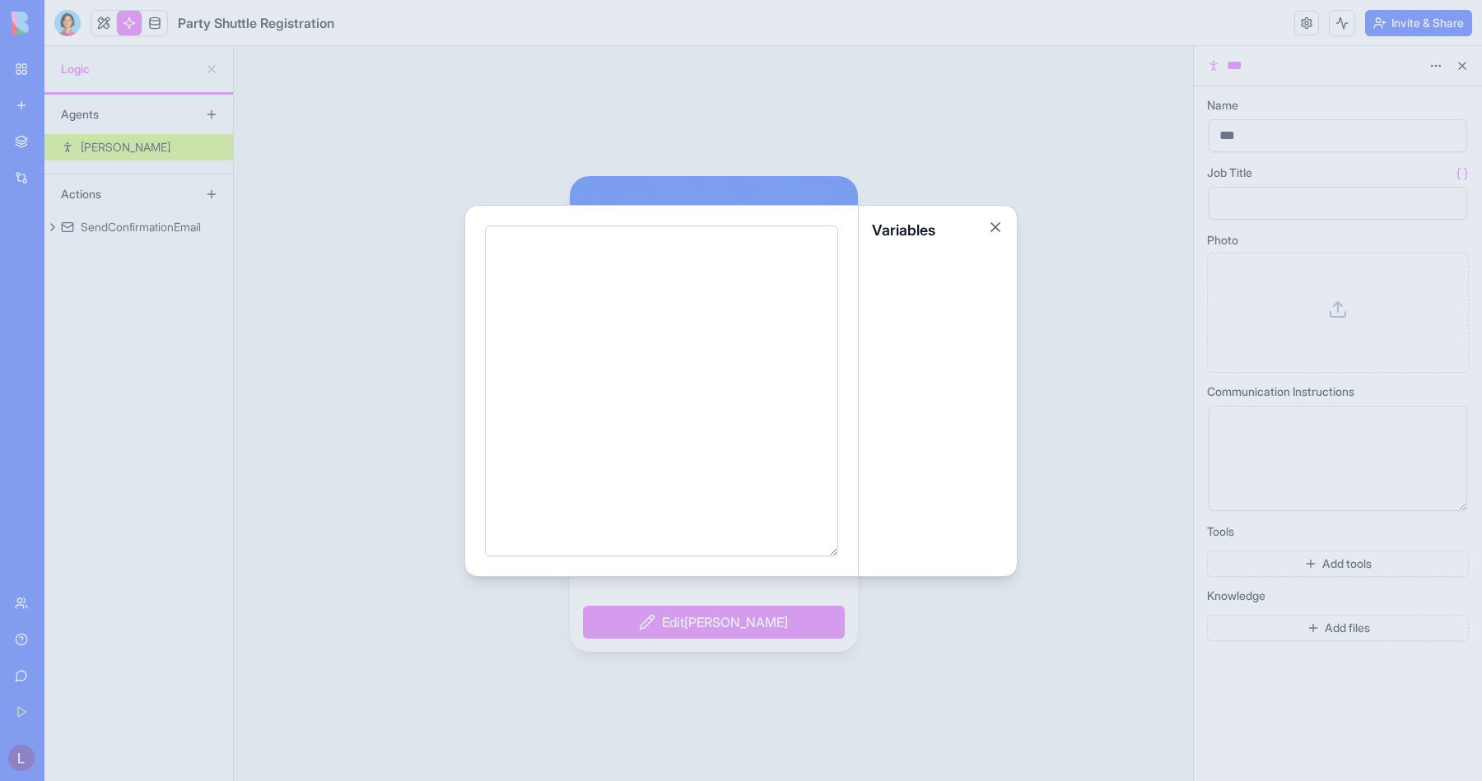
click at [1055, 233] on div at bounding box center [741, 390] width 1482 height 781
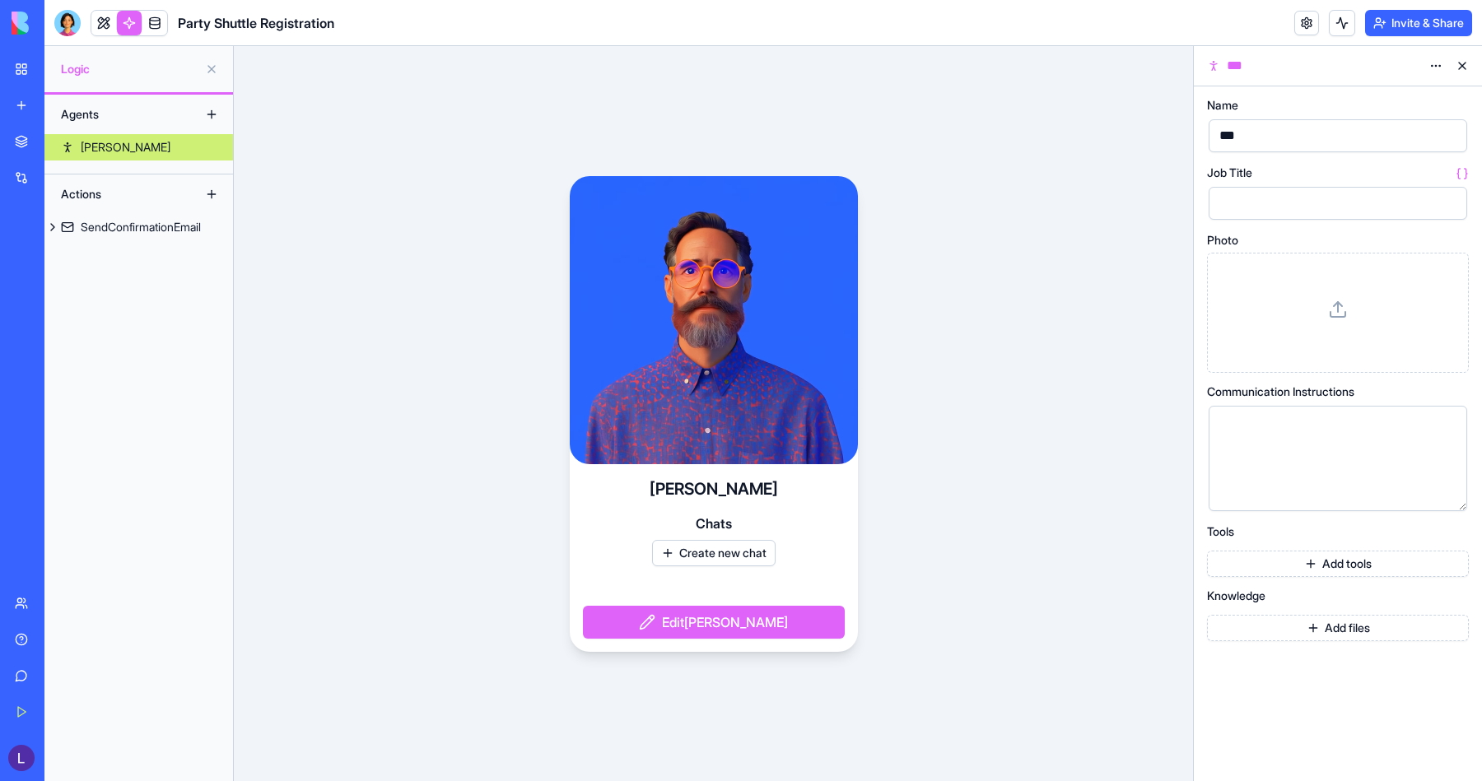
click at [1453, 203] on button "button" at bounding box center [1451, 203] width 26 height 26
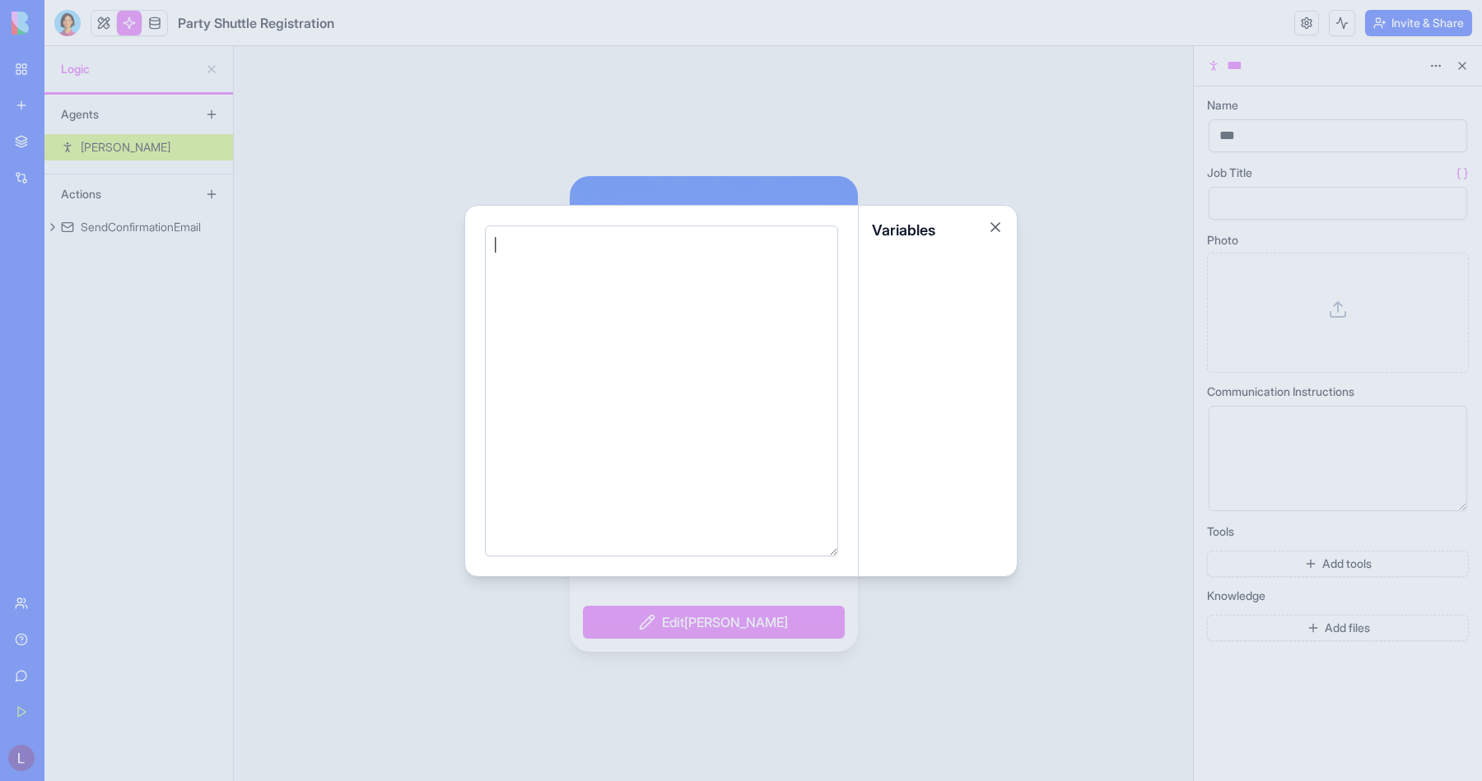
click at [914, 290] on div at bounding box center [938, 415] width 158 height 321
click at [703, 322] on div at bounding box center [659, 391] width 337 height 310
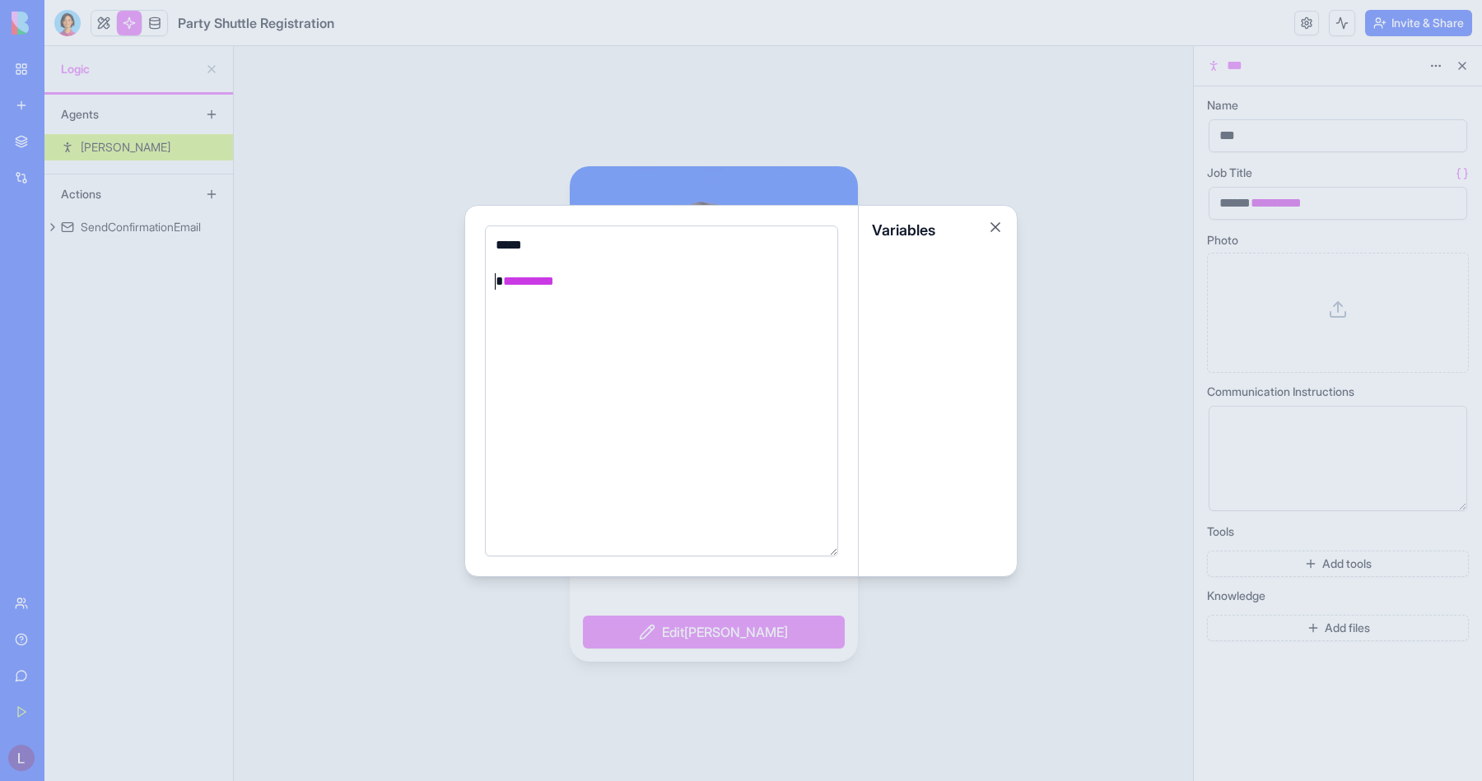
click at [498, 282] on div "**********" at bounding box center [659, 282] width 337 height 18
click at [545, 233] on div "***** * ******** *" at bounding box center [661, 391] width 353 height 331
drag, startPoint x: 548, startPoint y: 244, endPoint x: 467, endPoint y: 240, distance: 80.8
click at [467, 243] on div "**********" at bounding box center [662, 391] width 394 height 371
click at [953, 114] on div at bounding box center [741, 390] width 1482 height 781
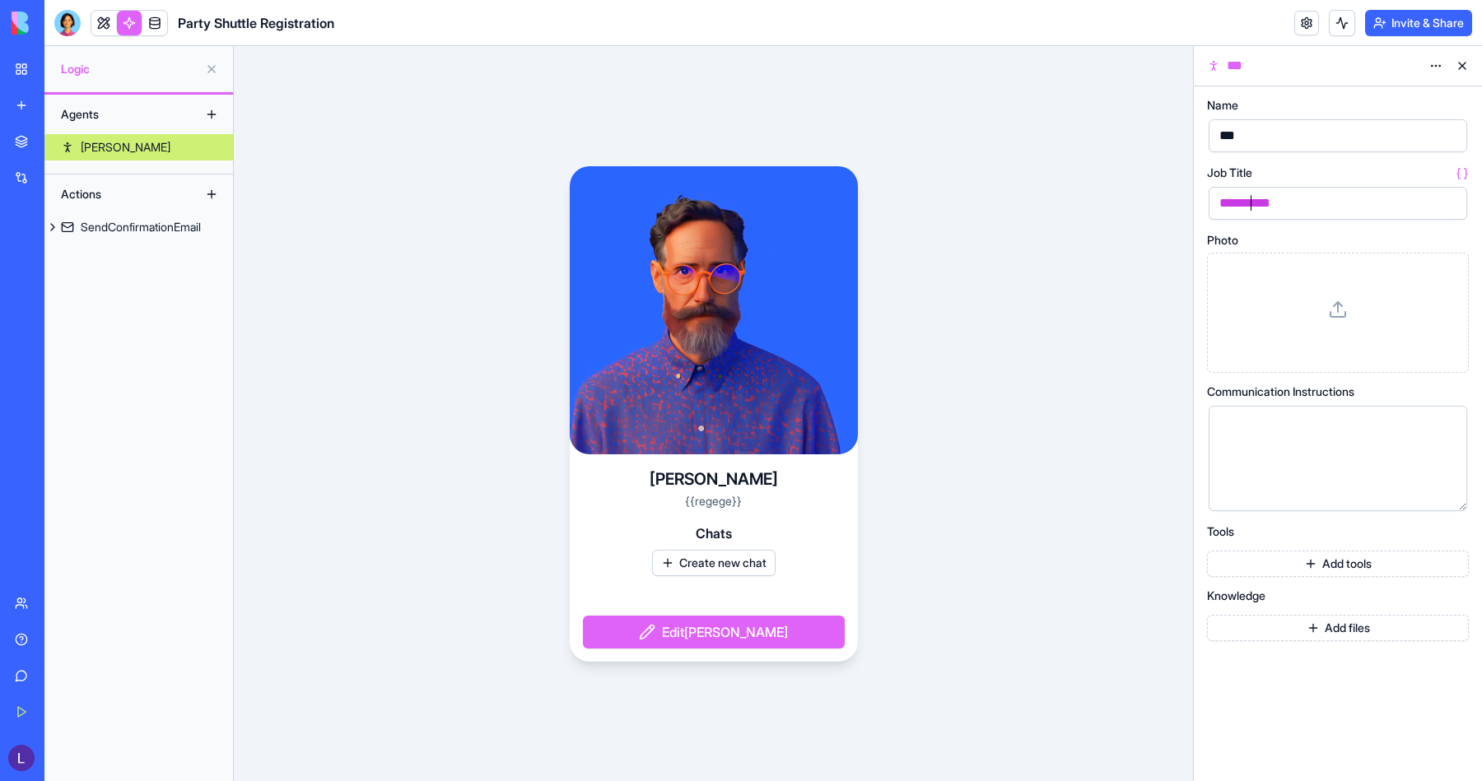
click at [1251, 207] on span "**********" at bounding box center [1244, 203] width 51 height 12
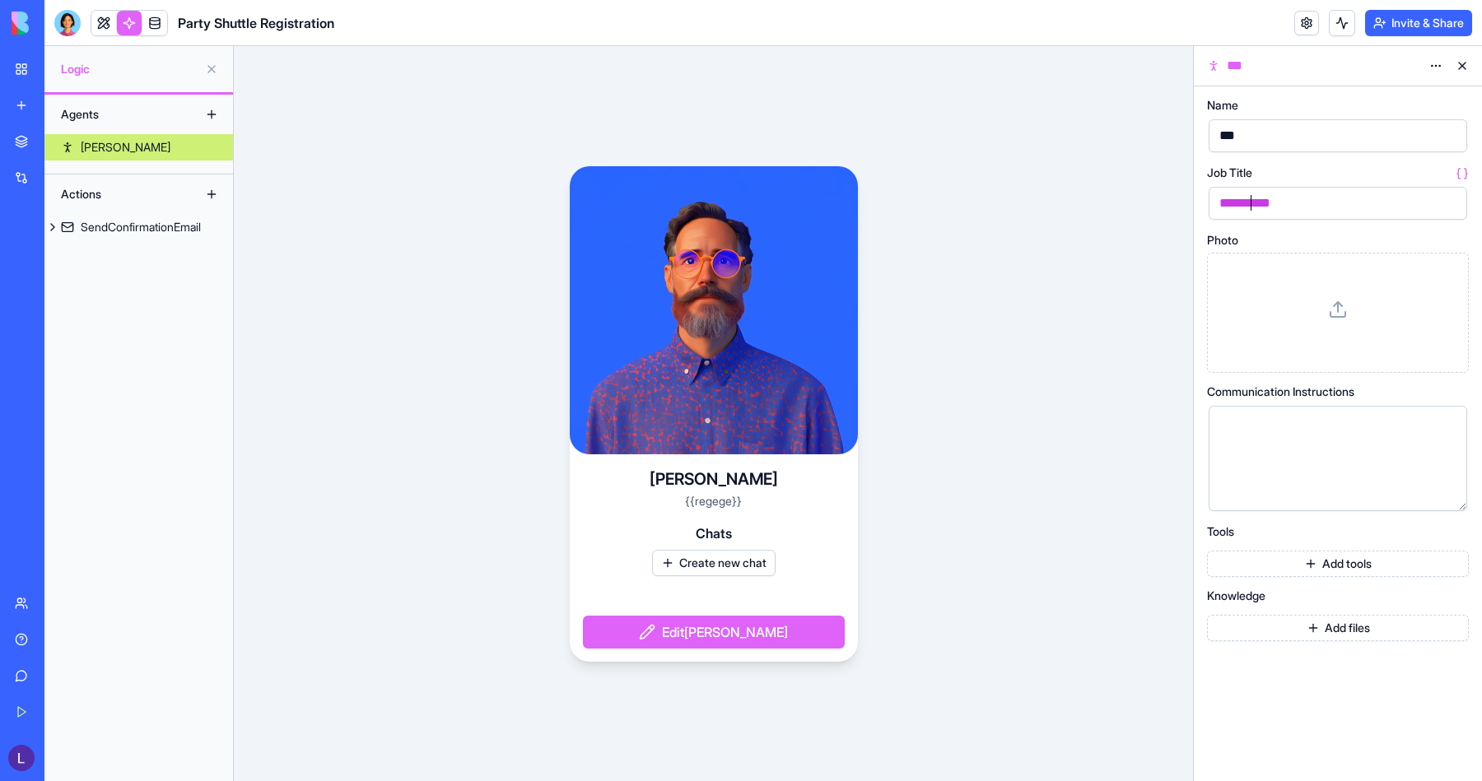
click at [1451, 203] on button "button" at bounding box center [1451, 203] width 26 height 26
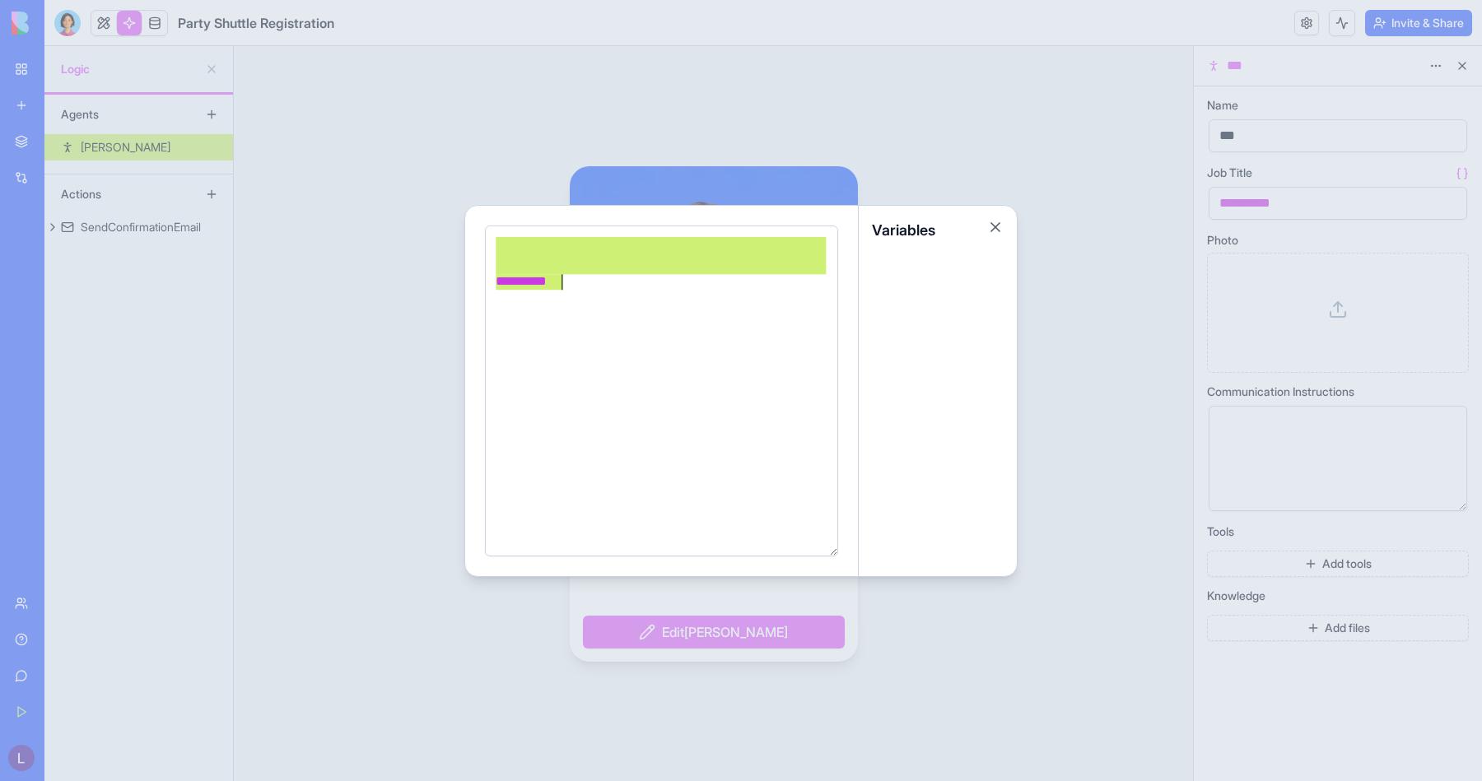
click at [912, 241] on div "Variables" at bounding box center [938, 230] width 158 height 49
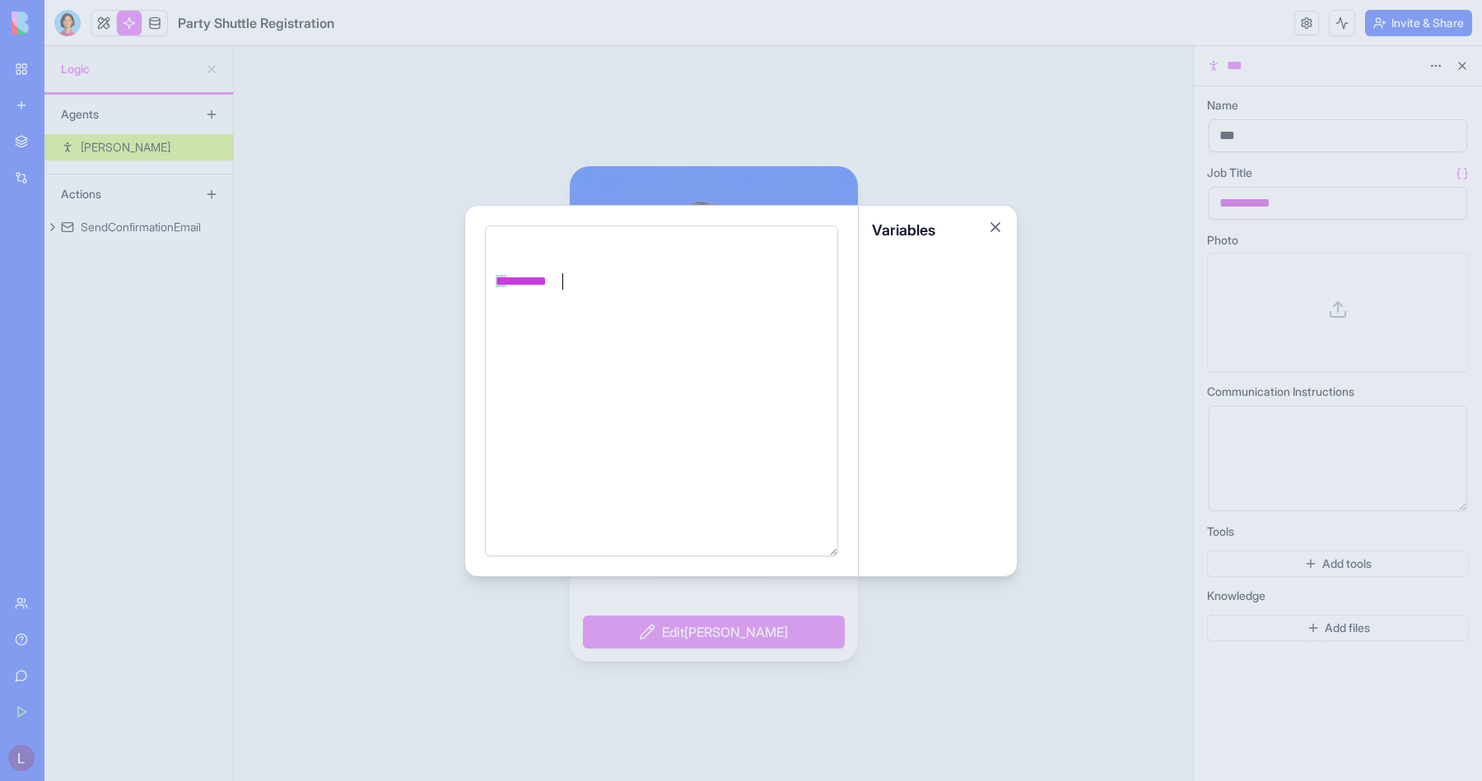
click at [614, 309] on div "* ******** *" at bounding box center [659, 391] width 337 height 310
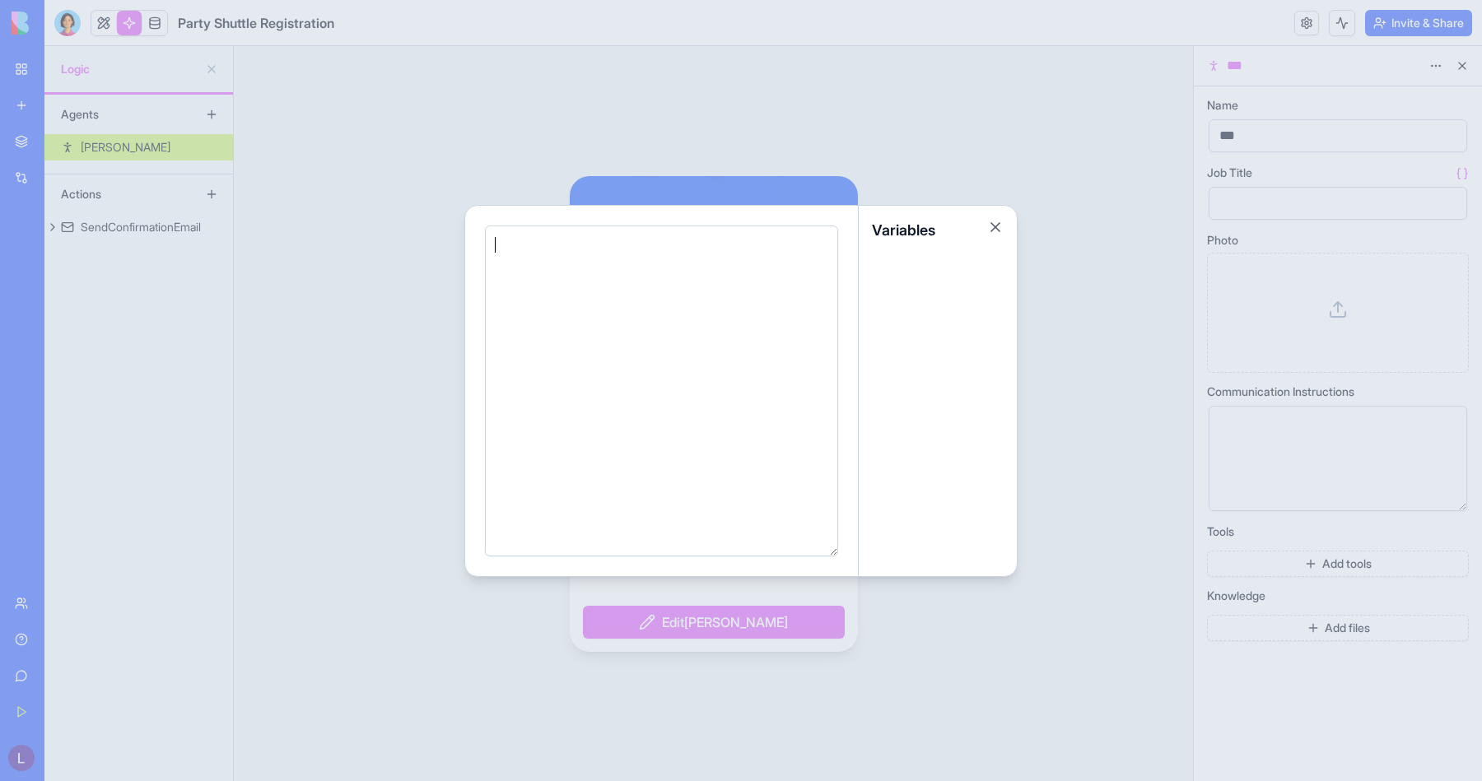
click at [1060, 142] on div at bounding box center [741, 390] width 1482 height 781
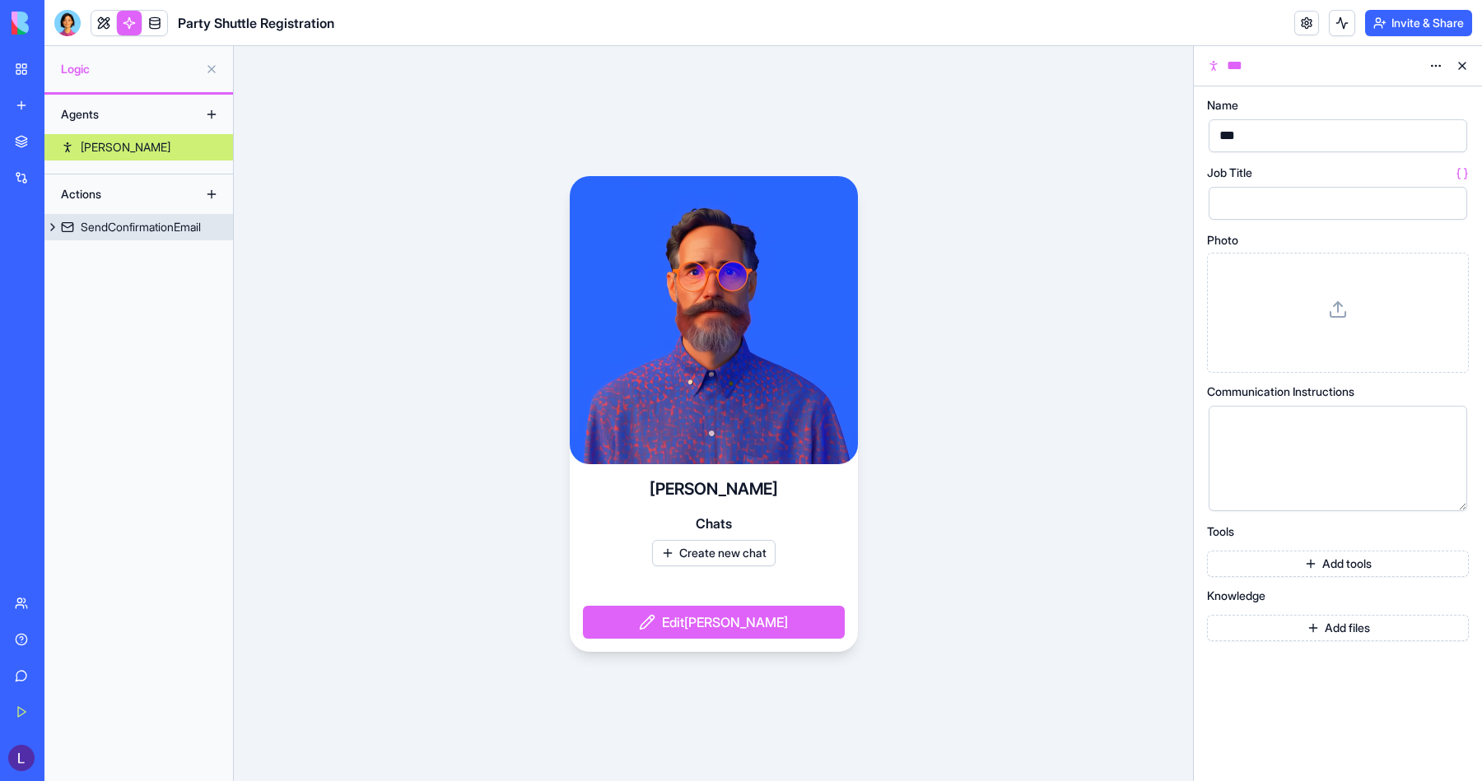
click at [148, 226] on div "SendConfirmationEmail" at bounding box center [141, 227] width 120 height 16
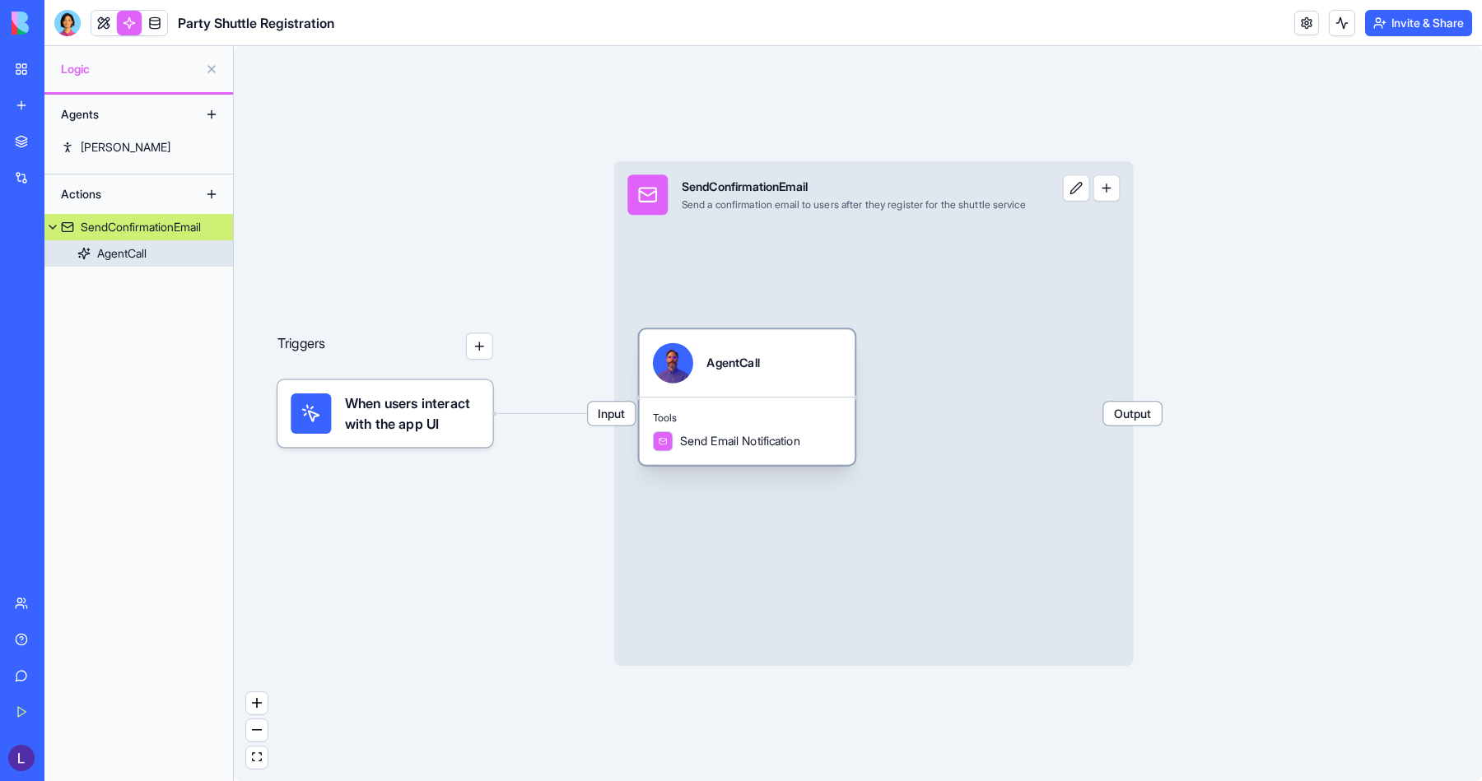
click at [776, 450] on div "Send Email Notification" at bounding box center [726, 441] width 147 height 21
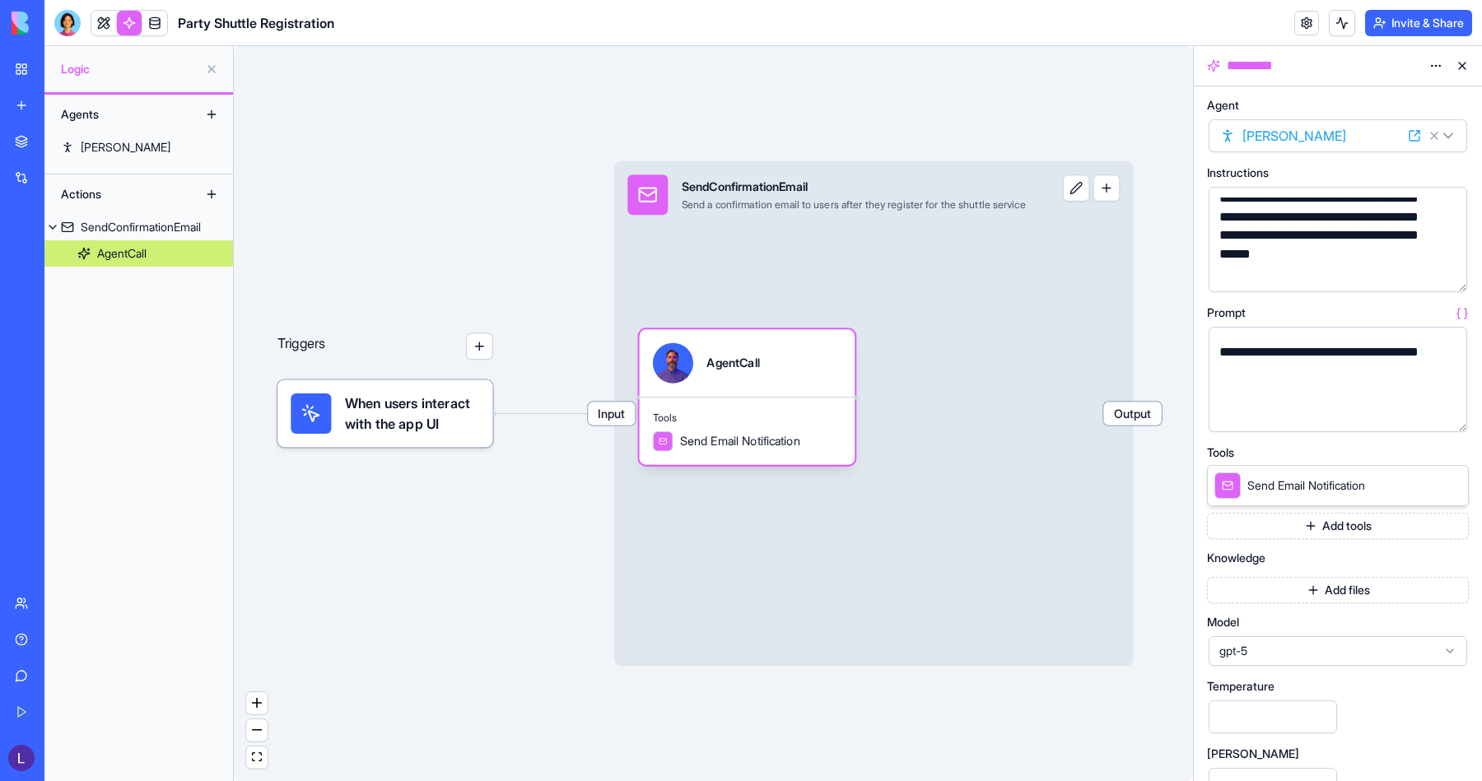
scroll to position [95, 0]
click at [1283, 475] on div "Send Email Notification" at bounding box center [1289, 486] width 151 height 26
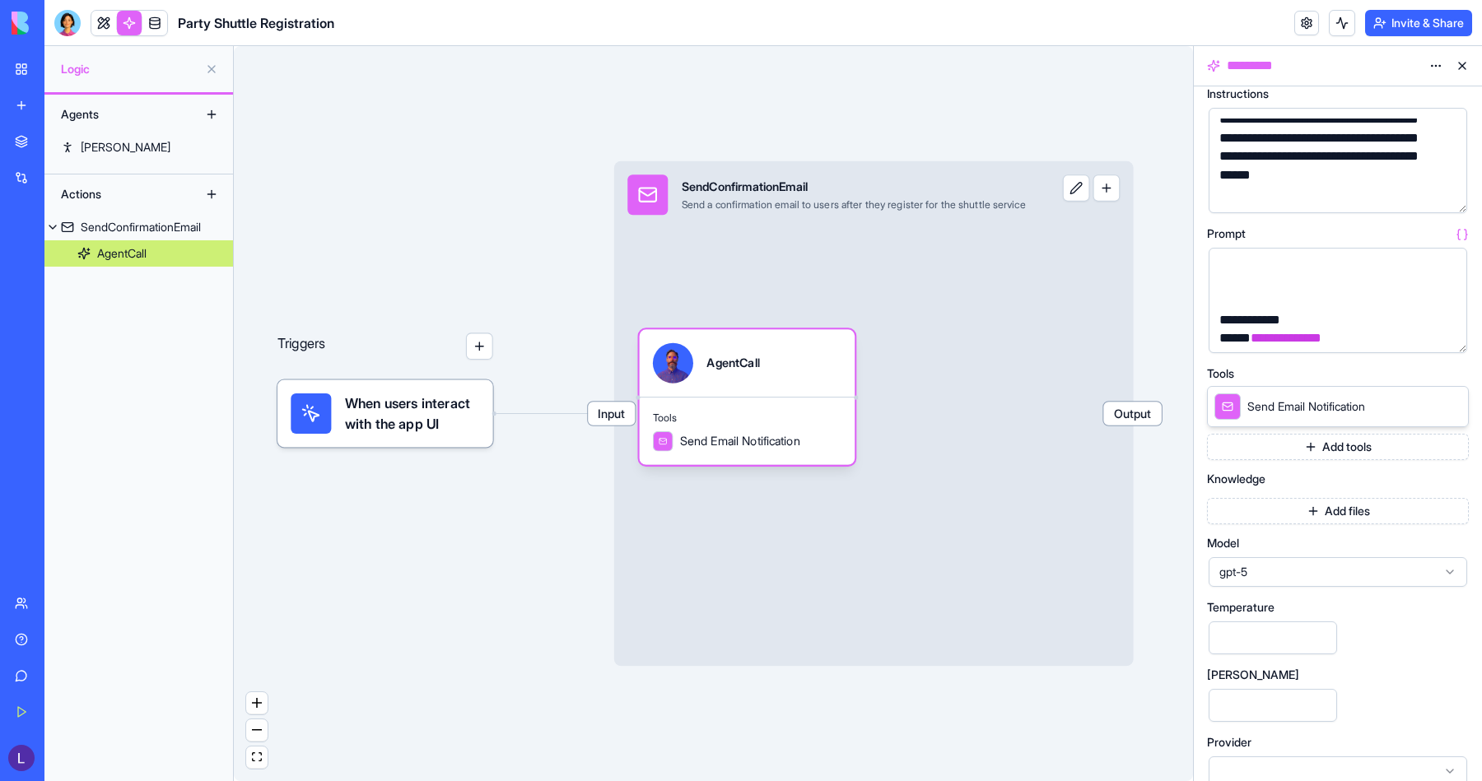
scroll to position [99, 0]
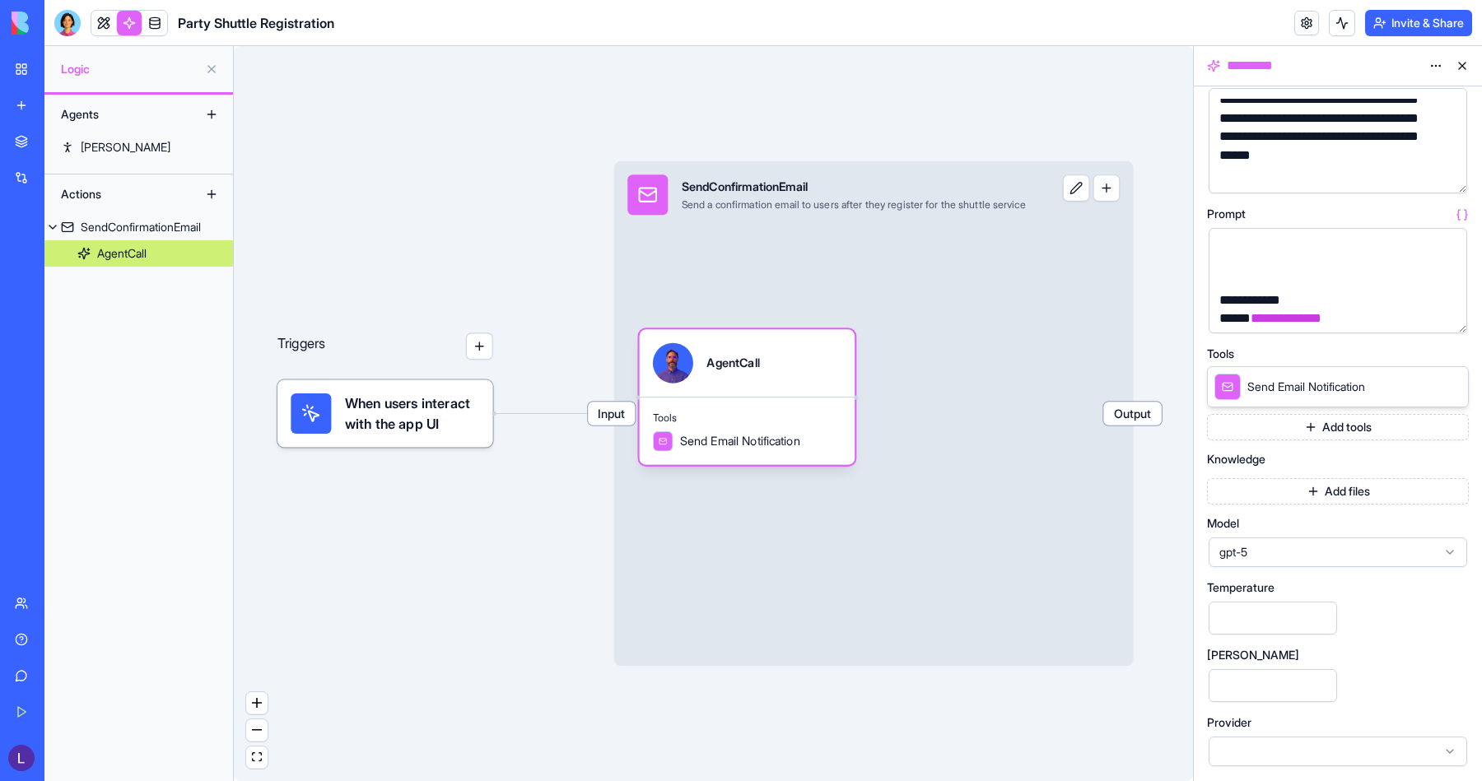
click at [397, 419] on span "When users interact with the app UI" at bounding box center [412, 414] width 135 height 40
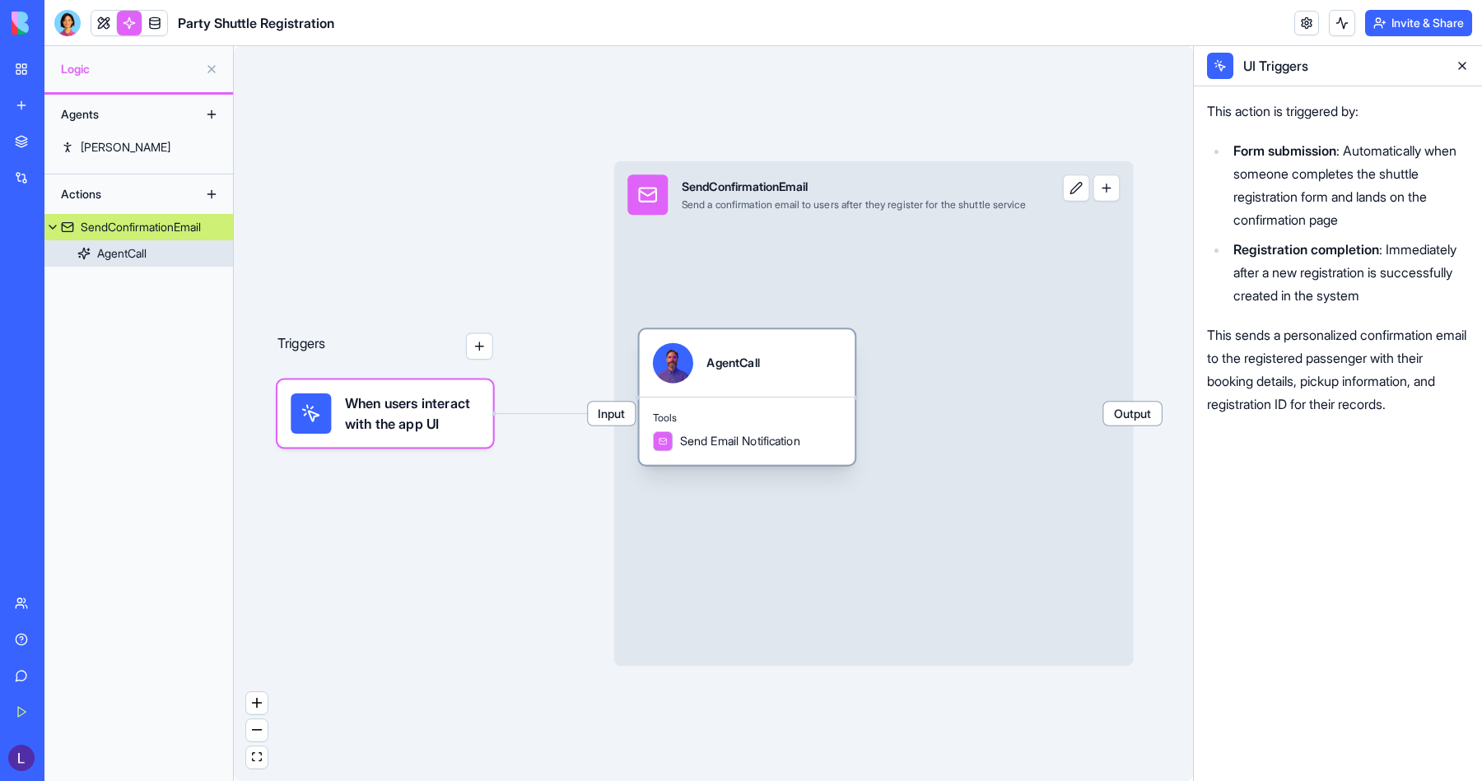
click at [754, 401] on div "Tools Send Email Notification" at bounding box center [748, 431] width 216 height 68
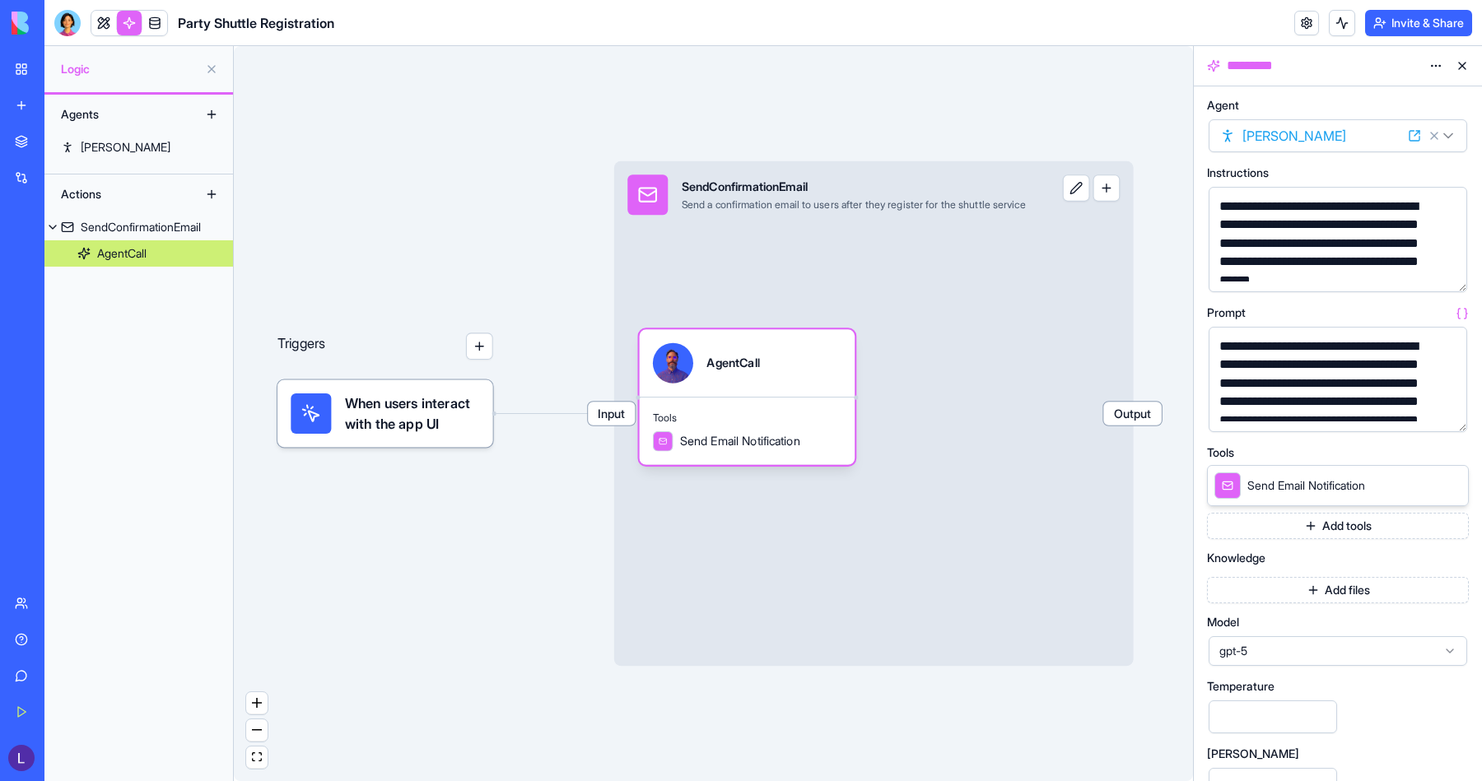
scroll to position [12, 0]
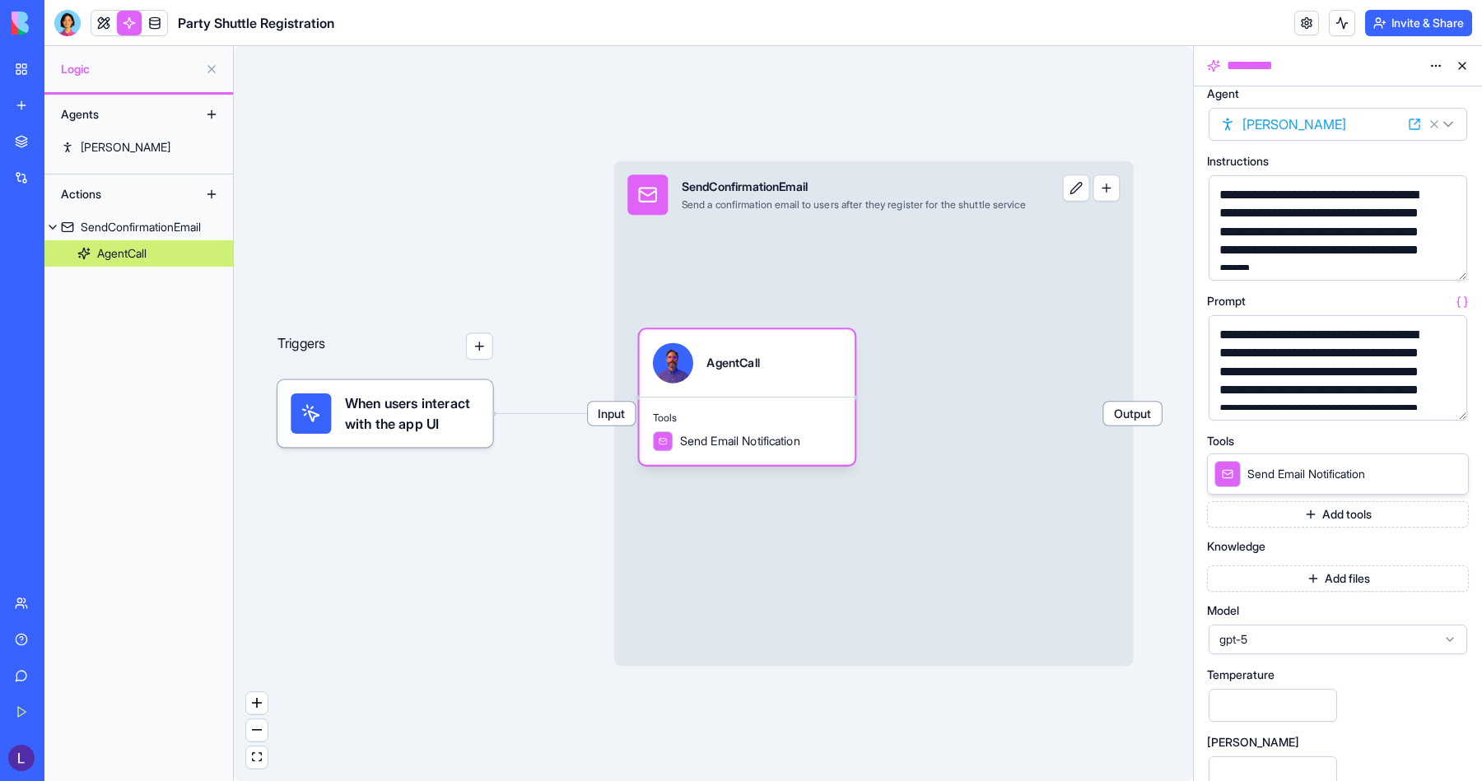
click at [1335, 468] on span "Send Email Notification" at bounding box center [1306, 474] width 118 height 16
click at [1432, 471] on icon at bounding box center [1431, 473] width 13 height 13
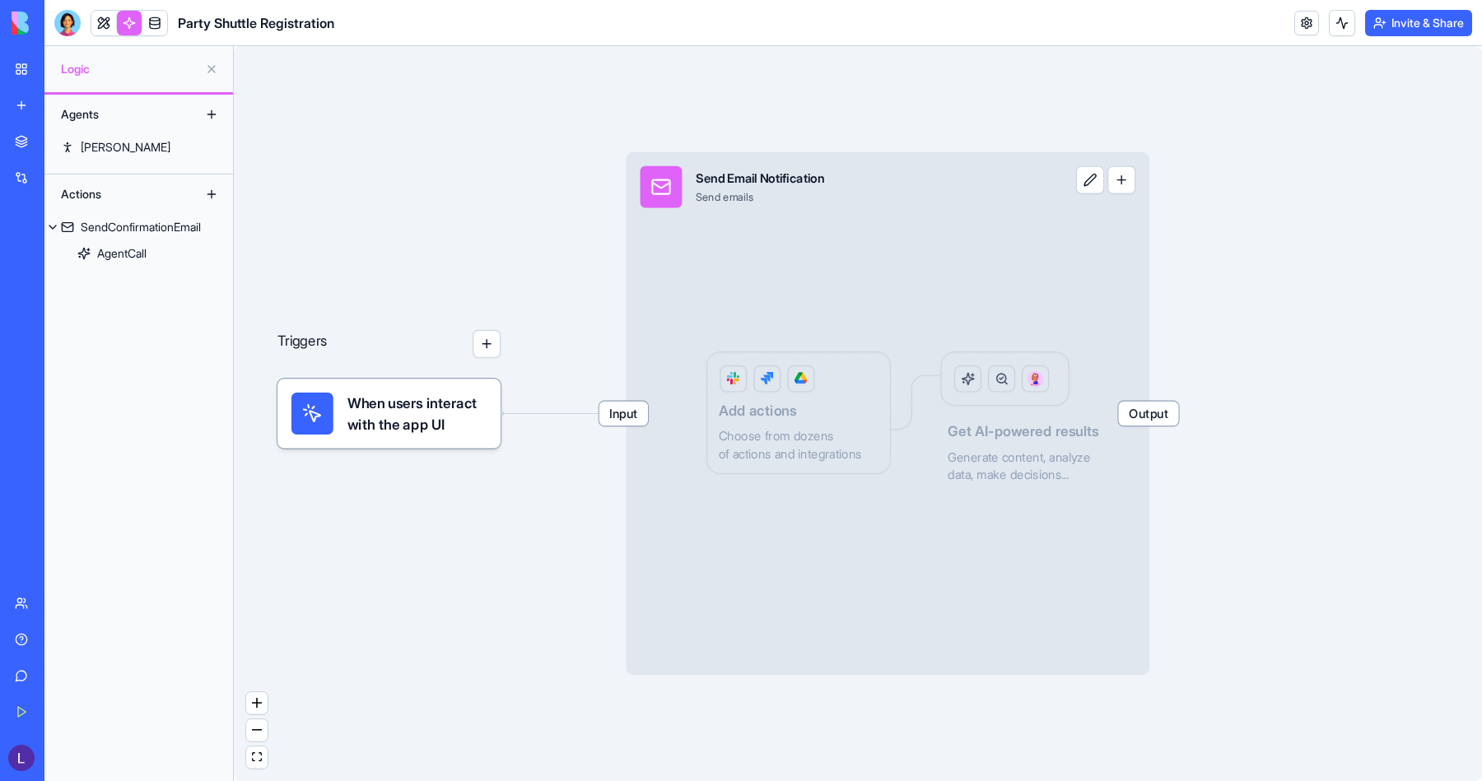
click at [815, 355] on div "Input Send Email Notification Send emails Output Add actions Choose from dozens…" at bounding box center [888, 413] width 523 height 523
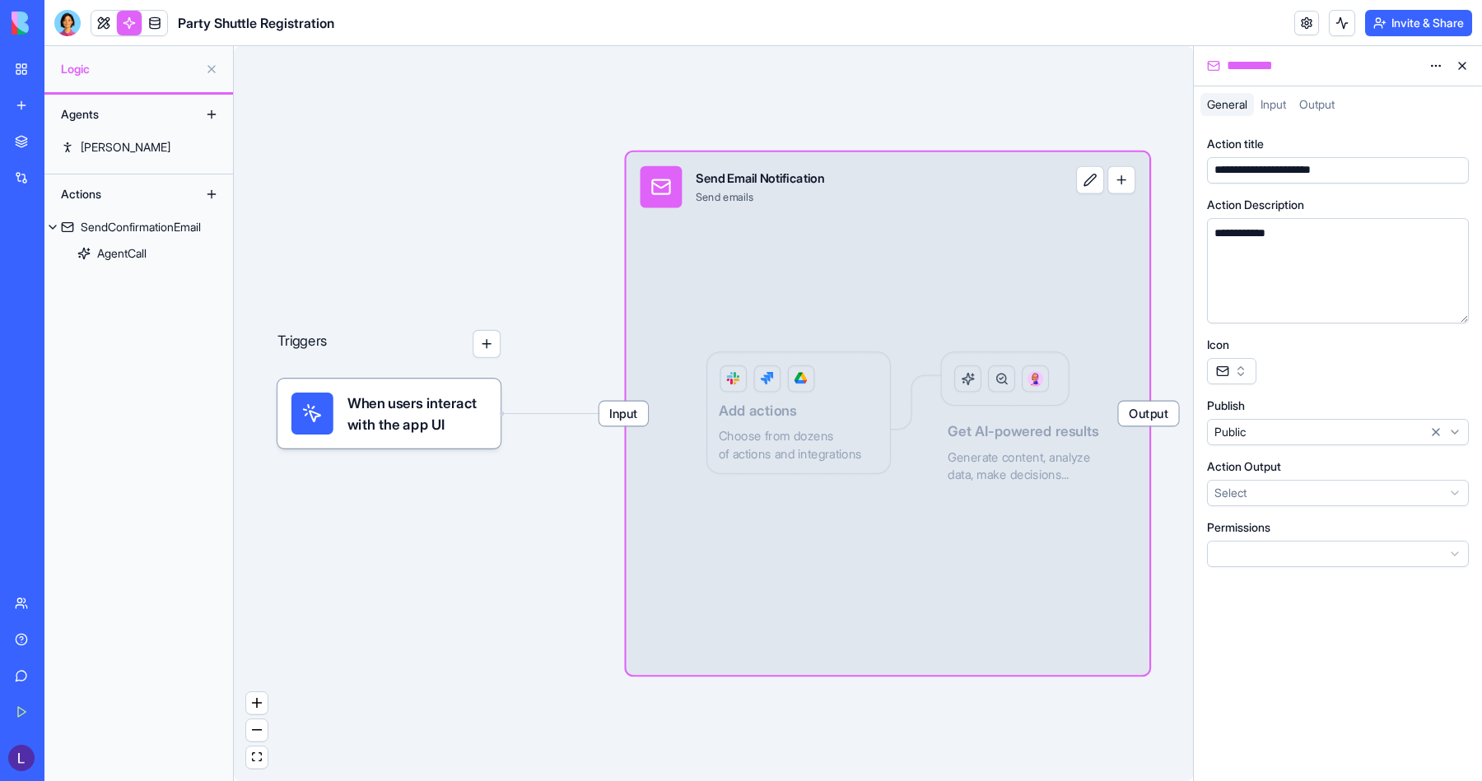
click at [1238, 370] on button "button" at bounding box center [1231, 371] width 49 height 26
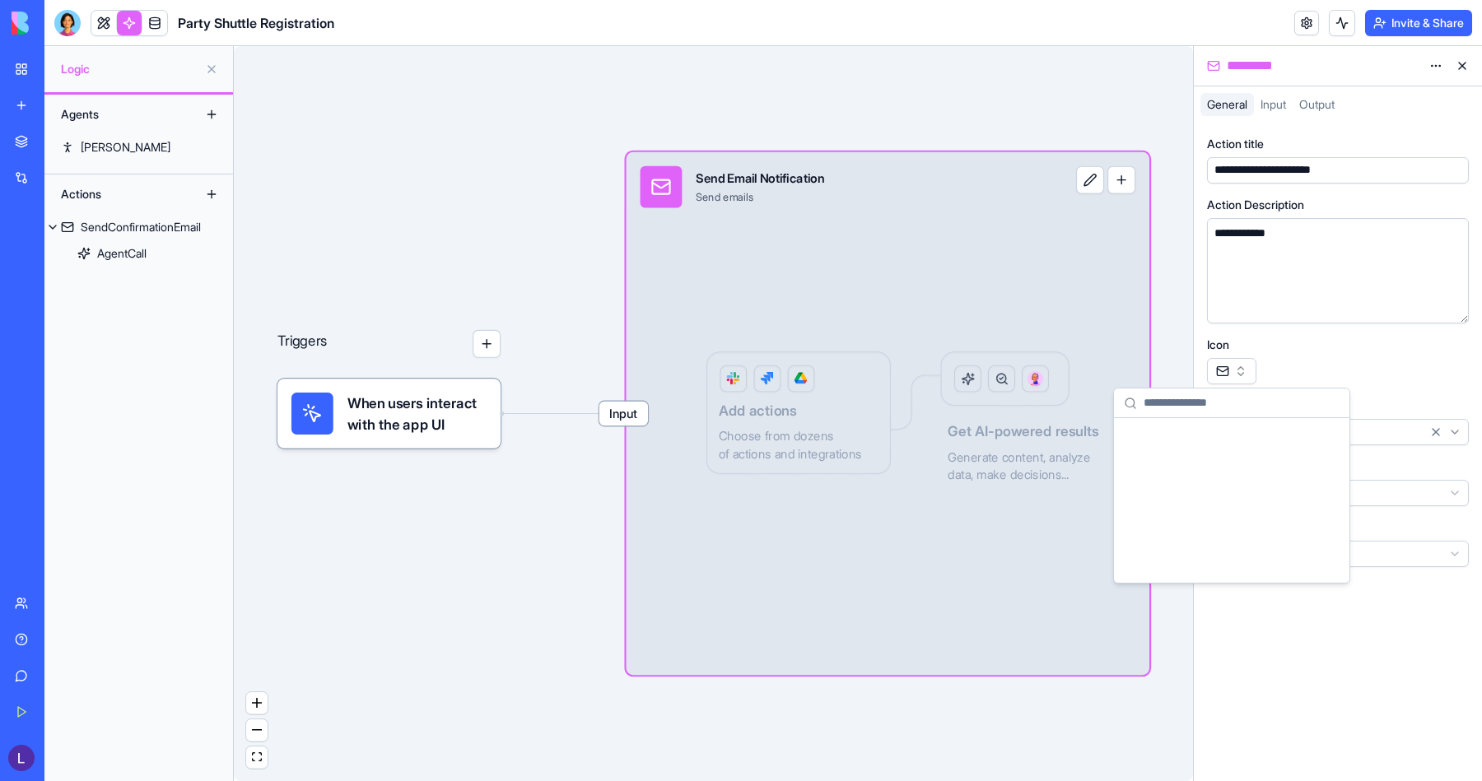
scroll to position [29240, 0]
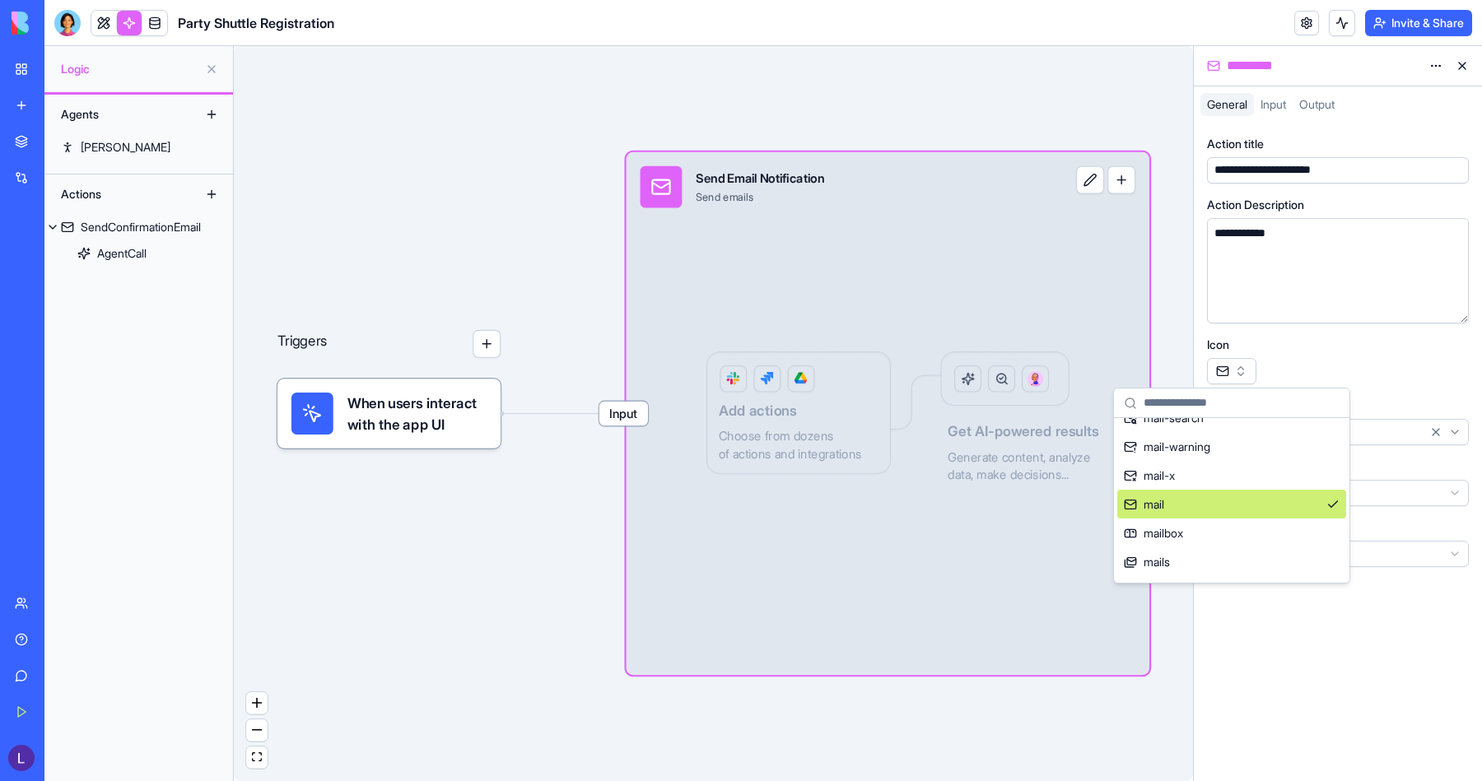
click at [1273, 345] on div "Icon" at bounding box center [1338, 345] width 262 height 16
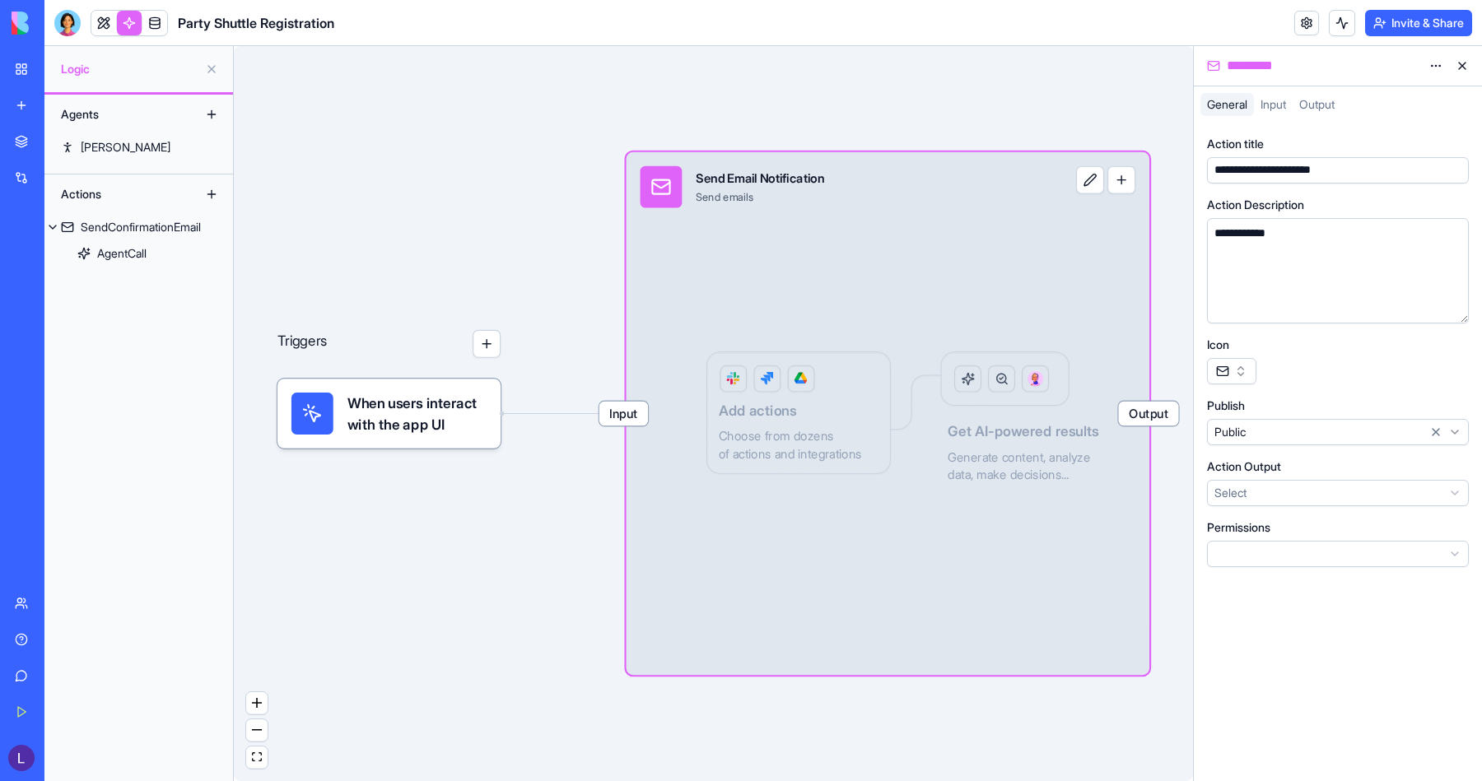
click at [1276, 110] on span "Input" at bounding box center [1274, 104] width 26 height 14
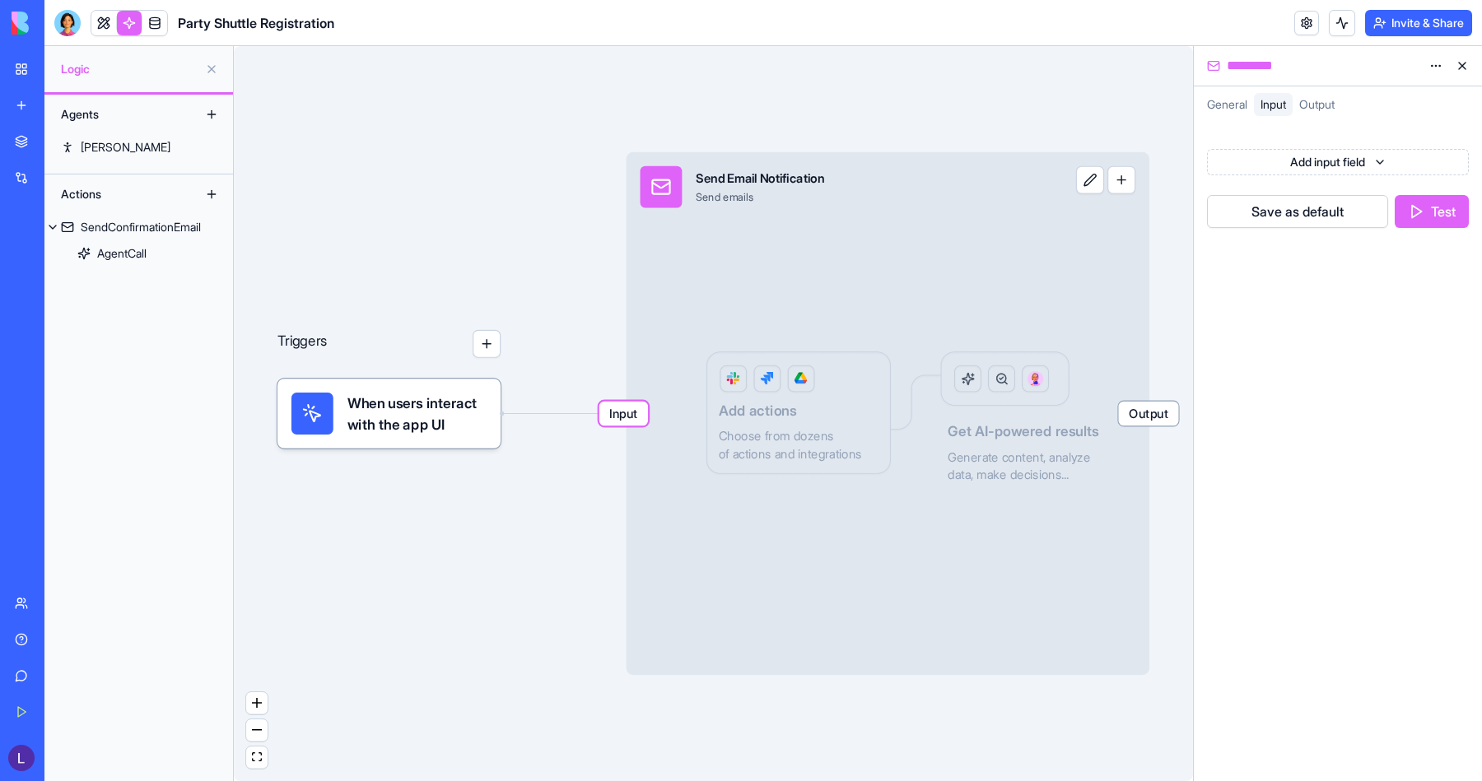
click at [1323, 99] on span "Output" at bounding box center [1316, 104] width 35 height 14
click at [1286, 105] on span "Input" at bounding box center [1274, 104] width 26 height 14
click at [1247, 105] on span "General" at bounding box center [1227, 104] width 40 height 14
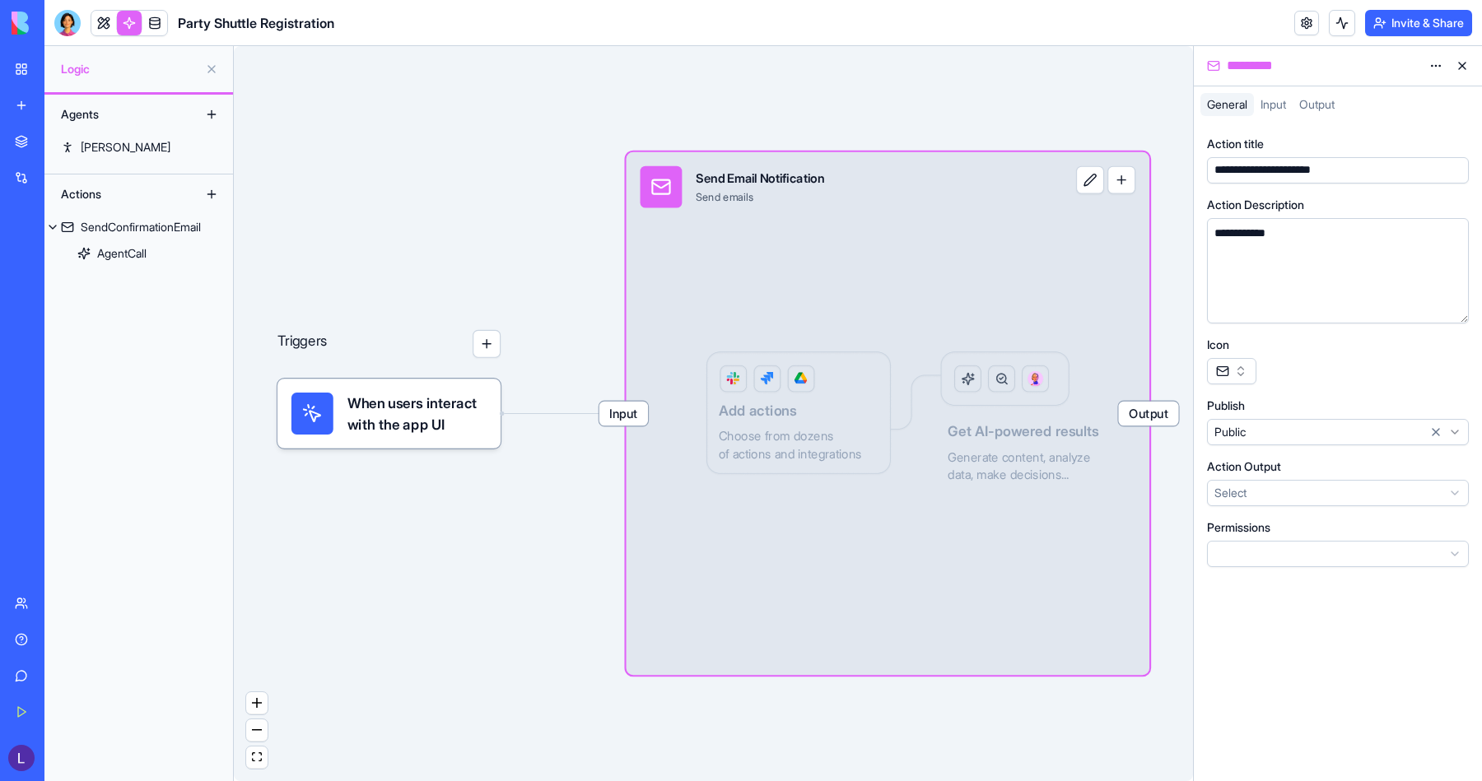
click at [1266, 490] on html "**********" at bounding box center [741, 390] width 1482 height 781
click at [1270, 667] on html "**********" at bounding box center [741, 390] width 1482 height 781
click at [1267, 436] on html "**********" at bounding box center [741, 390] width 1482 height 781
click at [1306, 371] on html "**********" at bounding box center [741, 390] width 1482 height 781
